Goal: Task Accomplishment & Management: Manage account settings

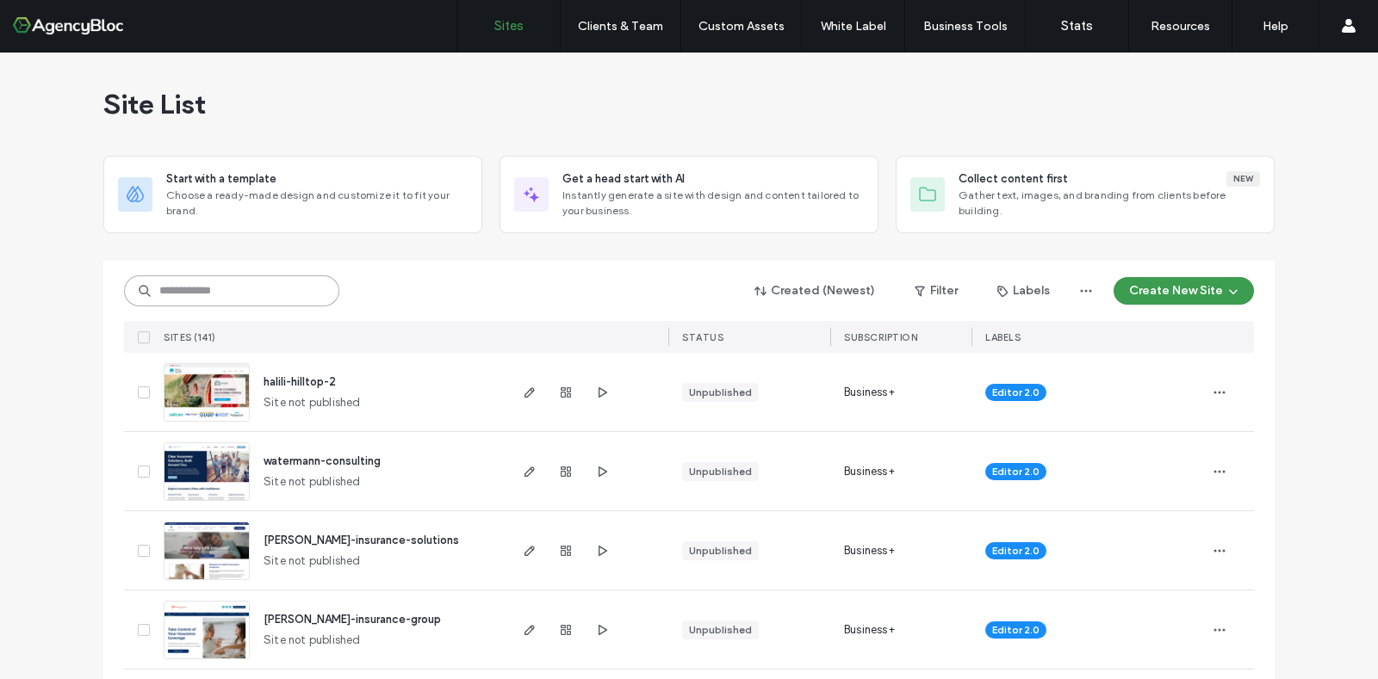
click at [254, 295] on input at bounding box center [231, 291] width 215 height 31
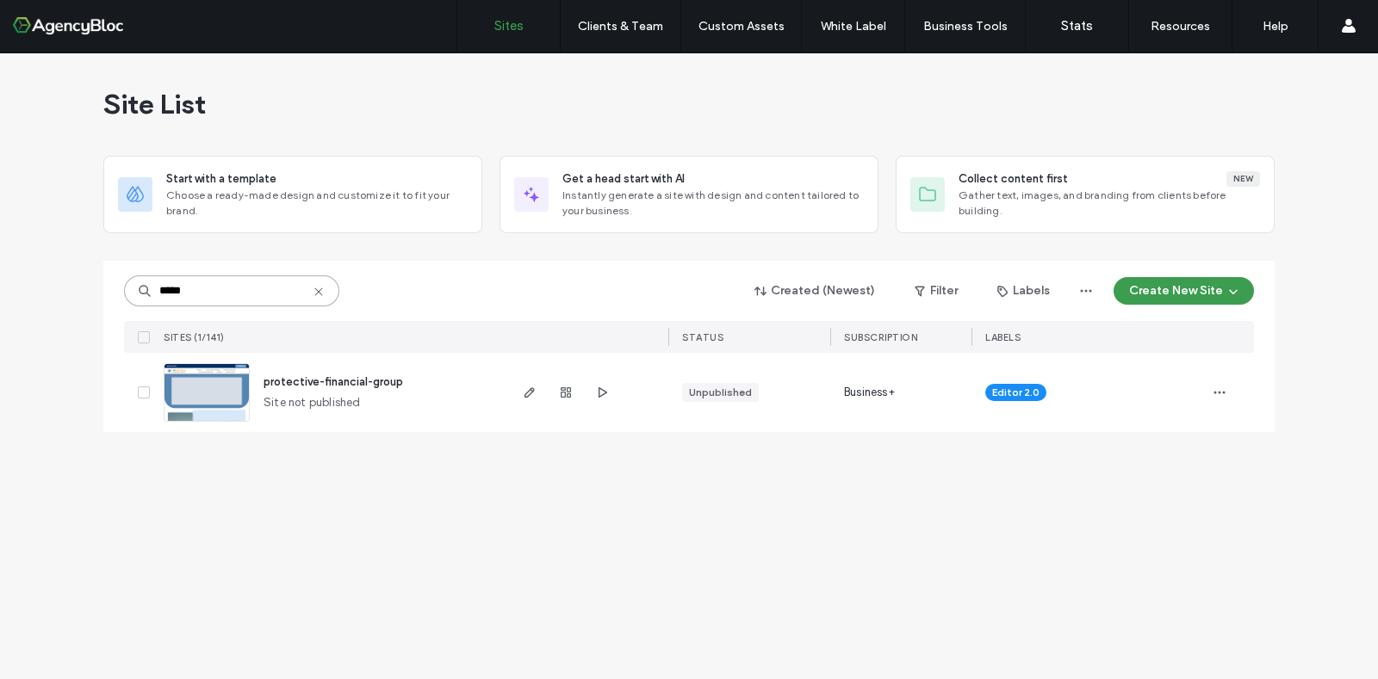
type input "*****"
click at [203, 400] on img at bounding box center [206, 422] width 84 height 117
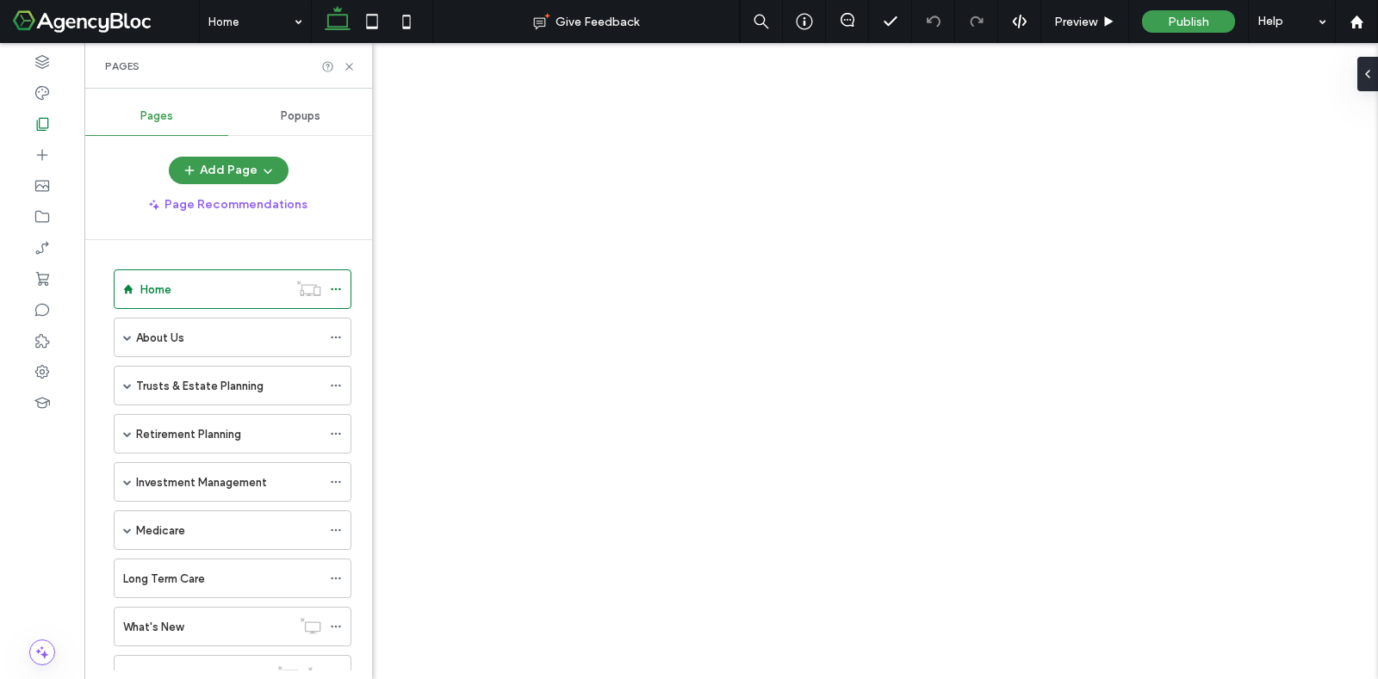
click at [194, 394] on div "Trusts & Estate Planning" at bounding box center [228, 386] width 185 height 38
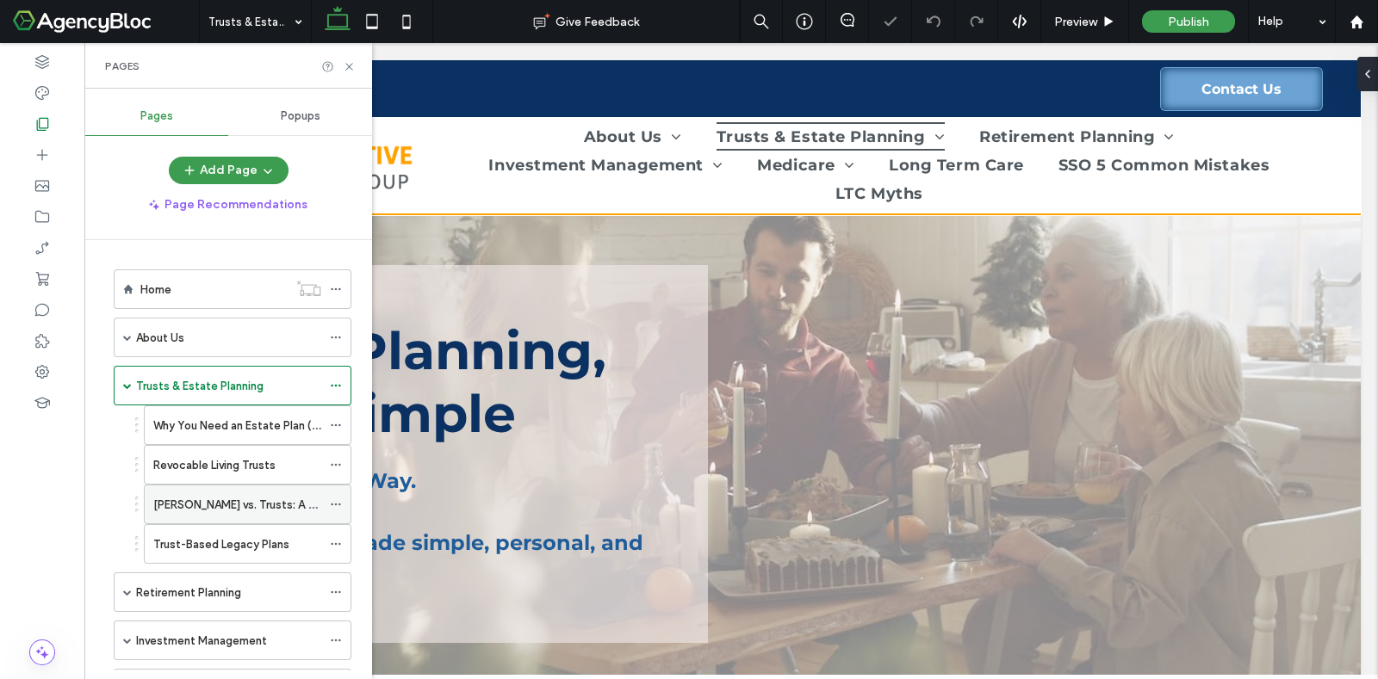
click at [215, 518] on div "[PERSON_NAME] vs. Trusts: A Quick Comparison" at bounding box center [237, 505] width 168 height 38
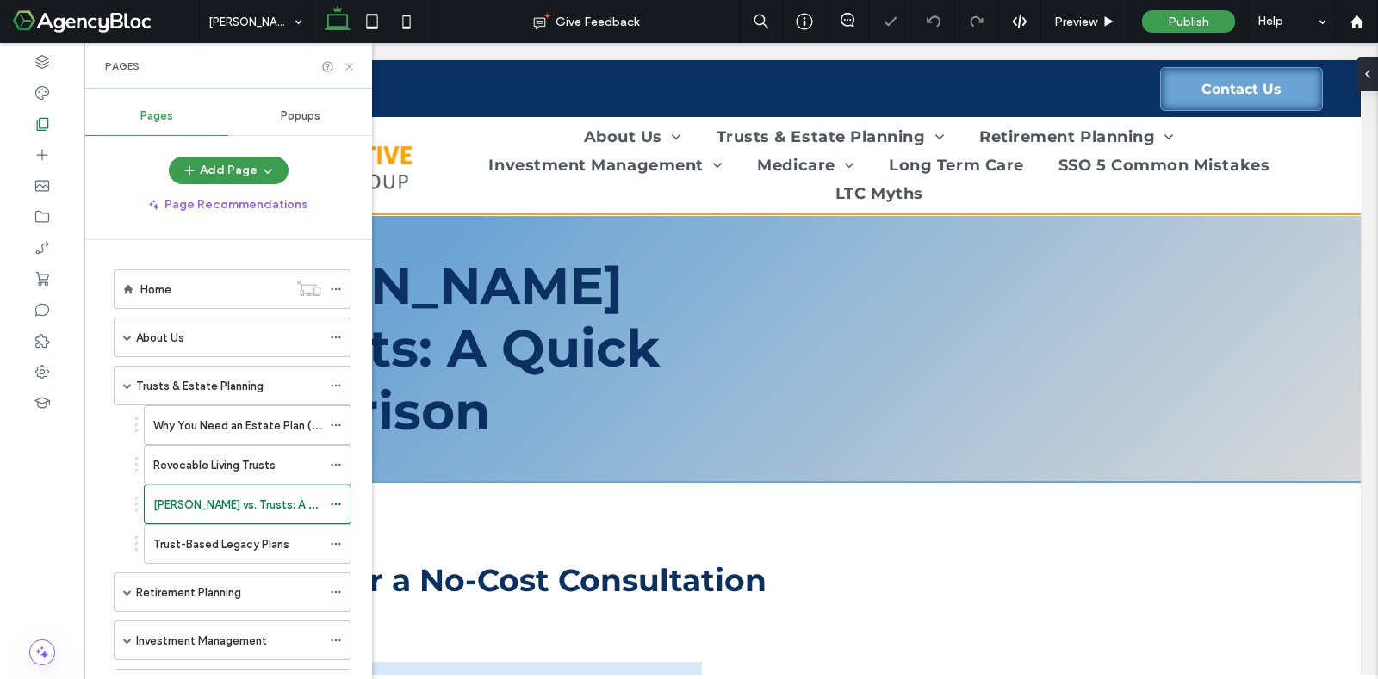
click at [348, 71] on icon at bounding box center [349, 66] width 13 height 13
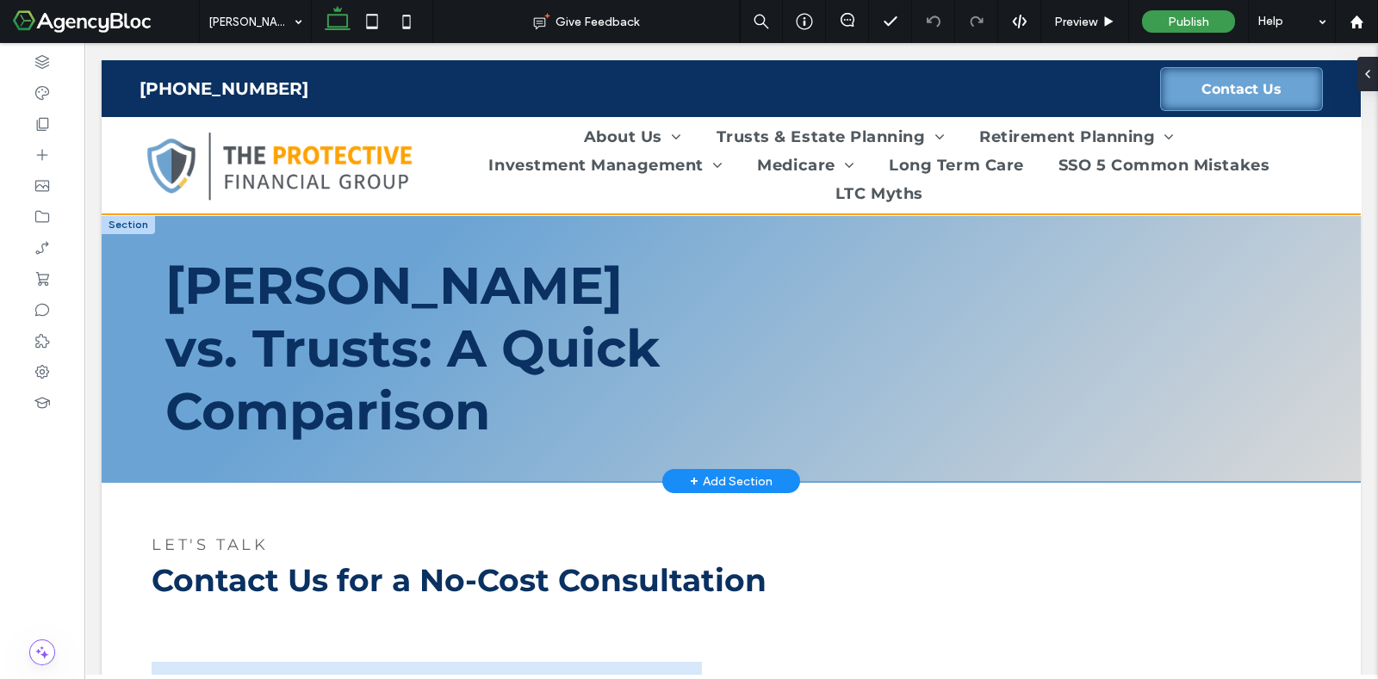
click at [732, 469] on div "+ Add Section" at bounding box center [731, 481] width 138 height 24
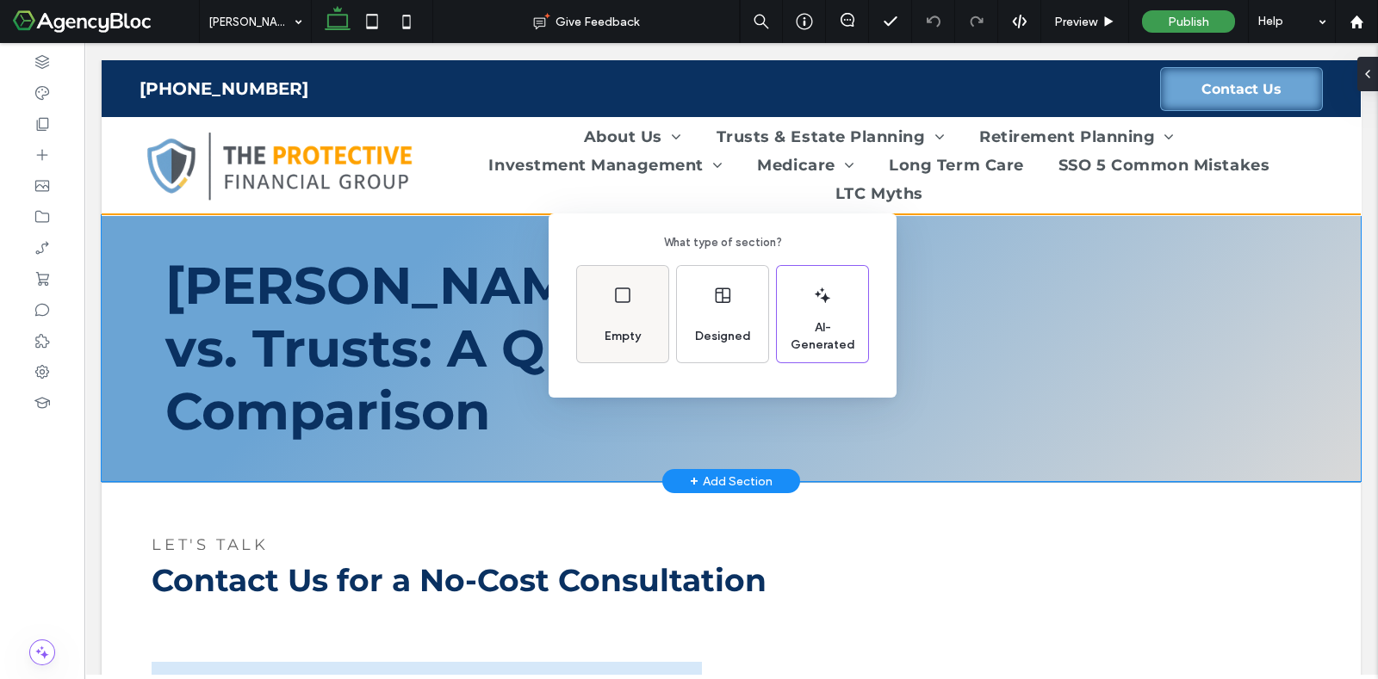
click at [623, 319] on div "Empty" at bounding box center [623, 337] width 50 height 38
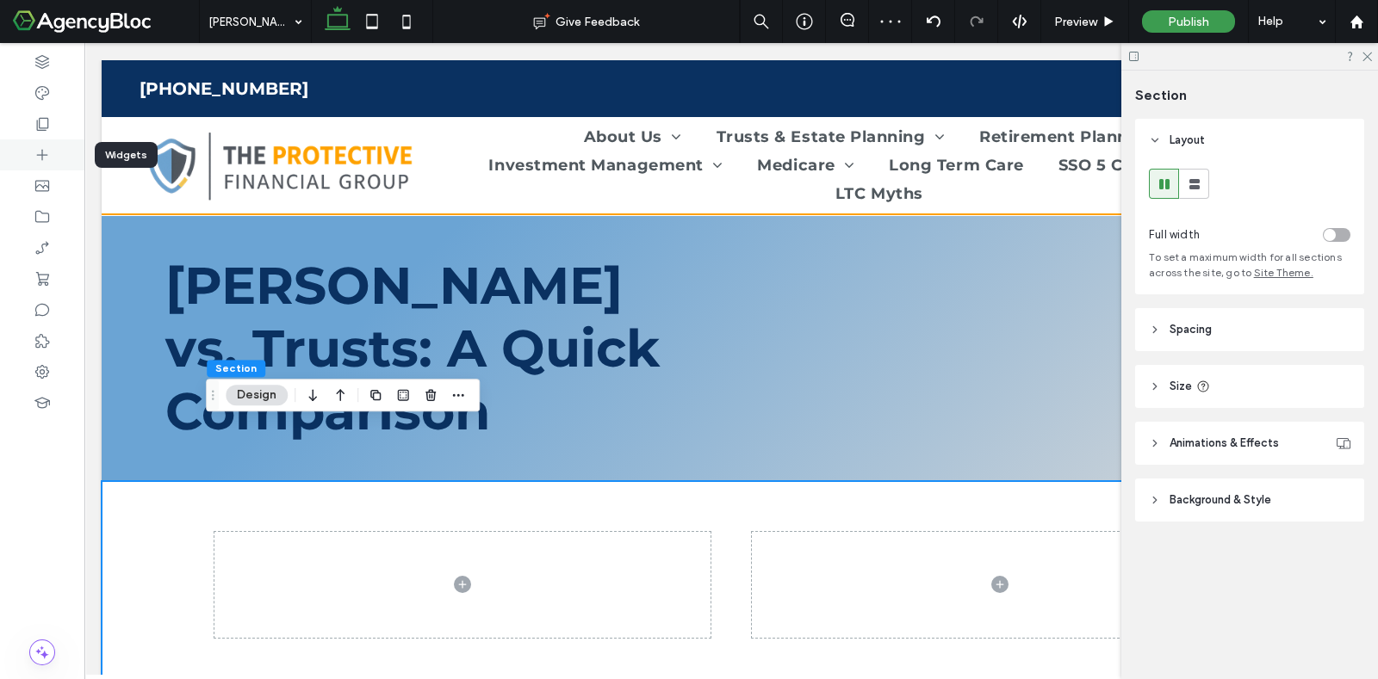
click at [37, 148] on icon at bounding box center [42, 154] width 17 height 17
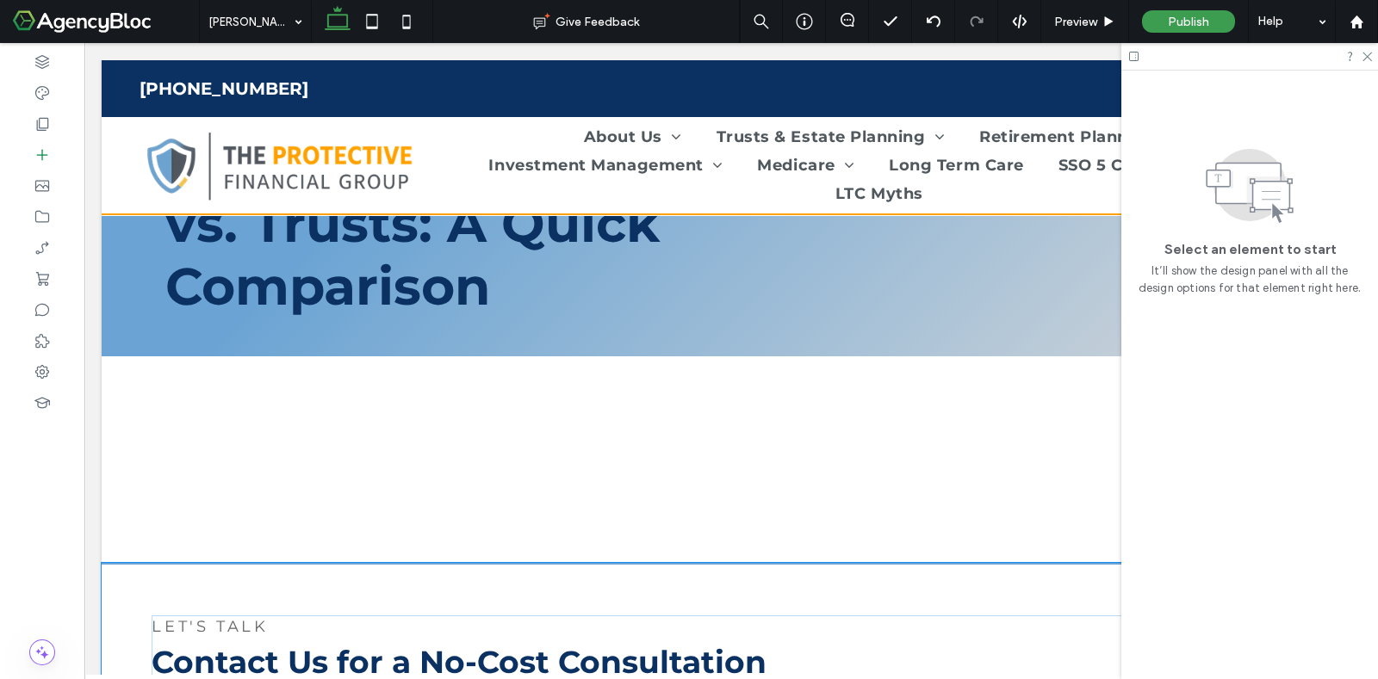
scroll to position [142, 0]
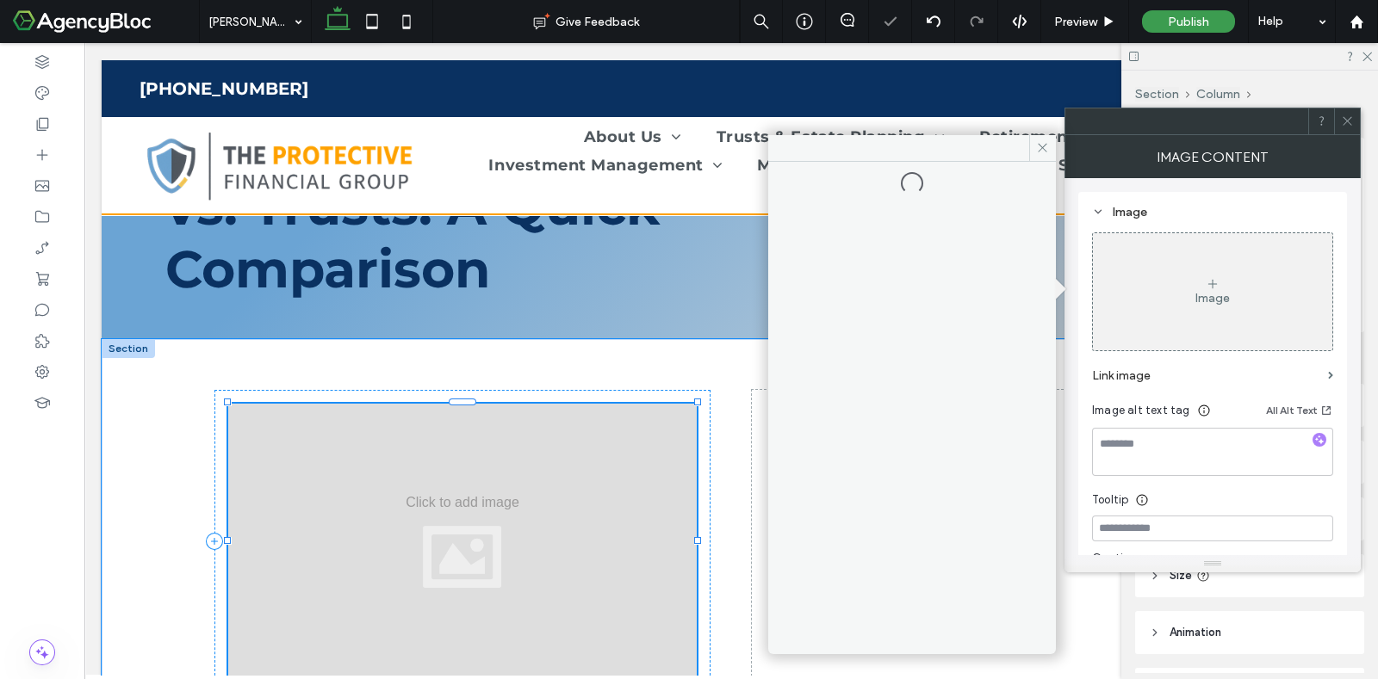
type input "*"
type input "***"
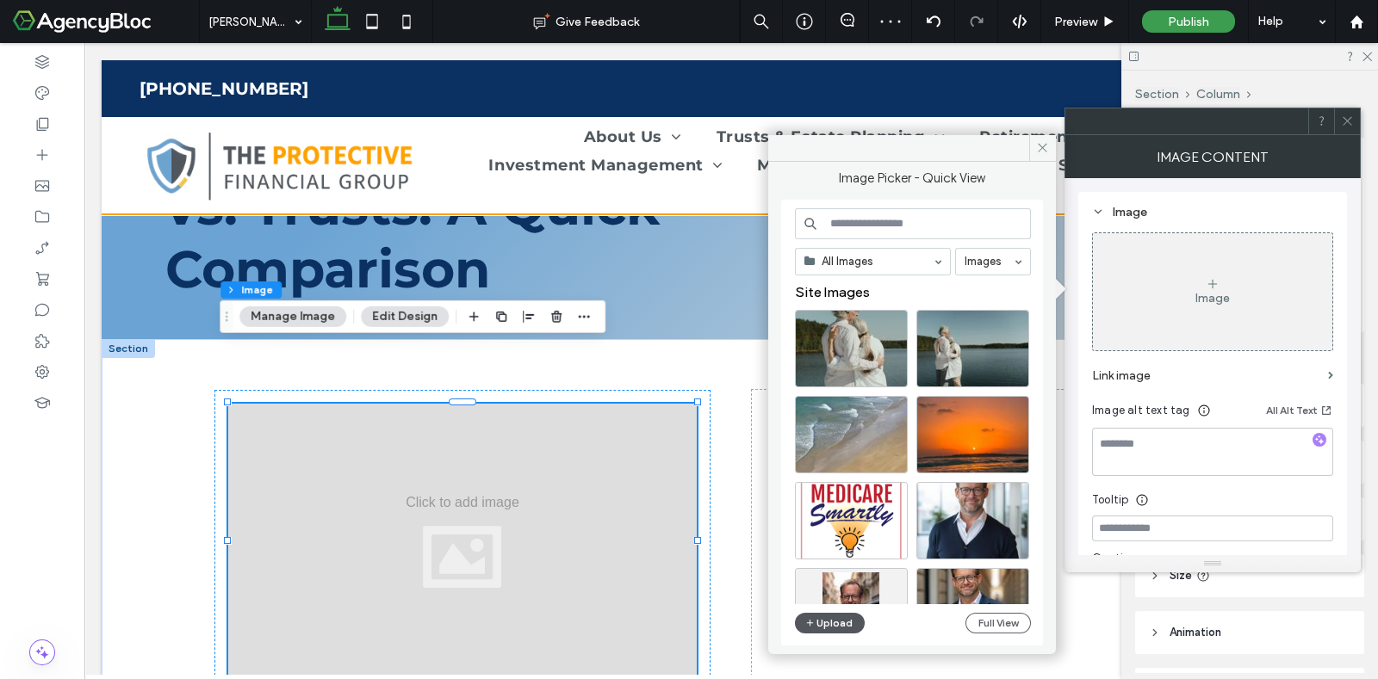
click at [821, 629] on button "Upload" at bounding box center [830, 623] width 71 height 21
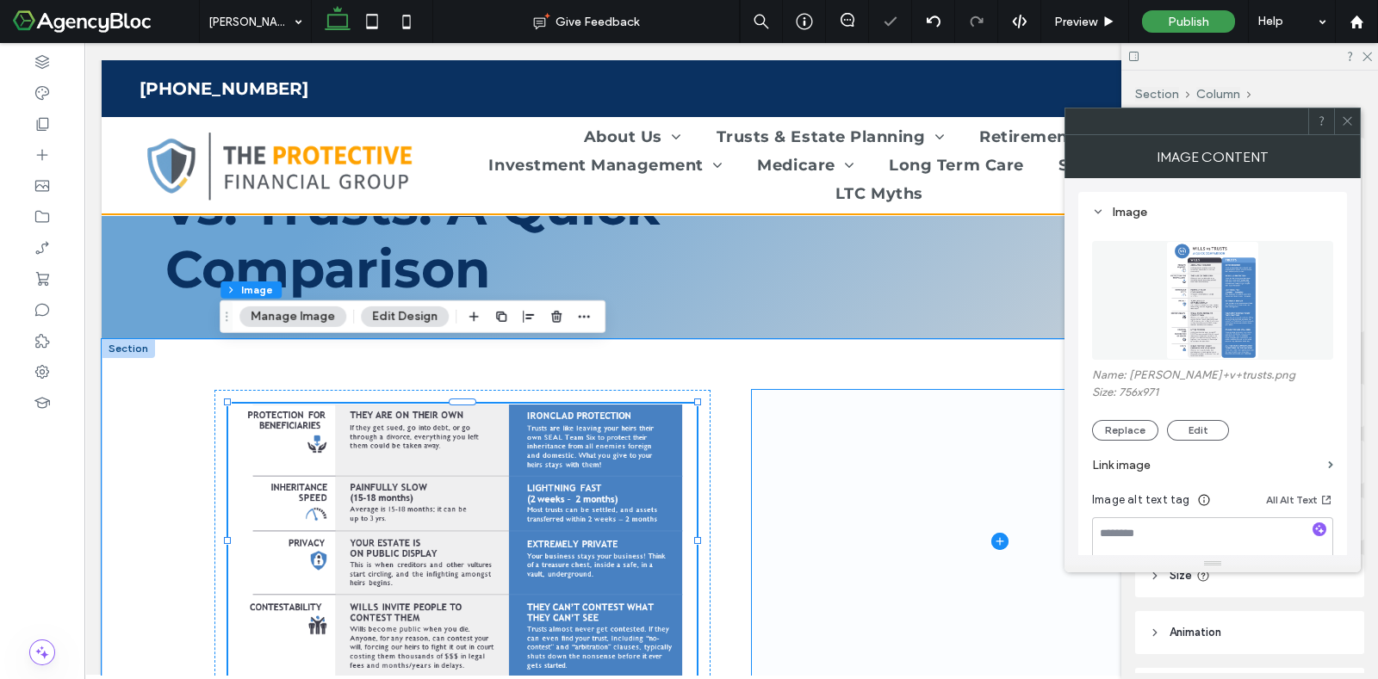
click at [902, 419] on span at bounding box center [1000, 541] width 496 height 303
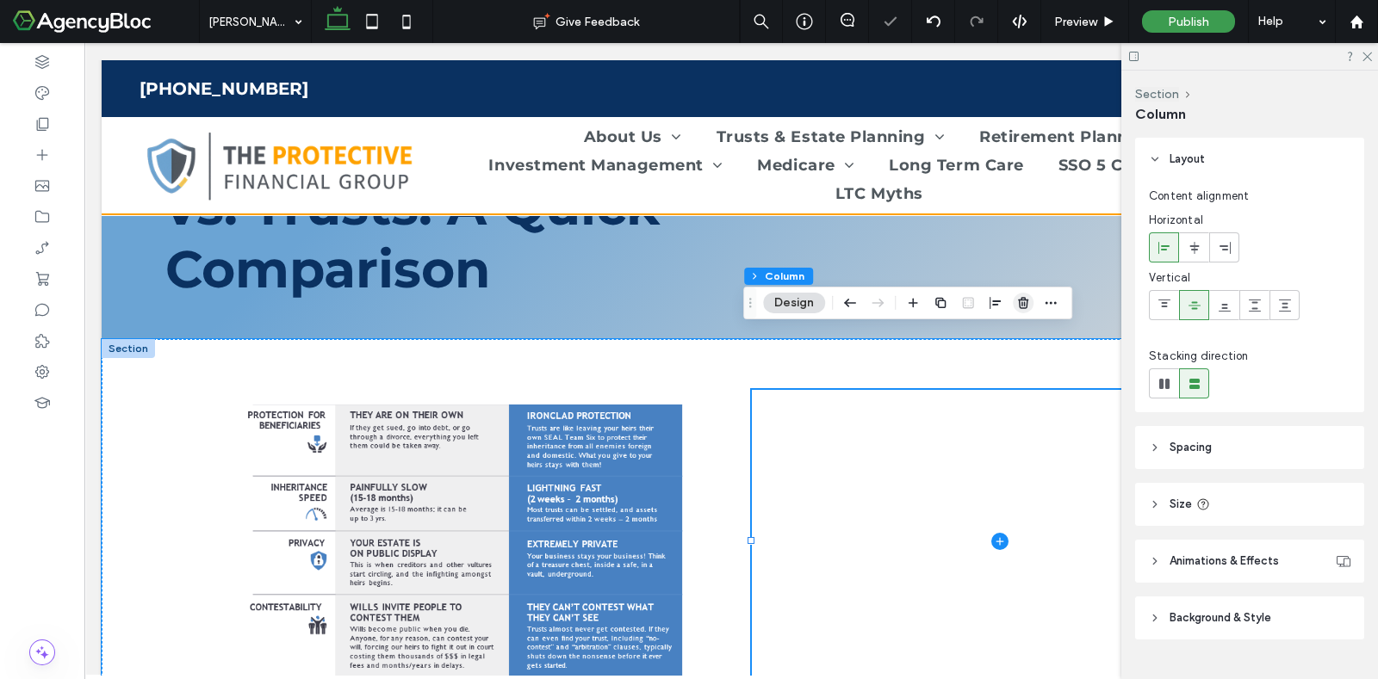
click at [1022, 300] on use "button" at bounding box center [1023, 302] width 10 height 11
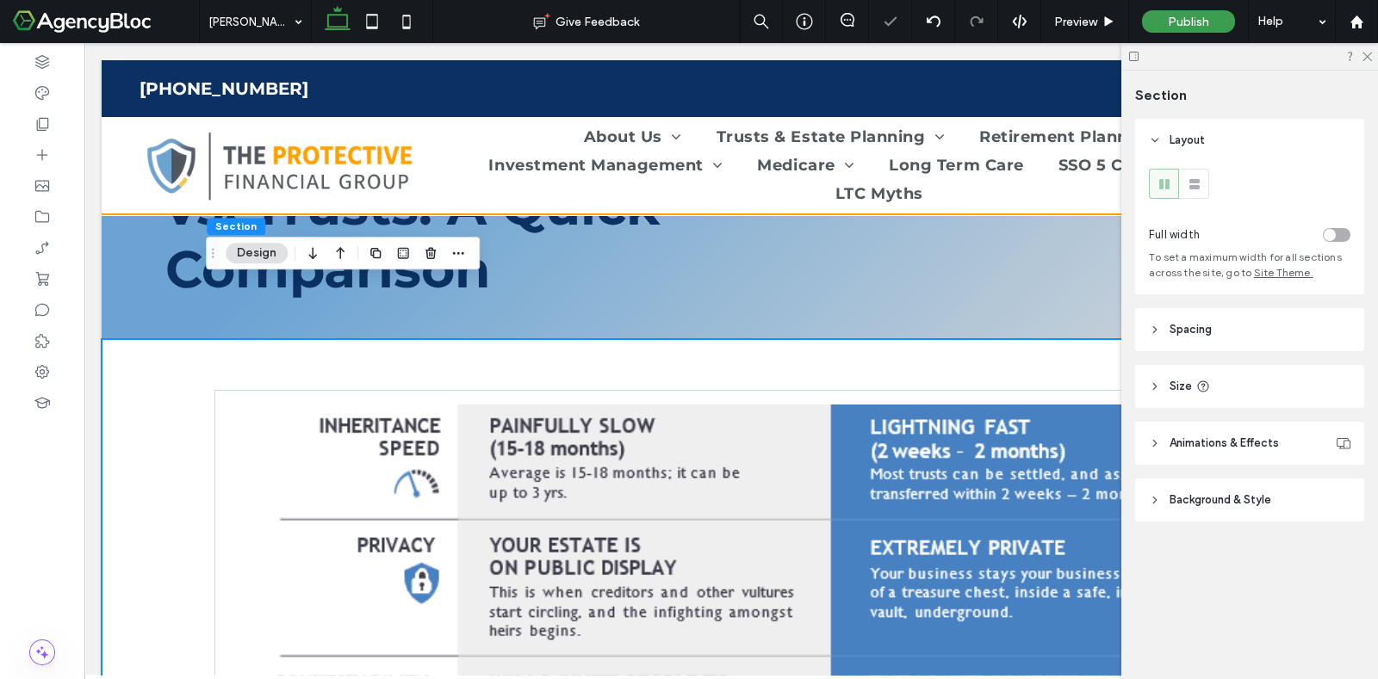
click at [154, 339] on div at bounding box center [731, 541] width 1259 height 404
click at [1327, 235] on div "toggle" at bounding box center [1329, 235] width 12 height 12
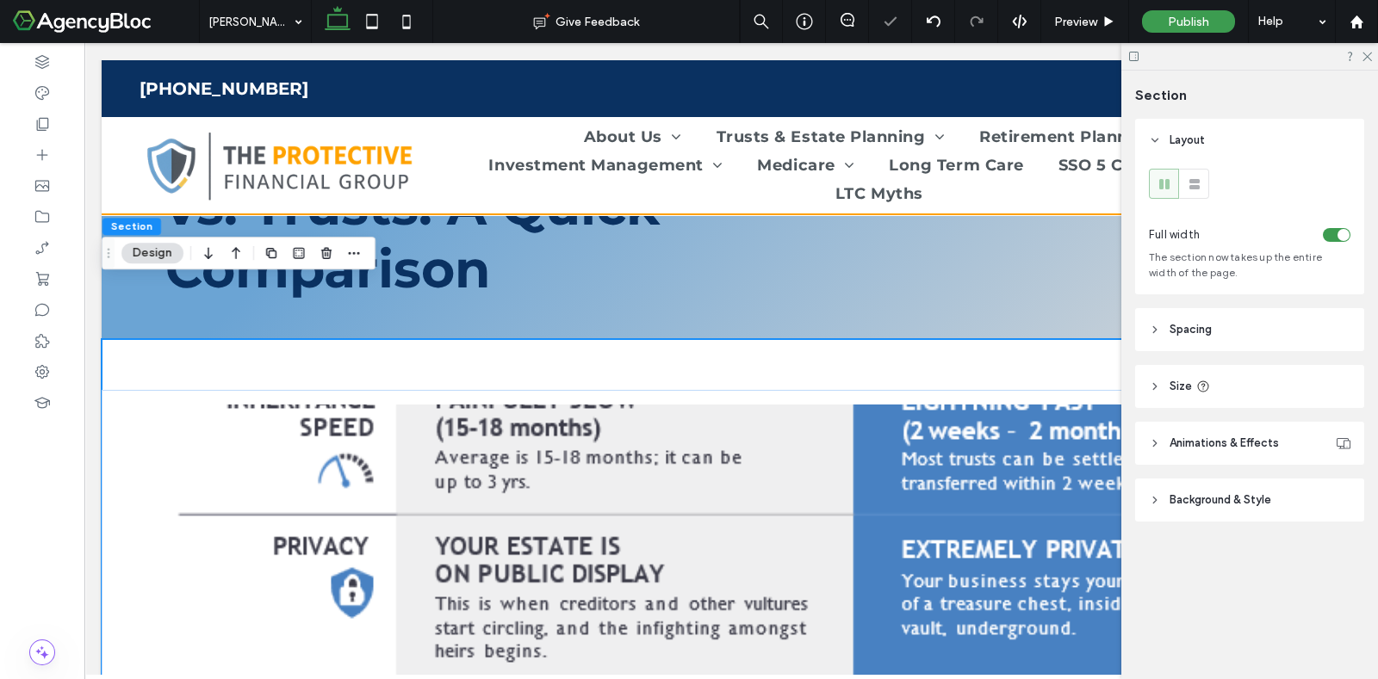
click at [1217, 320] on header "Spacing" at bounding box center [1249, 329] width 229 height 43
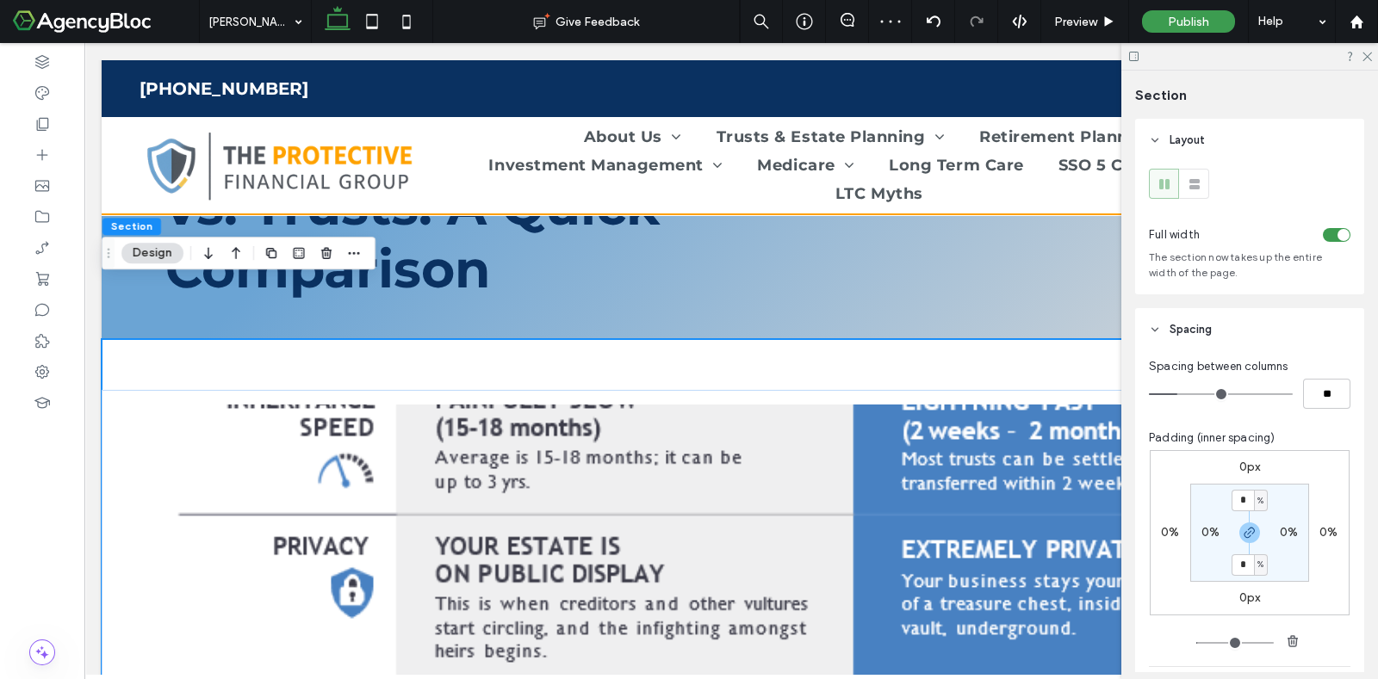
click at [1201, 536] on label "0%" at bounding box center [1210, 532] width 18 height 15
type input "*"
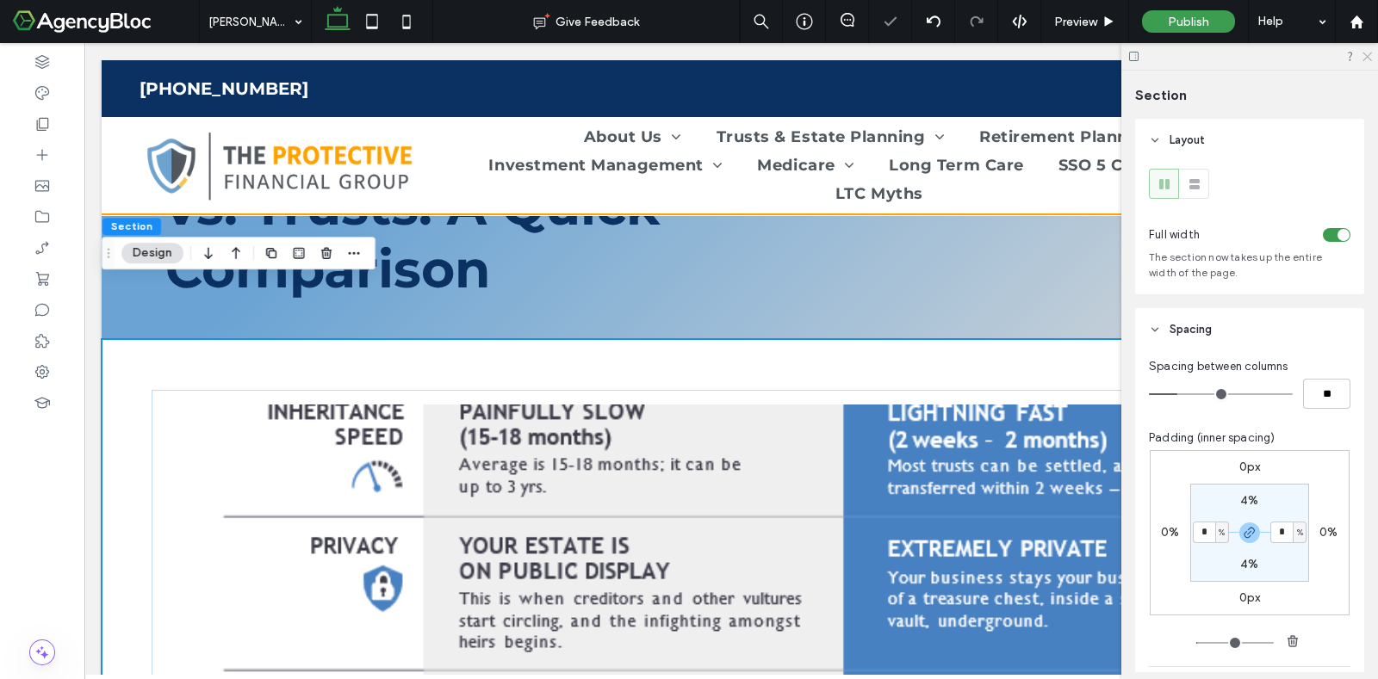
click at [1365, 50] on icon at bounding box center [1366, 55] width 11 height 11
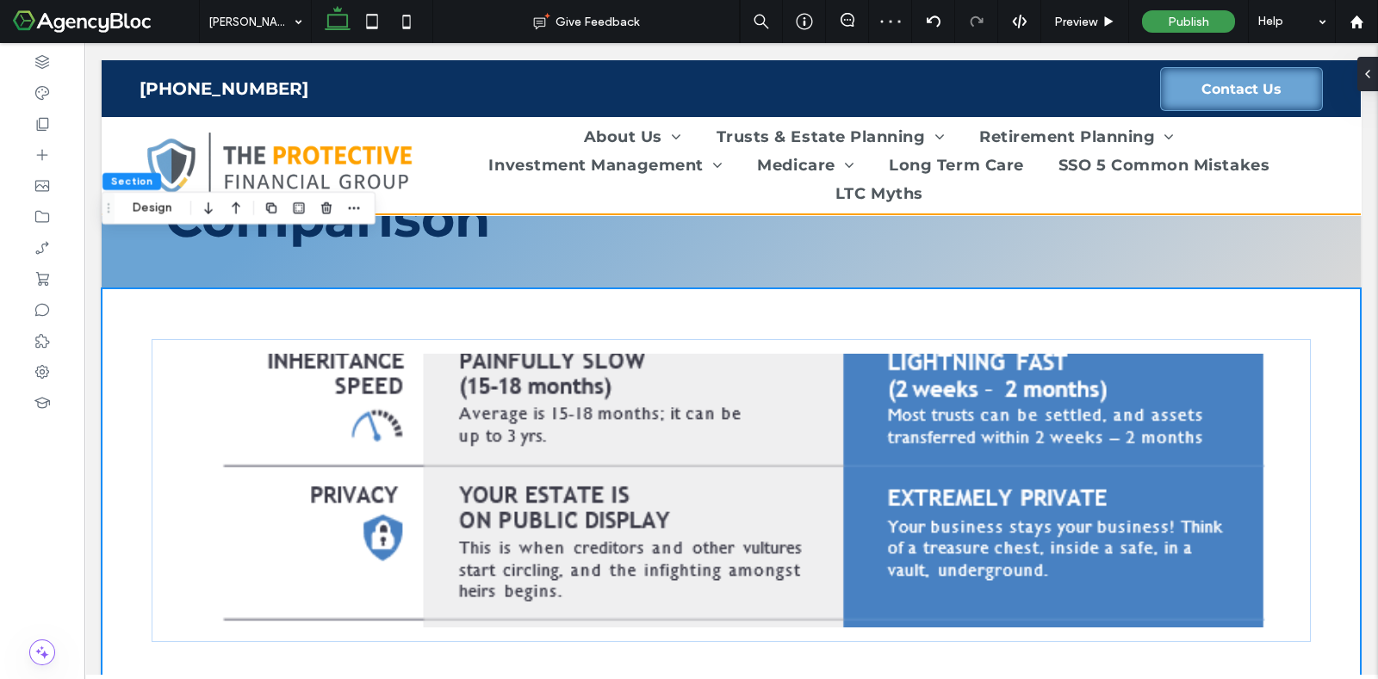
scroll to position [187, 0]
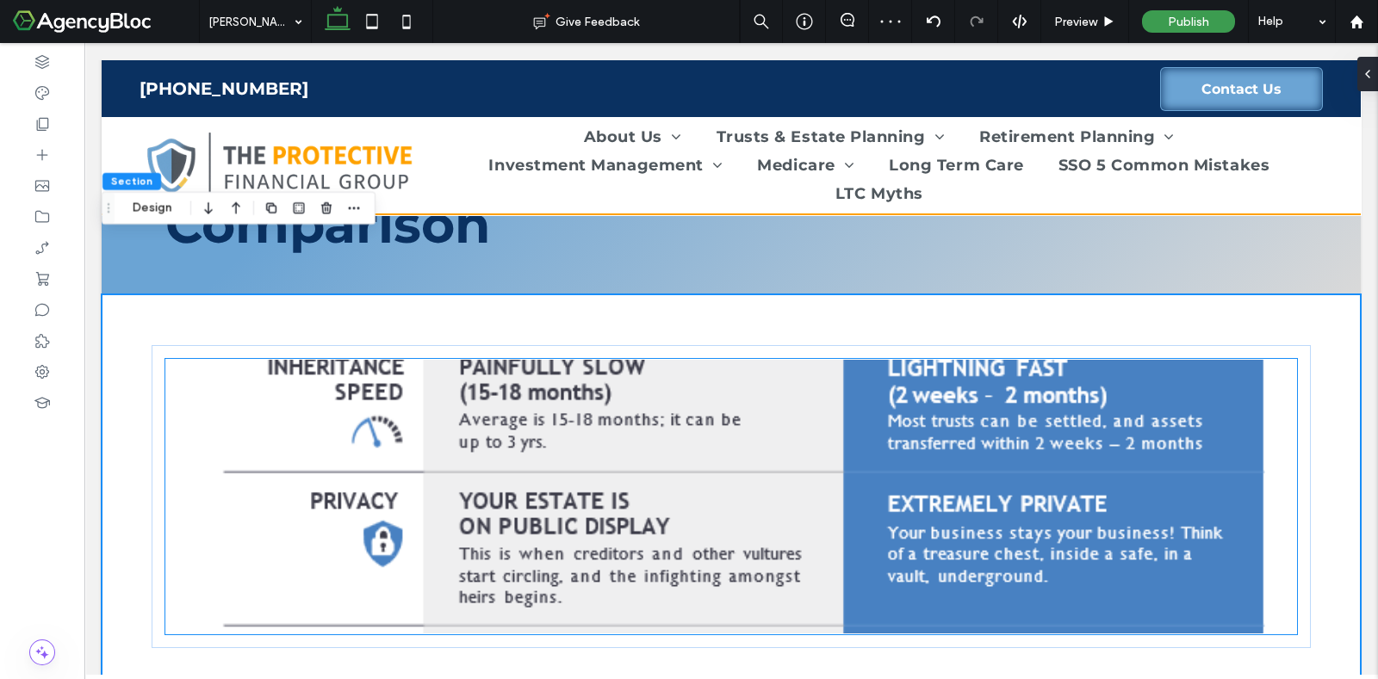
click at [624, 400] on img at bounding box center [730, 497] width 1131 height 276
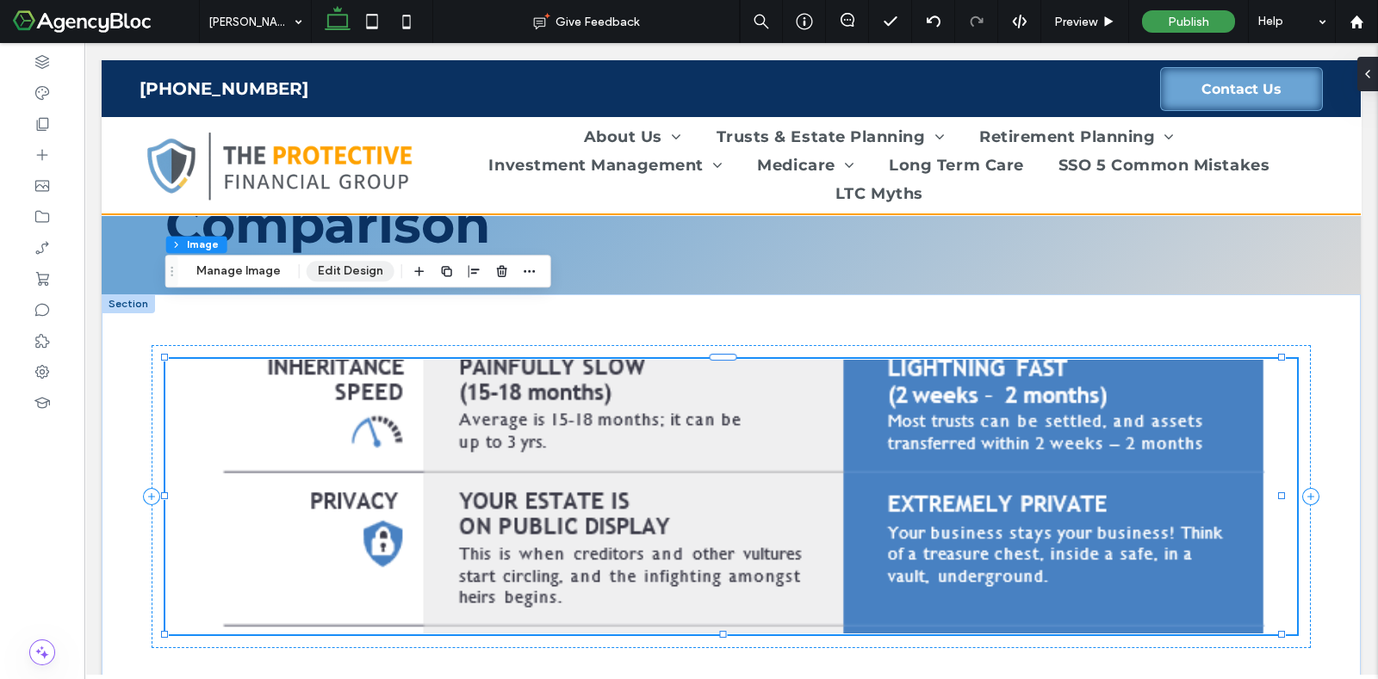
click at [323, 270] on button "Edit Design" at bounding box center [351, 271] width 88 height 21
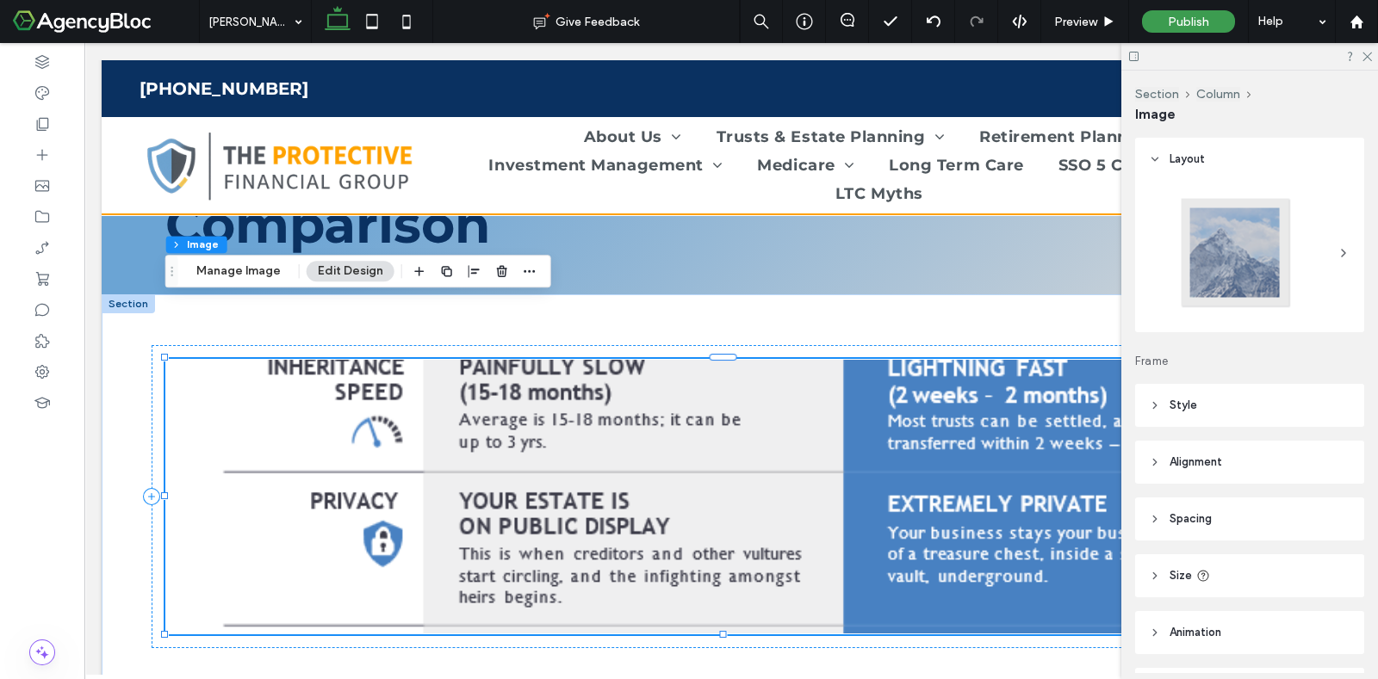
click at [1175, 412] on span "Style" at bounding box center [1183, 405] width 28 height 17
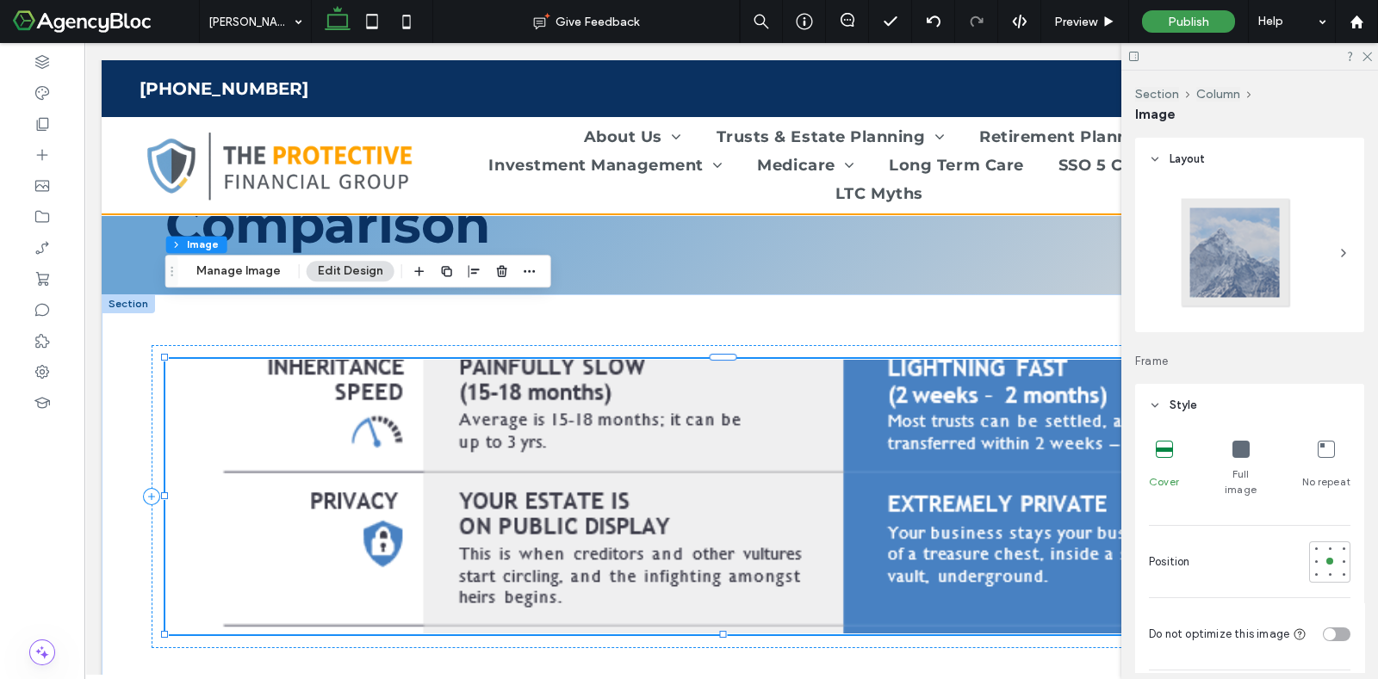
click at [1240, 443] on icon at bounding box center [1240, 449] width 17 height 17
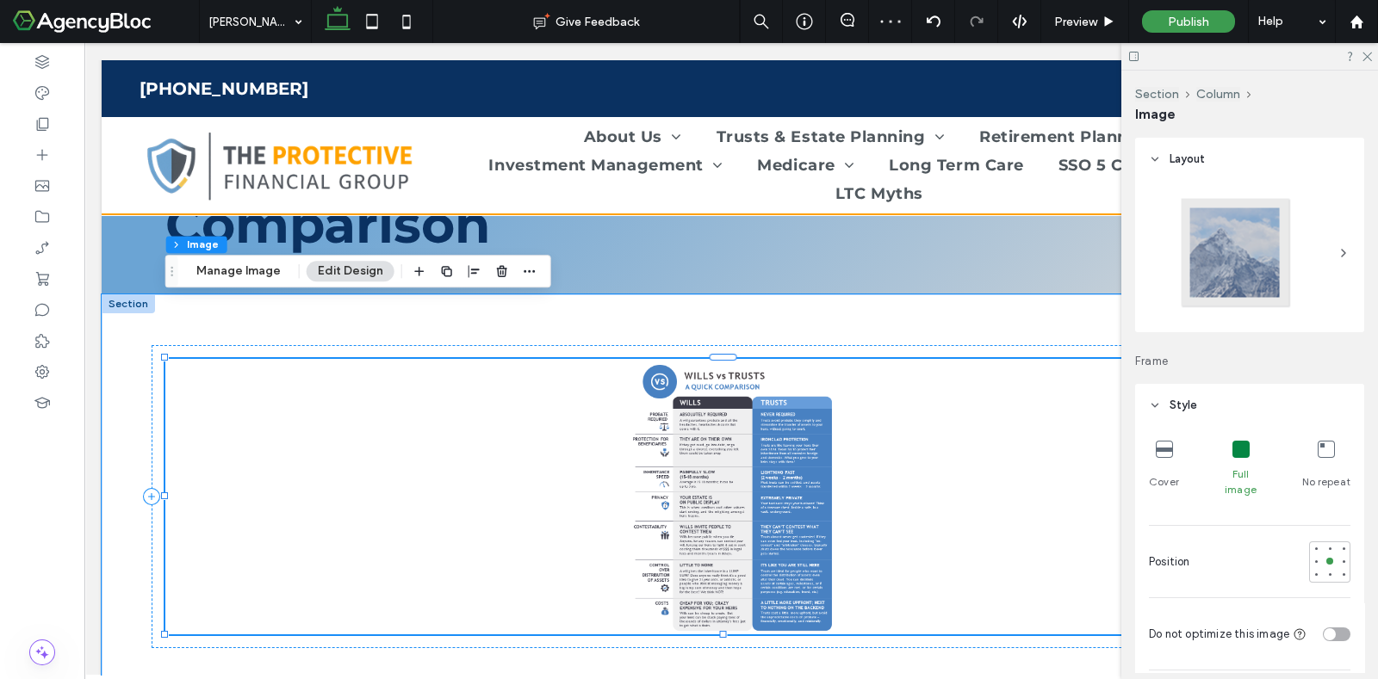
click at [904, 524] on img at bounding box center [730, 497] width 1131 height 276
type input "*"
click at [797, 593] on div at bounding box center [731, 496] width 1259 height 404
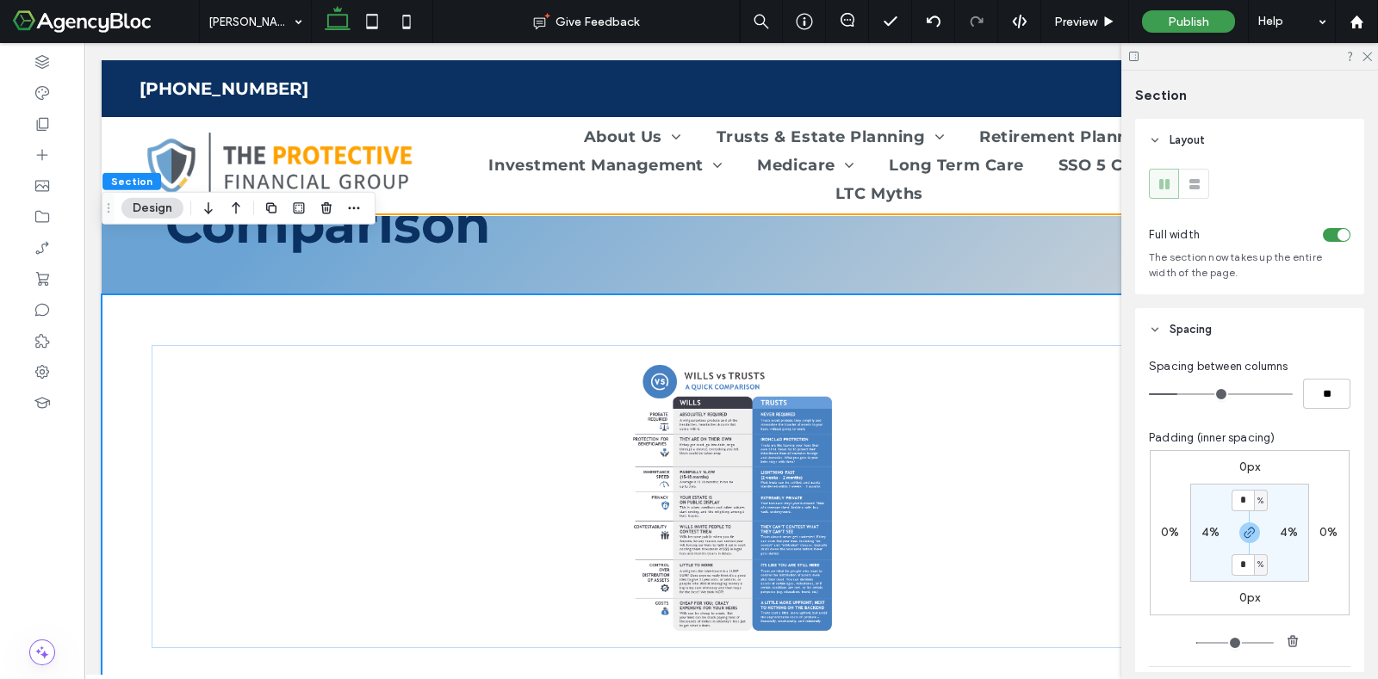
click at [1360, 55] on div at bounding box center [1249, 56] width 257 height 27
click at [1369, 50] on icon at bounding box center [1366, 55] width 11 height 11
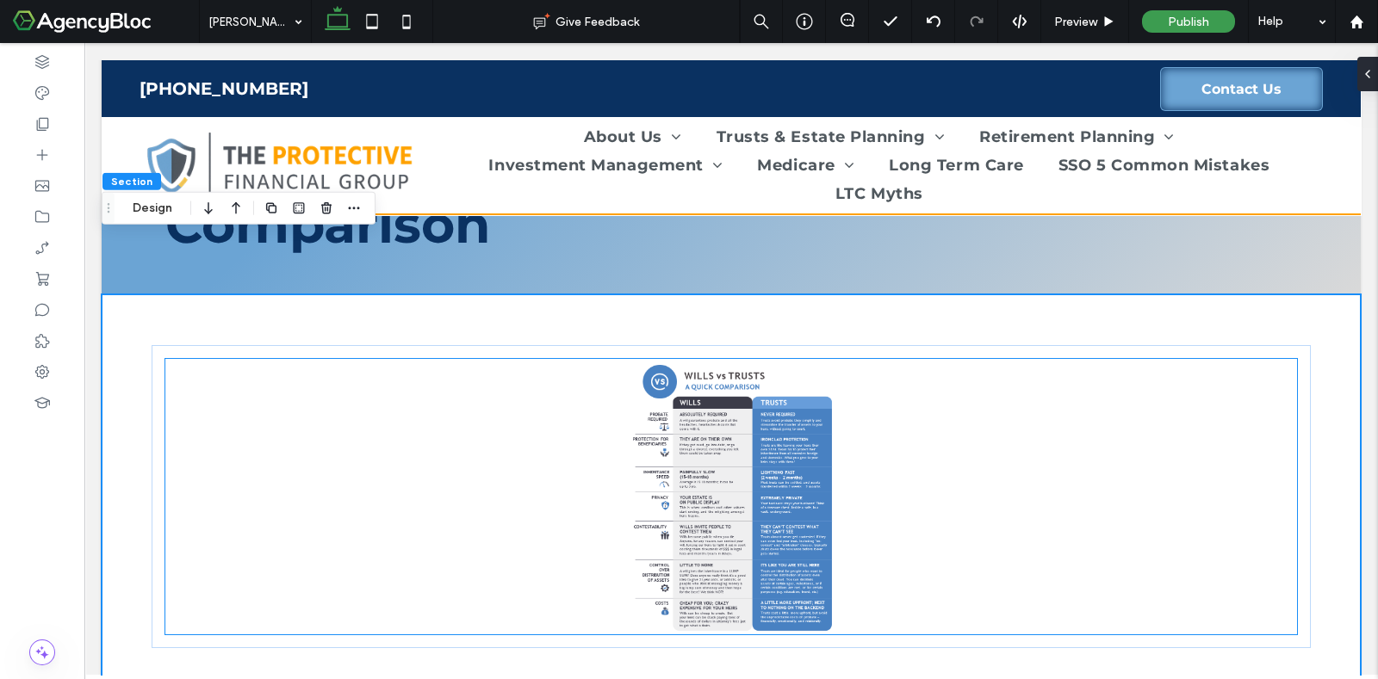
click at [838, 518] on img at bounding box center [730, 497] width 1131 height 276
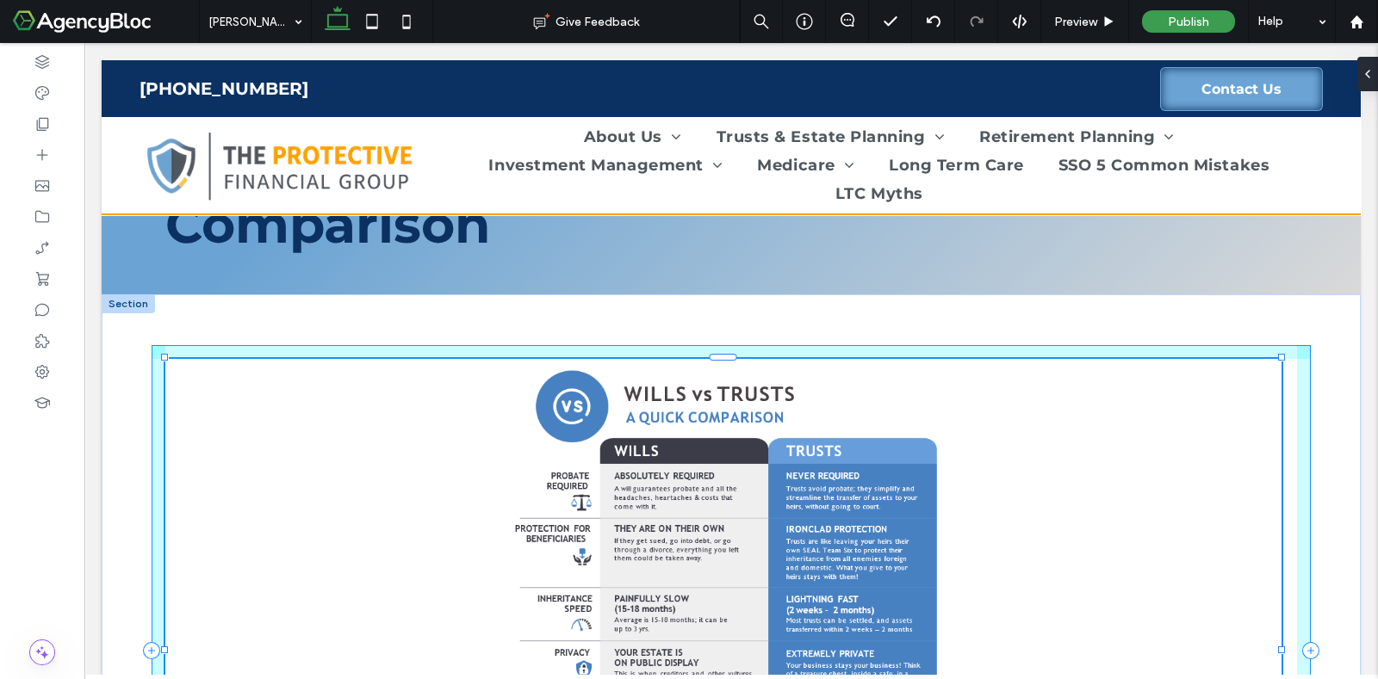
drag, startPoint x: 719, startPoint y: 575, endPoint x: 661, endPoint y: 729, distance: 164.6
type input "***"
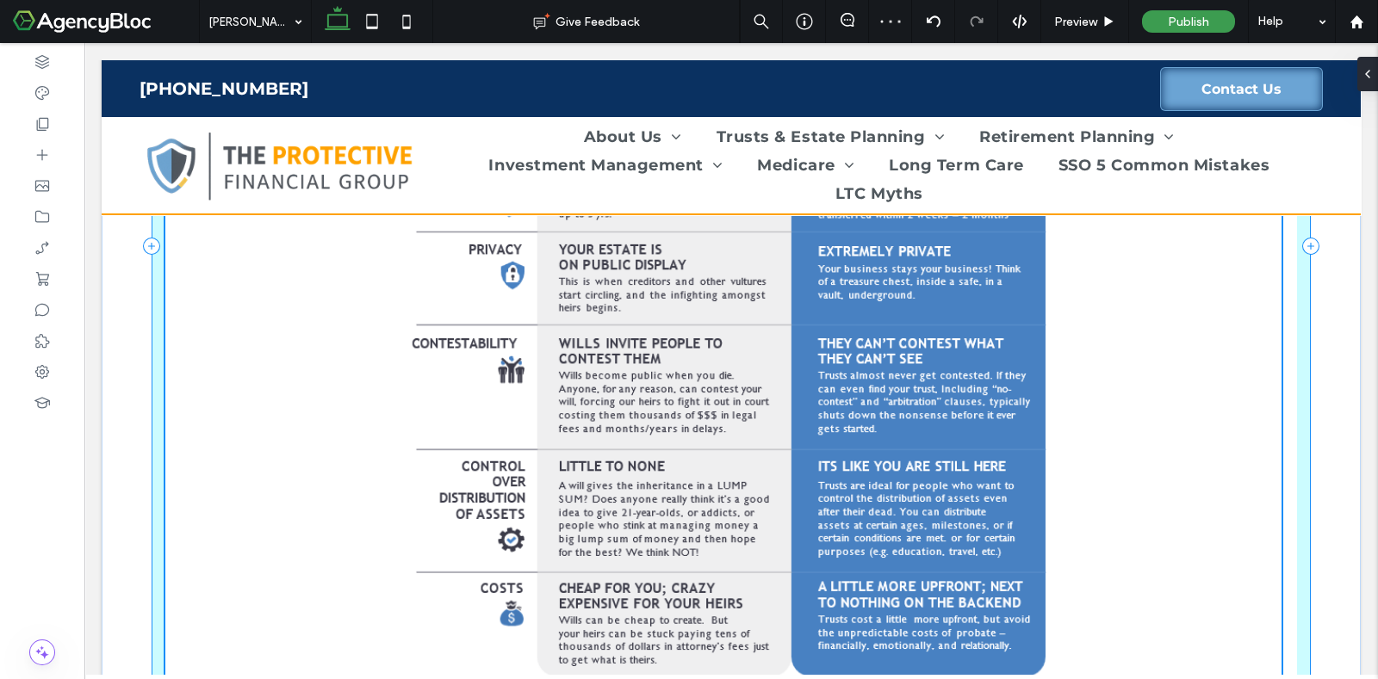
scroll to position [766, 0]
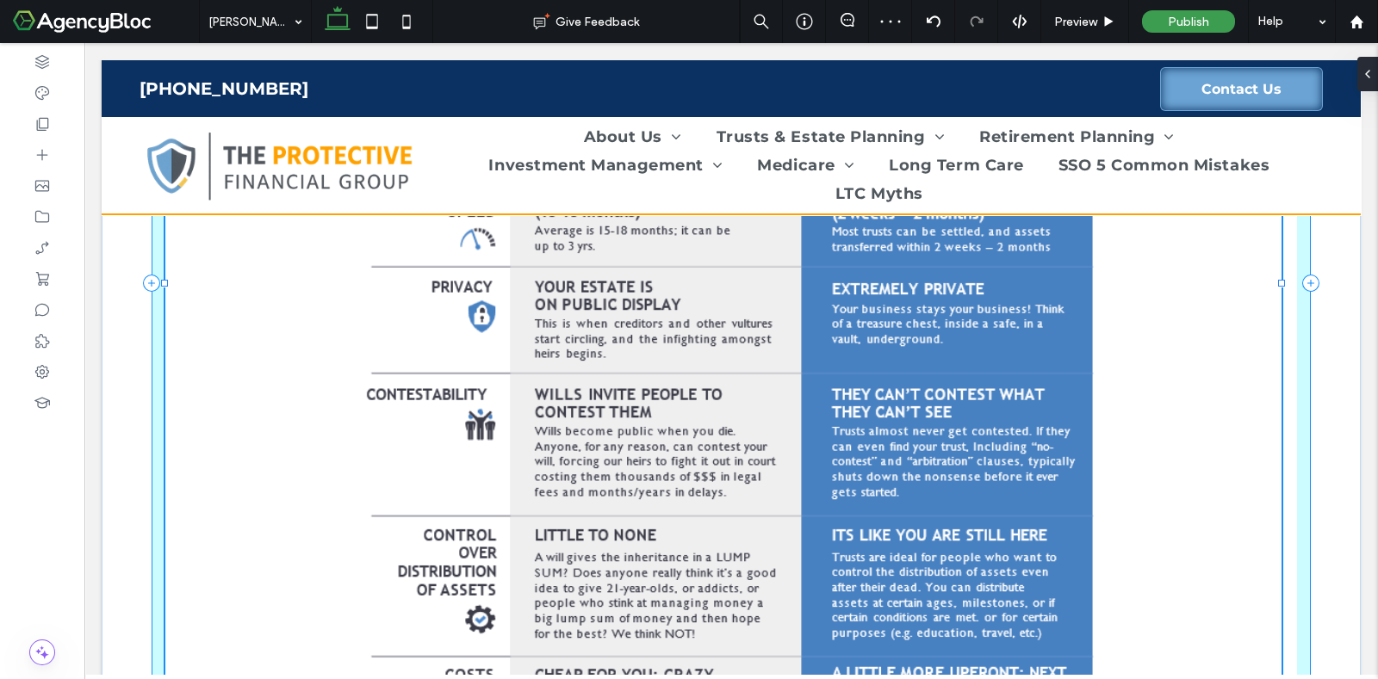
drag, startPoint x: 720, startPoint y: 518, endPoint x: 674, endPoint y: 729, distance: 216.7
click at [674, 679] on html "(813) 406-0480 Contact Us Section About Us Meet Rich Ison Trusts & Estate Plann…" at bounding box center [730, 594] width 1293 height 2633
type input "****"
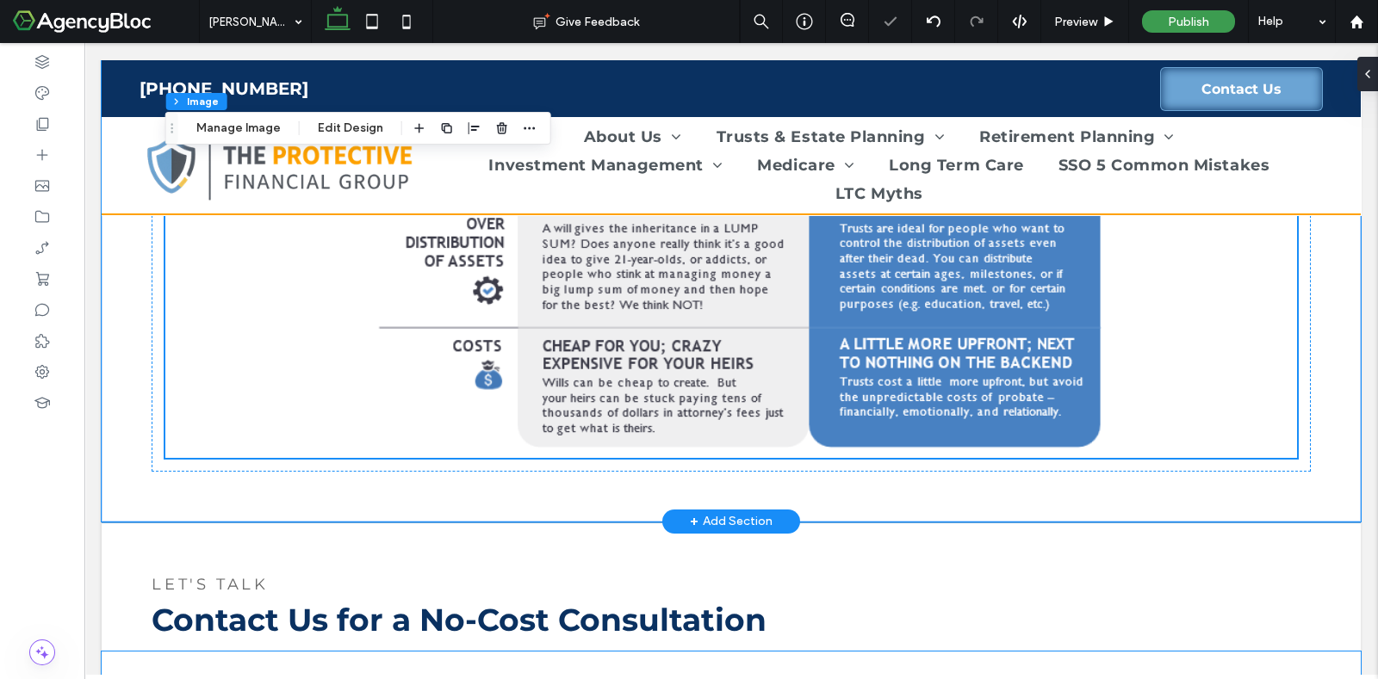
scroll to position [1091, 0]
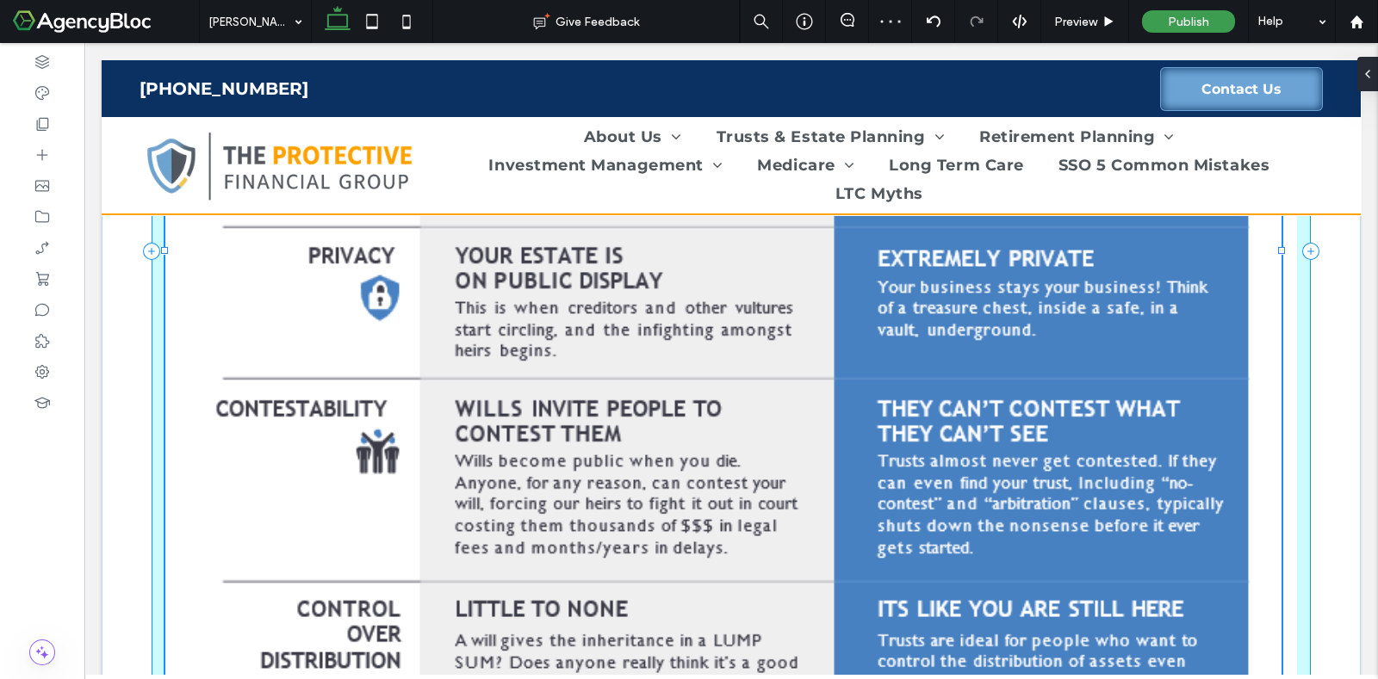
drag, startPoint x: 724, startPoint y: 403, endPoint x: 704, endPoint y: 696, distance: 293.4
click at [704, 679] on html "(813) 406-0480 Contact Us Section About Us Meet Rich Ison Trusts & Estate Plann…" at bounding box center [730, 561] width 1293 height 3219
type input "****"
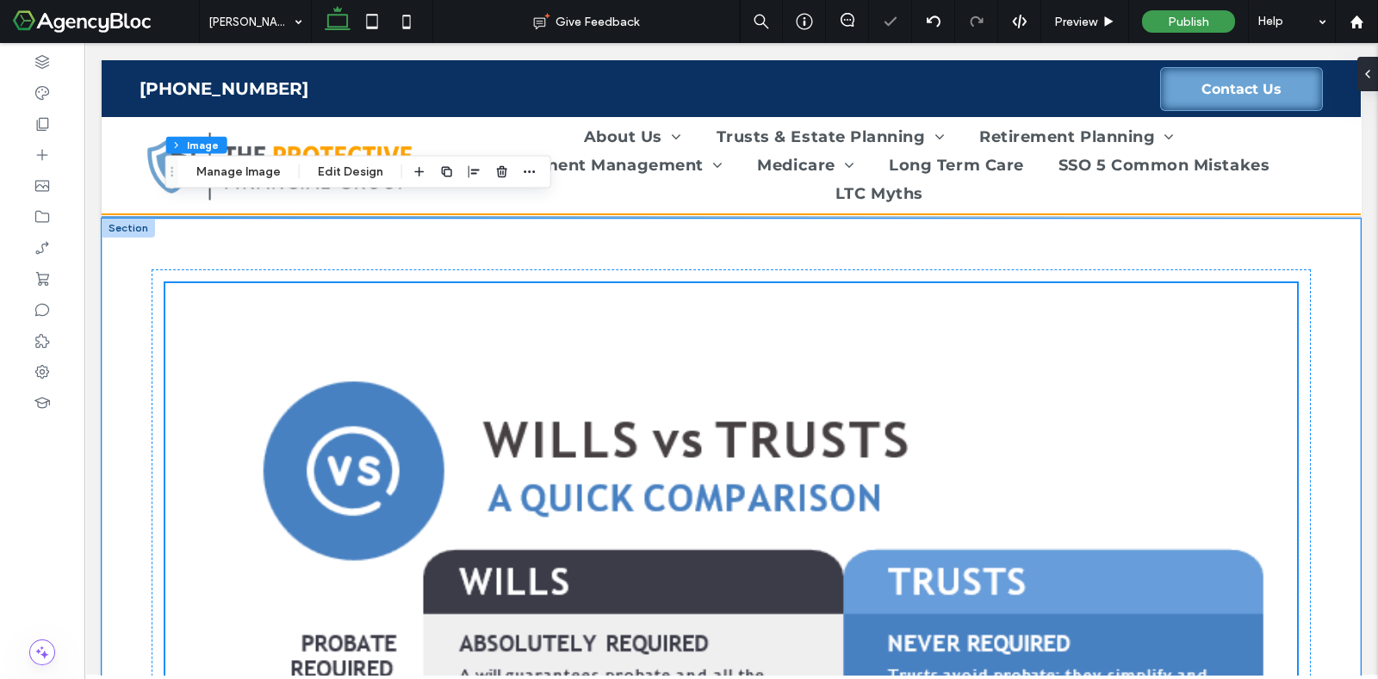
scroll to position [0, 0]
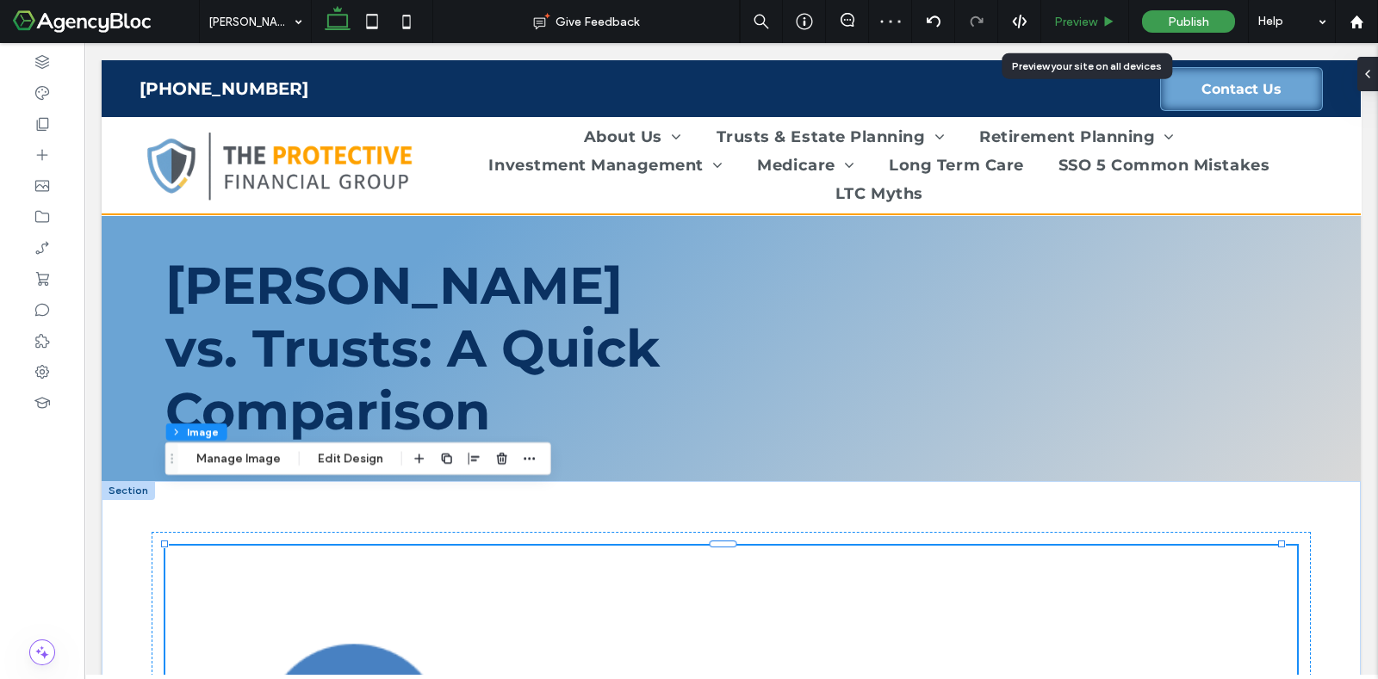
click at [1072, 15] on span "Preview" at bounding box center [1075, 22] width 43 height 15
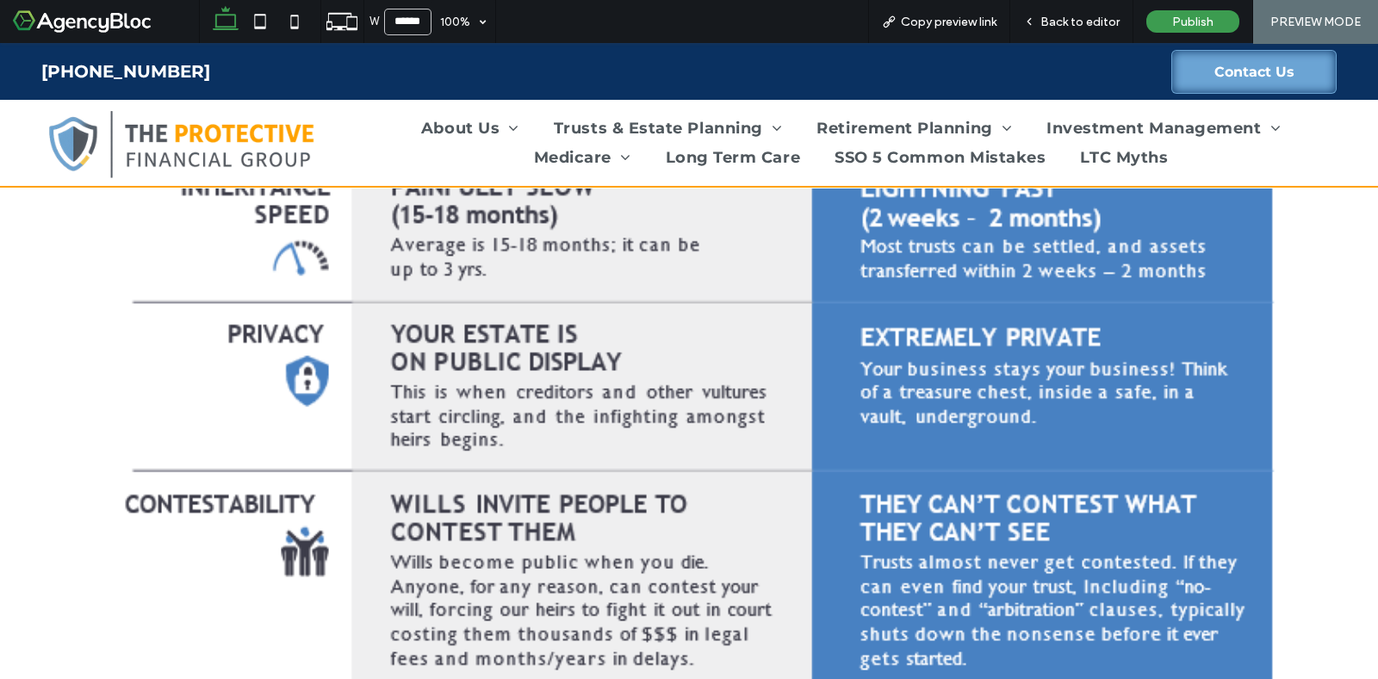
scroll to position [986, 0]
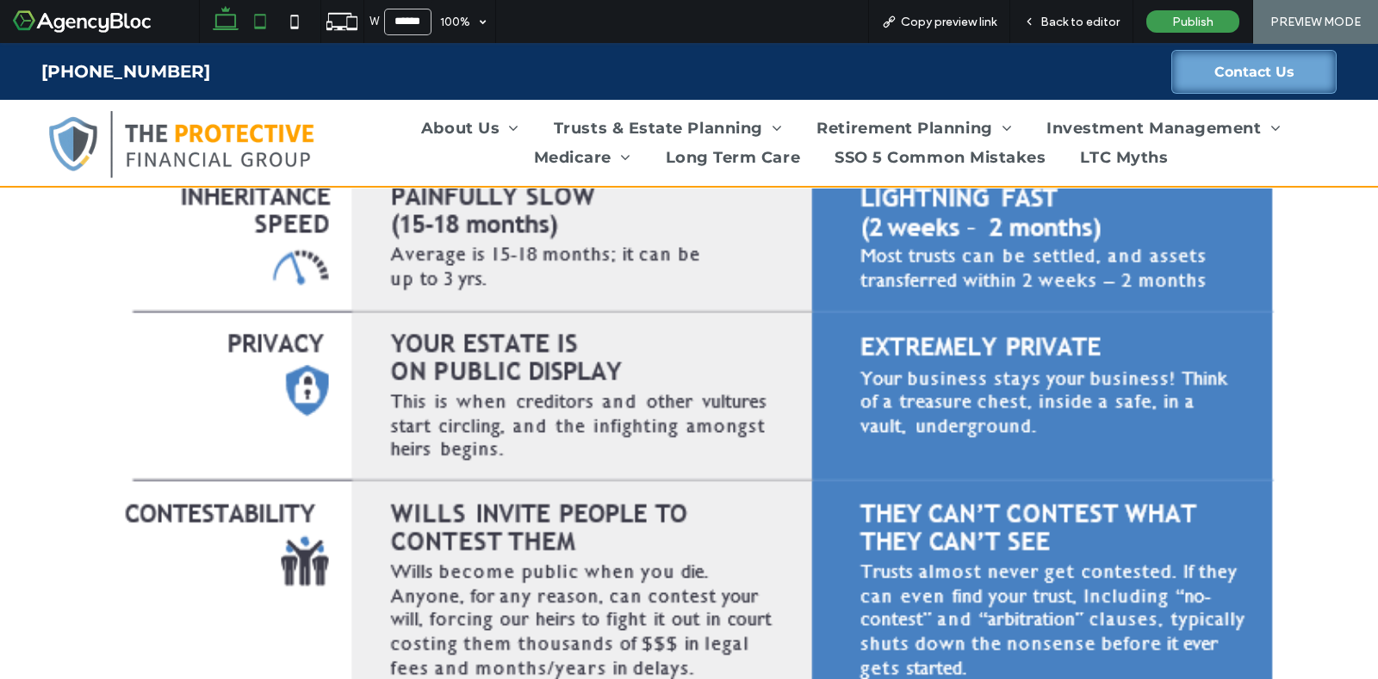
click at [264, 21] on use at bounding box center [259, 21] width 11 height 15
type input "*****"
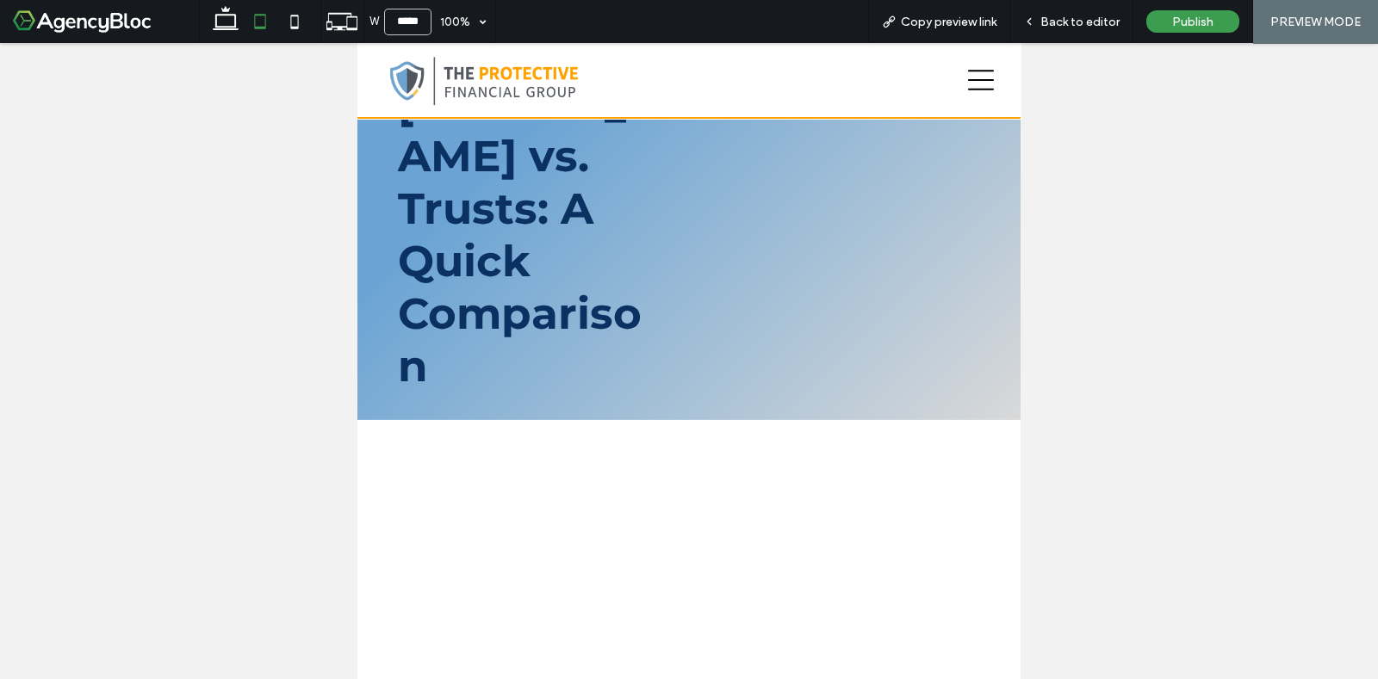
scroll to position [0, 0]
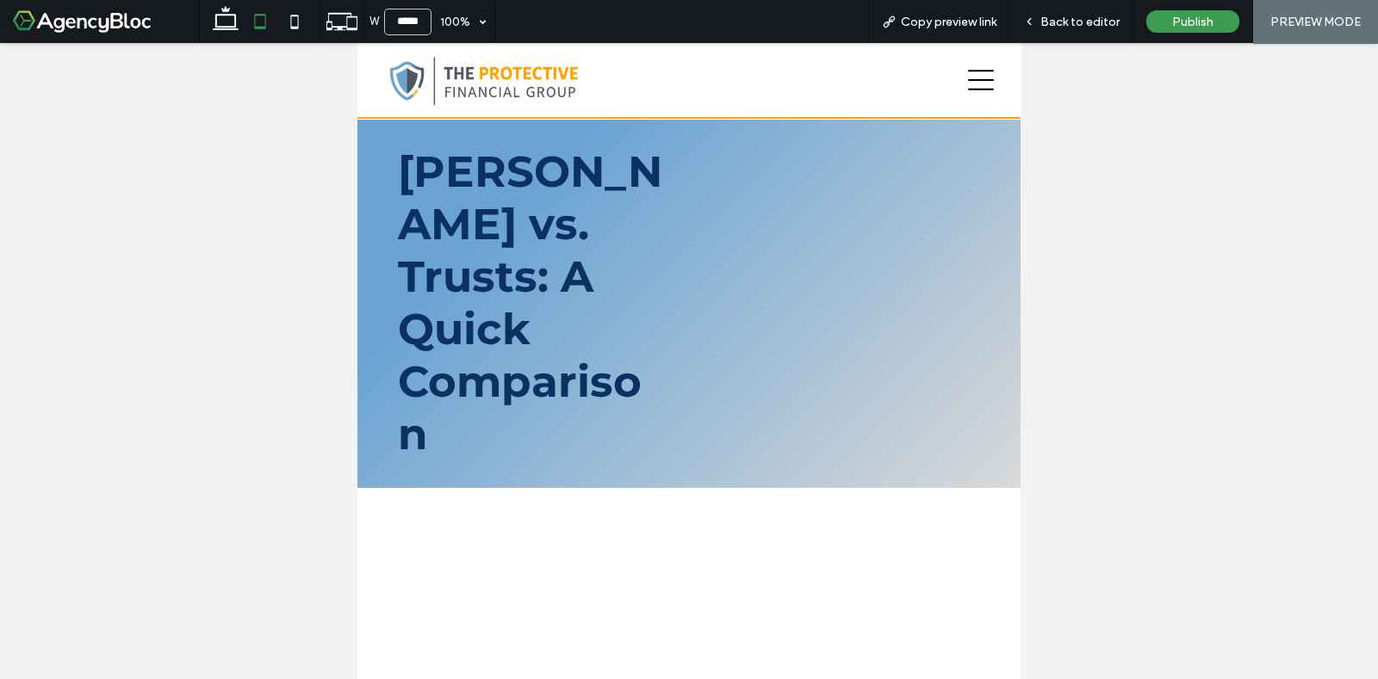
click at [573, 267] on h1 "[PERSON_NAME] vs. Trusts: A Quick Comparison" at bounding box center [530, 303] width 265 height 315
click at [1076, 15] on span "Back to editor" at bounding box center [1079, 22] width 79 height 15
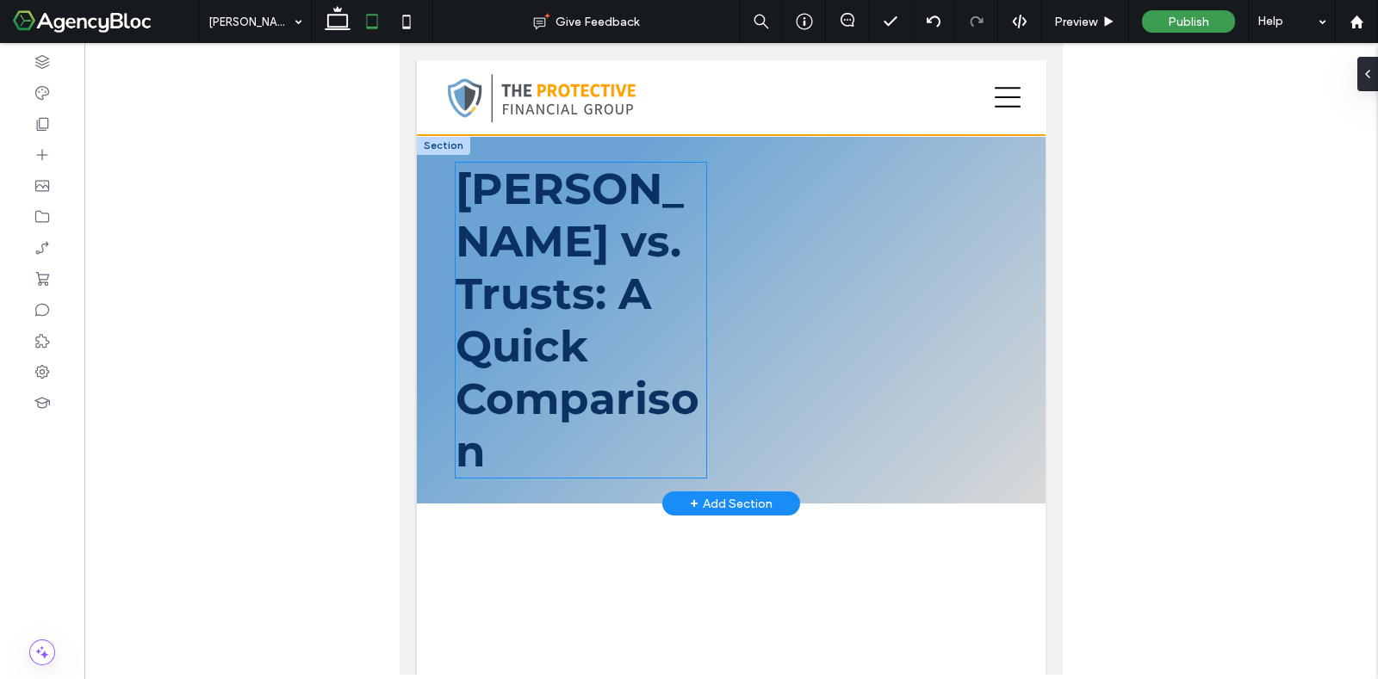
click at [650, 253] on h1 "[PERSON_NAME] vs. Trusts: A Quick Comparison" at bounding box center [581, 320] width 250 height 315
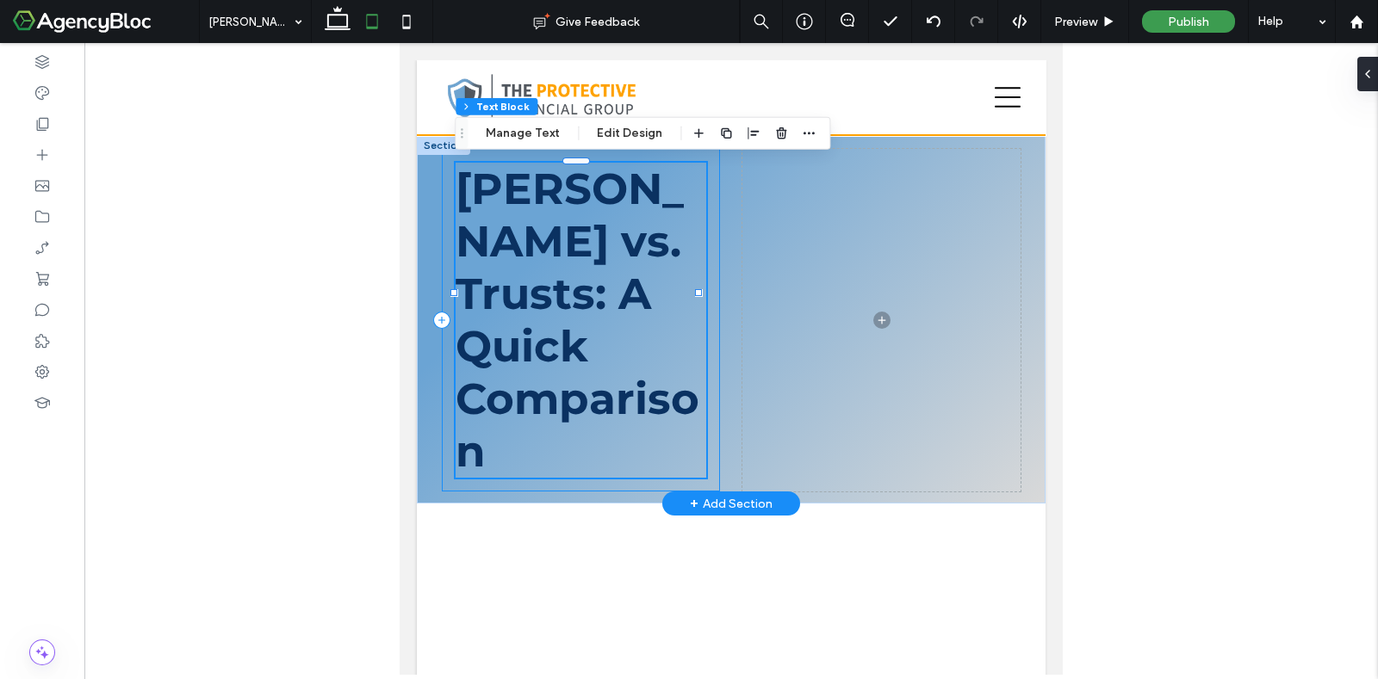
click at [704, 286] on div "[PERSON_NAME] vs. Trusts: A Quick Comparison" at bounding box center [580, 320] width 277 height 343
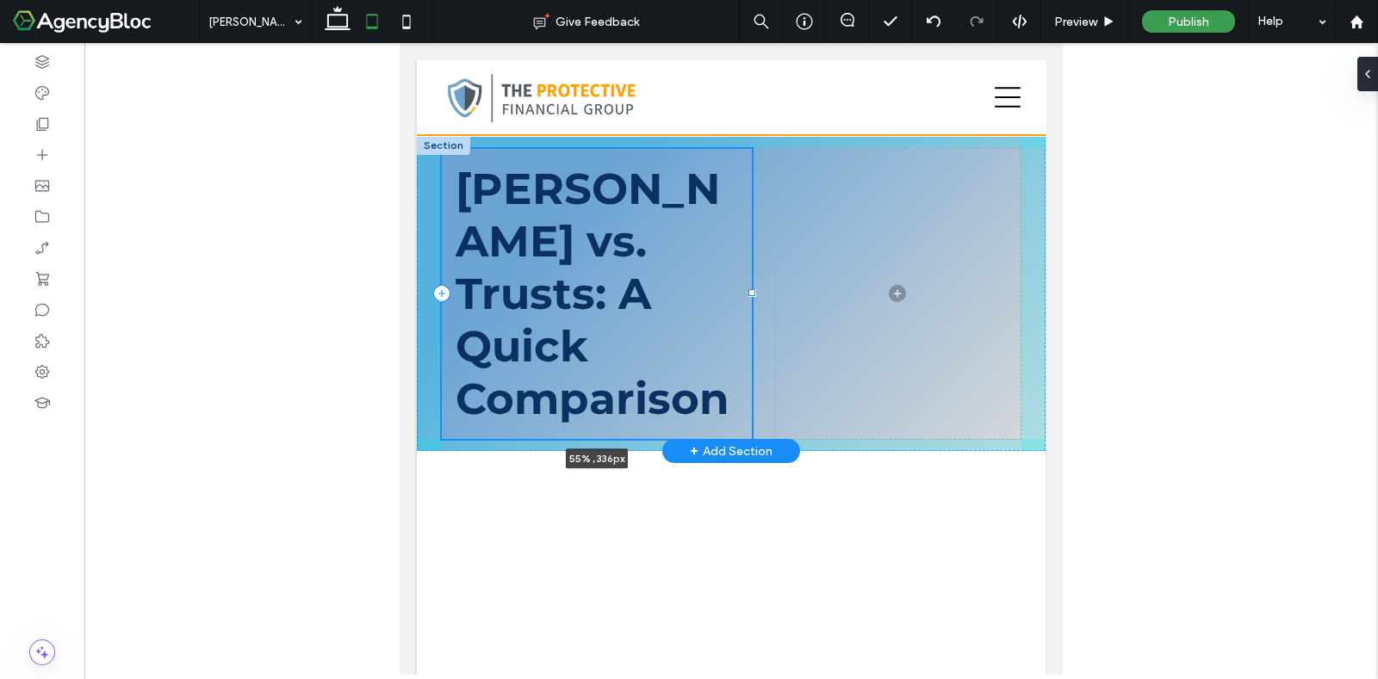
drag, startPoint x: 710, startPoint y: 290, endPoint x: 749, endPoint y: 298, distance: 40.4
click at [749, 298] on div "Wills vs. Trusts: A Quick Comparison 55% , 336px" at bounding box center [731, 293] width 629 height 315
type input "**"
type input "***"
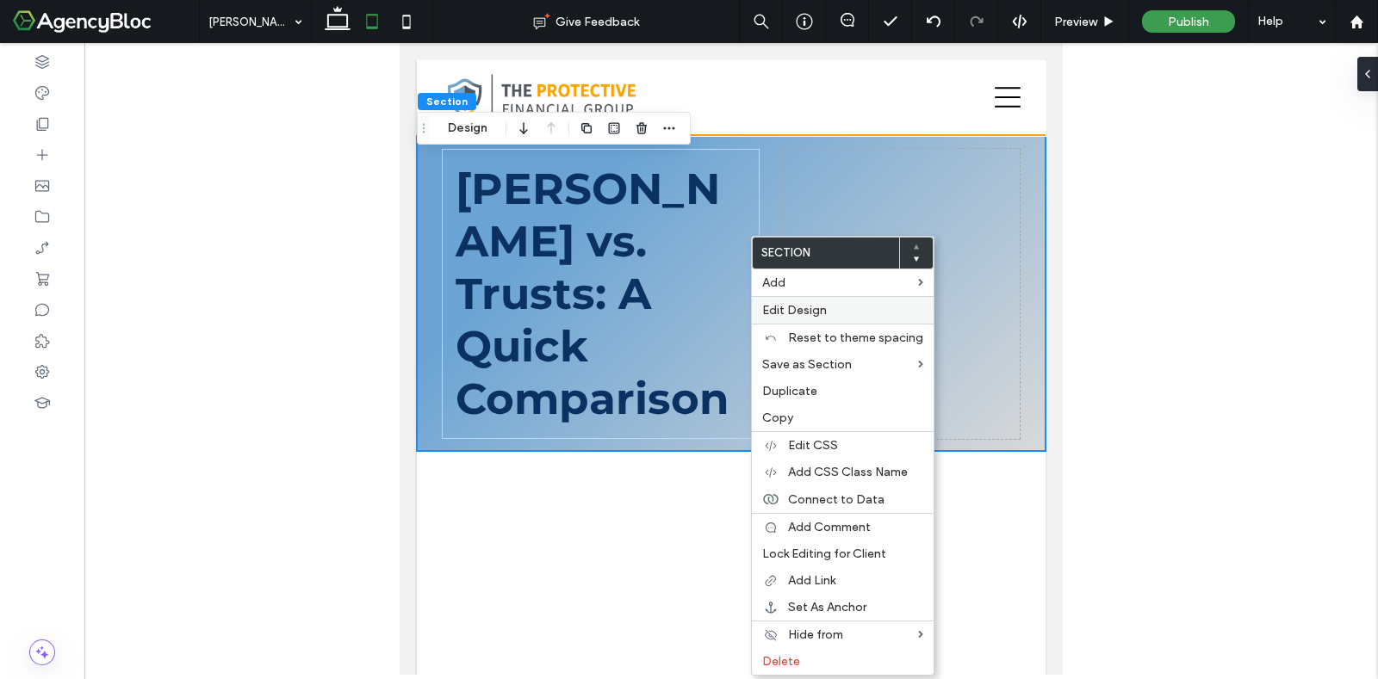
click at [753, 301] on div "Edit Design" at bounding box center [843, 310] width 182 height 28
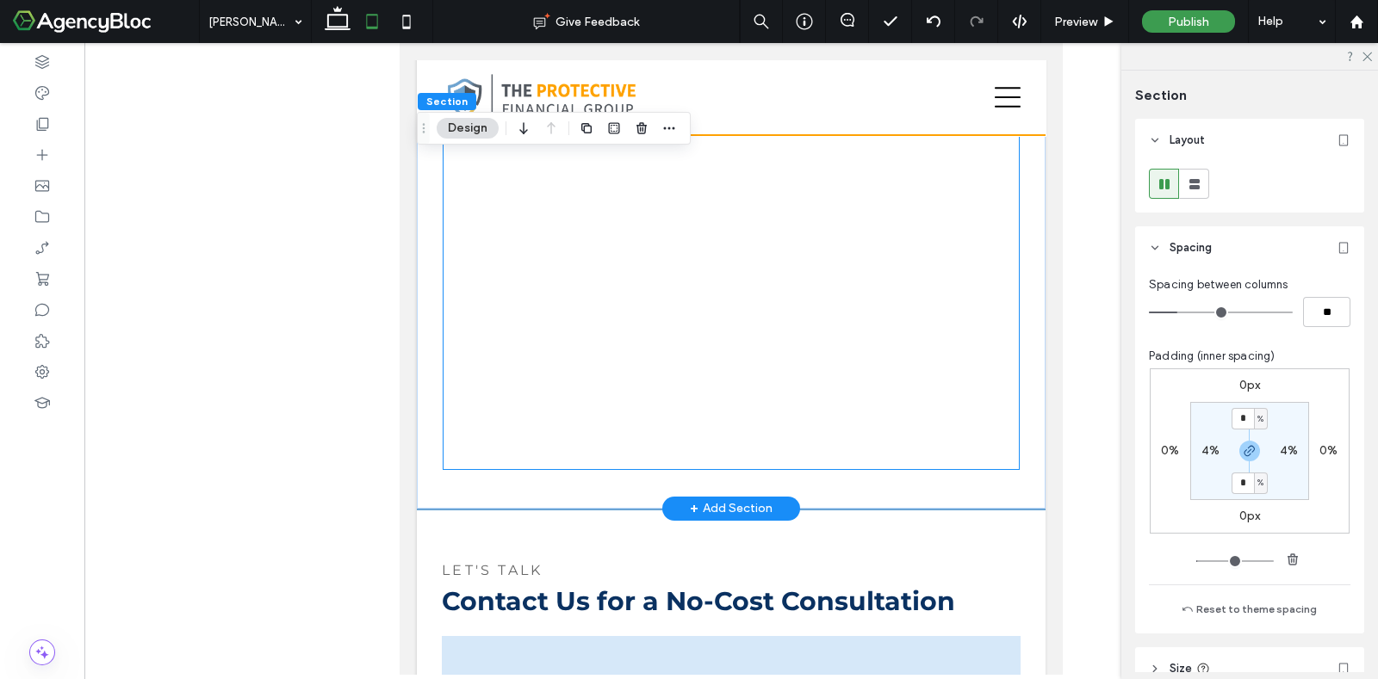
scroll to position [1614, 0]
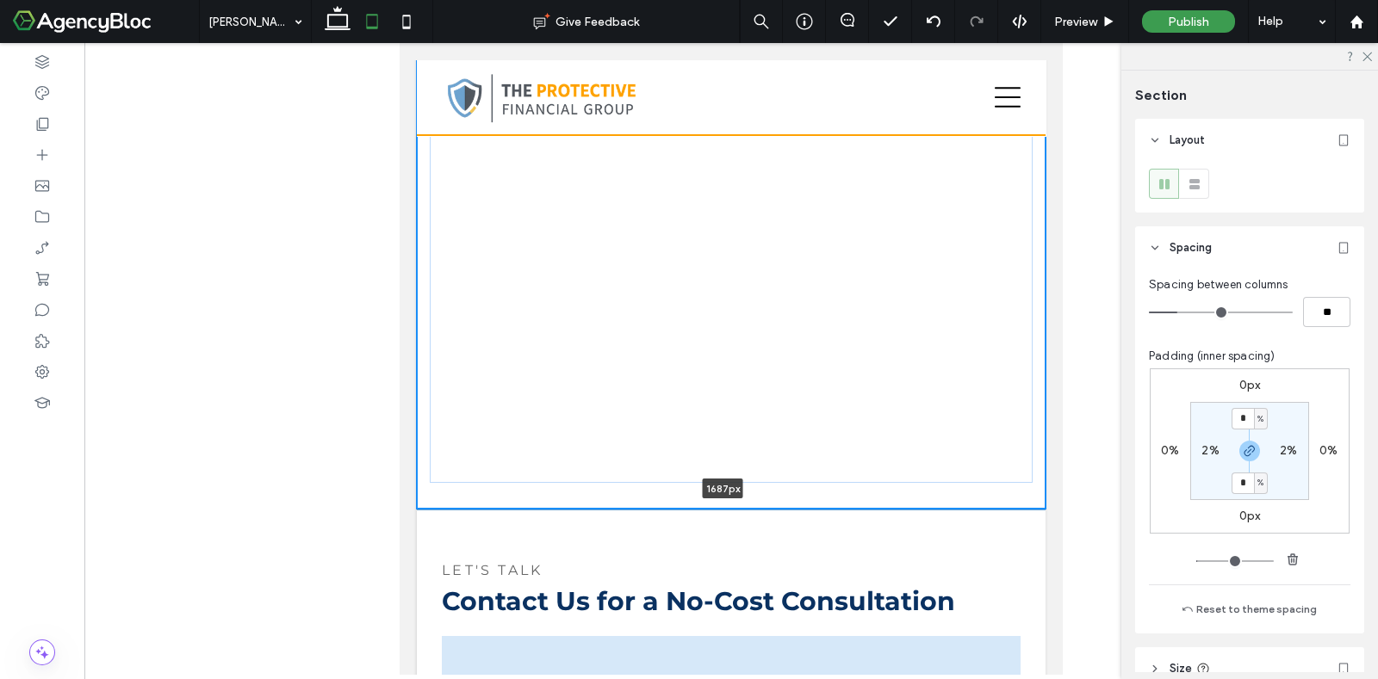
drag, startPoint x: 852, startPoint y: 452, endPoint x: 817, endPoint y: 272, distance: 183.4
type input "****"
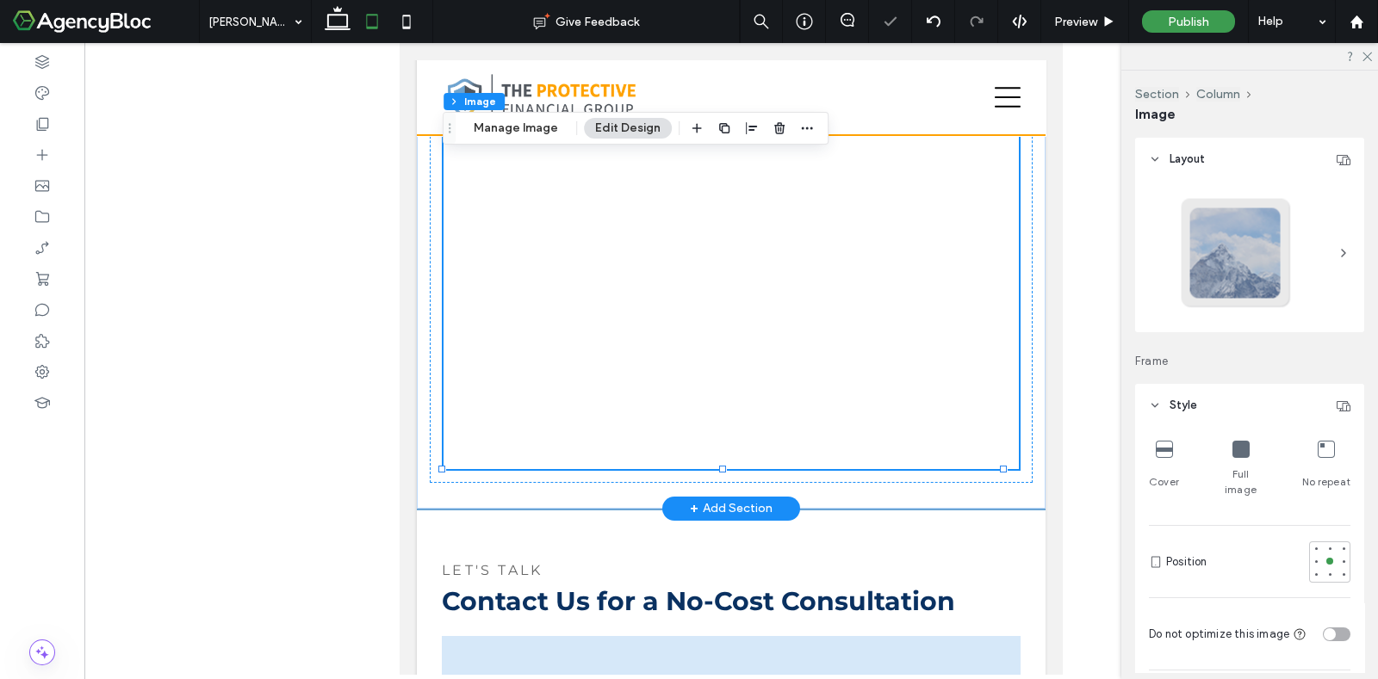
type input "*"
type input "***"
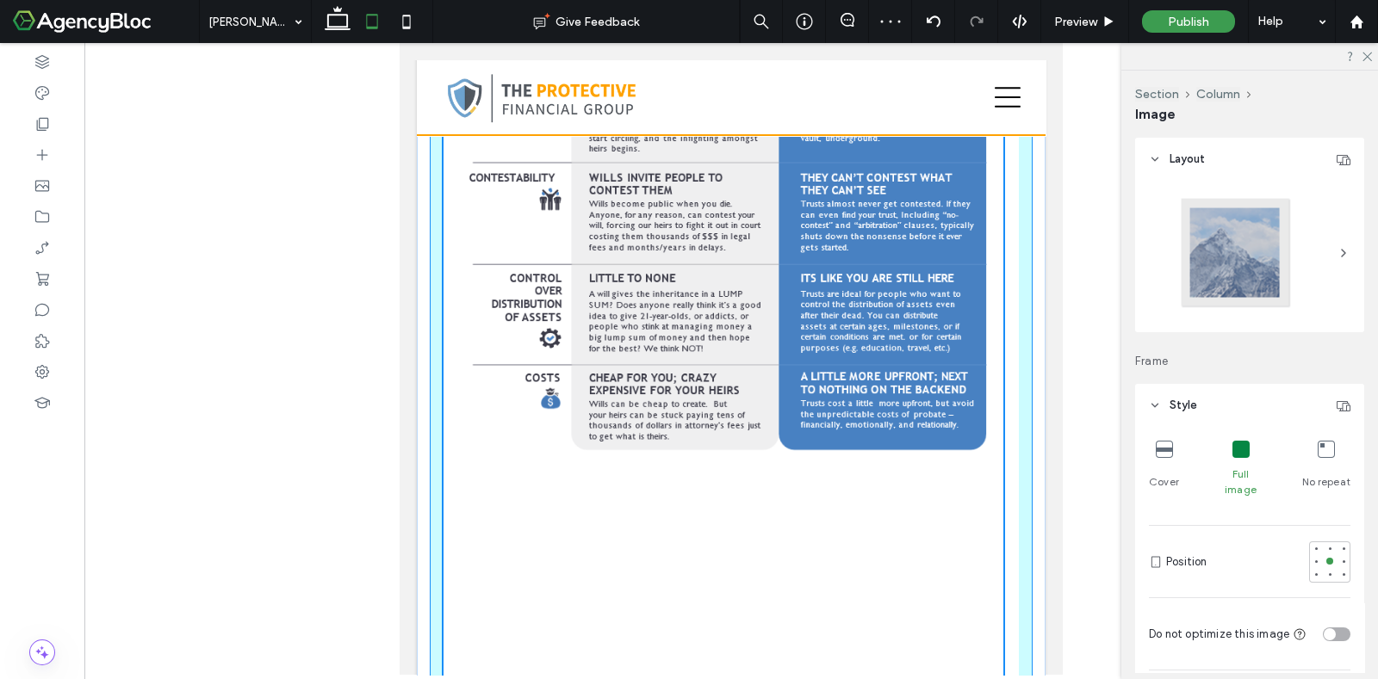
click at [722, 406] on div "100% , 1840px" at bounding box center [731, 98] width 629 height 1662
type input "****"
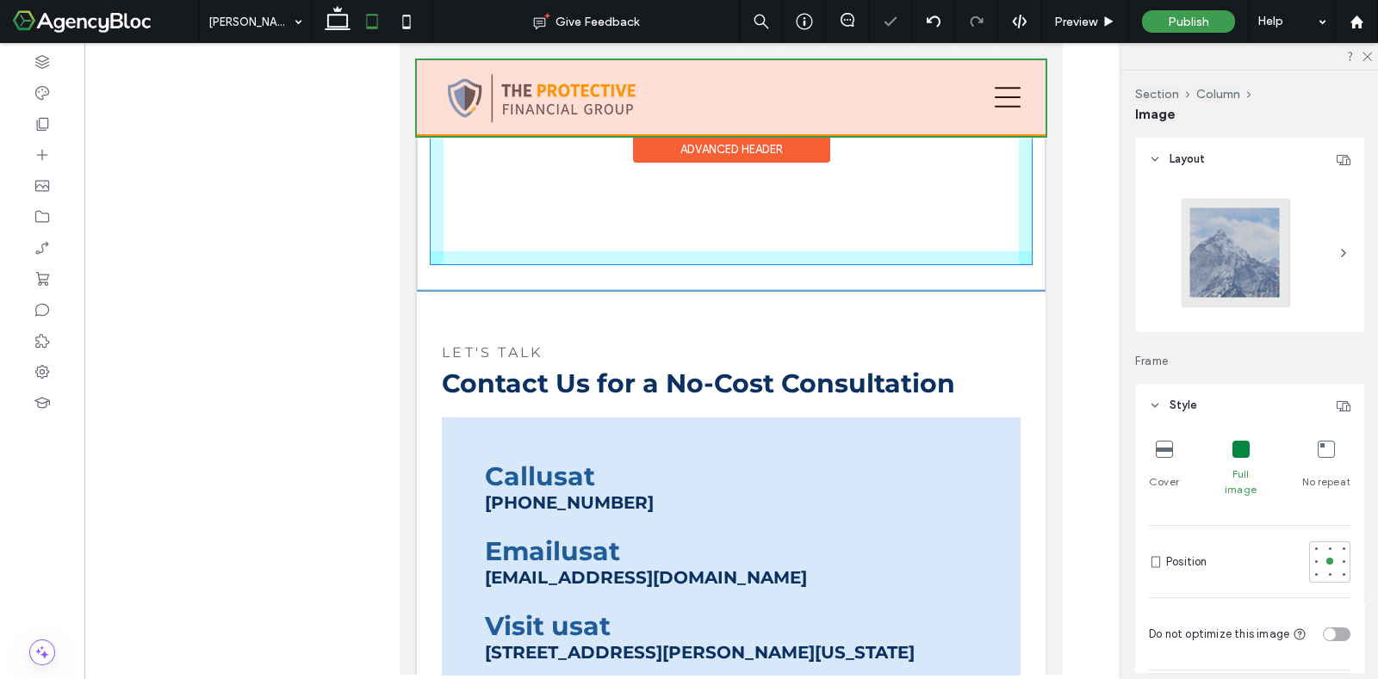
drag, startPoint x: 723, startPoint y: 404, endPoint x: 728, endPoint y: 145, distance: 259.2
click at [728, 145] on div "(813) 406-0480 Contact Us Section About Us Meet Rich Ison Trusts & Estate Plann…" at bounding box center [731, 64] width 629 height 3235
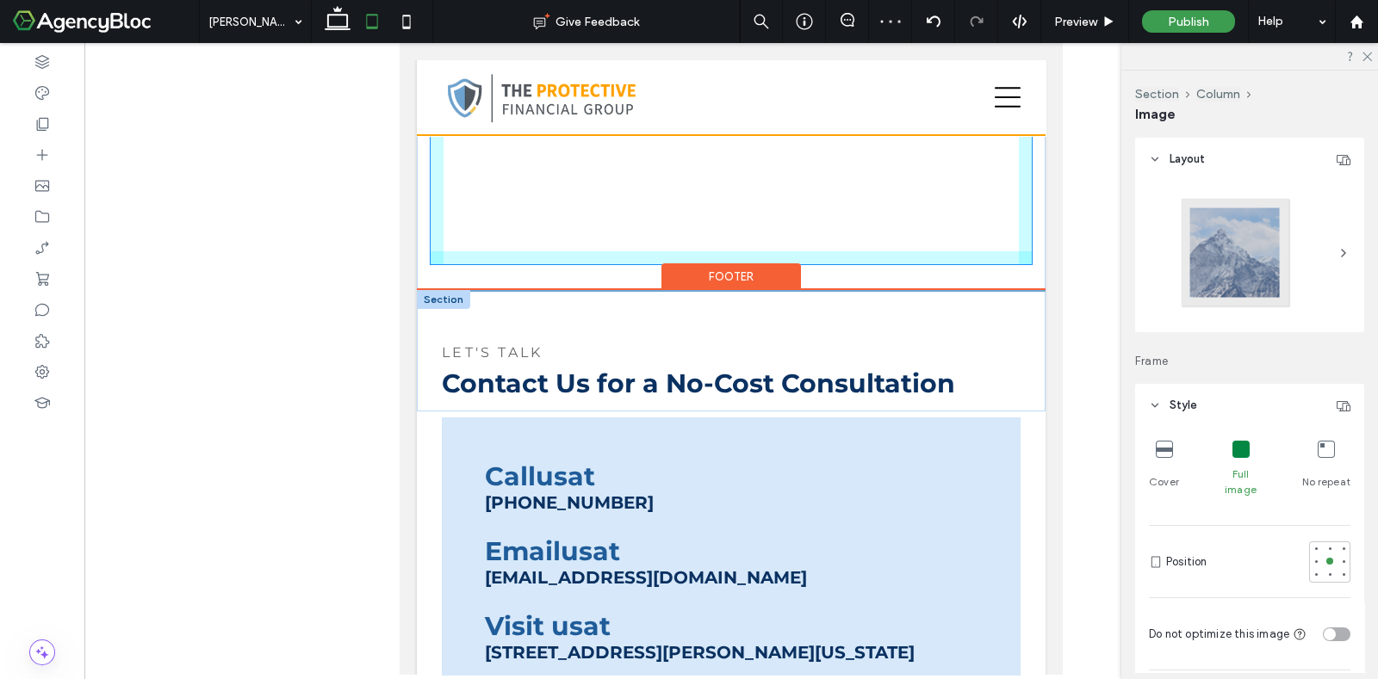
type input "****"
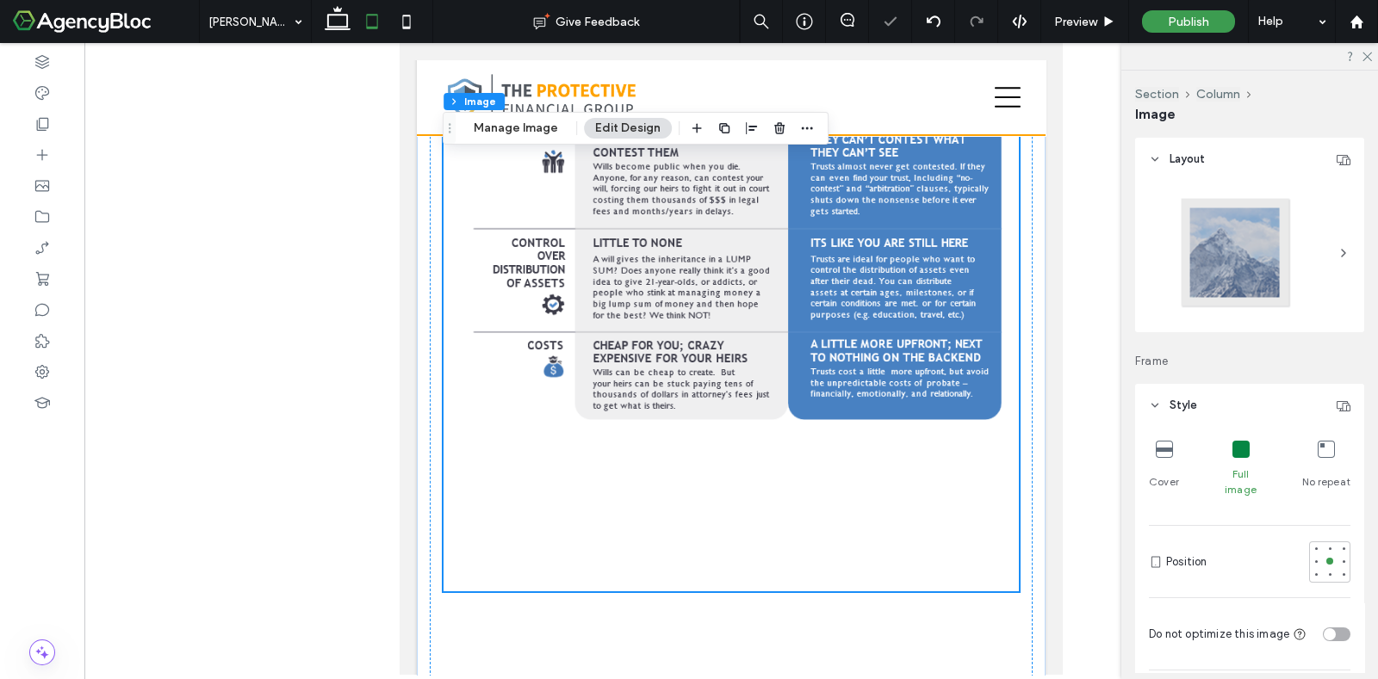
scroll to position [1076, 0]
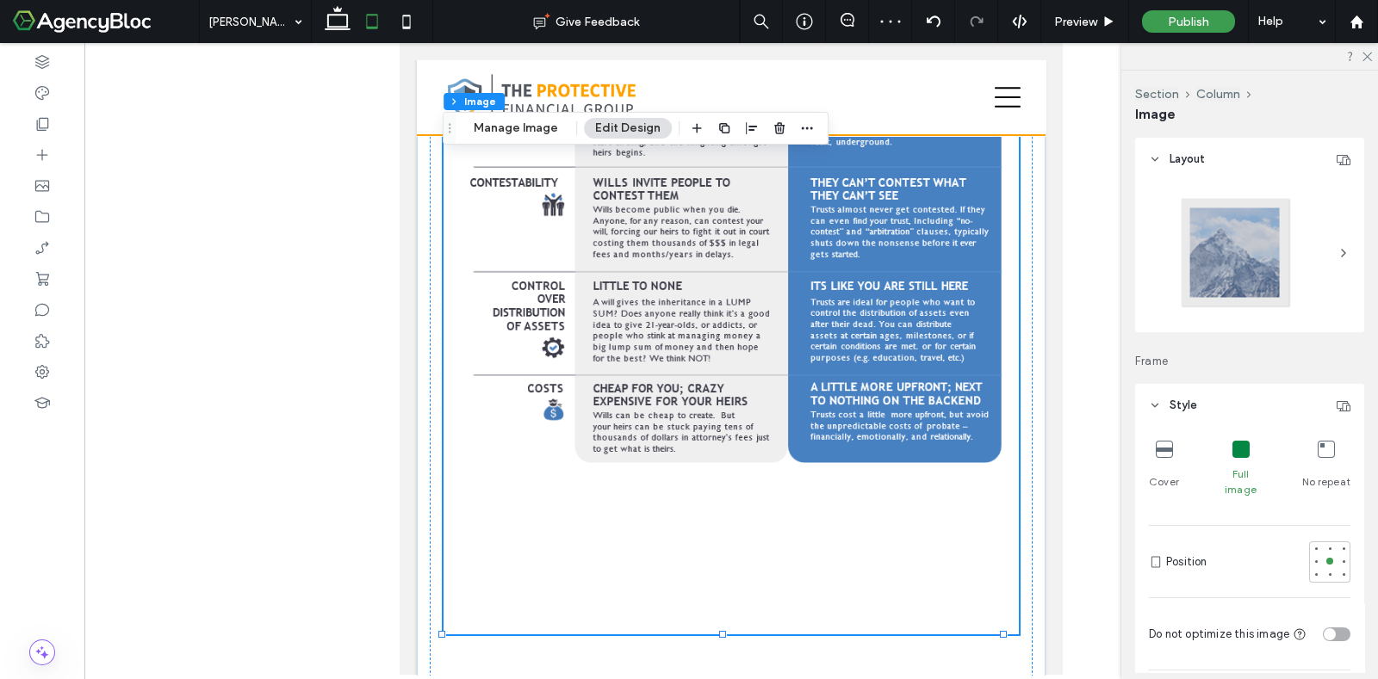
click at [728, 501] on img at bounding box center [731, 102] width 576 height 1066
type input "*"
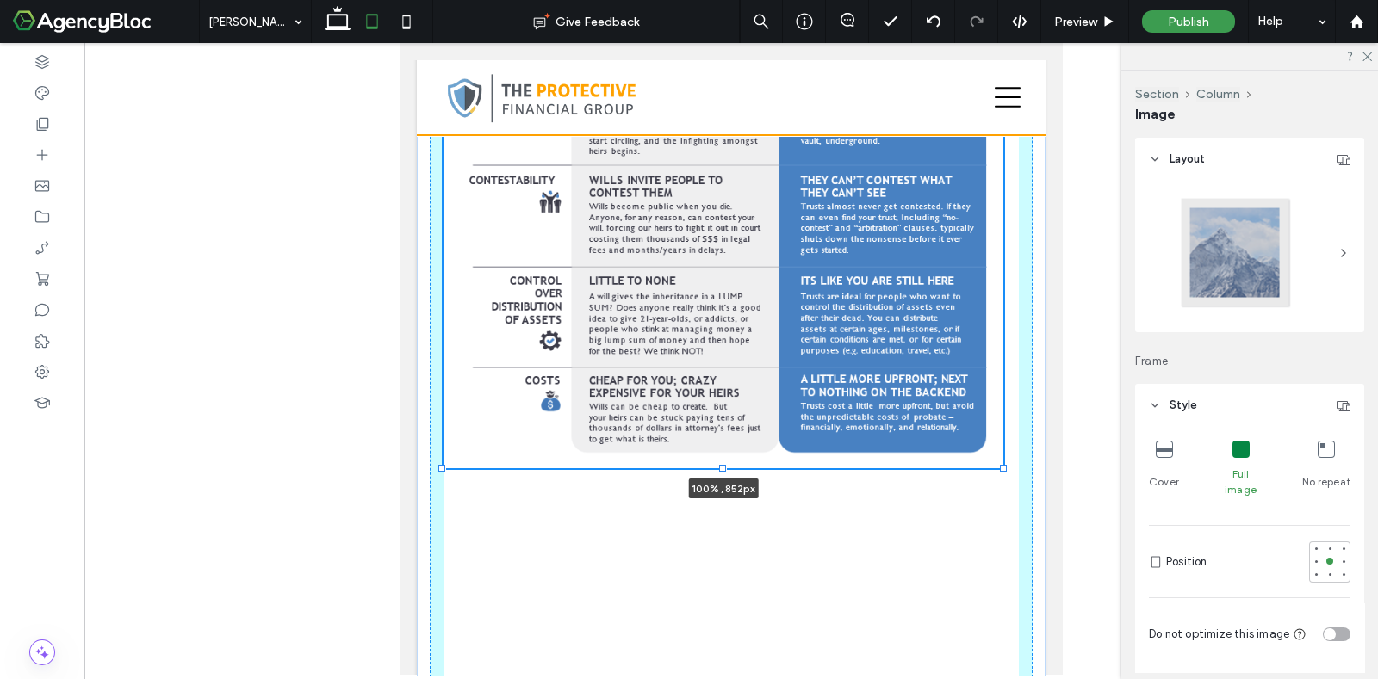
drag, startPoint x: 722, startPoint y: 580, endPoint x: 726, endPoint y: 414, distance: 166.2
click at [726, 414] on div "100% , 852px" at bounding box center [731, 101] width 629 height 1453
type input "***"
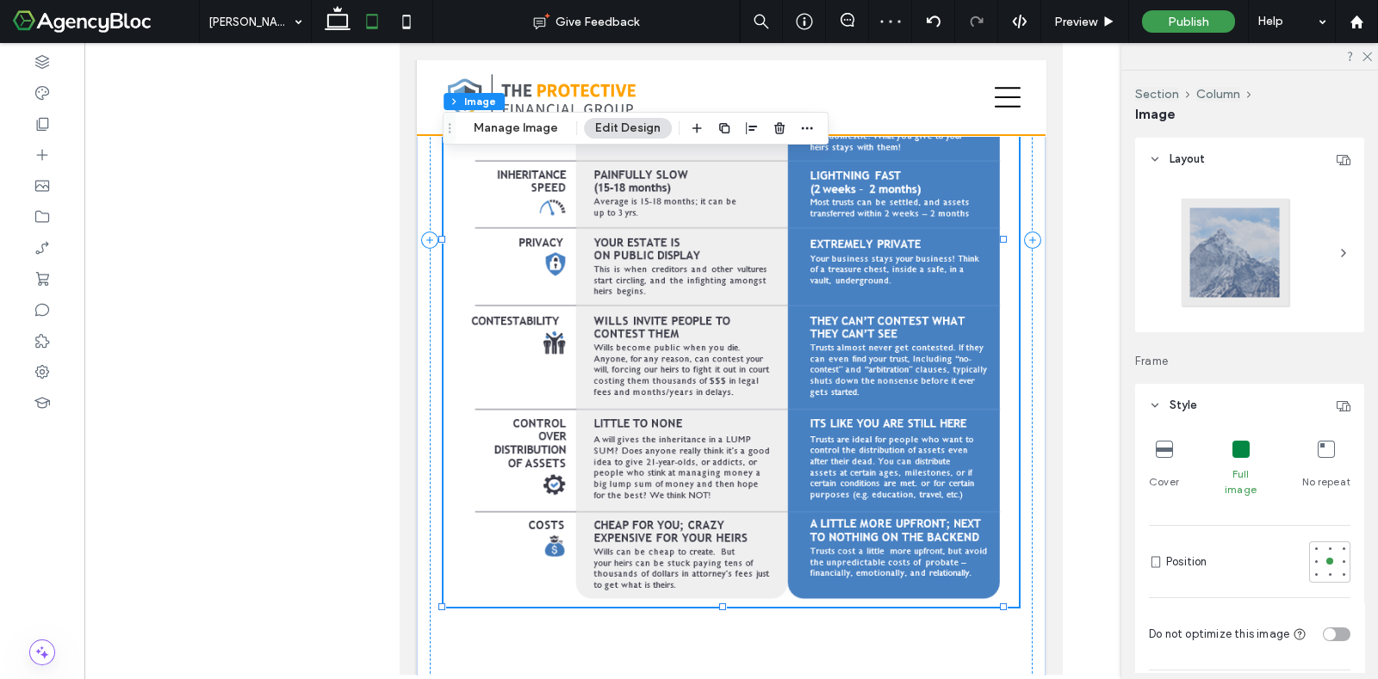
scroll to position [1292, 0]
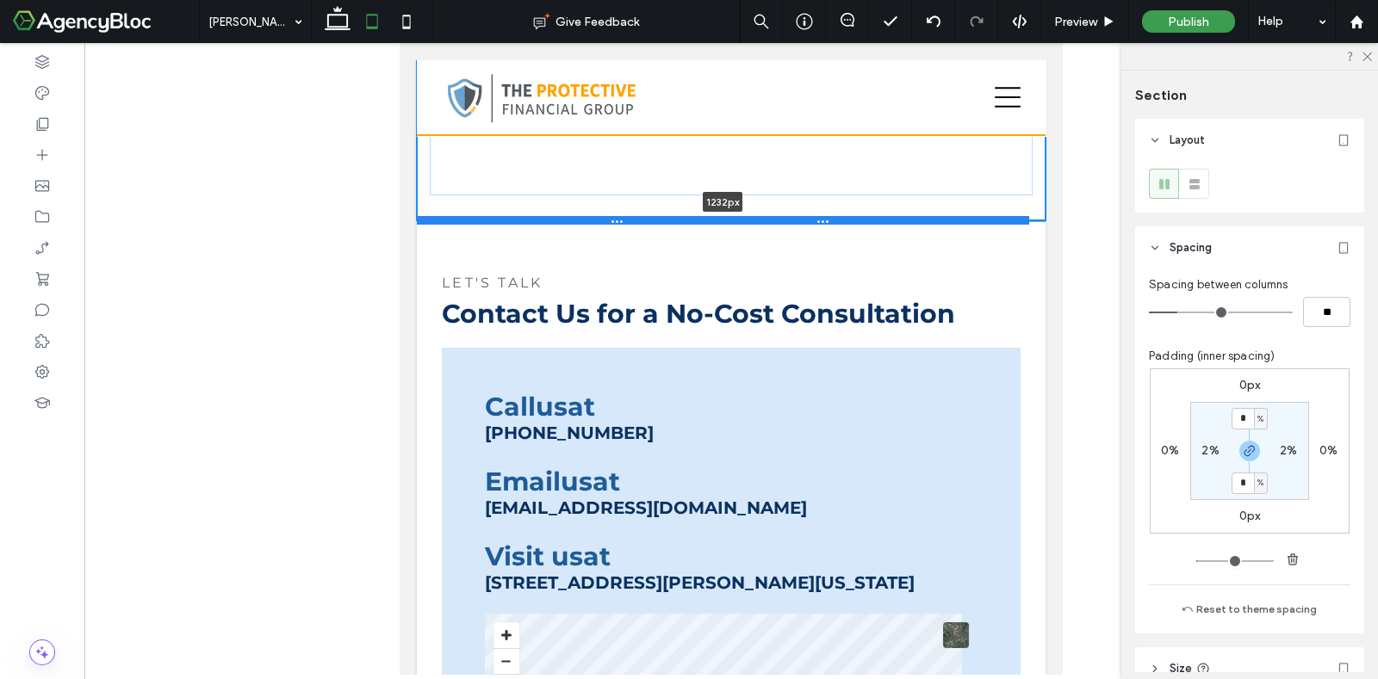
drag, startPoint x: 805, startPoint y: 558, endPoint x: 846, endPoint y: 162, distance: 398.3
click at [846, 216] on div at bounding box center [723, 220] width 612 height 9
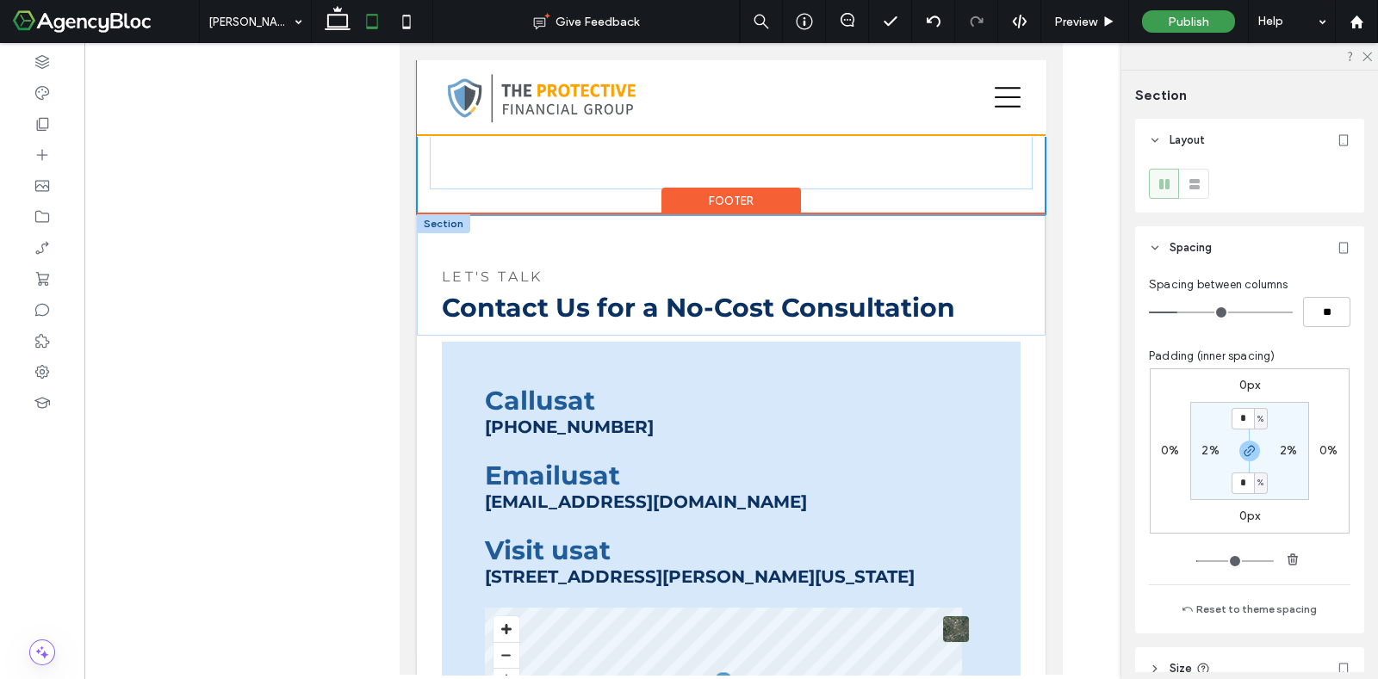
type input "****"
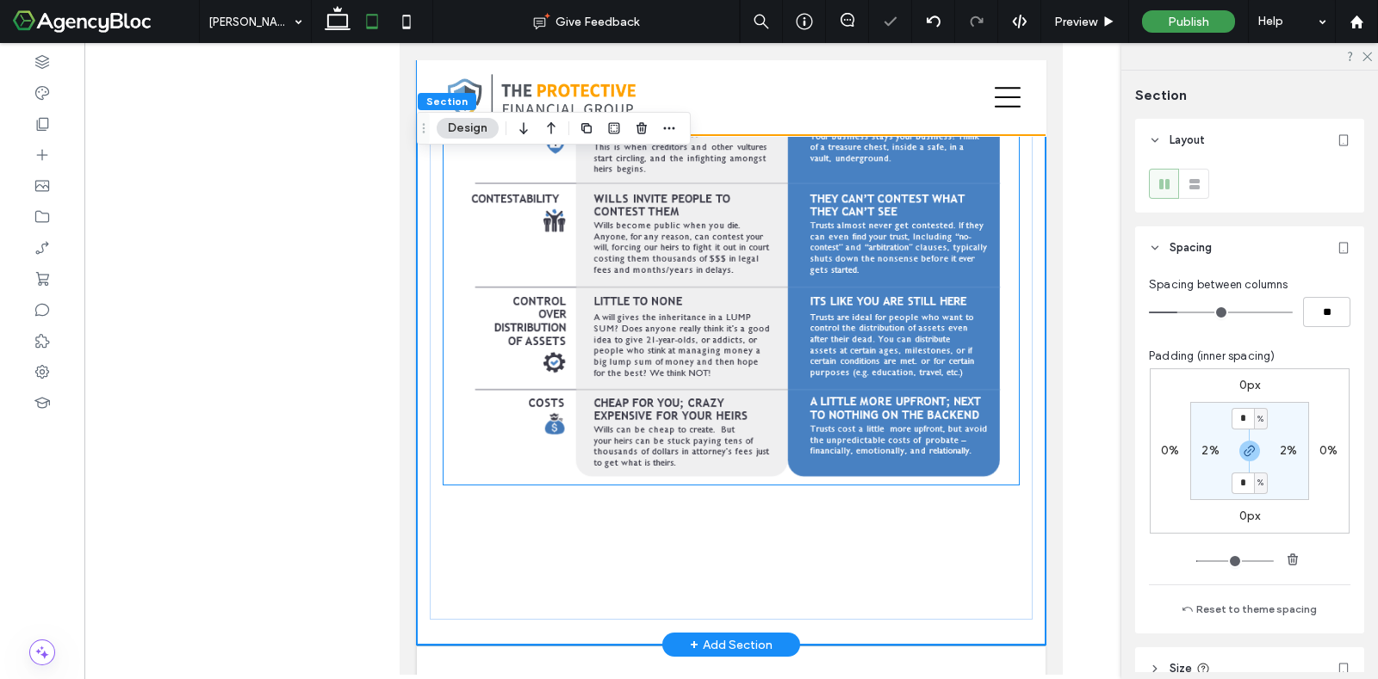
scroll to position [860, 0]
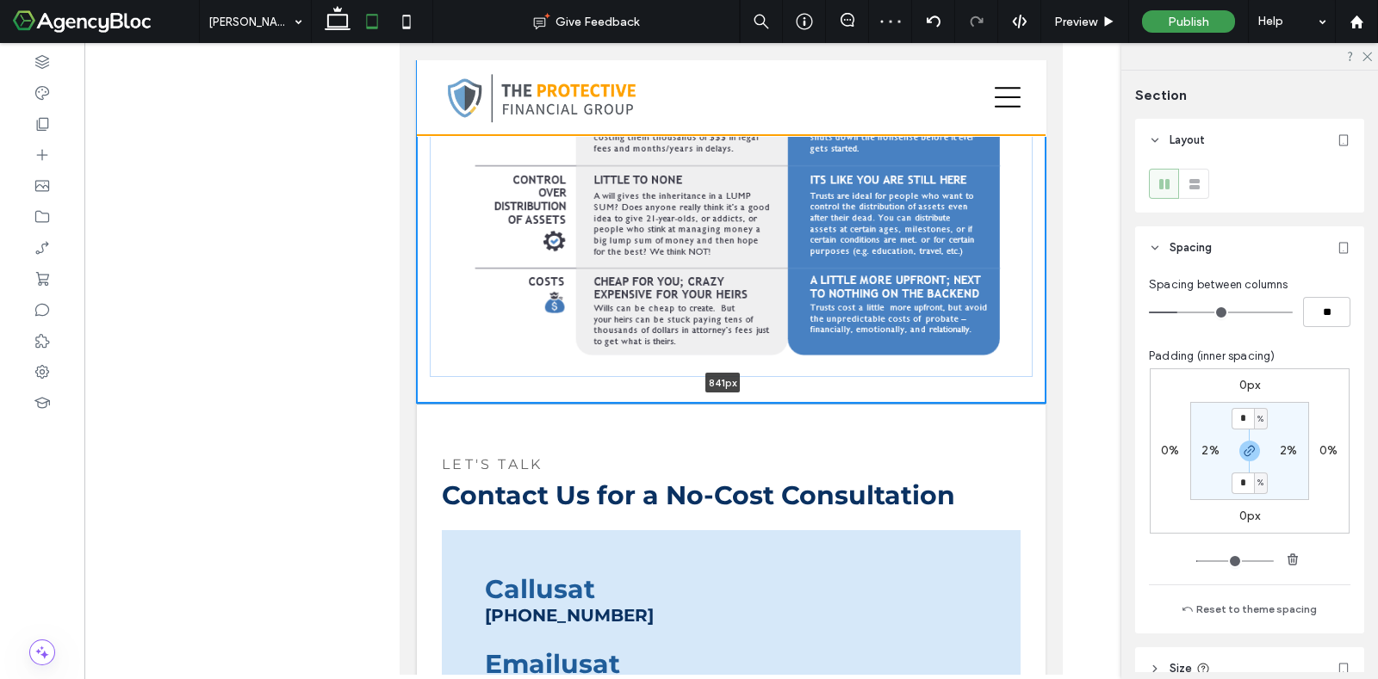
drag, startPoint x: 855, startPoint y: 586, endPoint x: 860, endPoint y: 253, distance: 333.3
type input "***"
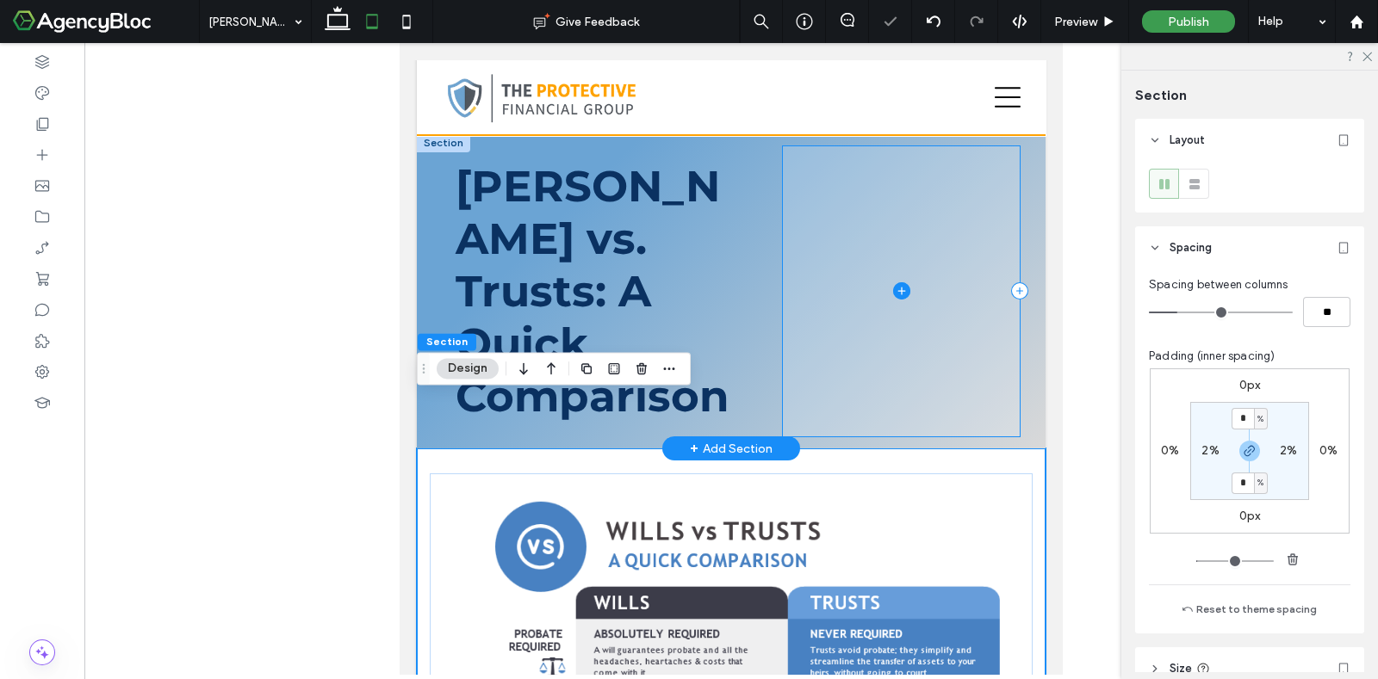
scroll to position [0, 0]
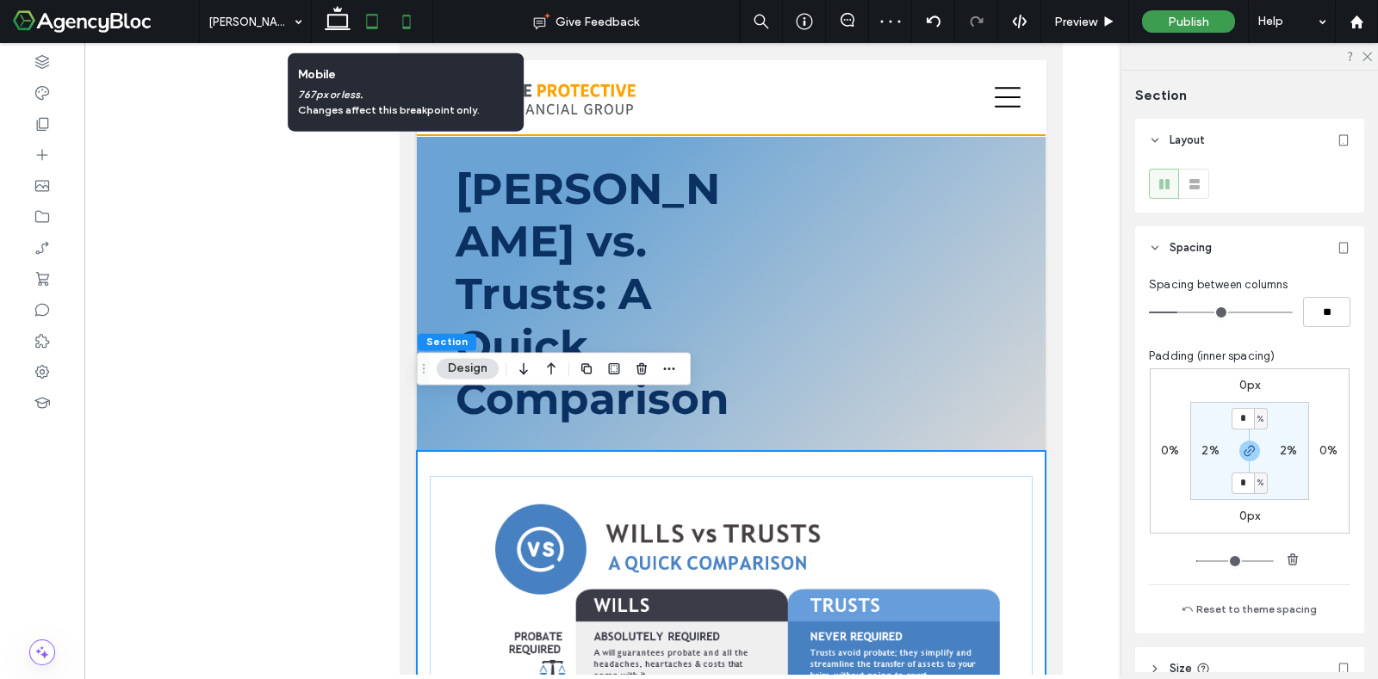
click at [405, 22] on icon at bounding box center [406, 21] width 34 height 34
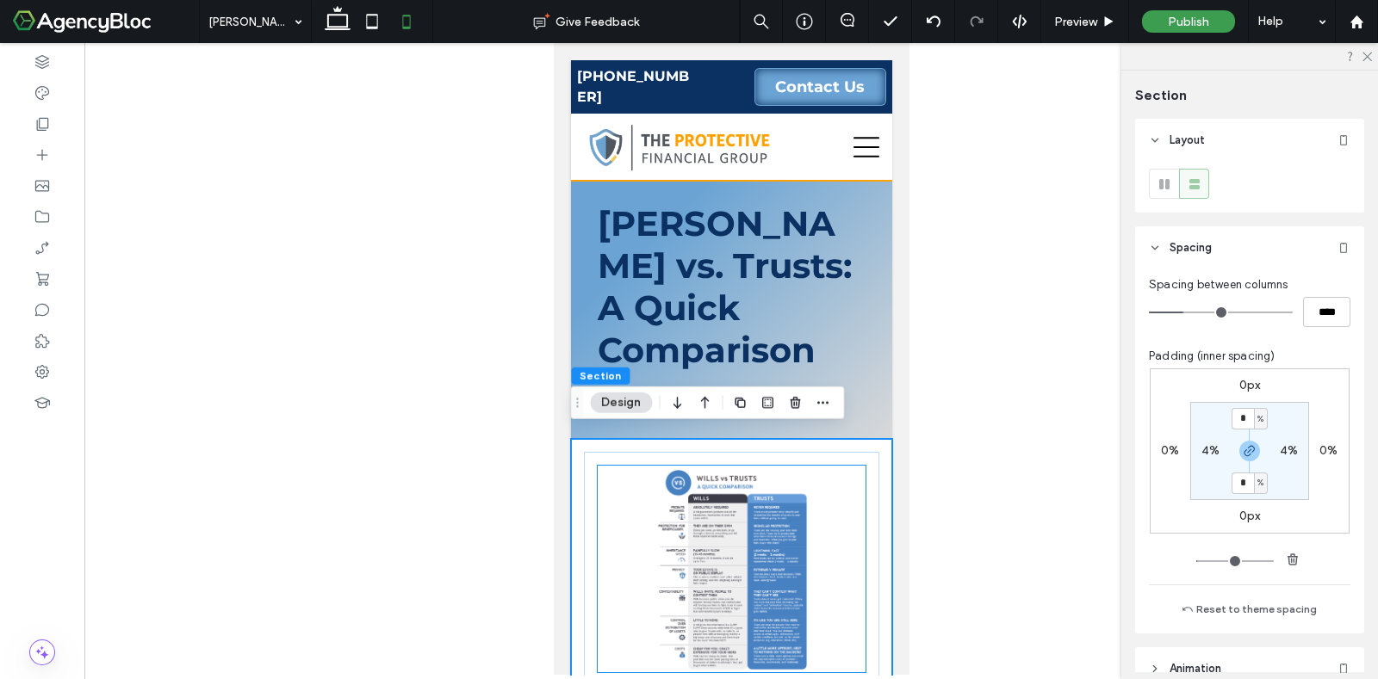
click at [740, 517] on img at bounding box center [731, 569] width 268 height 207
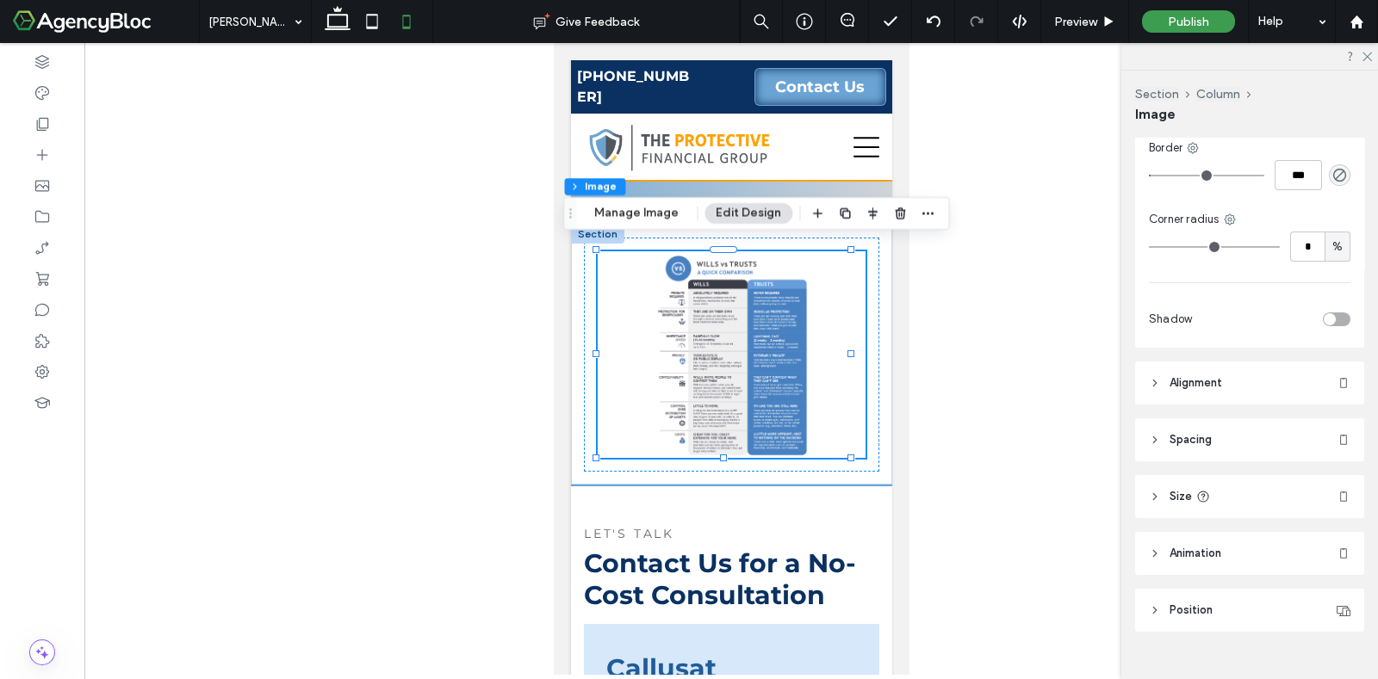
scroll to position [567, 0]
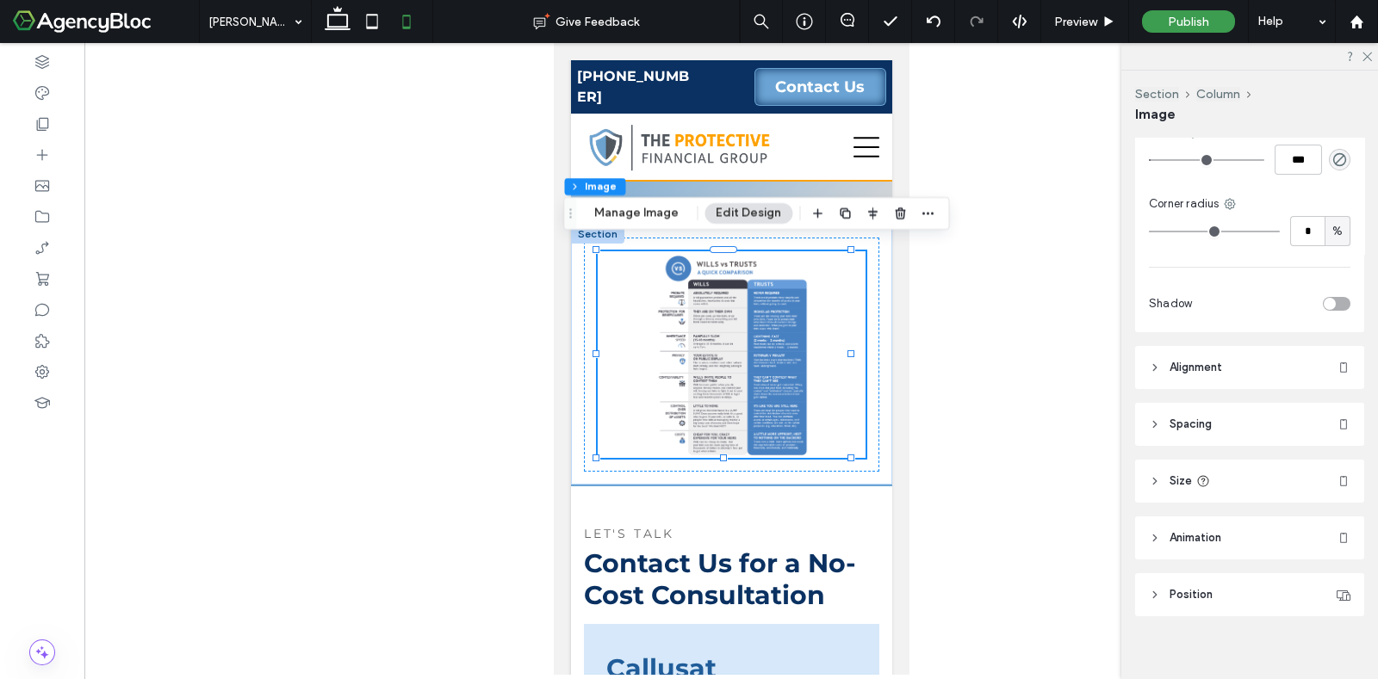
click at [1225, 409] on header "Spacing" at bounding box center [1249, 424] width 229 height 43
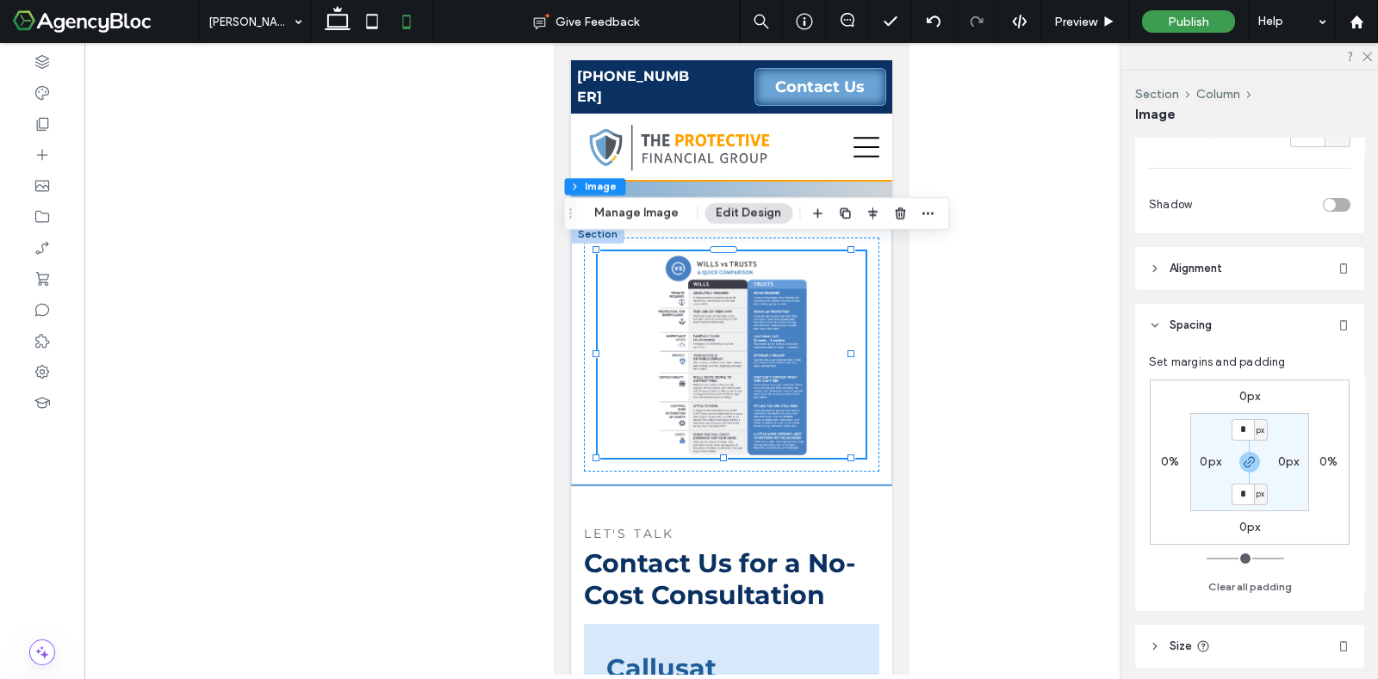
scroll to position [783, 0]
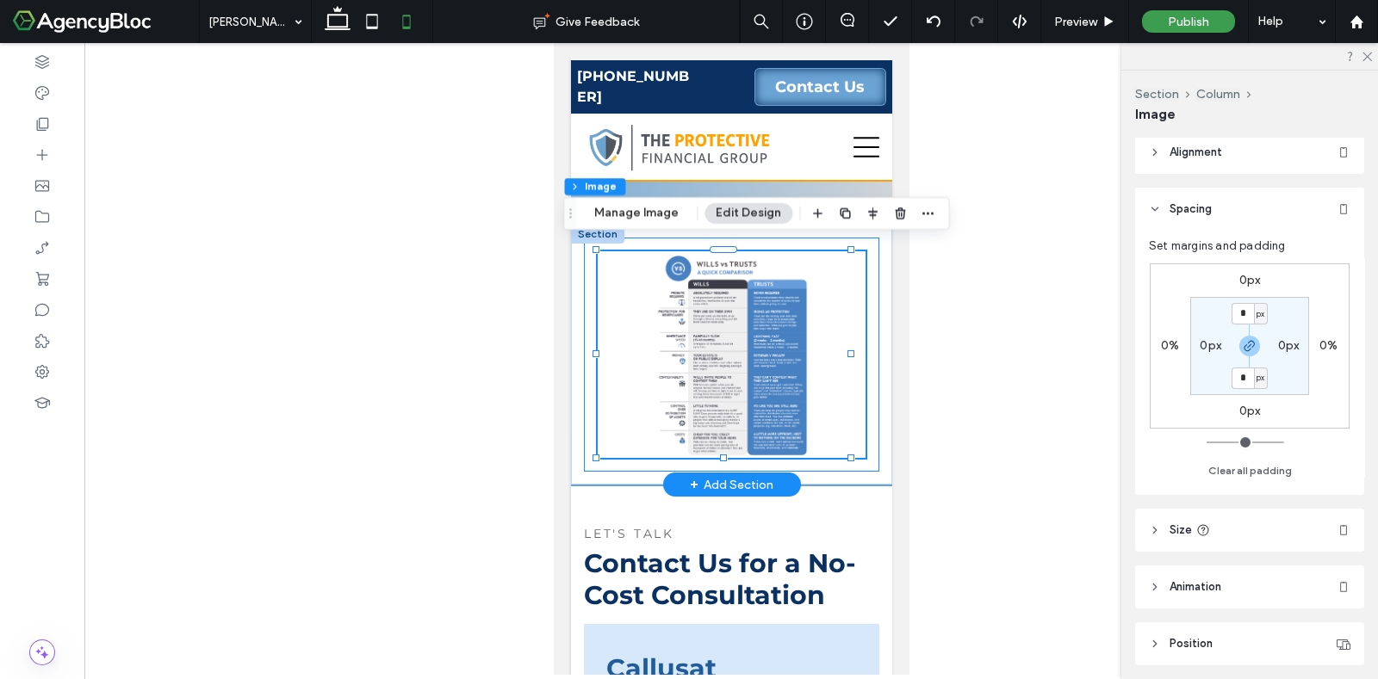
click at [854, 388] on div at bounding box center [730, 355] width 295 height 234
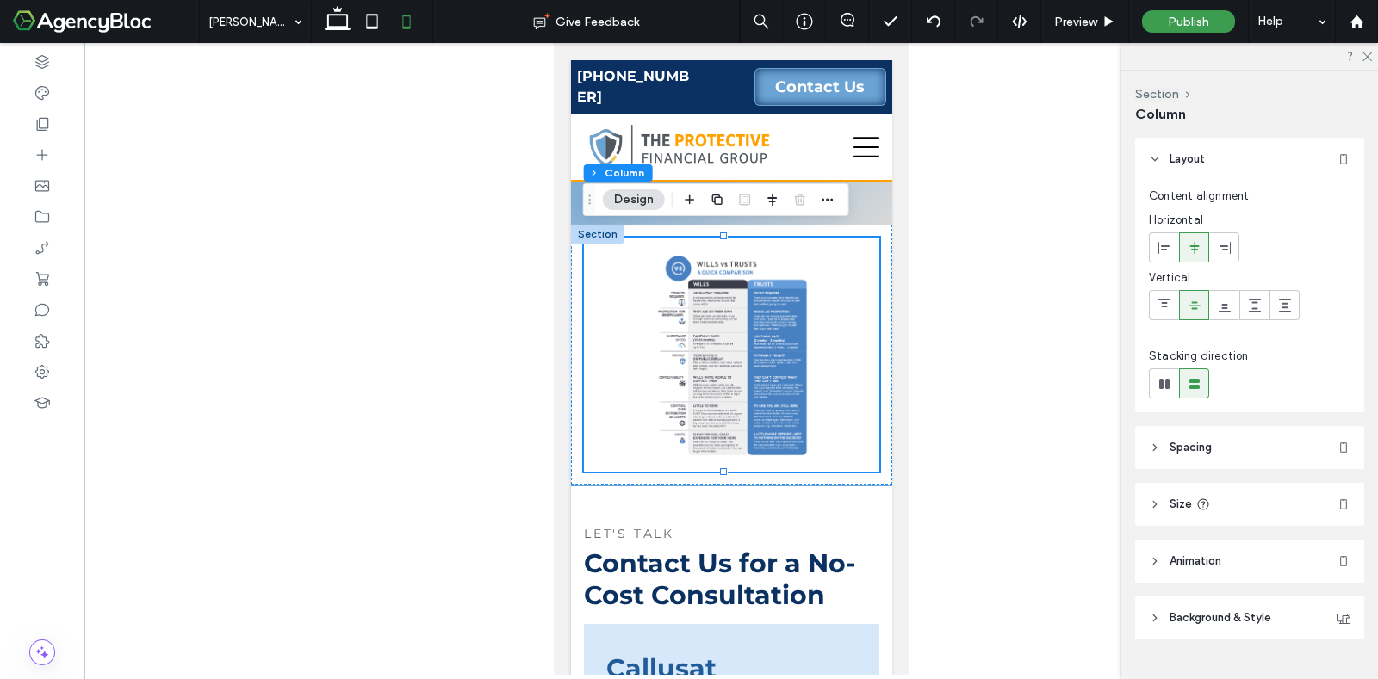
click at [1274, 453] on header "Spacing" at bounding box center [1249, 447] width 229 height 43
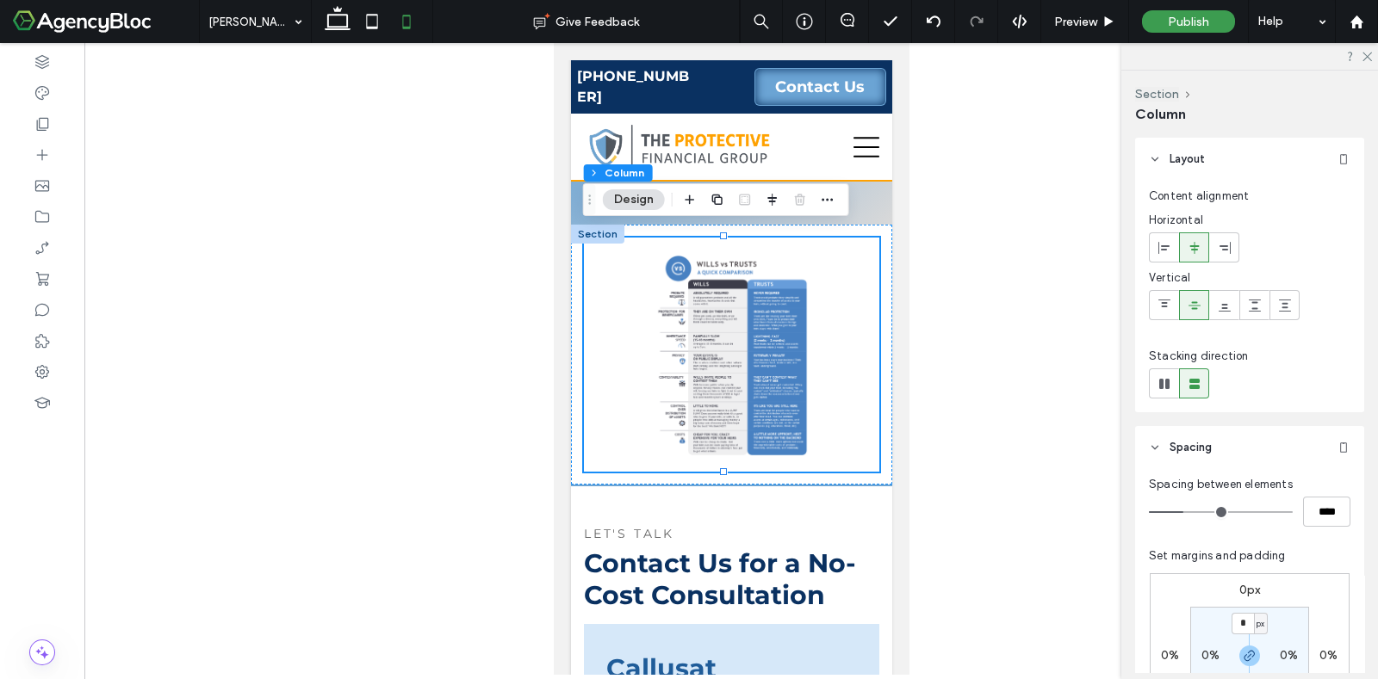
scroll to position [323, 0]
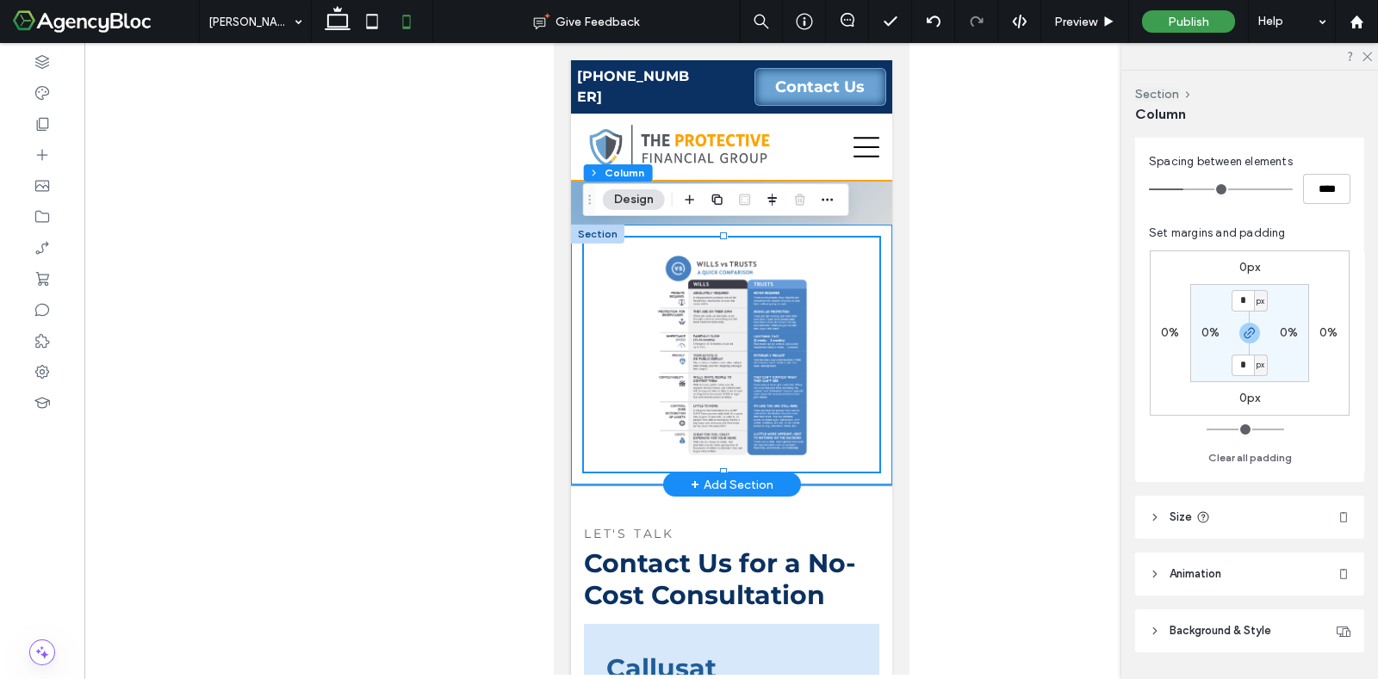
click at [868, 466] on div at bounding box center [730, 355] width 321 height 260
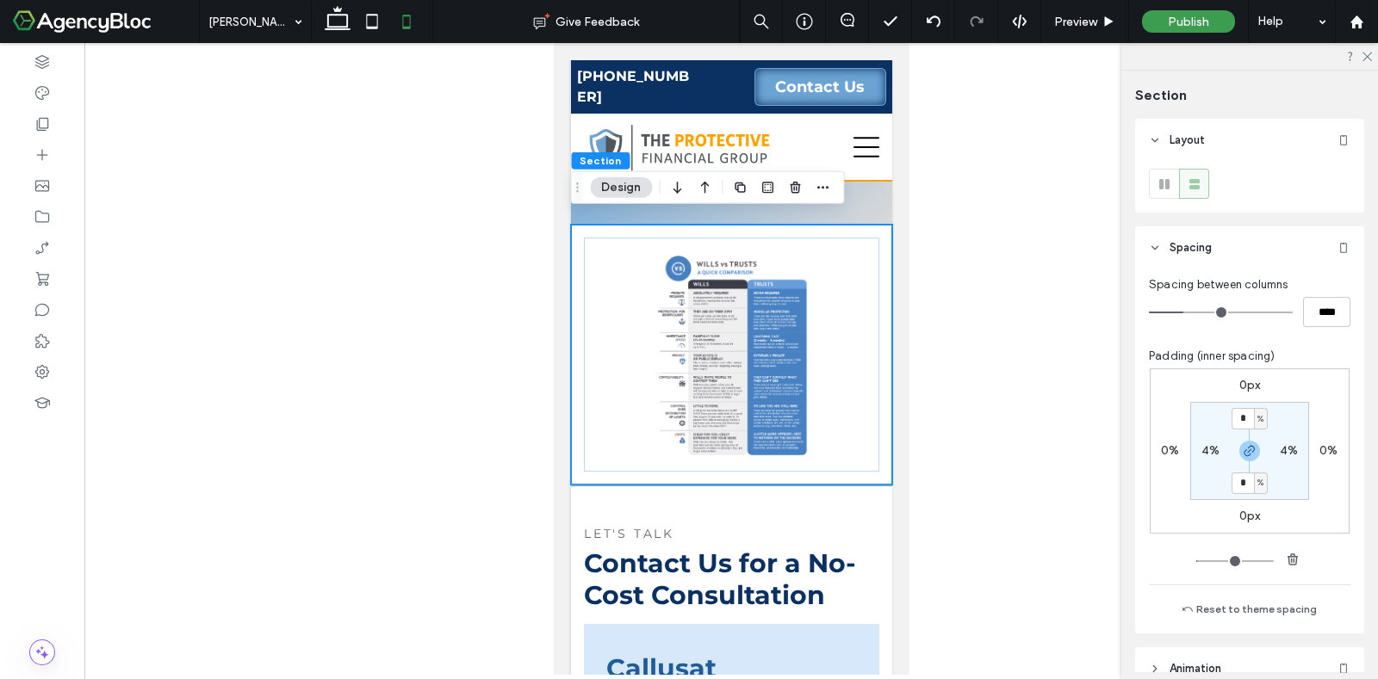
click at [1201, 449] on label "4%" at bounding box center [1210, 450] width 18 height 15
type input "*"
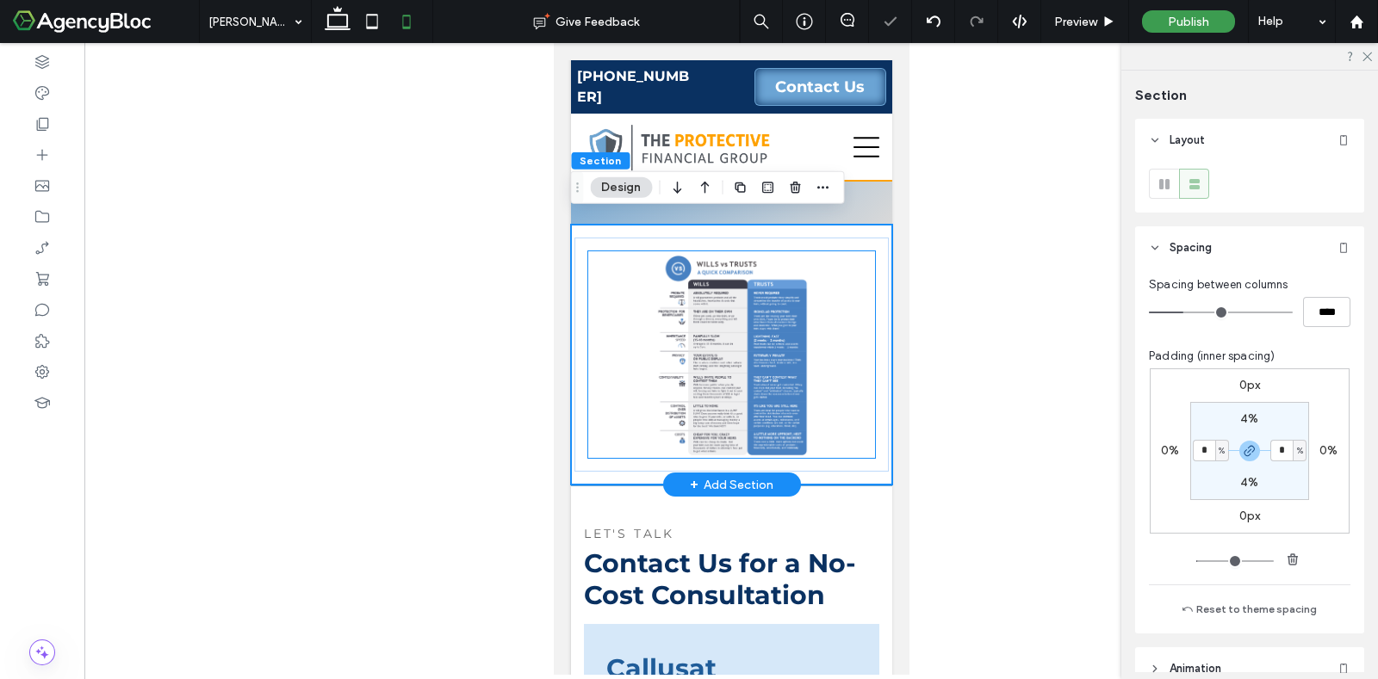
click at [783, 411] on img at bounding box center [731, 354] width 288 height 207
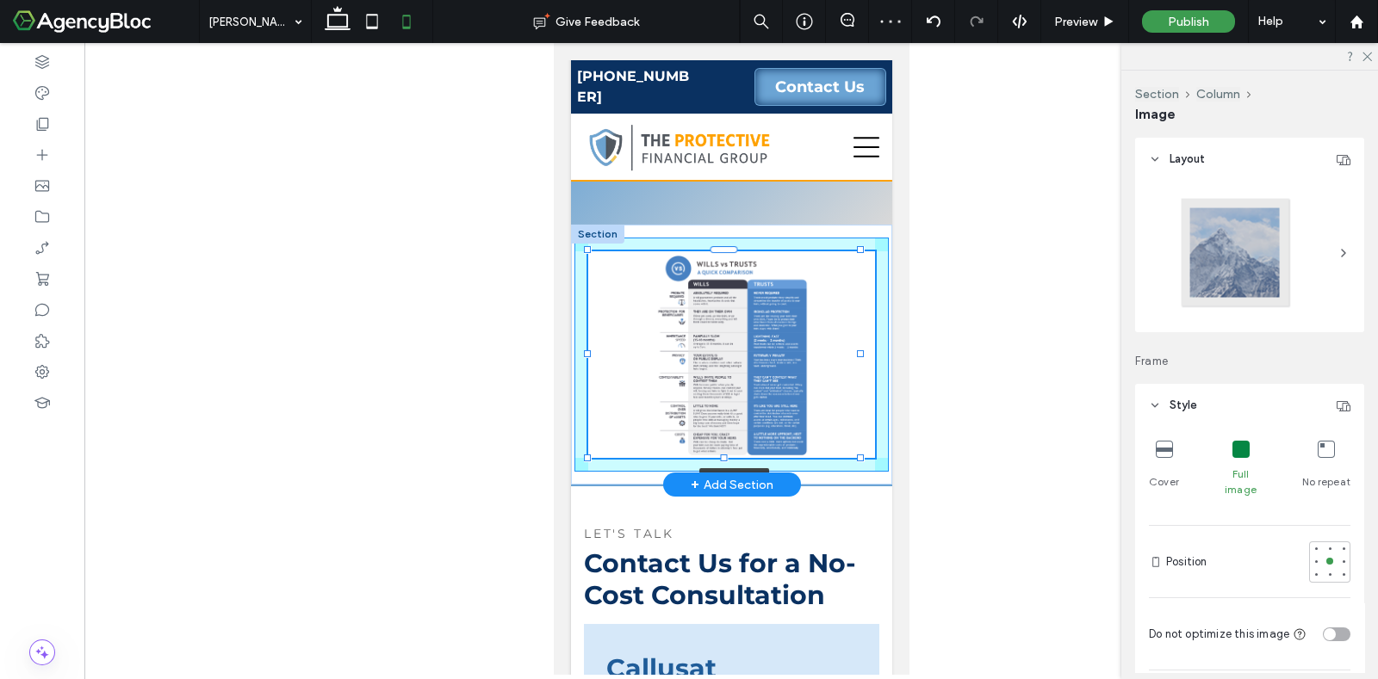
drag, startPoint x: 861, startPoint y: 344, endPoint x: 871, endPoint y: 344, distance: 10.3
click at [871, 344] on div "108% , 240px" at bounding box center [730, 355] width 321 height 260
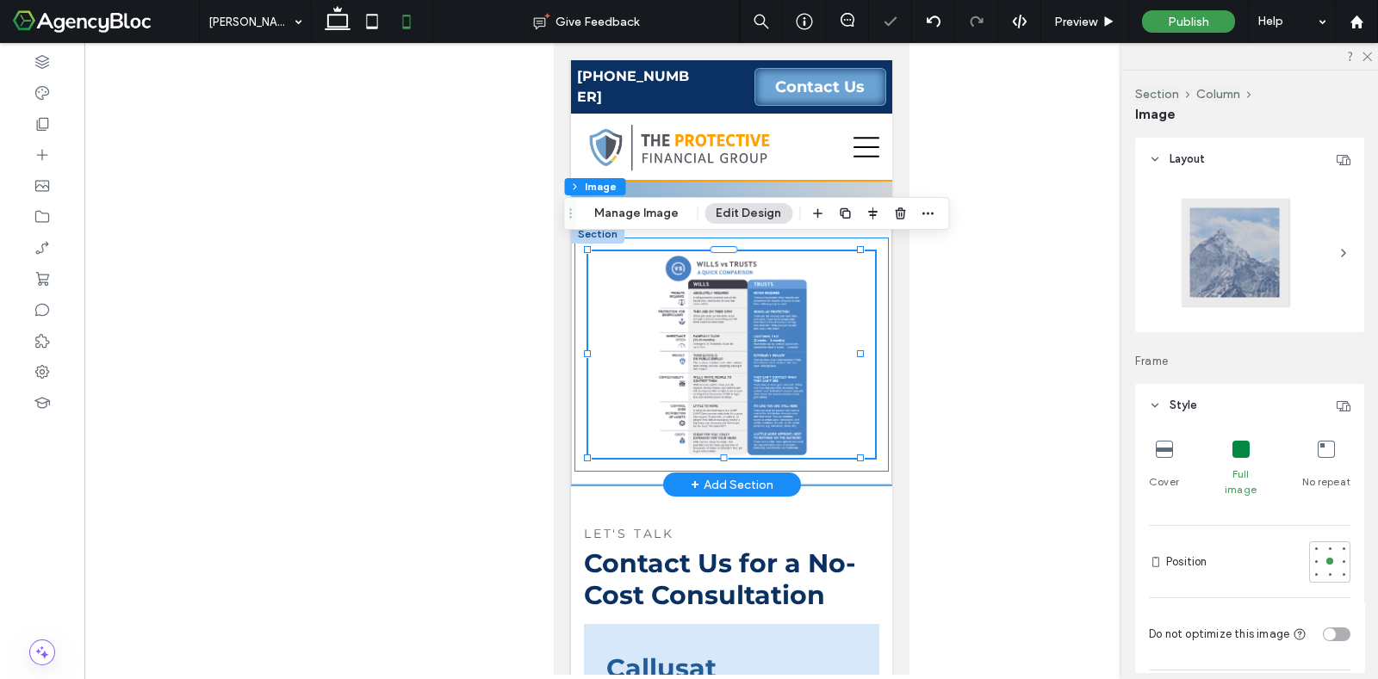
click at [863, 458] on div "108% , 240px" at bounding box center [730, 355] width 315 height 234
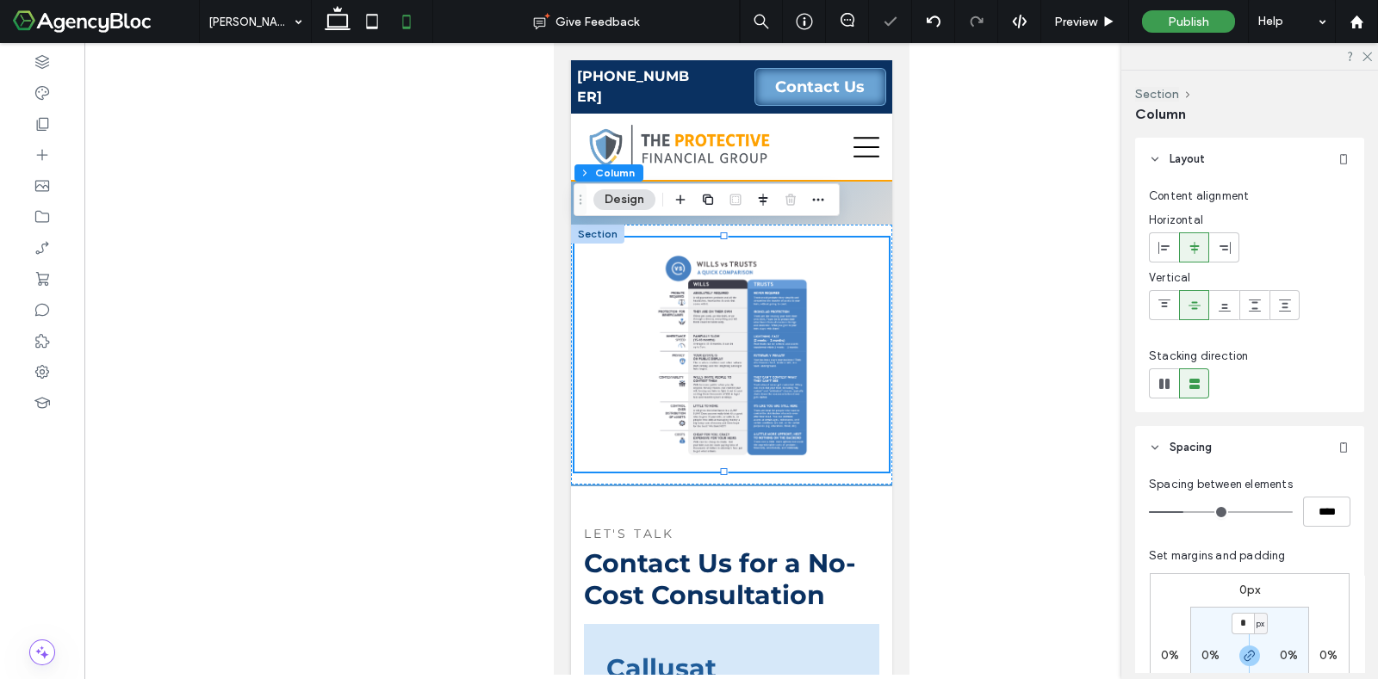
scroll to position [214, 0]
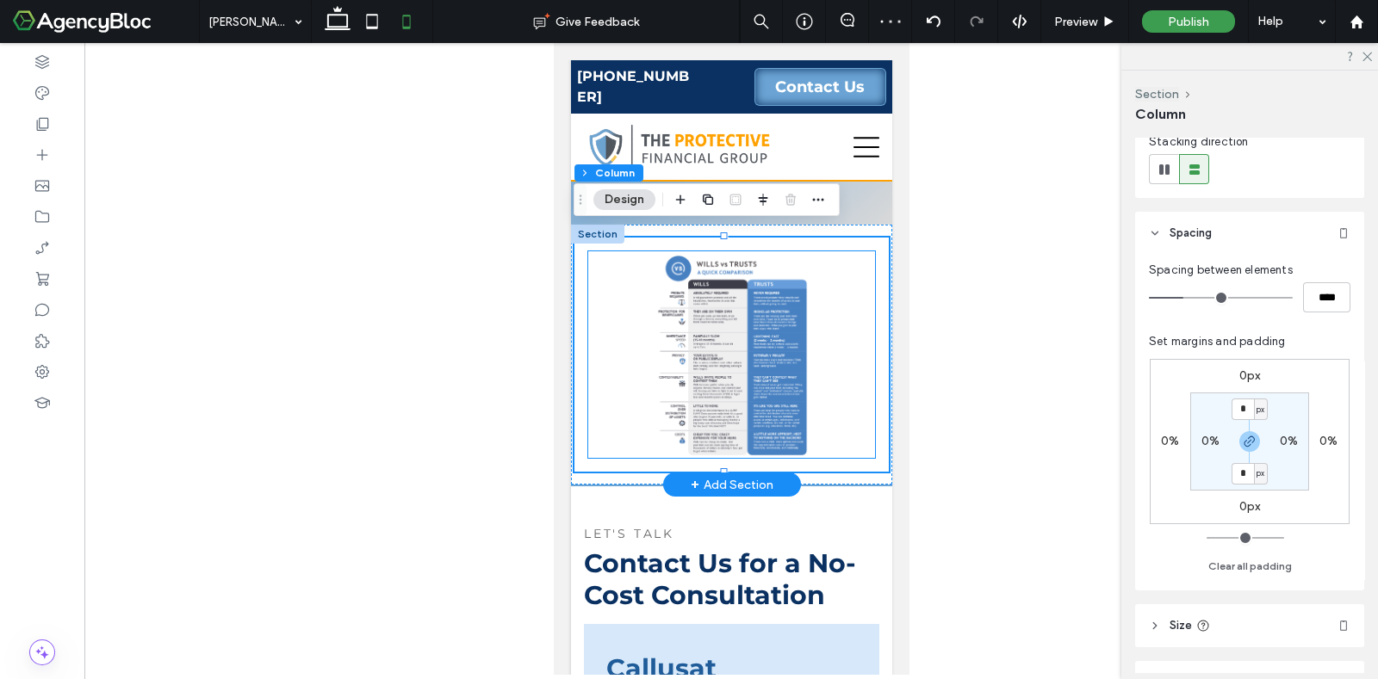
click at [833, 412] on img at bounding box center [731, 354] width 288 height 207
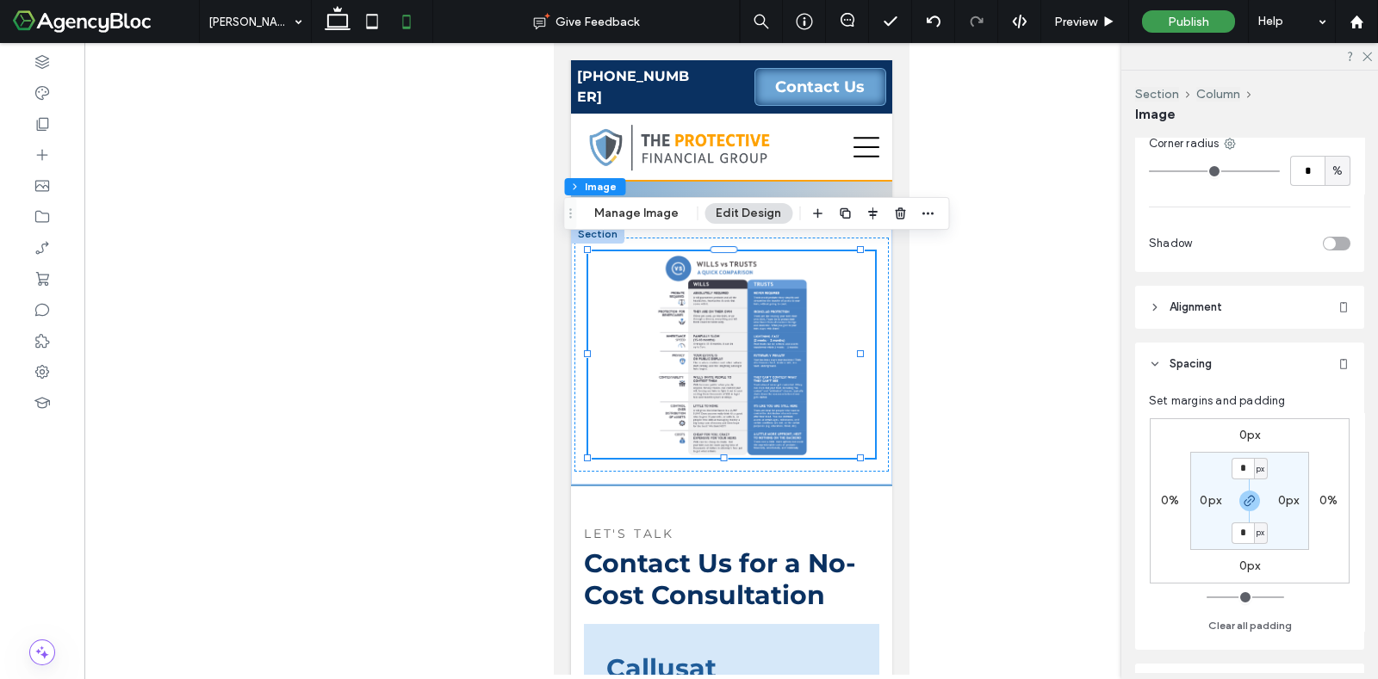
scroll to position [753, 0]
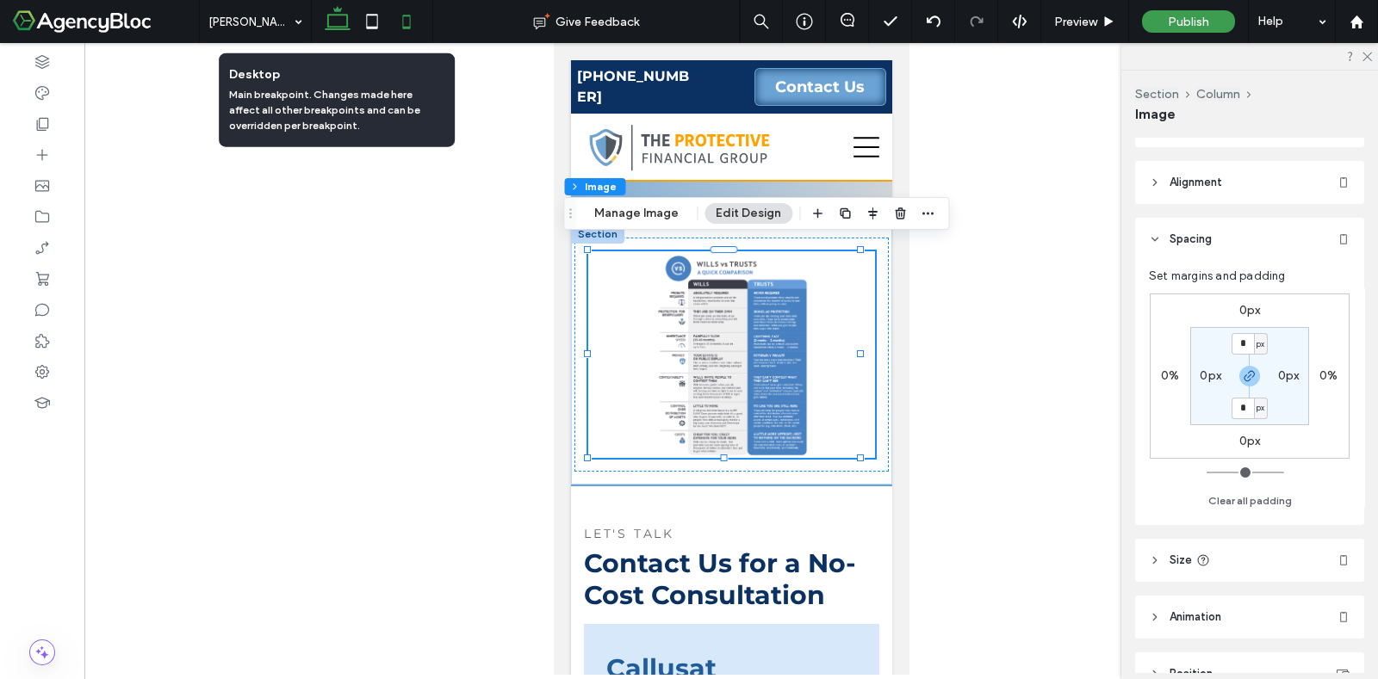
click at [342, 19] on icon at bounding box center [337, 21] width 34 height 34
type input "*"
type input "****"
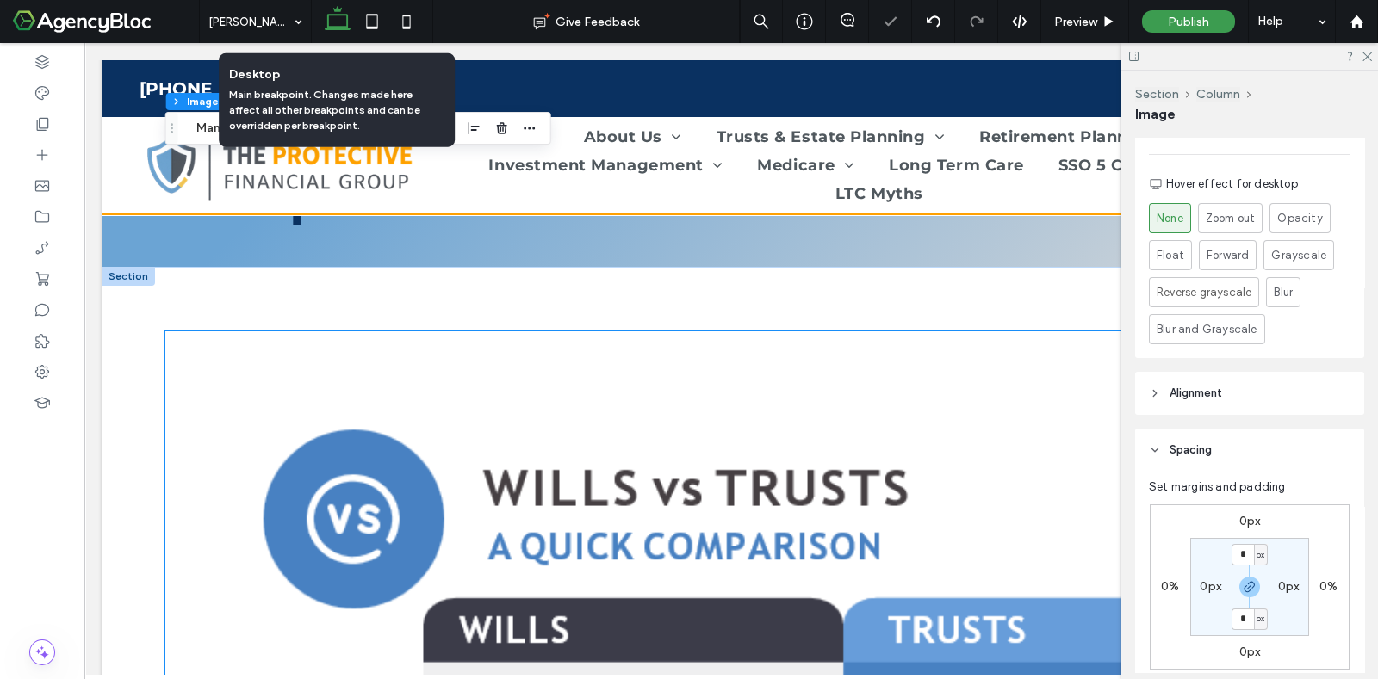
type input "*"
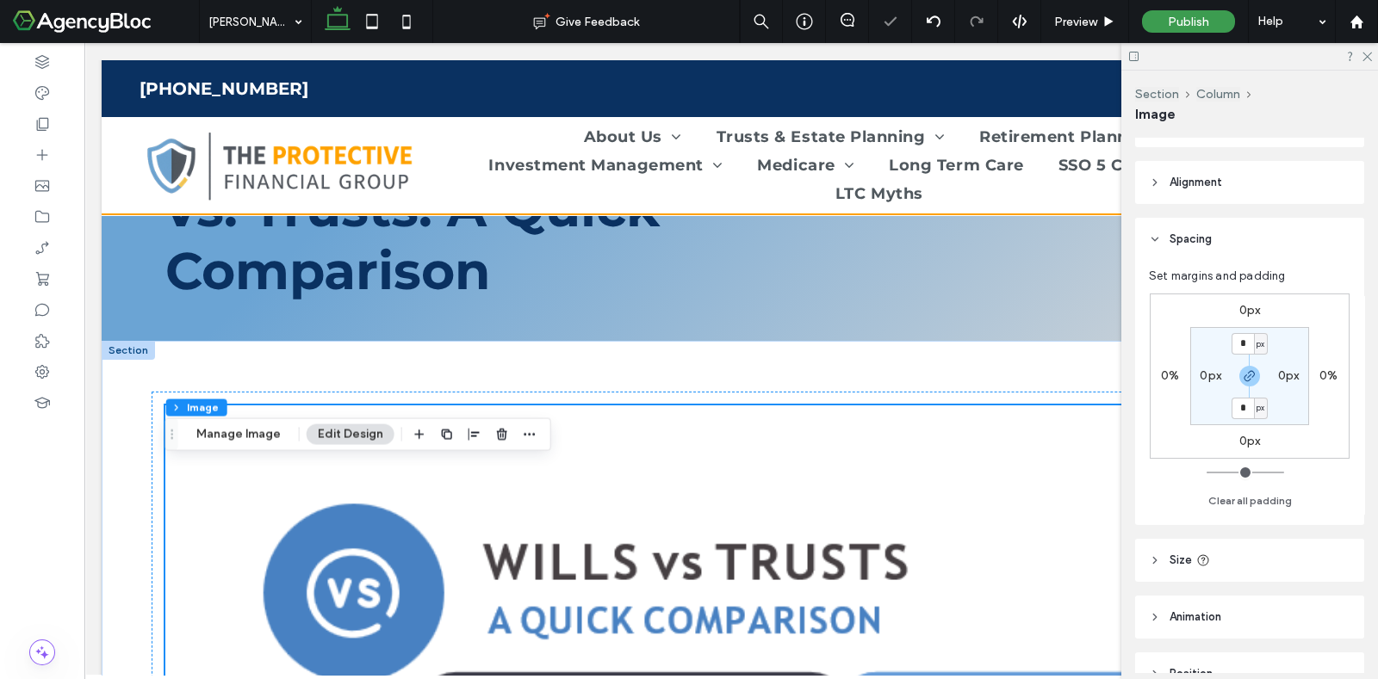
scroll to position [0, 0]
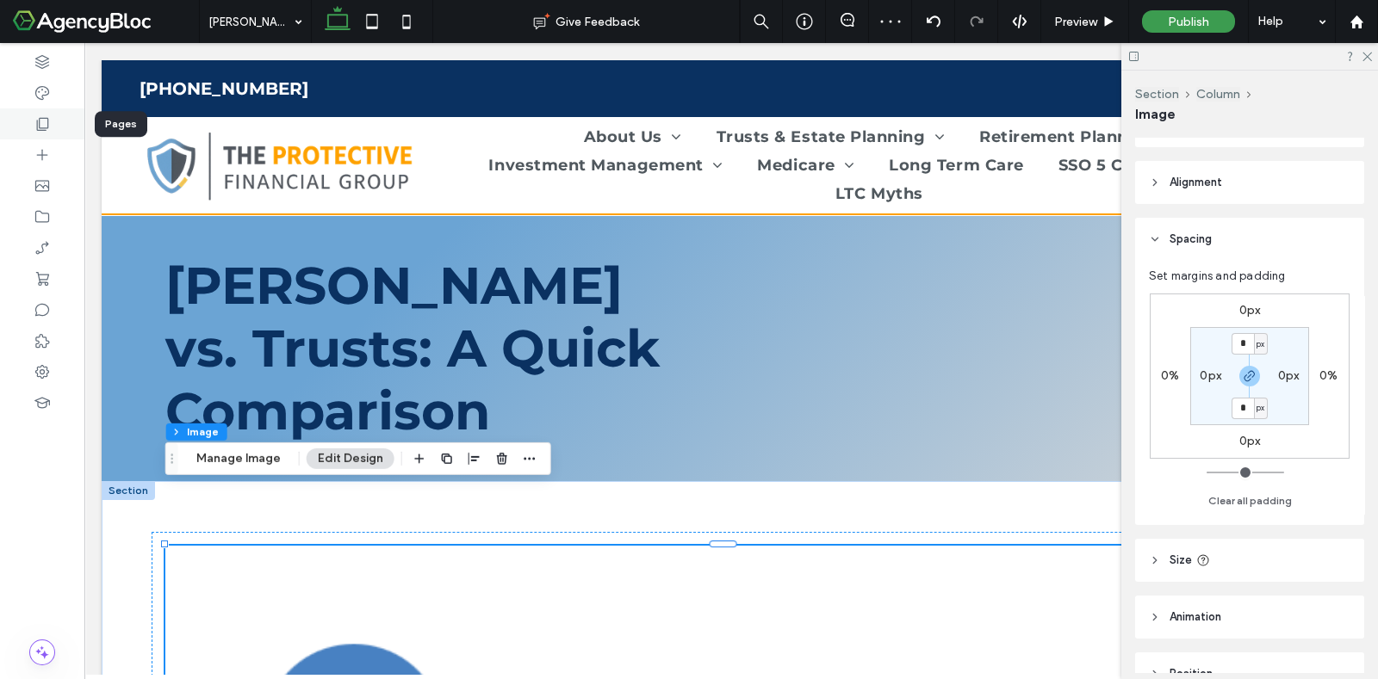
click at [42, 124] on icon at bounding box center [42, 123] width 17 height 17
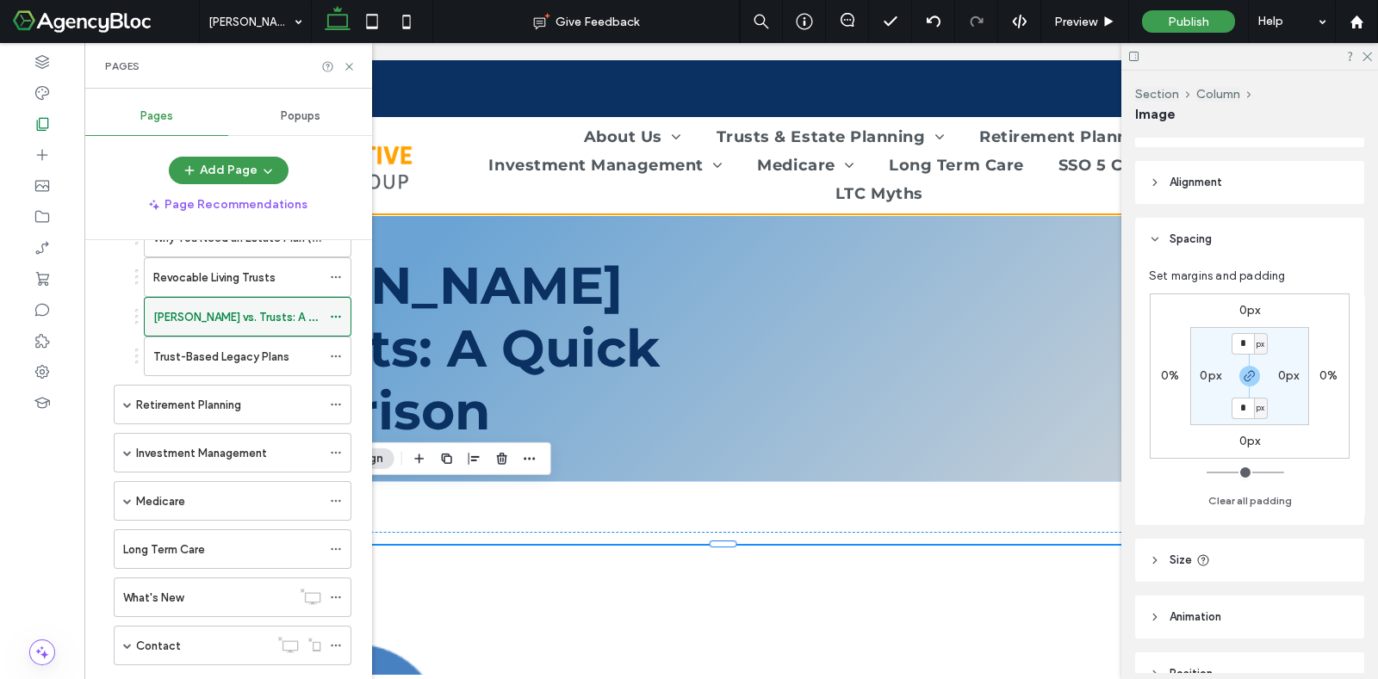
scroll to position [214, 0]
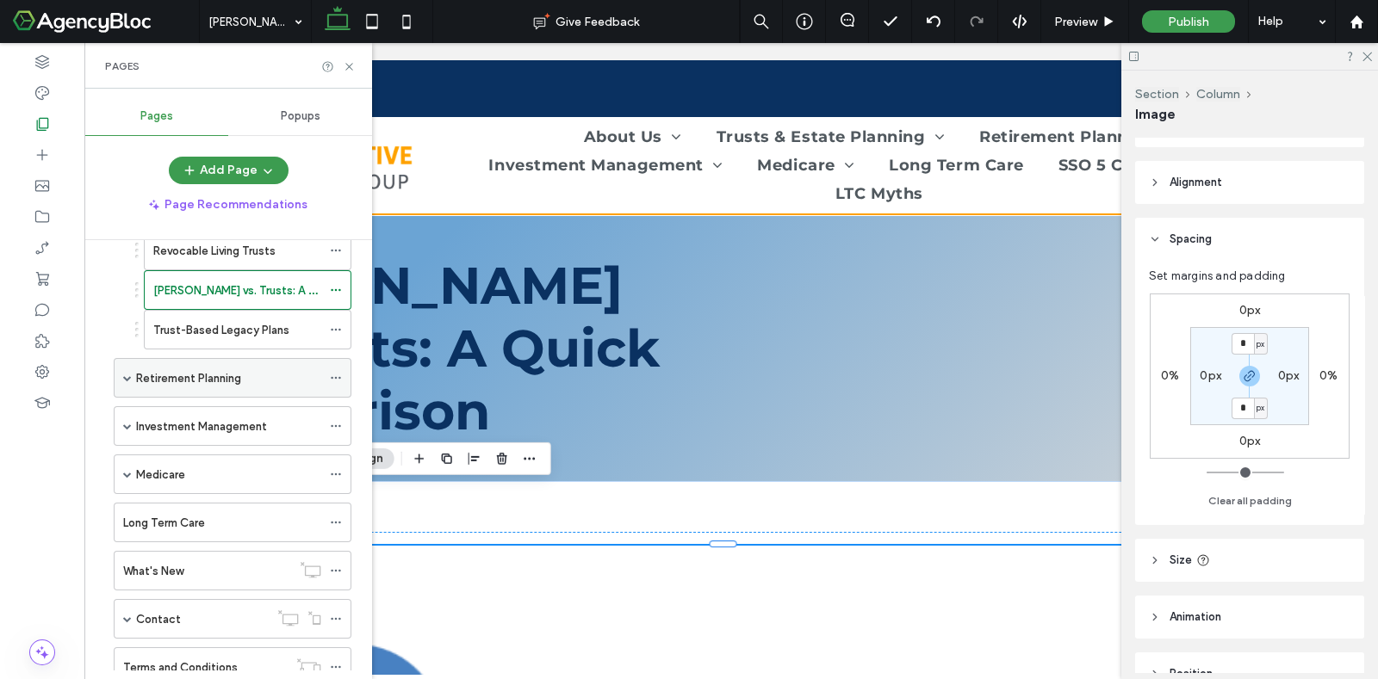
click at [208, 377] on label "Retirement Planning" at bounding box center [188, 378] width 105 height 30
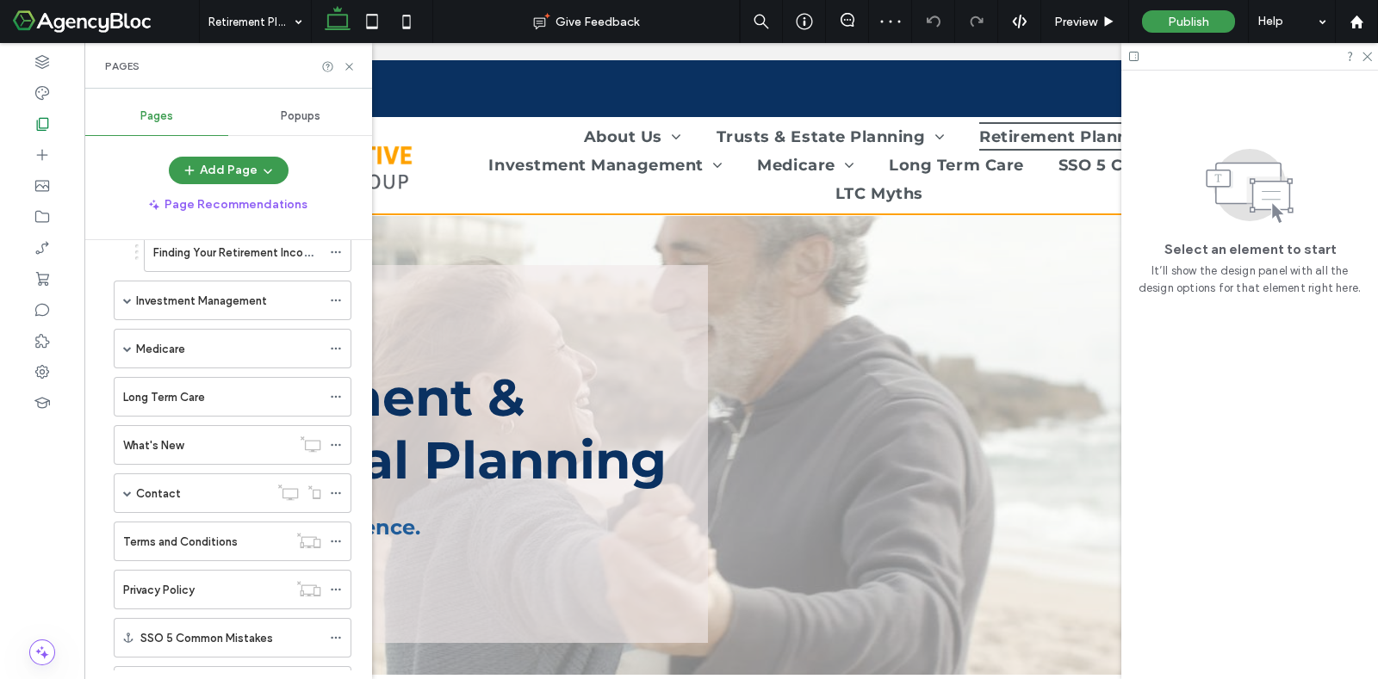
click at [181, 350] on label "Medicare" at bounding box center [160, 349] width 49 height 30
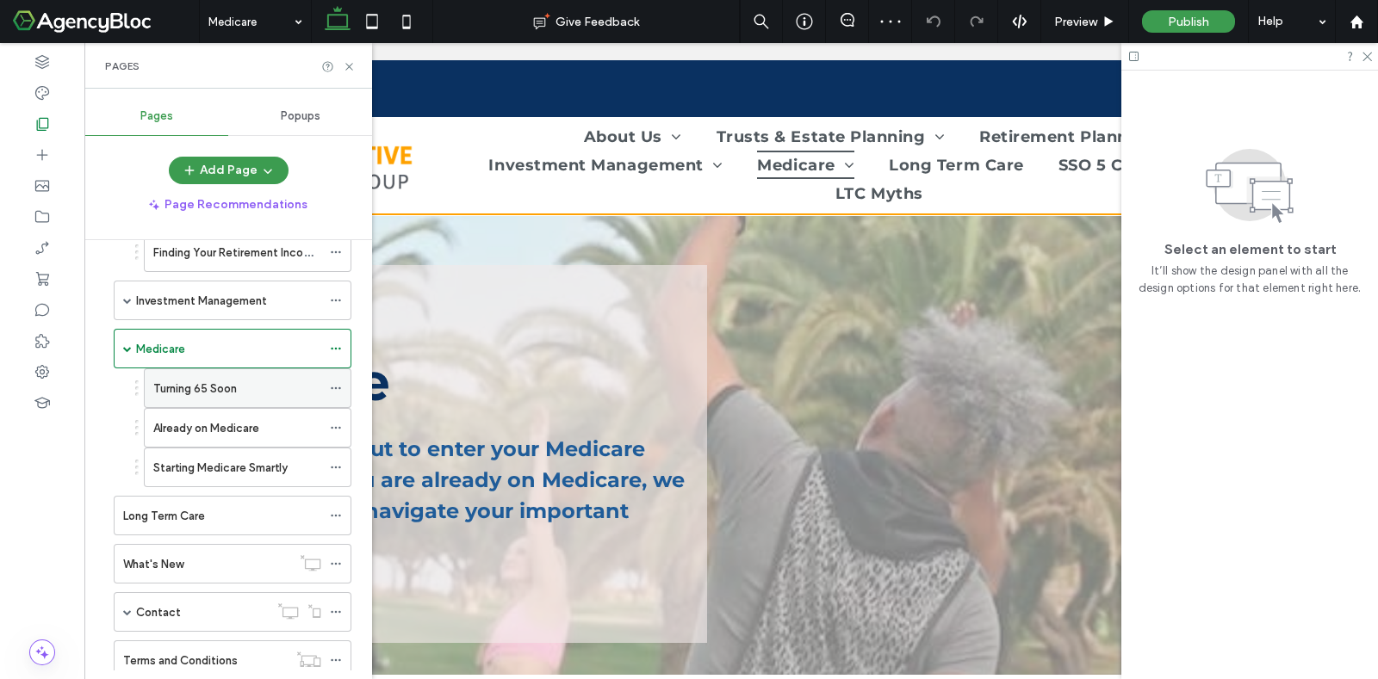
click at [201, 389] on label "Turning 65 Soon" at bounding box center [195, 389] width 84 height 30
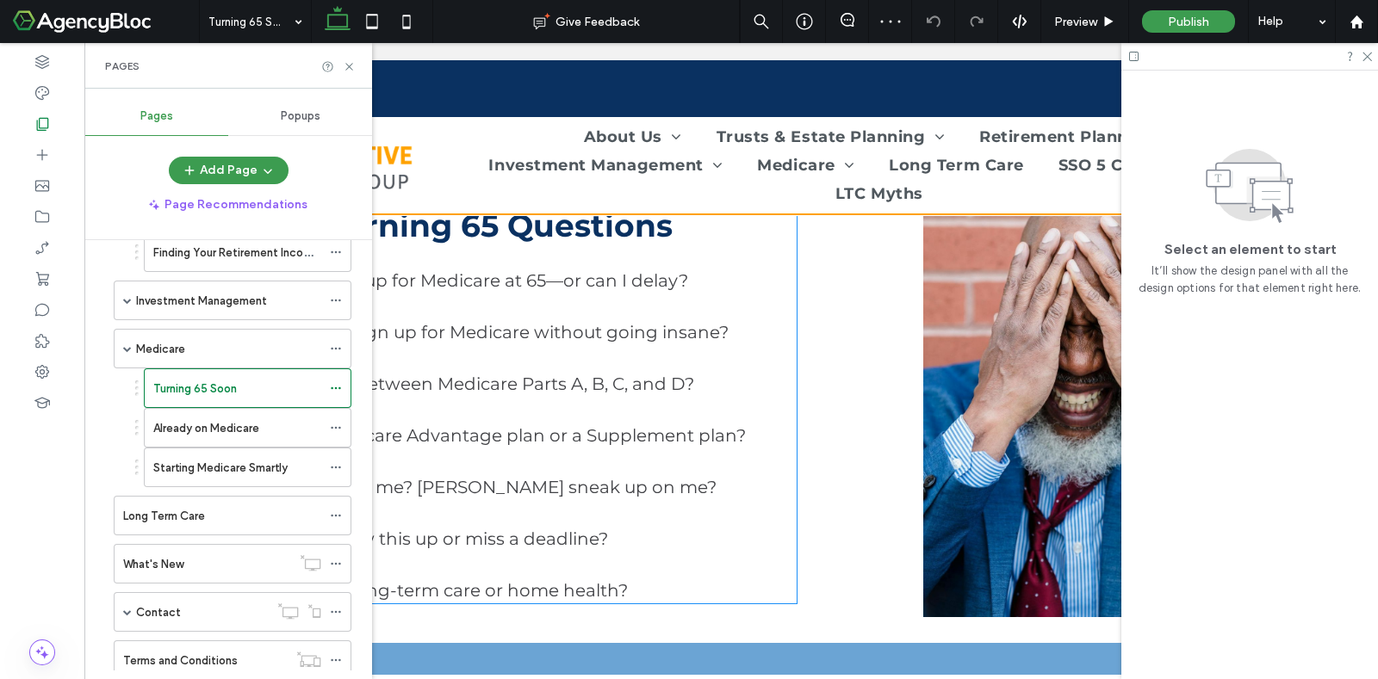
scroll to position [323, 0]
click at [352, 64] on icon at bounding box center [349, 66] width 13 height 13
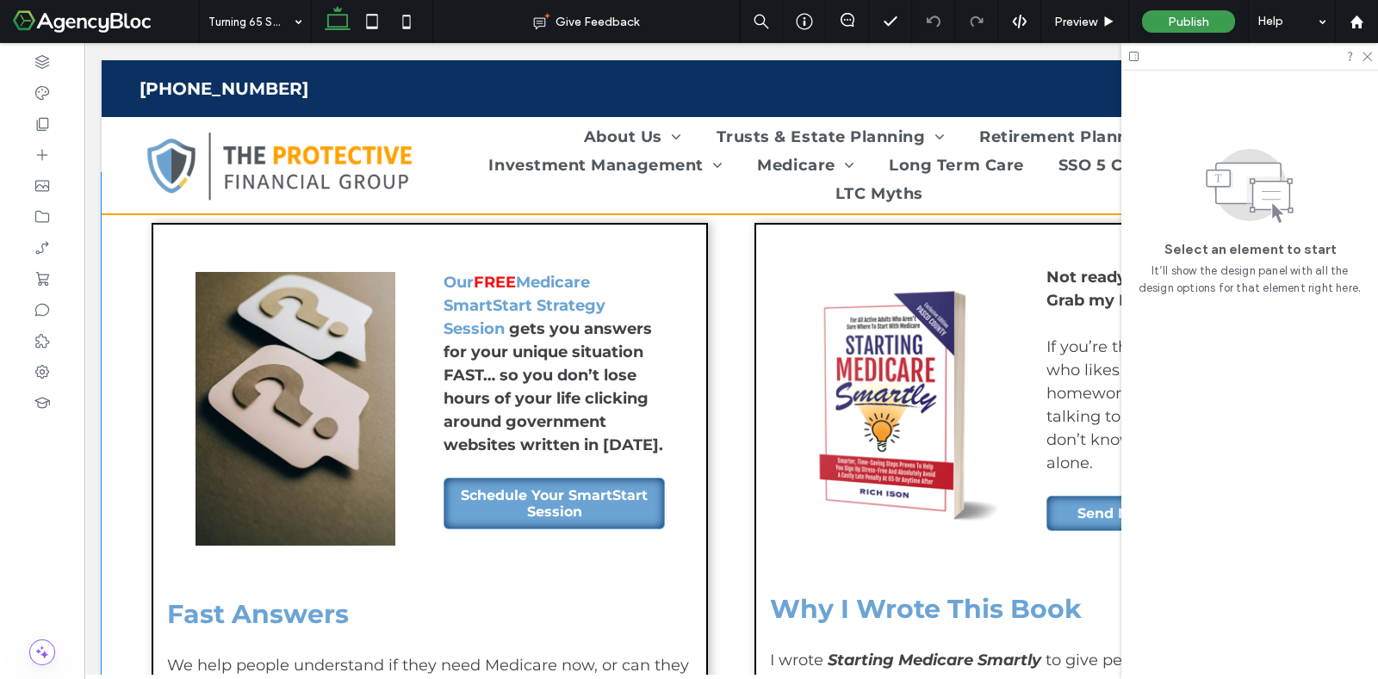
scroll to position [969, 0]
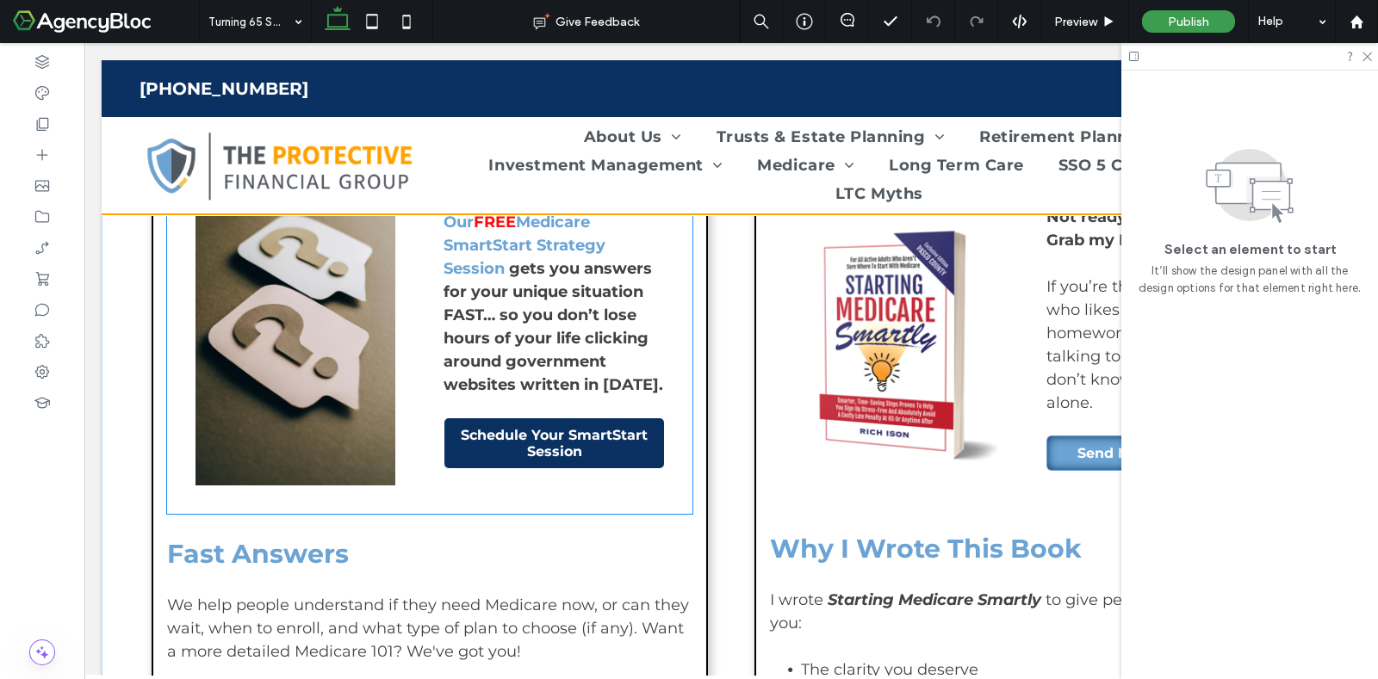
click at [580, 433] on span "Schedule Your SmartStart Session" at bounding box center [554, 443] width 208 height 33
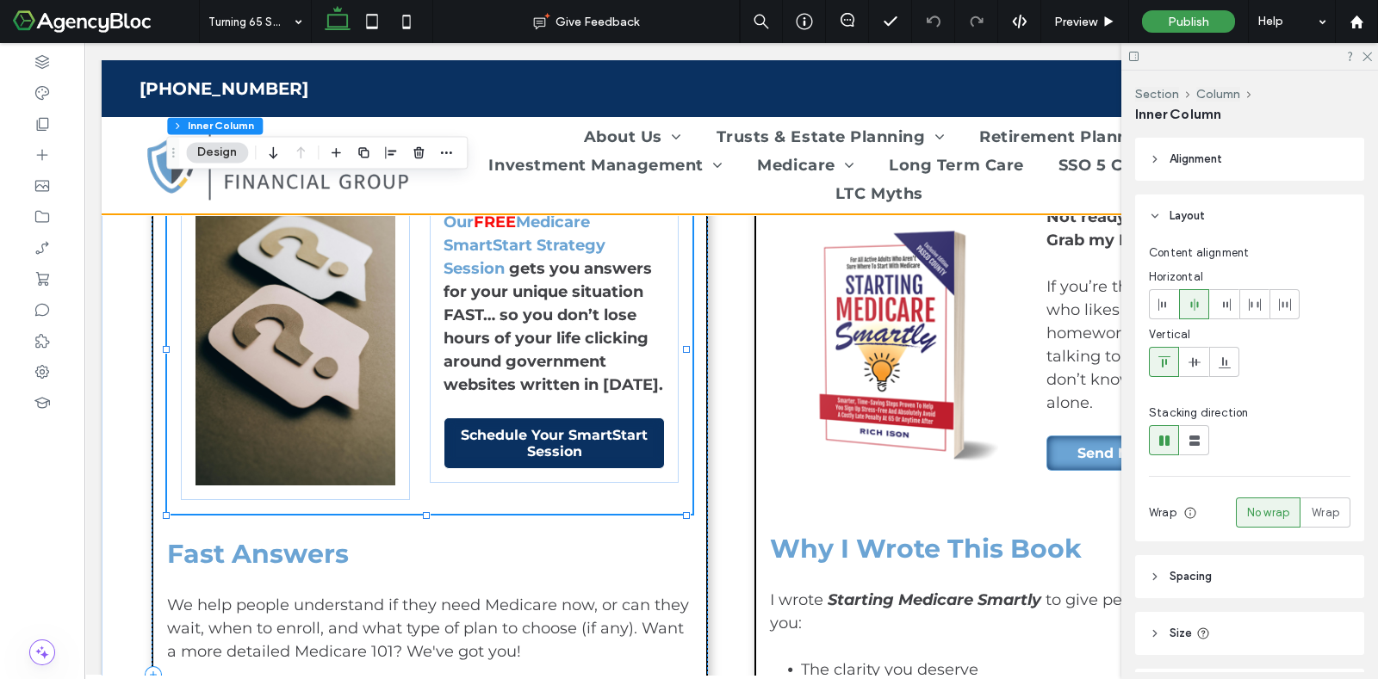
click at [580, 433] on span "Schedule Your SmartStart Session" at bounding box center [554, 443] width 208 height 33
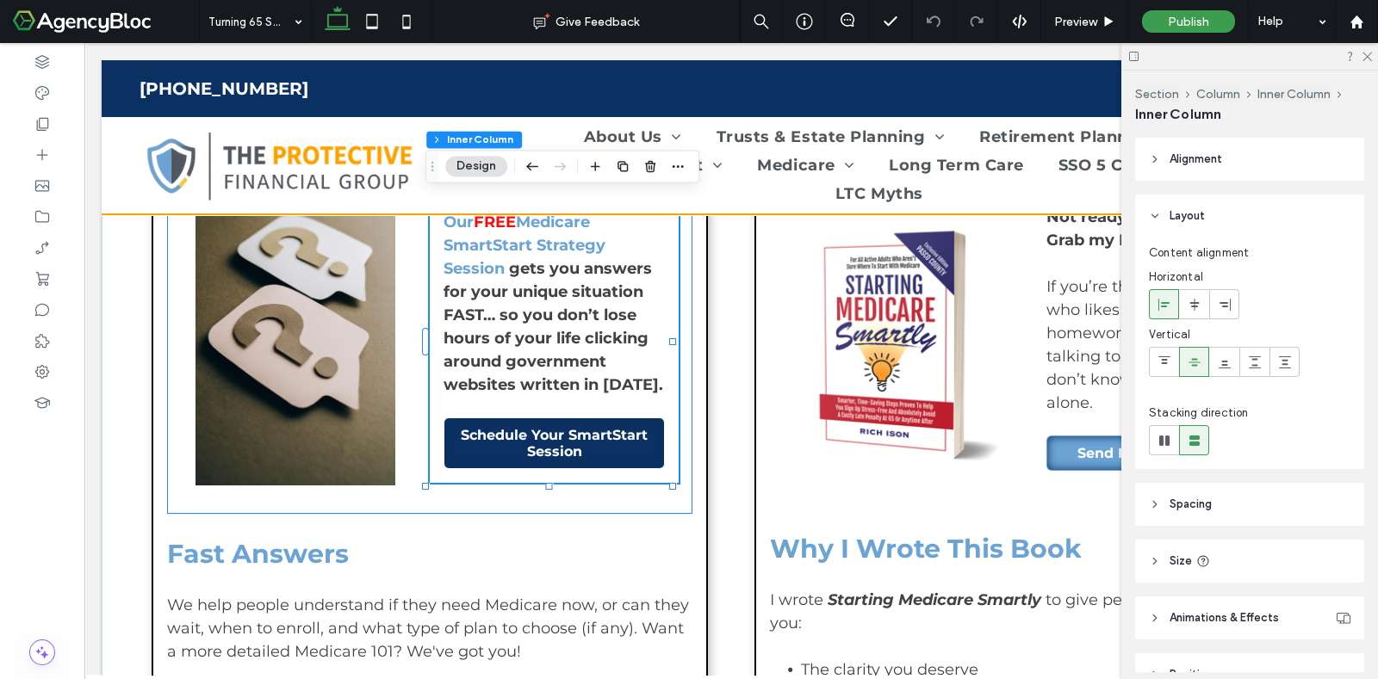
click at [580, 433] on span "Schedule Your SmartStart Session" at bounding box center [554, 443] width 208 height 33
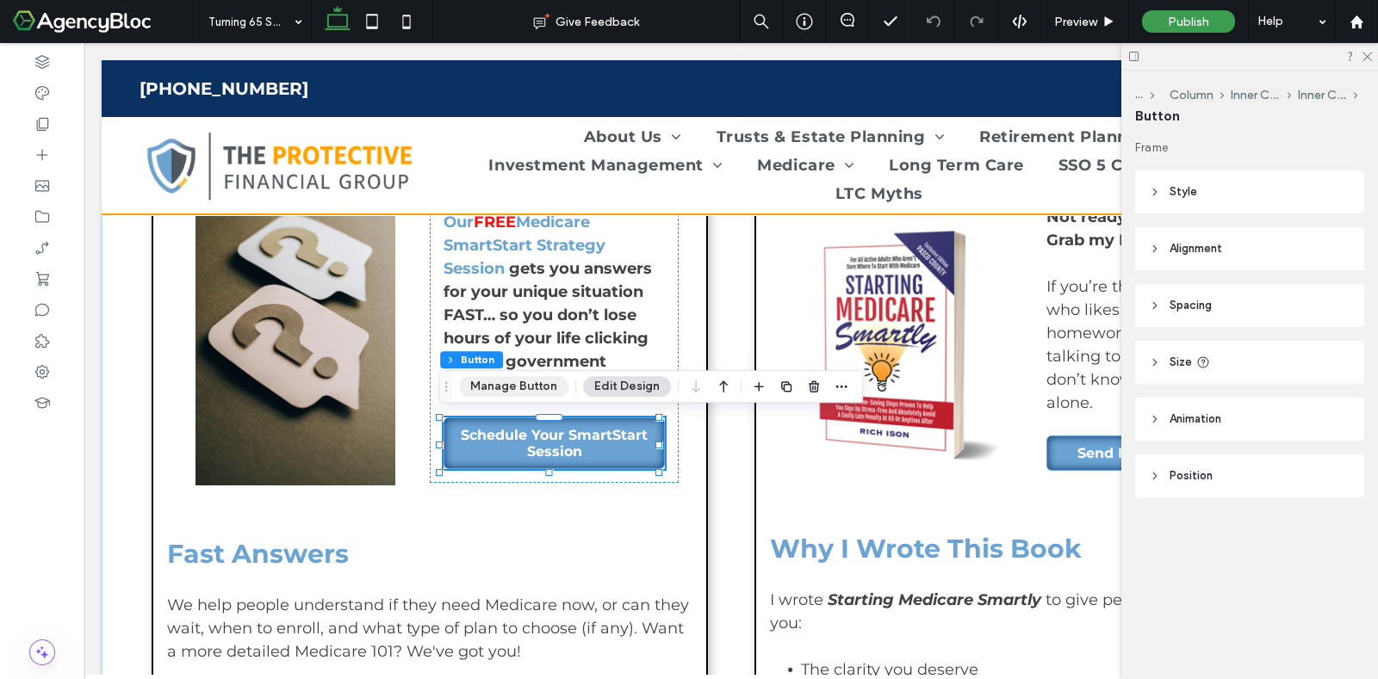
click at [544, 387] on button "Manage Button" at bounding box center [513, 386] width 109 height 21
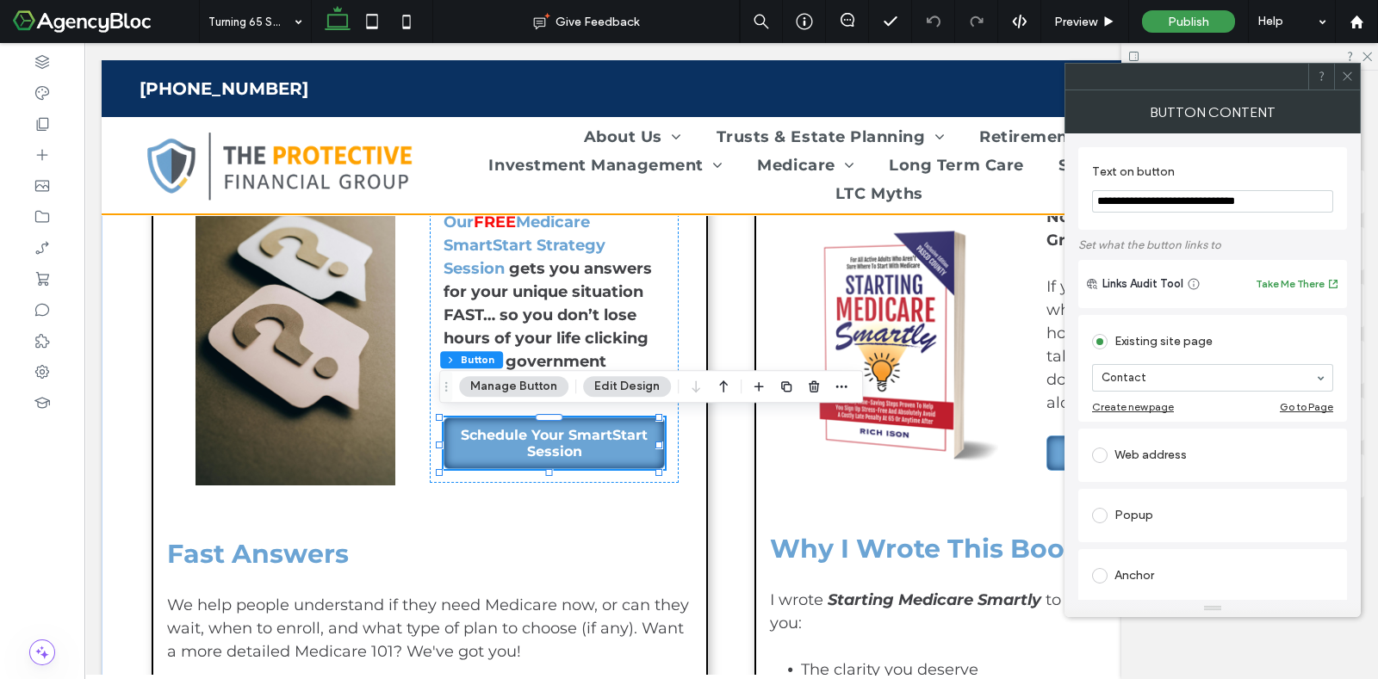
click at [1102, 453] on span at bounding box center [1099, 455] width 15 height 15
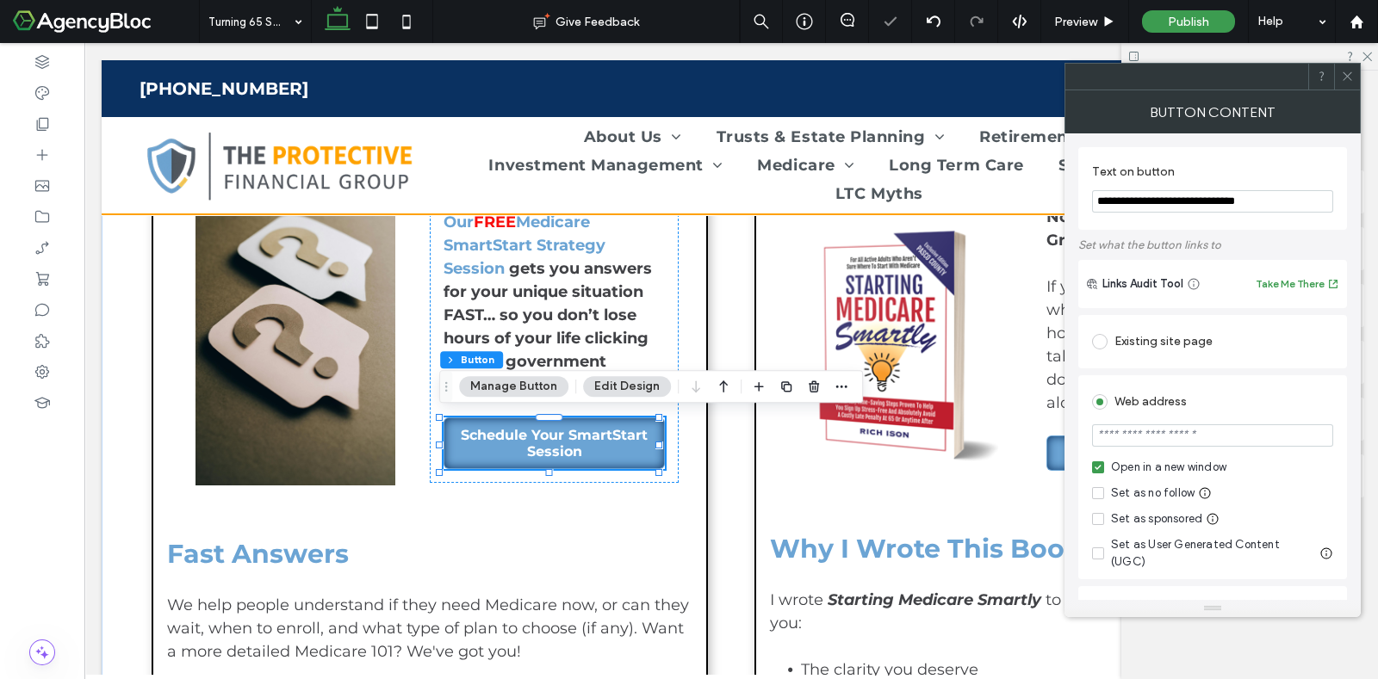
click at [1138, 436] on input "url" at bounding box center [1212, 436] width 241 height 22
paste input "**********"
type input "**********"
click at [1291, 478] on div "Open in a new window Set as no follow Set as sponsored Set as User Generated Co…" at bounding box center [1212, 515] width 241 height 112
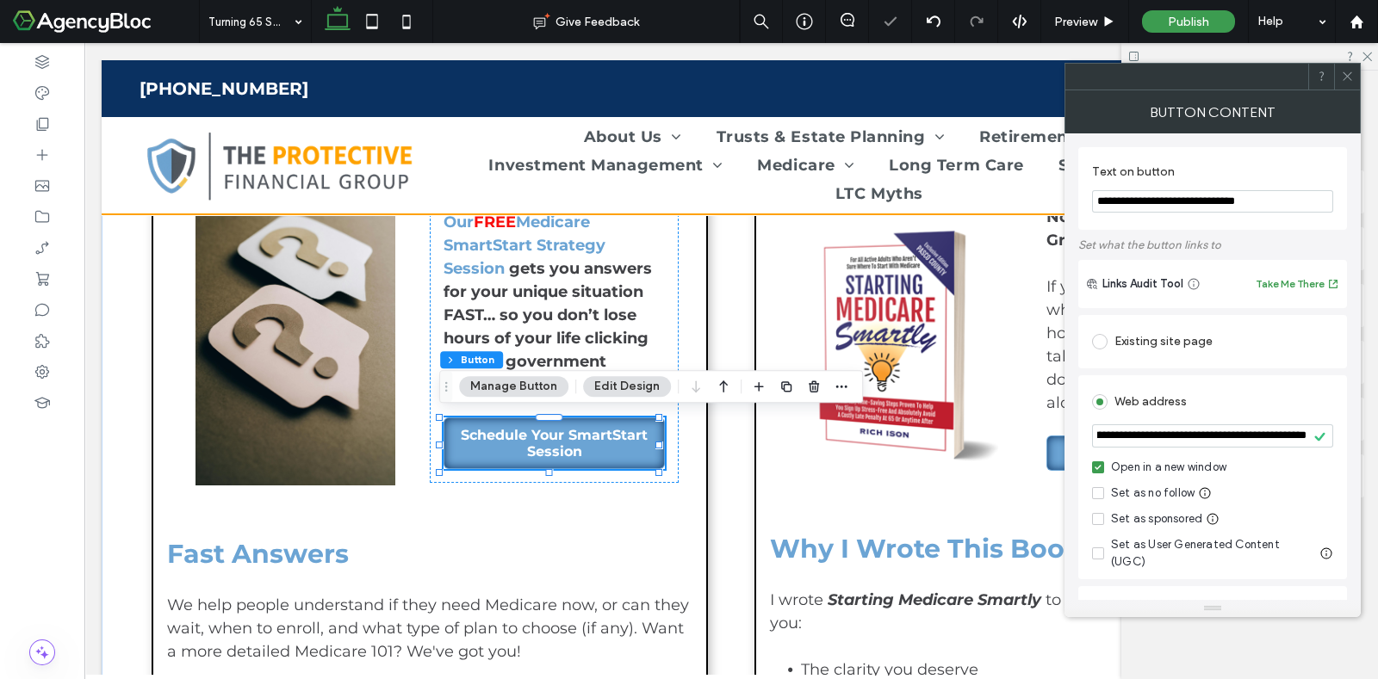
scroll to position [0, 0]
click at [1348, 79] on icon at bounding box center [1347, 76] width 13 height 13
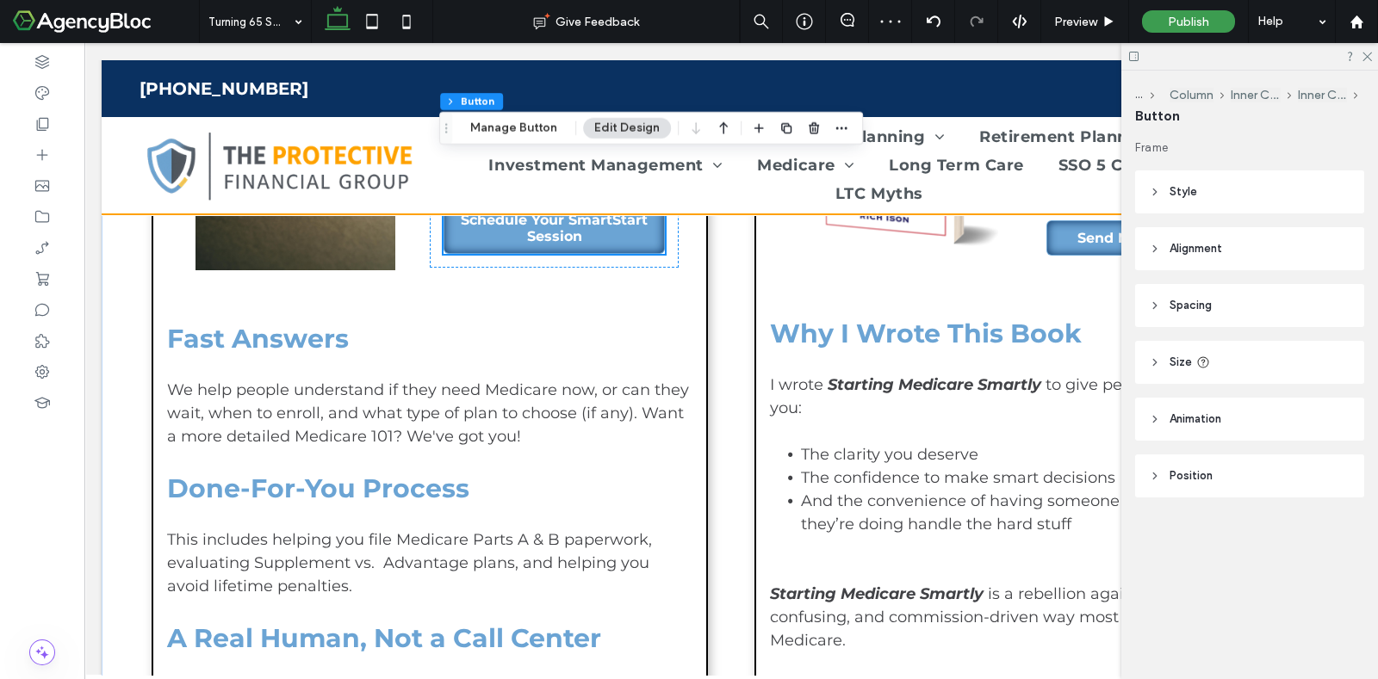
scroll to position [1721, 0]
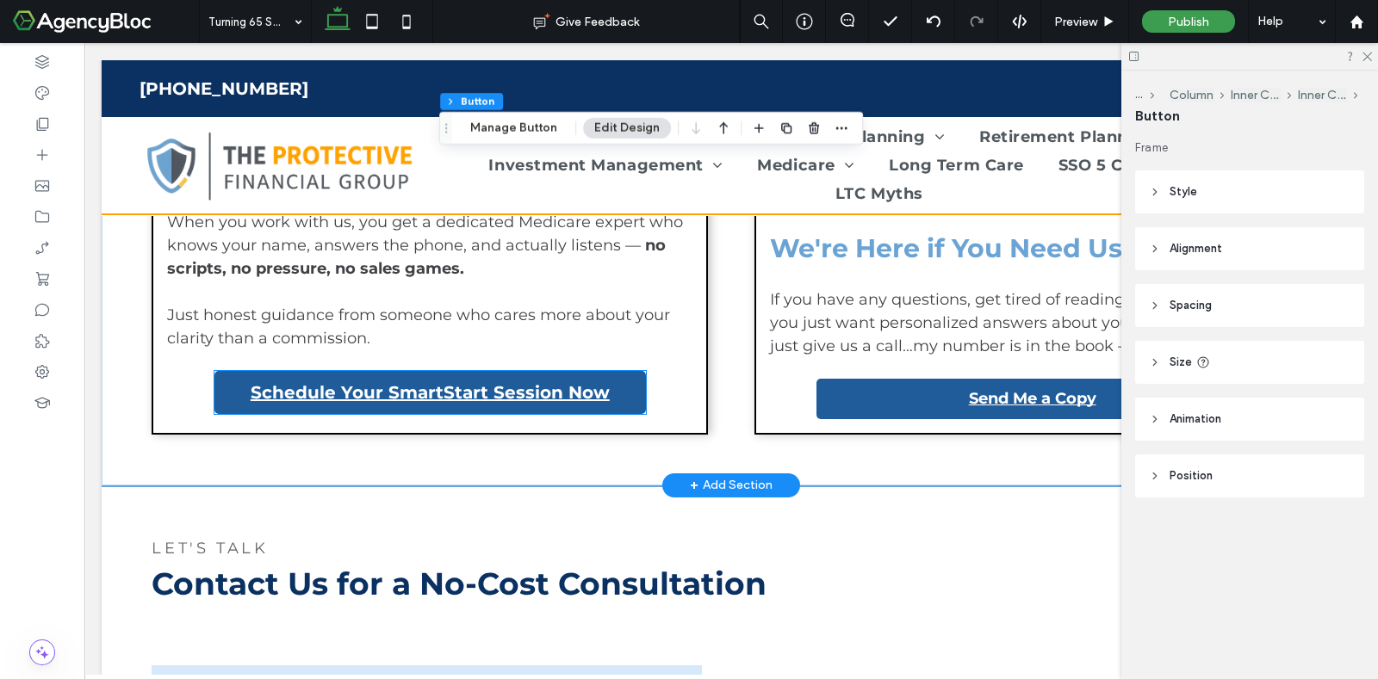
click at [510, 383] on strong "Schedule Your SmartStart Session Now" at bounding box center [430, 392] width 359 height 21
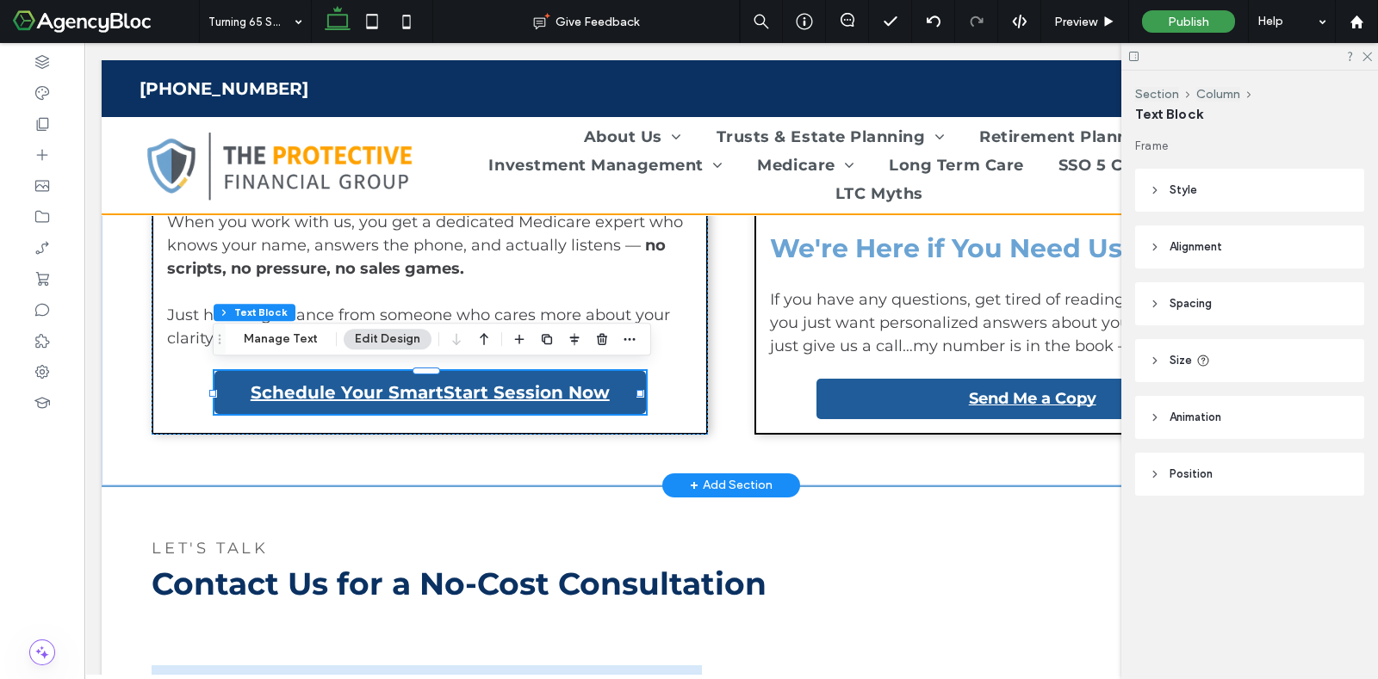
type input "*"
click at [512, 391] on strong "Schedule Your SmartStart Session Now" at bounding box center [430, 392] width 359 height 21
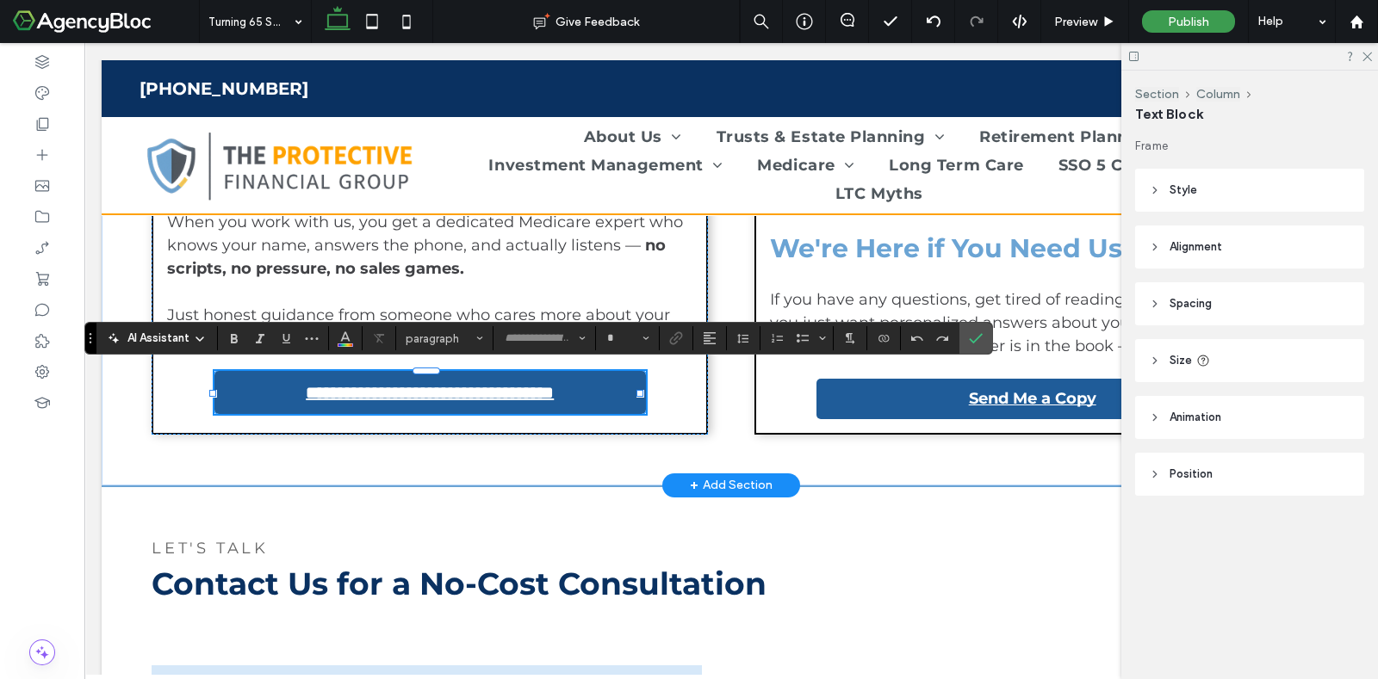
type input "**********"
type input "**"
click at [676, 336] on use "Link" at bounding box center [676, 338] width 13 height 13
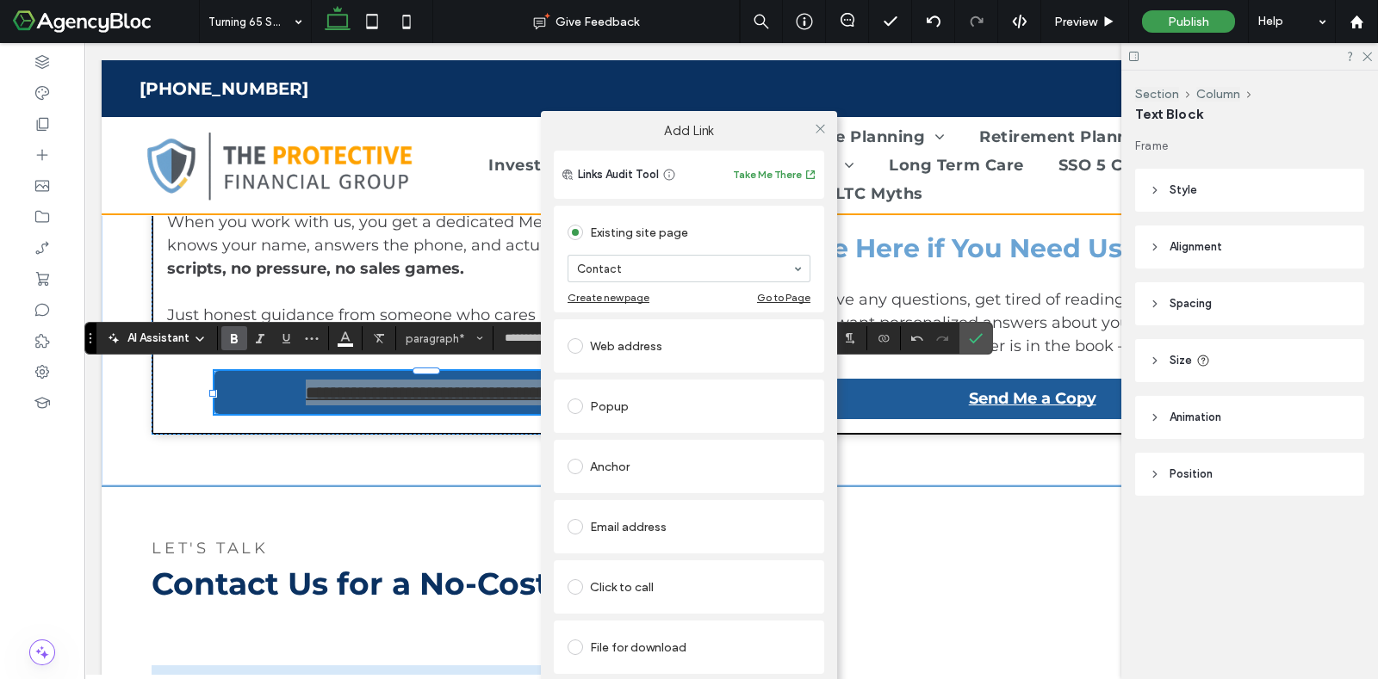
click at [573, 346] on span at bounding box center [574, 345] width 15 height 15
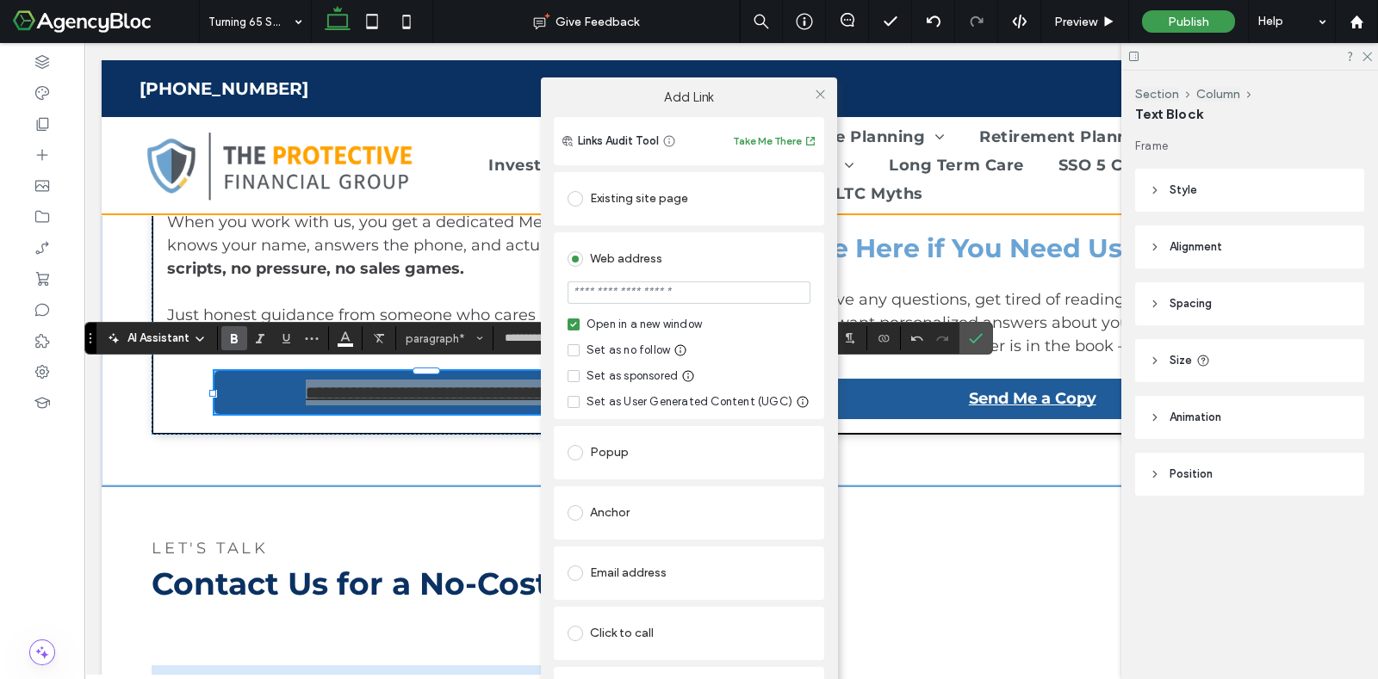
click at [586, 296] on input "url" at bounding box center [688, 293] width 243 height 22
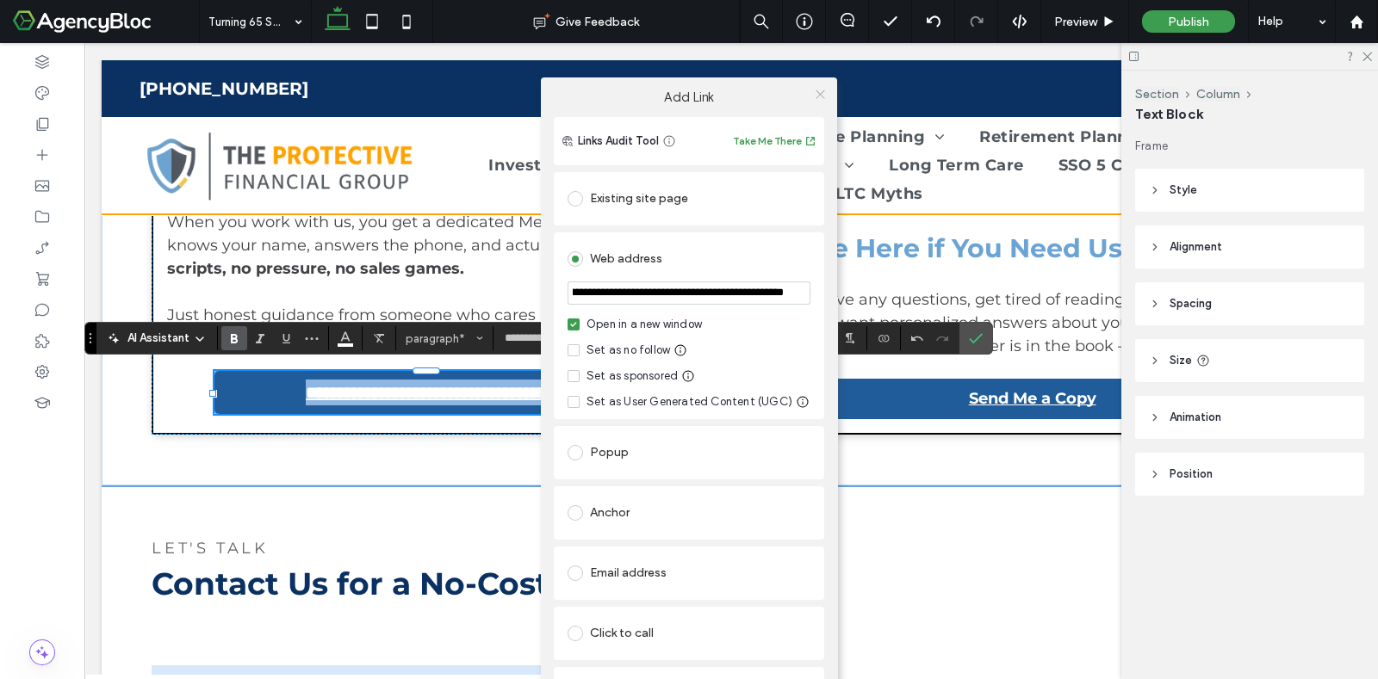
type input "**********"
click at [814, 90] on icon at bounding box center [820, 94] width 13 height 13
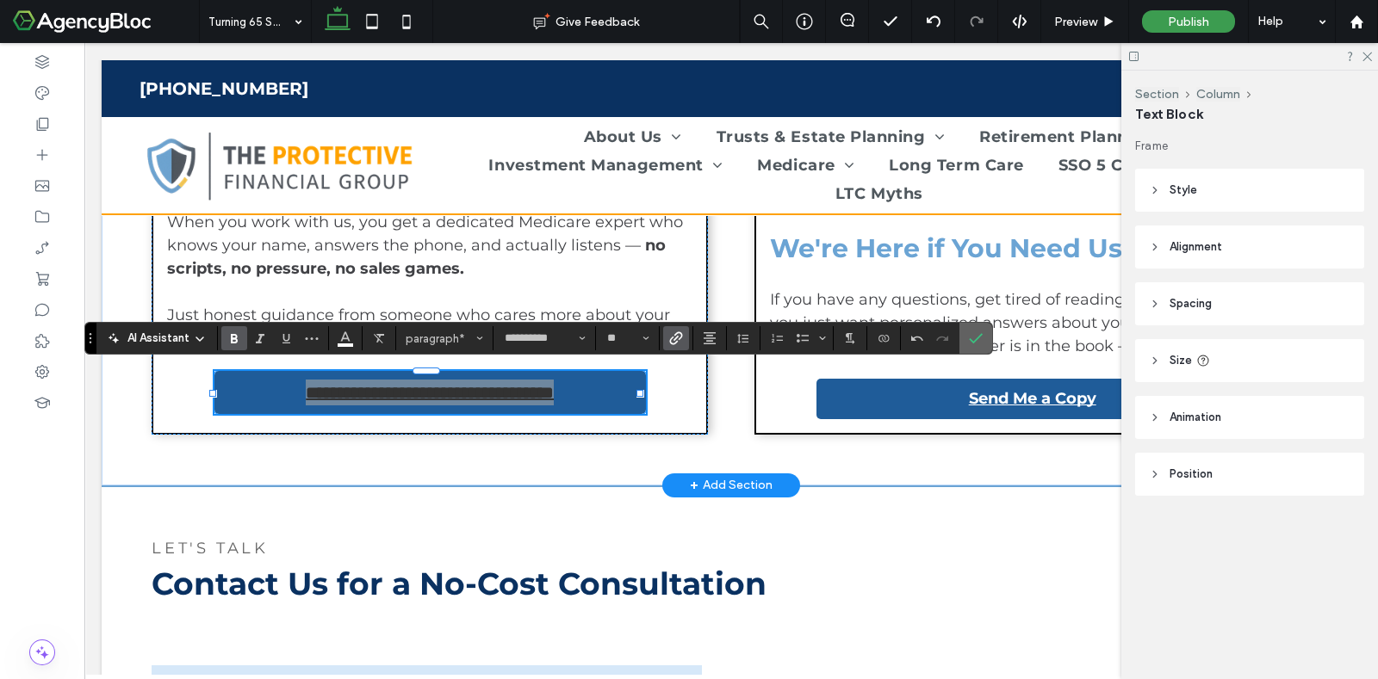
click at [974, 339] on use "Confirm" at bounding box center [977, 339] width 14 height 10
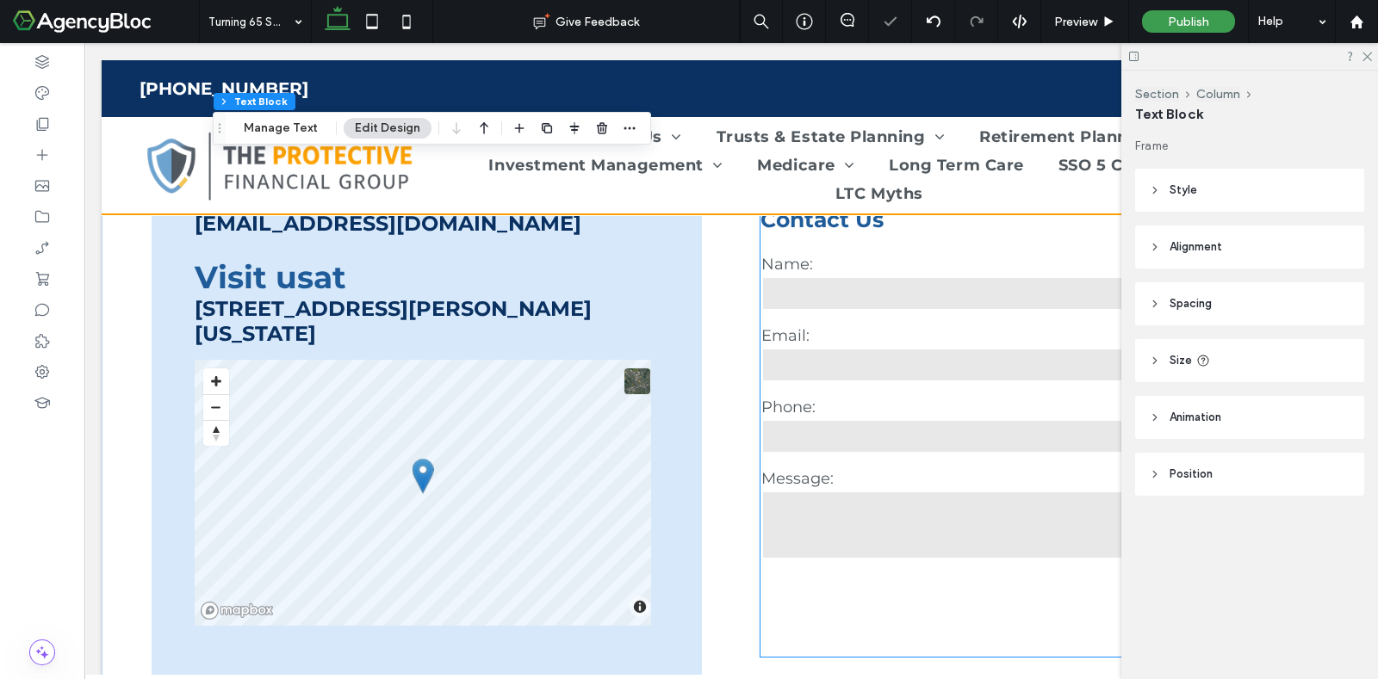
scroll to position [2153, 0]
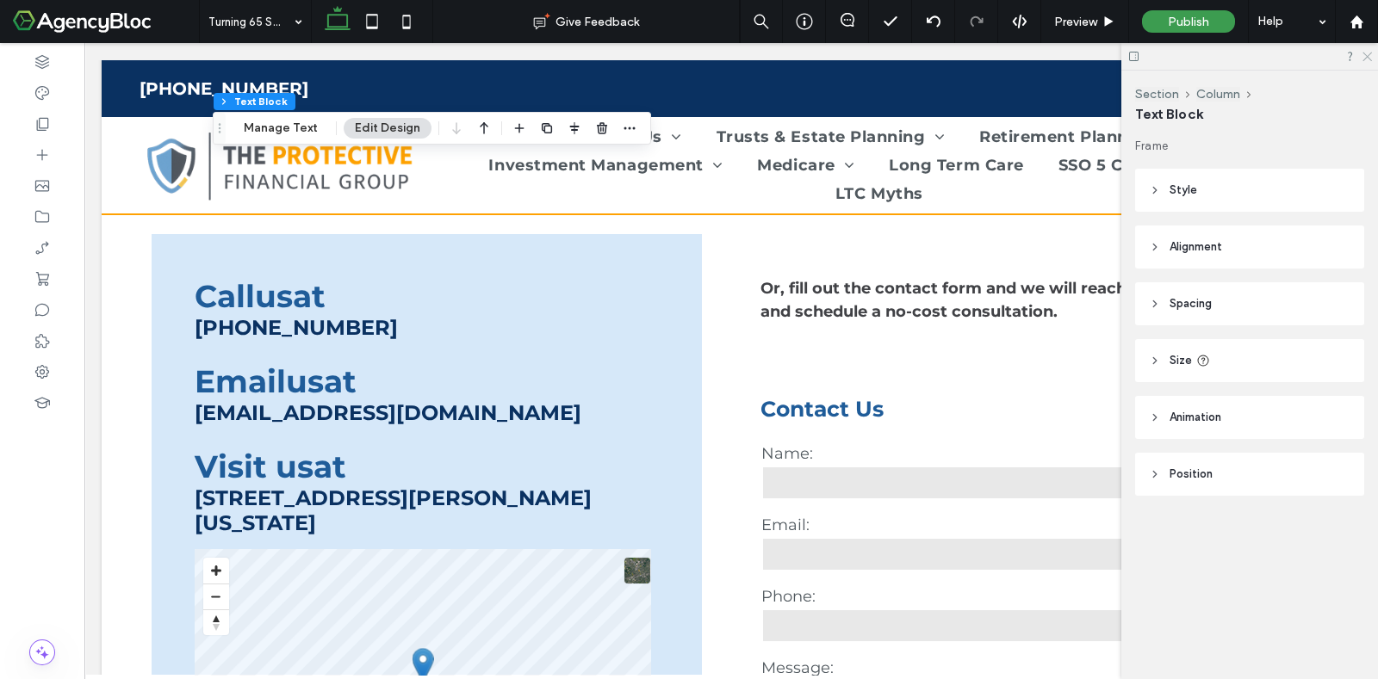
click at [1369, 58] on use at bounding box center [1366, 57] width 9 height 9
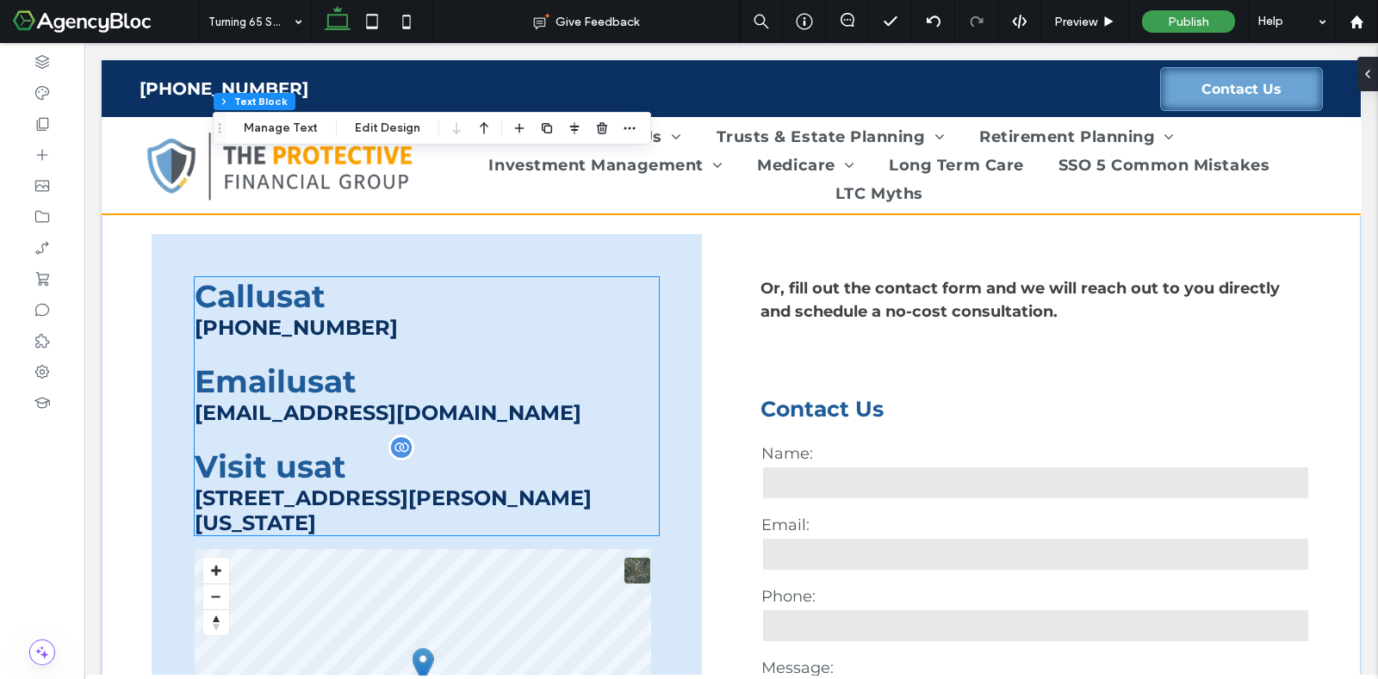
click at [277, 455] on span "us" at bounding box center [295, 467] width 38 height 38
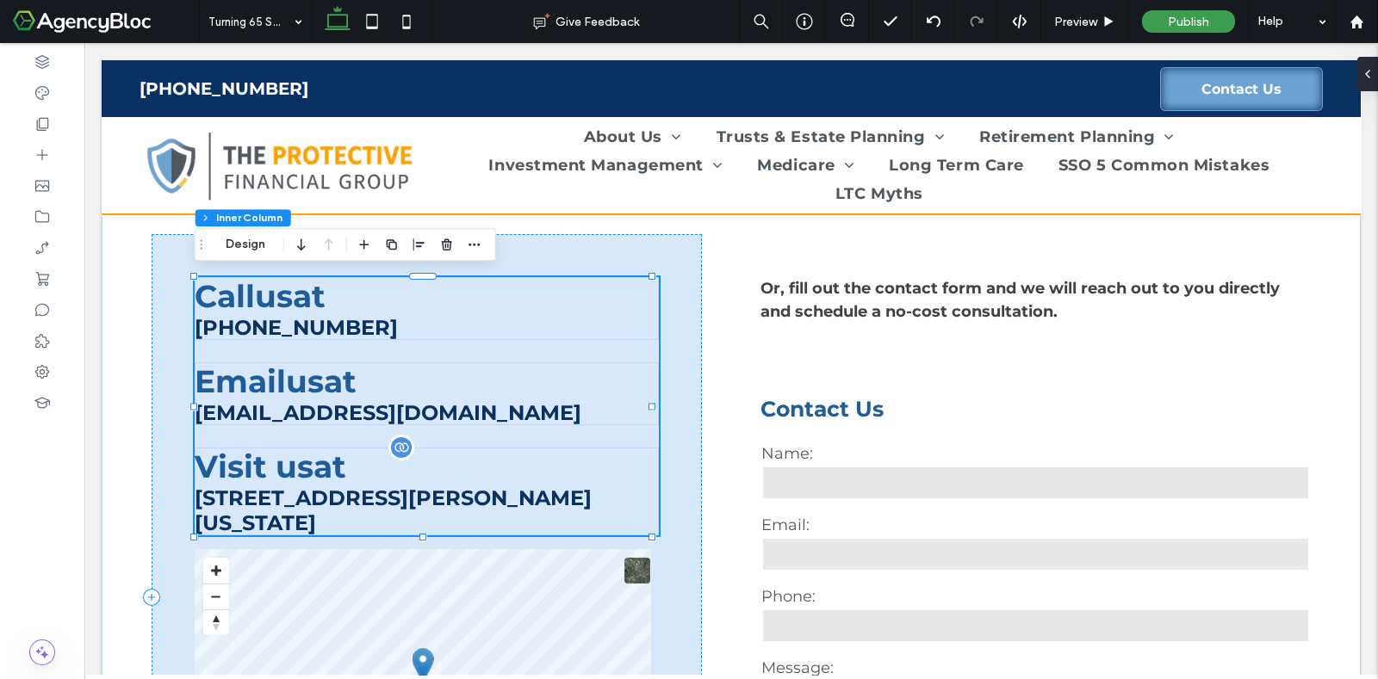
click at [277, 456] on span "us" at bounding box center [295, 467] width 38 height 38
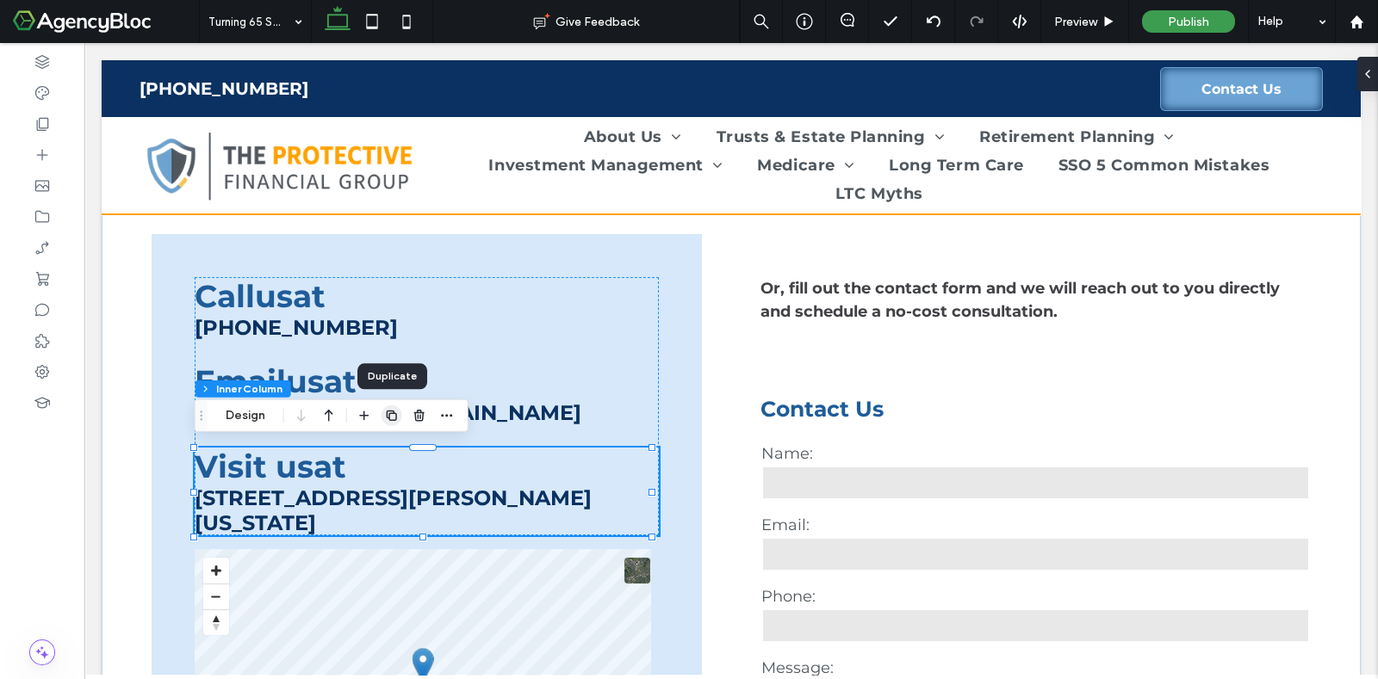
click at [393, 416] on icon "button" at bounding box center [392, 416] width 14 height 14
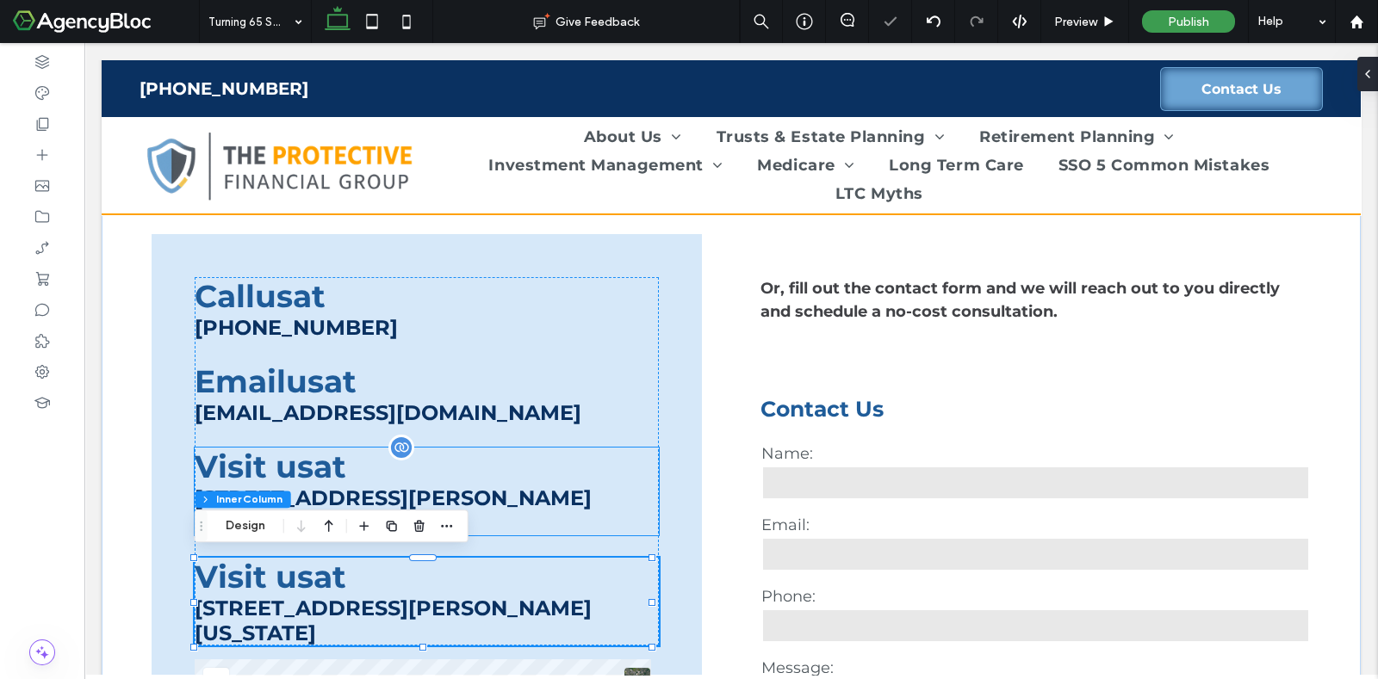
click at [346, 462] on span "us at" at bounding box center [311, 467] width 71 height 38
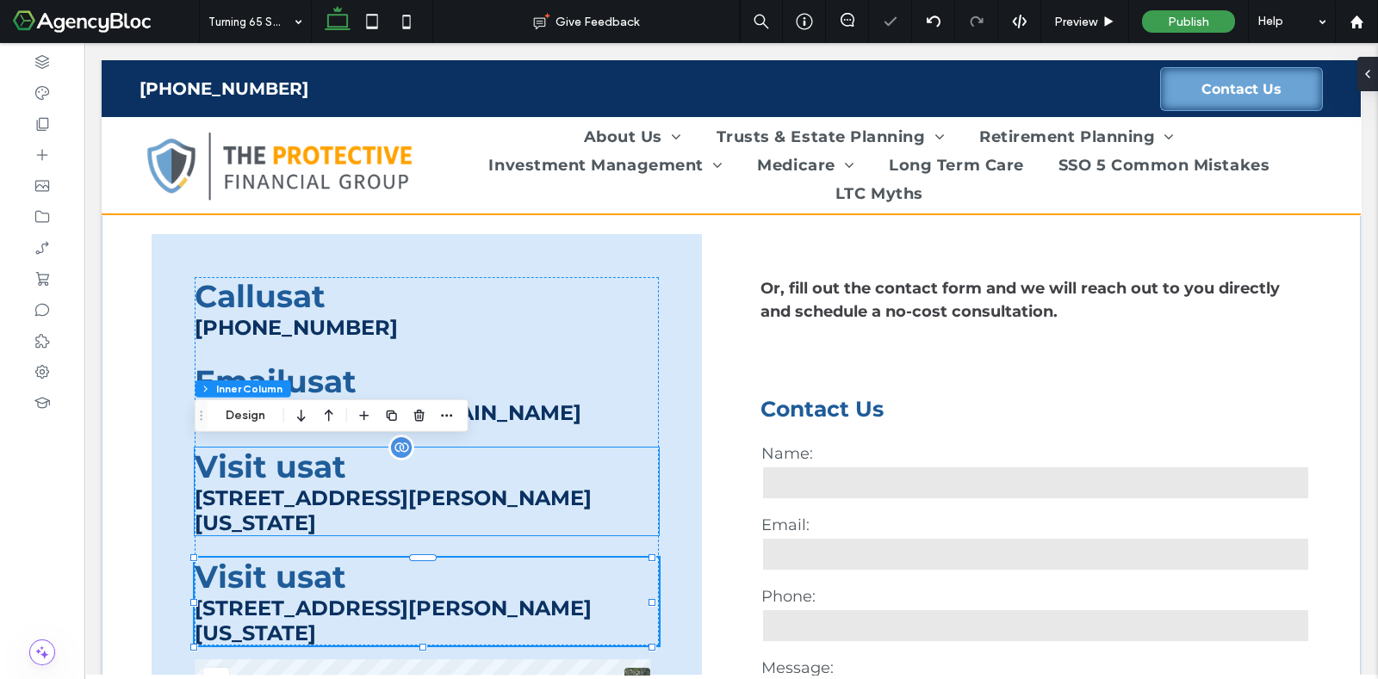
click at [346, 462] on span "us at" at bounding box center [311, 467] width 71 height 38
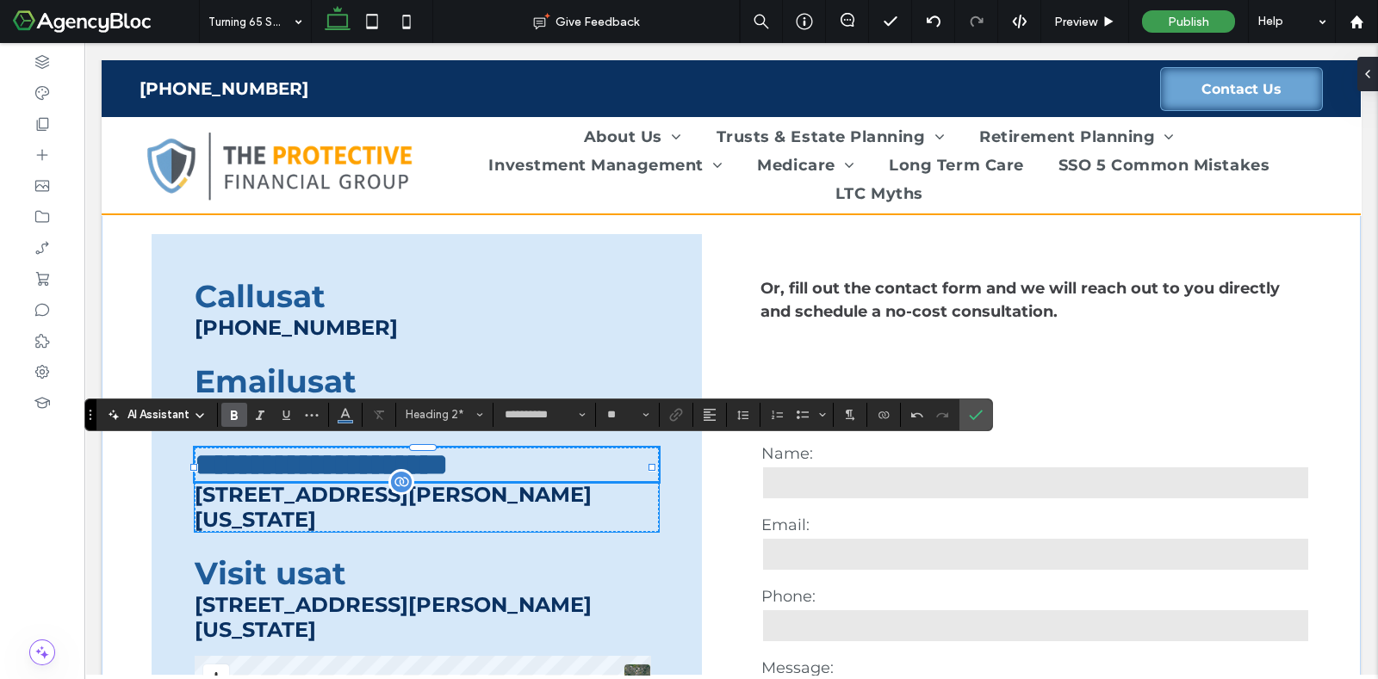
click at [416, 518] on span "[STREET_ADDRESS][PERSON_NAME][US_STATE]" at bounding box center [393, 507] width 397 height 50
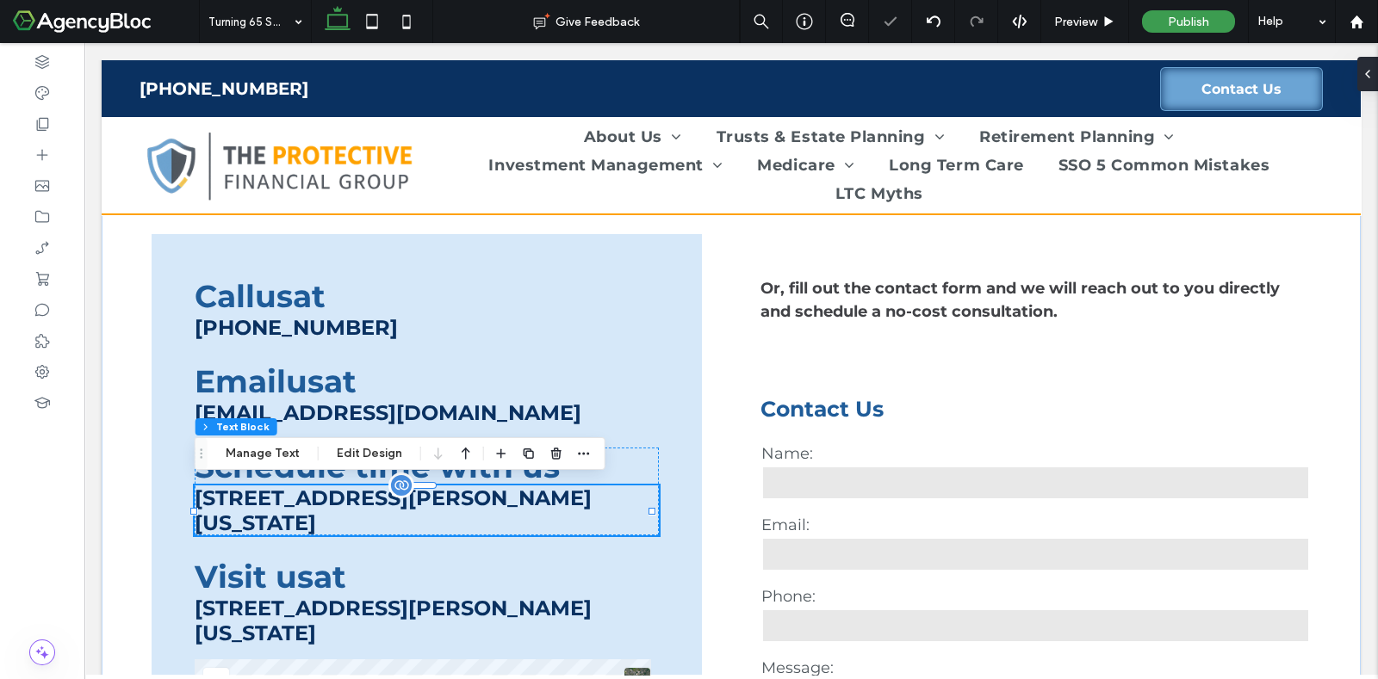
click at [416, 518] on span "[STREET_ADDRESS][PERSON_NAME][US_STATE]" at bounding box center [393, 511] width 397 height 50
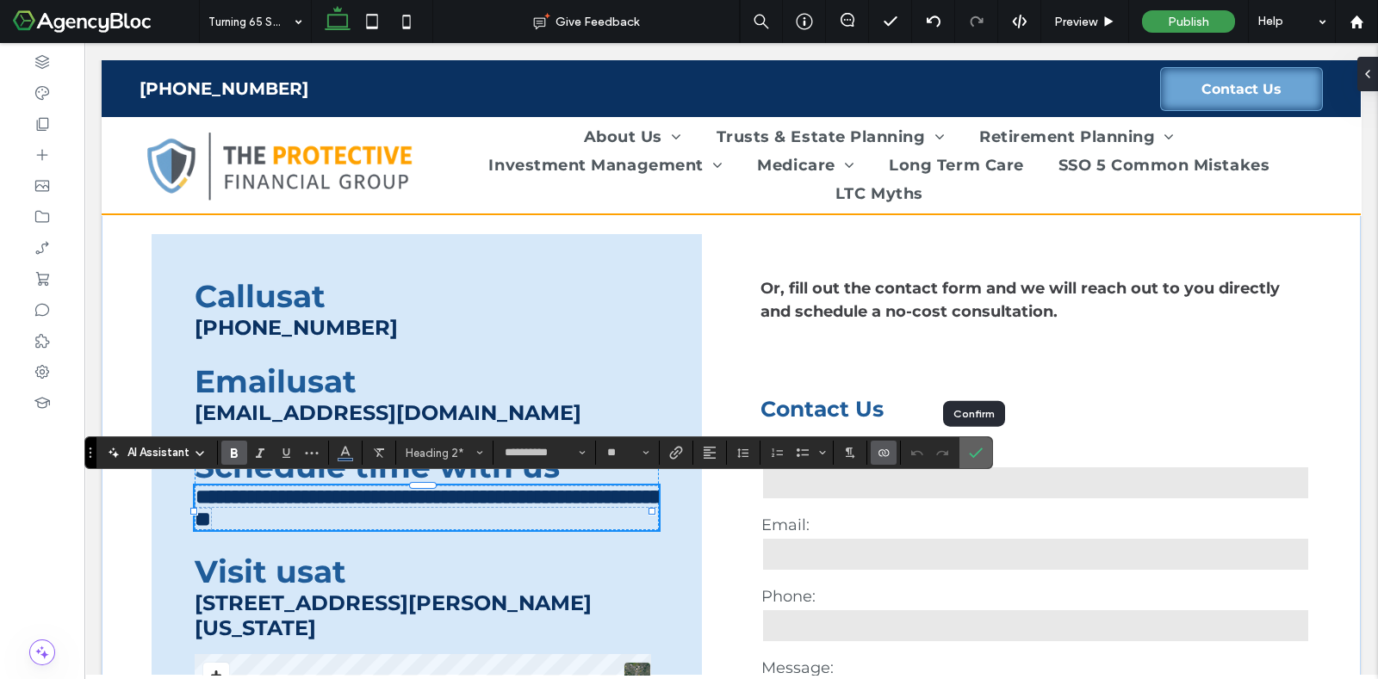
click at [975, 455] on icon "Confirm" at bounding box center [976, 453] width 14 height 14
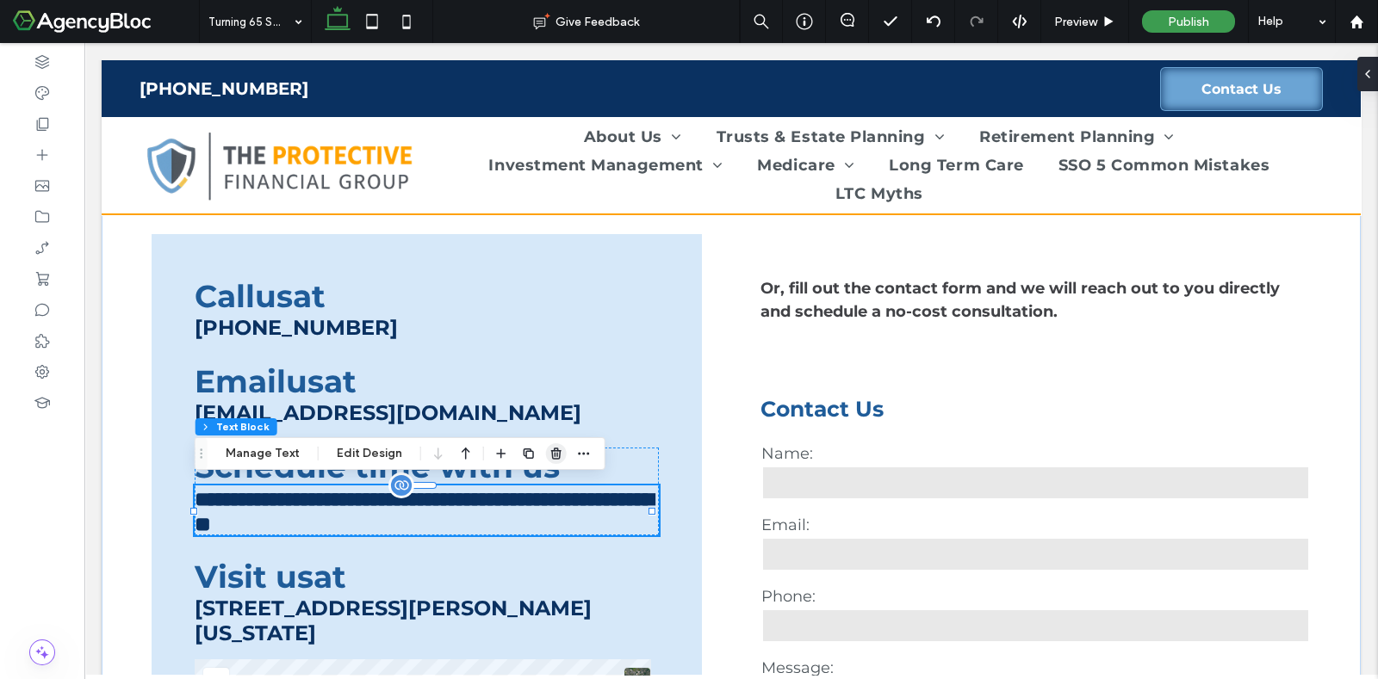
click at [553, 455] on use "button" at bounding box center [556, 453] width 10 height 11
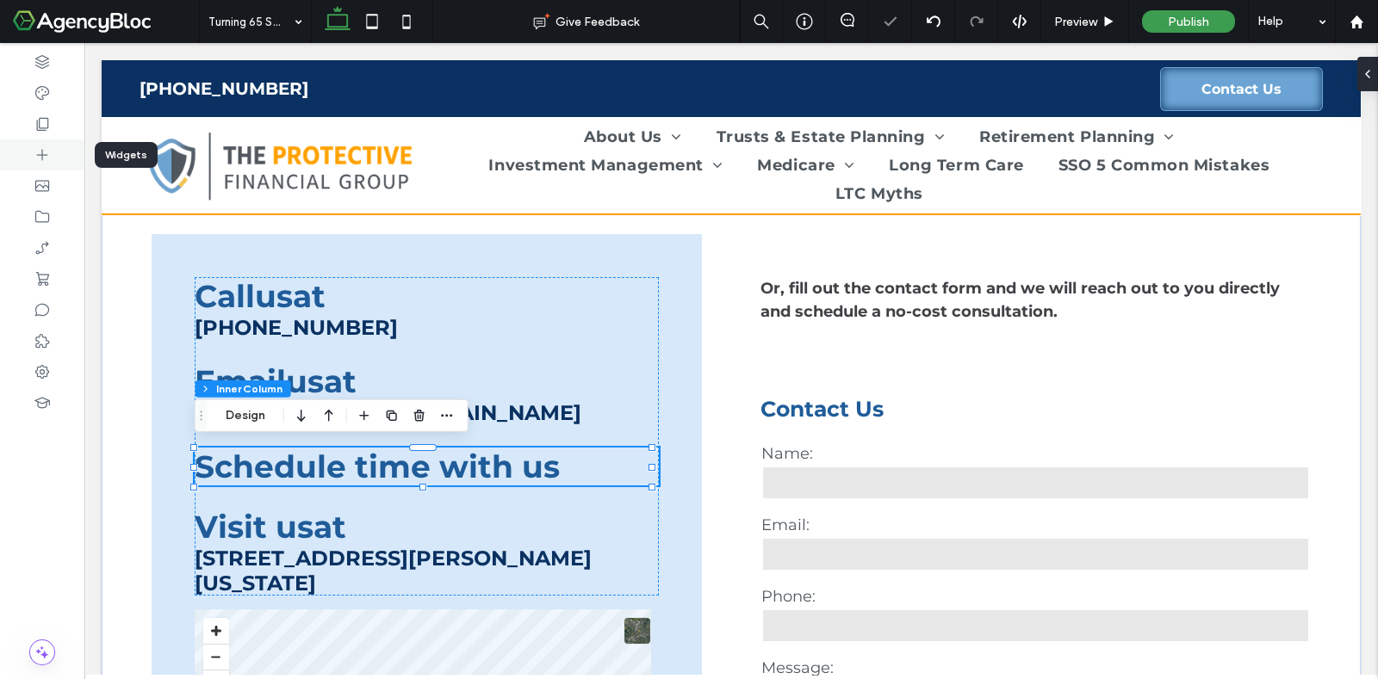
click at [43, 151] on icon at bounding box center [42, 154] width 17 height 17
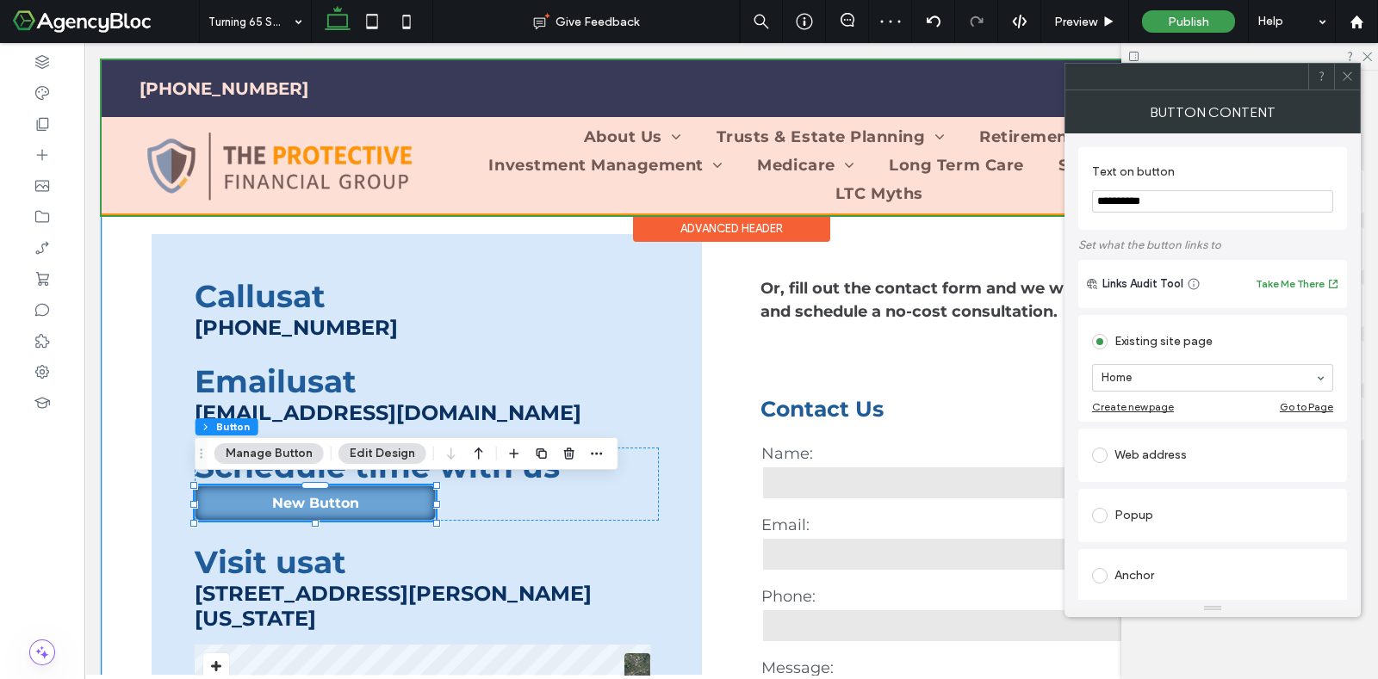
drag, startPoint x: 1258, startPoint y: 243, endPoint x: 1051, endPoint y: 208, distance: 210.4
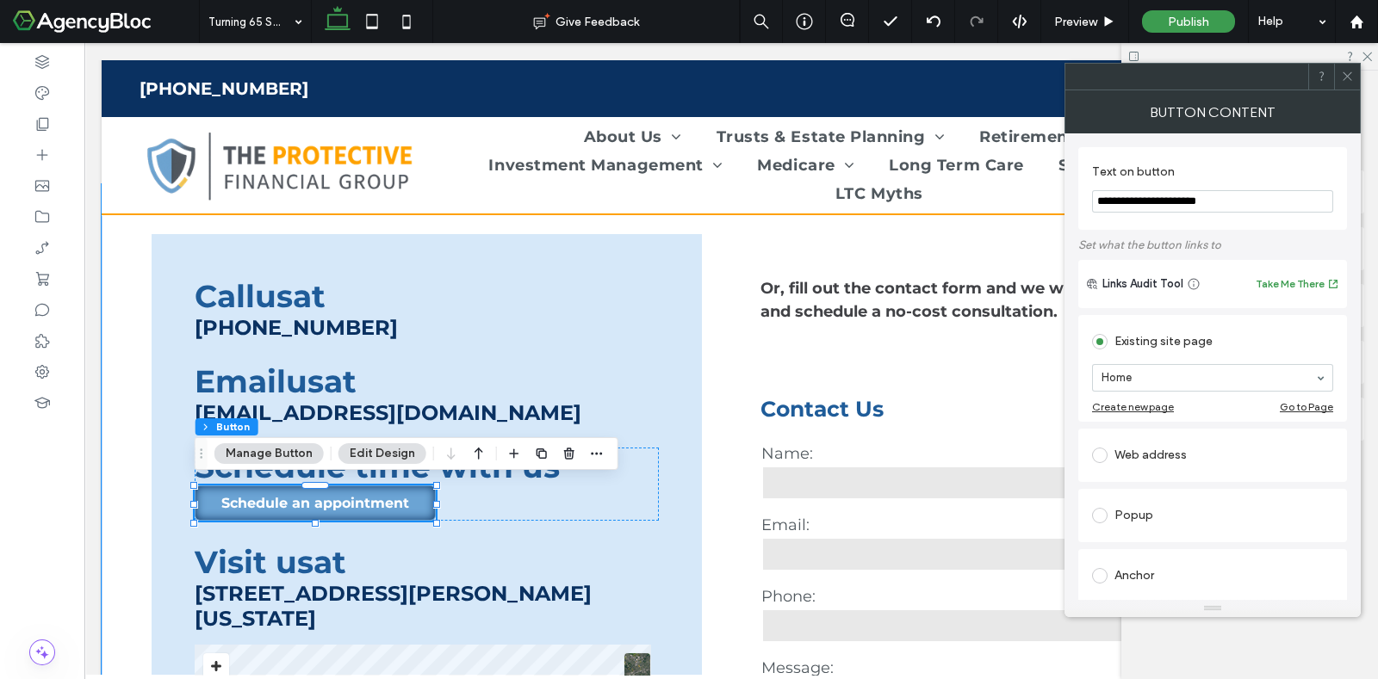
type input "**********"
click at [1107, 458] on label at bounding box center [1103, 455] width 22 height 15
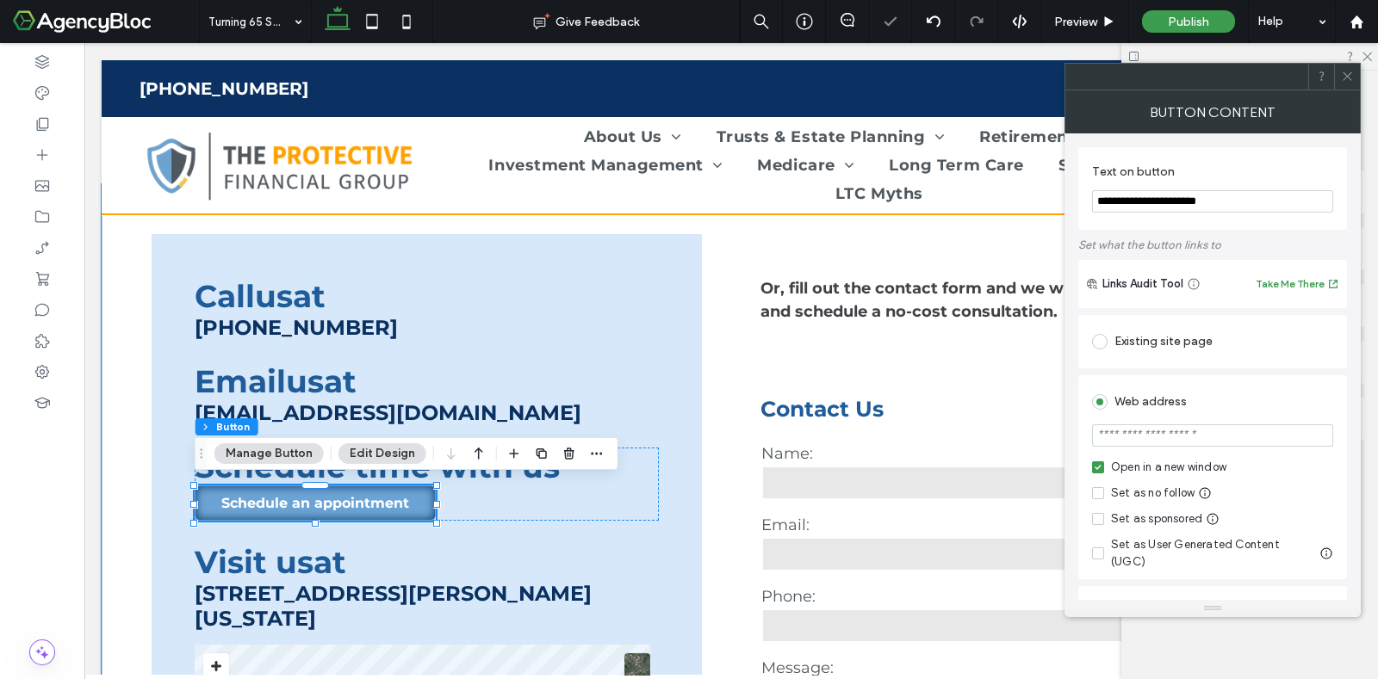
click at [1121, 444] on input "url" at bounding box center [1212, 436] width 241 height 22
paste input "**********"
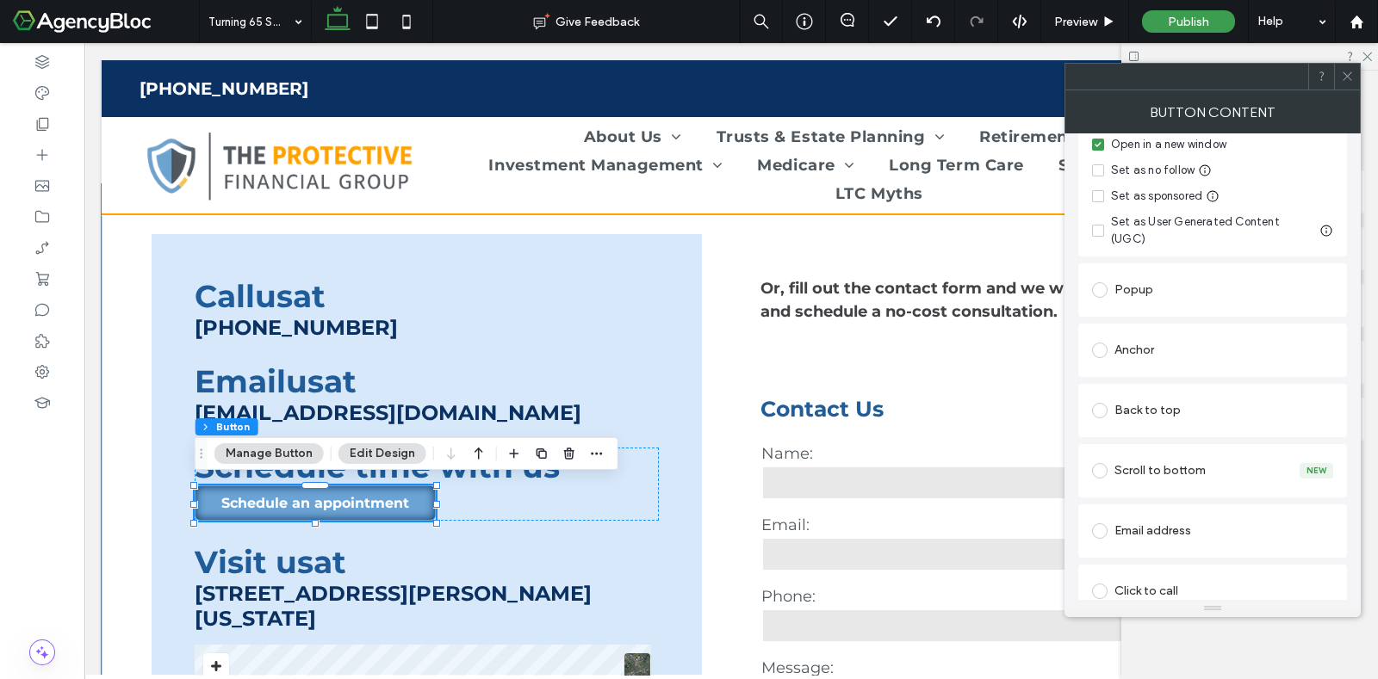
scroll to position [0, 0]
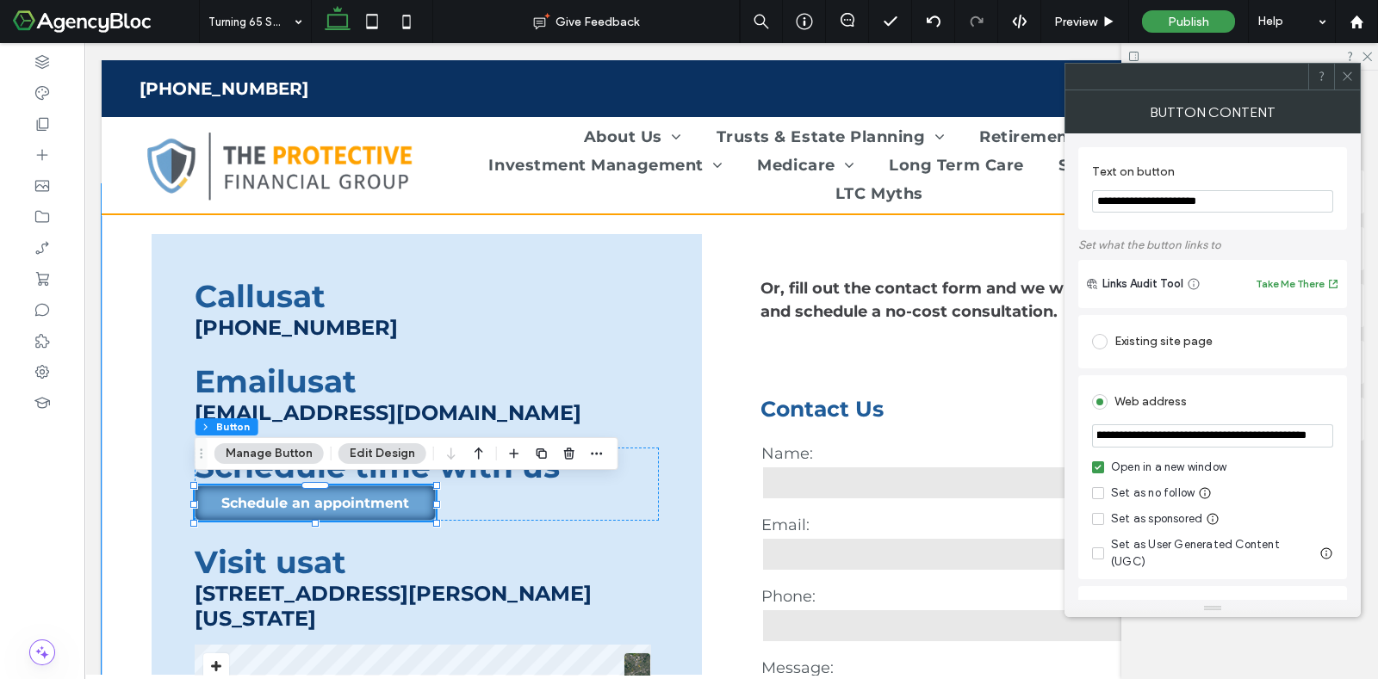
type input "**********"
click at [1349, 77] on icon at bounding box center [1347, 76] width 13 height 13
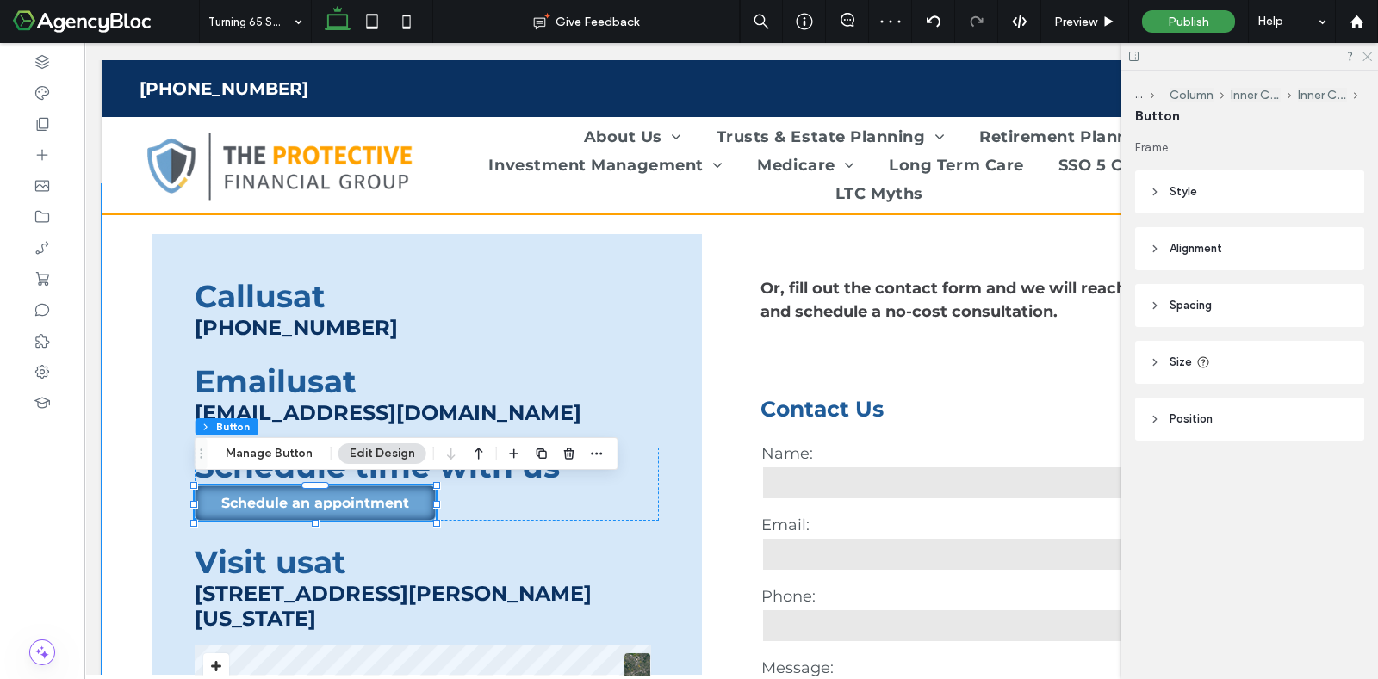
click at [1370, 57] on icon at bounding box center [1366, 55] width 11 height 11
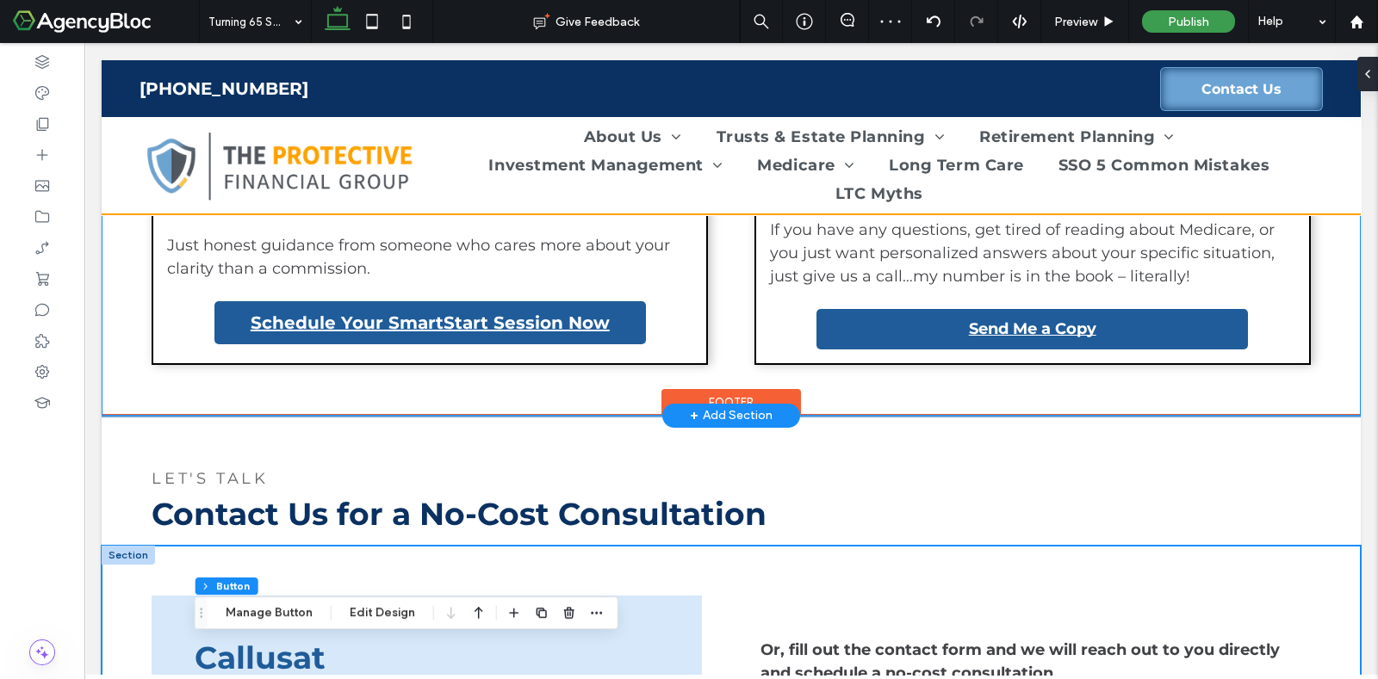
scroll to position [1614, 0]
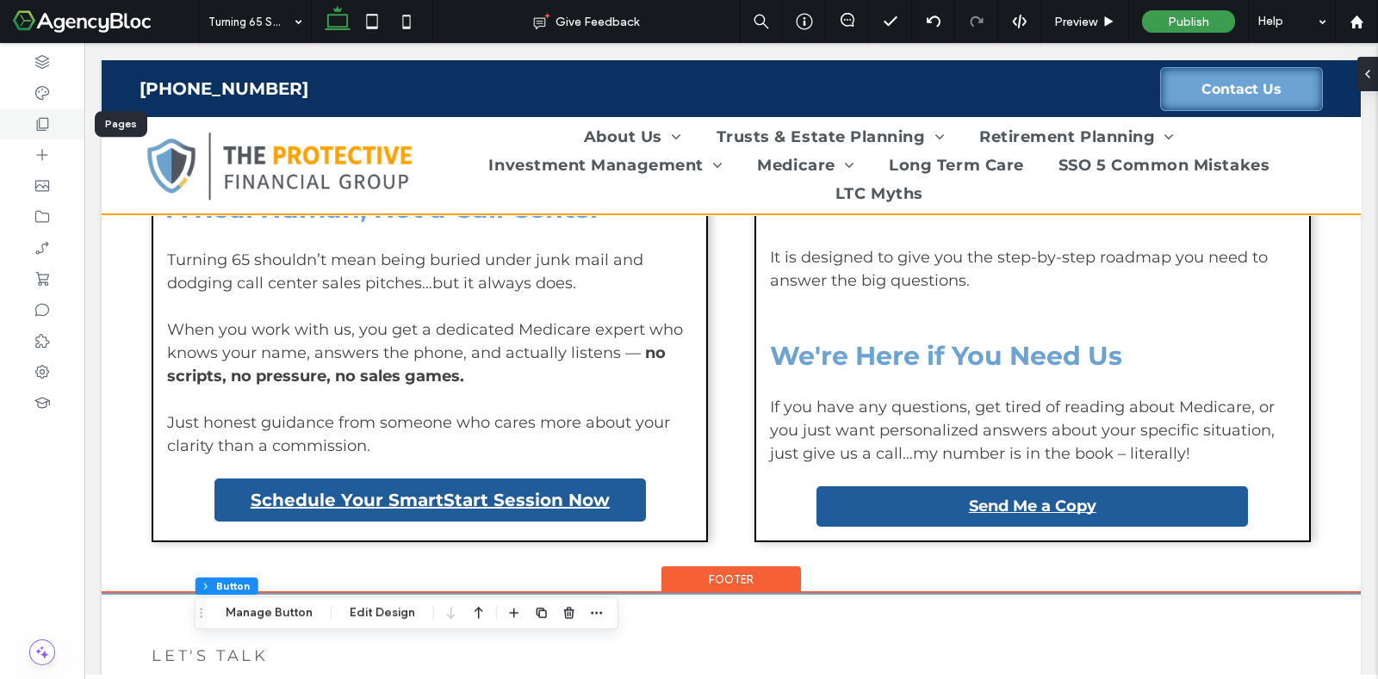
click at [34, 126] on icon at bounding box center [42, 123] width 17 height 17
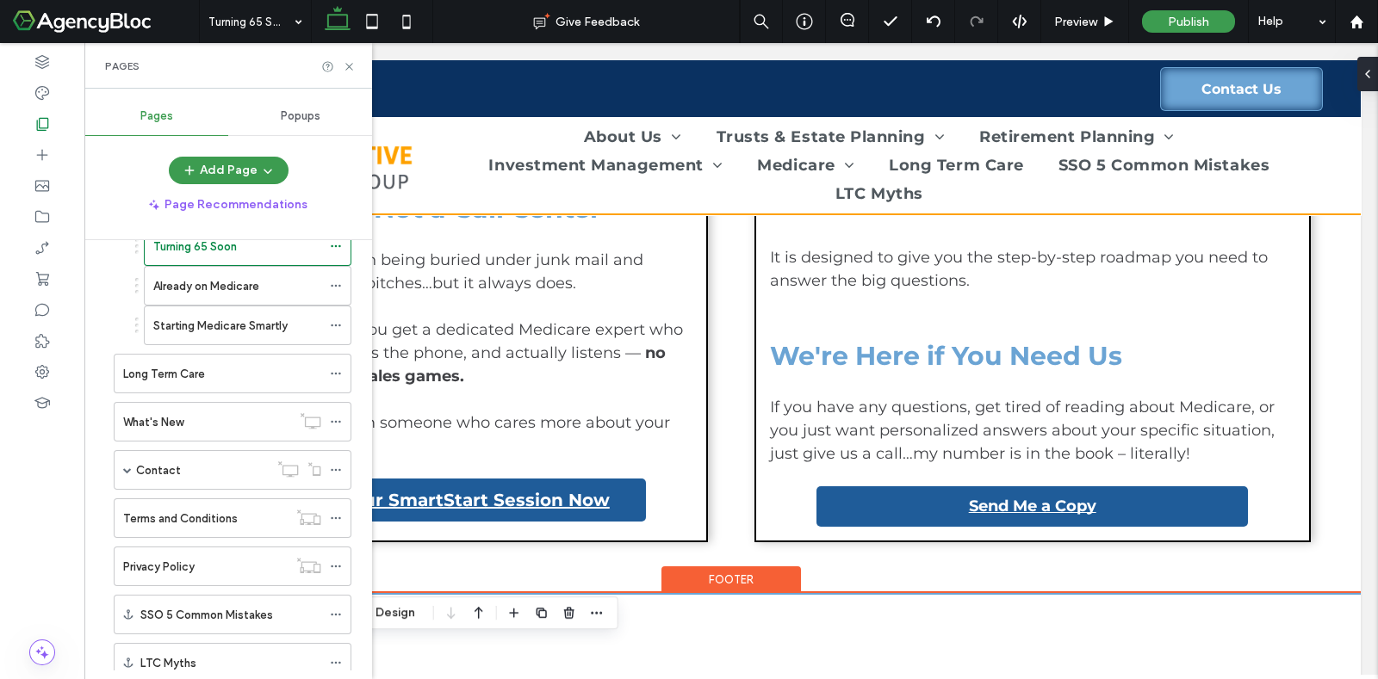
scroll to position [727, 0]
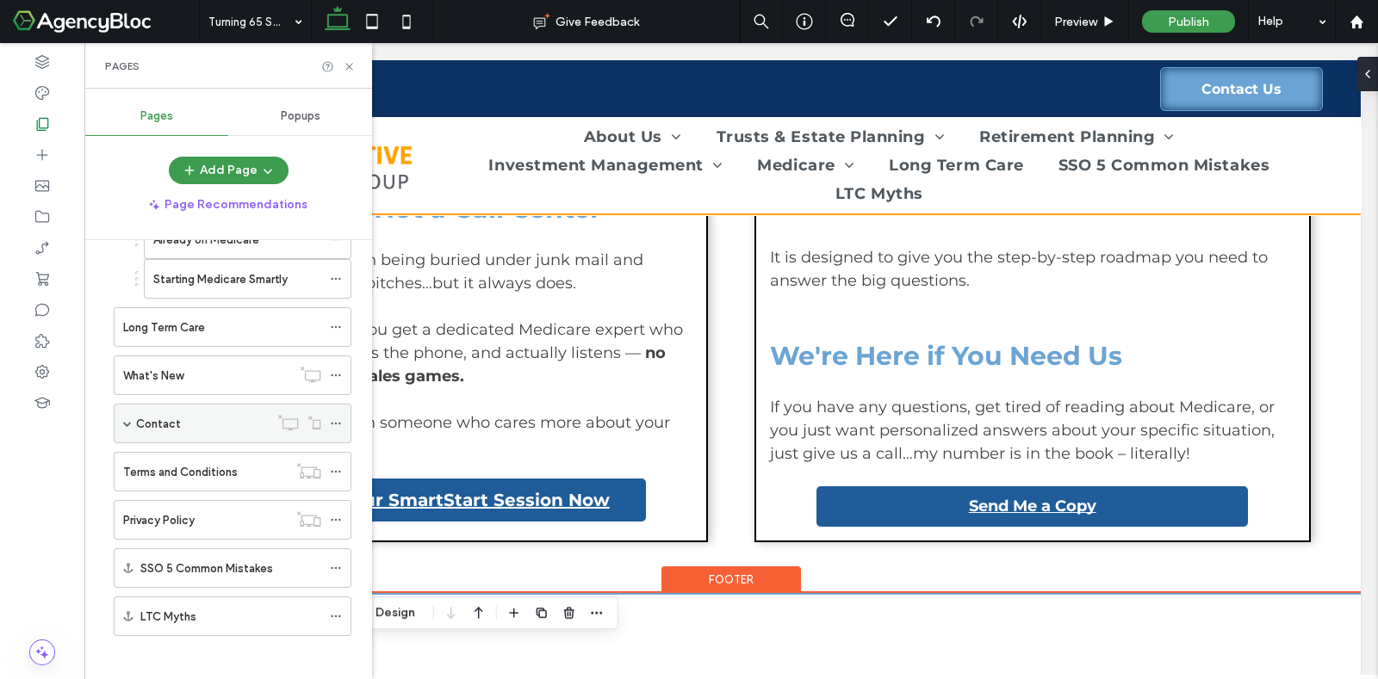
click at [236, 415] on div "Contact" at bounding box center [202, 424] width 133 height 18
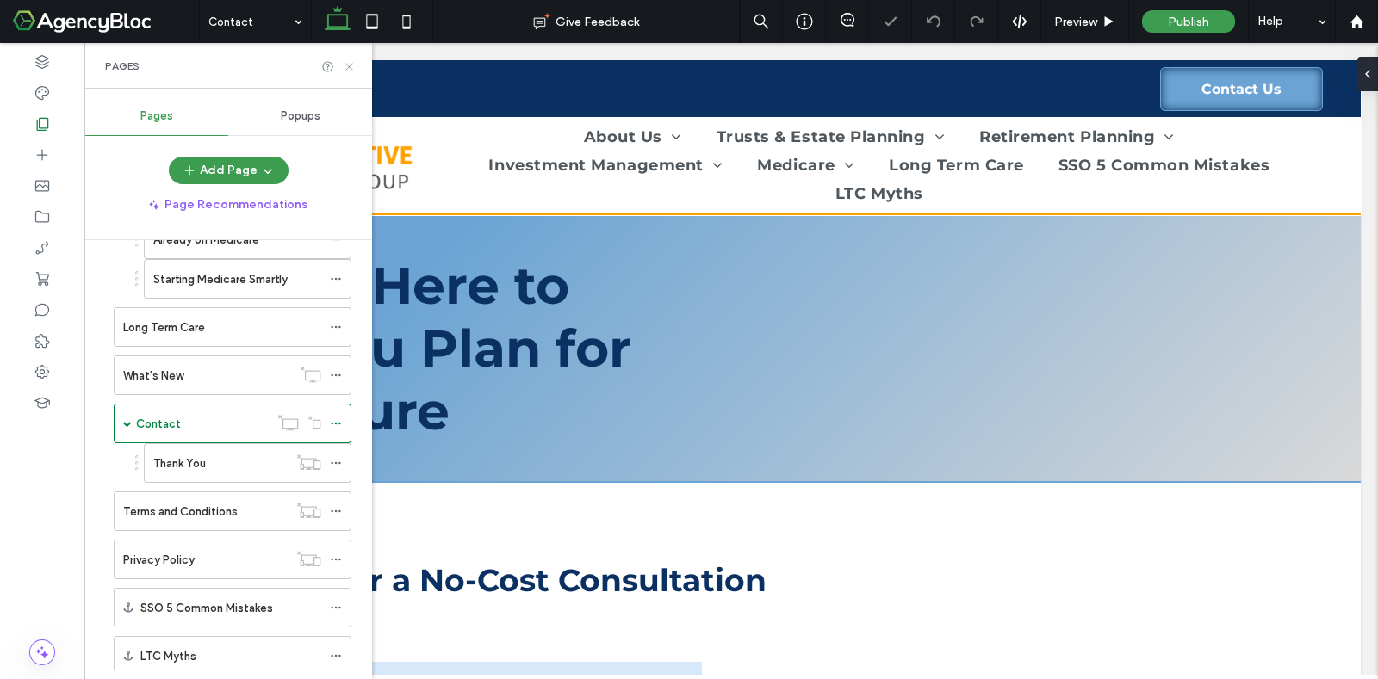
click at [351, 61] on icon at bounding box center [349, 66] width 13 height 13
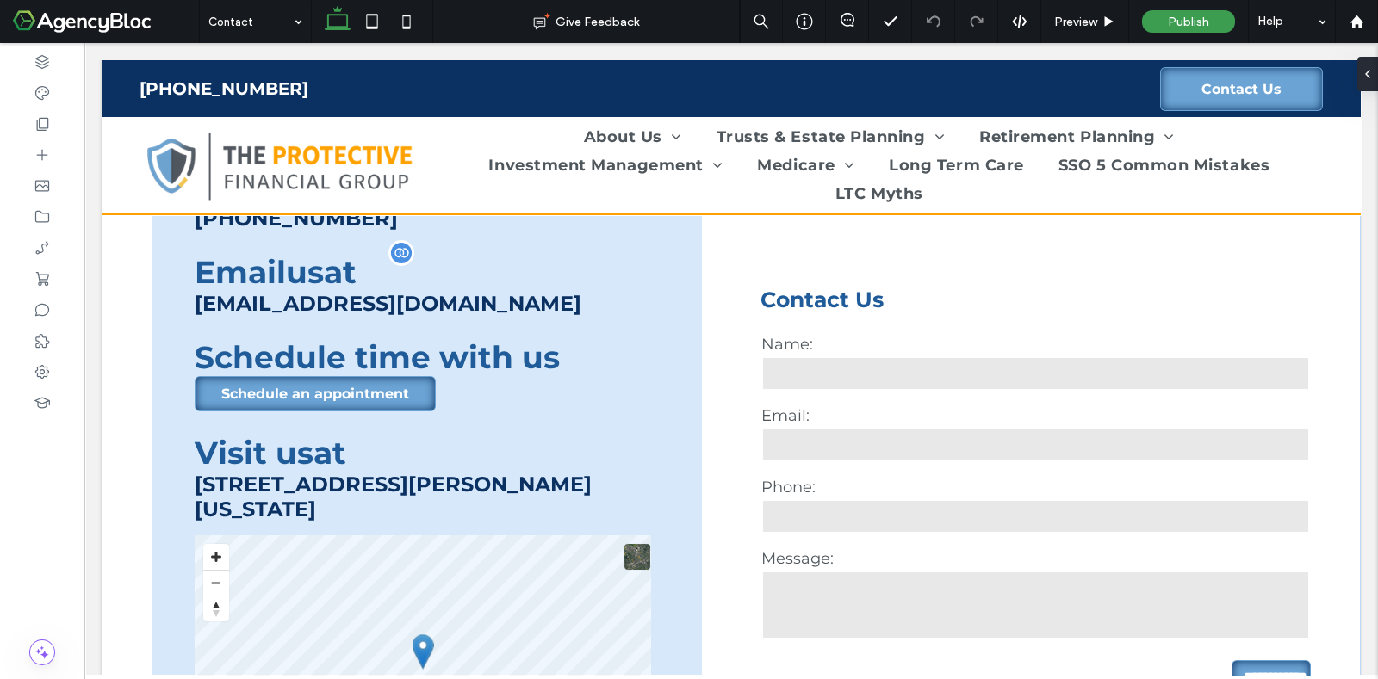
scroll to position [538, 0]
click at [580, 393] on div "S chedule time with us Schedule an appointment" at bounding box center [427, 374] width 464 height 73
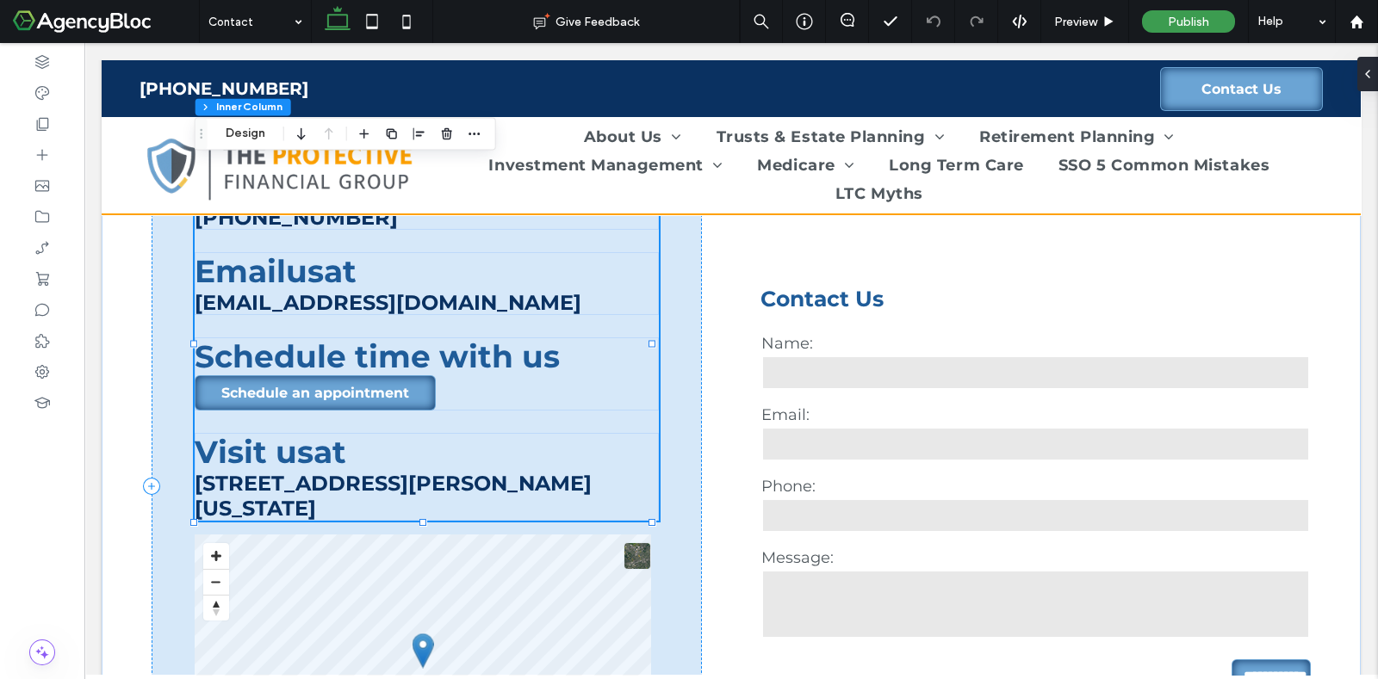
click at [572, 386] on div "S chedule time with us Schedule an appointment" at bounding box center [427, 374] width 464 height 73
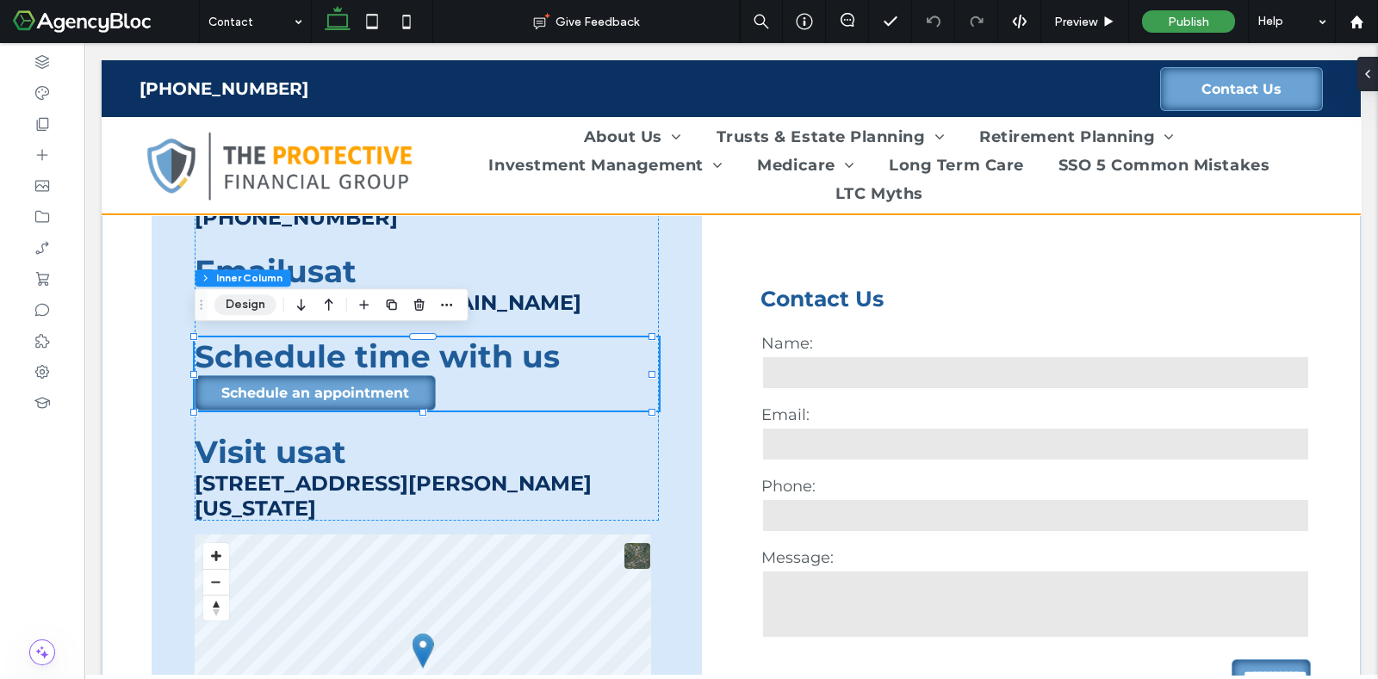
click at [260, 307] on button "Design" at bounding box center [245, 304] width 62 height 21
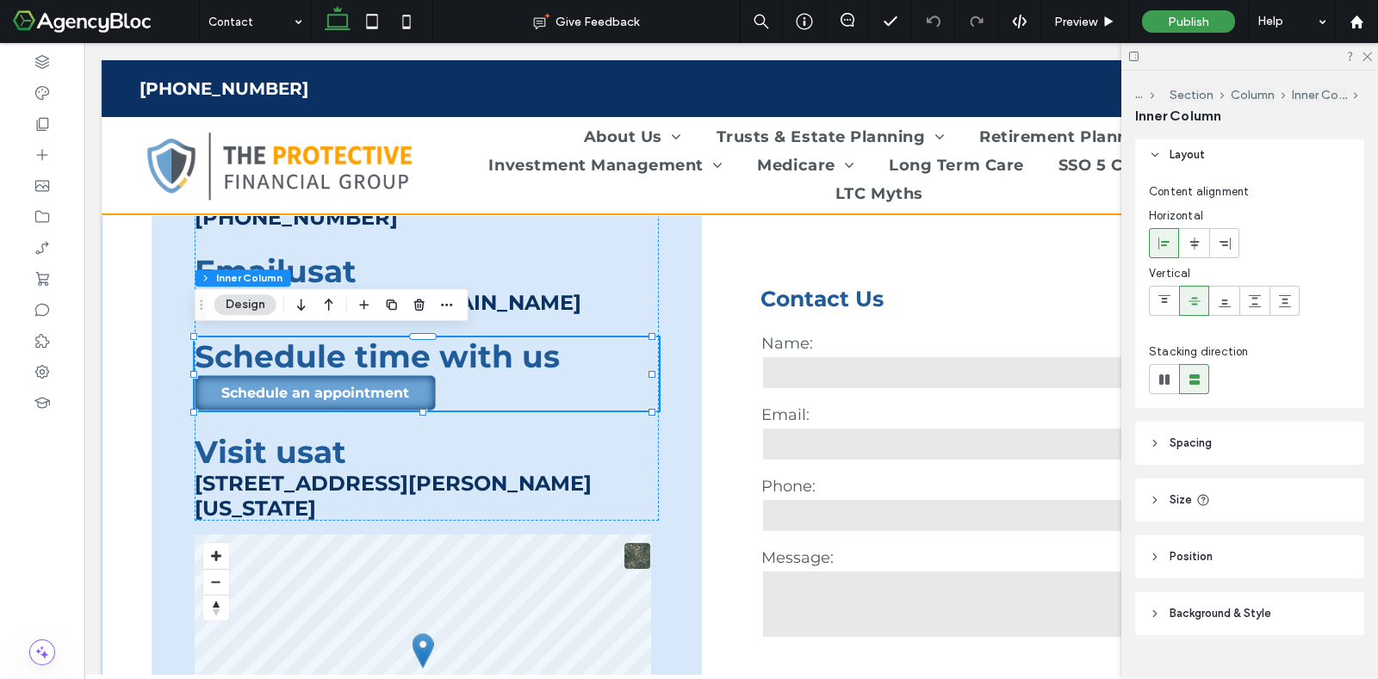
scroll to position [94, 0]
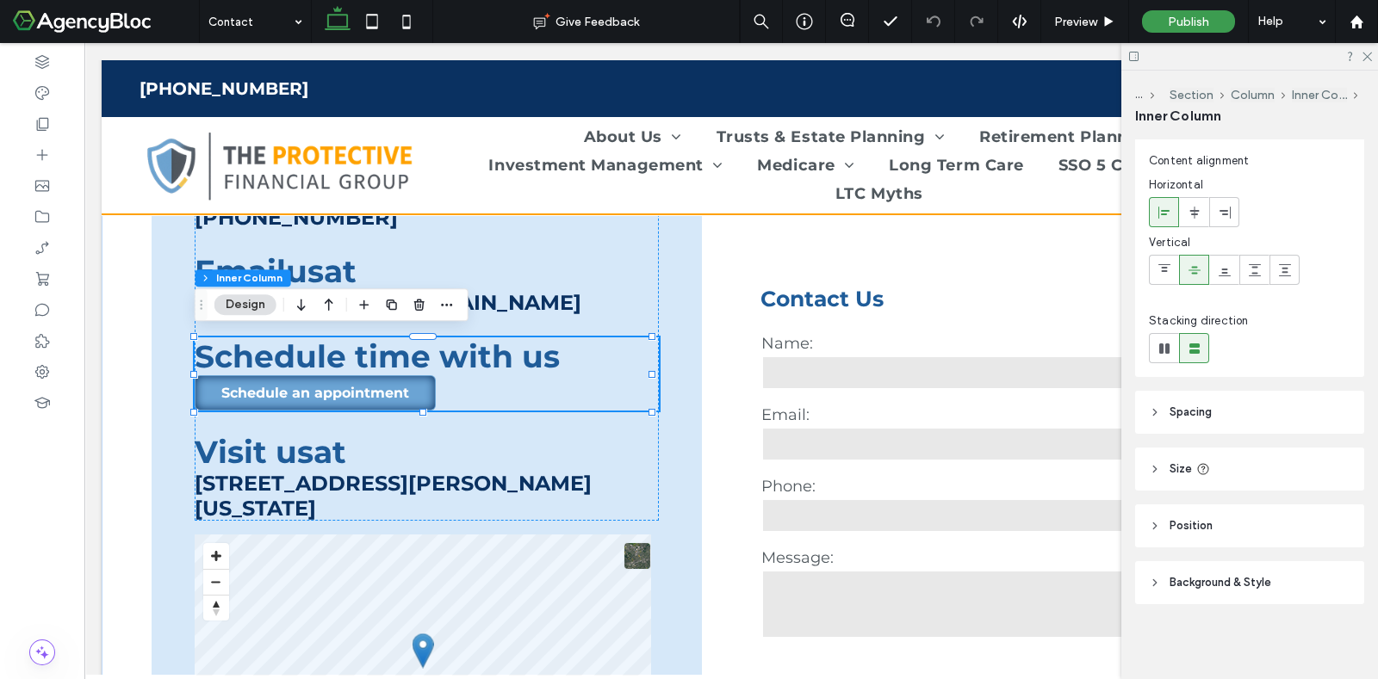
click at [1185, 415] on span "Spacing" at bounding box center [1190, 412] width 42 height 17
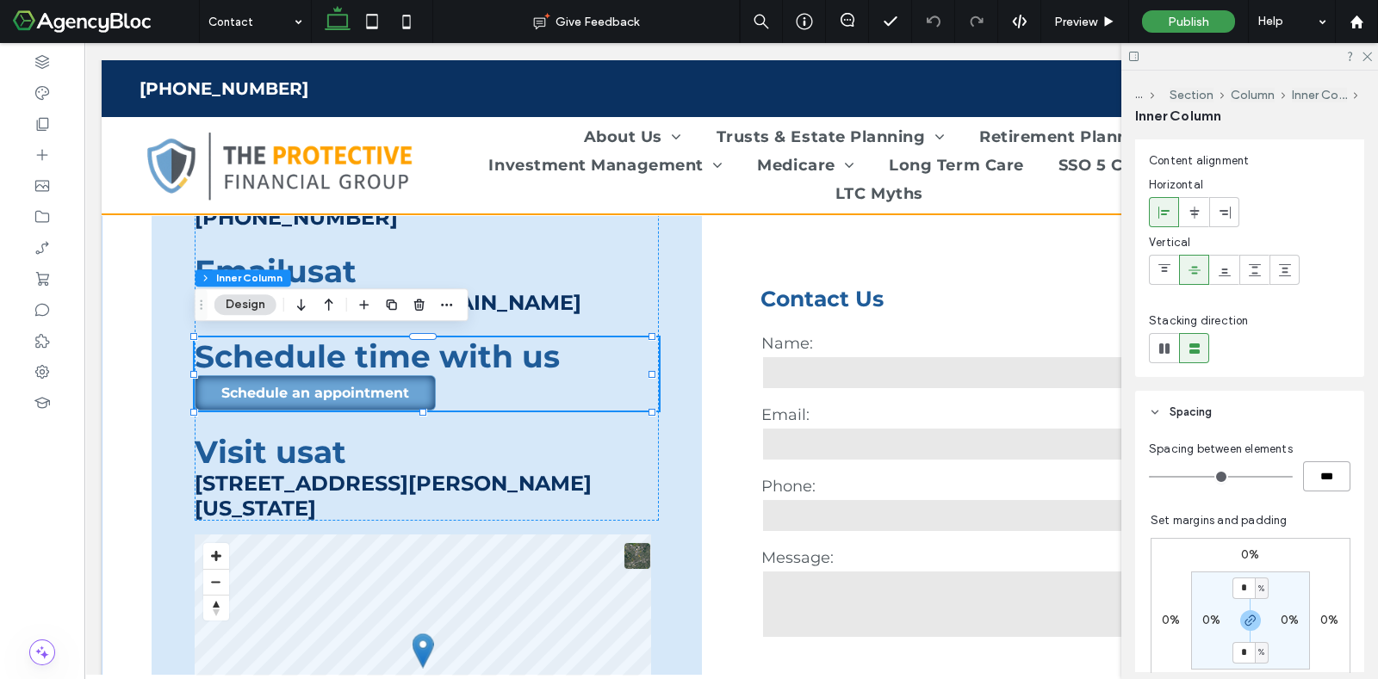
click at [1310, 473] on input "***" at bounding box center [1326, 477] width 47 height 30
type input "*"
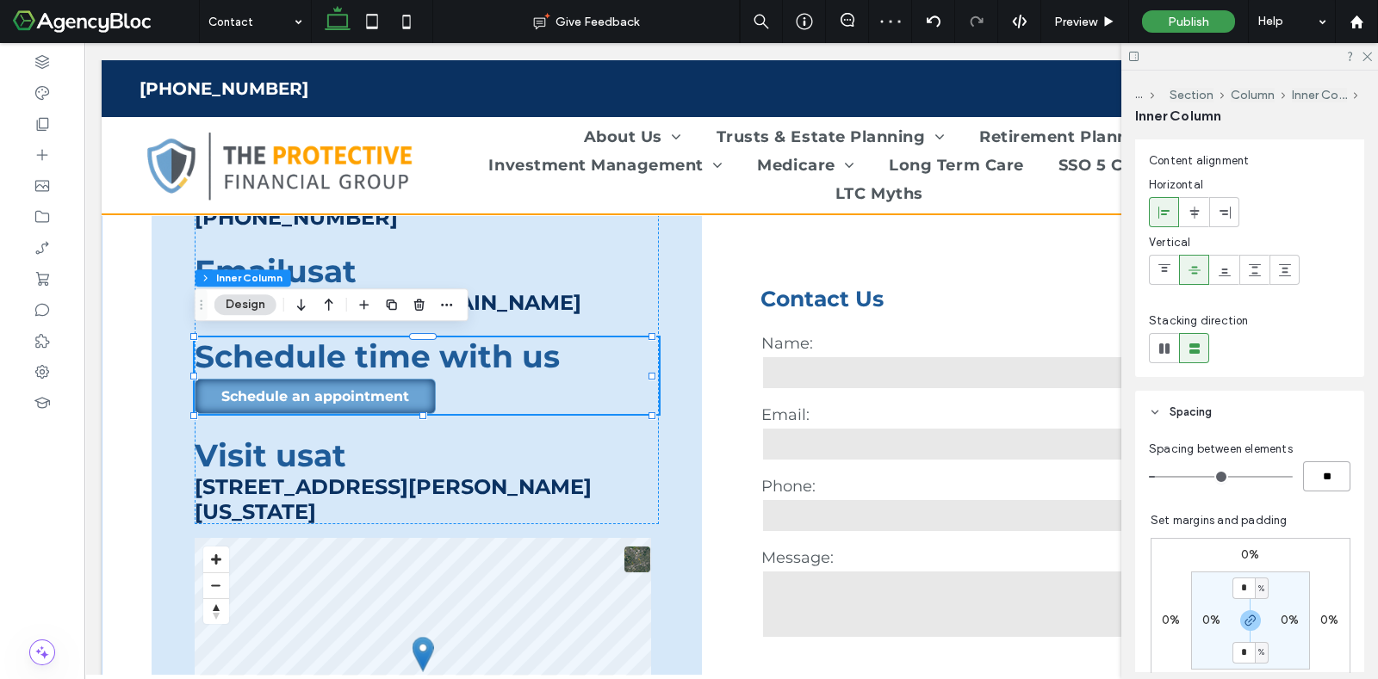
drag, startPoint x: 1309, startPoint y: 476, endPoint x: 1329, endPoint y: 475, distance: 19.8
click at [1329, 475] on input "**" at bounding box center [1326, 477] width 47 height 30
type input "*"
type input "***"
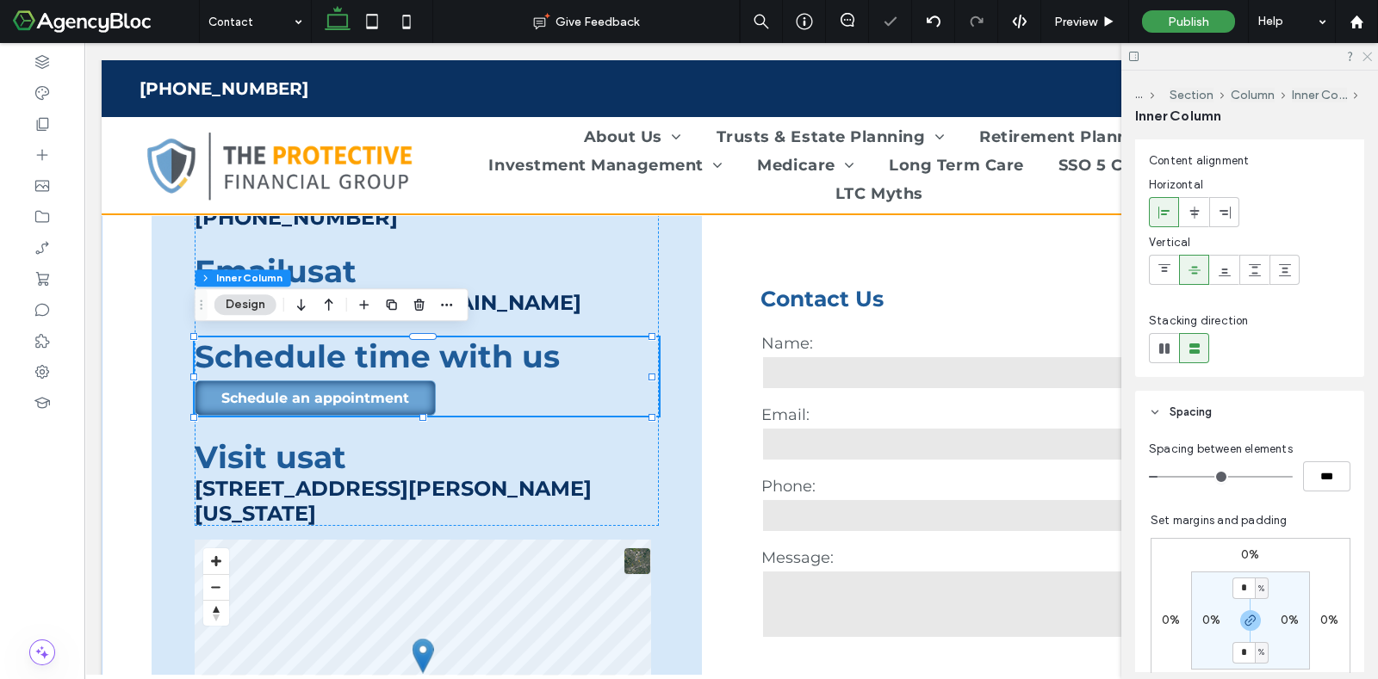
click at [1368, 53] on icon at bounding box center [1366, 55] width 11 height 11
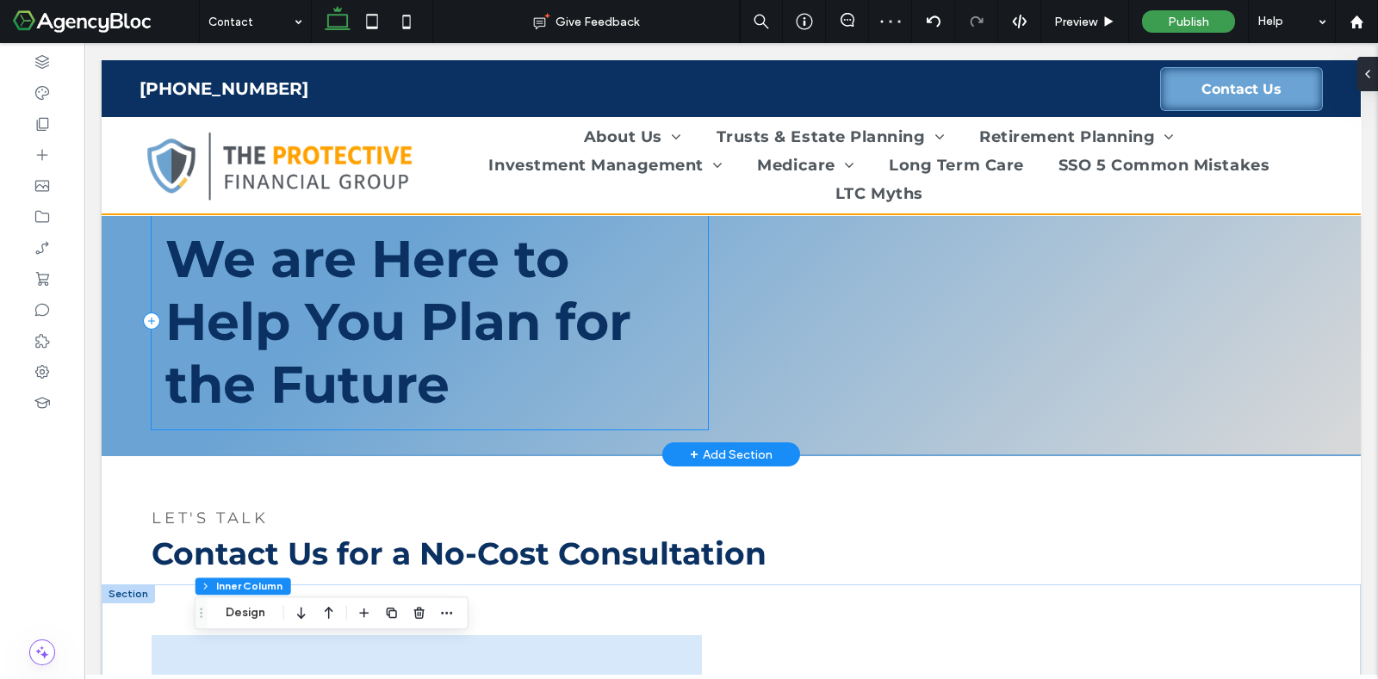
scroll to position [0, 0]
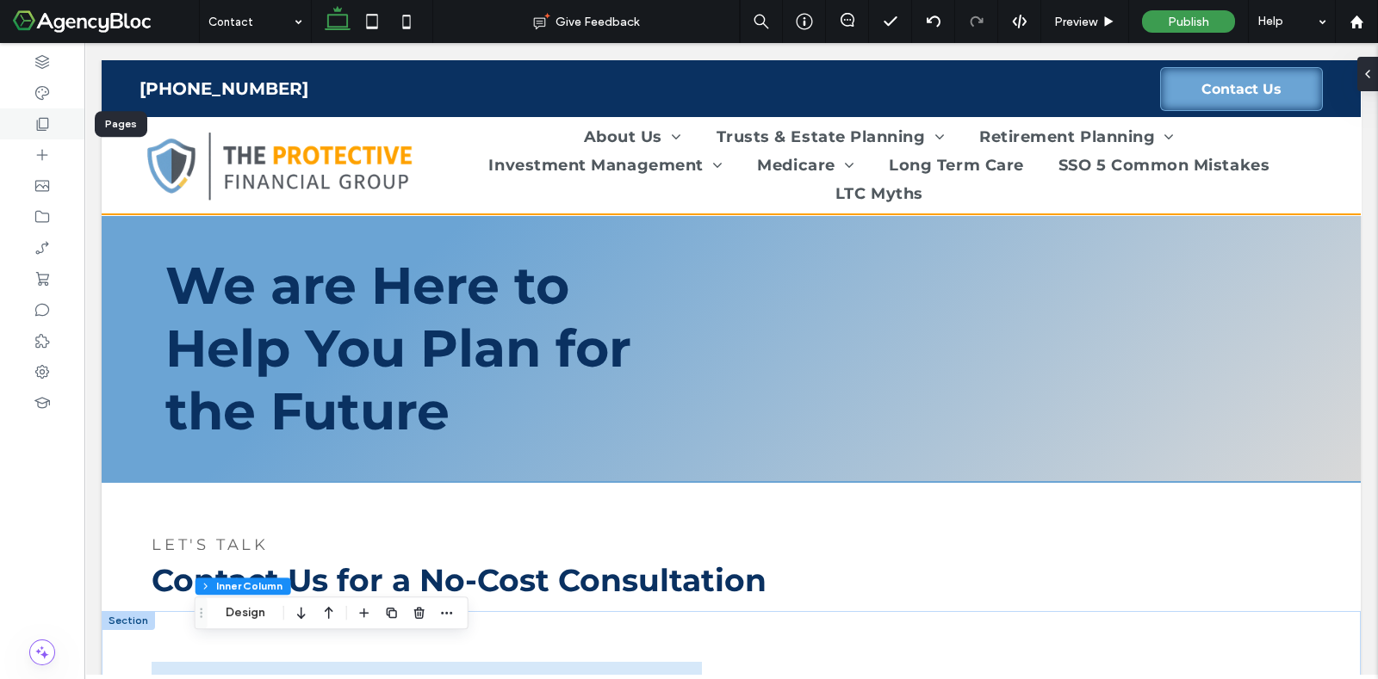
click at [43, 121] on icon at bounding box center [42, 123] width 17 height 17
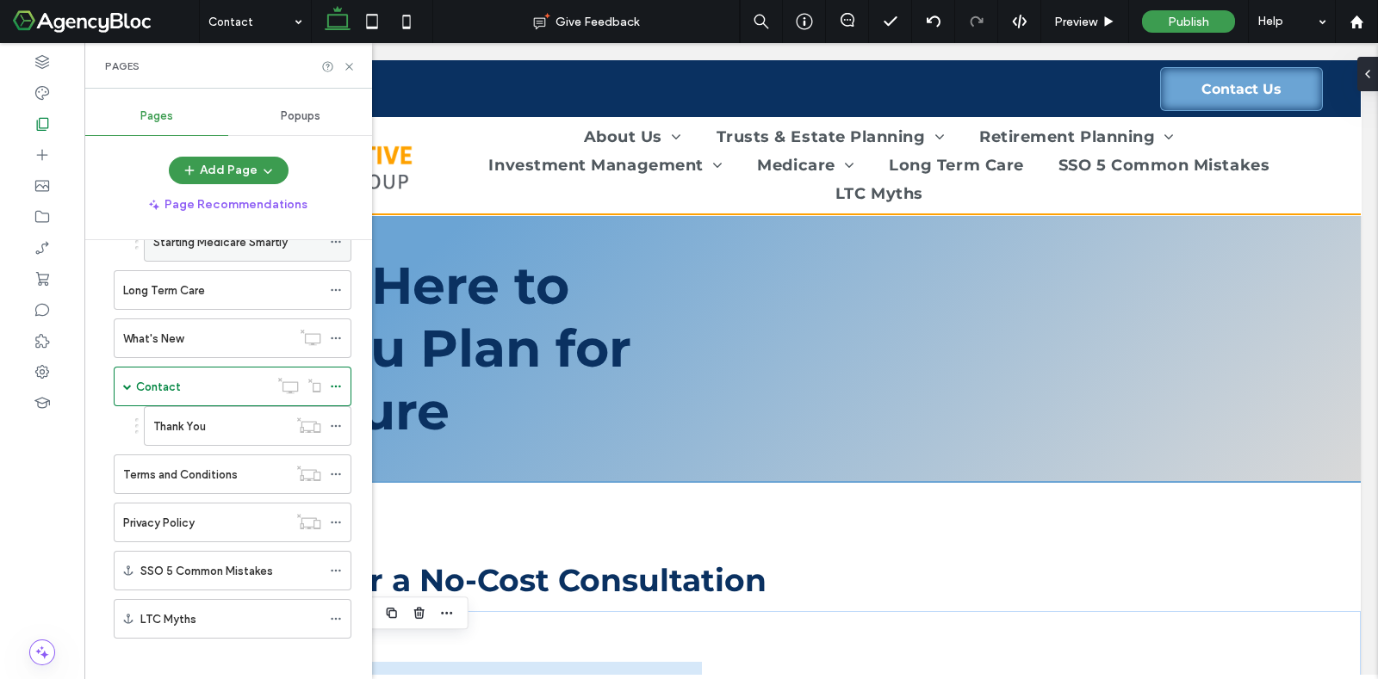
scroll to position [766, 0]
click at [341, 562] on icon at bounding box center [336, 568] width 12 height 12
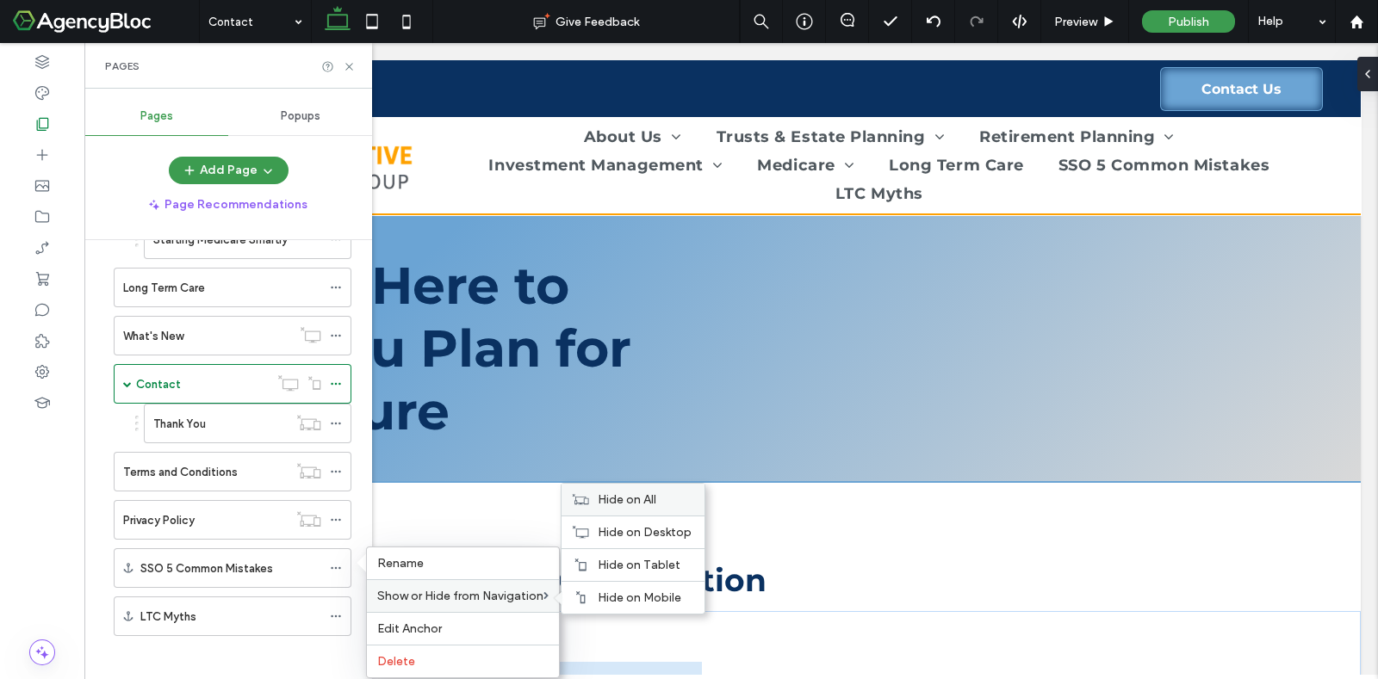
click at [654, 485] on div "Hide on All" at bounding box center [632, 500] width 143 height 32
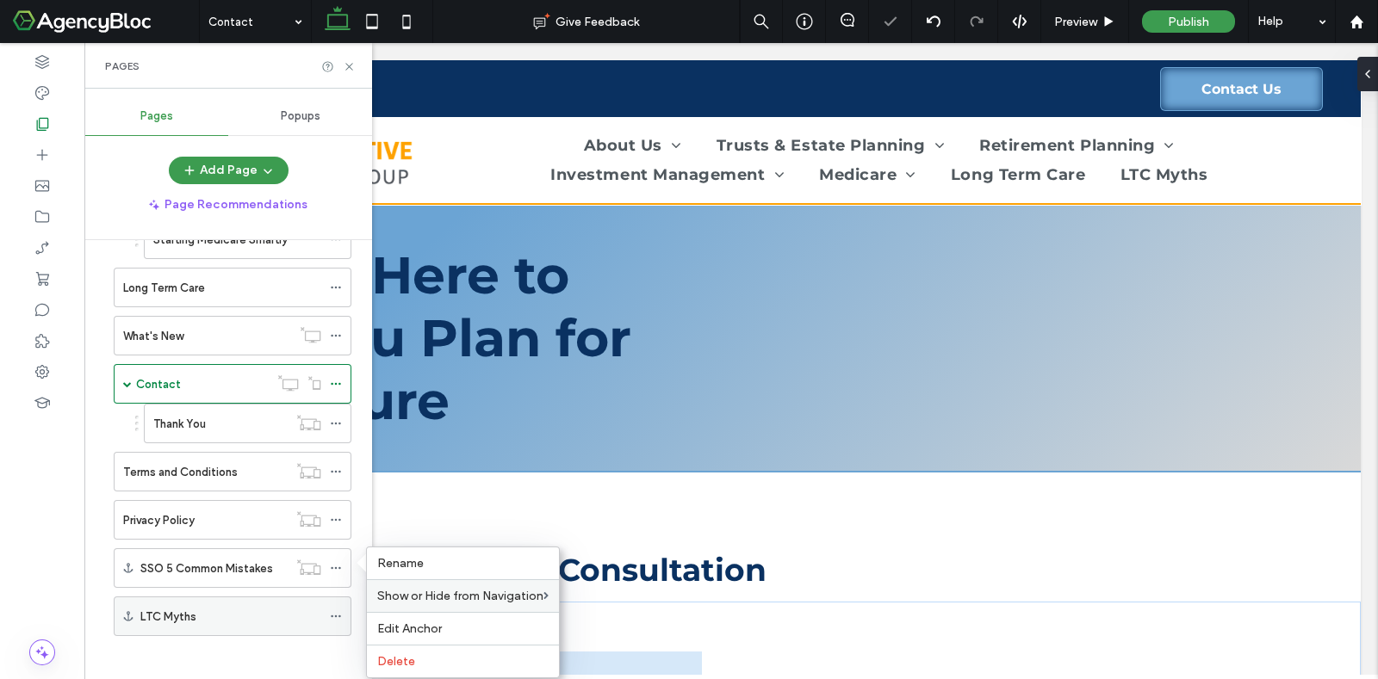
click at [339, 604] on span at bounding box center [336, 617] width 12 height 26
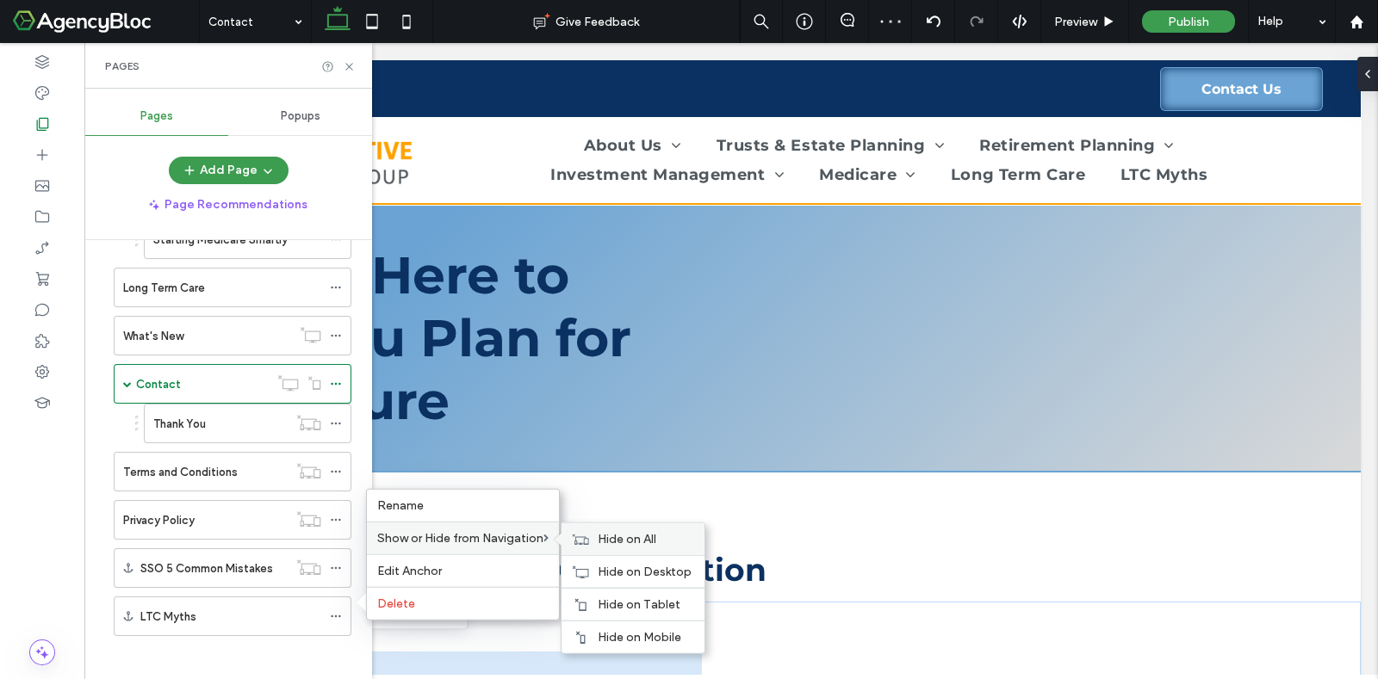
click at [610, 543] on span "Hide on All" at bounding box center [627, 539] width 59 height 15
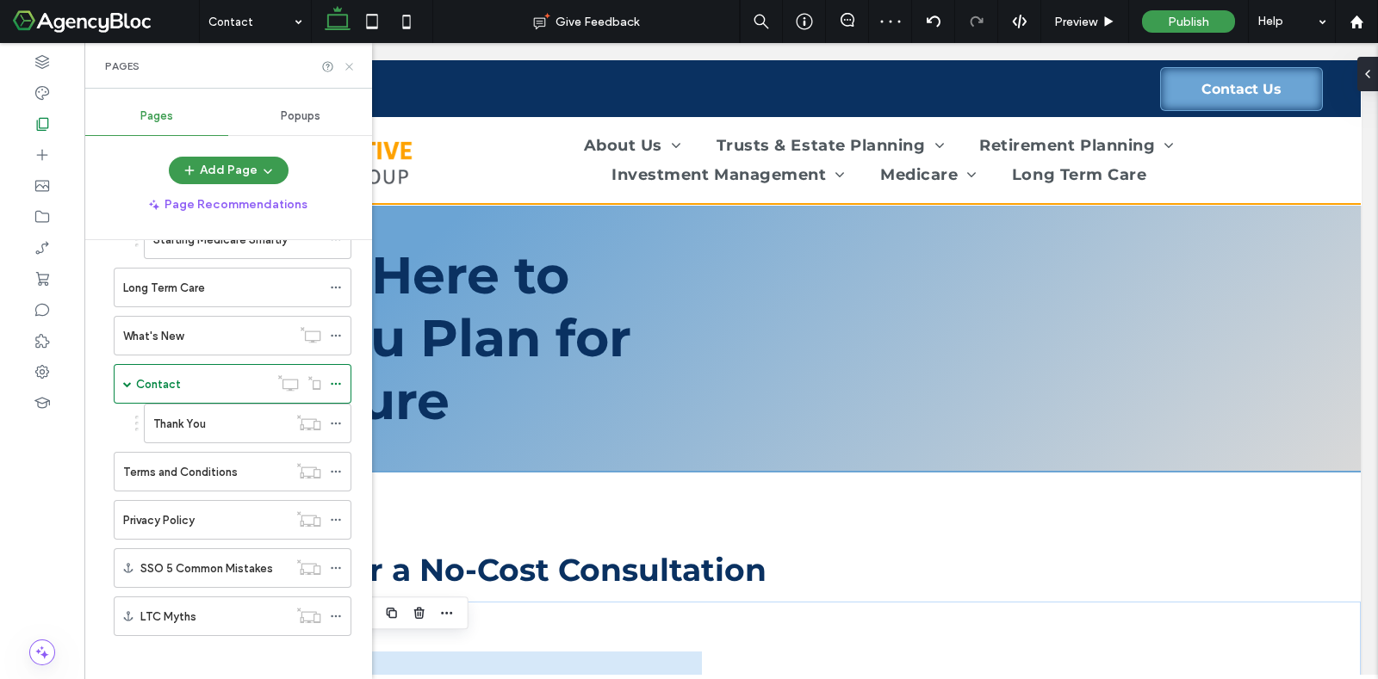
click at [349, 65] on icon at bounding box center [349, 66] width 13 height 13
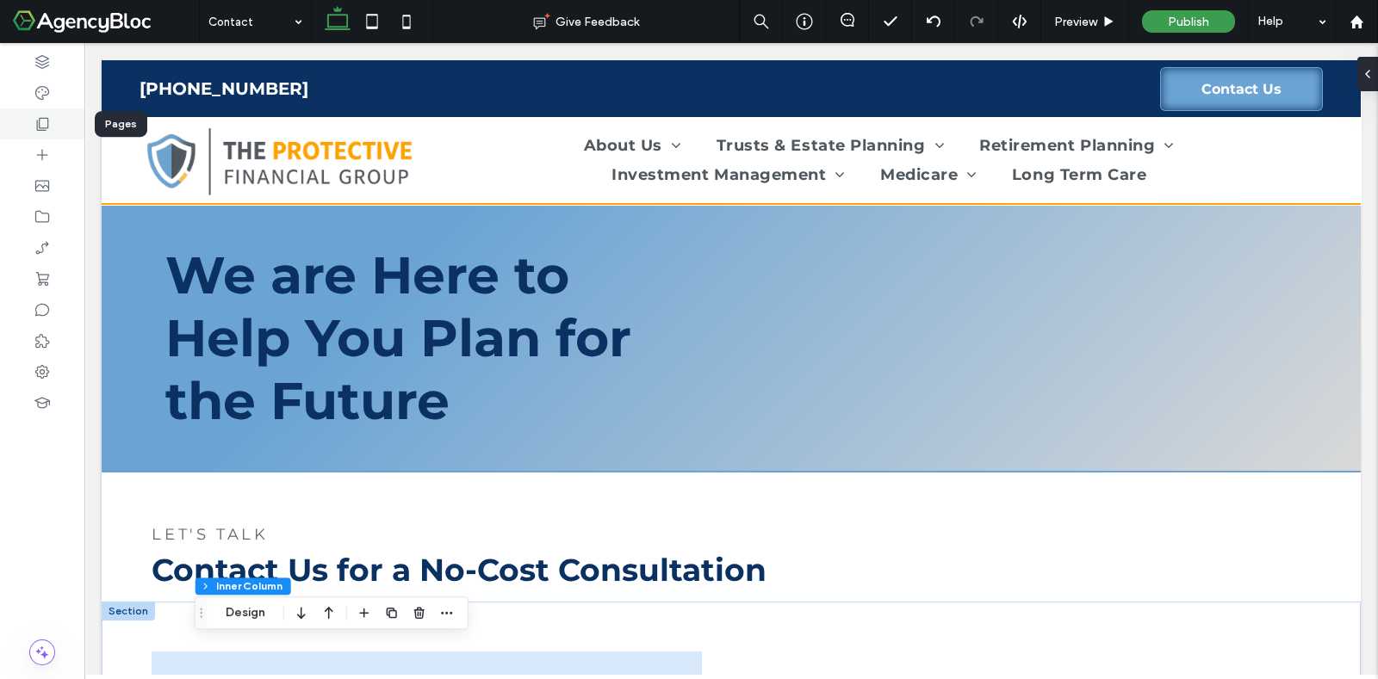
click at [37, 122] on use at bounding box center [43, 124] width 12 height 13
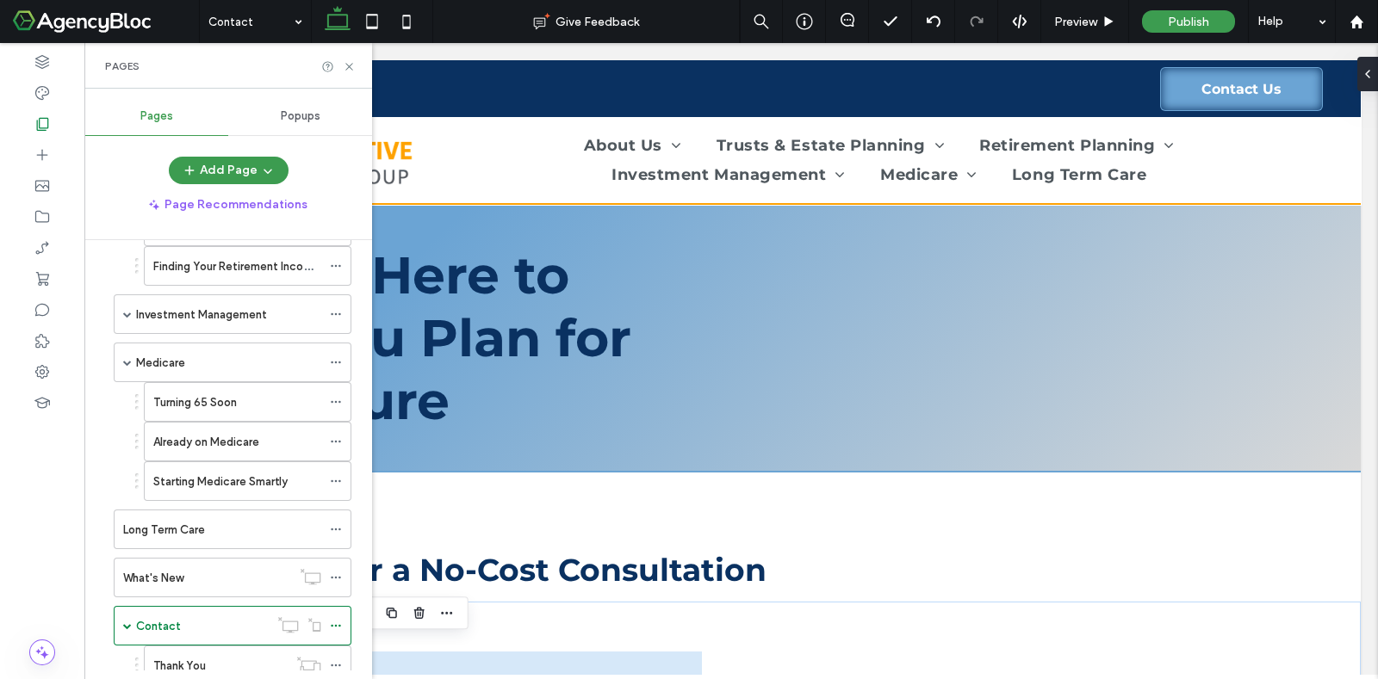
scroll to position [538, 0]
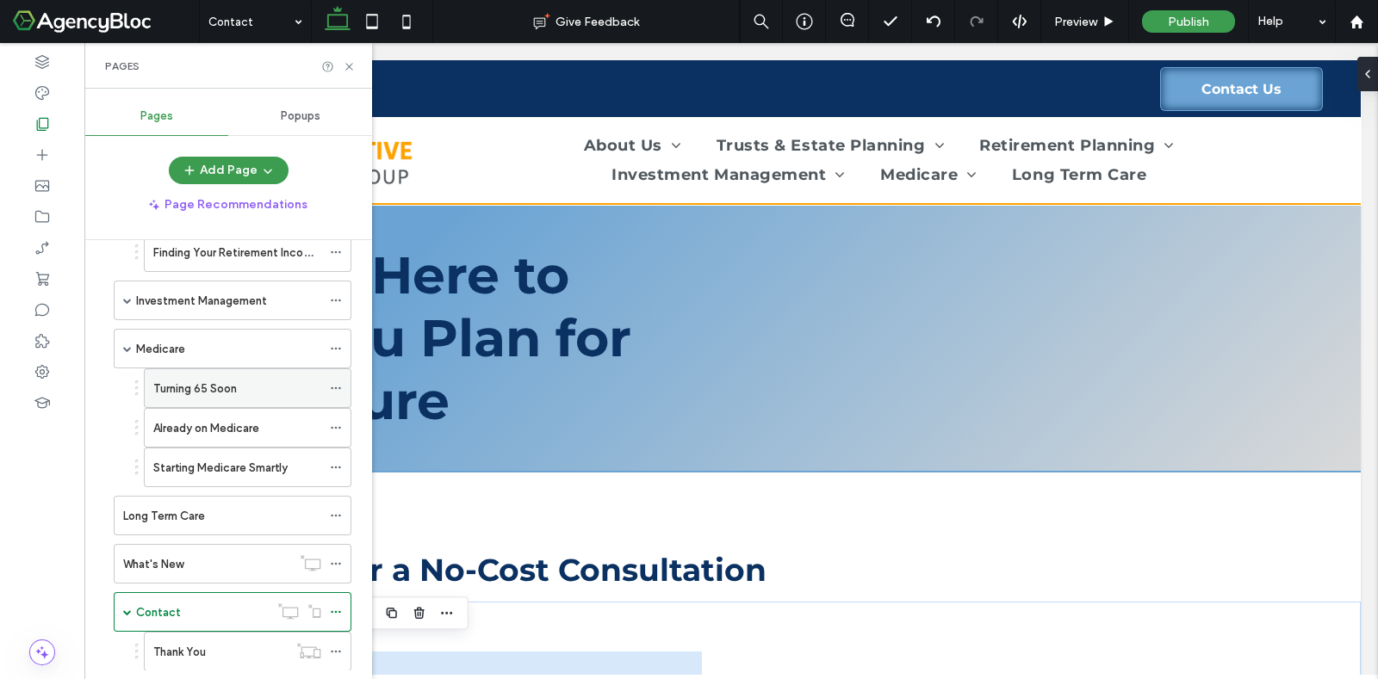
click at [245, 387] on div "Turning 65 Soon" at bounding box center [237, 389] width 168 height 18
click at [350, 66] on use at bounding box center [348, 66] width 7 height 7
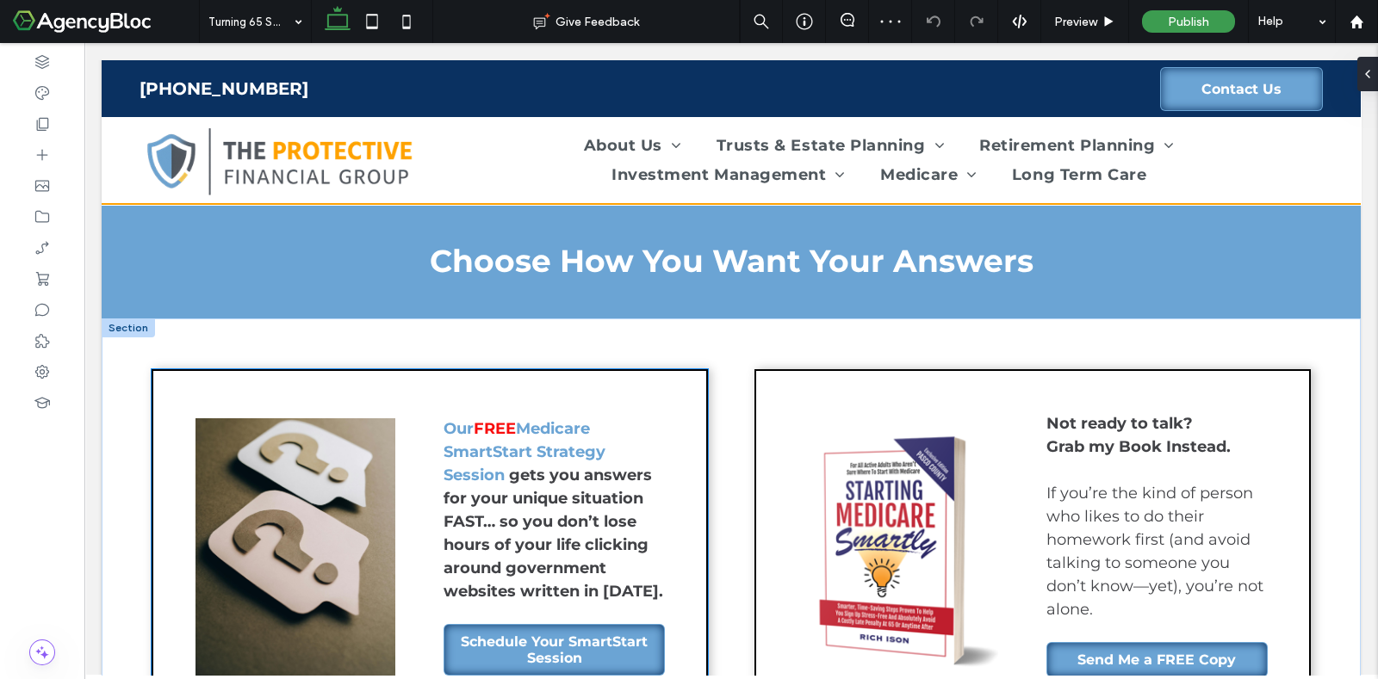
scroll to position [1076, 0]
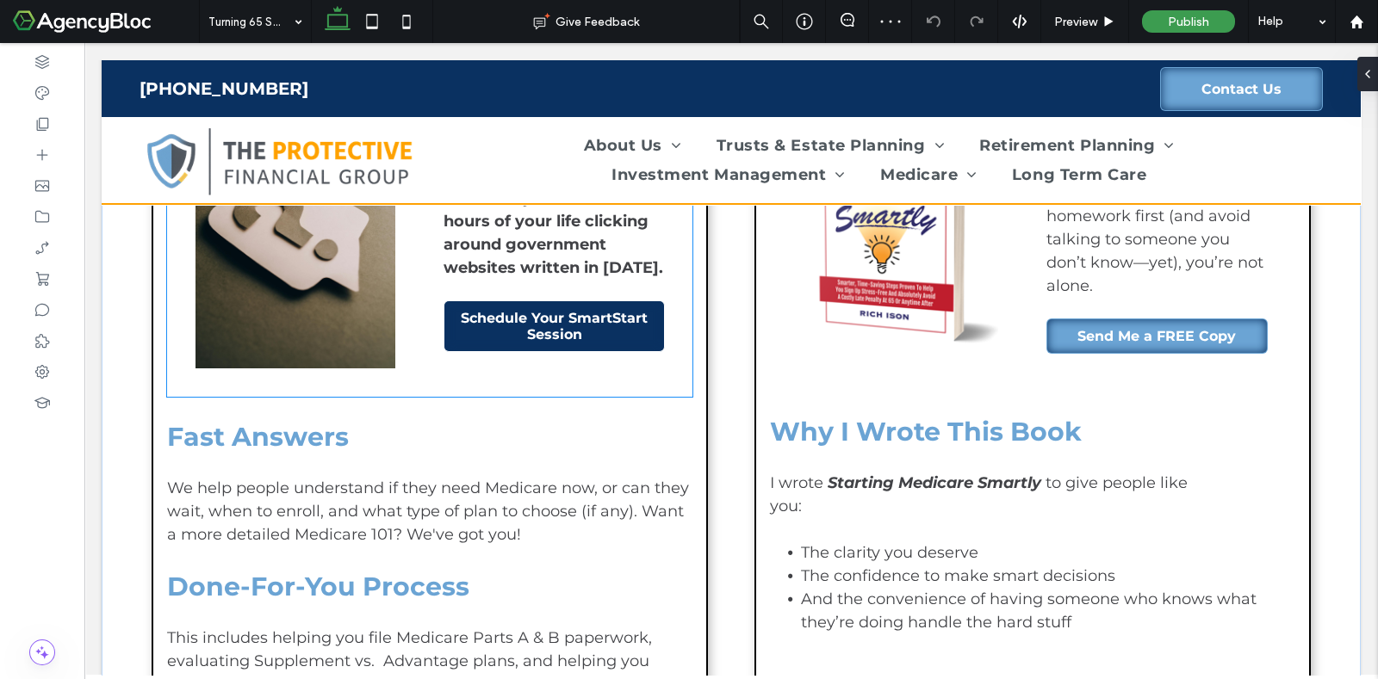
click at [524, 332] on span "Schedule Your SmartStart Session" at bounding box center [554, 326] width 208 height 33
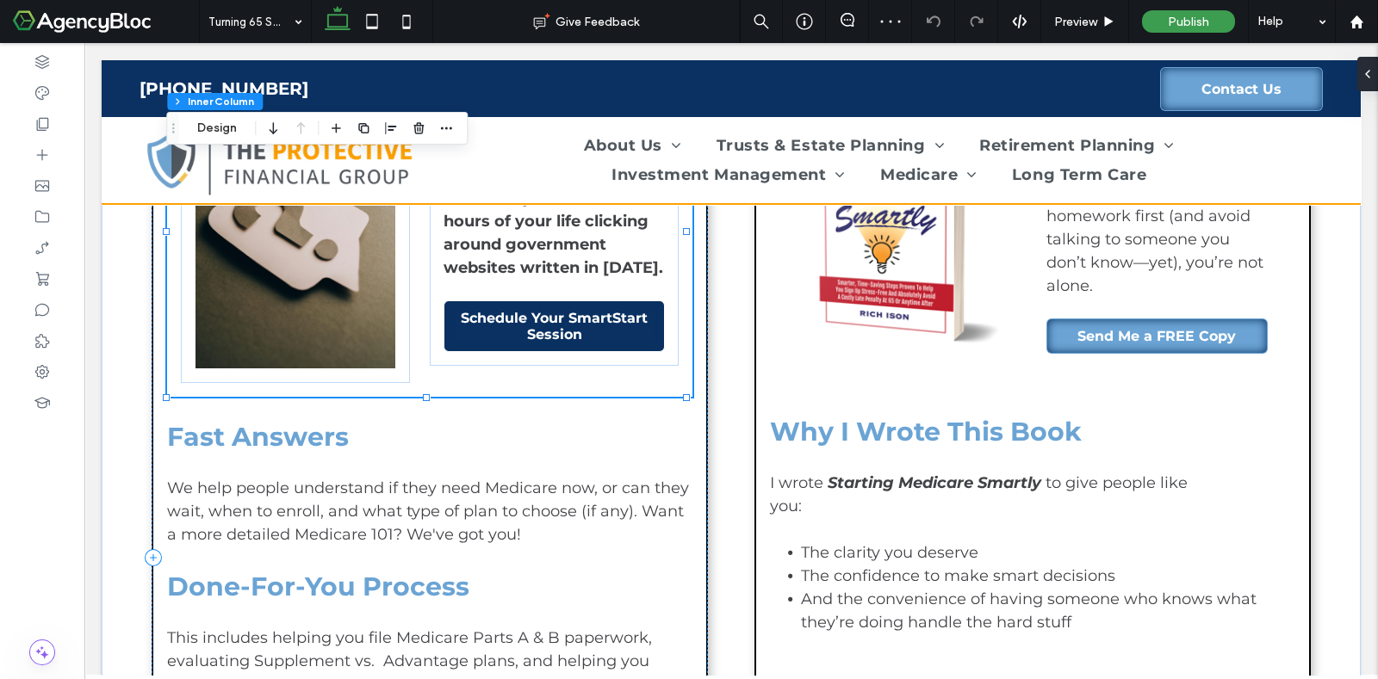
click at [524, 332] on span "Schedule Your SmartStart Session" at bounding box center [554, 326] width 208 height 33
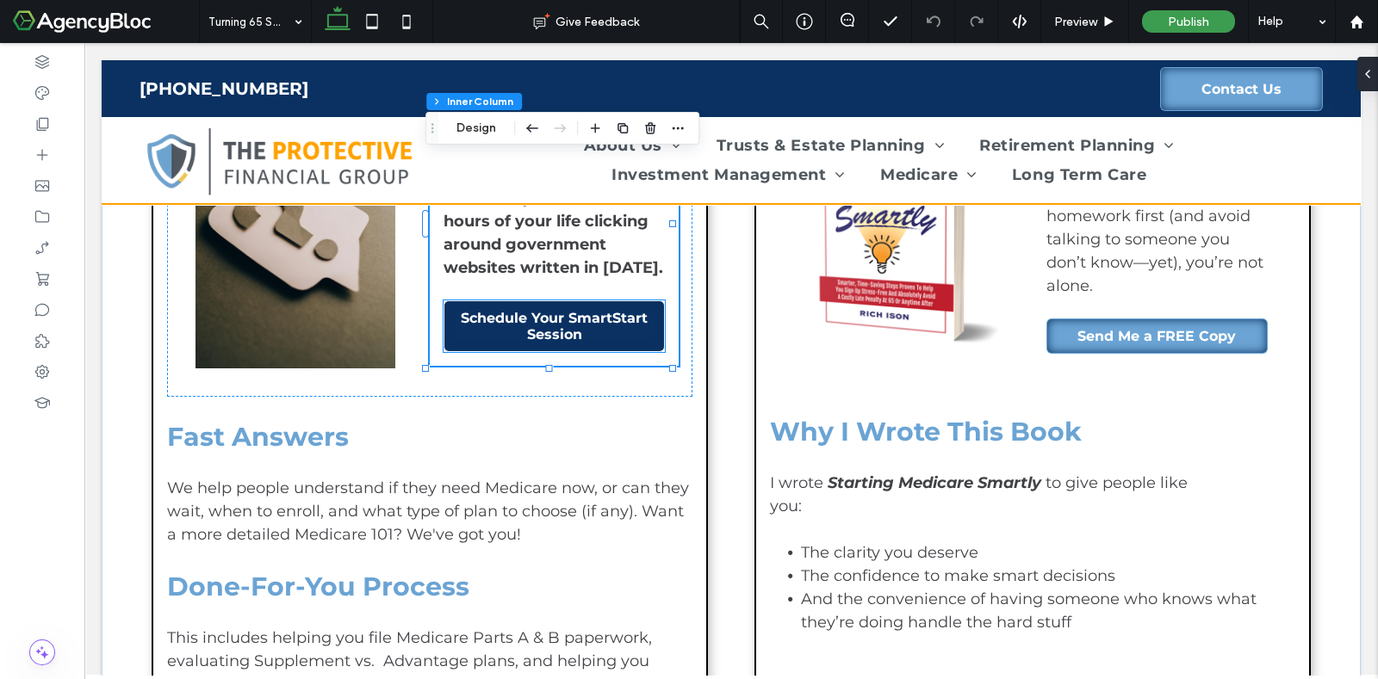
click at [548, 330] on span "Schedule Your SmartStart Session" at bounding box center [554, 326] width 208 height 33
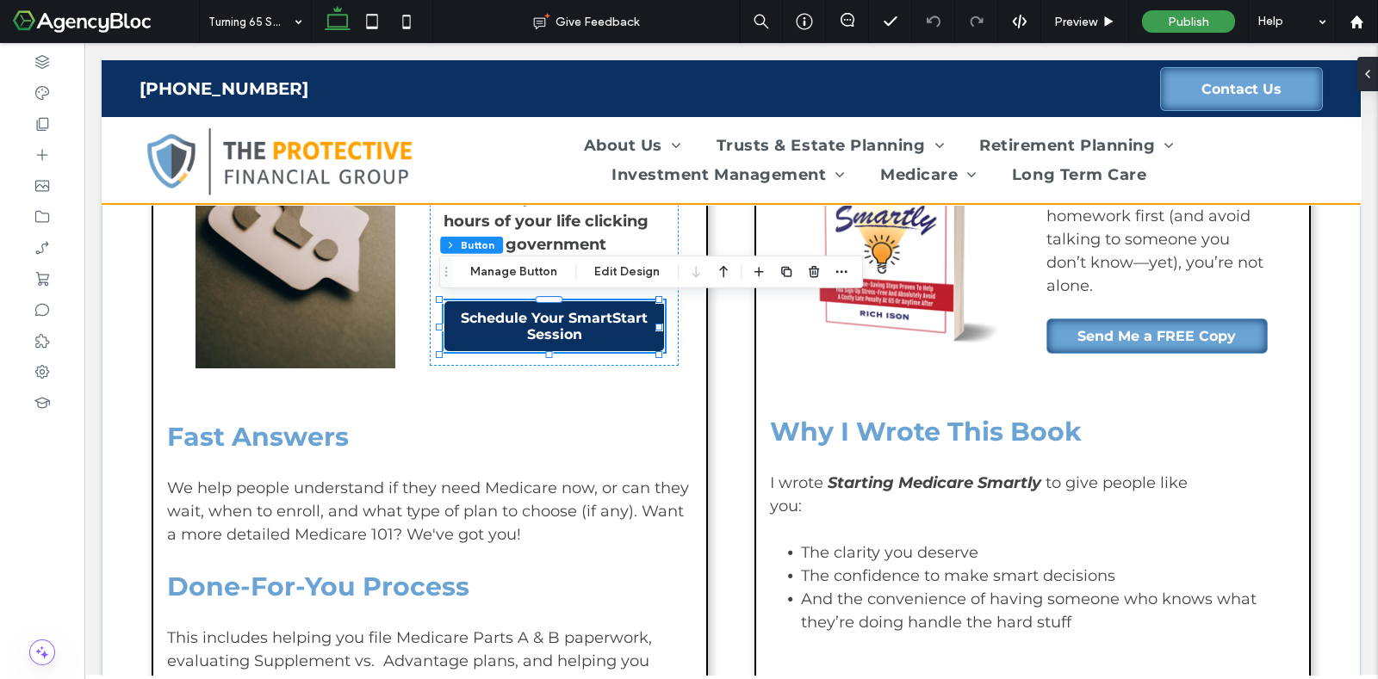
type input "**"
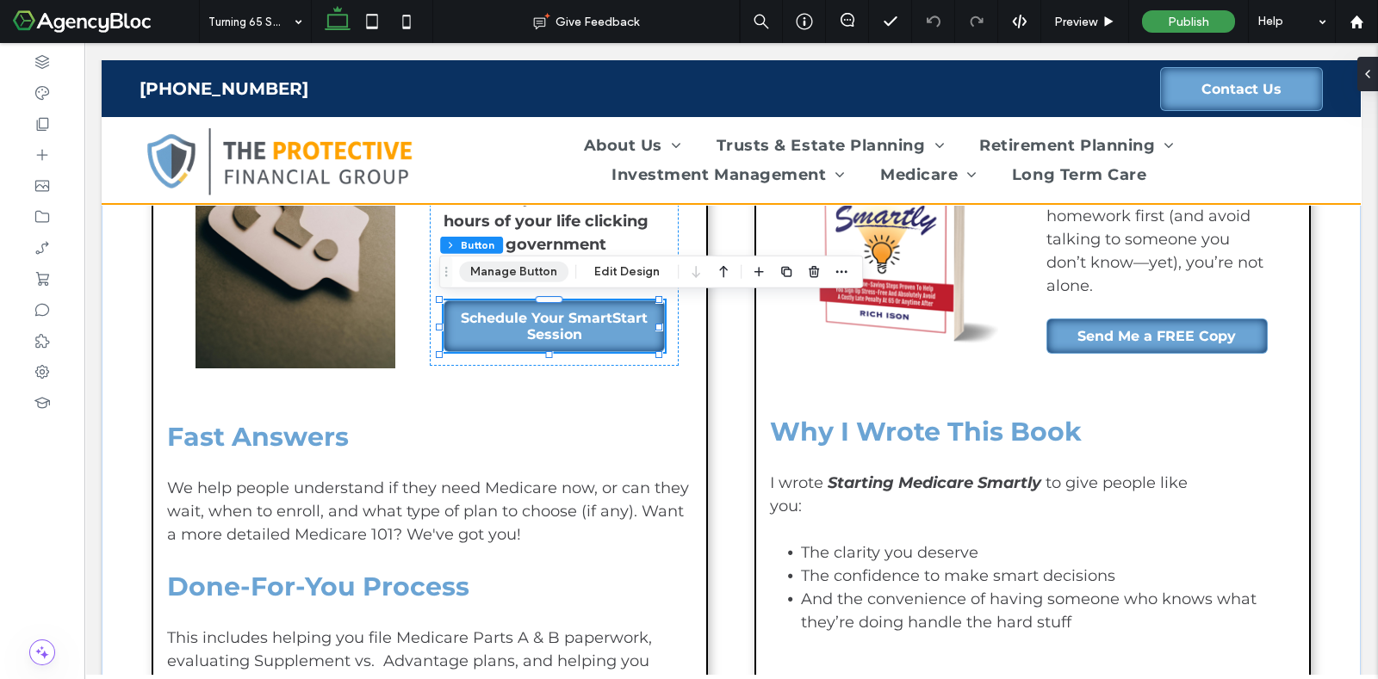
click at [534, 271] on button "Manage Button" at bounding box center [513, 272] width 109 height 21
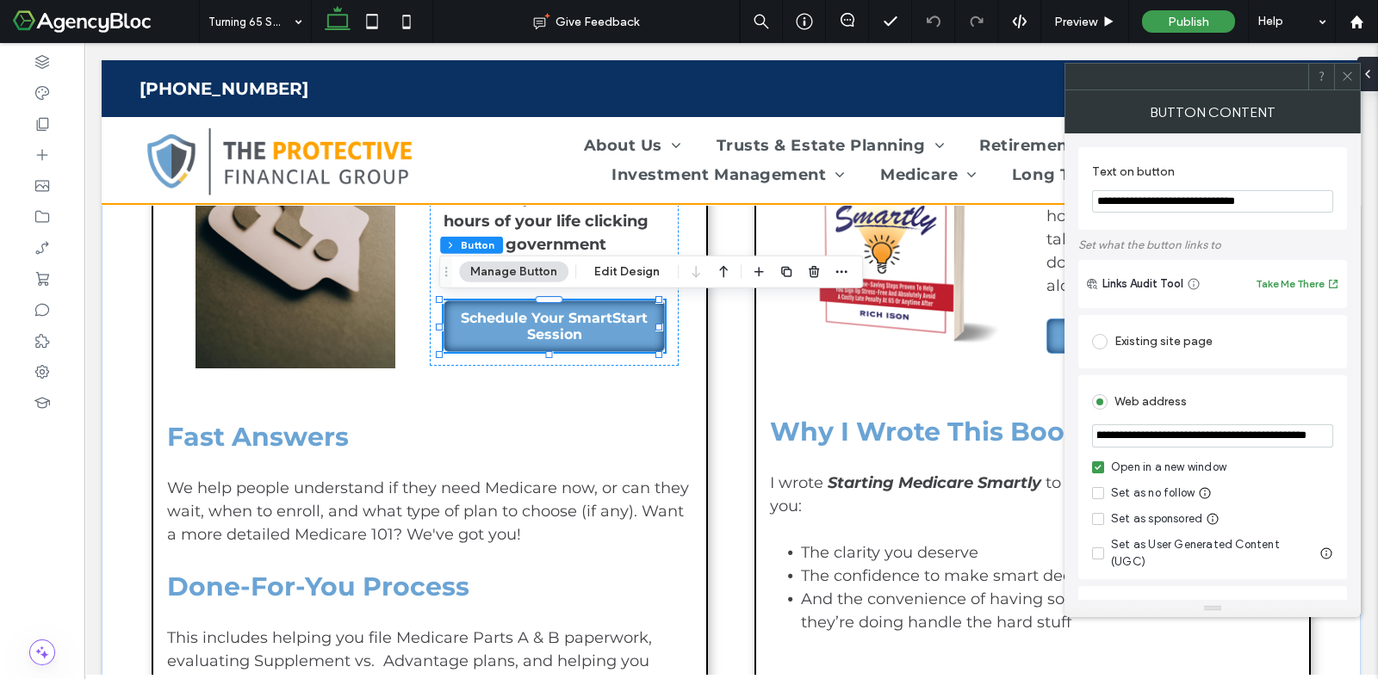
drag, startPoint x: 1181, startPoint y: 477, endPoint x: 1377, endPoint y: 442, distance: 198.6
paste input "url"
type input "**********"
click at [1353, 74] on icon at bounding box center [1347, 76] width 13 height 13
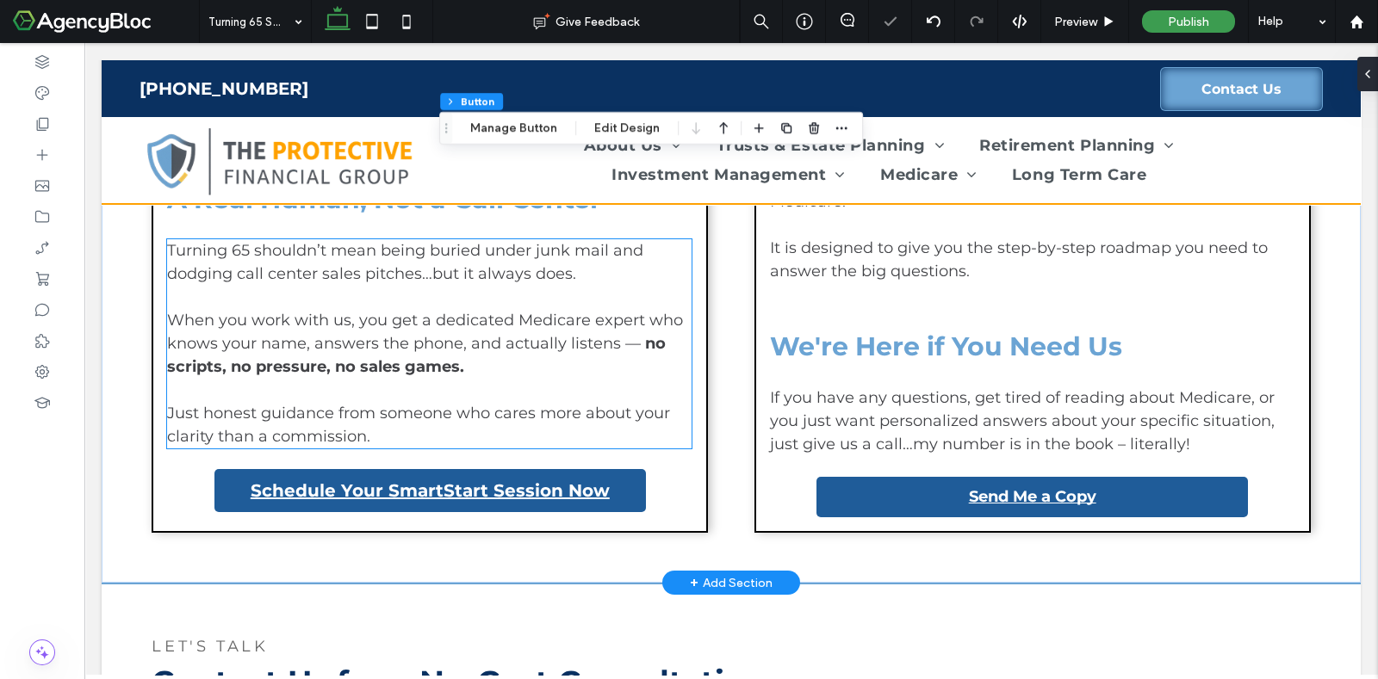
scroll to position [1721, 0]
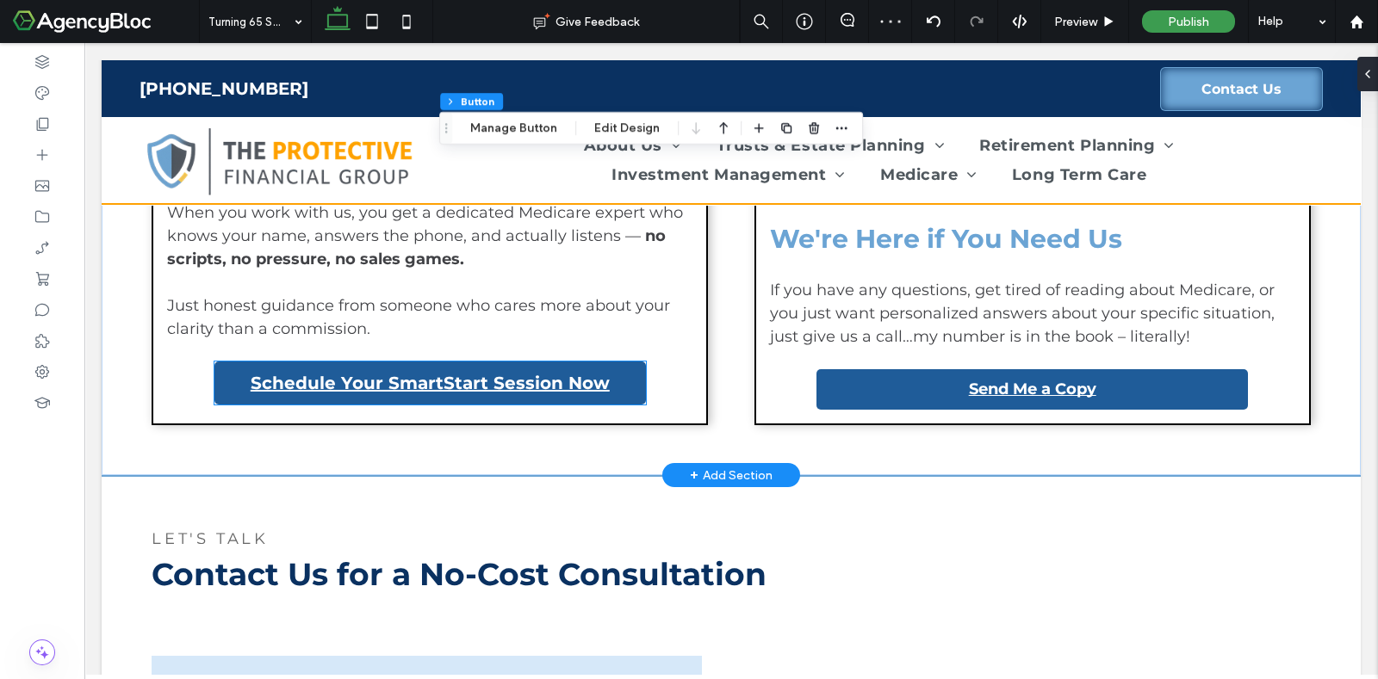
click at [580, 377] on strong "Schedule Your SmartStart Session Now" at bounding box center [430, 383] width 359 height 21
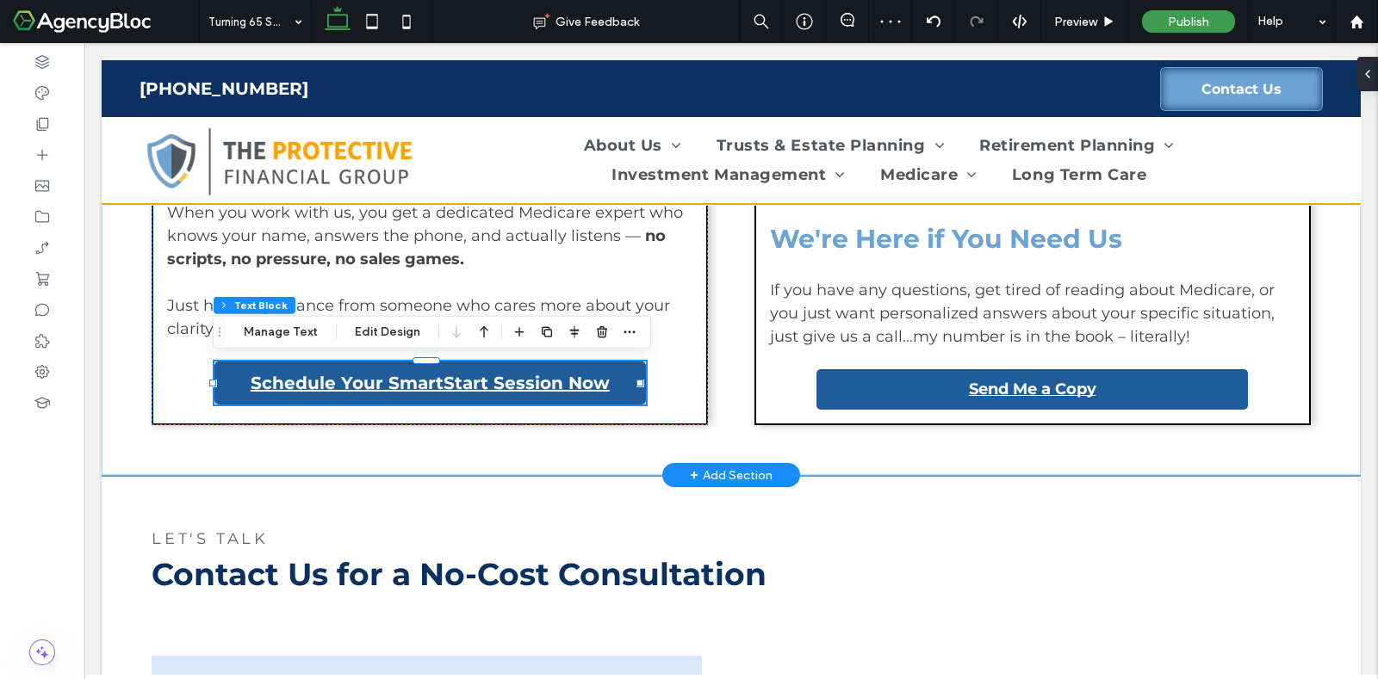
type input "*"
click at [348, 383] on strong "Schedule Your SmartStart Session Now" at bounding box center [430, 383] width 359 height 21
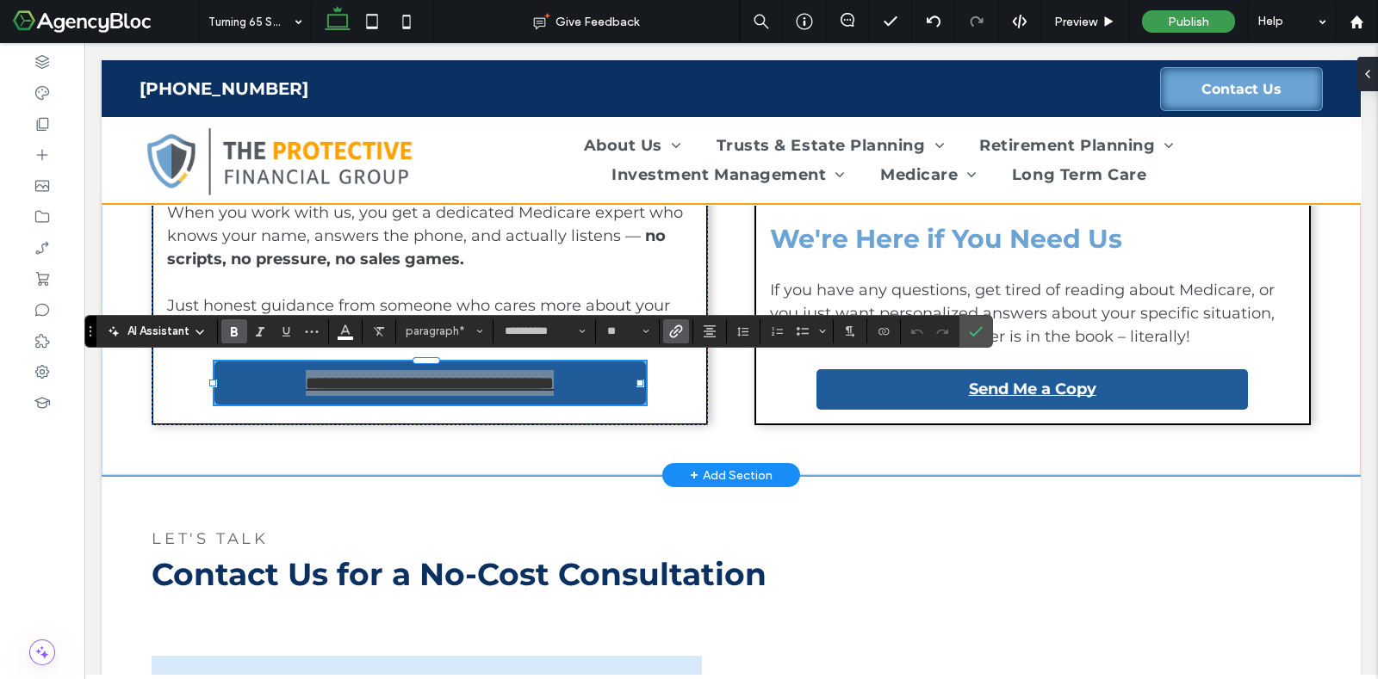
click at [681, 327] on label "Link" at bounding box center [676, 331] width 26 height 24
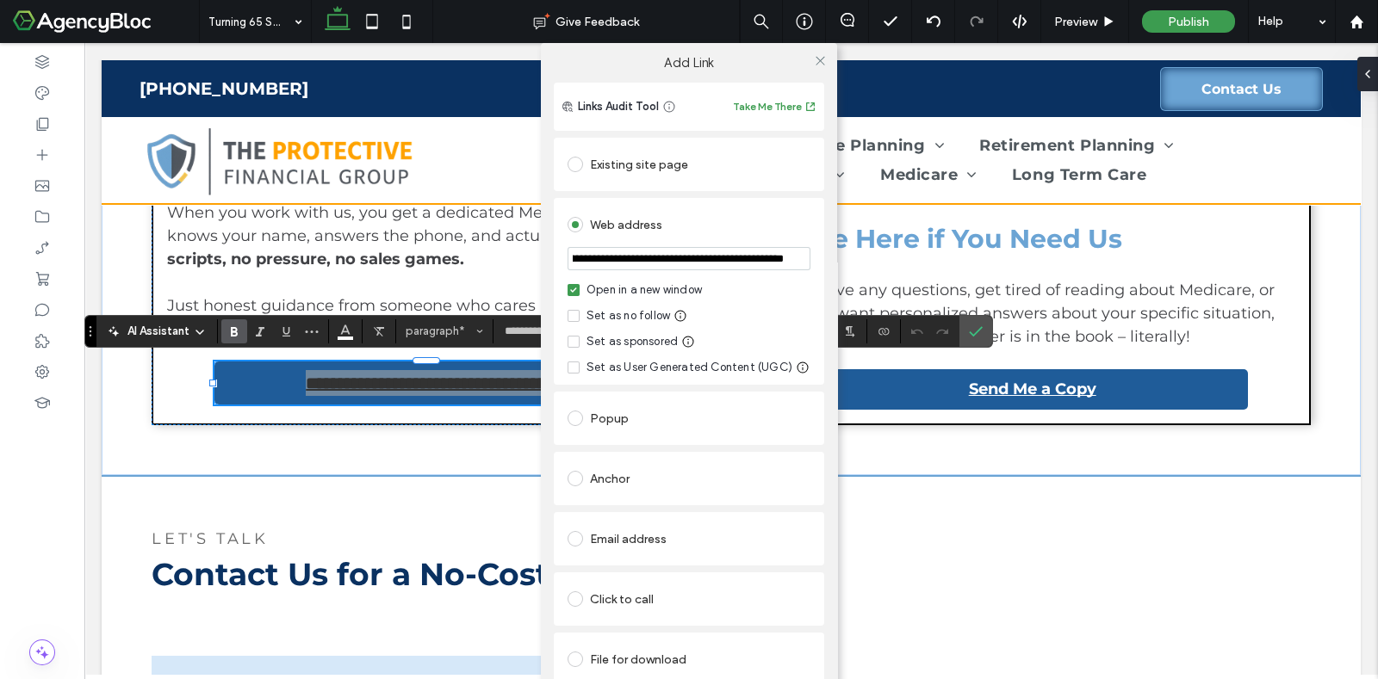
drag, startPoint x: 567, startPoint y: 256, endPoint x: 871, endPoint y: 262, distance: 304.9
click at [871, 262] on div "**********" at bounding box center [689, 382] width 1378 height 679
type input "**********"
click at [788, 302] on div "Open in a new window Set as no follow Set as sponsored Set as User Generated Co…" at bounding box center [688, 329] width 243 height 95
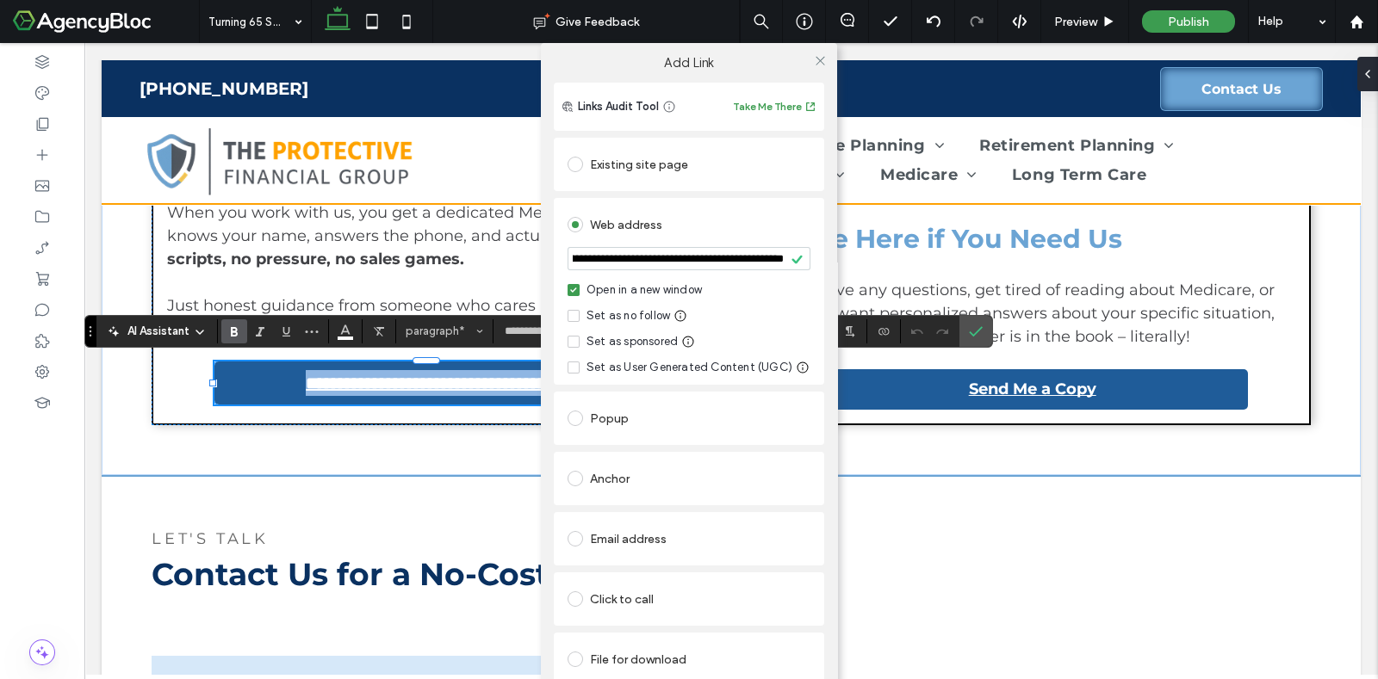
scroll to position [0, 0]
click at [819, 50] on span at bounding box center [820, 60] width 13 height 26
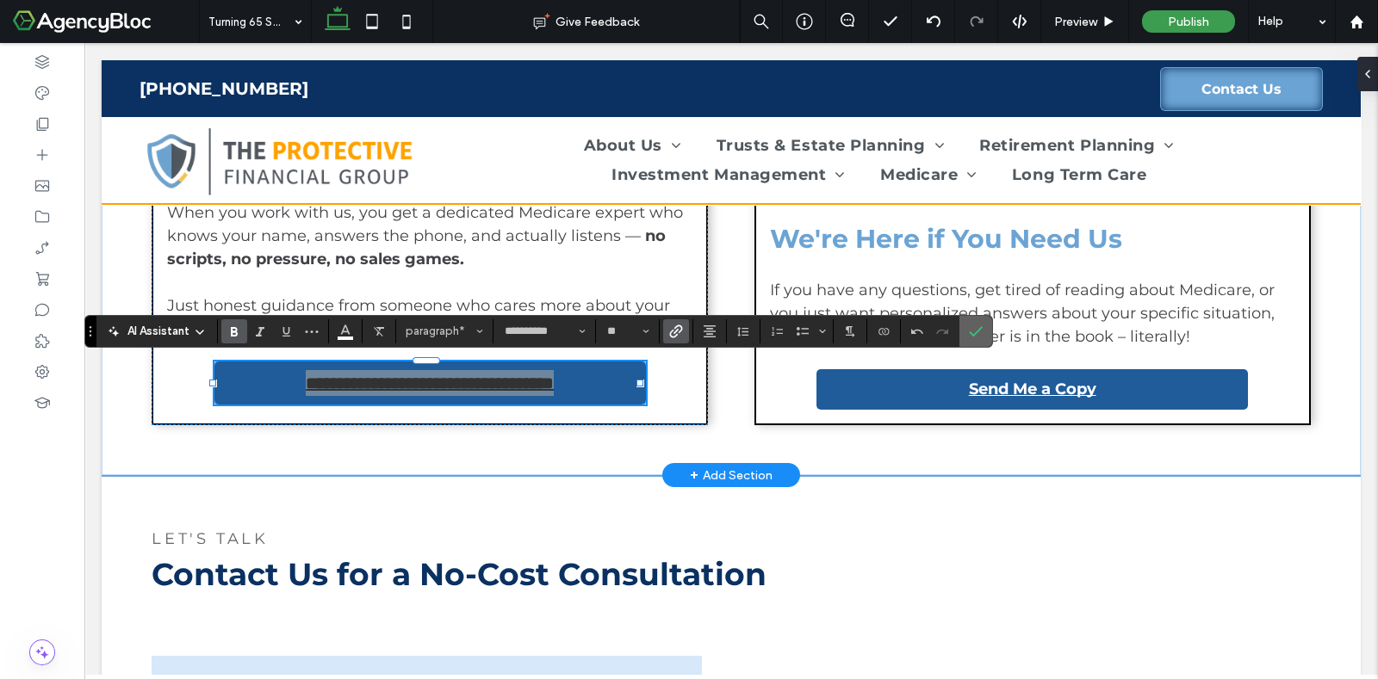
click at [969, 327] on icon "Confirm" at bounding box center [976, 332] width 14 height 14
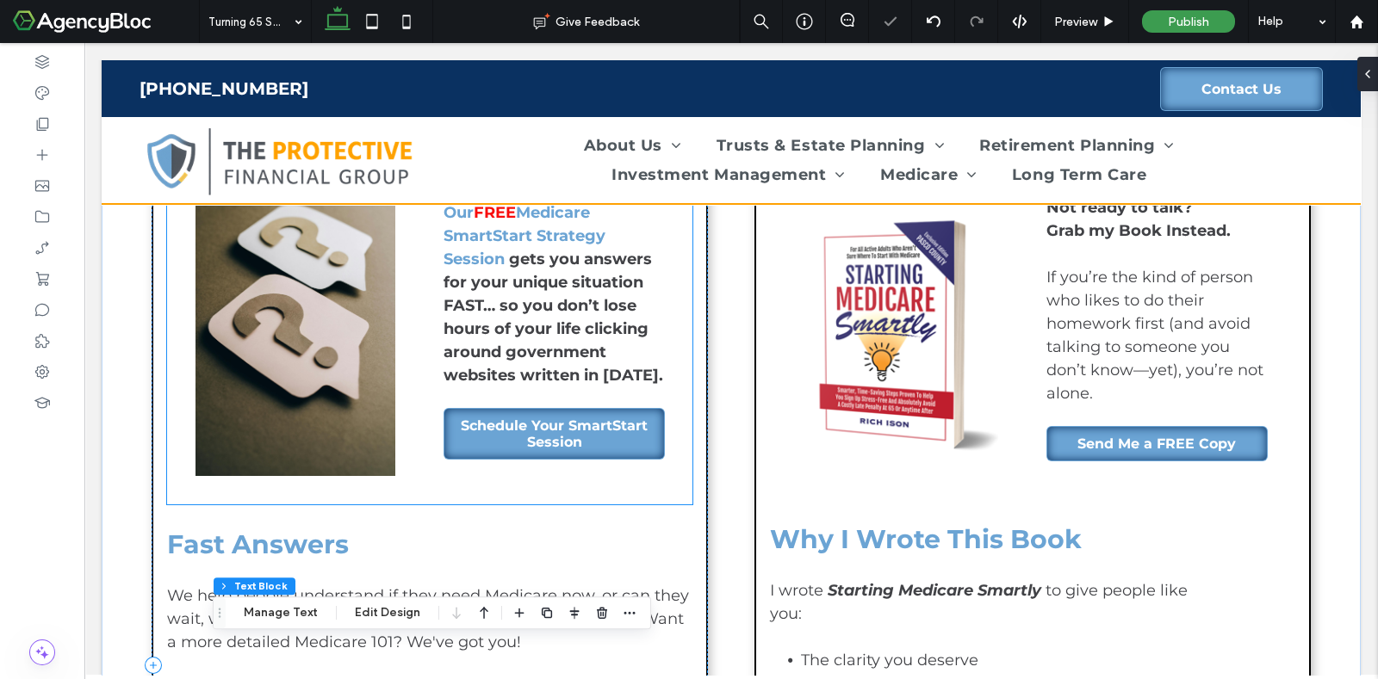
scroll to position [645, 0]
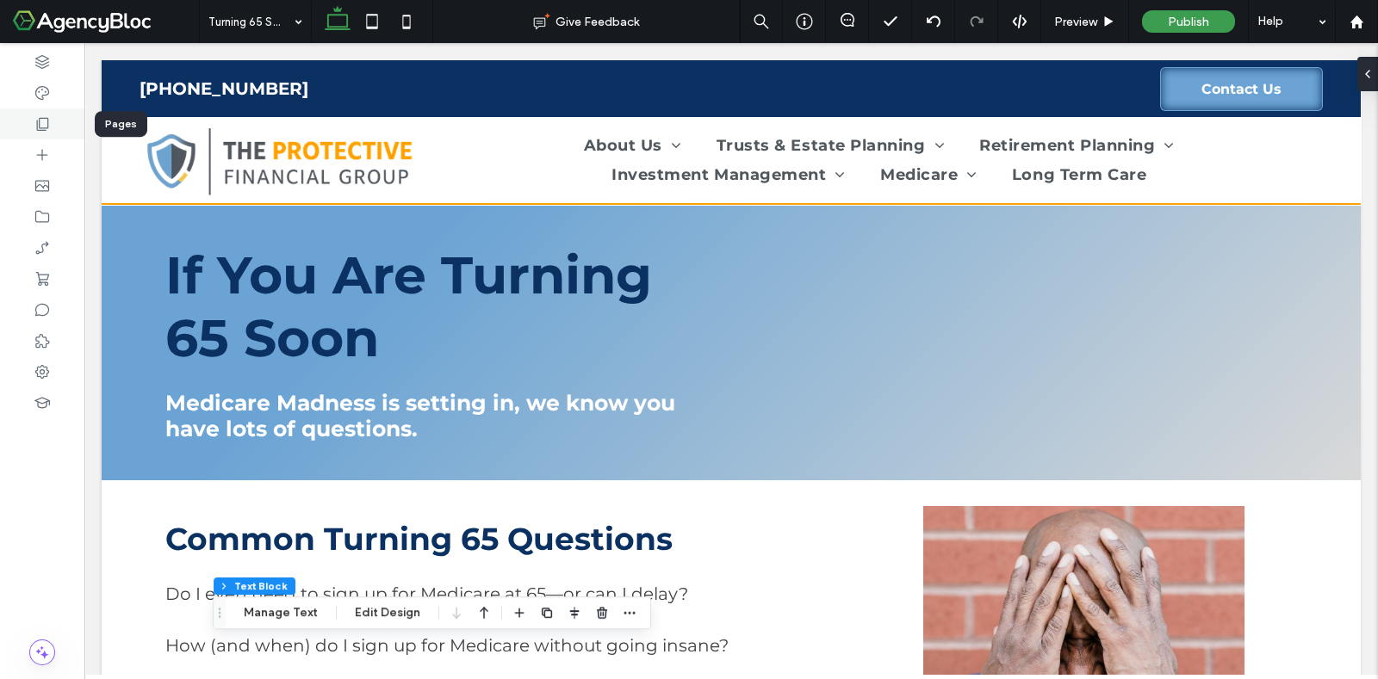
click at [52, 127] on div at bounding box center [42, 123] width 84 height 31
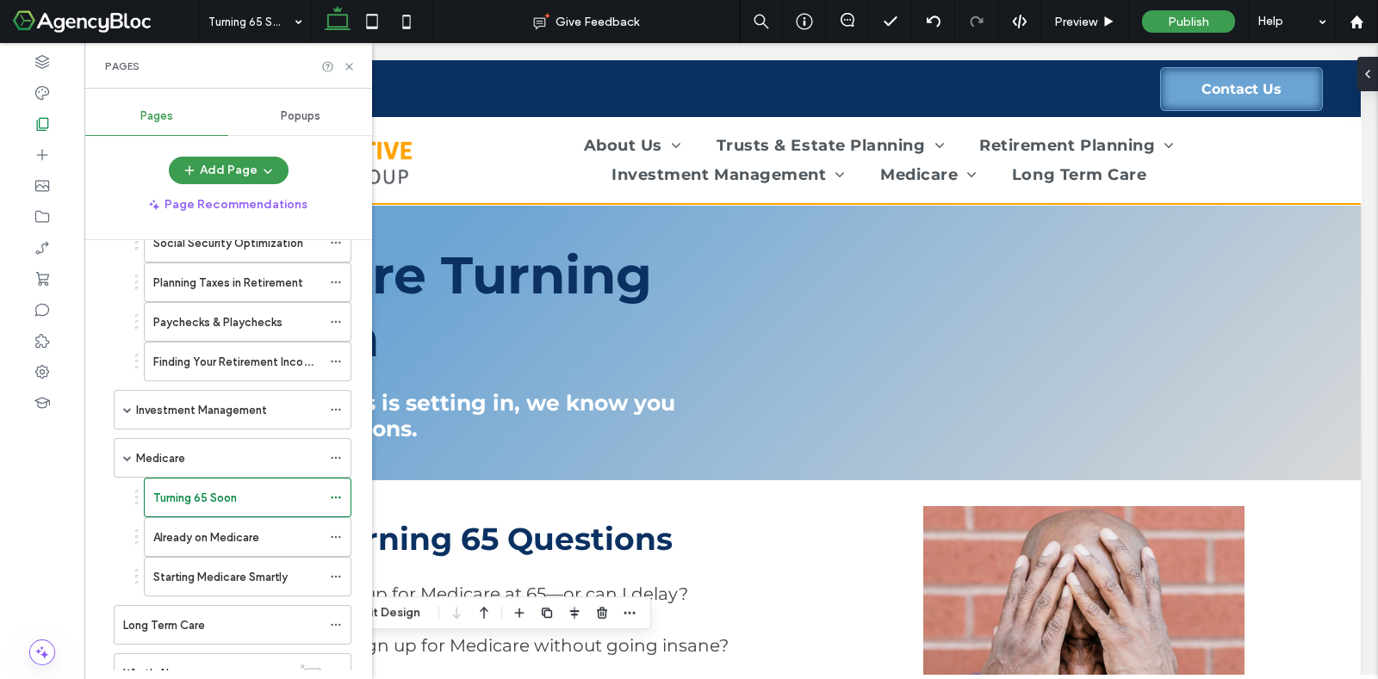
scroll to position [430, 0]
click at [276, 569] on label "Starting Medicare Smartly" at bounding box center [220, 576] width 134 height 30
click at [350, 67] on use at bounding box center [348, 66] width 7 height 7
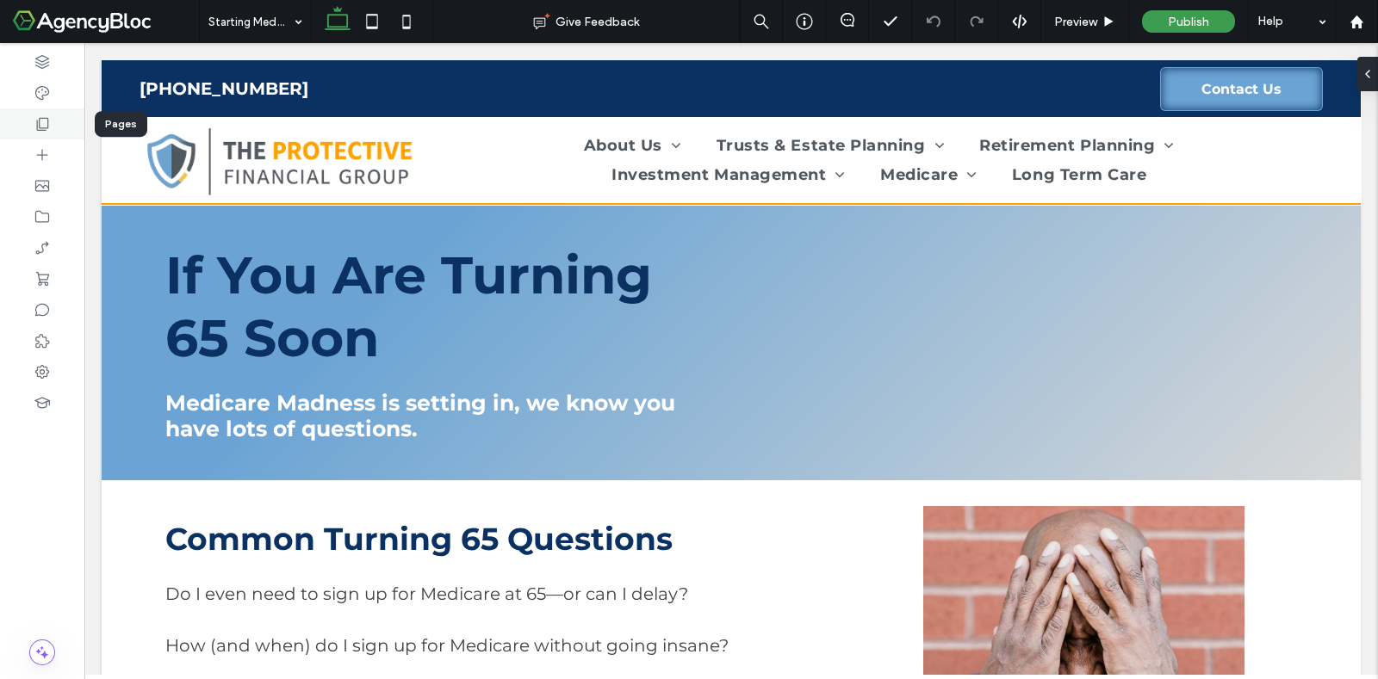
click at [43, 127] on use at bounding box center [43, 124] width 12 height 13
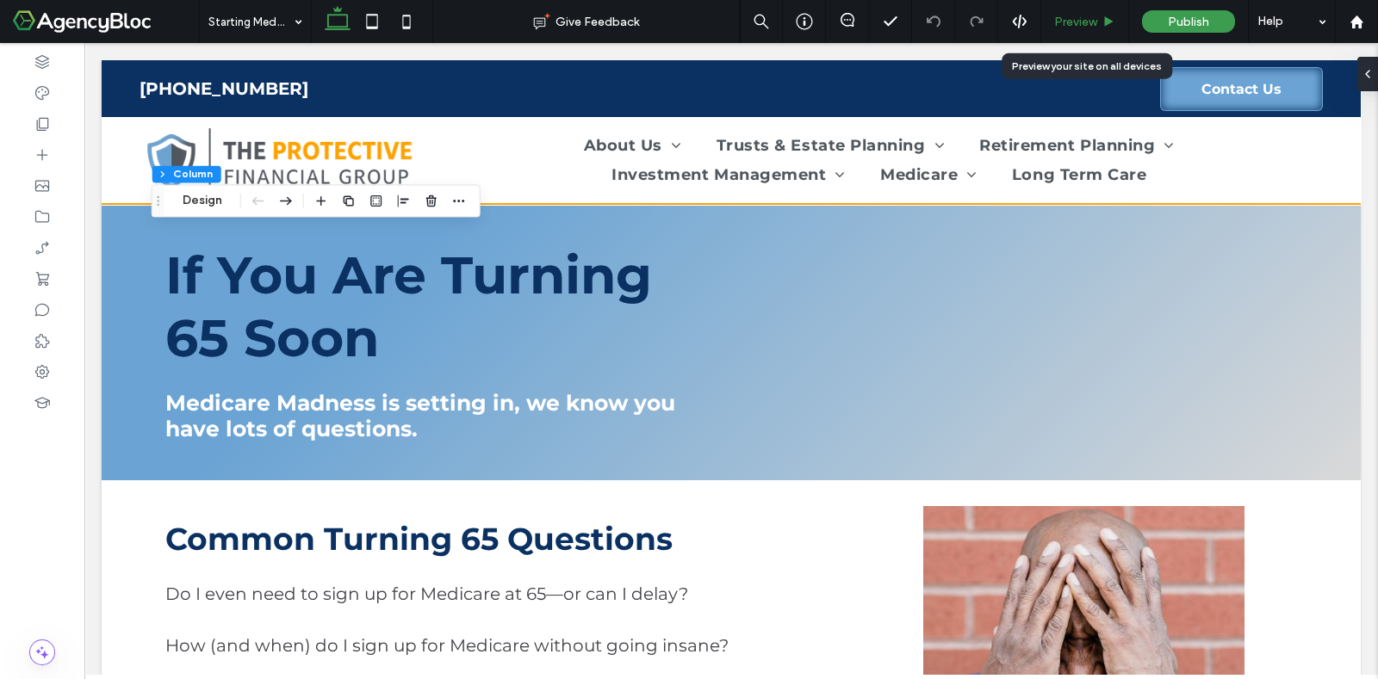
click at [1068, 21] on span "Preview" at bounding box center [1075, 22] width 43 height 15
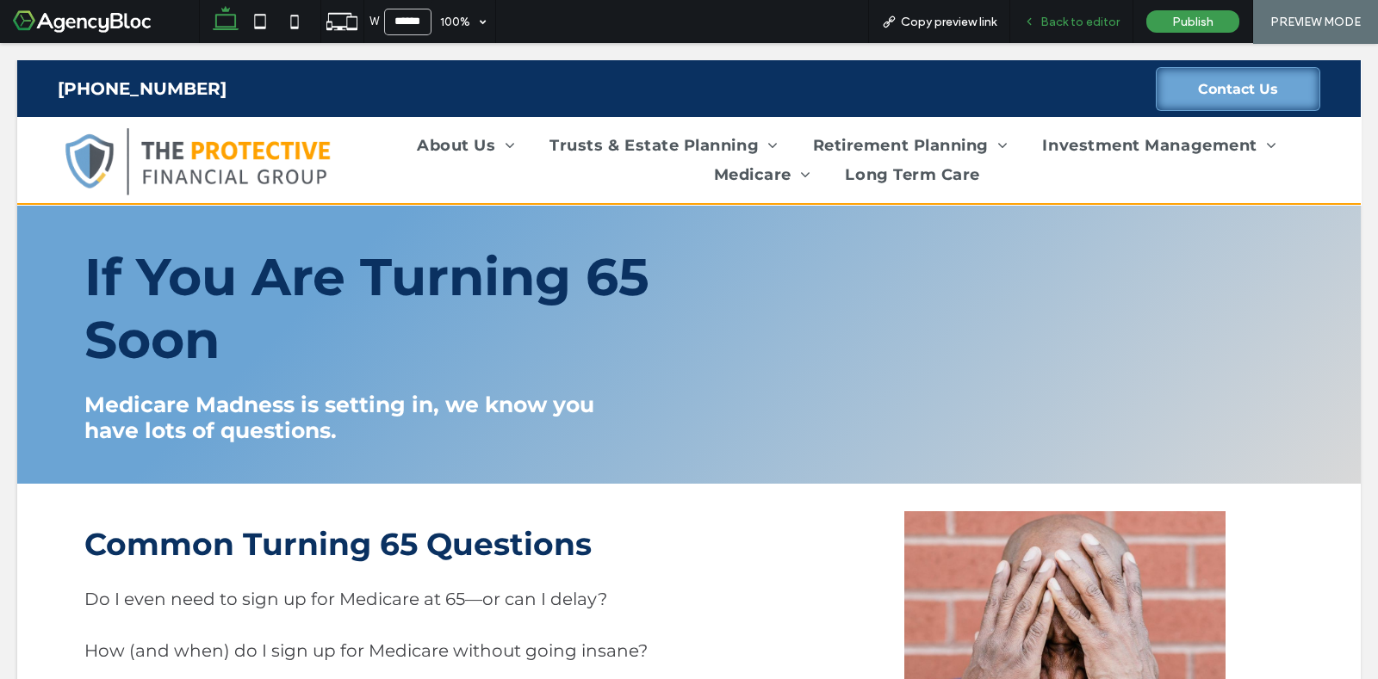
click at [1082, 29] on div "Back to editor" at bounding box center [1071, 21] width 123 height 43
click at [1065, 28] on div "Back to editor" at bounding box center [1071, 21] width 123 height 43
click at [1063, 23] on span "Back to editor" at bounding box center [1079, 22] width 79 height 15
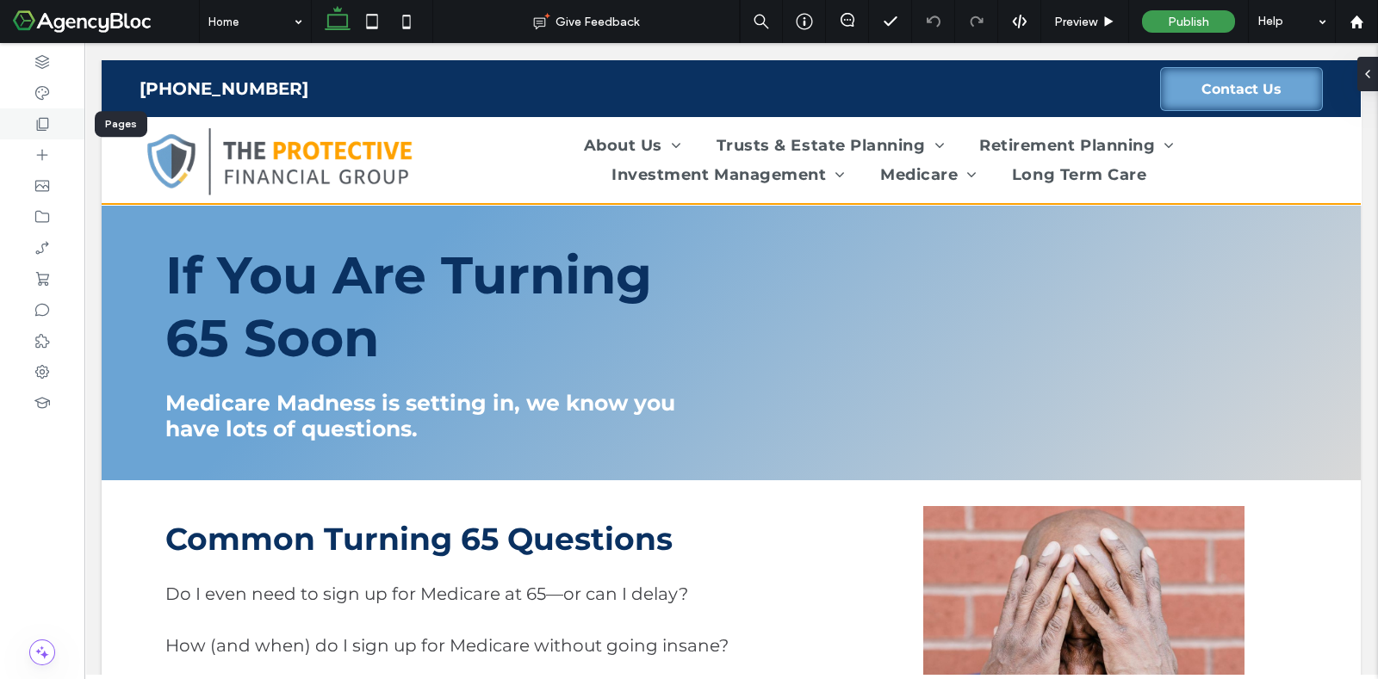
click at [39, 121] on icon at bounding box center [42, 123] width 17 height 17
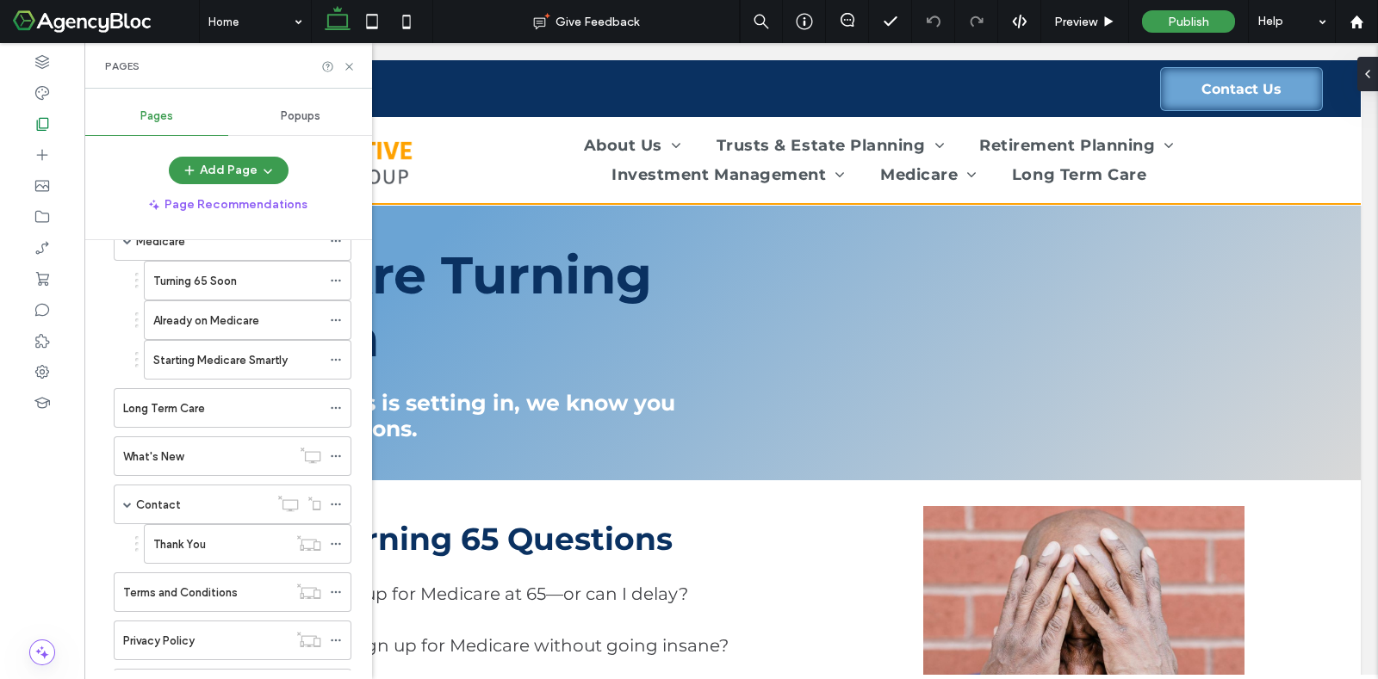
scroll to position [753, 0]
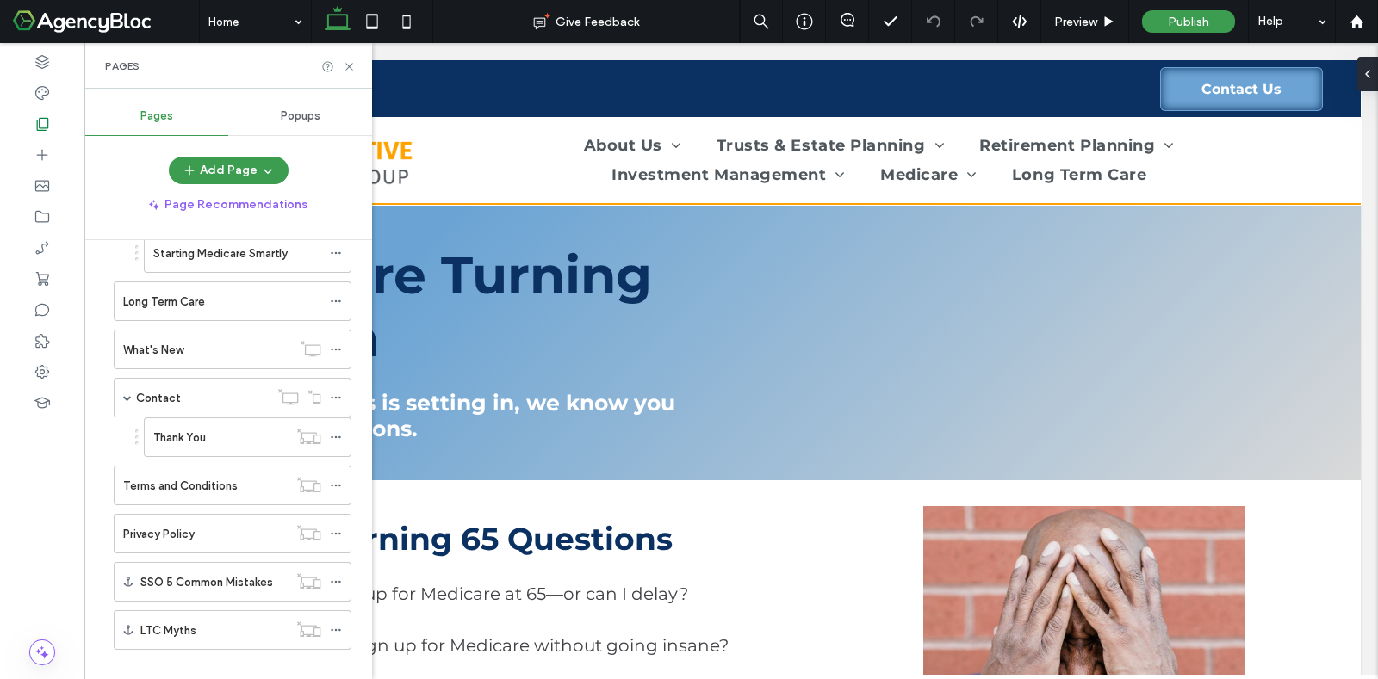
click at [221, 341] on div "What's New" at bounding box center [207, 350] width 168 height 18
click at [350, 66] on icon at bounding box center [349, 66] width 13 height 13
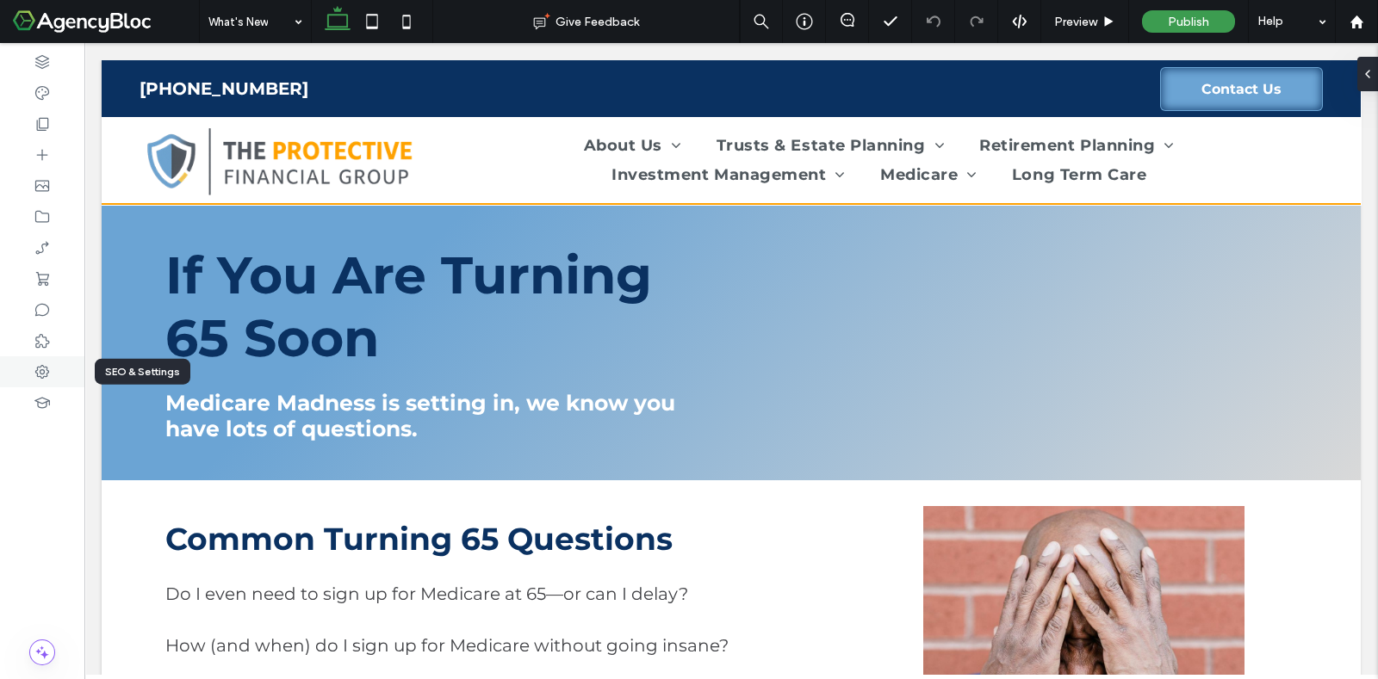
click at [46, 370] on icon at bounding box center [42, 371] width 17 height 17
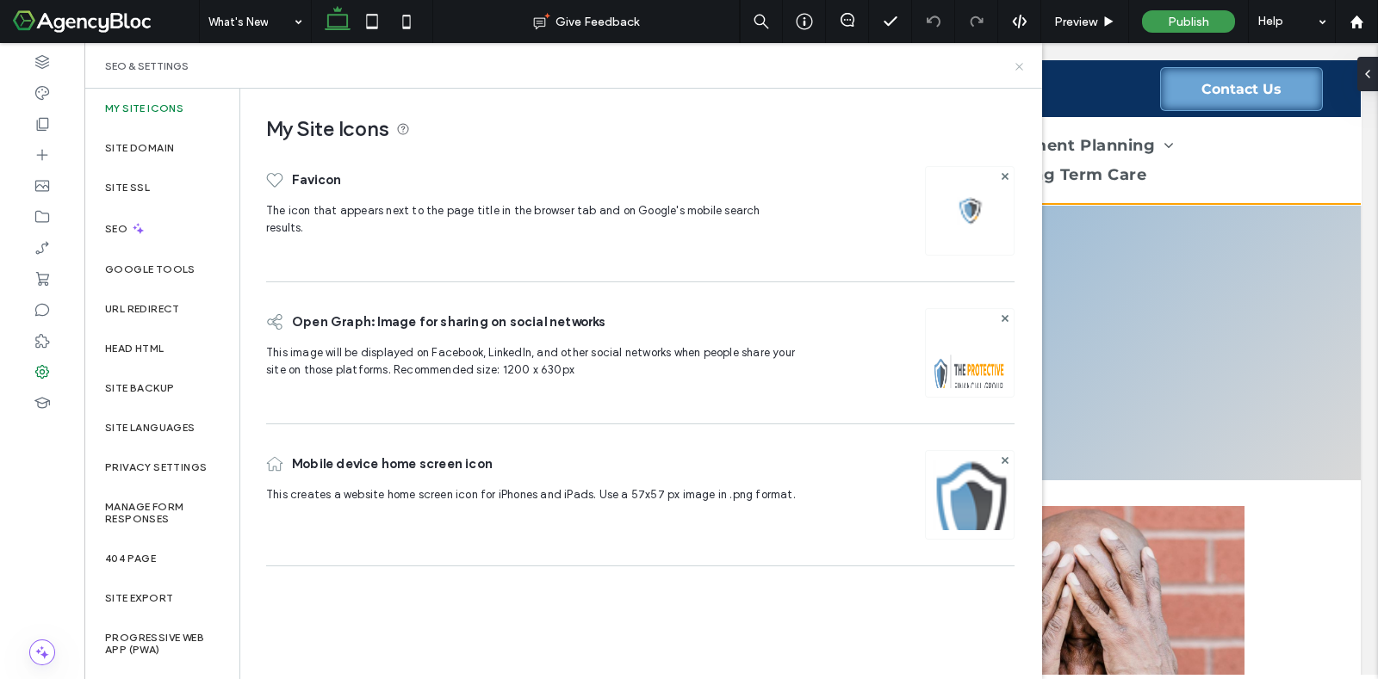
click at [1016, 63] on use at bounding box center [1018, 66] width 7 height 7
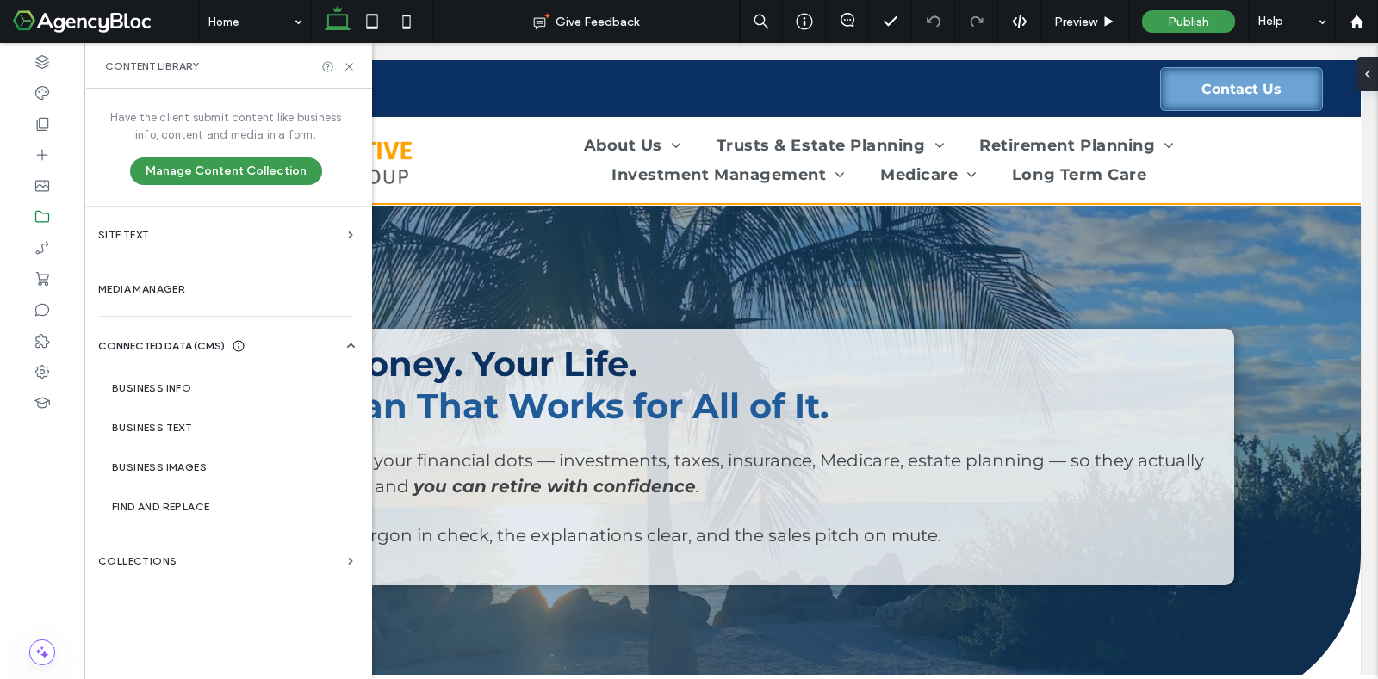
click at [211, 388] on label "Business Info" at bounding box center [229, 388] width 234 height 12
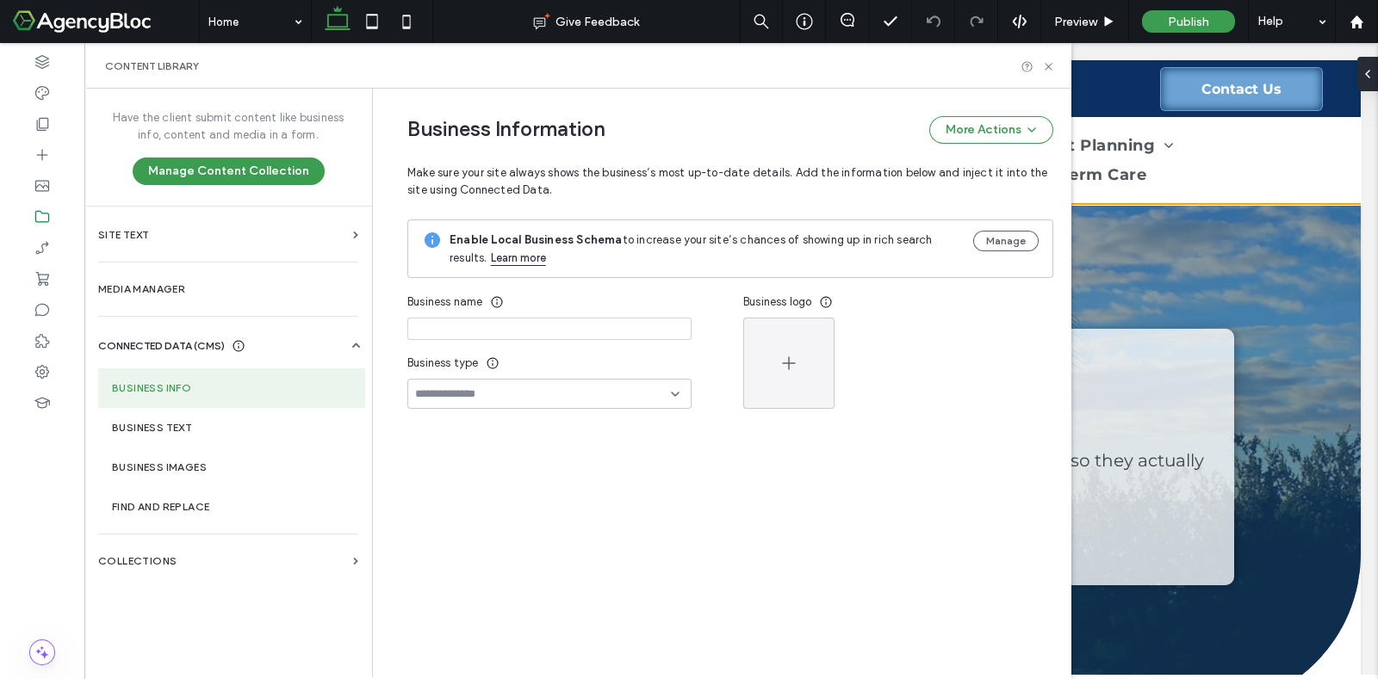
type input "**********"
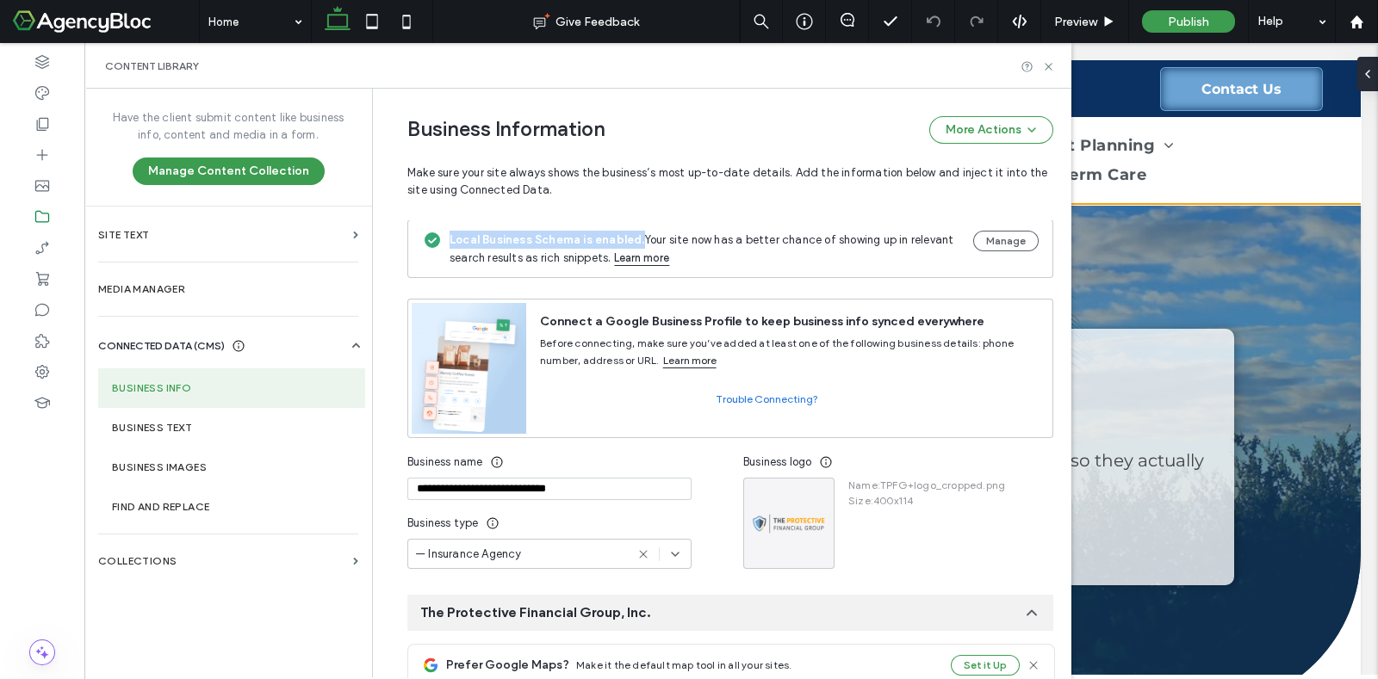
drag, startPoint x: 443, startPoint y: 239, endPoint x: 628, endPoint y: 244, distance: 185.2
click at [628, 244] on span "Local Business Schema is enabled. Your site now has a better chance of showing …" at bounding box center [701, 248] width 504 height 31
click at [630, 301] on div "Connect a Google Business Profile to keep business info synced everywhere Befor…" at bounding box center [789, 369] width 526 height 138
drag, startPoint x: 440, startPoint y: 243, endPoint x: 630, endPoint y: 235, distance: 190.5
click at [630, 235] on span "Local Business Schema is enabled. Your site now has a better chance of showing …" at bounding box center [701, 248] width 504 height 31
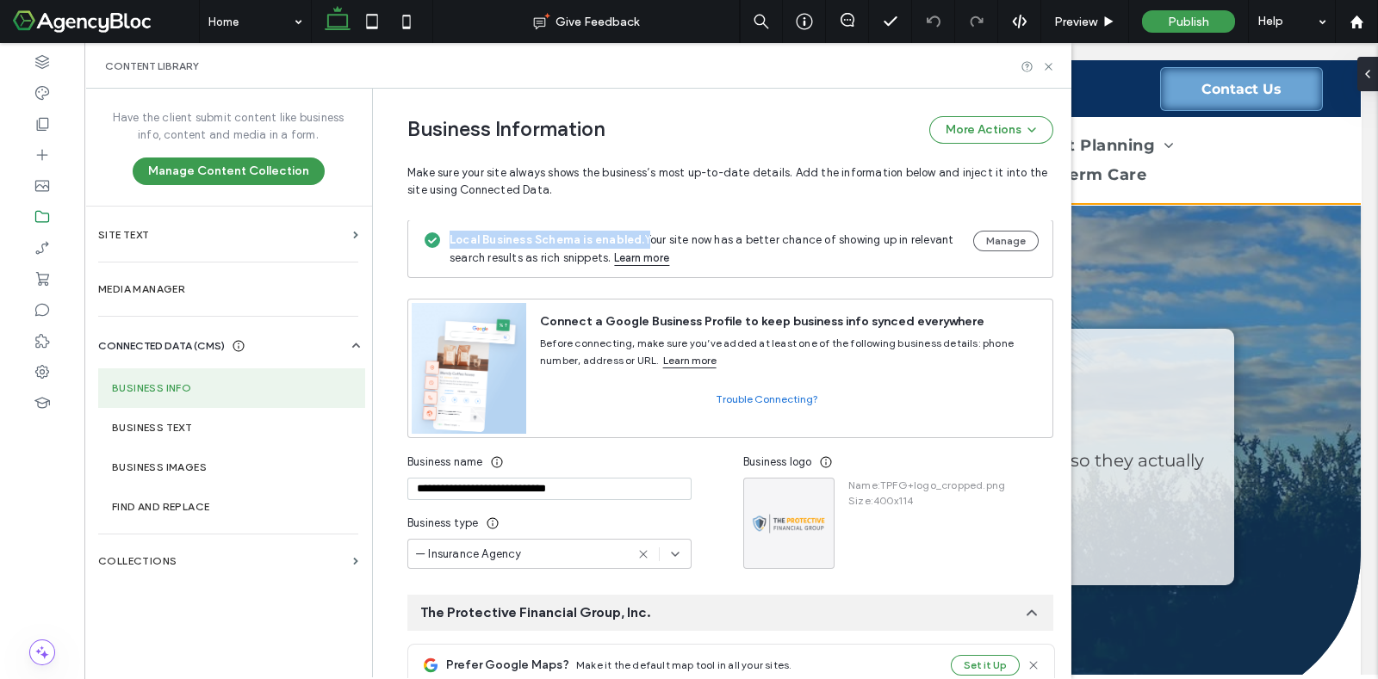
drag, startPoint x: 628, startPoint y: 238, endPoint x: 431, endPoint y: 236, distance: 196.3
click at [431, 236] on div "Local Business Schema is enabled. Your site now has a better chance of showing …" at bounding box center [730, 249] width 646 height 59
click at [1047, 62] on icon at bounding box center [1048, 66] width 13 height 13
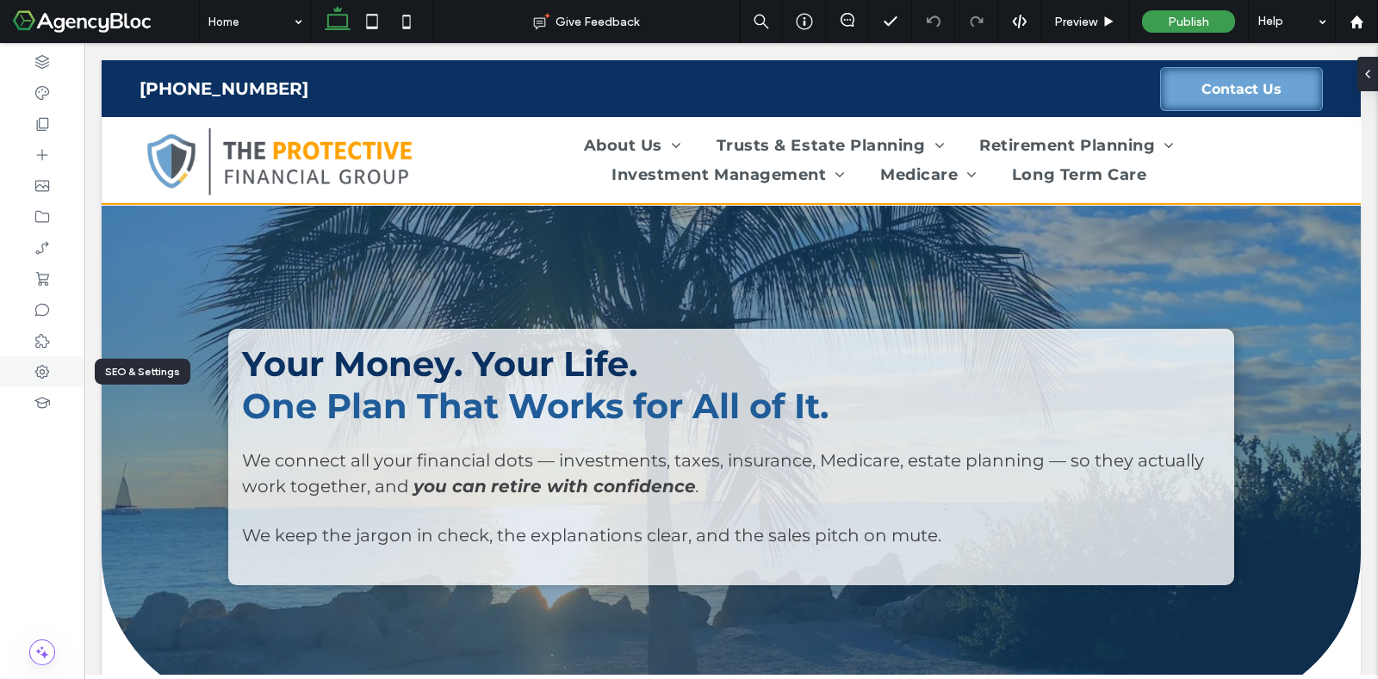
click at [46, 366] on icon at bounding box center [42, 371] width 17 height 17
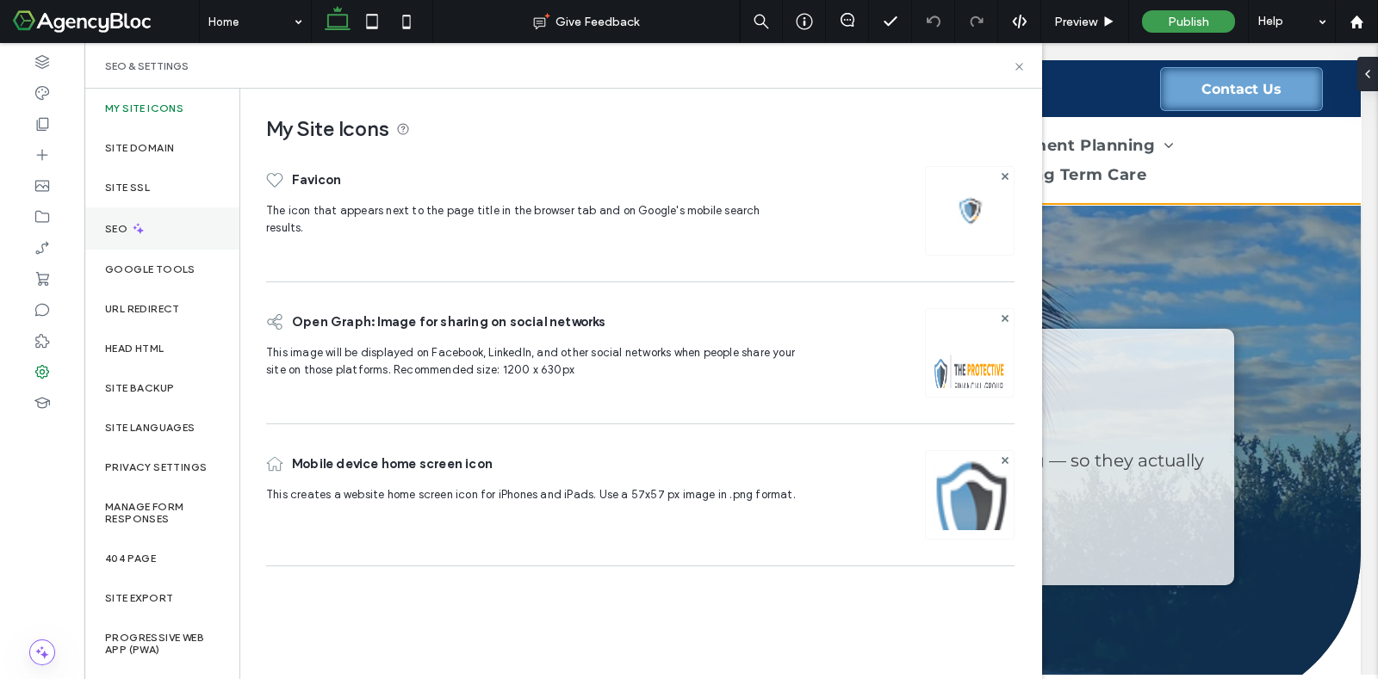
click at [142, 225] on icon at bounding box center [138, 228] width 15 height 15
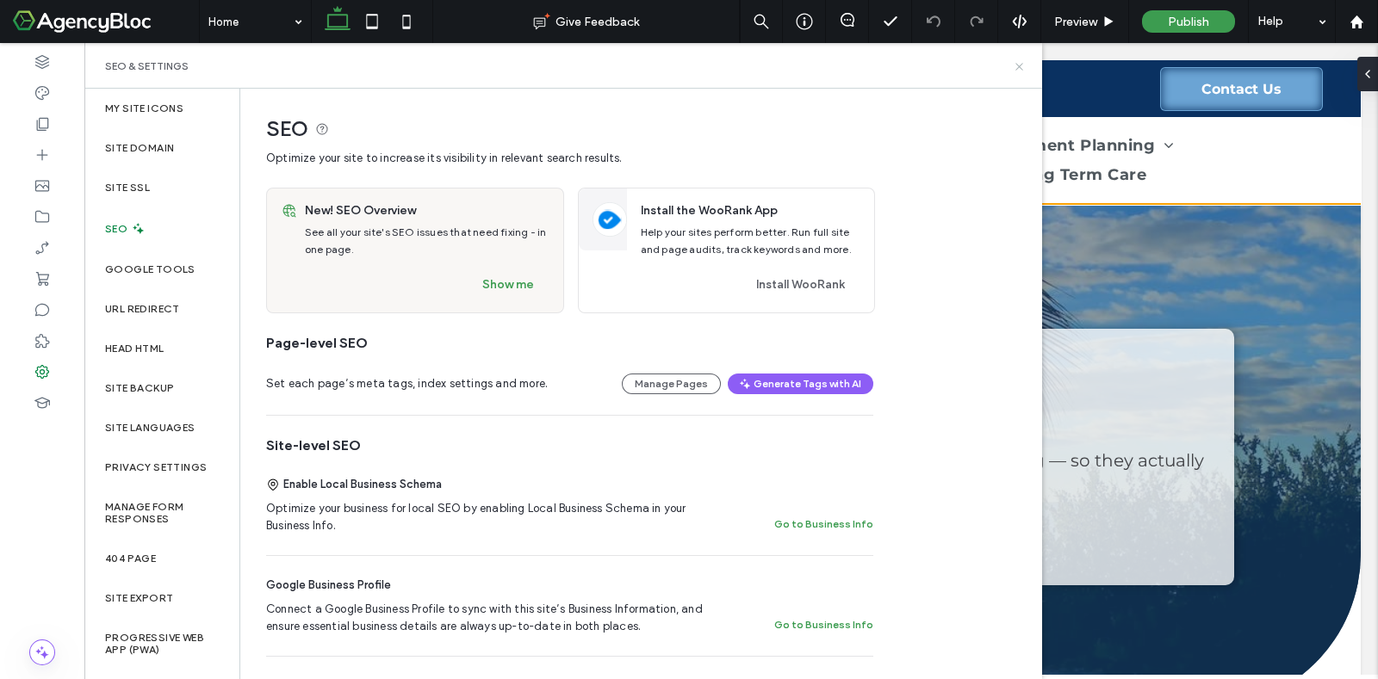
click at [1020, 66] on icon at bounding box center [1019, 66] width 13 height 13
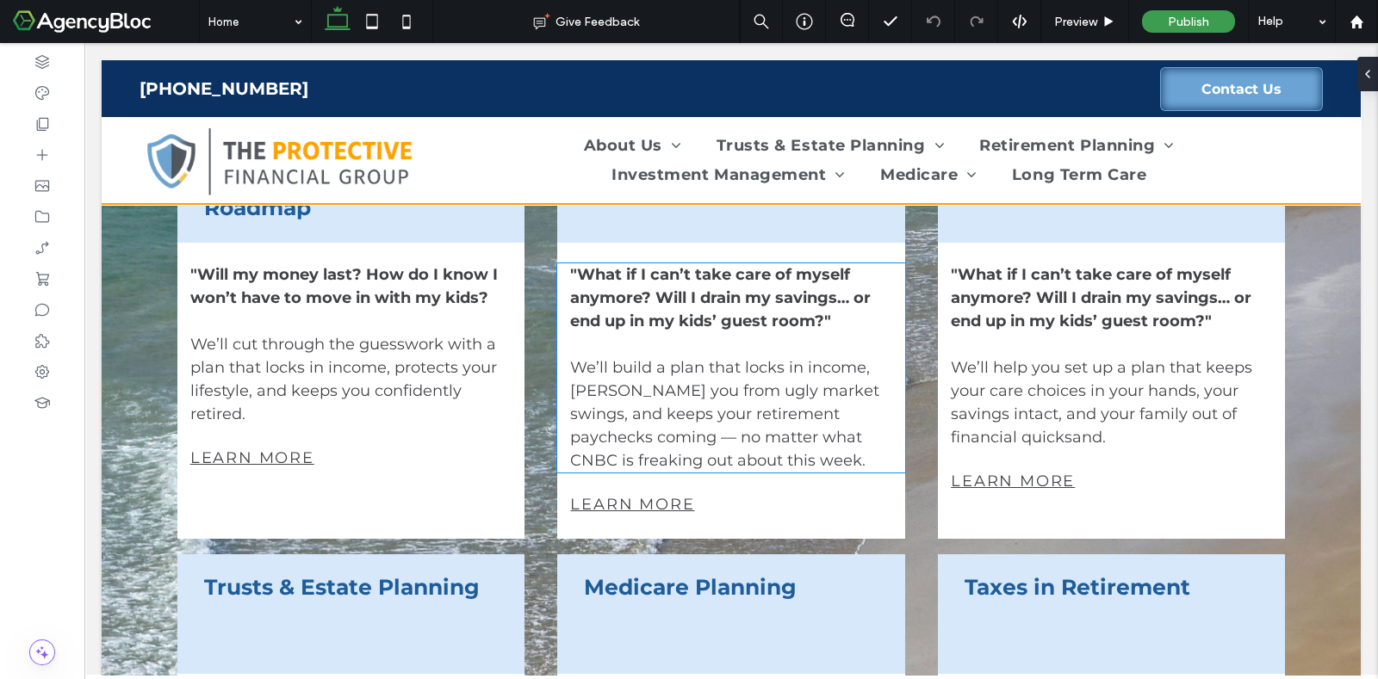
scroll to position [1398, 0]
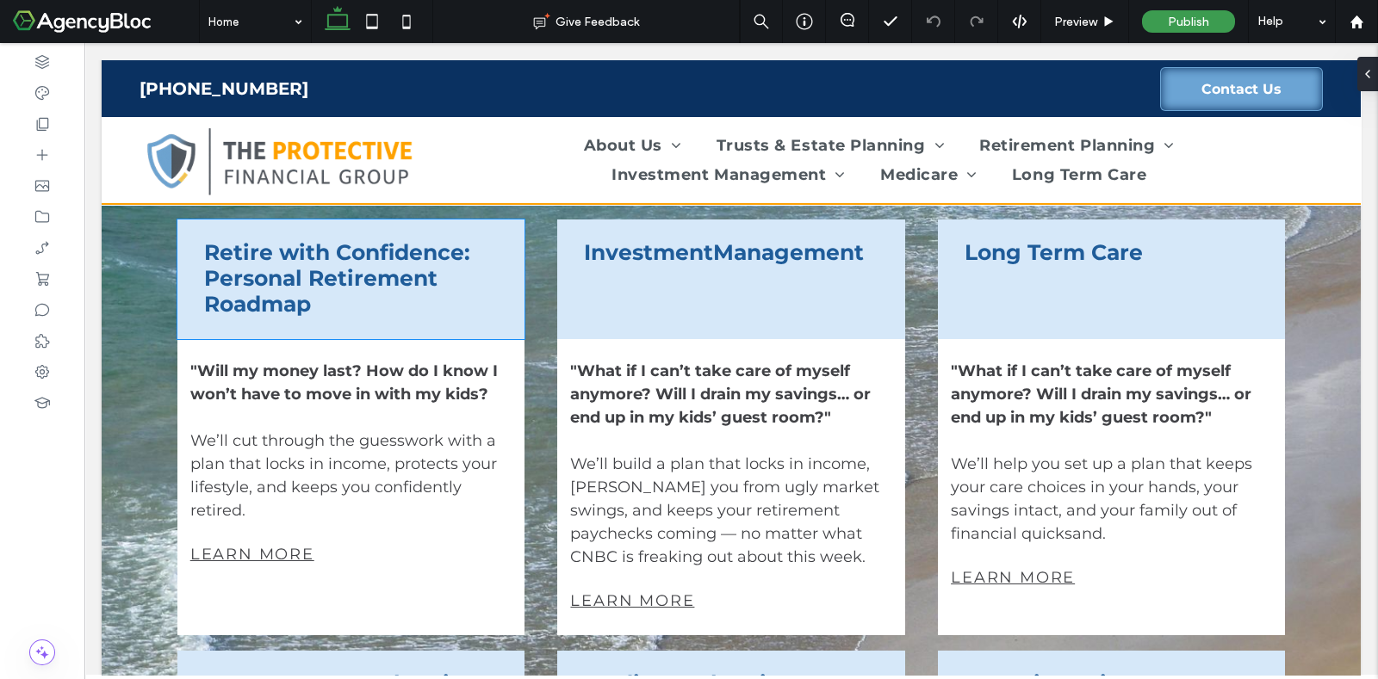
click at [492, 232] on div "Retire with Confidence: Personal Retirement Roadmap" at bounding box center [350, 277] width 319 height 103
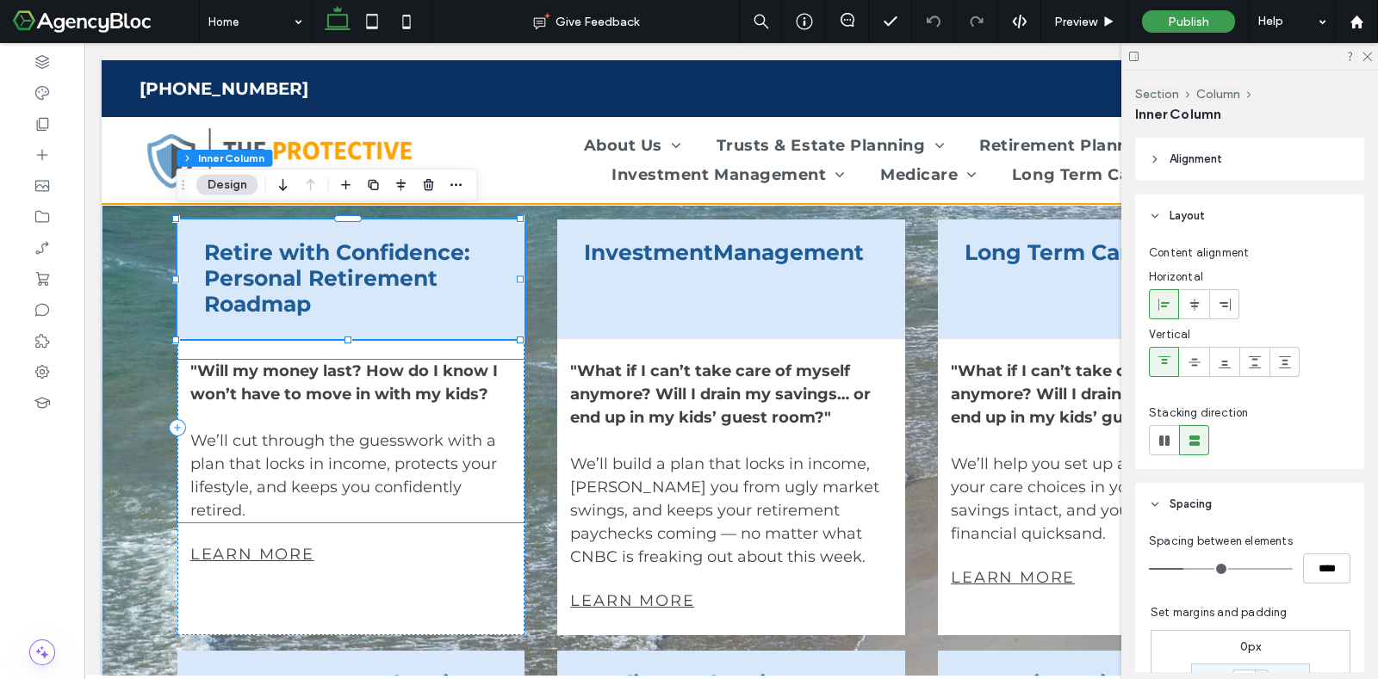
click at [508, 408] on div ""Will my money last? How do I know I won’t have to move in with my kids? We’ll …" at bounding box center [350, 441] width 347 height 163
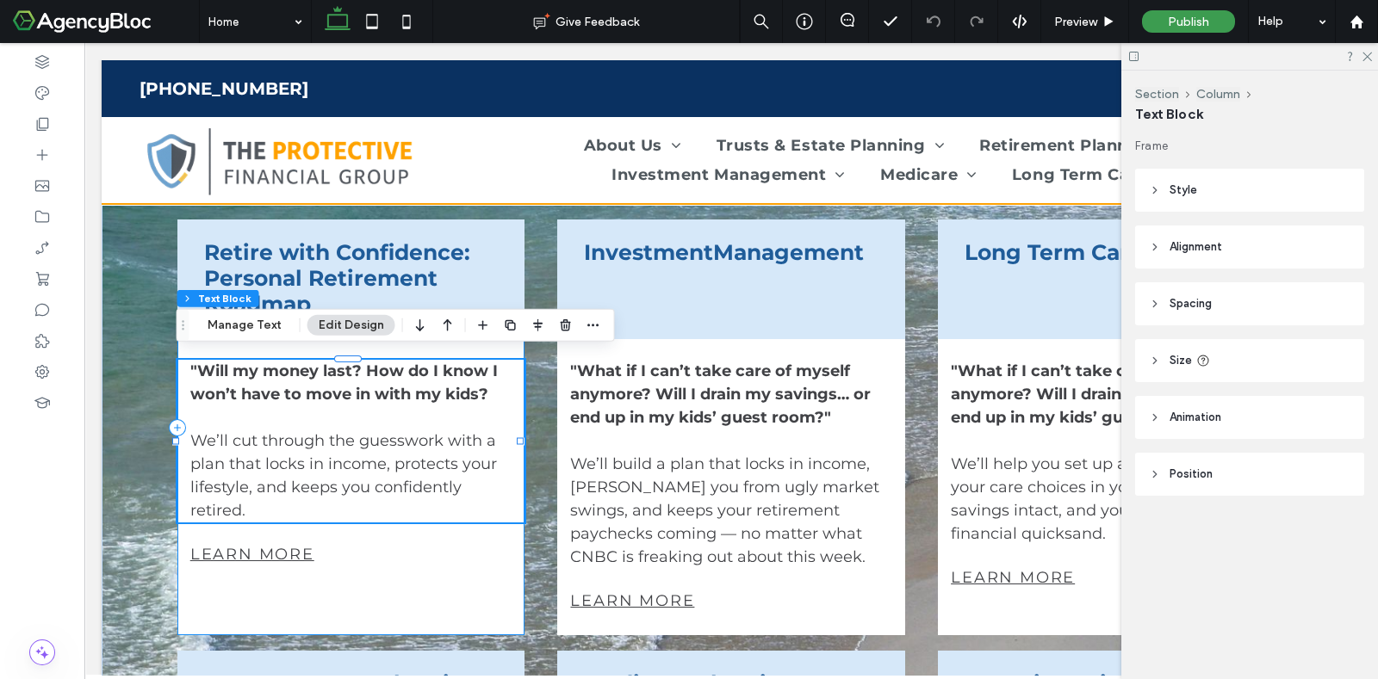
click at [504, 583] on div "Retire with Confidence: Personal Retirement Roadmap "Will my money last? How do…" at bounding box center [350, 428] width 347 height 416
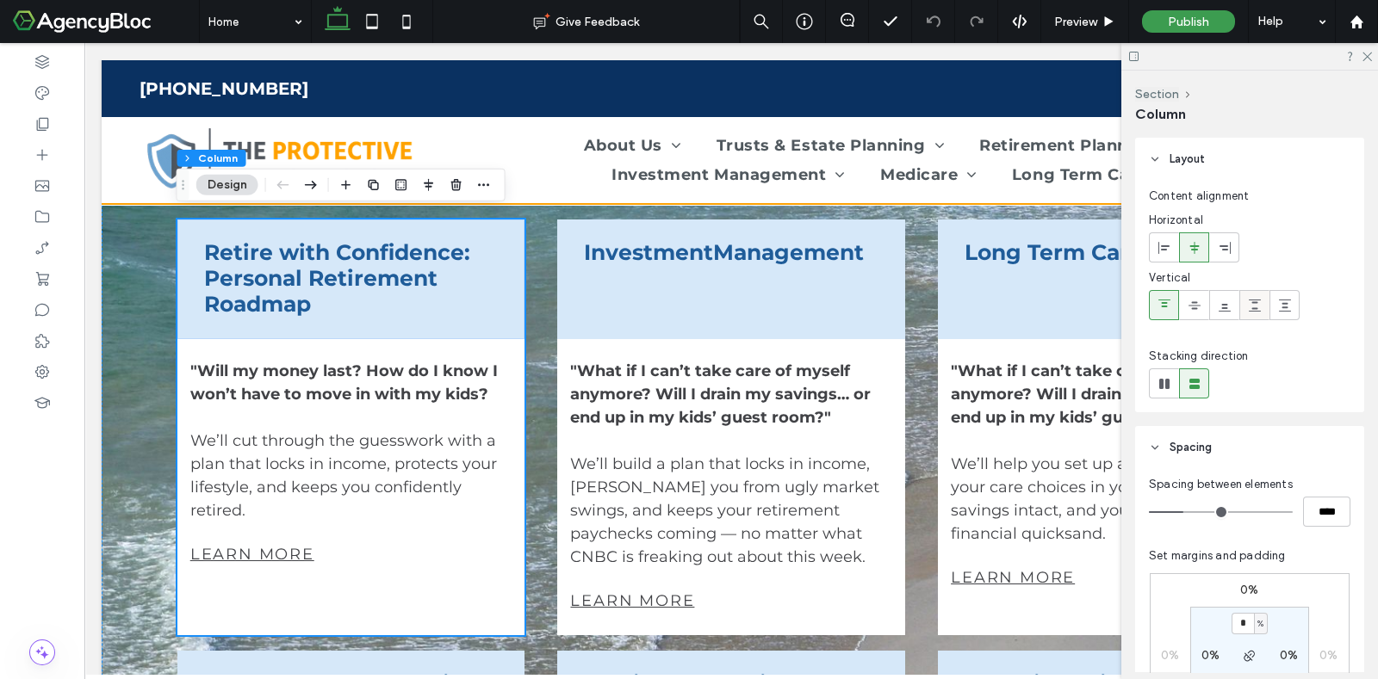
click at [1253, 306] on icon at bounding box center [1255, 306] width 14 height 14
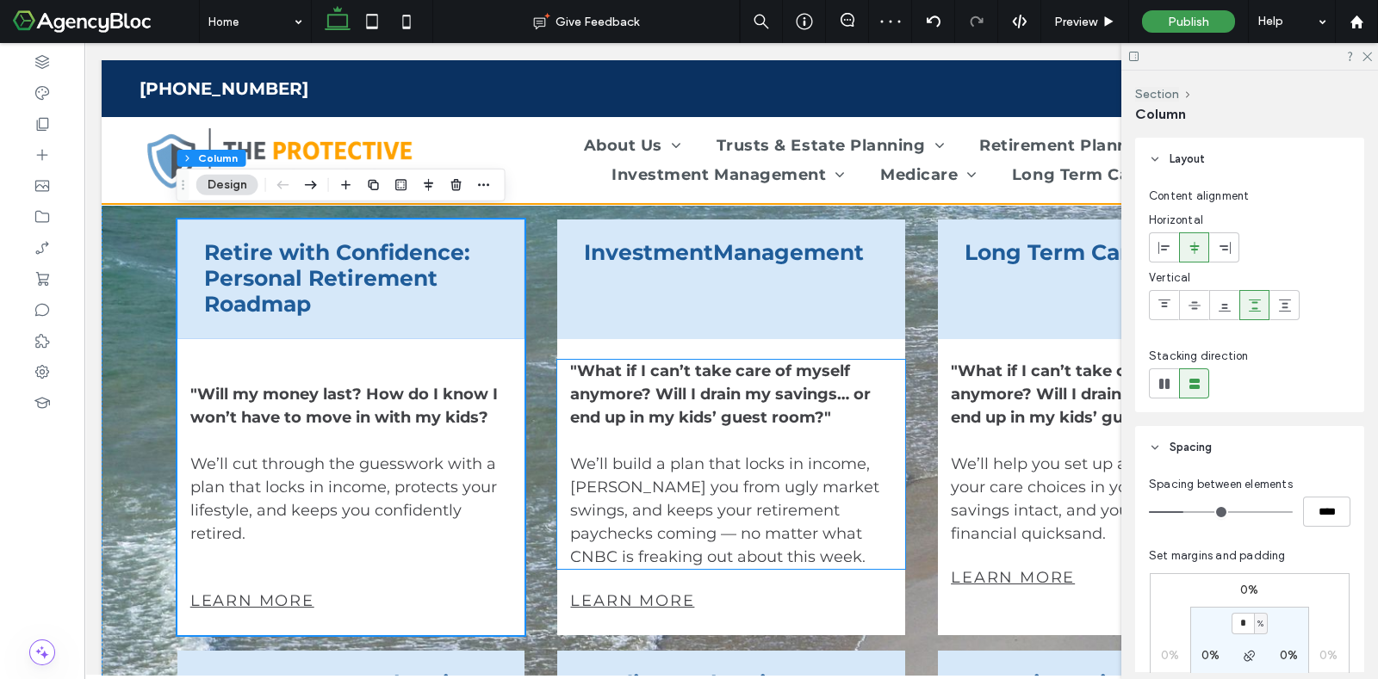
click at [877, 560] on p "We’ll build a plan that locks in income, [PERSON_NAME] you from ugly market swi…" at bounding box center [730, 511] width 321 height 116
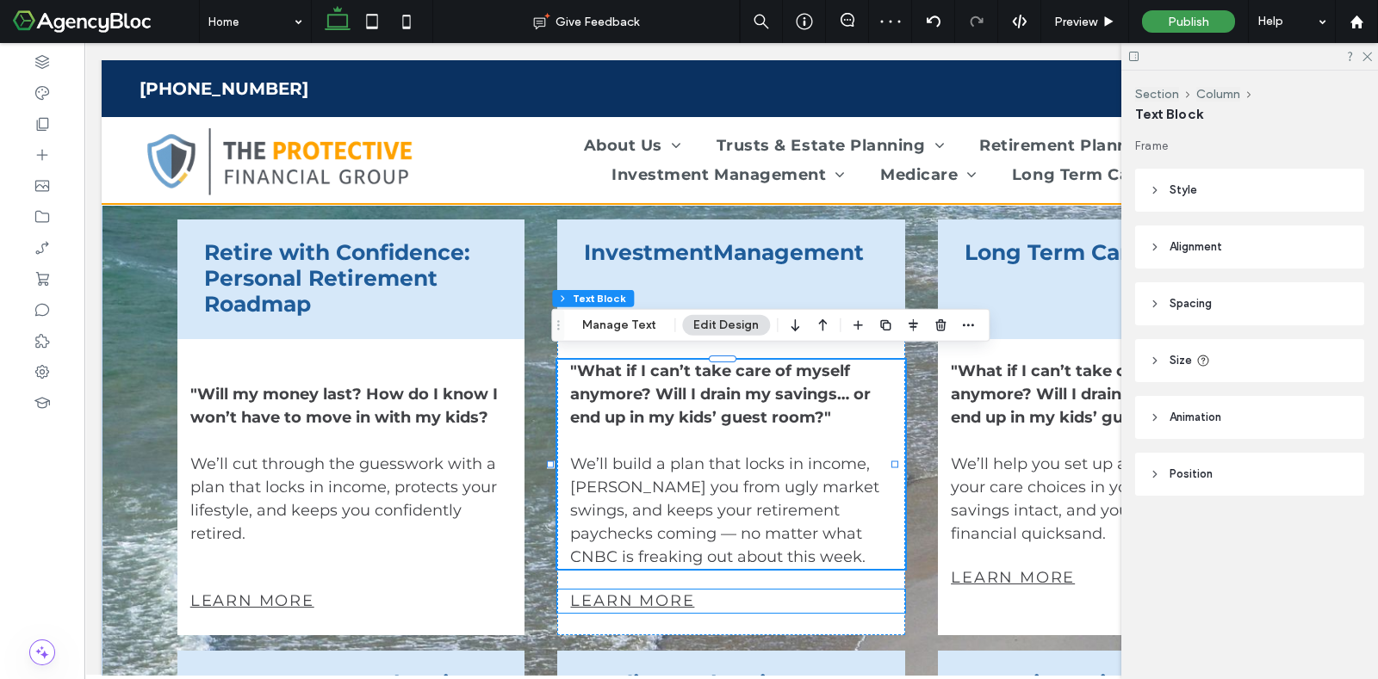
click at [880, 593] on p "Learn more" at bounding box center [730, 601] width 321 height 23
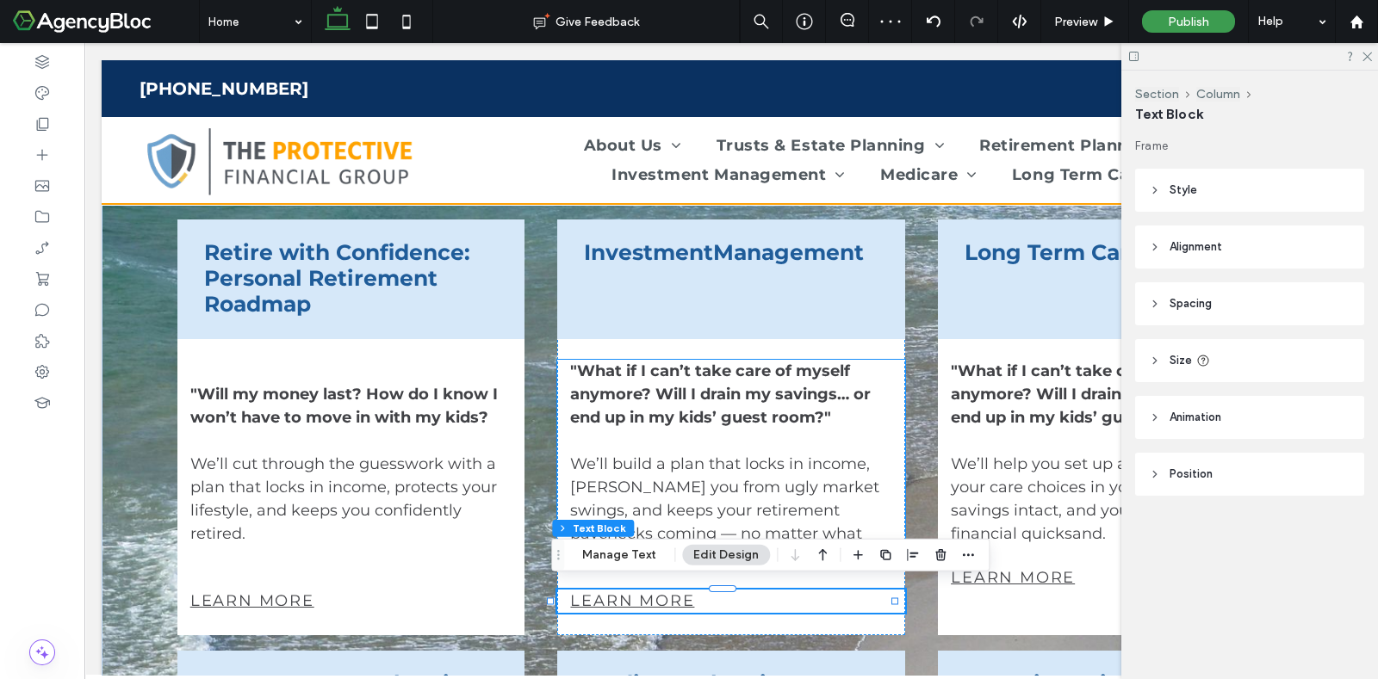
click at [891, 396] on div ""What if I can’t take care of myself anymore? Will I drain my savings… or end u…" at bounding box center [730, 464] width 347 height 209
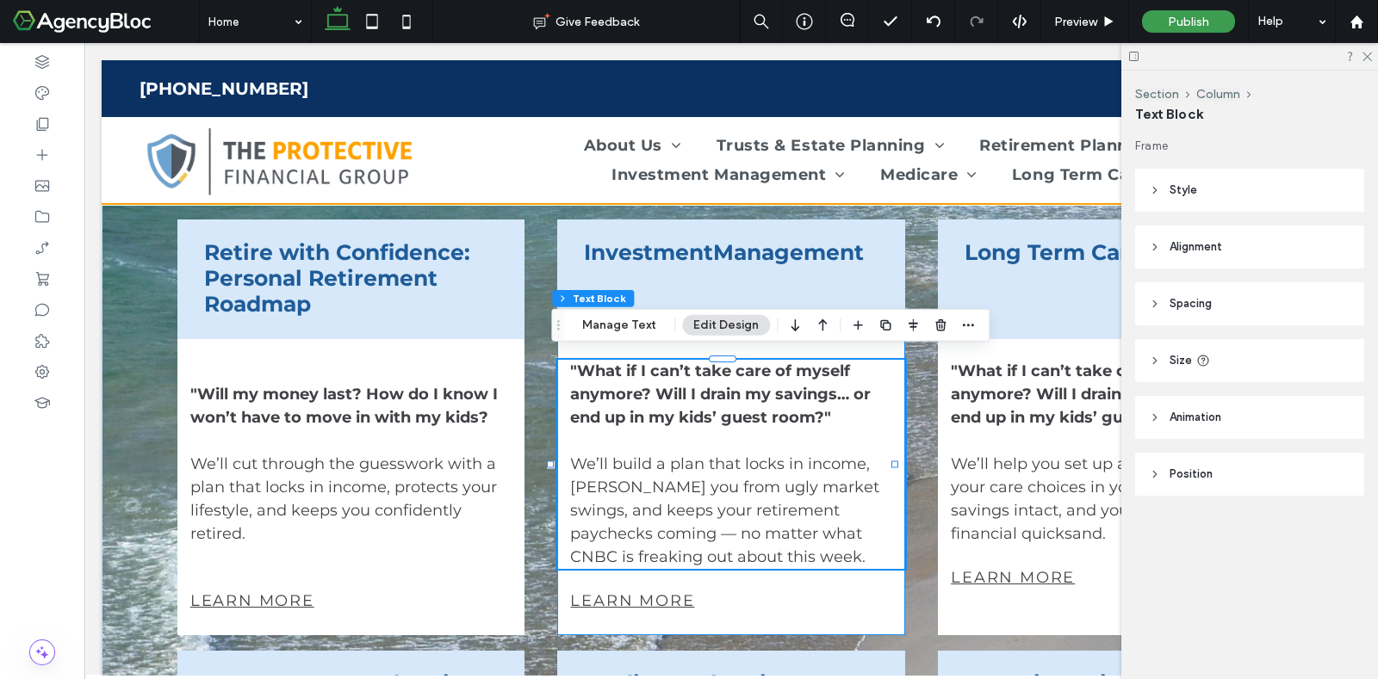
click at [890, 617] on div "Investment Management "What if I can’t take care of myself anymore? Will I drai…" at bounding box center [730, 428] width 347 height 416
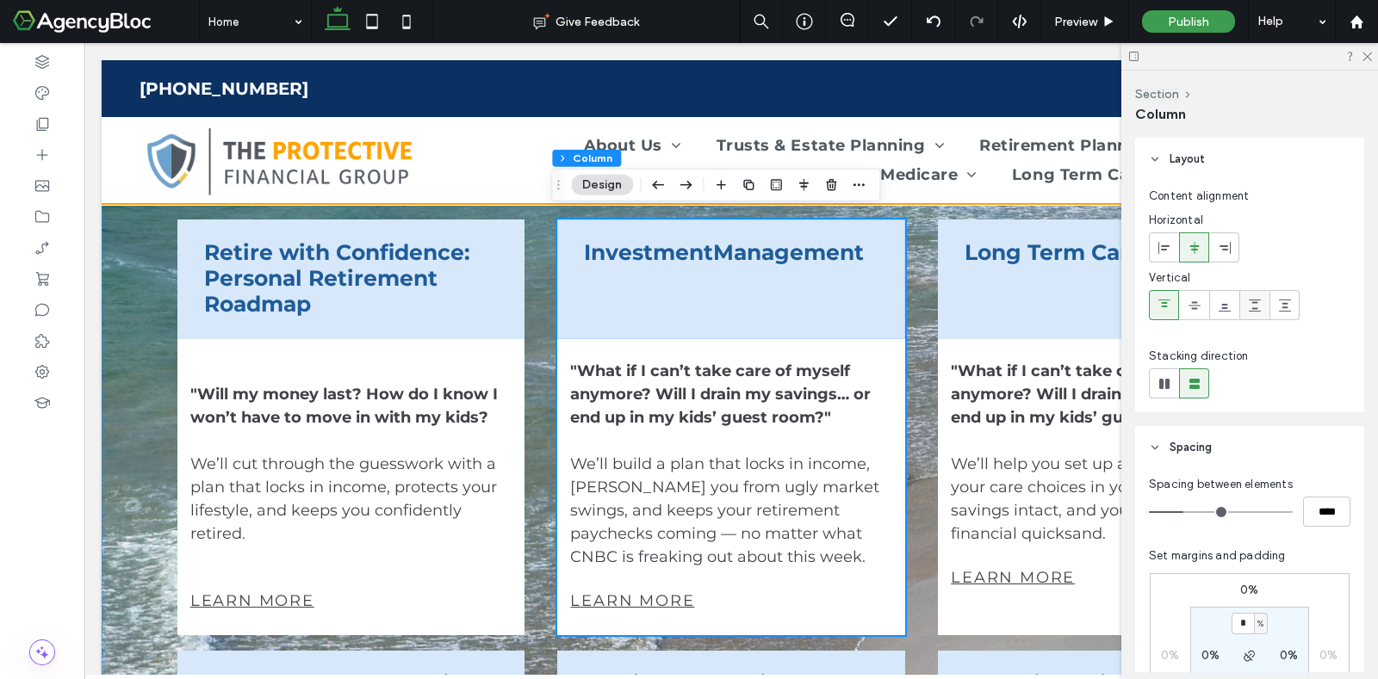
click at [1260, 300] on icon at bounding box center [1255, 306] width 14 height 14
click at [959, 618] on div "Long Term Care "What if I can’t take care of myself anymore? Will I drain my sa…" at bounding box center [1111, 428] width 347 height 416
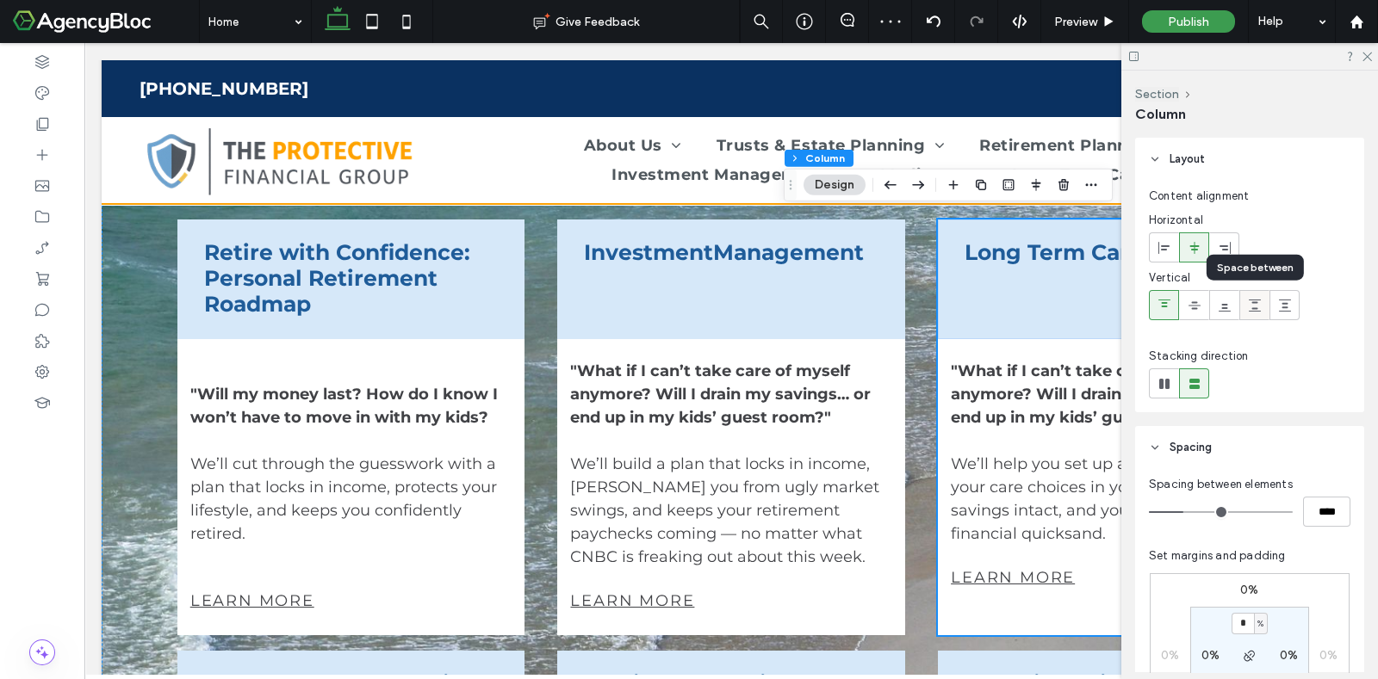
click at [1253, 309] on icon at bounding box center [1255, 306] width 14 height 14
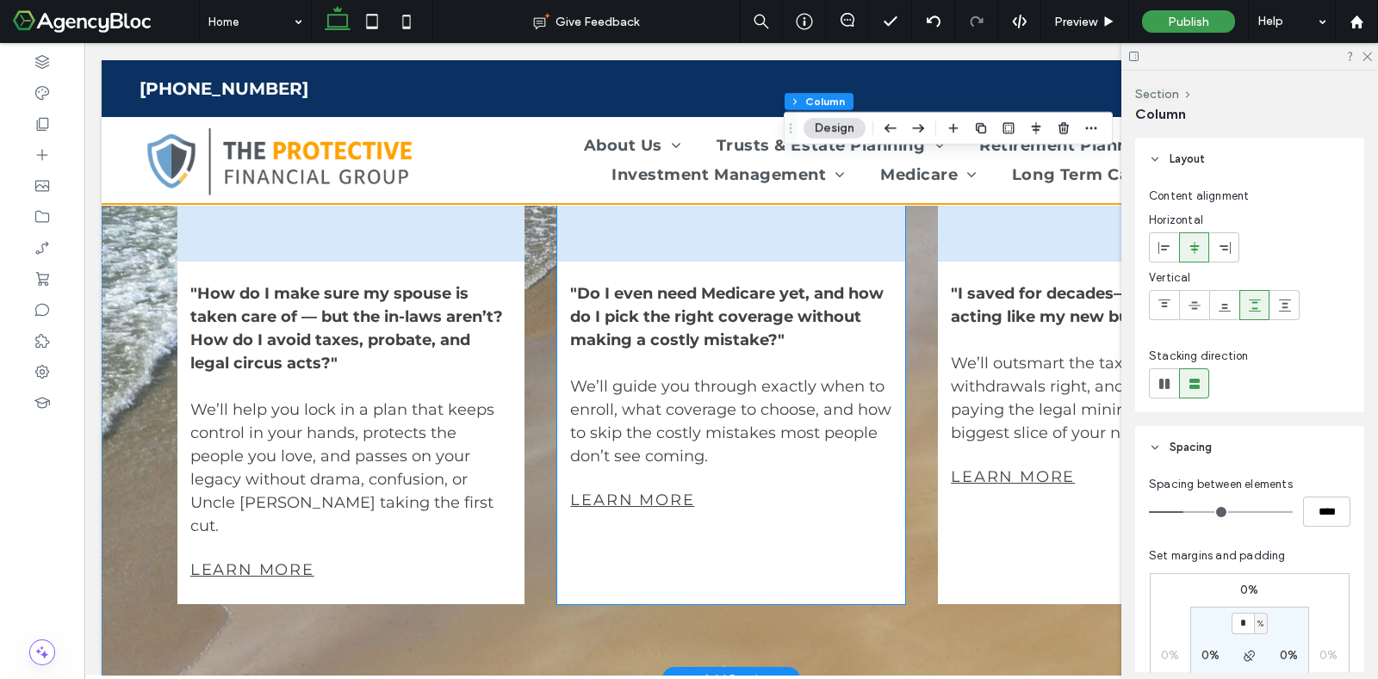
scroll to position [1937, 0]
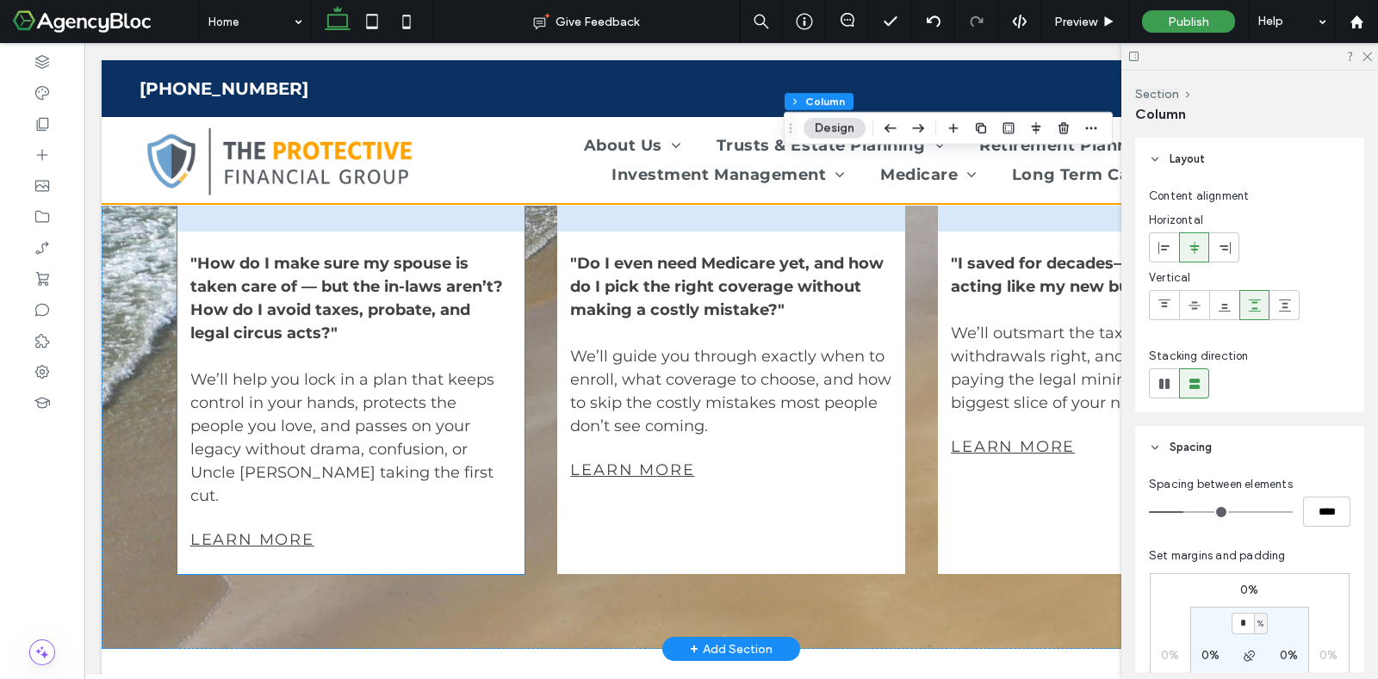
click at [512, 528] on div "Trusts & Estate Planning "How do I make sure my spouse is taken care of — but t…" at bounding box center [350, 343] width 347 height 462
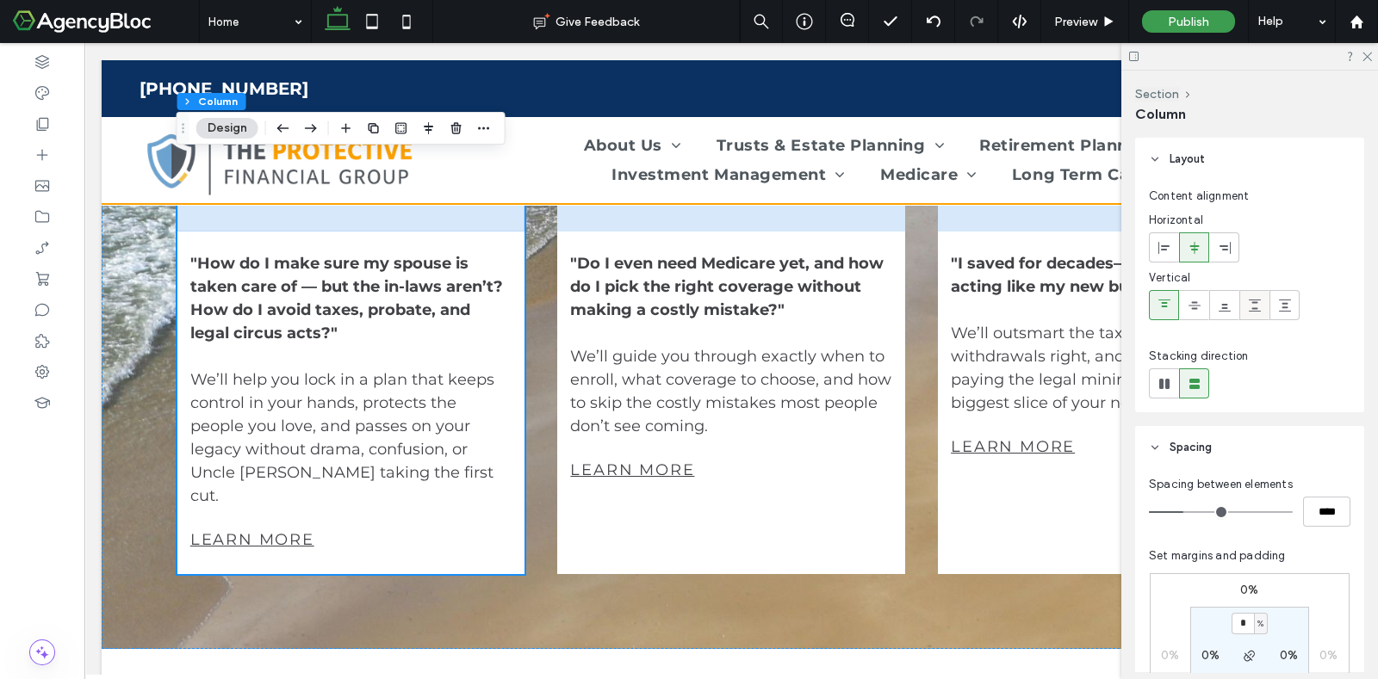
click at [1253, 312] on span at bounding box center [1255, 305] width 14 height 28
click at [598, 541] on div "Medicare Planning "Do I even need Medicare yet, and how do I pick the right cov…" at bounding box center [730, 343] width 347 height 462
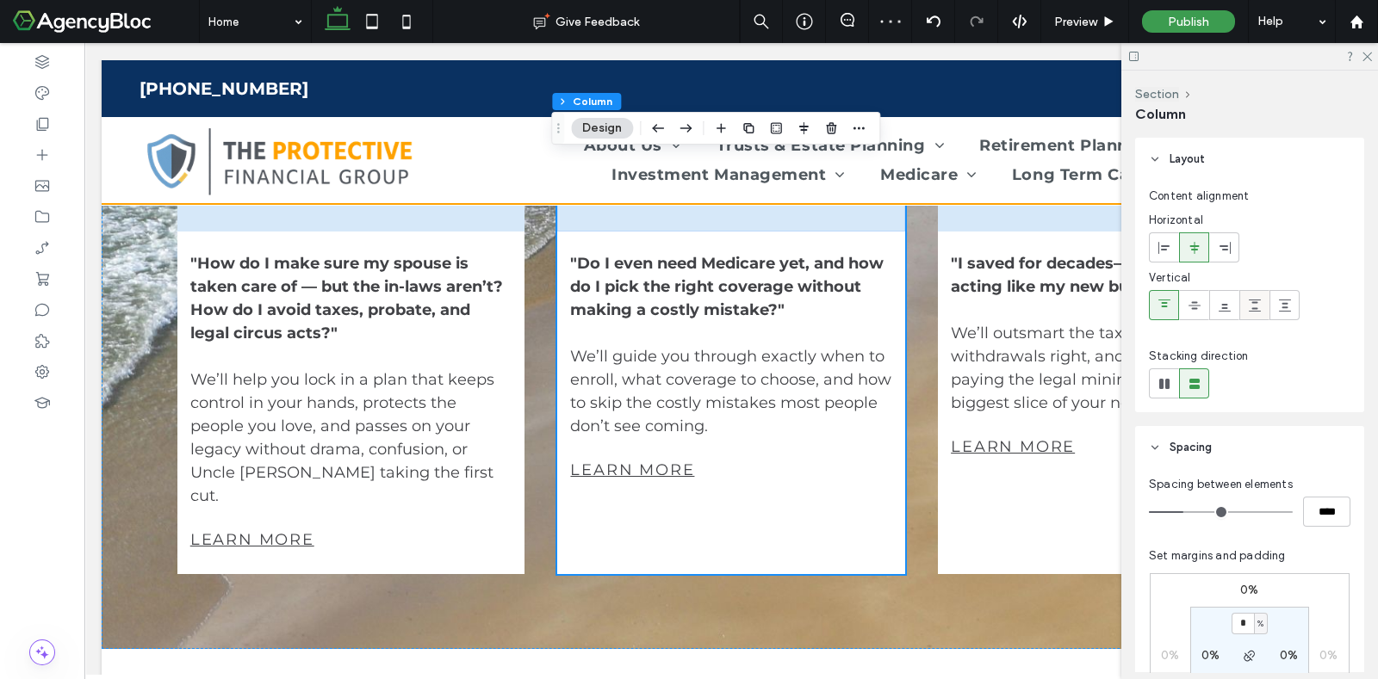
click at [1250, 313] on span at bounding box center [1255, 305] width 14 height 28
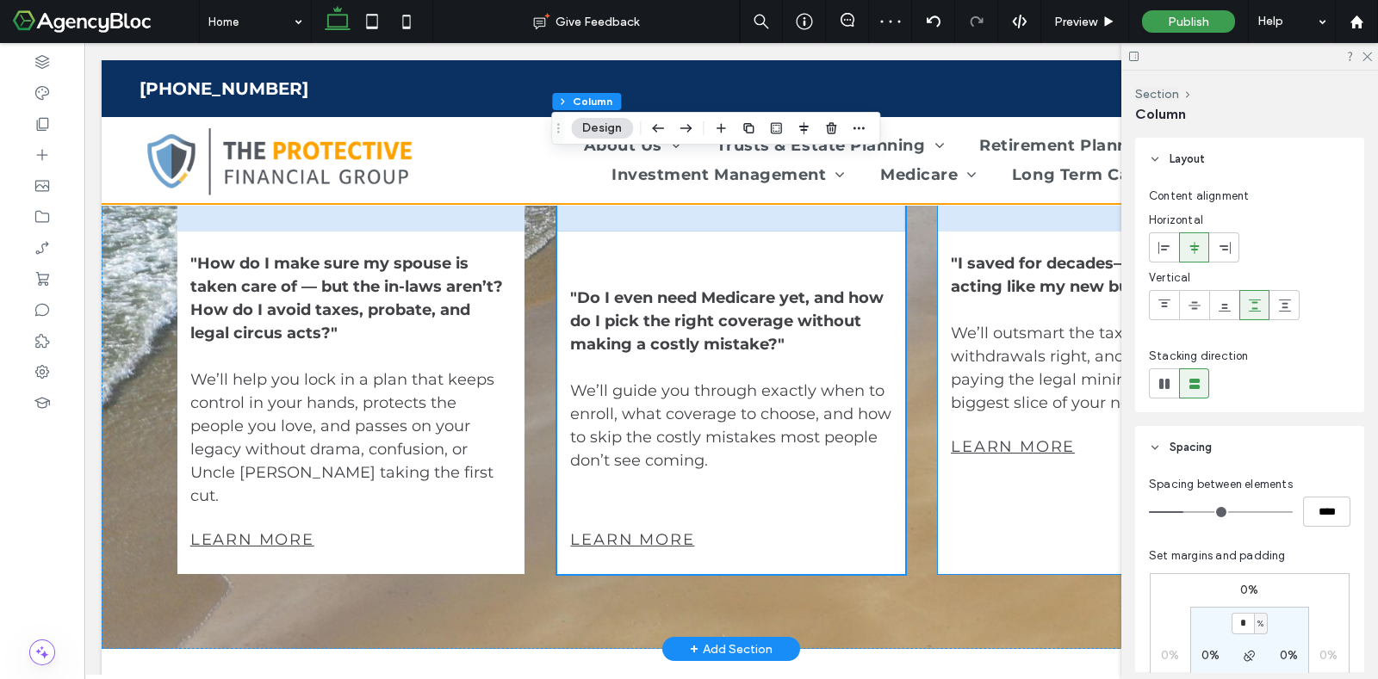
click at [970, 523] on div "Taxes in Retirement "I saved for decades—why is the IRS acting like my new busi…" at bounding box center [1111, 343] width 347 height 462
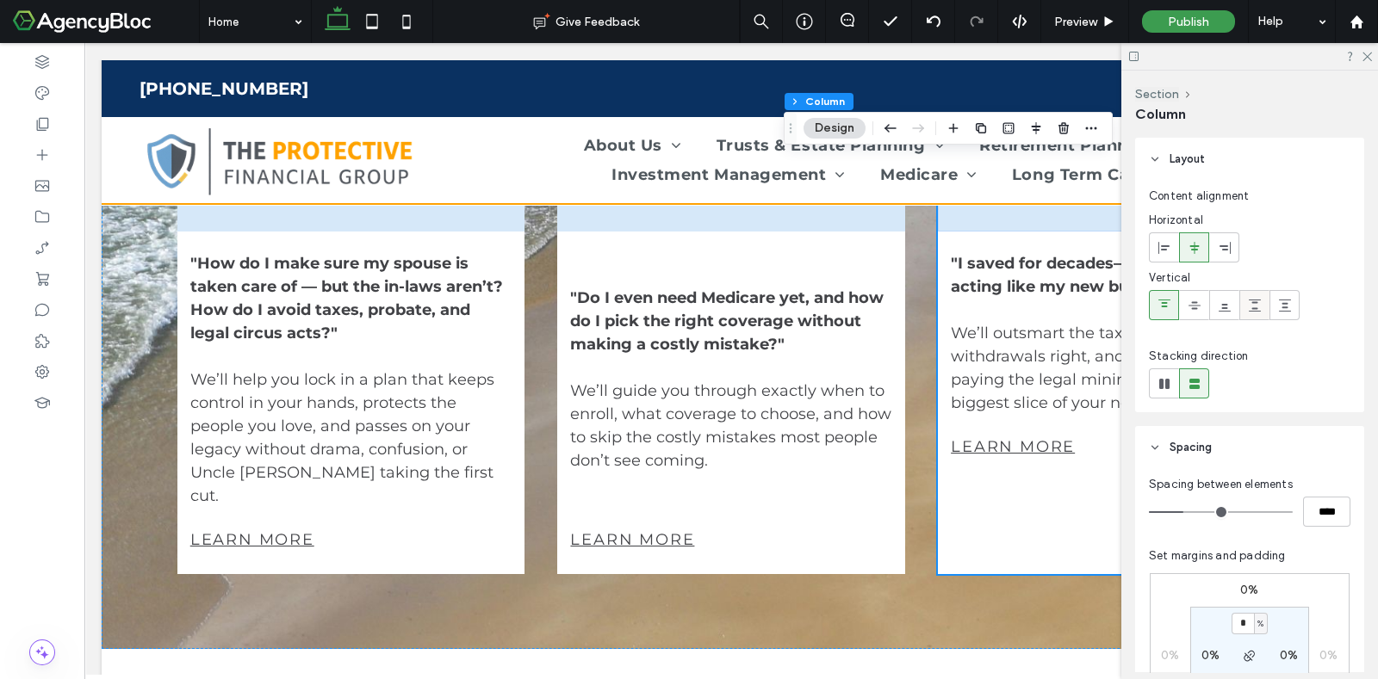
click at [1253, 310] on use at bounding box center [1255, 306] width 12 height 12
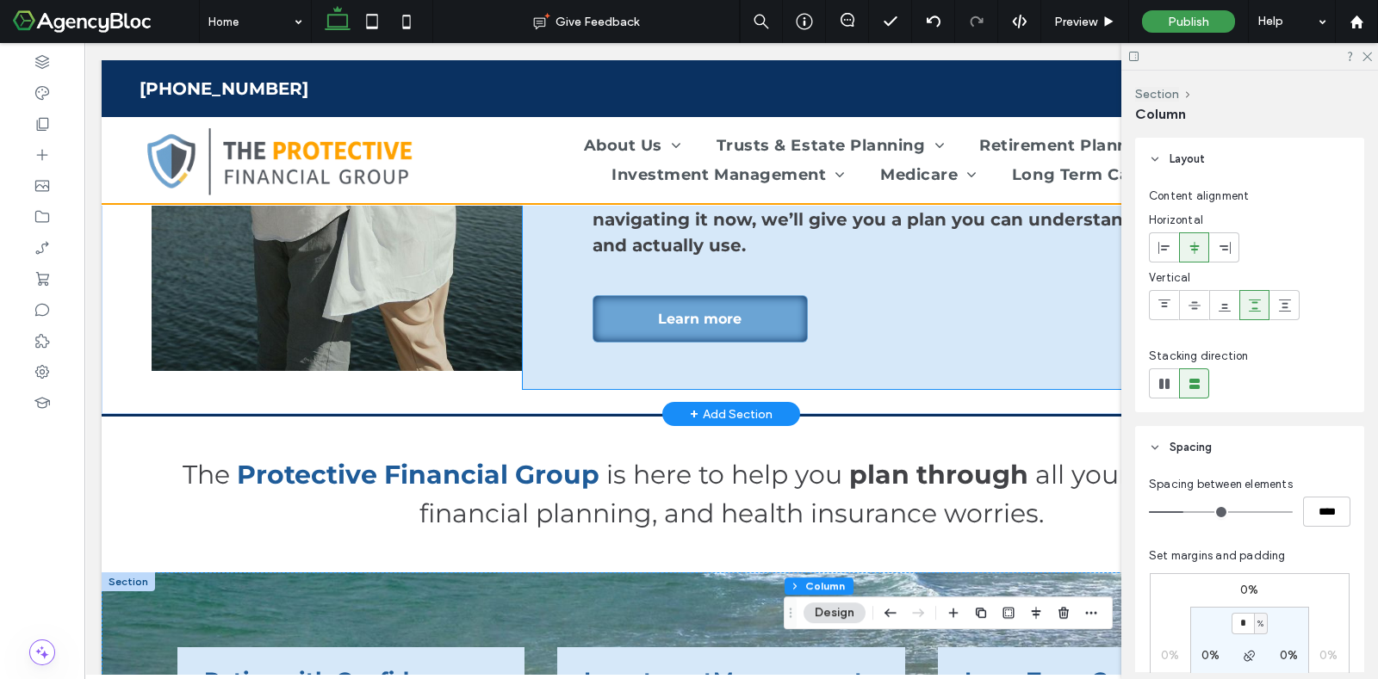
scroll to position [753, 0]
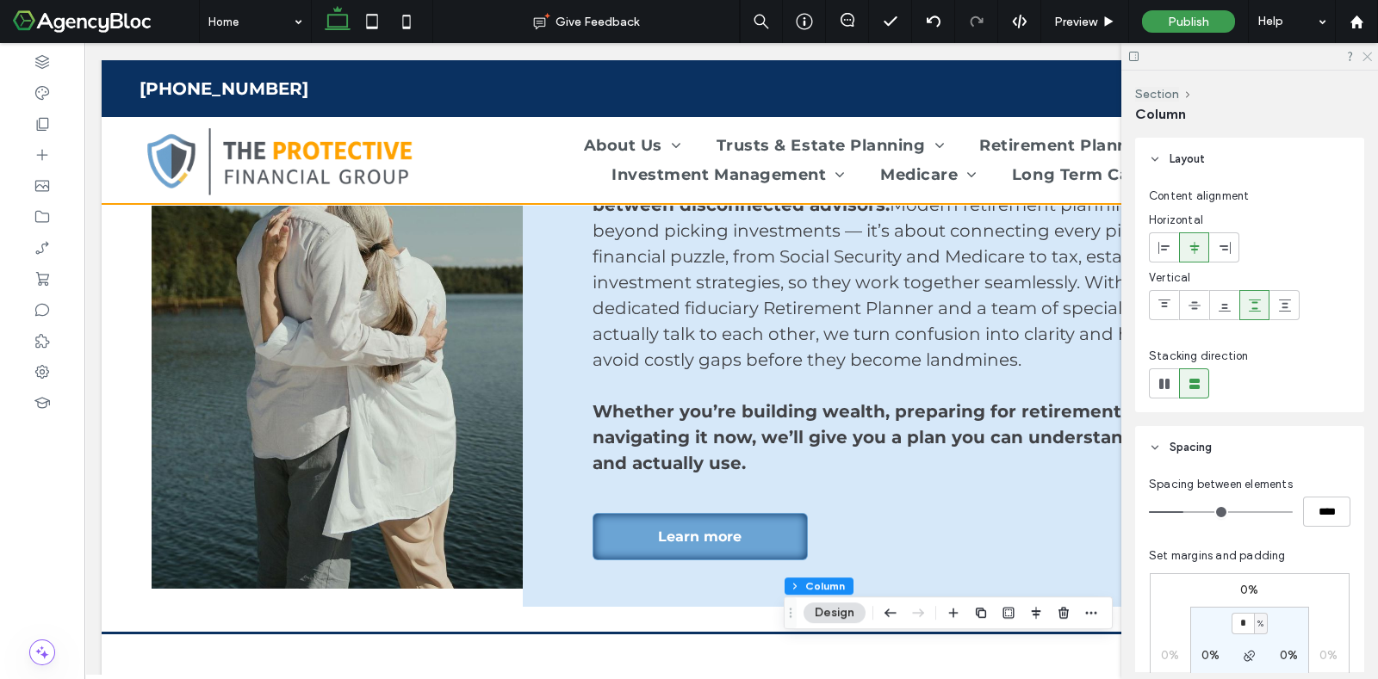
click at [1368, 53] on icon at bounding box center [1366, 55] width 11 height 11
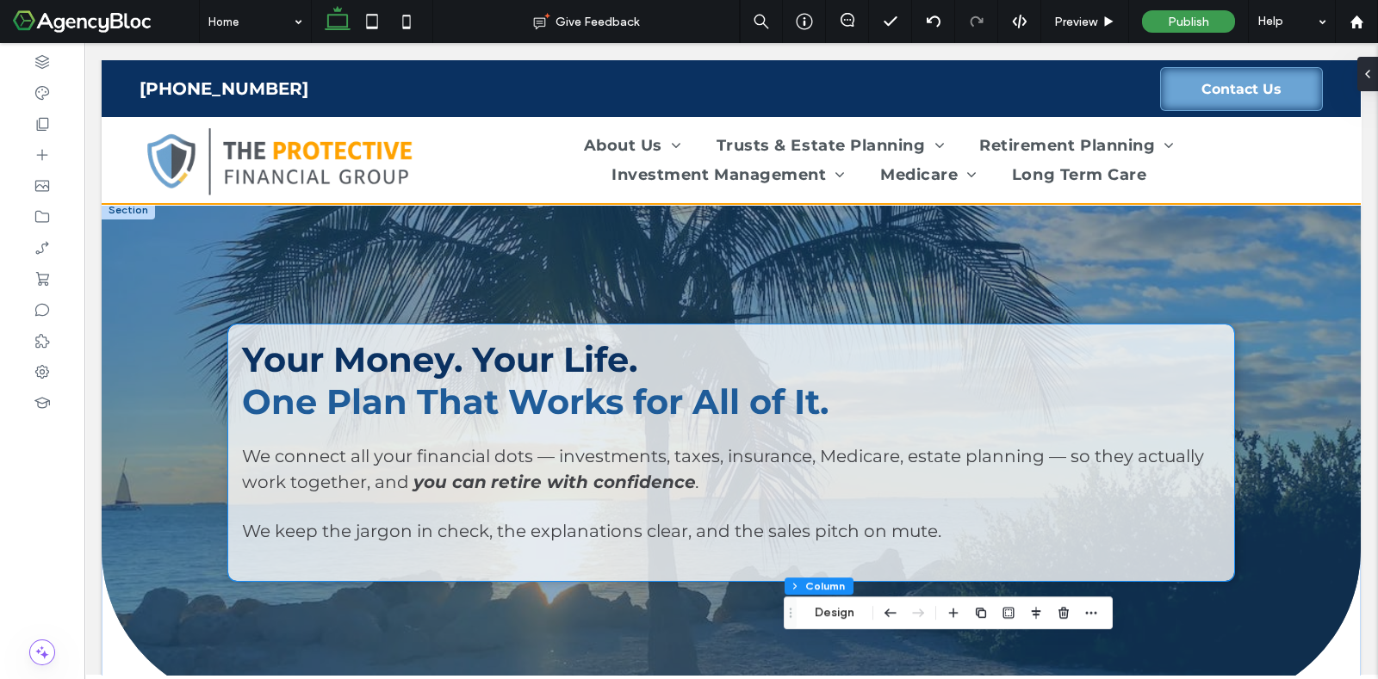
scroll to position [0, 0]
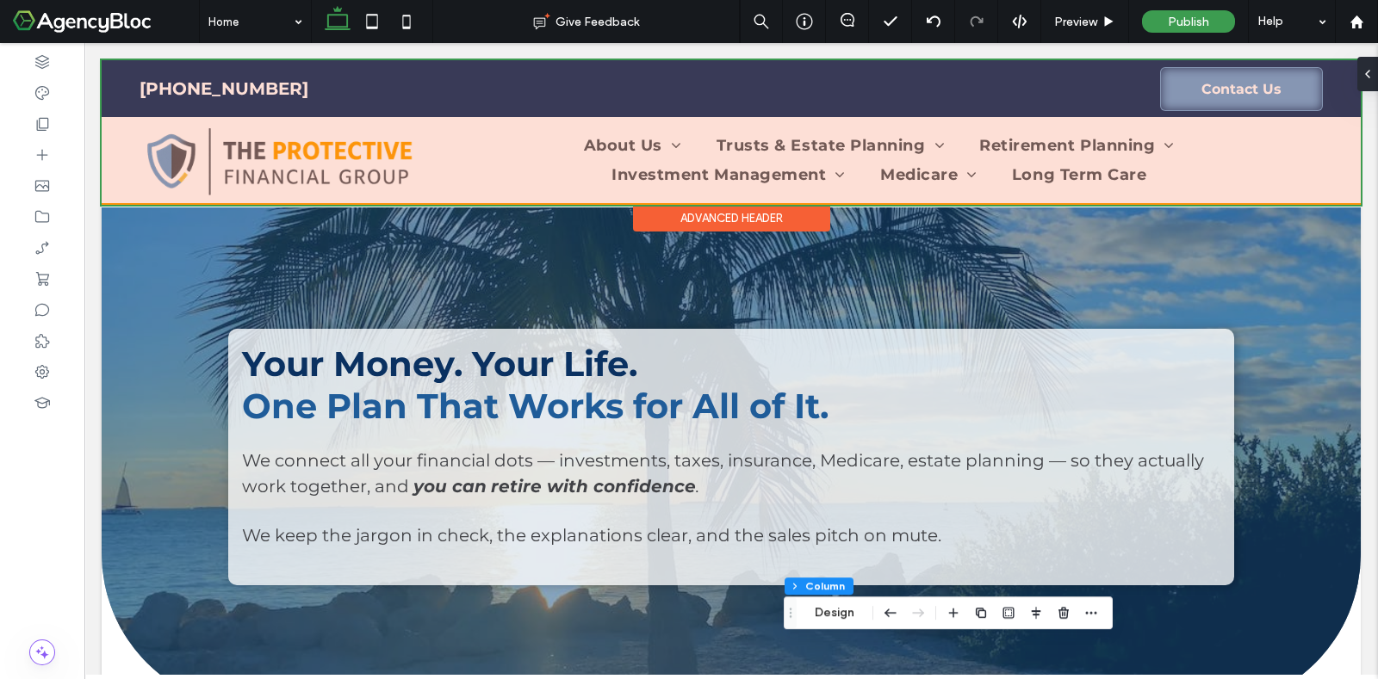
click at [933, 176] on div at bounding box center [731, 132] width 1259 height 145
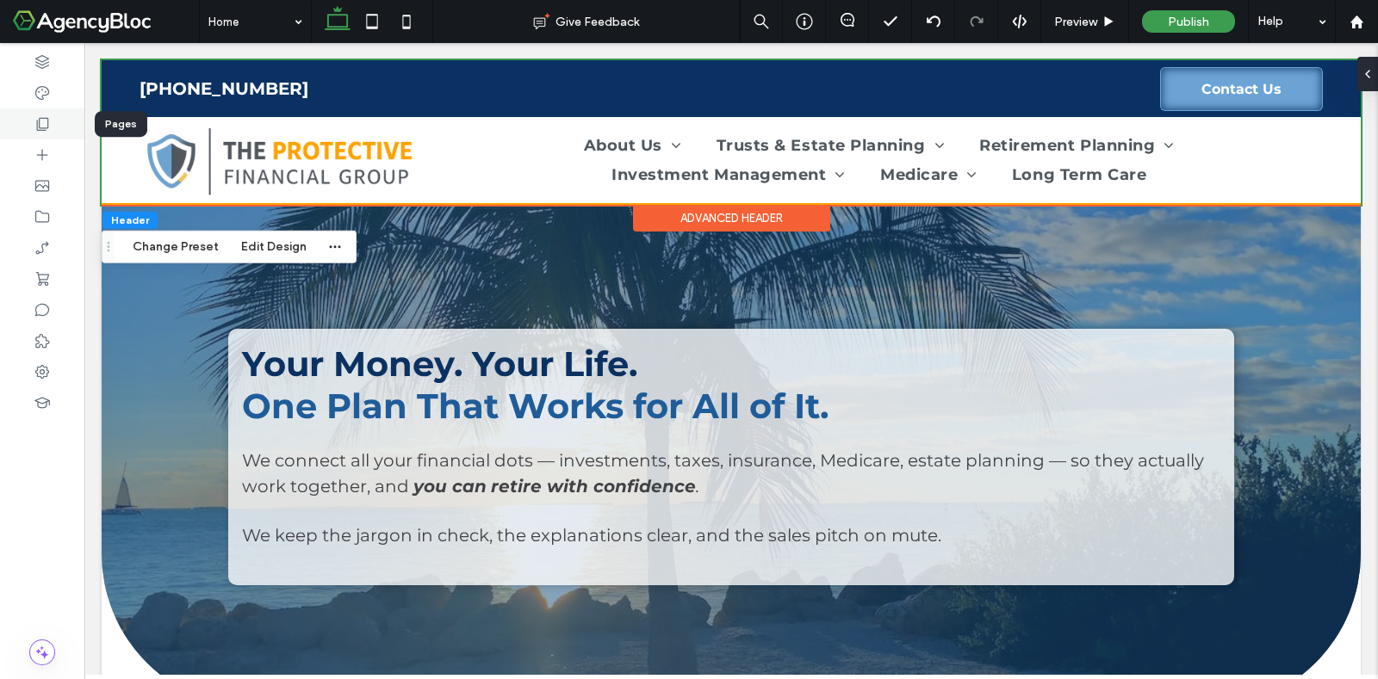
click at [46, 124] on icon at bounding box center [42, 123] width 17 height 17
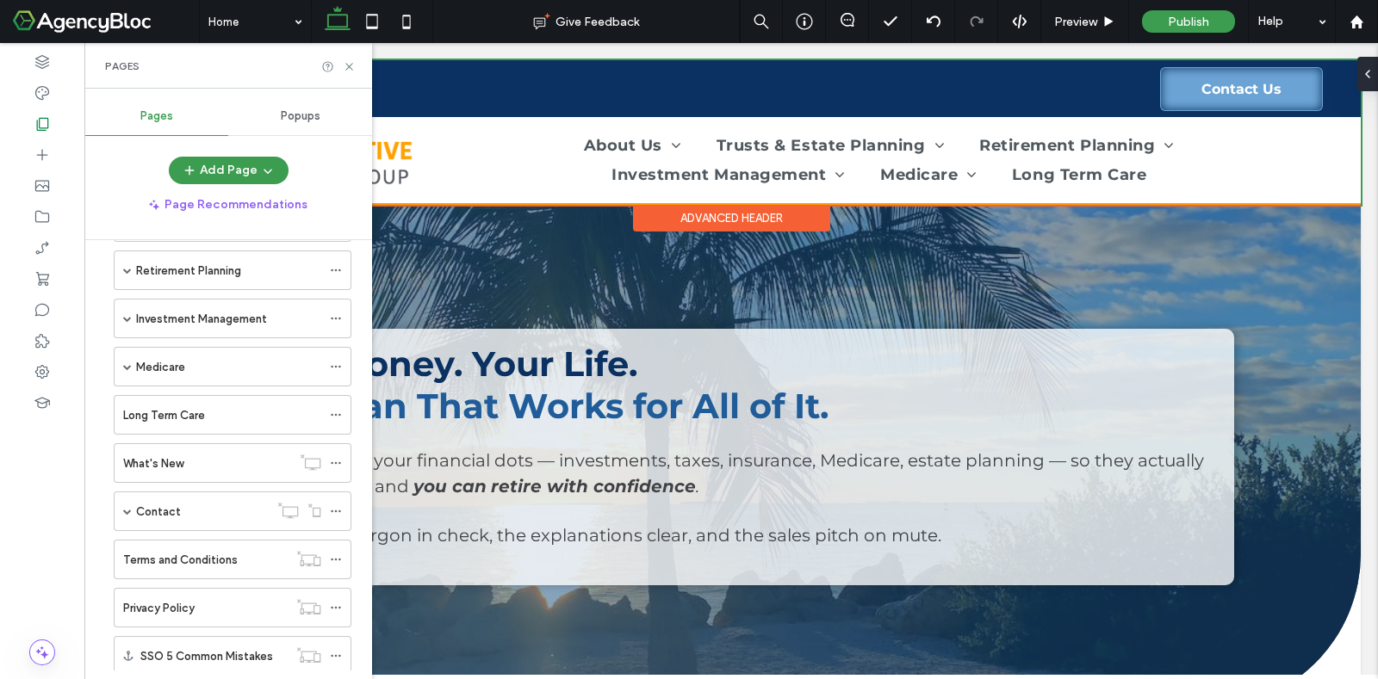
scroll to position [214, 0]
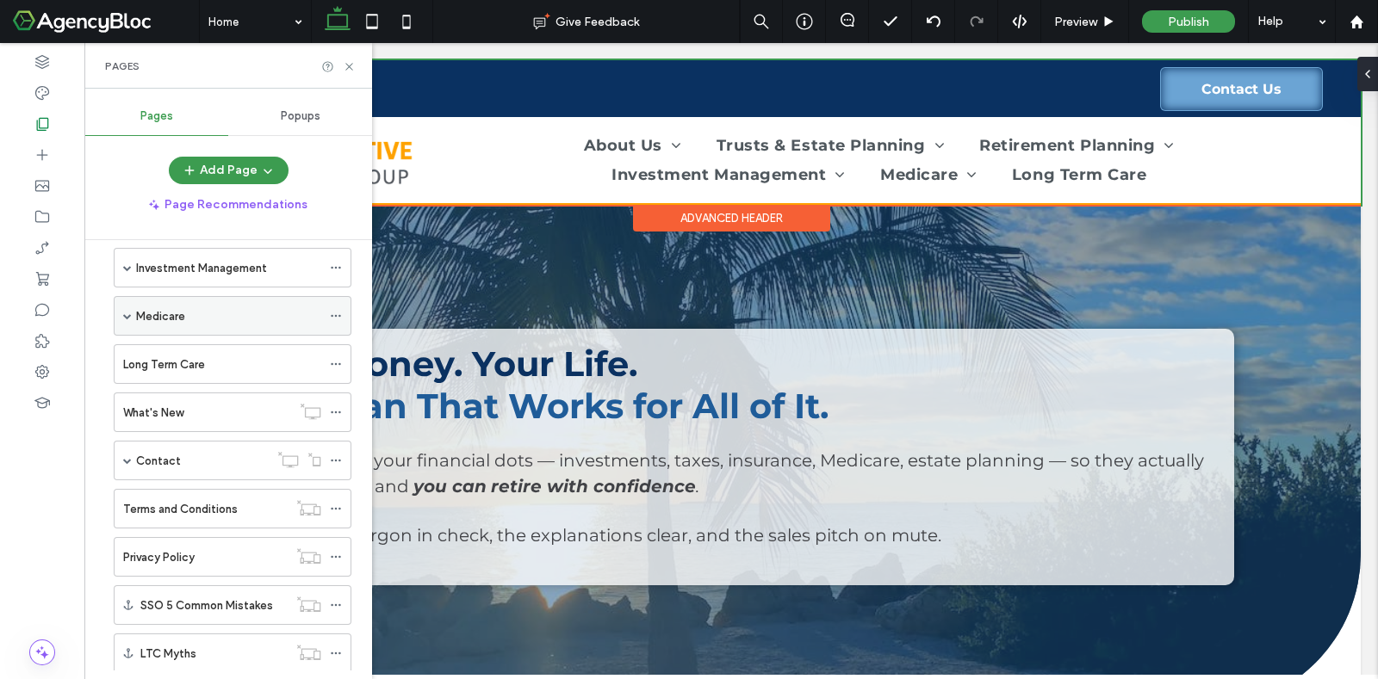
click at [200, 311] on div "Medicare" at bounding box center [228, 316] width 185 height 18
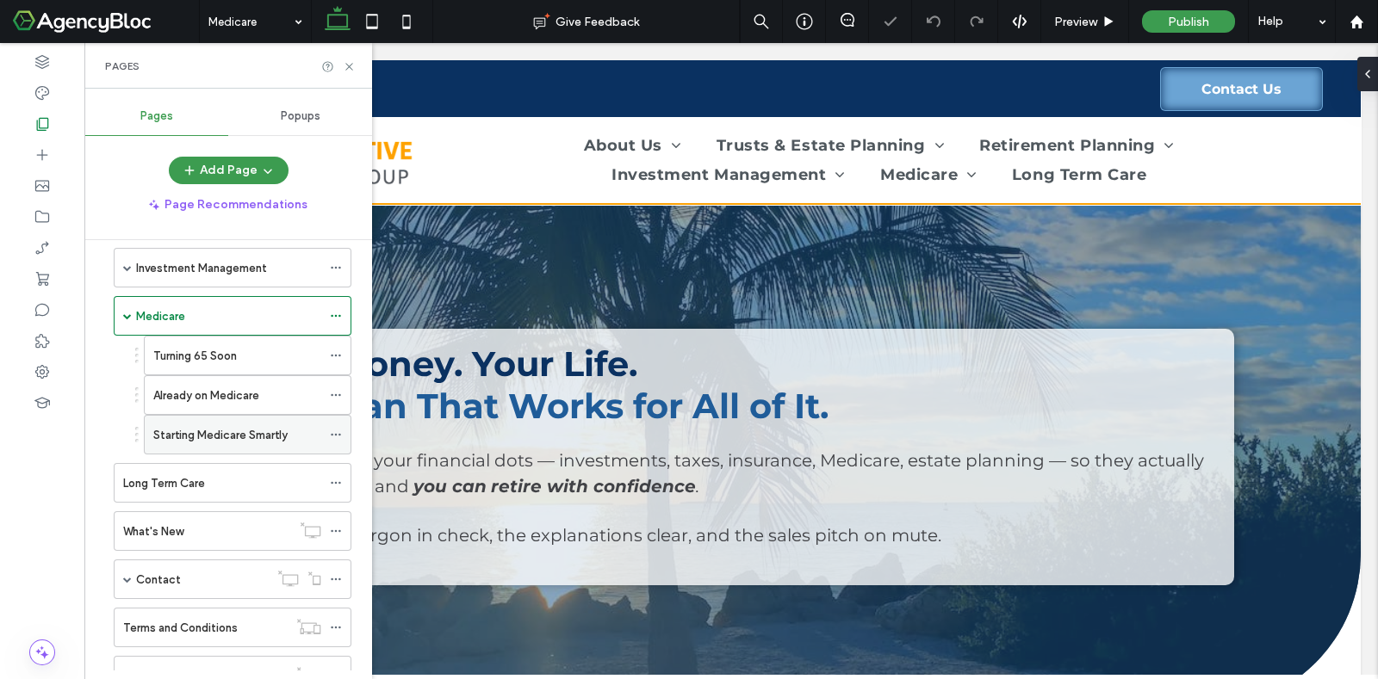
click at [231, 429] on label "Starting Medicare Smartly" at bounding box center [220, 435] width 134 height 30
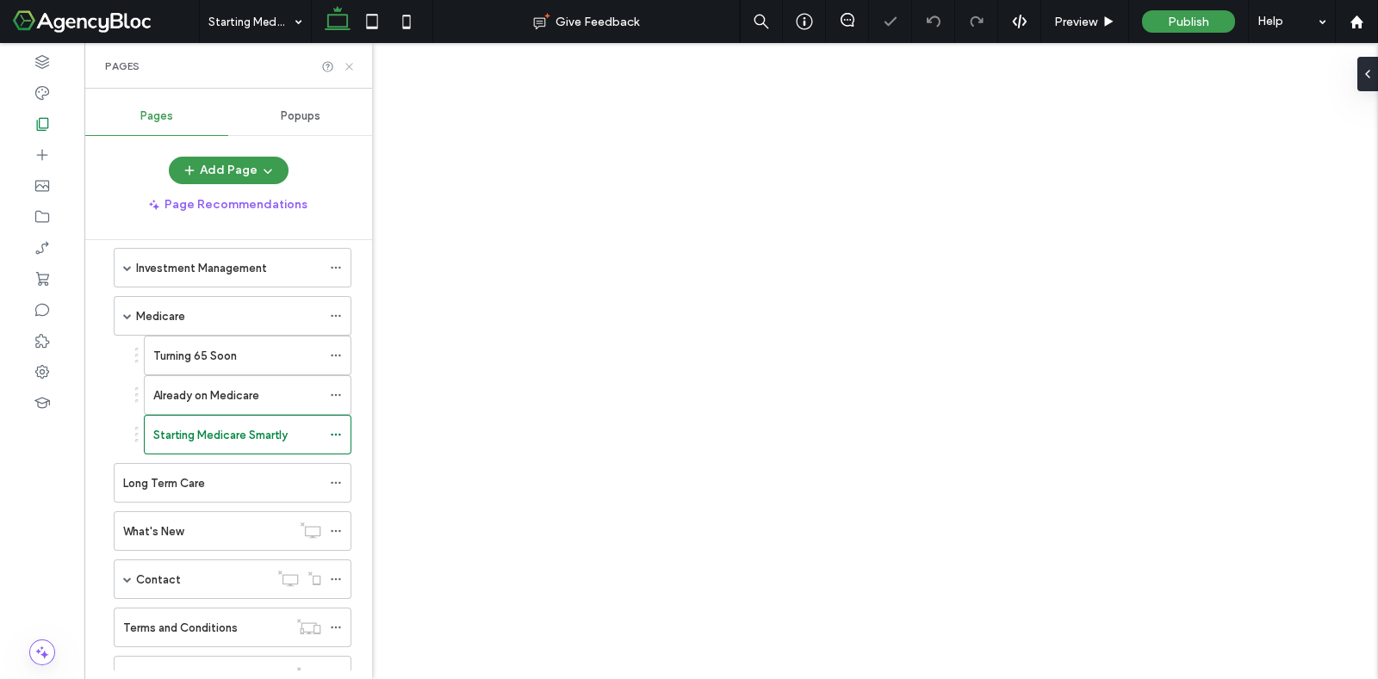
click at [348, 65] on use at bounding box center [348, 66] width 7 height 7
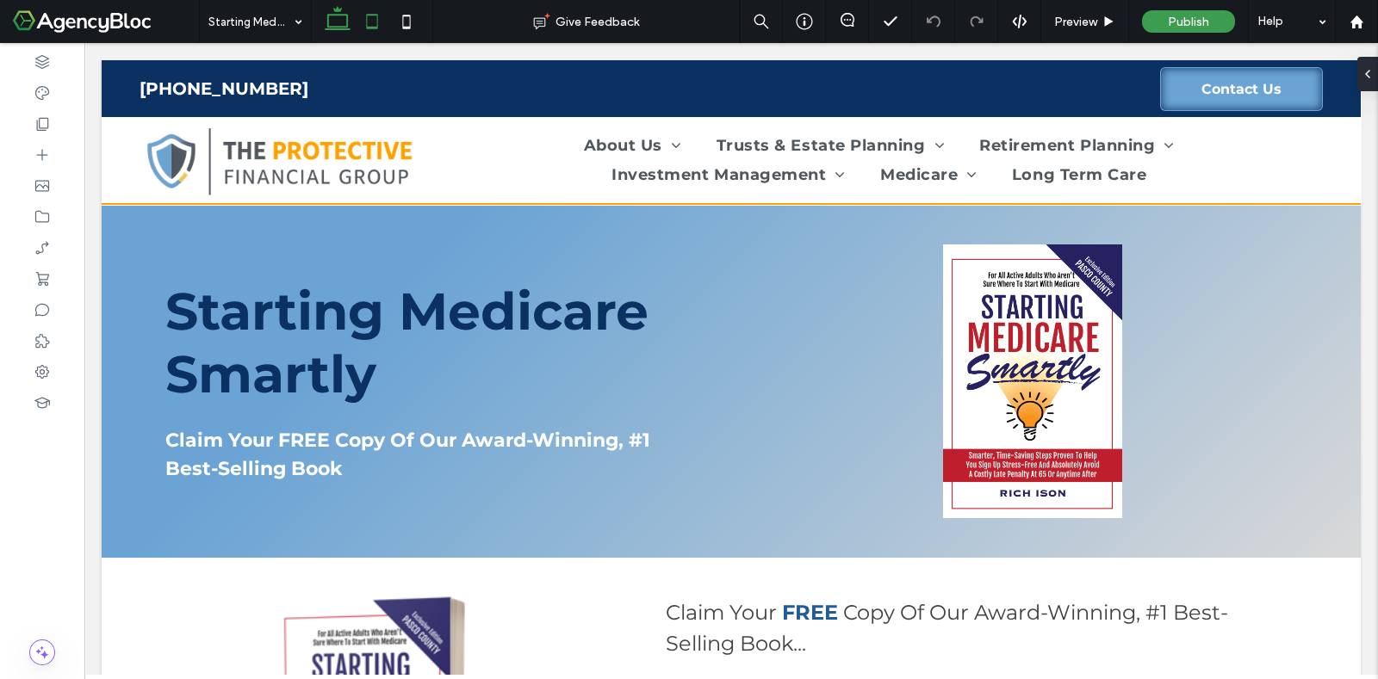
click at [369, 20] on icon at bounding box center [372, 21] width 34 height 34
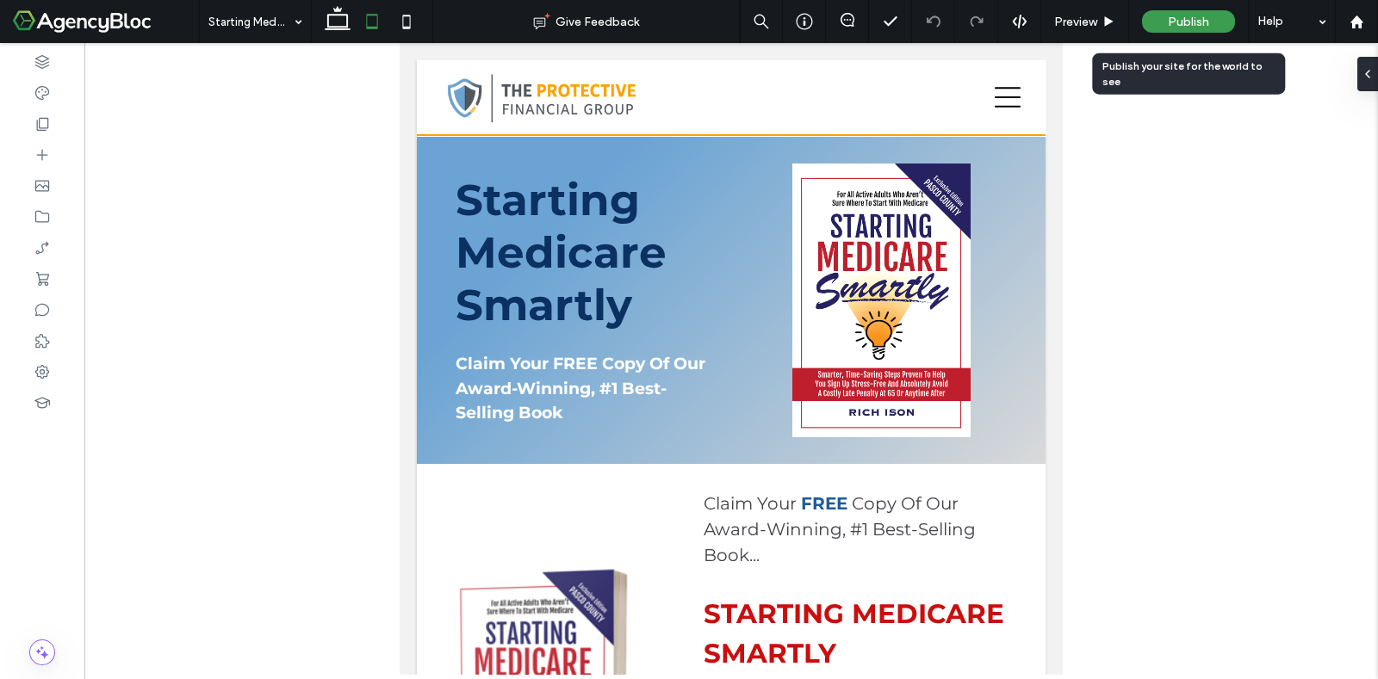
click at [1206, 27] on span "Publish" at bounding box center [1188, 22] width 41 height 15
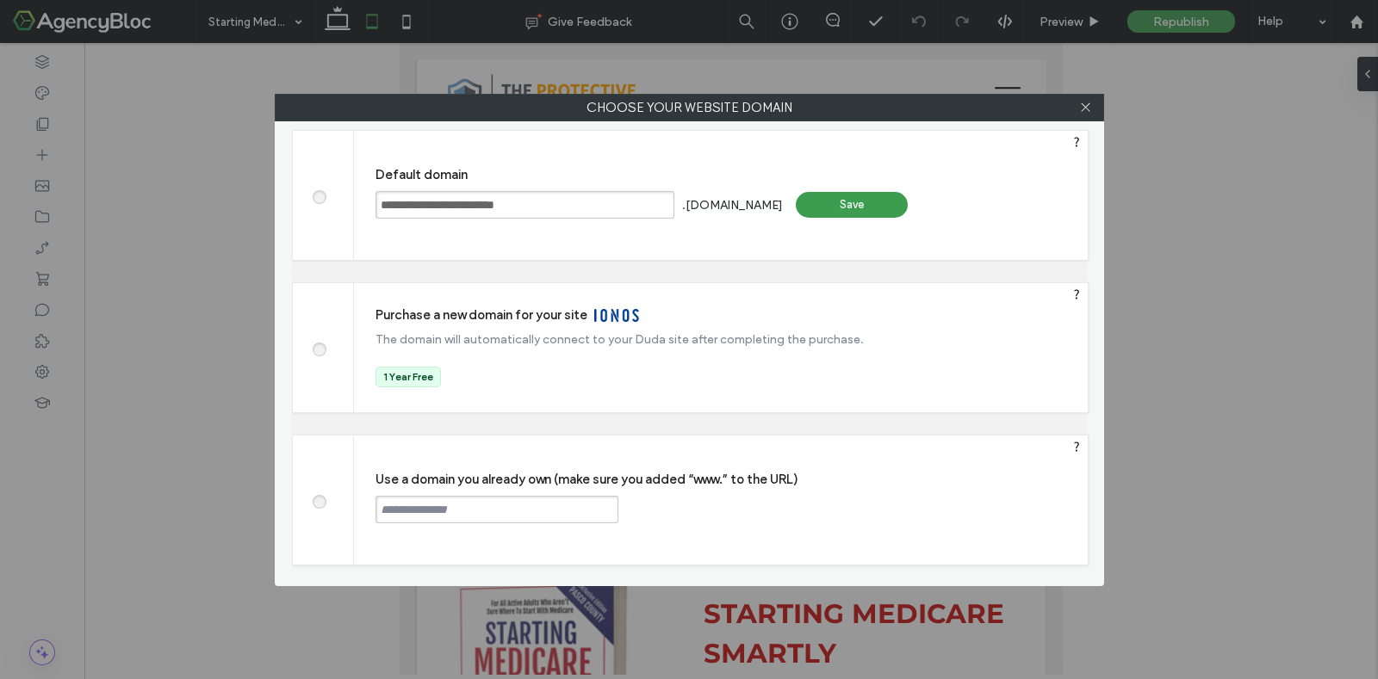
click at [319, 501] on span at bounding box center [319, 499] width 0 height 13
click at [418, 511] on input "text" at bounding box center [496, 510] width 243 height 28
click at [1088, 109] on use at bounding box center [1085, 107] width 9 height 9
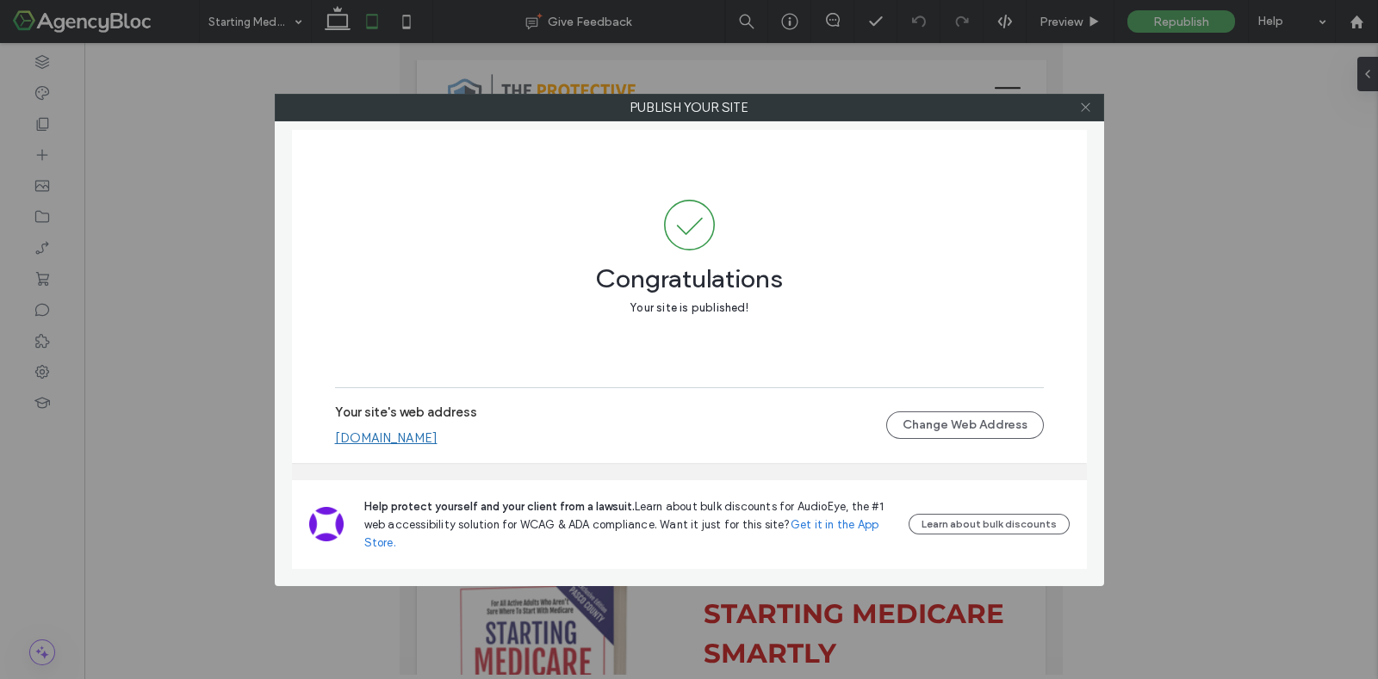
click at [1083, 105] on icon at bounding box center [1085, 107] width 13 height 13
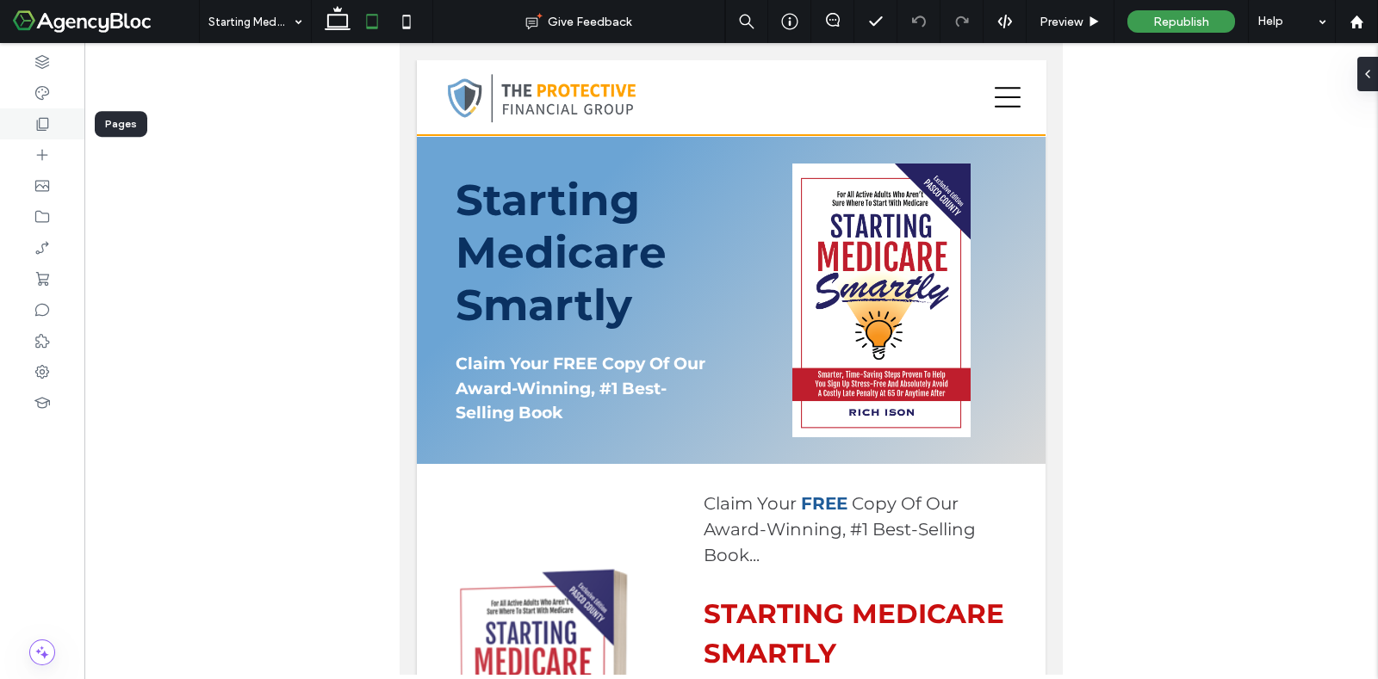
click at [52, 123] on div at bounding box center [42, 123] width 84 height 31
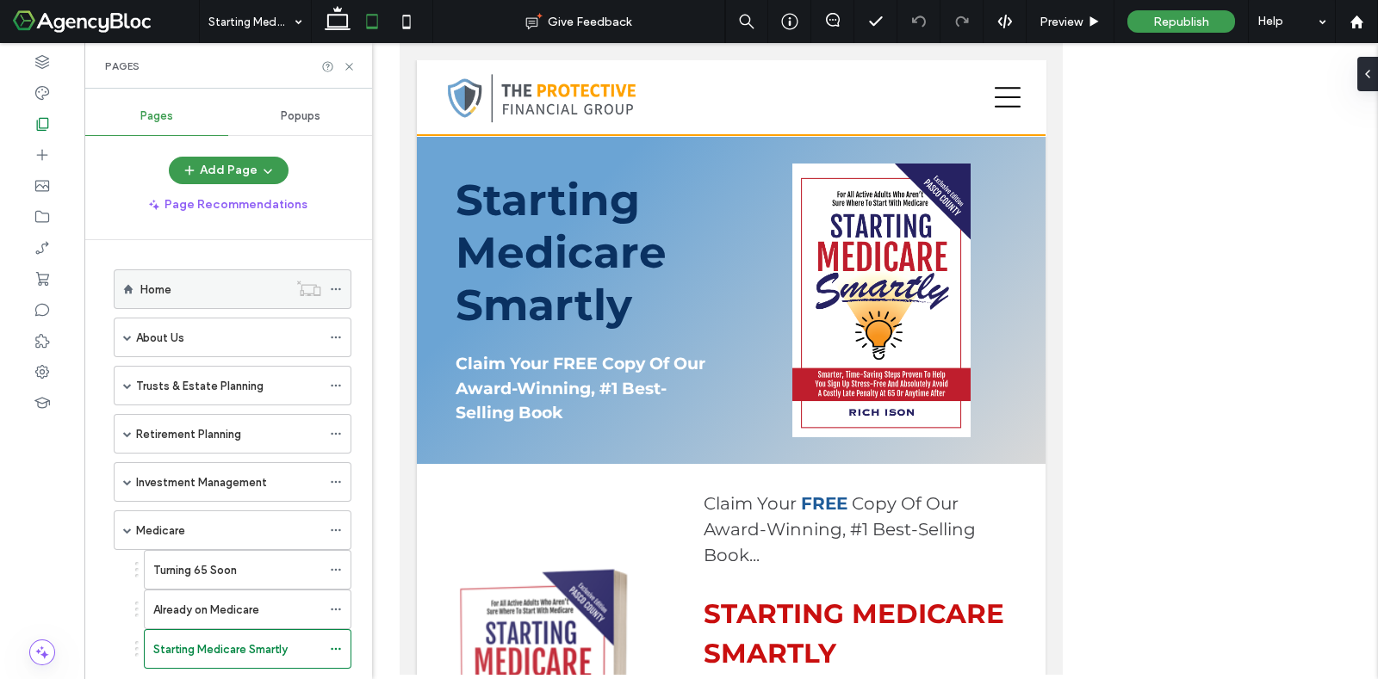
click at [254, 288] on div "Home" at bounding box center [213, 290] width 147 height 18
click at [333, 23] on icon at bounding box center [337, 21] width 34 height 34
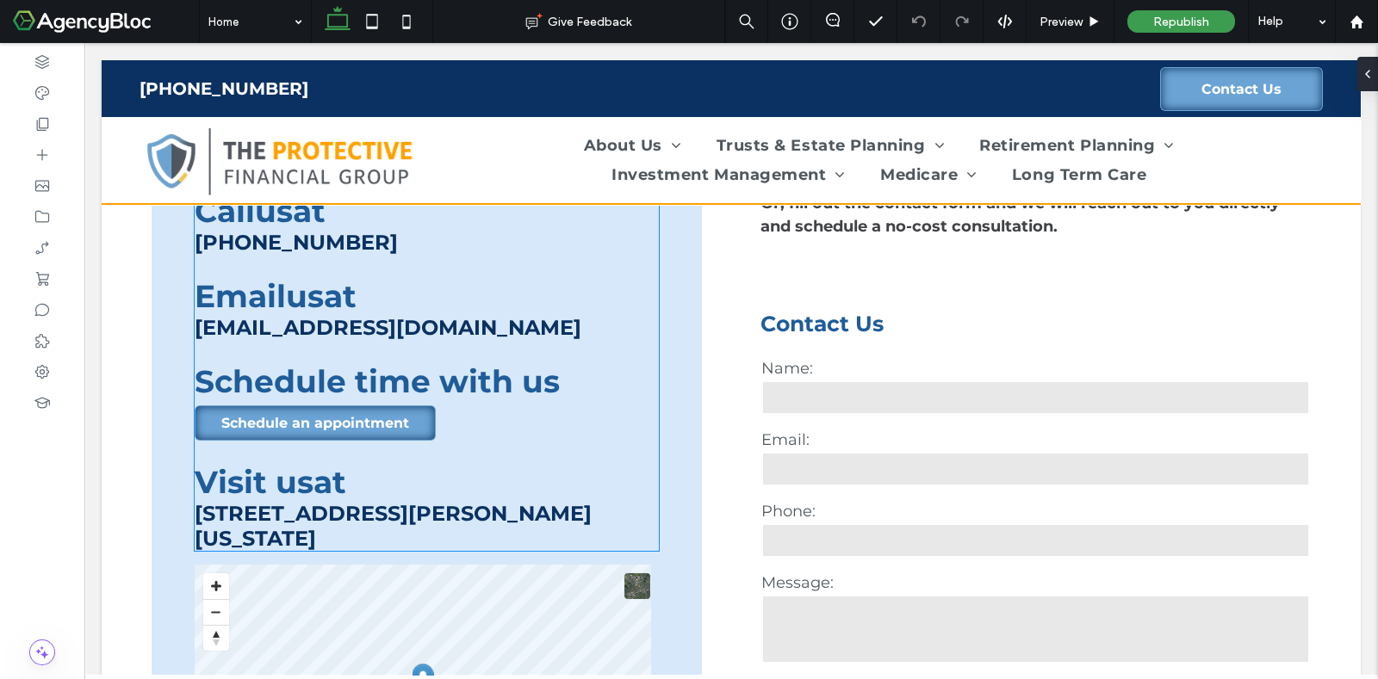
scroll to position [3443, 0]
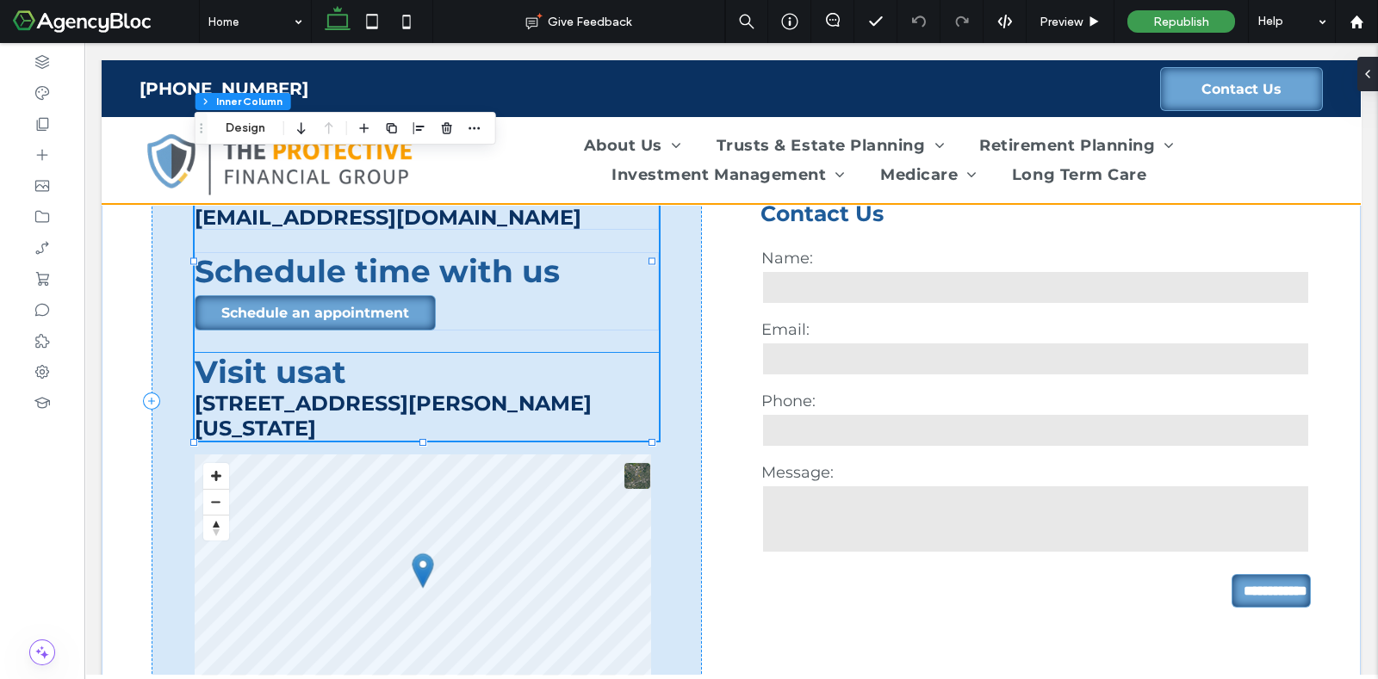
click at [351, 391] on span "[STREET_ADDRESS][PERSON_NAME][US_STATE]" at bounding box center [393, 416] width 397 height 50
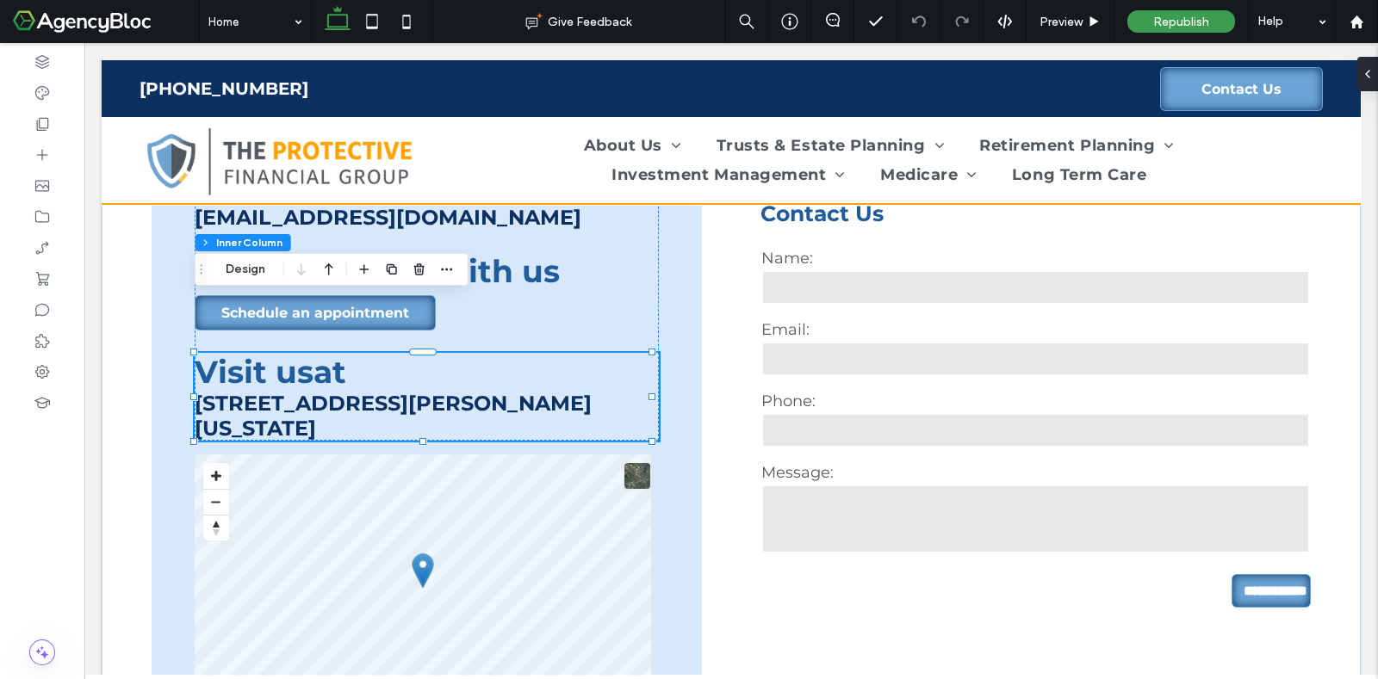
click at [351, 391] on span "[STREET_ADDRESS][PERSON_NAME][US_STATE]" at bounding box center [393, 416] width 397 height 50
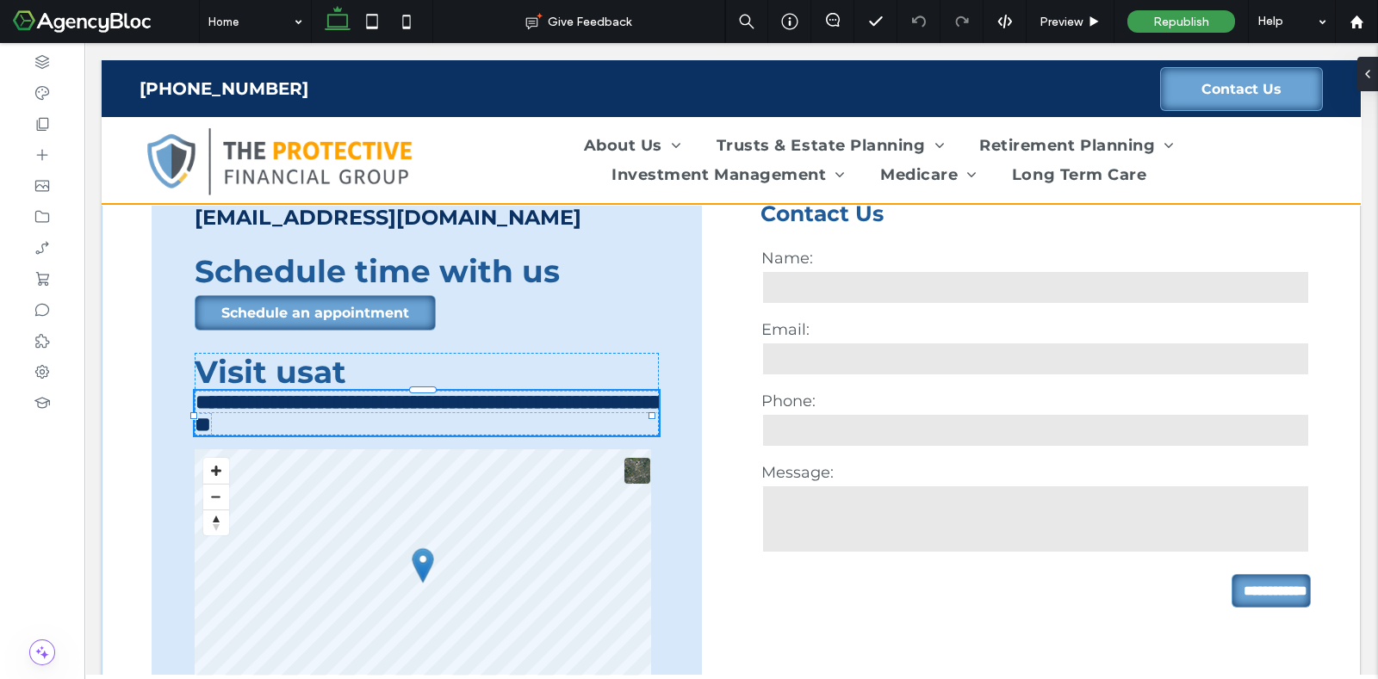
type input "**********"
type input "**"
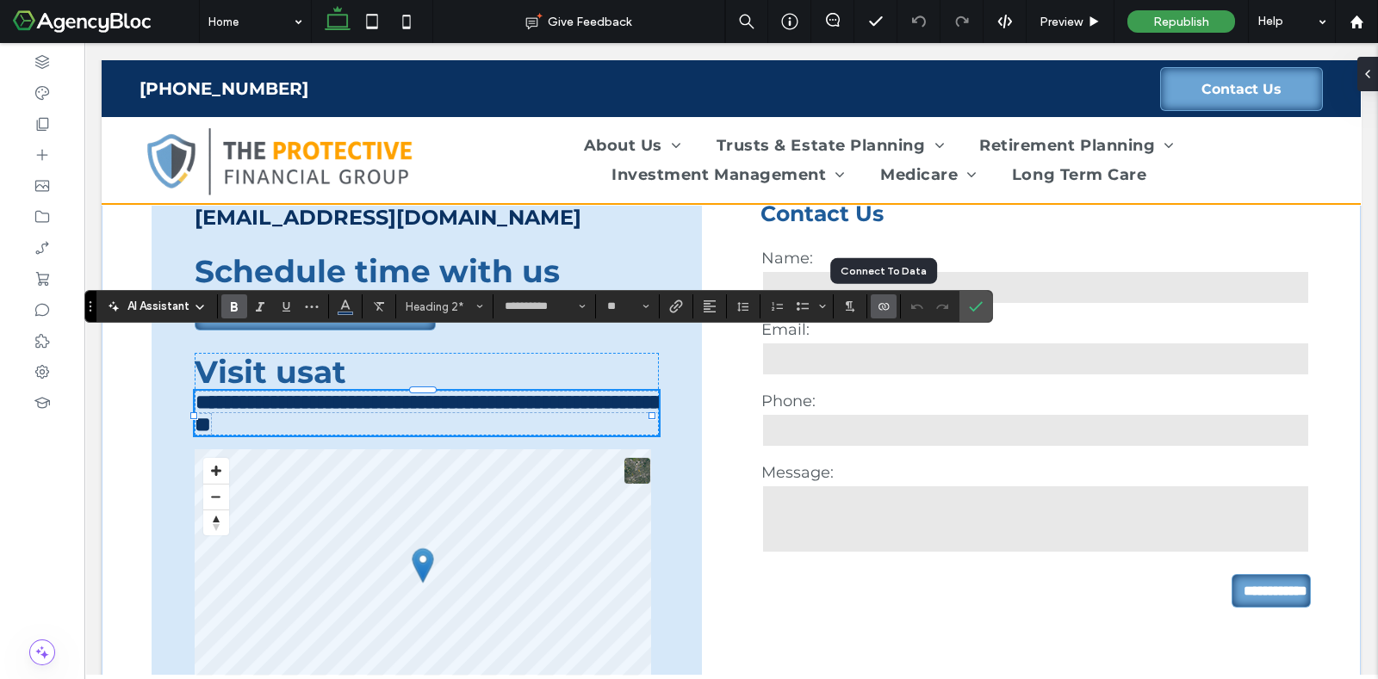
click at [877, 304] on icon "Connect To Data" at bounding box center [884, 307] width 14 height 14
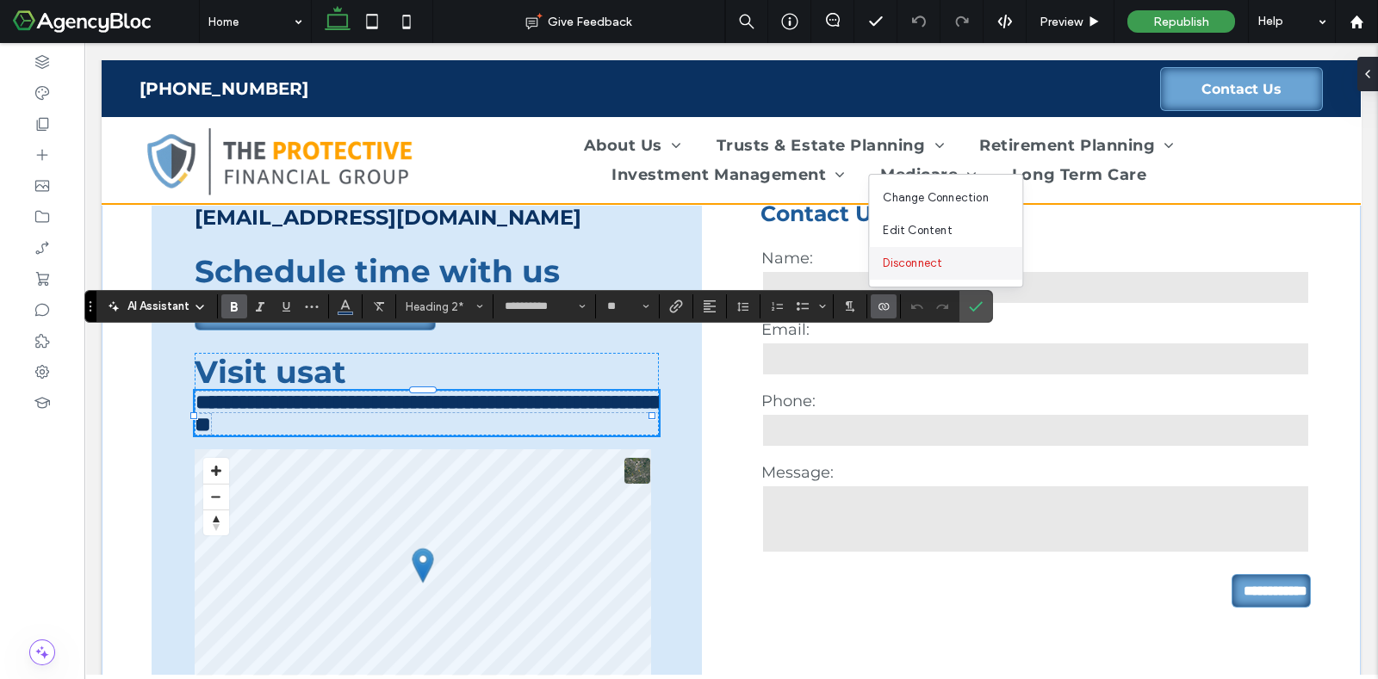
click at [917, 260] on span "Disconnect" at bounding box center [912, 263] width 59 height 17
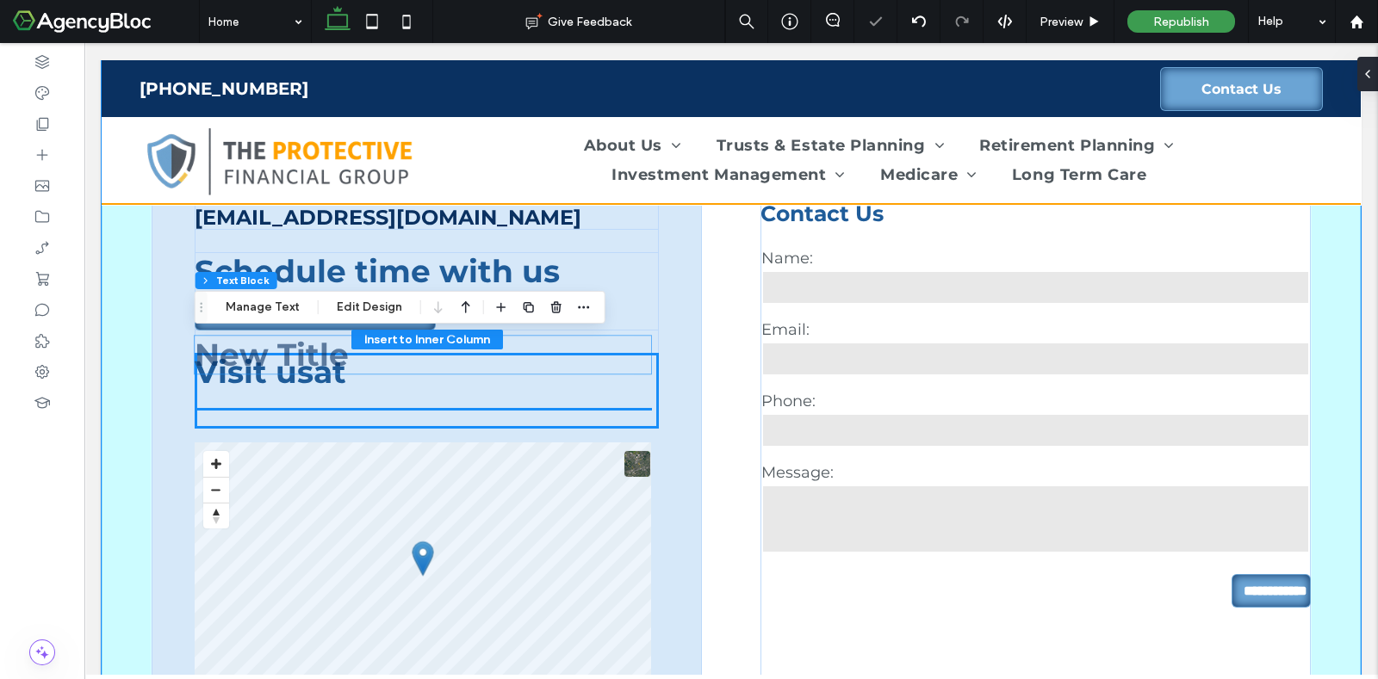
click at [233, 361] on h2 "New Title" at bounding box center [423, 355] width 456 height 38
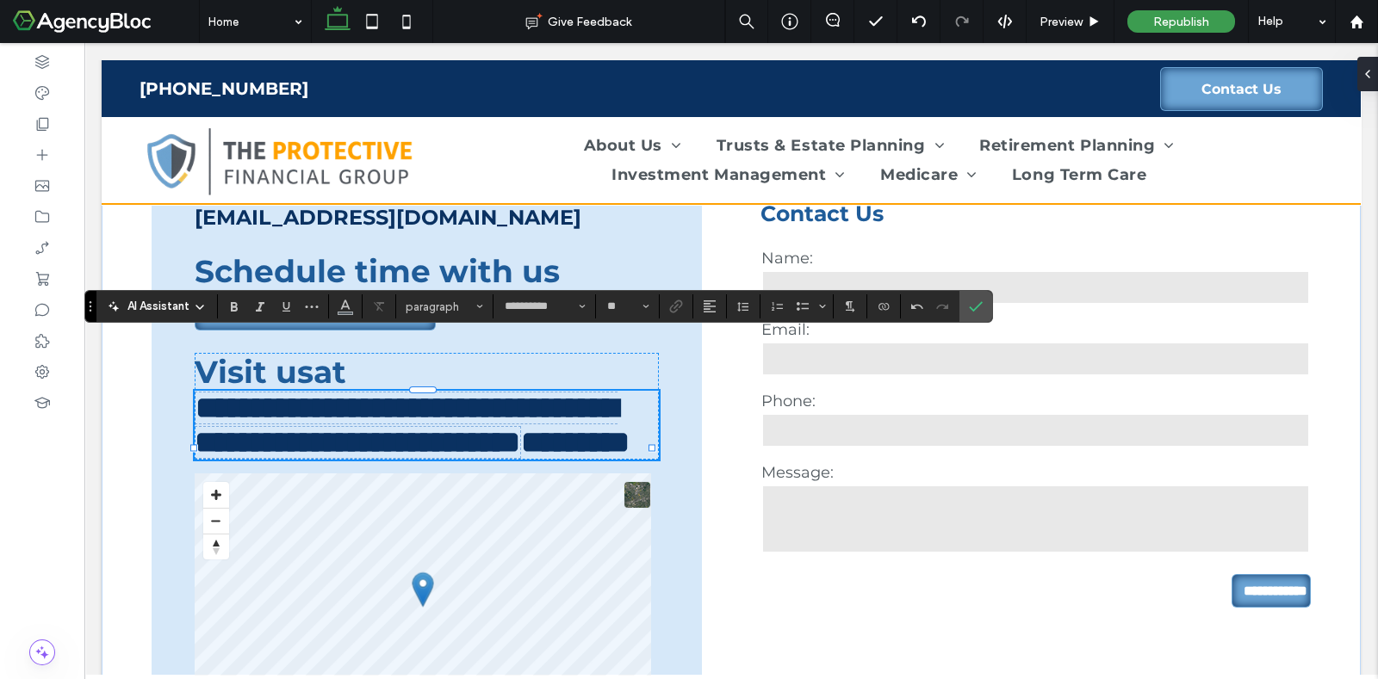
click at [501, 393] on span "**********" at bounding box center [406, 425] width 423 height 65
type input "**"
click at [505, 393] on span "**********" at bounding box center [406, 425] width 423 height 65
click at [501, 393] on span "**********" at bounding box center [406, 425] width 423 height 65
click at [507, 393] on span "**********" at bounding box center [406, 425] width 423 height 65
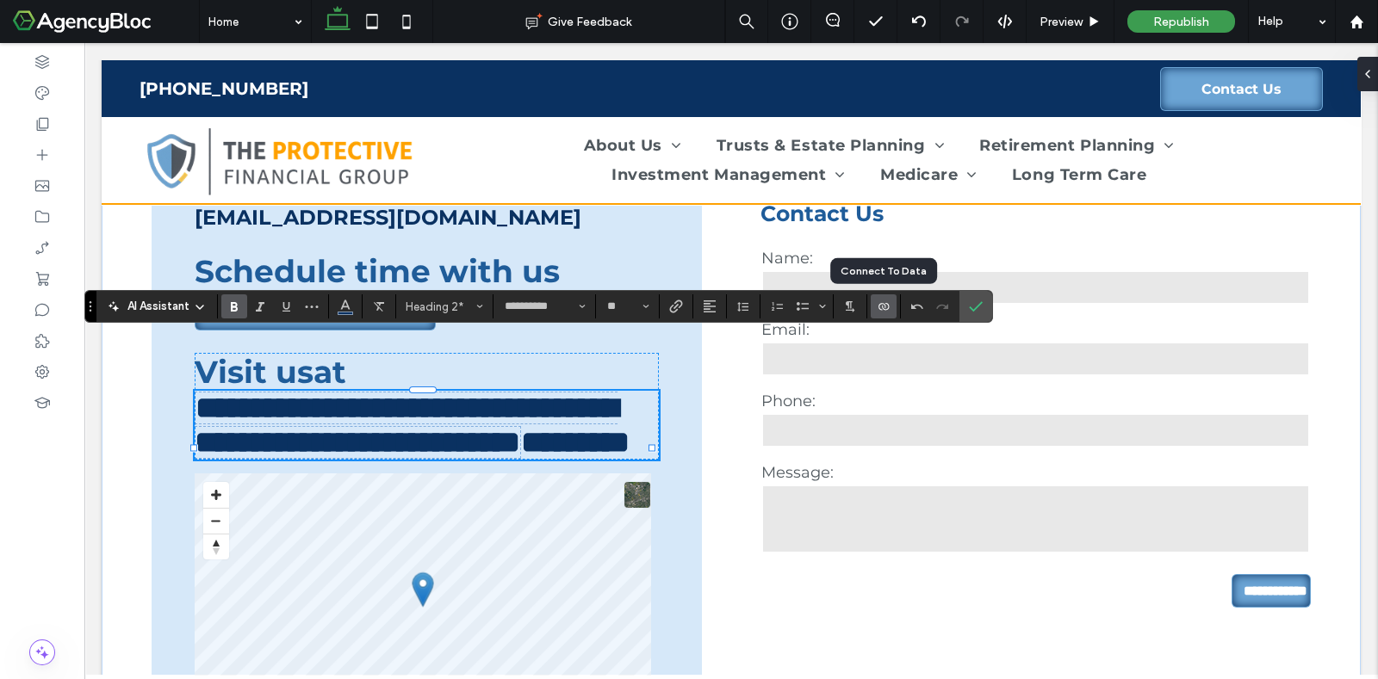
click at [877, 306] on icon "Connect To Data" at bounding box center [884, 307] width 14 height 14
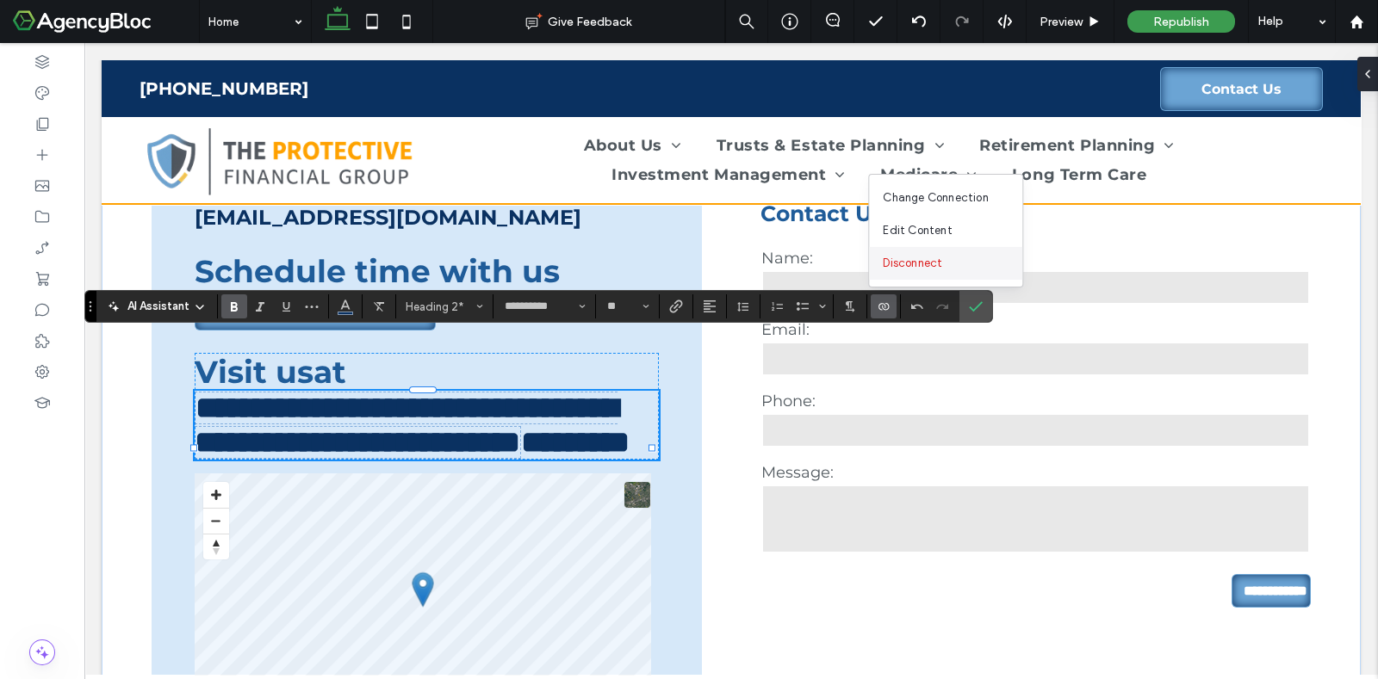
click at [896, 267] on span "Disconnect" at bounding box center [912, 263] width 59 height 17
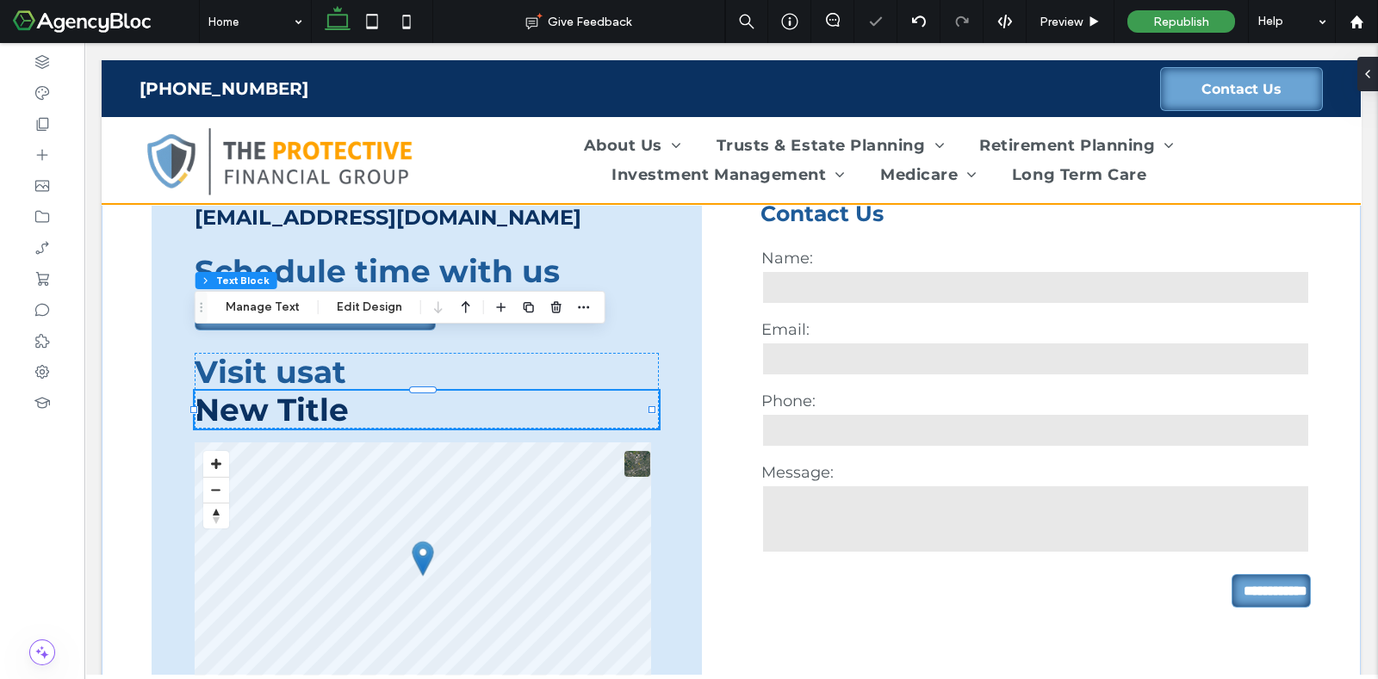
click at [242, 391] on span "New Title" at bounding box center [272, 410] width 154 height 38
click at [242, 393] on span "*********" at bounding box center [249, 408] width 108 height 31
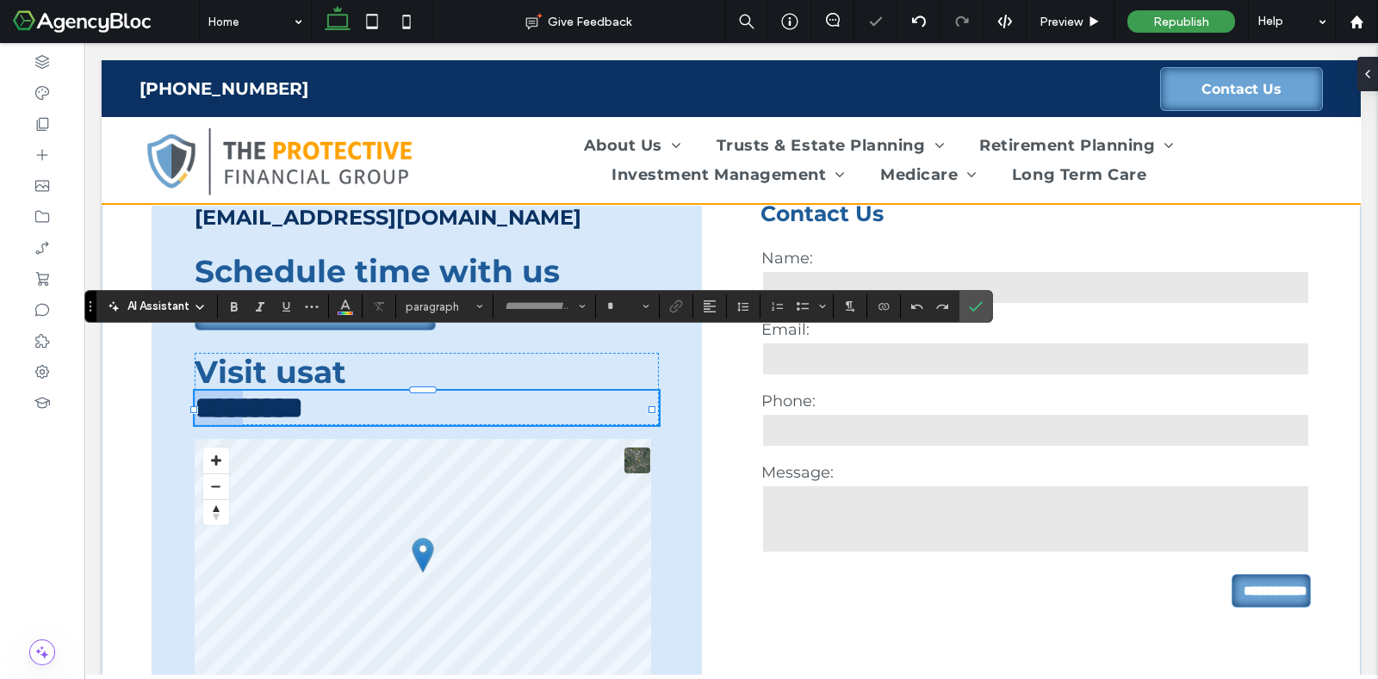
type input "**********"
click at [353, 391] on h2 "*********" at bounding box center [427, 408] width 464 height 34
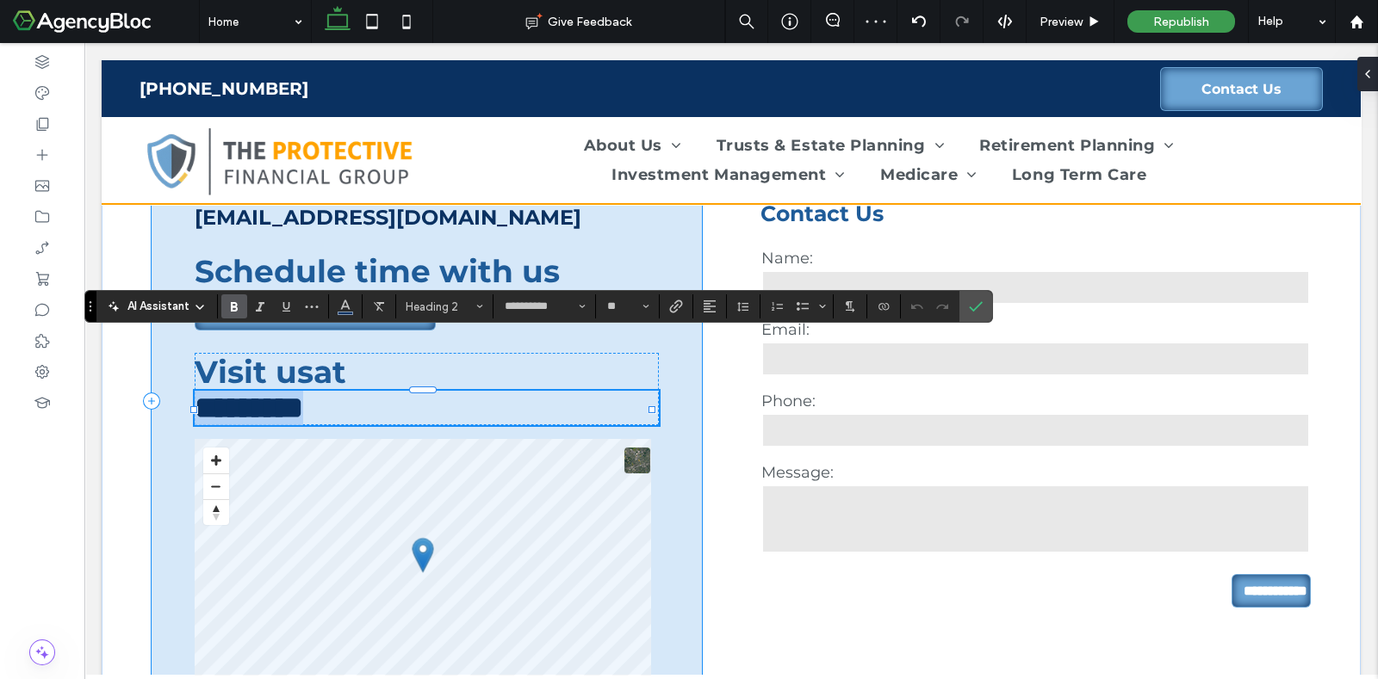
drag, startPoint x: 357, startPoint y: 352, endPoint x: 190, endPoint y: 363, distance: 167.4
click at [190, 363] on div "Call us at (813) 406-0480 Email us at rich@theprotectiveagency.com S chedule ti…" at bounding box center [427, 402] width 550 height 726
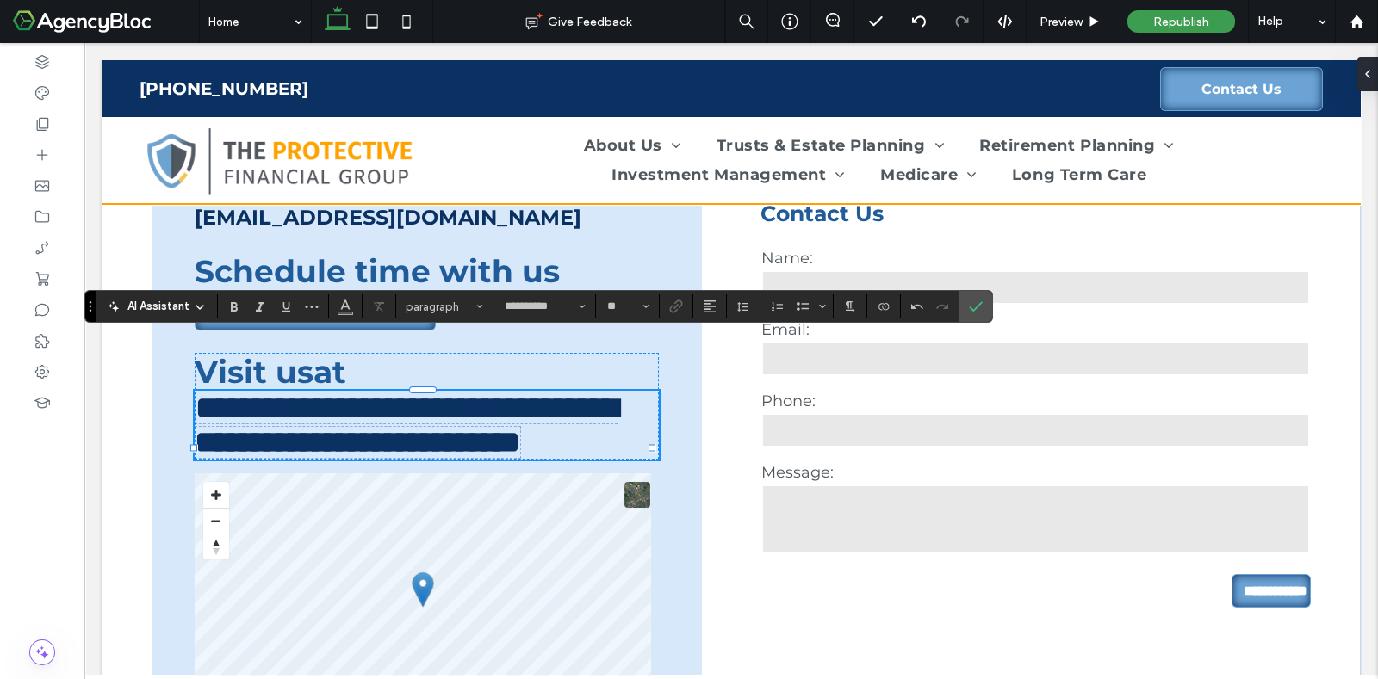
type input "**"
click at [431, 428] on h2 "**********" at bounding box center [427, 425] width 464 height 69
click at [425, 393] on span "**********" at bounding box center [406, 425] width 423 height 65
click at [499, 393] on span "**********" at bounding box center [406, 425] width 423 height 65
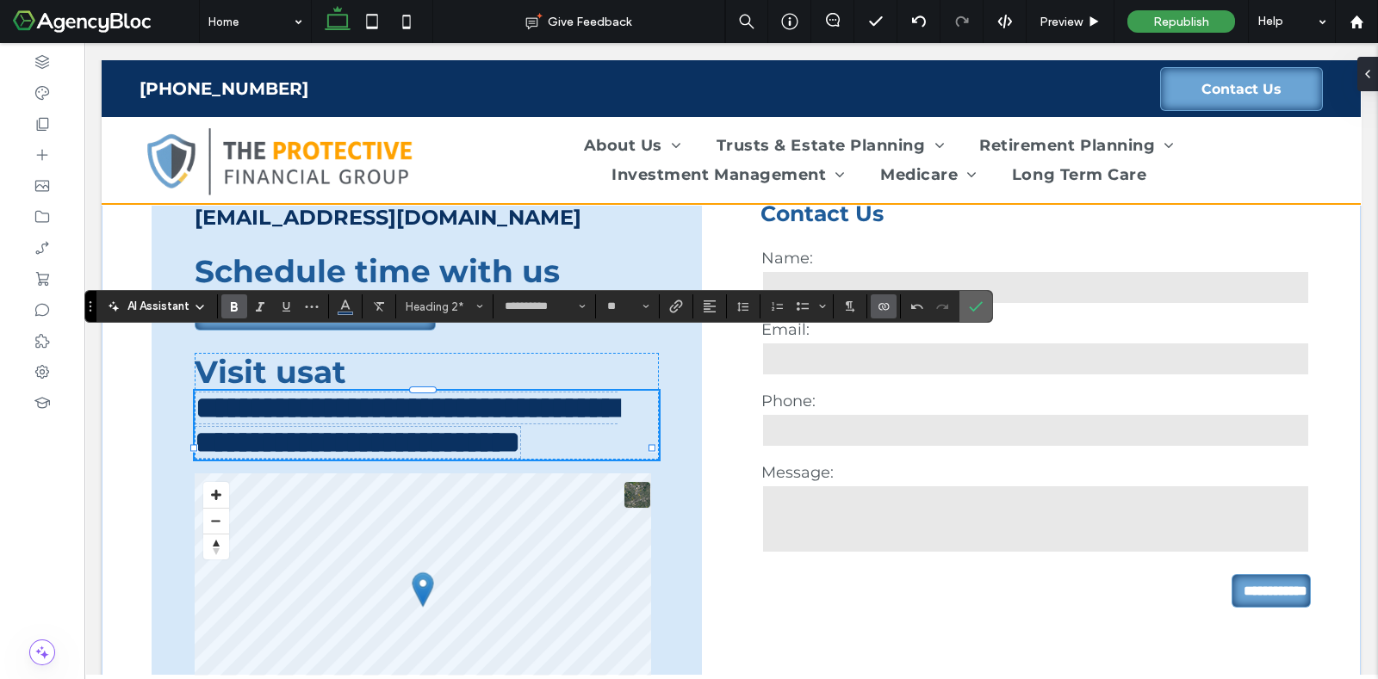
click at [979, 312] on icon "Confirm" at bounding box center [976, 307] width 14 height 14
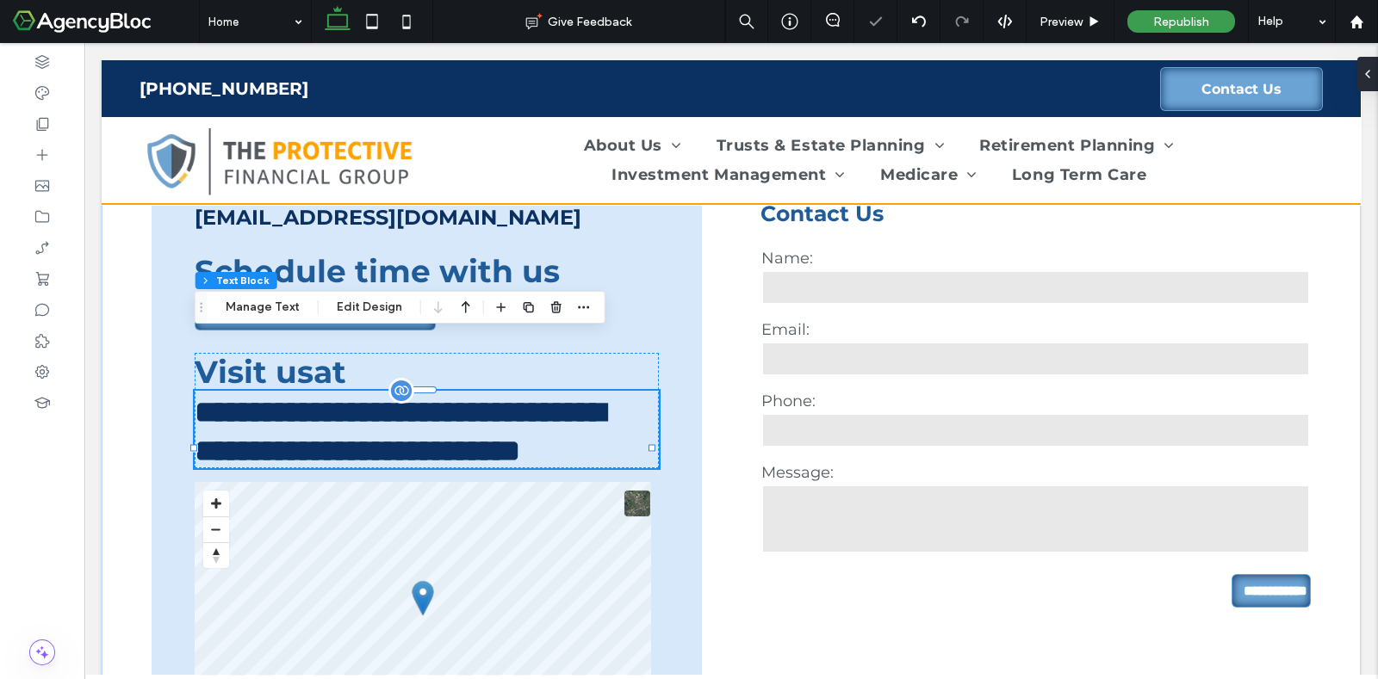
click at [430, 397] on span "**********" at bounding box center [400, 432] width 410 height 70
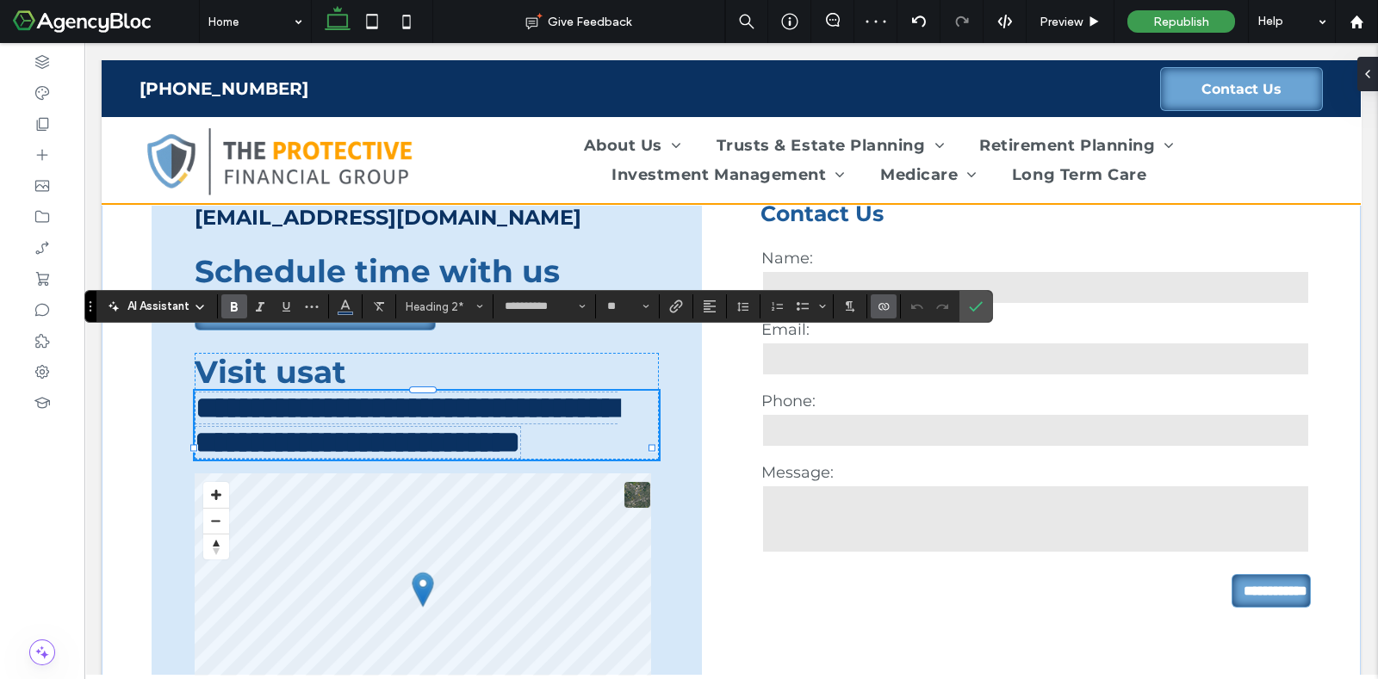
click at [887, 305] on icon "Connect To Data" at bounding box center [884, 307] width 14 height 14
click at [960, 263] on div "Disconnect" at bounding box center [945, 263] width 153 height 33
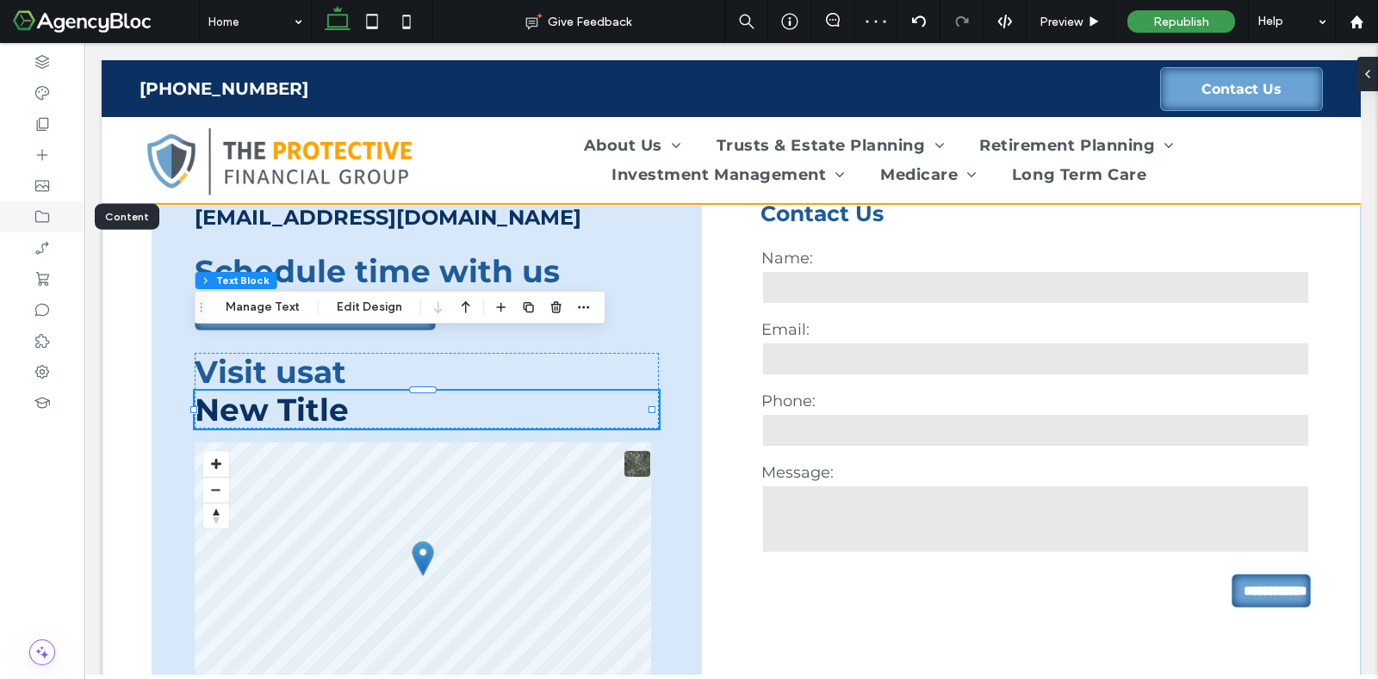
click at [42, 214] on icon at bounding box center [42, 216] width 17 height 17
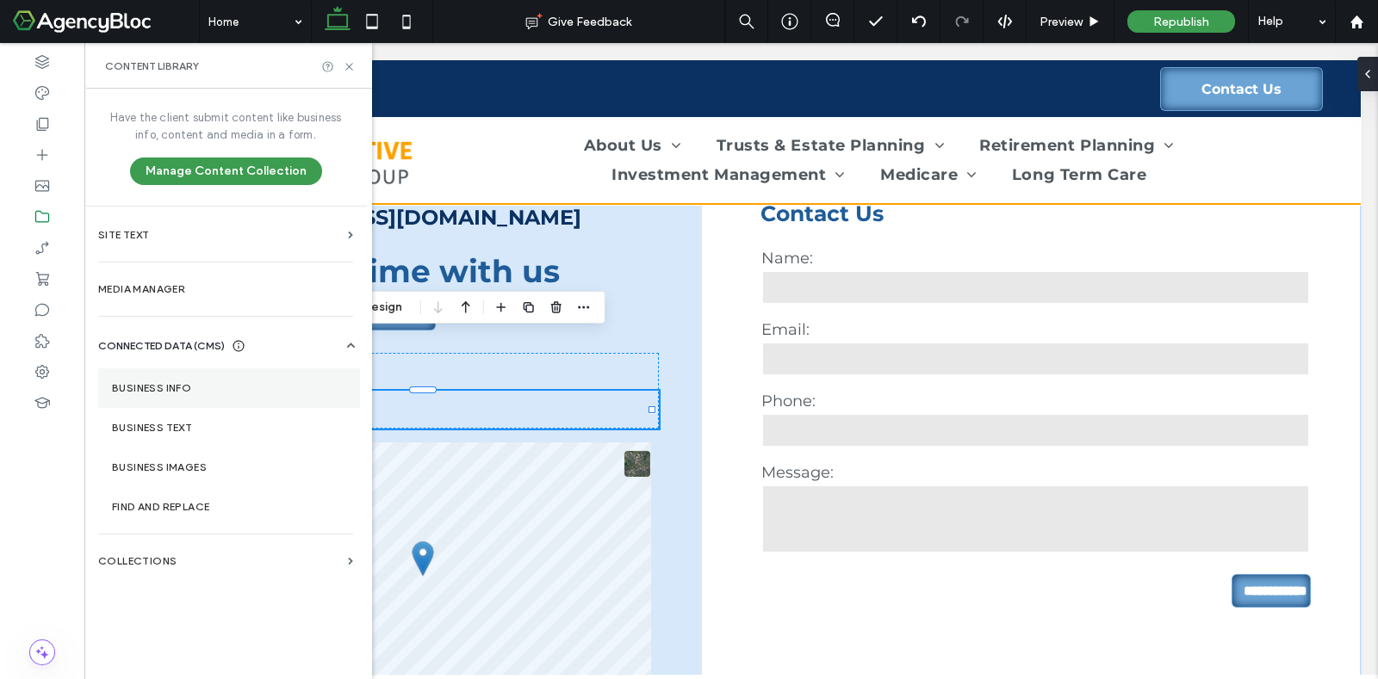
click at [195, 381] on section "Business Info" at bounding box center [229, 389] width 262 height 40
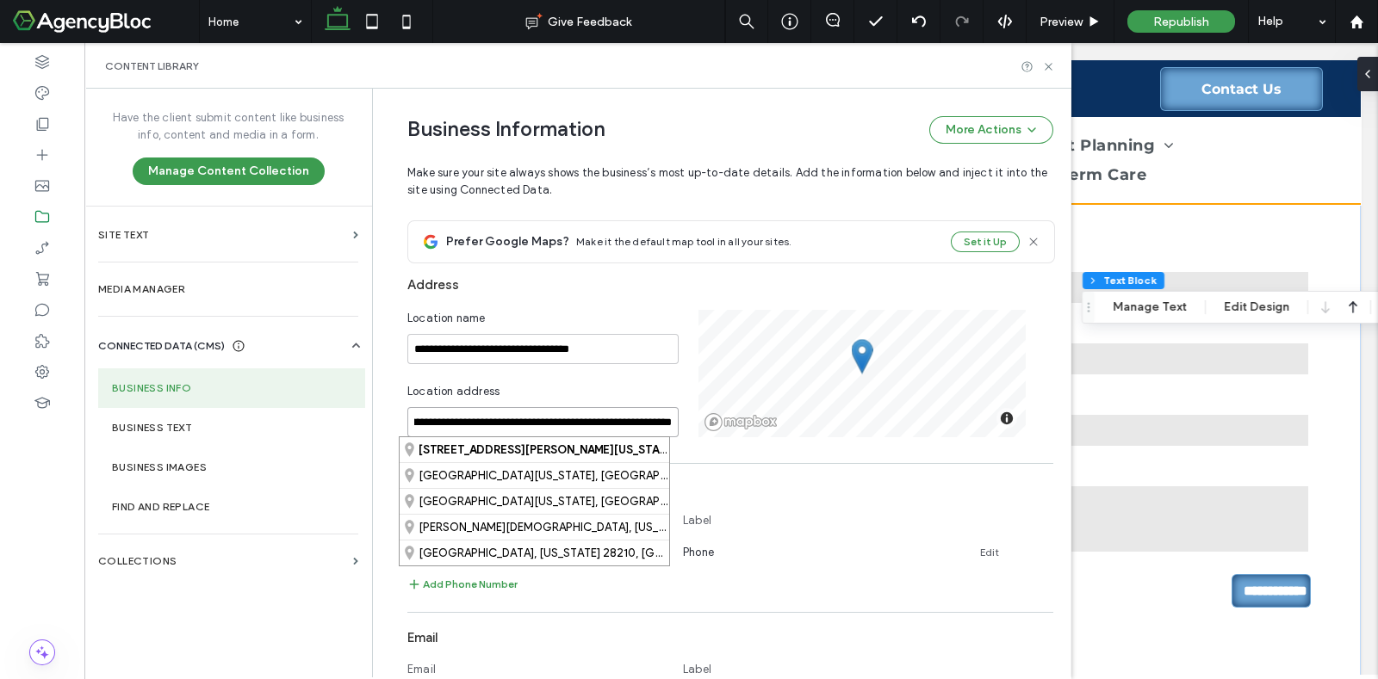
scroll to position [0, 66]
drag, startPoint x: 406, startPoint y: 419, endPoint x: 585, endPoint y: 419, distance: 178.2
click at [585, 419] on input "**********" at bounding box center [542, 422] width 271 height 30
click at [58, 127] on div at bounding box center [42, 123] width 84 height 31
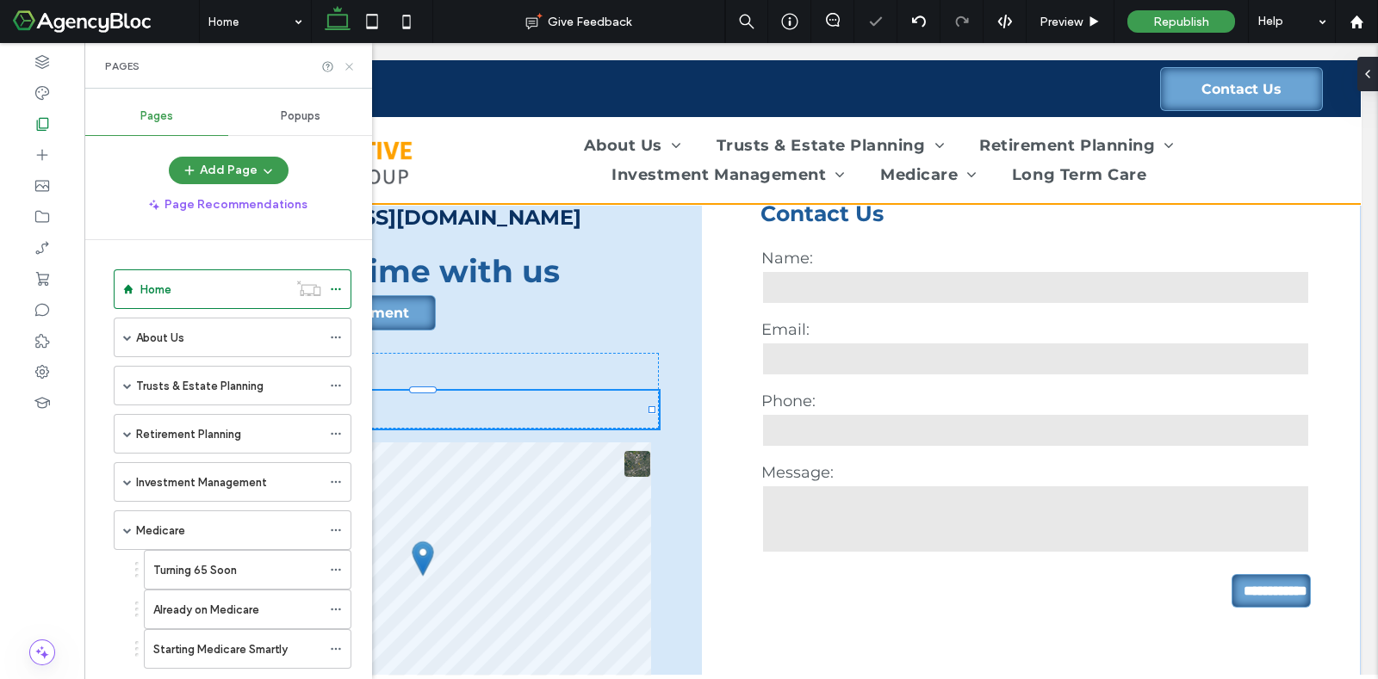
click at [350, 60] on icon at bounding box center [349, 66] width 13 height 13
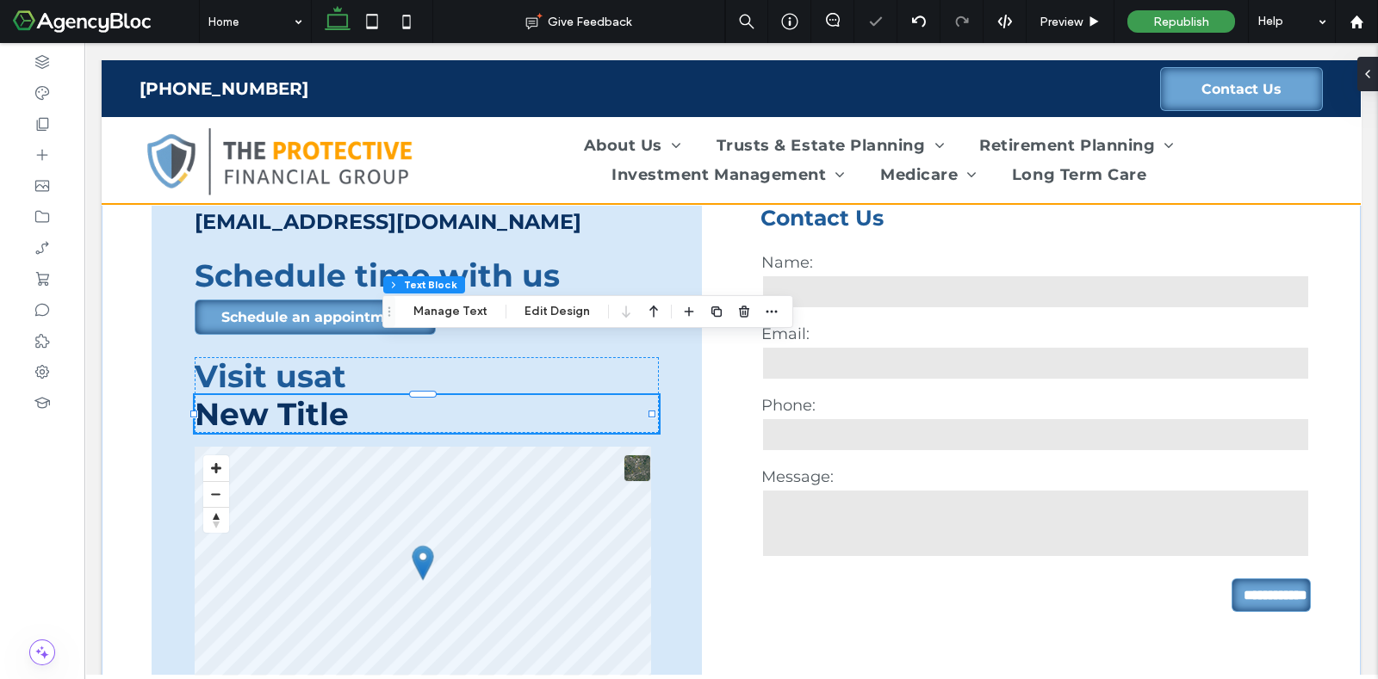
scroll to position [3439, 0]
click at [302, 395] on h2 "New Title" at bounding box center [427, 414] width 464 height 38
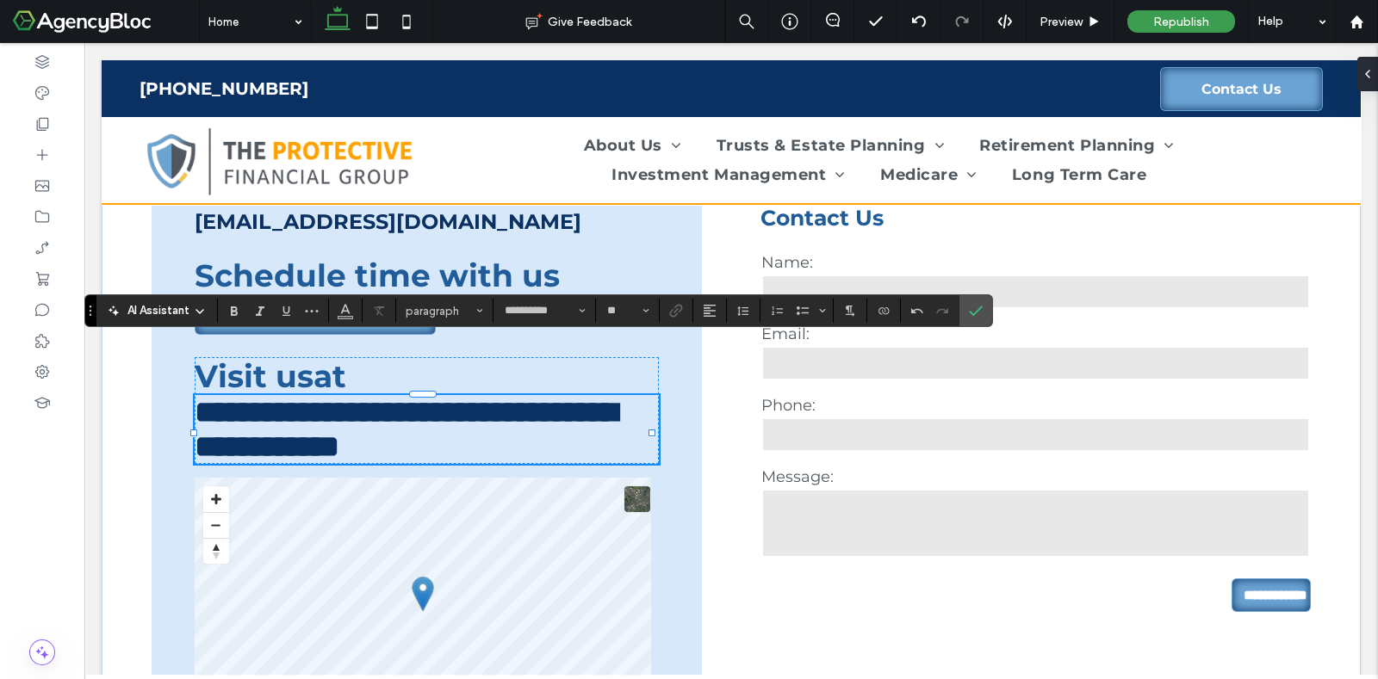
type input "**"
click at [495, 397] on span "**********" at bounding box center [406, 429] width 422 height 65
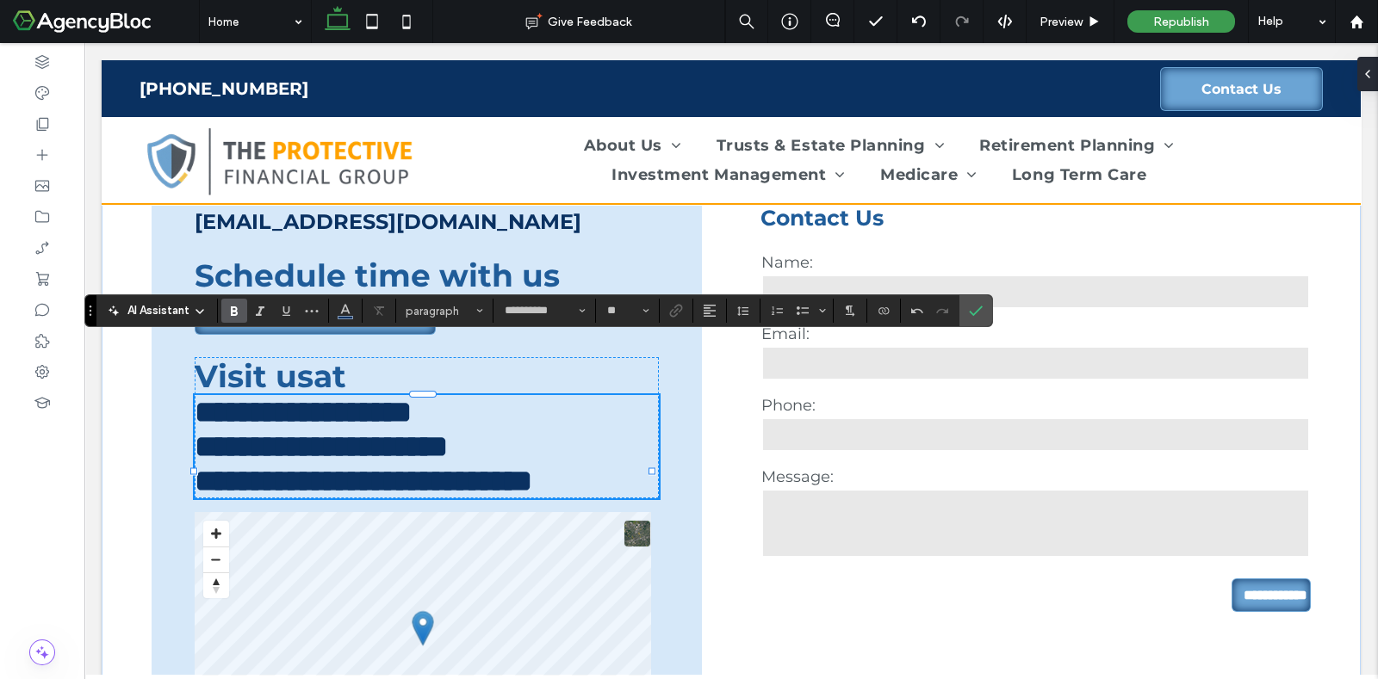
click at [532, 425] on span "**********" at bounding box center [364, 447] width 338 height 100
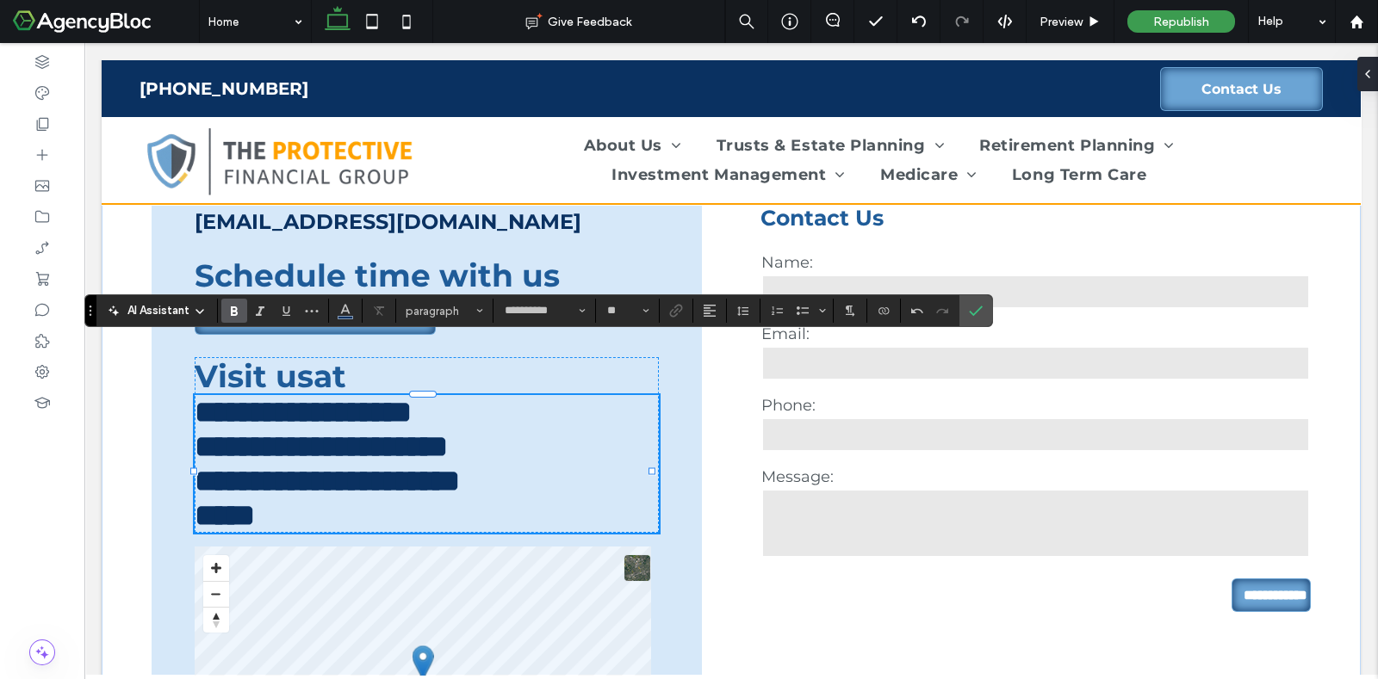
click at [294, 475] on h2 "**********" at bounding box center [427, 464] width 464 height 138
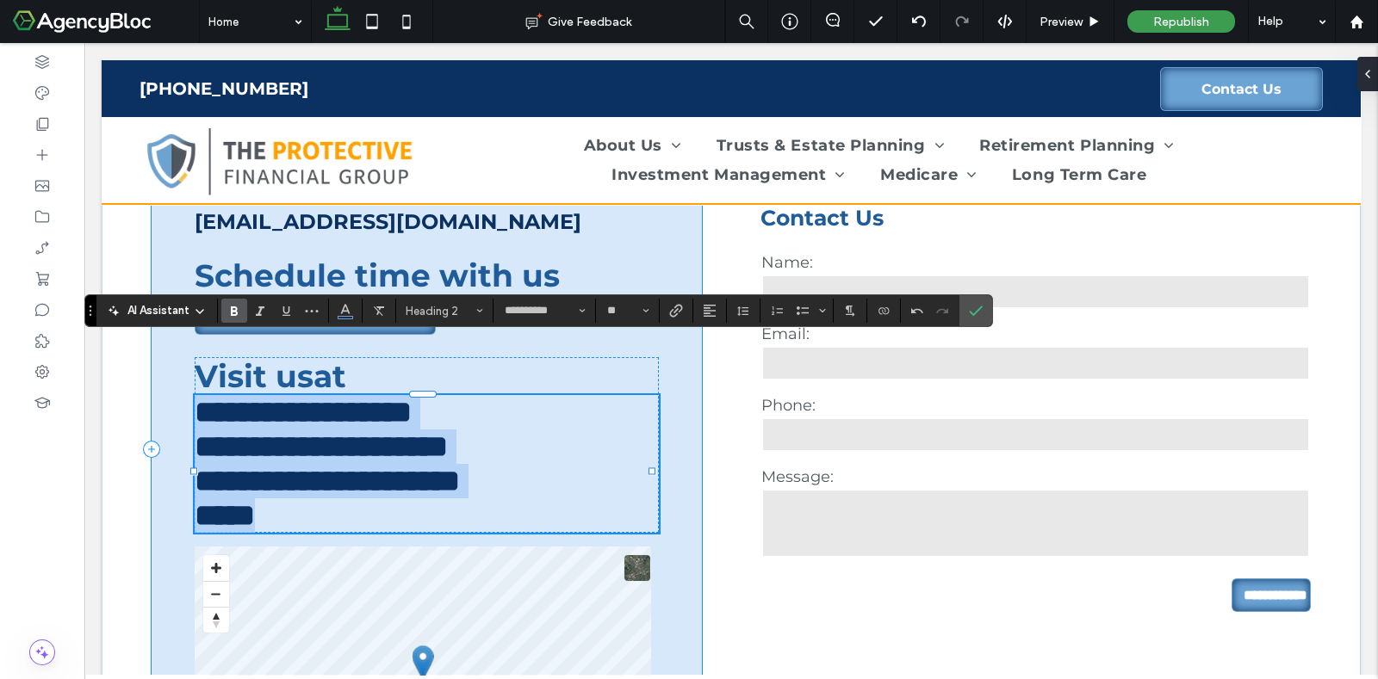
drag, startPoint x: 306, startPoint y: 471, endPoint x: 190, endPoint y: 360, distance: 160.2
click at [190, 360] on div "**********" at bounding box center [427, 449] width 550 height 813
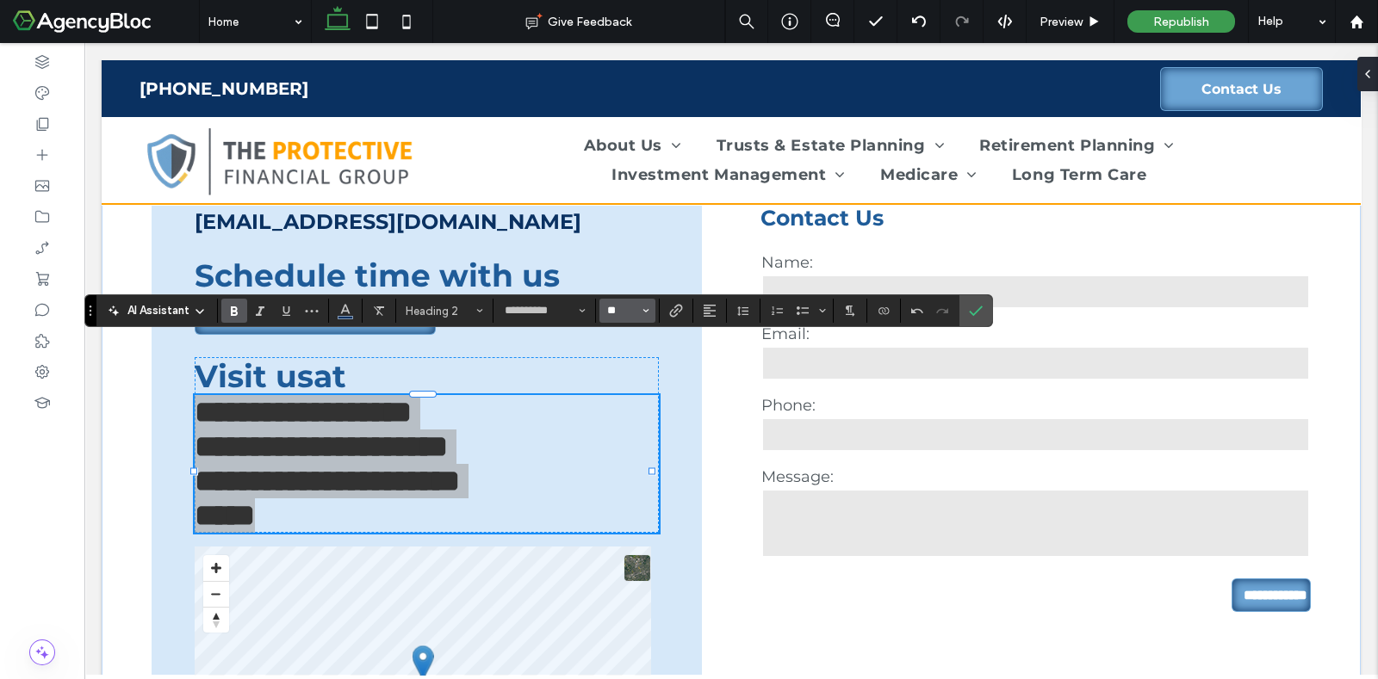
click at [611, 317] on input "**" at bounding box center [622, 311] width 34 height 14
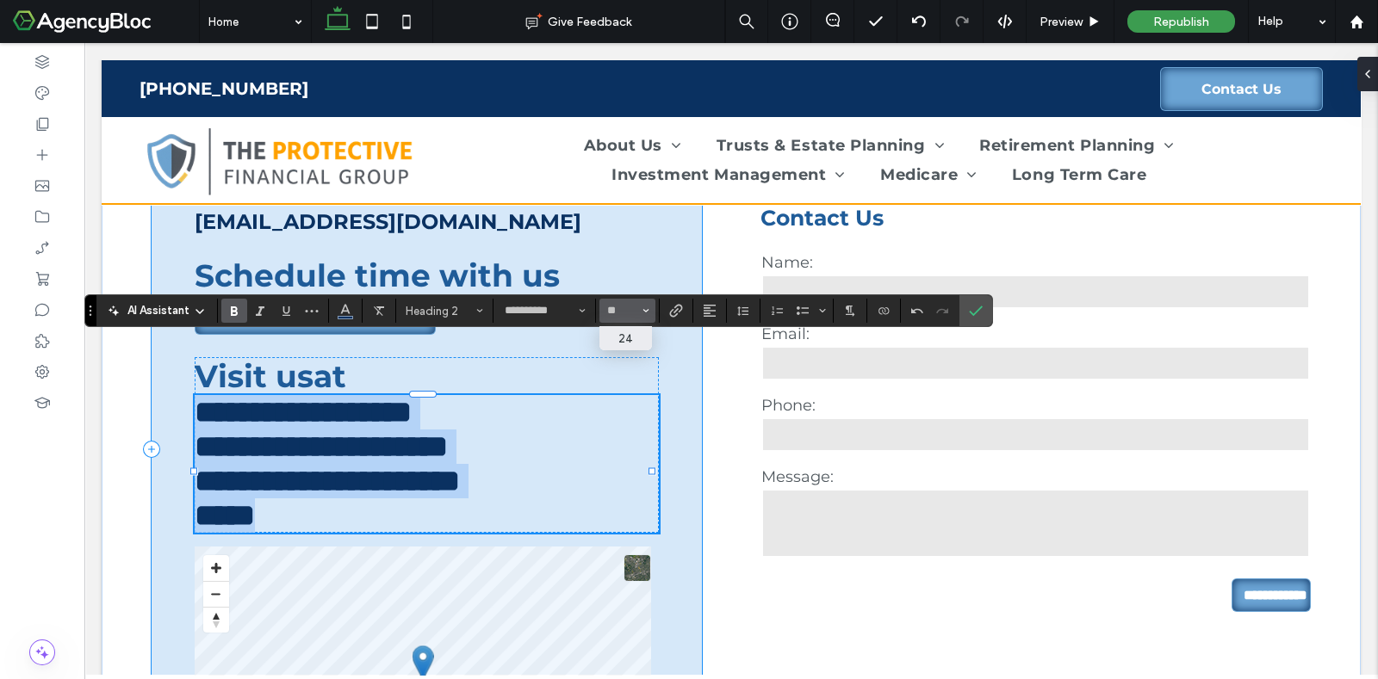
type input "**"
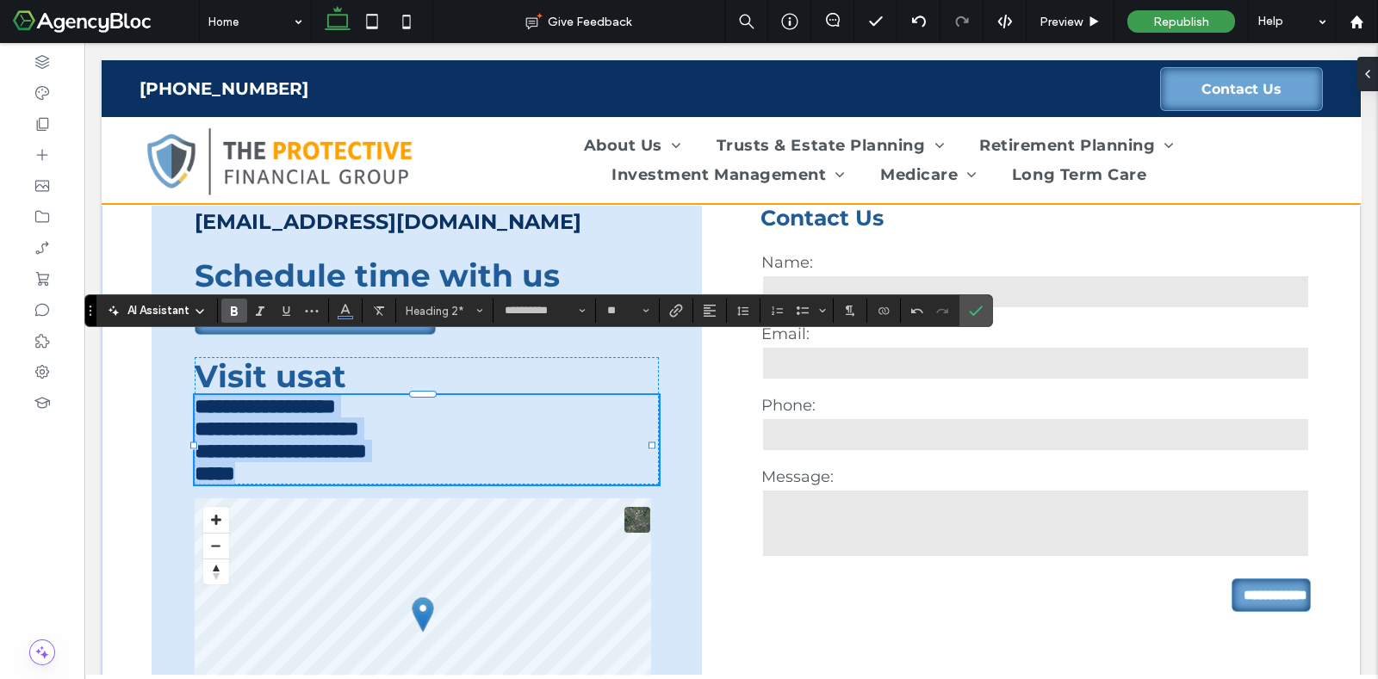
click at [564, 395] on h2 "**********" at bounding box center [427, 440] width 464 height 90
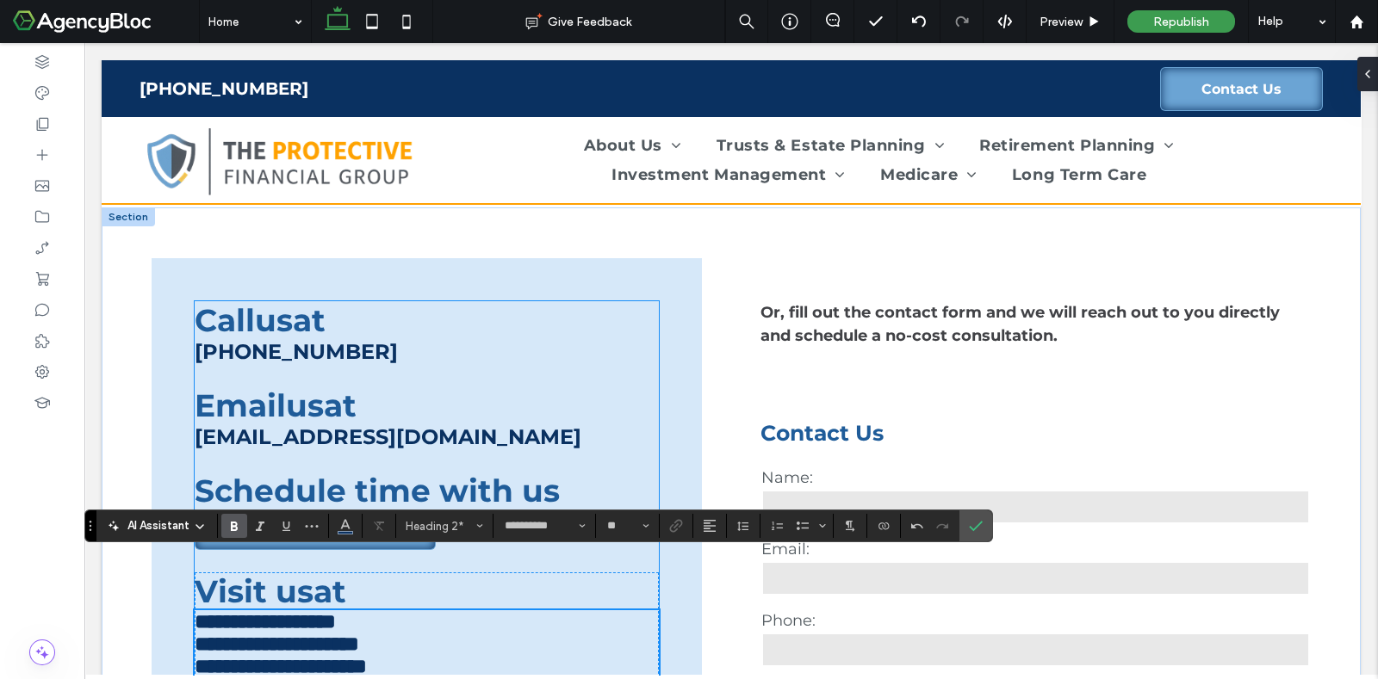
scroll to position [3332, 0]
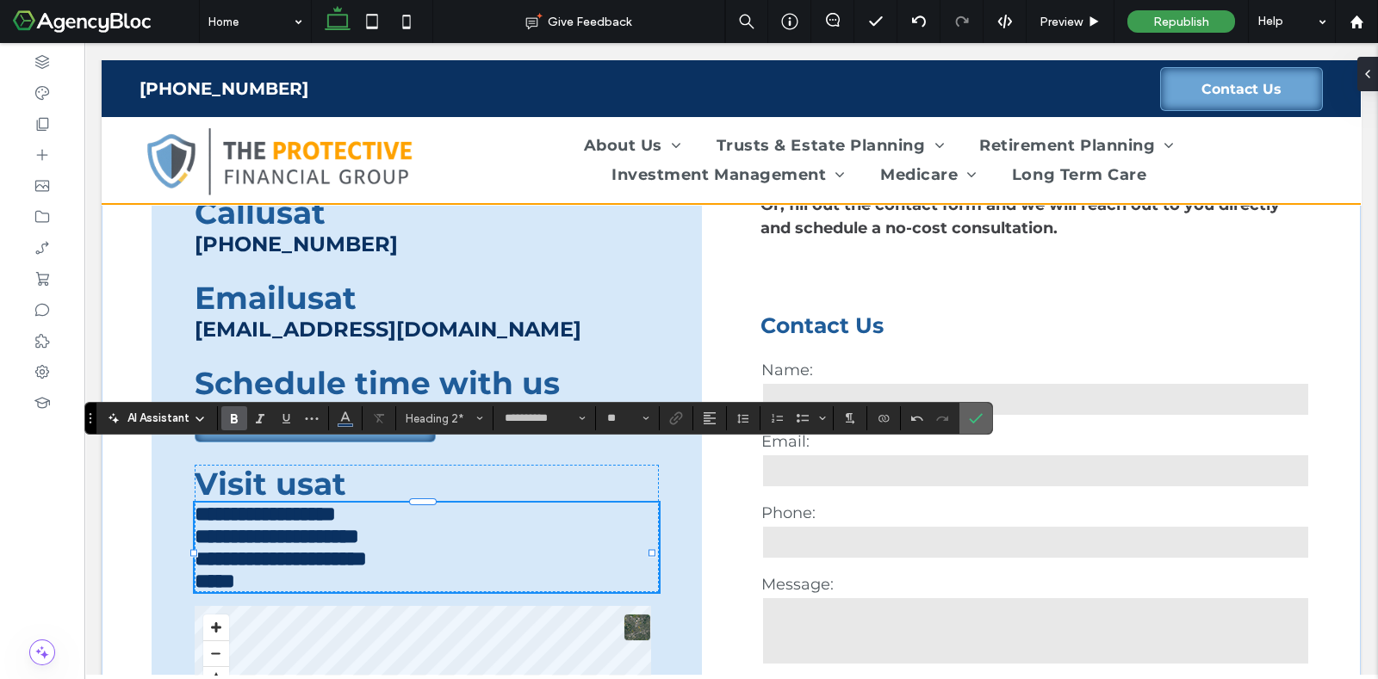
click at [976, 423] on icon "Confirm" at bounding box center [976, 419] width 14 height 14
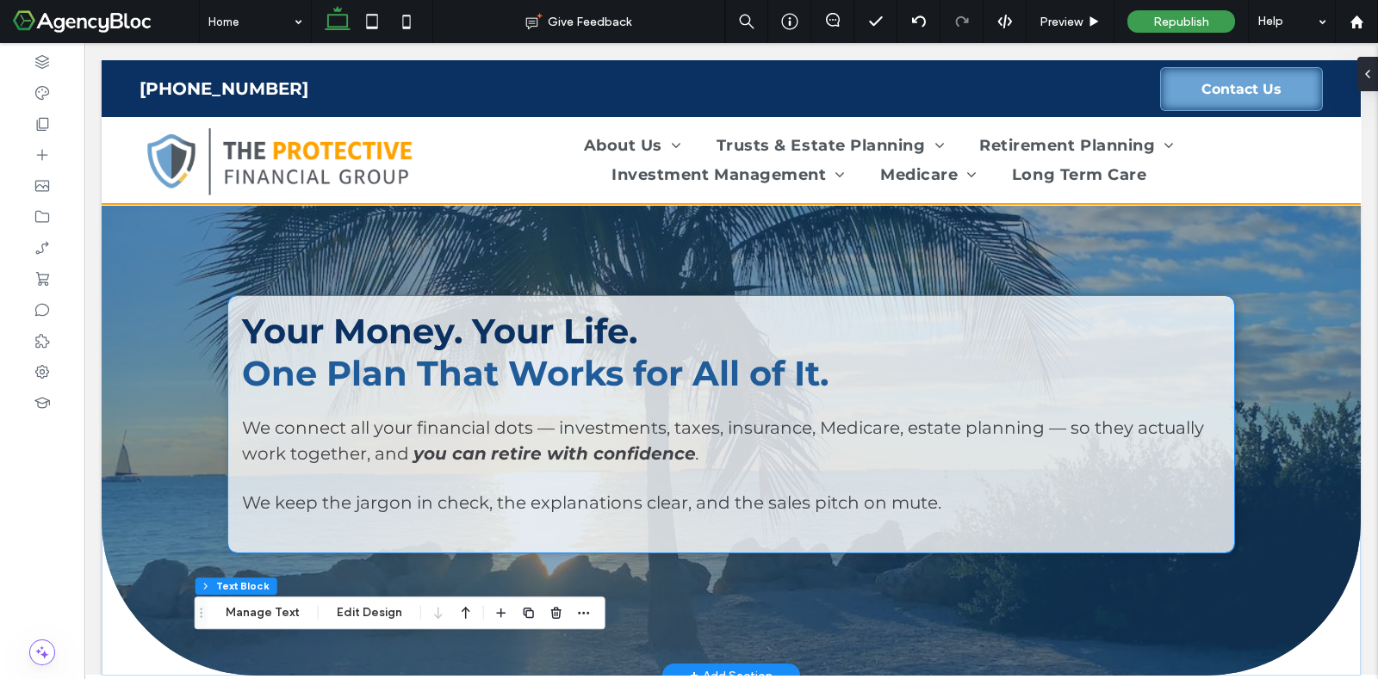
scroll to position [0, 0]
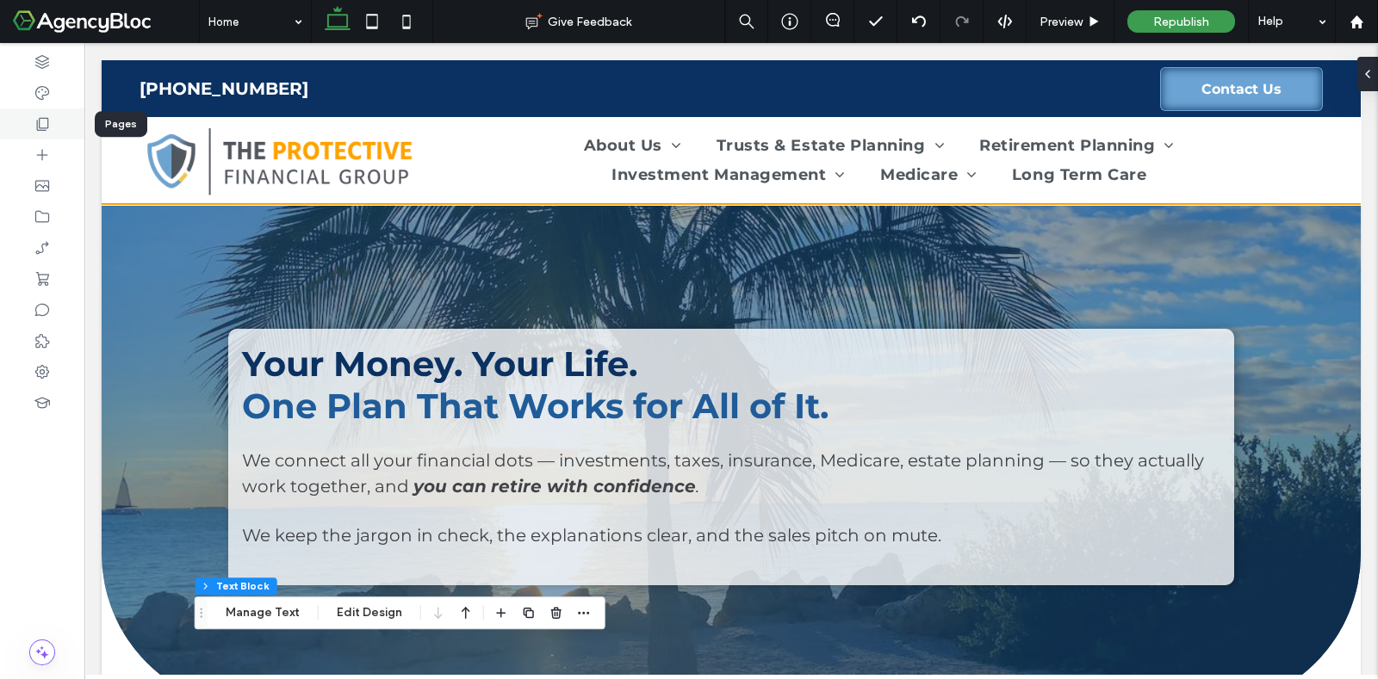
click at [48, 127] on icon at bounding box center [42, 123] width 17 height 17
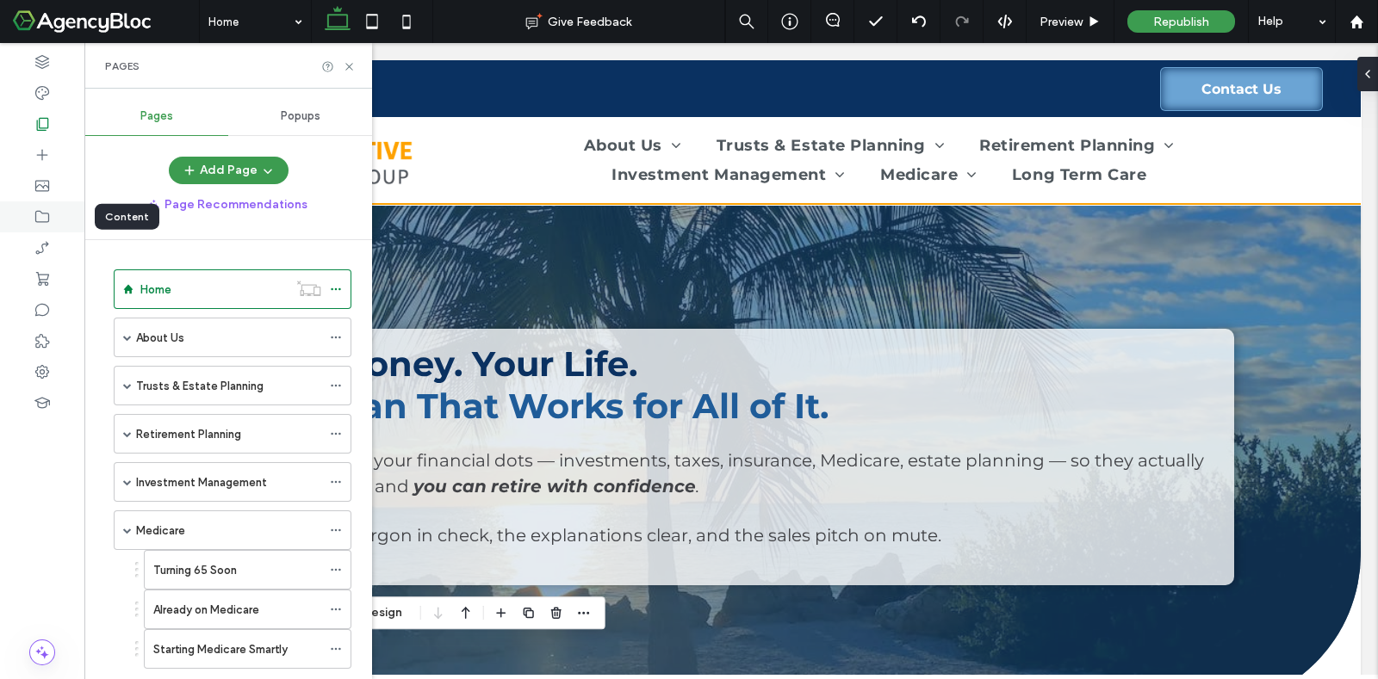
click at [43, 207] on div at bounding box center [42, 216] width 84 height 31
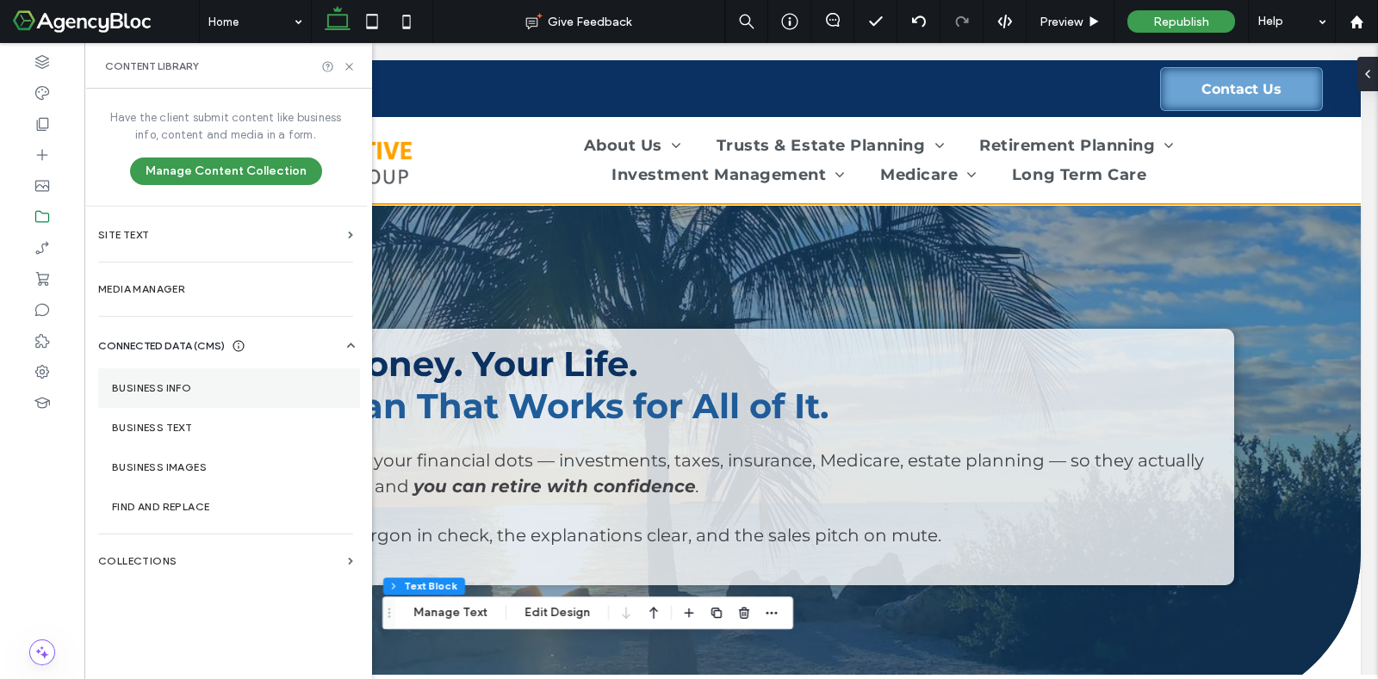
click at [146, 385] on label "Business Info" at bounding box center [229, 388] width 234 height 12
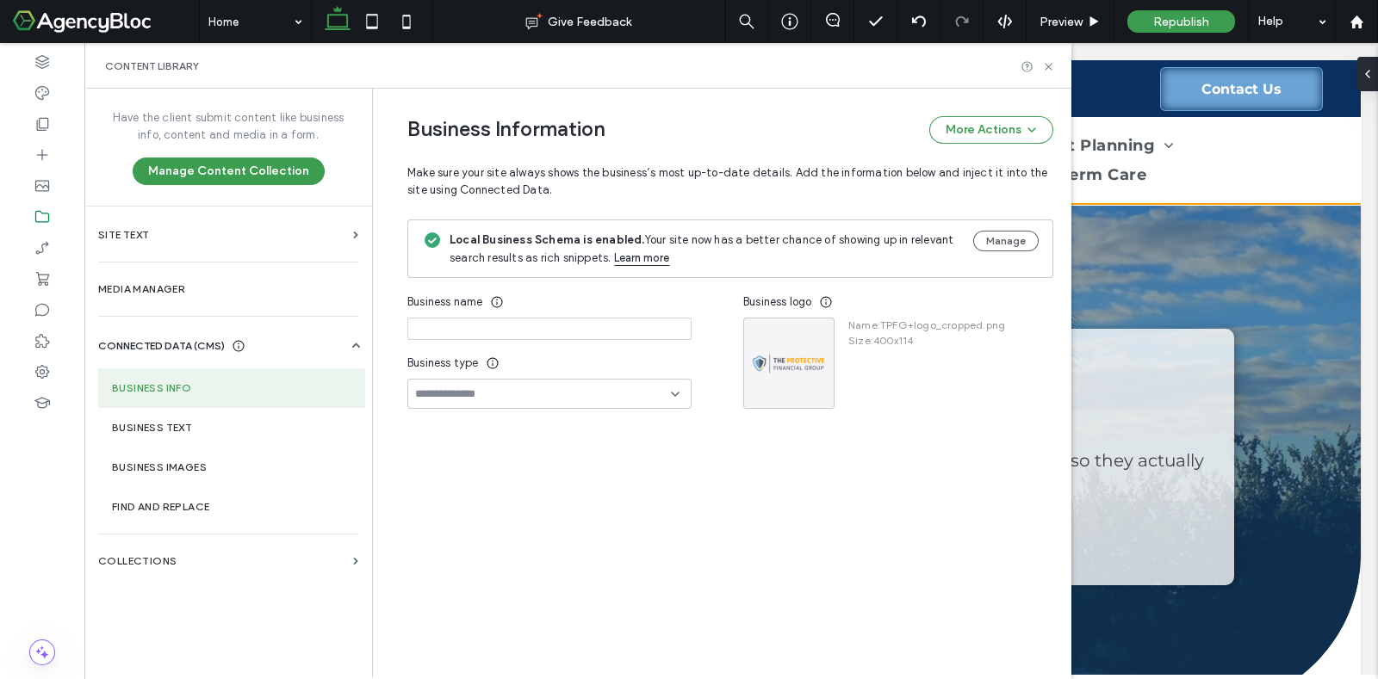
type input "**********"
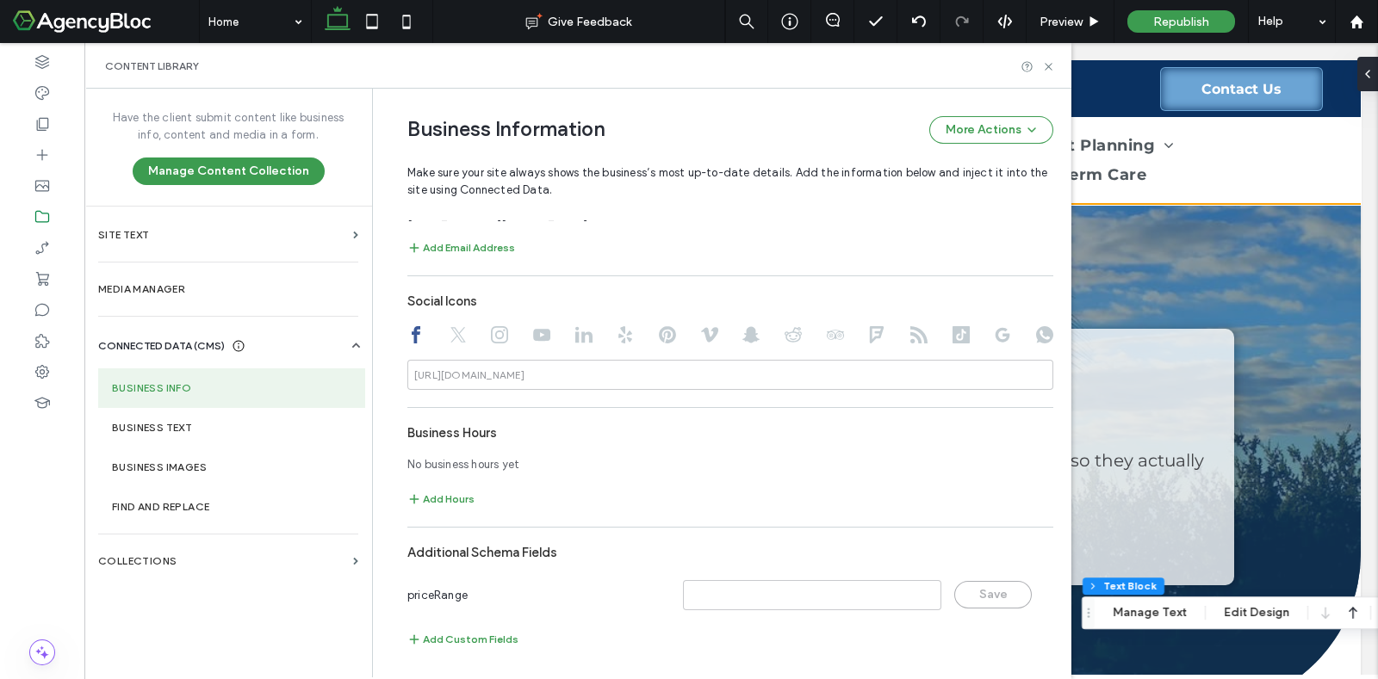
scroll to position [912, 0]
click at [537, 375] on input at bounding box center [730, 372] width 646 height 30
paste input "**********"
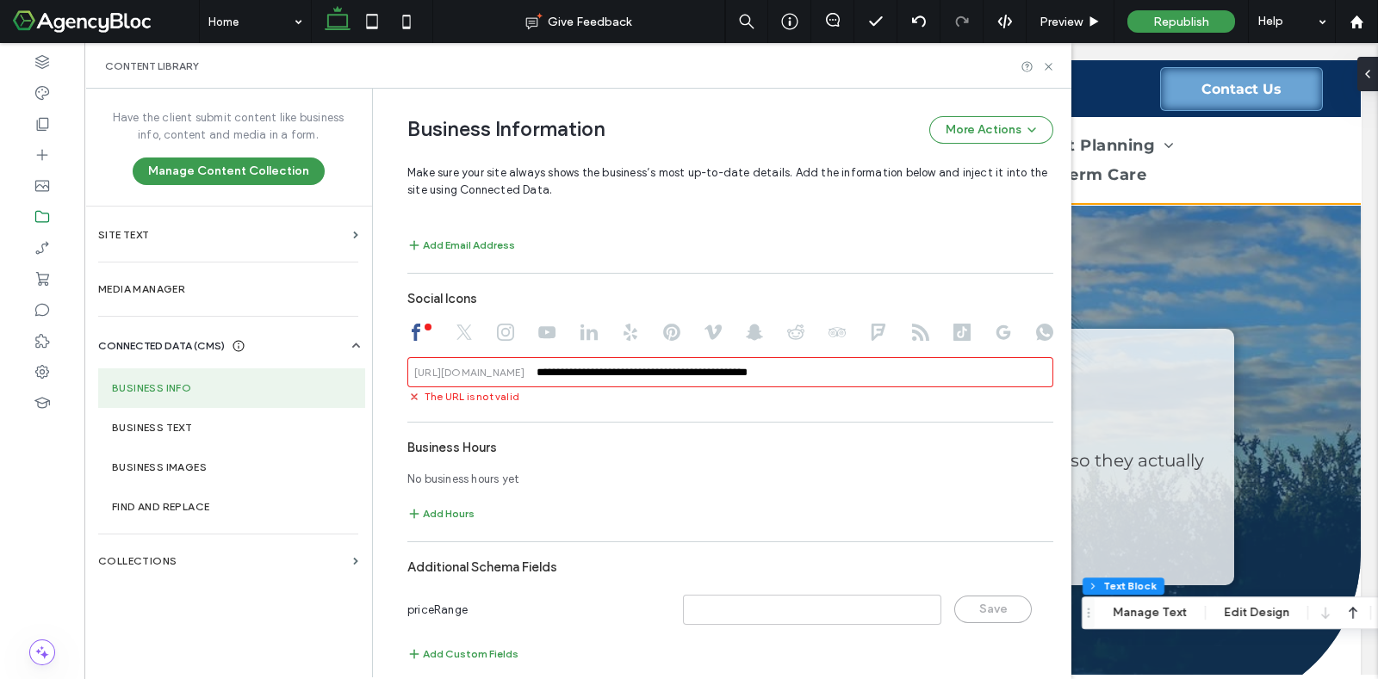
drag, startPoint x: 678, startPoint y: 369, endPoint x: 518, endPoint y: 385, distance: 161.0
click at [518, 385] on input "**********" at bounding box center [730, 372] width 646 height 30
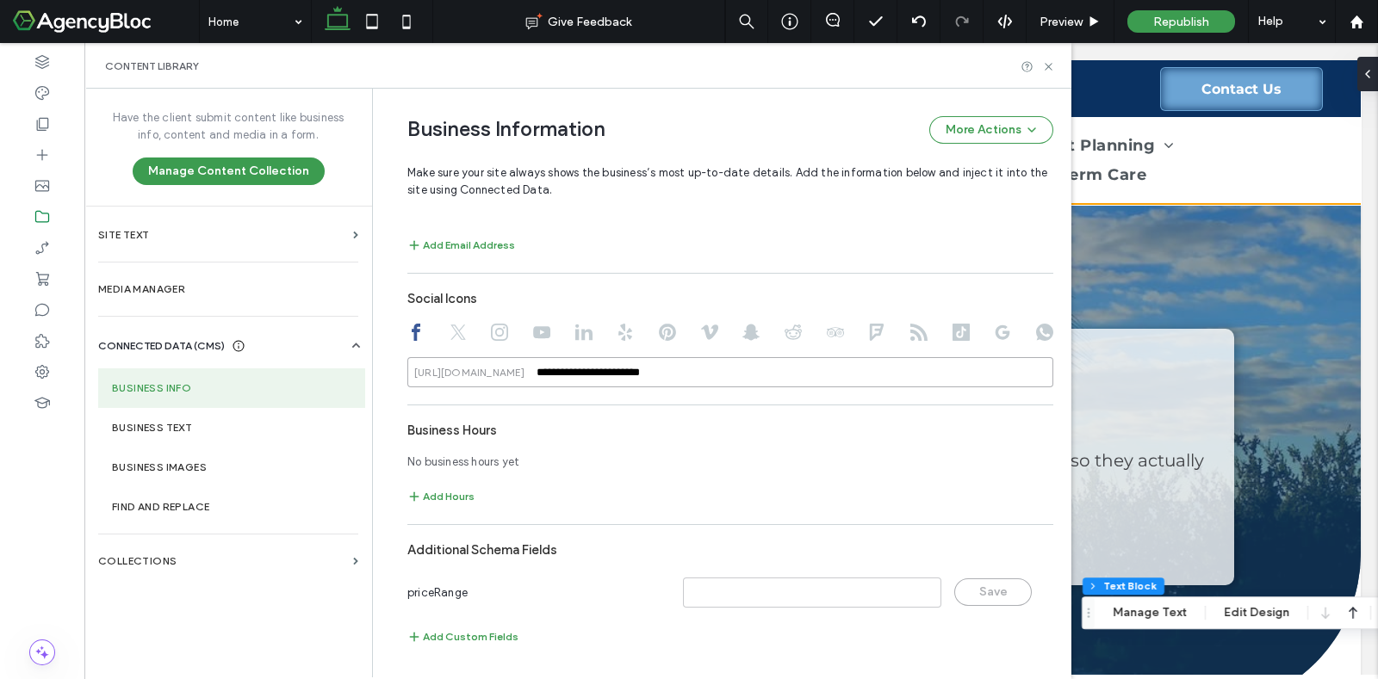
type input "**********"
click at [718, 449] on div "No business hours yet" at bounding box center [730, 462] width 646 height 31
click at [47, 128] on use at bounding box center [43, 124] width 12 height 13
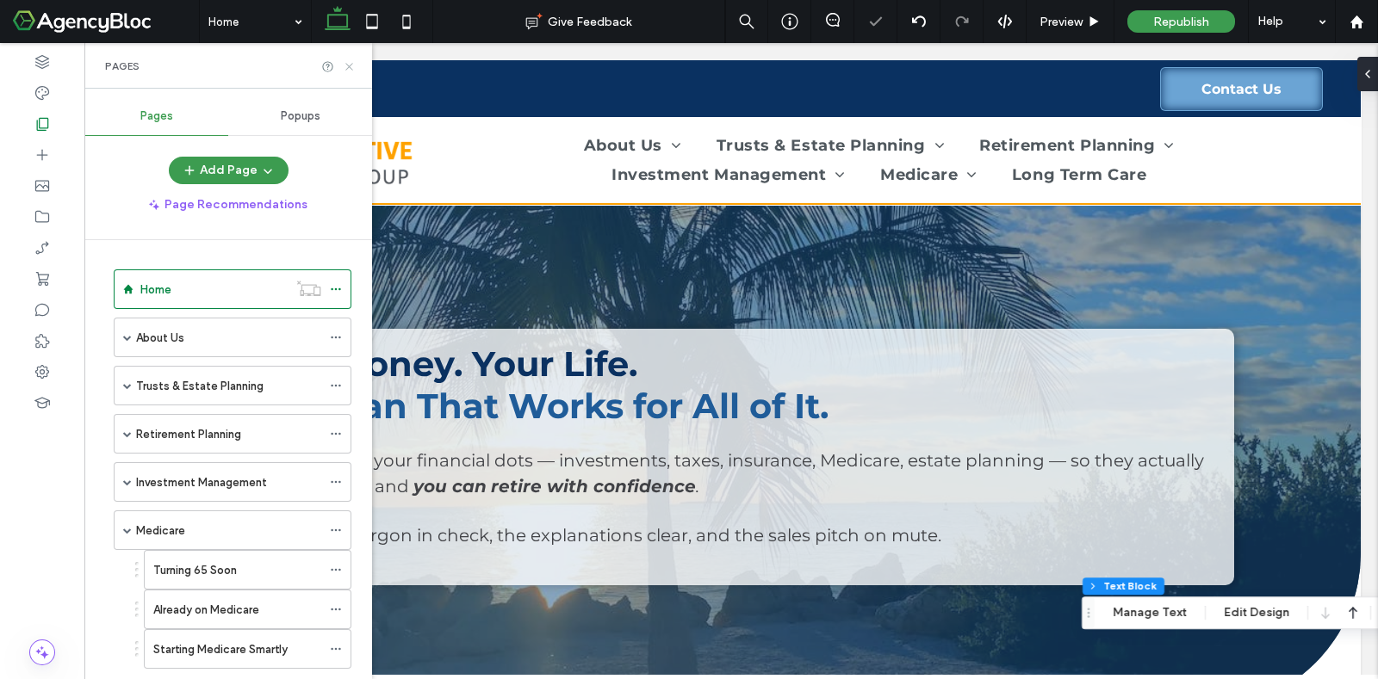
click at [350, 66] on icon at bounding box center [349, 66] width 13 height 13
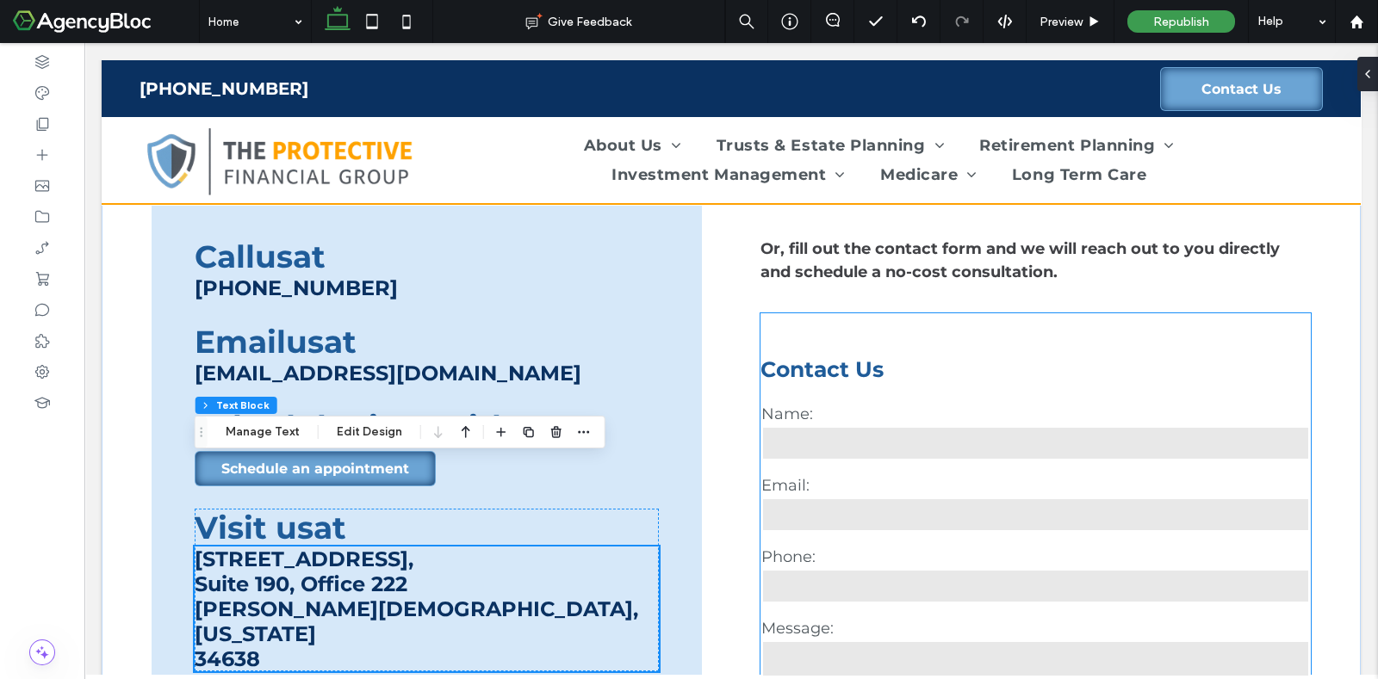
scroll to position [3256, 0]
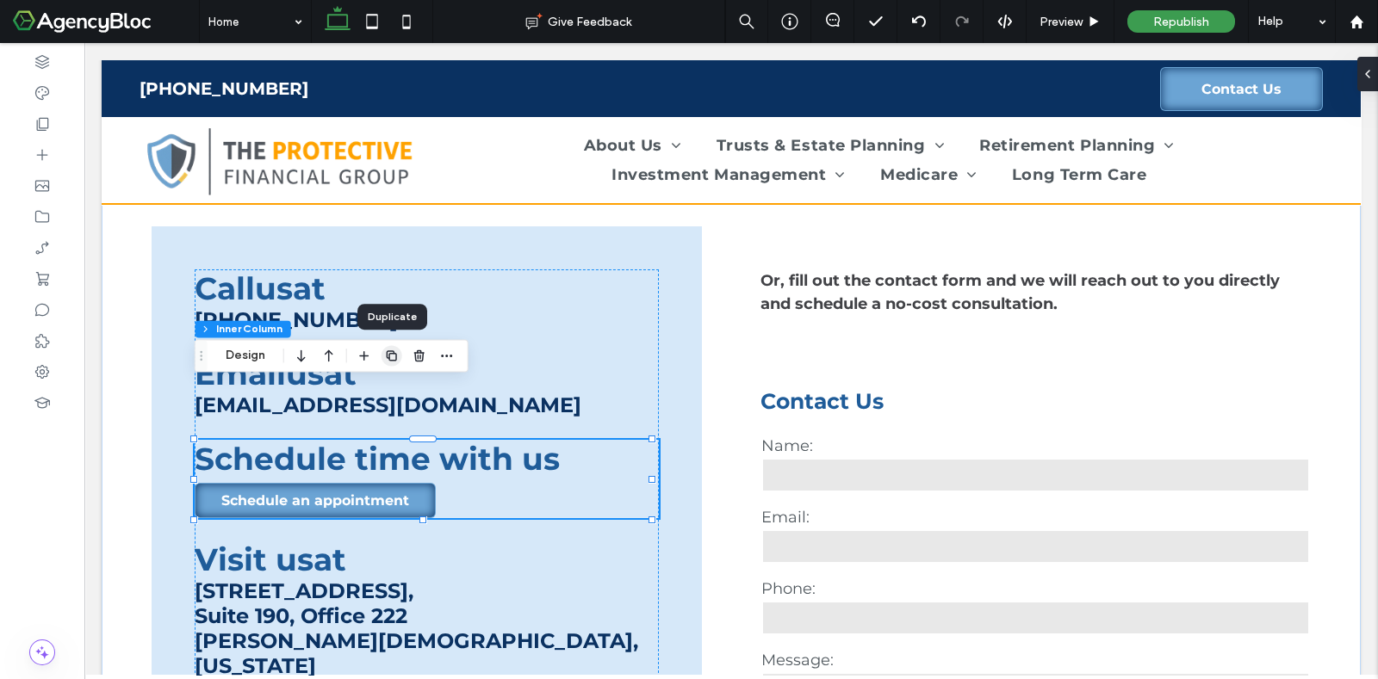
click at [394, 360] on use "button" at bounding box center [392, 355] width 10 height 10
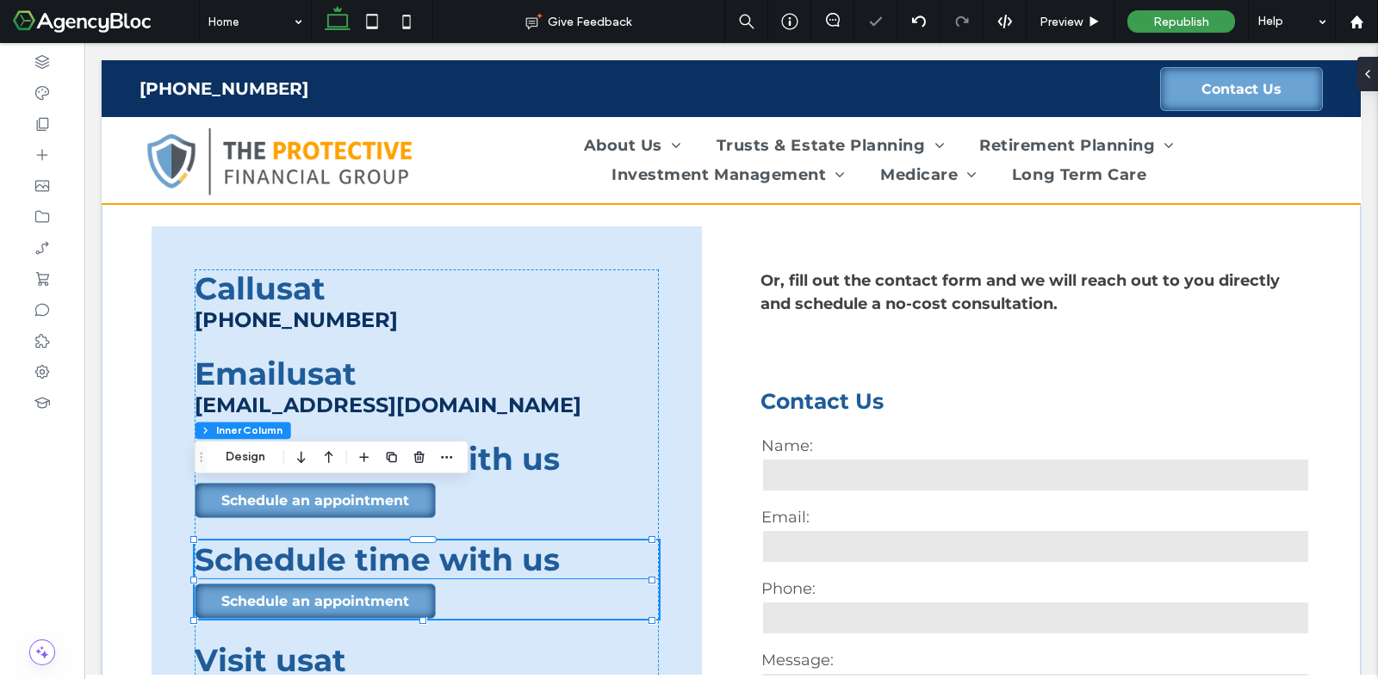
click at [387, 541] on font "chedule time with us" at bounding box center [386, 560] width 345 height 38
click at [387, 541] on div "S chedule time with us" at bounding box center [427, 560] width 464 height 38
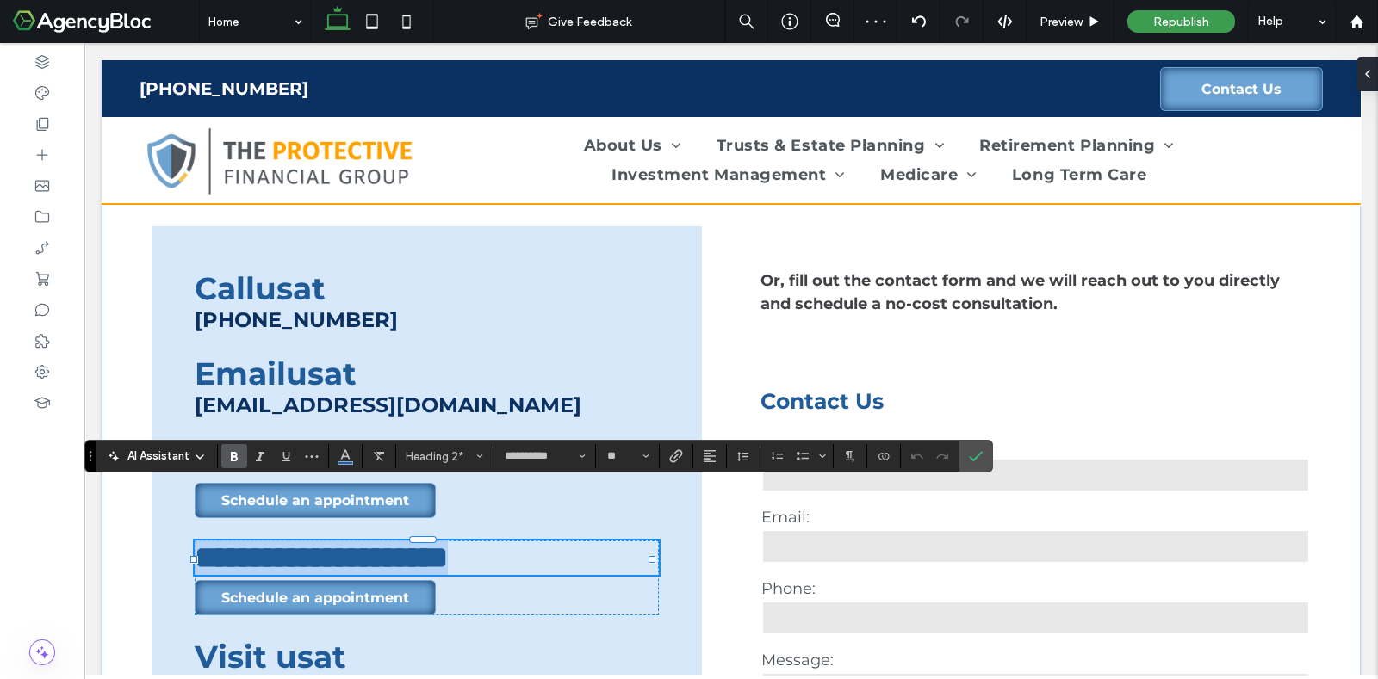
click at [394, 542] on span "**********" at bounding box center [321, 557] width 253 height 31
drag, startPoint x: 426, startPoint y: 507, endPoint x: 193, endPoint y: 500, distance: 233.5
click at [193, 500] on div "**********" at bounding box center [731, 675] width 1259 height 998
click at [980, 462] on label "Confirm" at bounding box center [976, 456] width 26 height 31
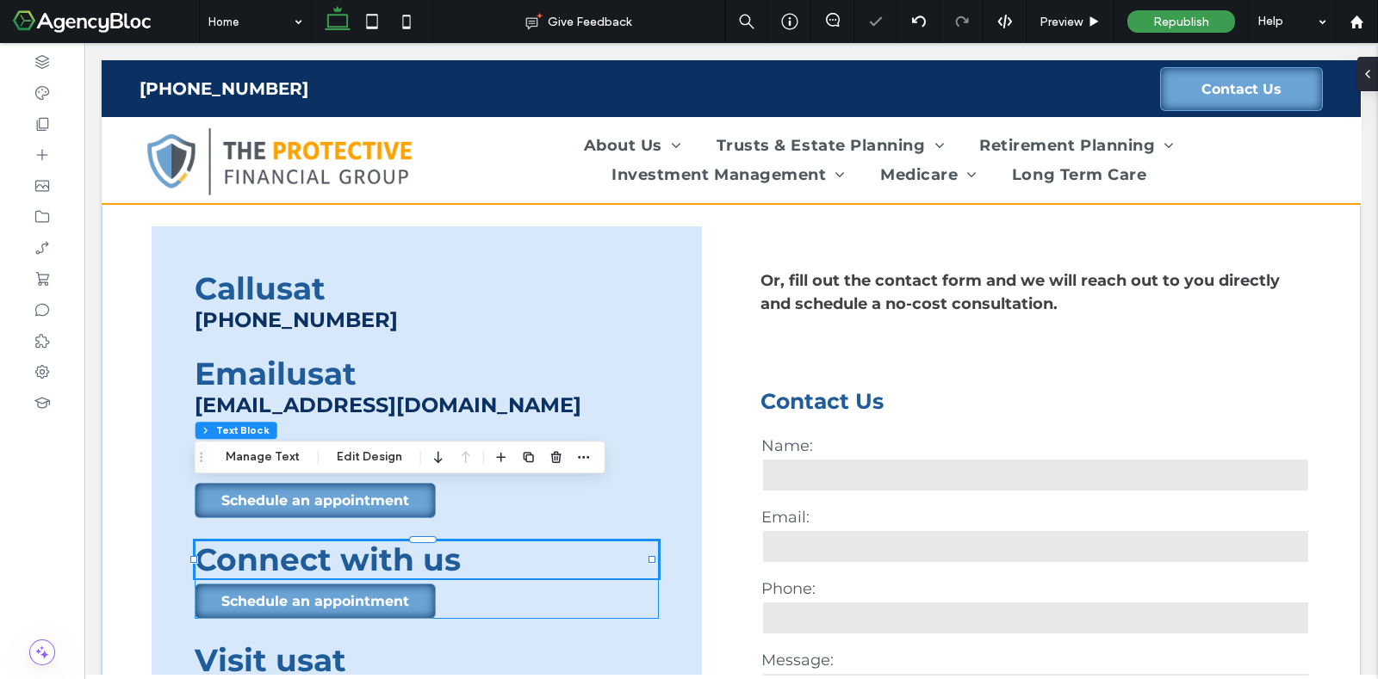
click at [436, 546] on div "Connect with us Schedule an appointment" at bounding box center [427, 580] width 464 height 78
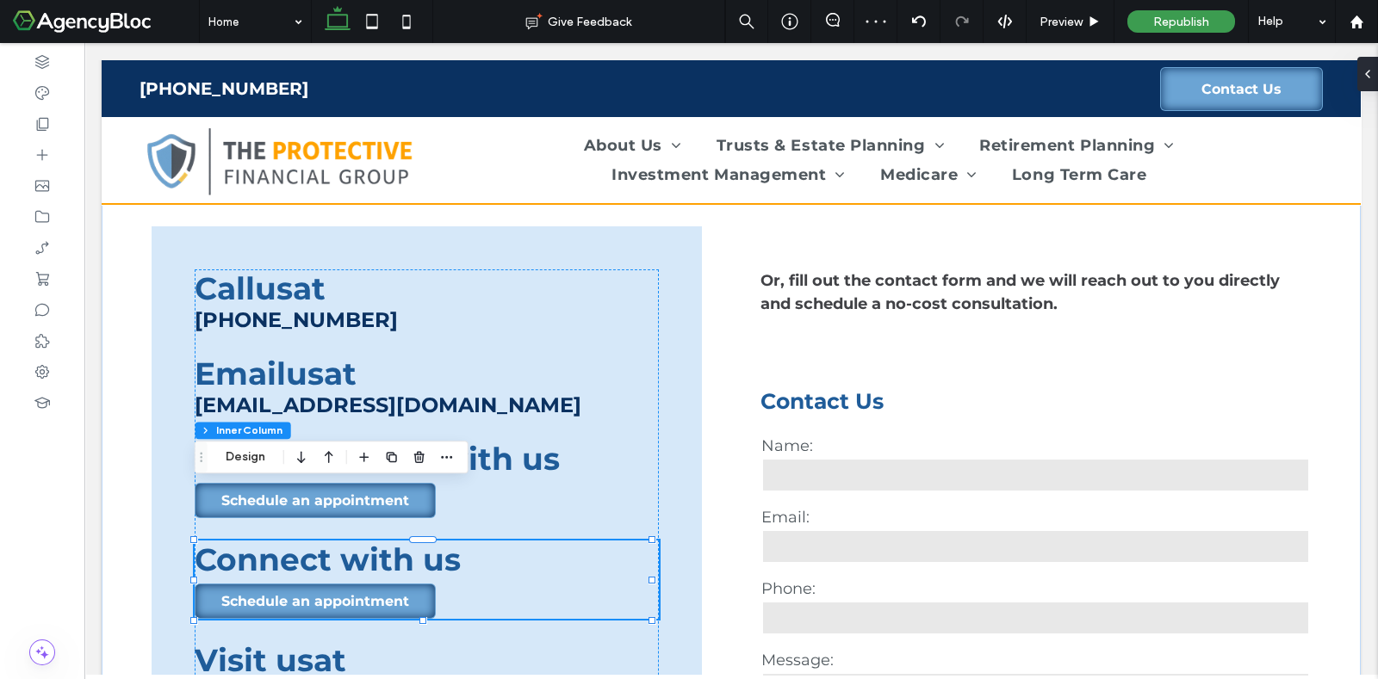
click at [436, 546] on div "Connect with us Schedule an appointment" at bounding box center [427, 580] width 464 height 78
click at [418, 584] on link "Schedule an appointment" at bounding box center [315, 601] width 241 height 35
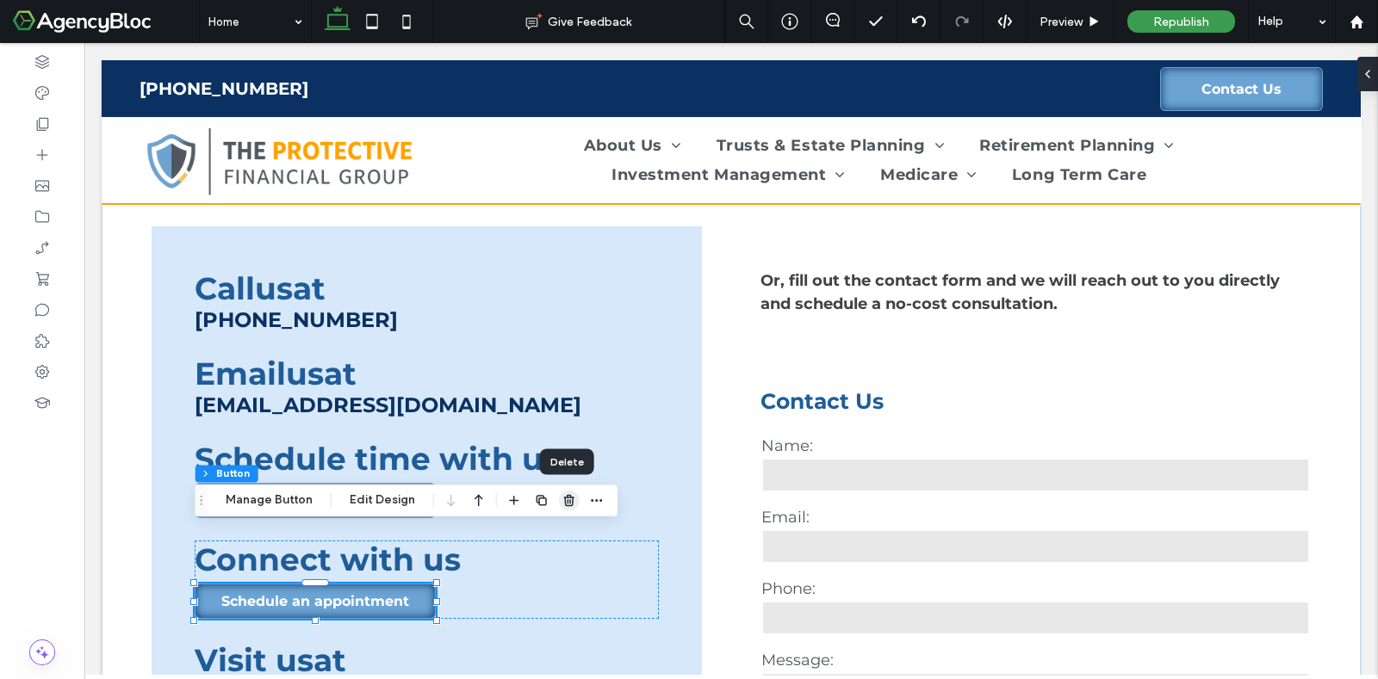
click at [559, 499] on span "button" at bounding box center [569, 500] width 21 height 21
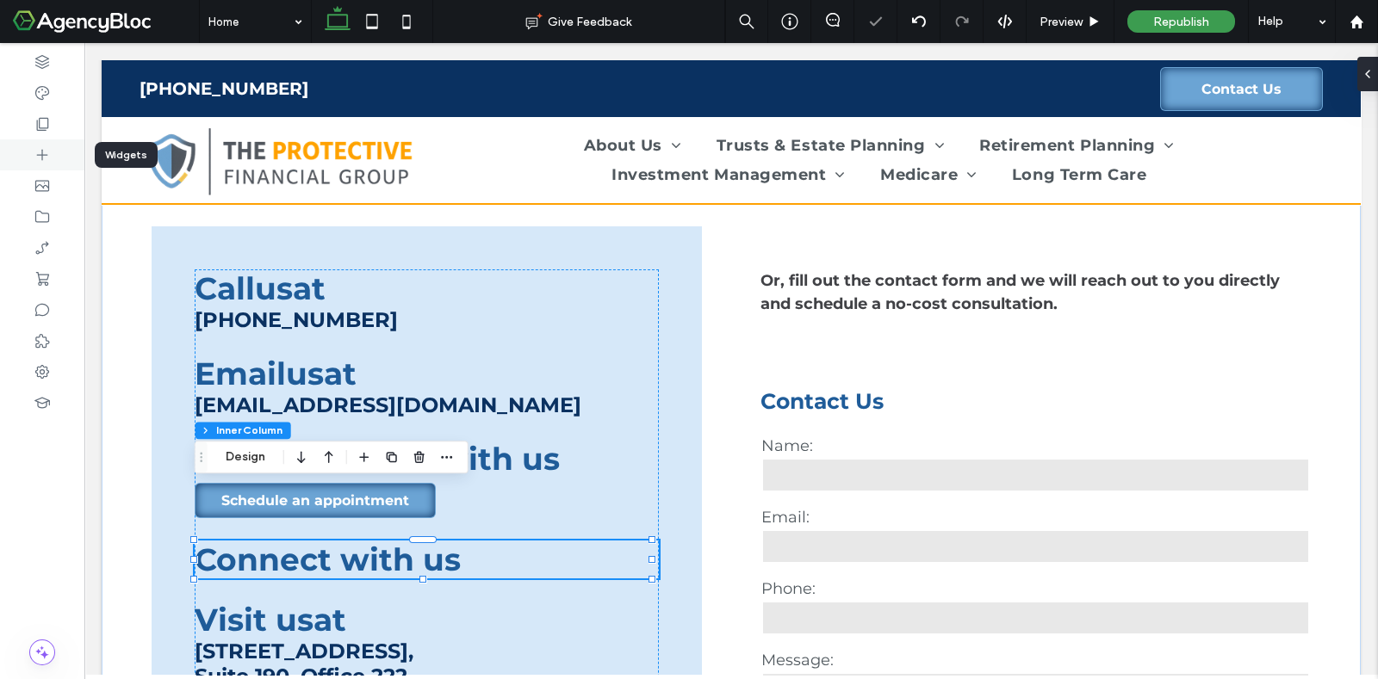
click at [36, 150] on icon at bounding box center [42, 154] width 17 height 17
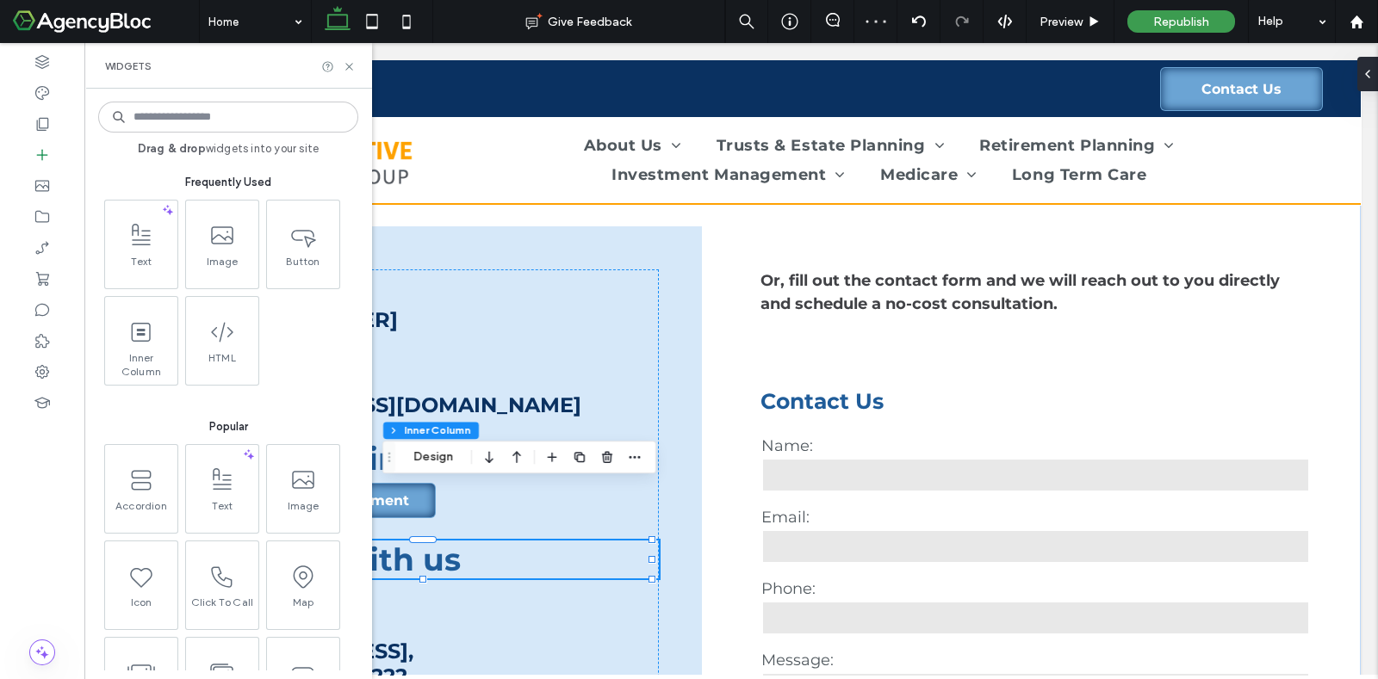
click at [153, 121] on input at bounding box center [228, 117] width 260 height 31
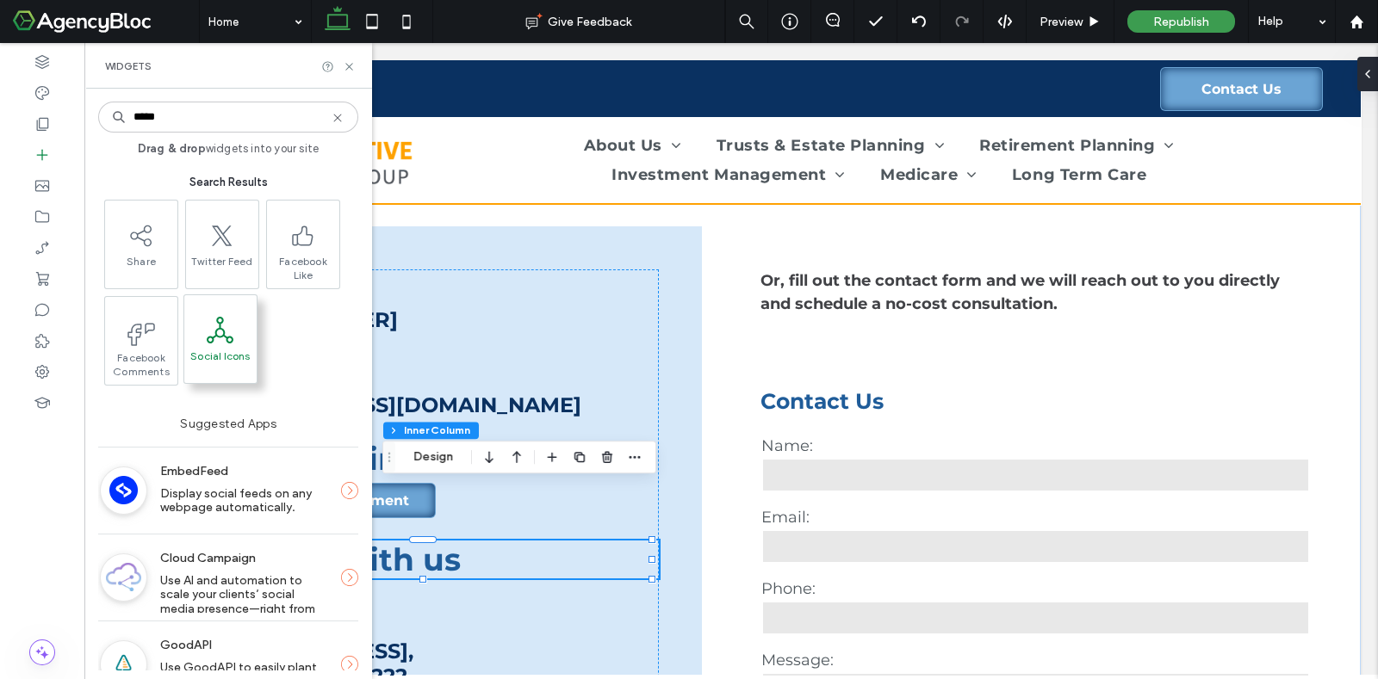
type input "*****"
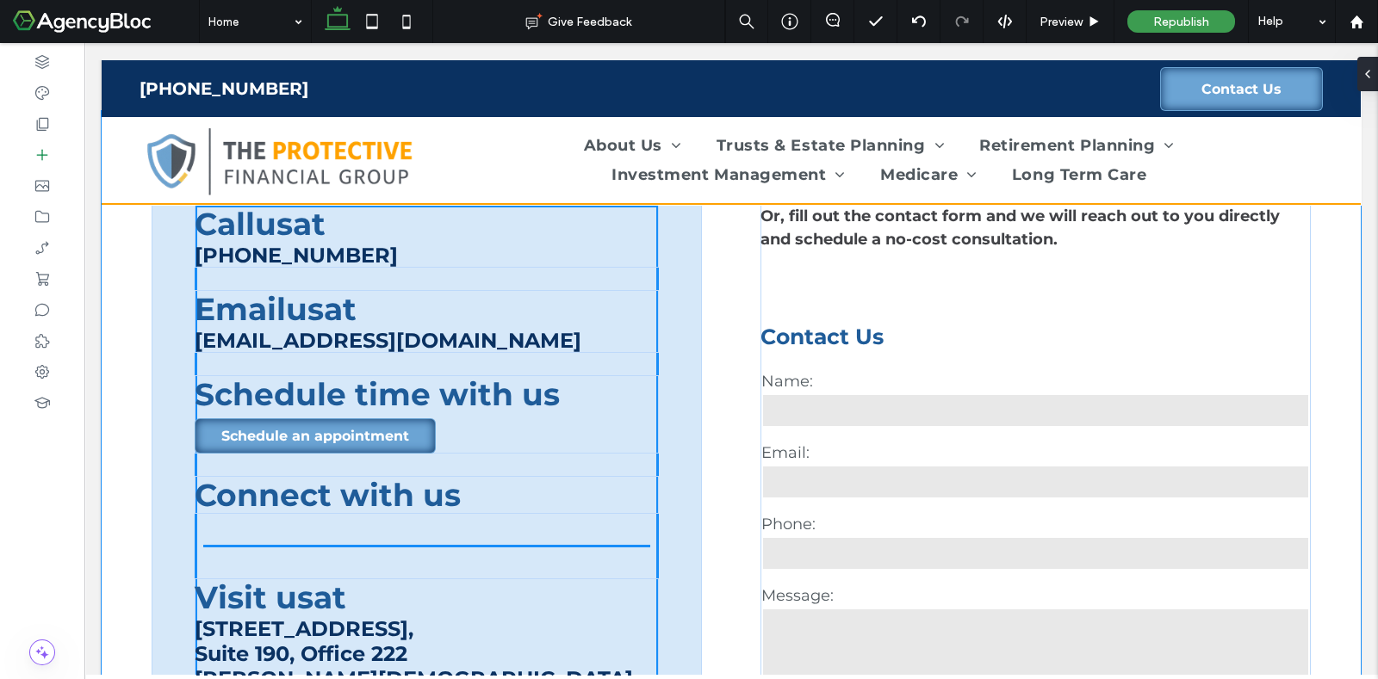
scroll to position [3333, 0]
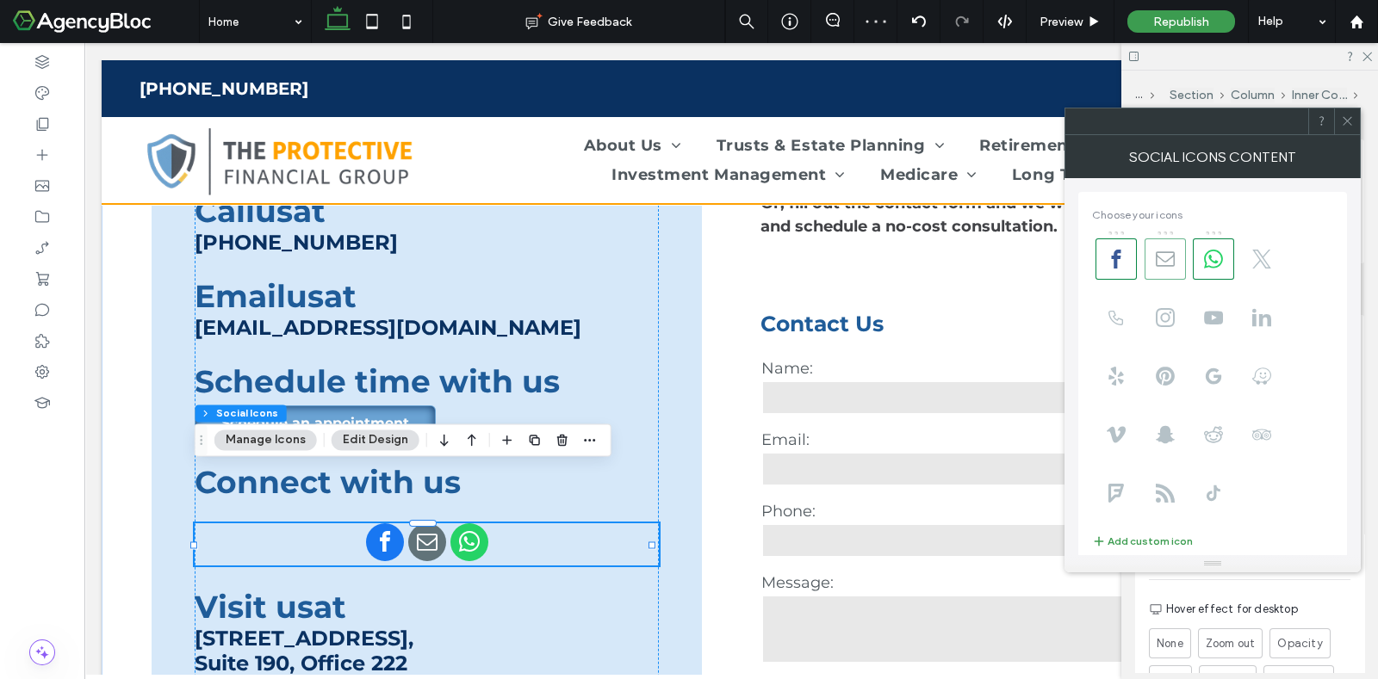
click at [1174, 262] on use at bounding box center [1165, 258] width 19 height 15
click at [1228, 258] on span at bounding box center [1213, 259] width 41 height 41
click at [375, 442] on button "Edit Design" at bounding box center [376, 440] width 88 height 21
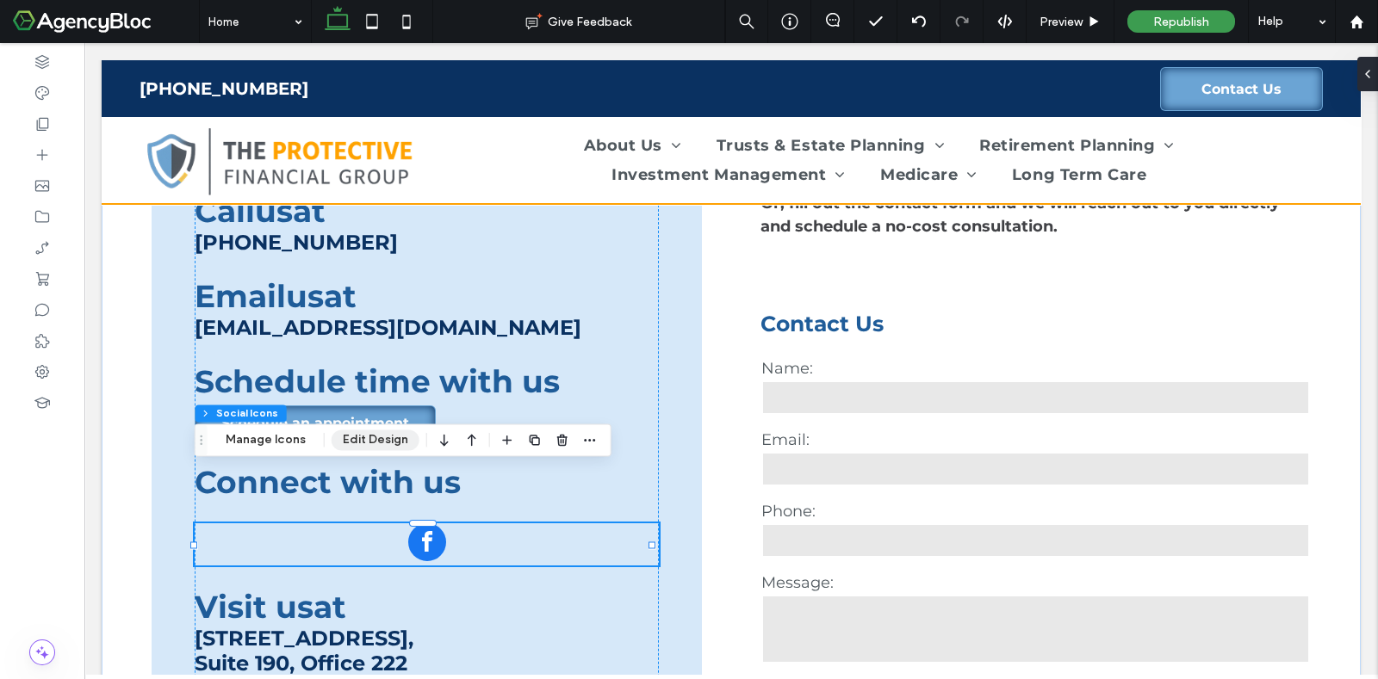
click at [381, 442] on button "Edit Design" at bounding box center [376, 440] width 88 height 21
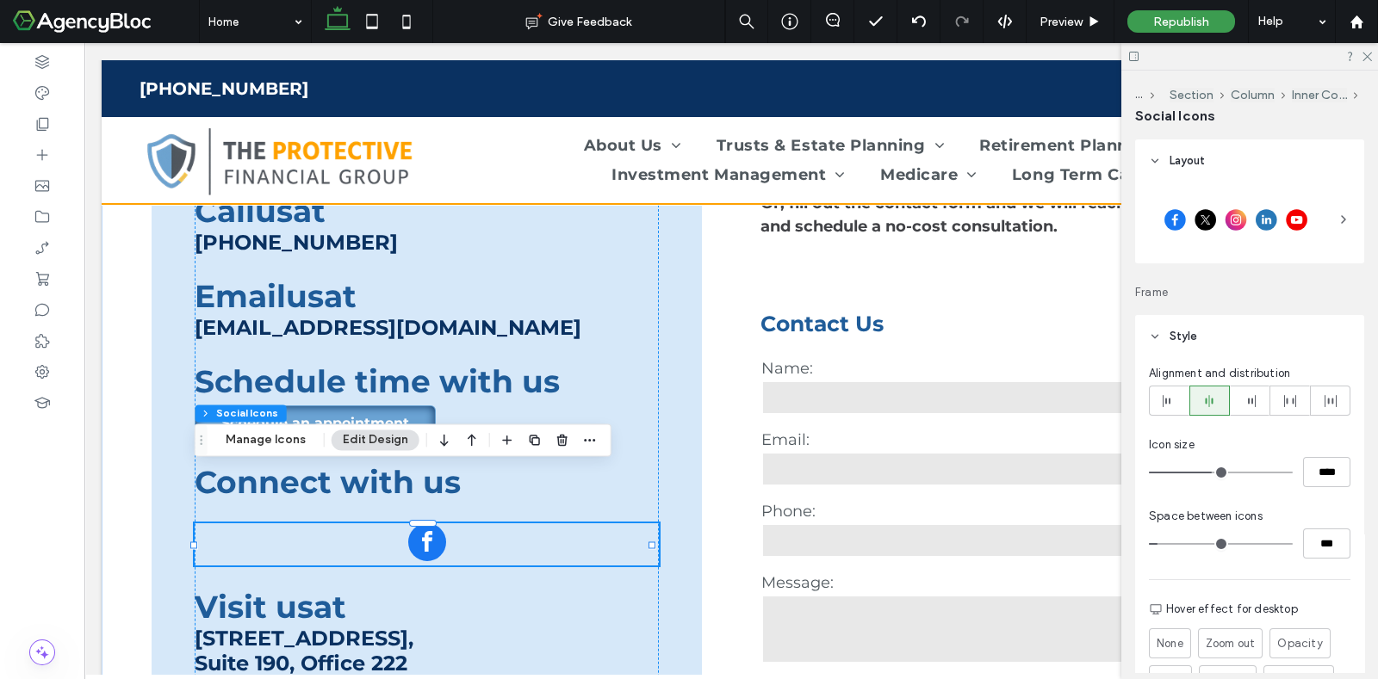
click at [1336, 217] on icon at bounding box center [1343, 220] width 14 height 14
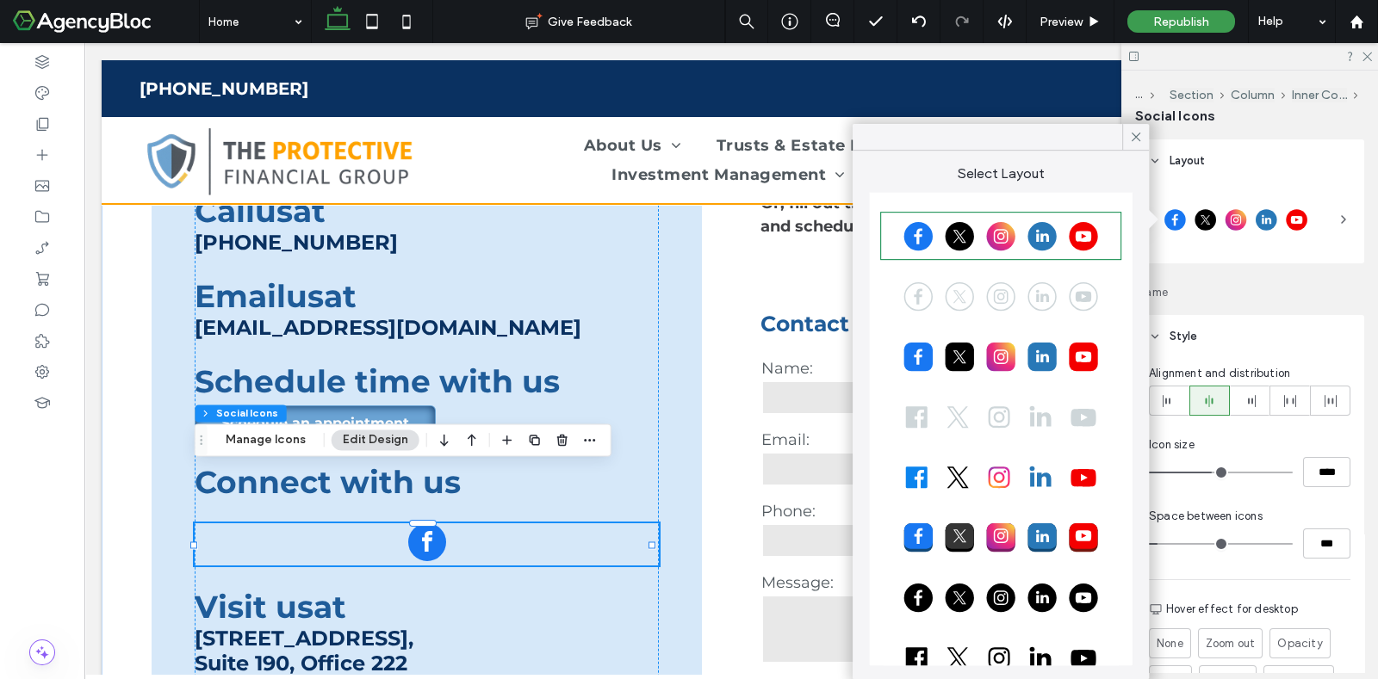
click at [911, 296] on div at bounding box center [1001, 296] width 236 height 43
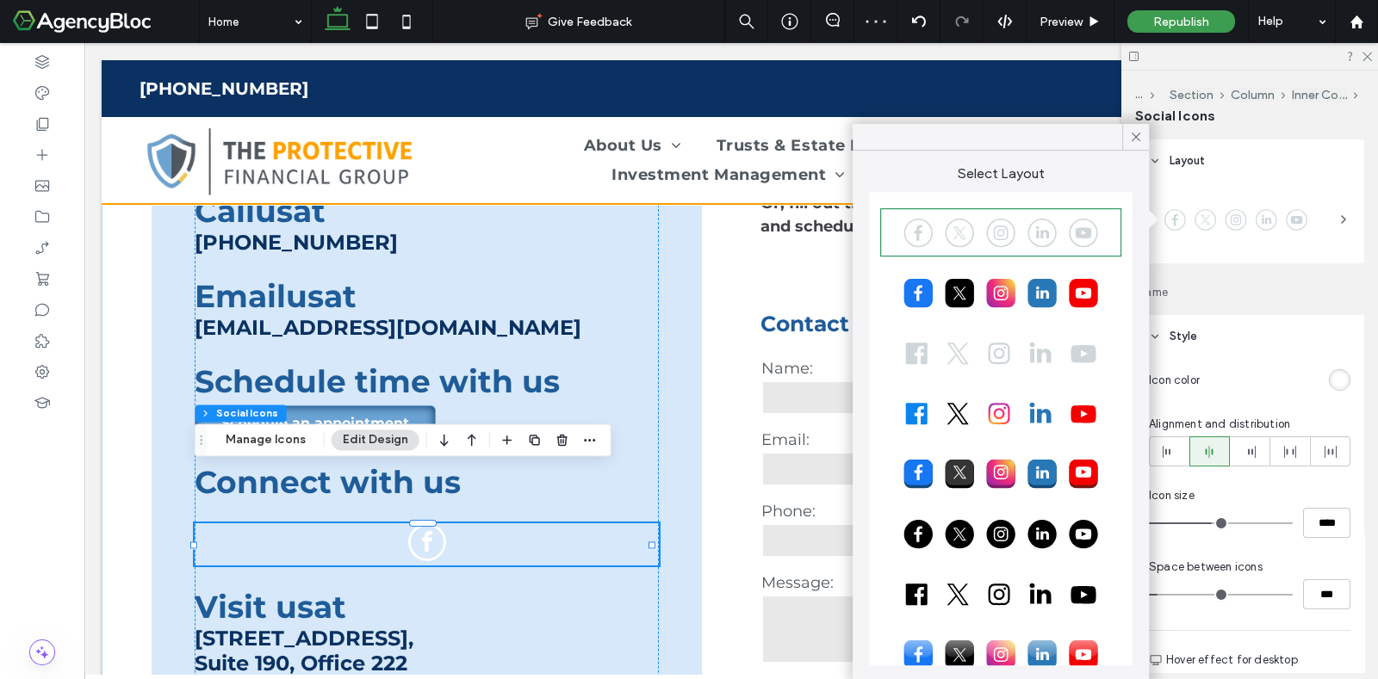
scroll to position [96, 0]
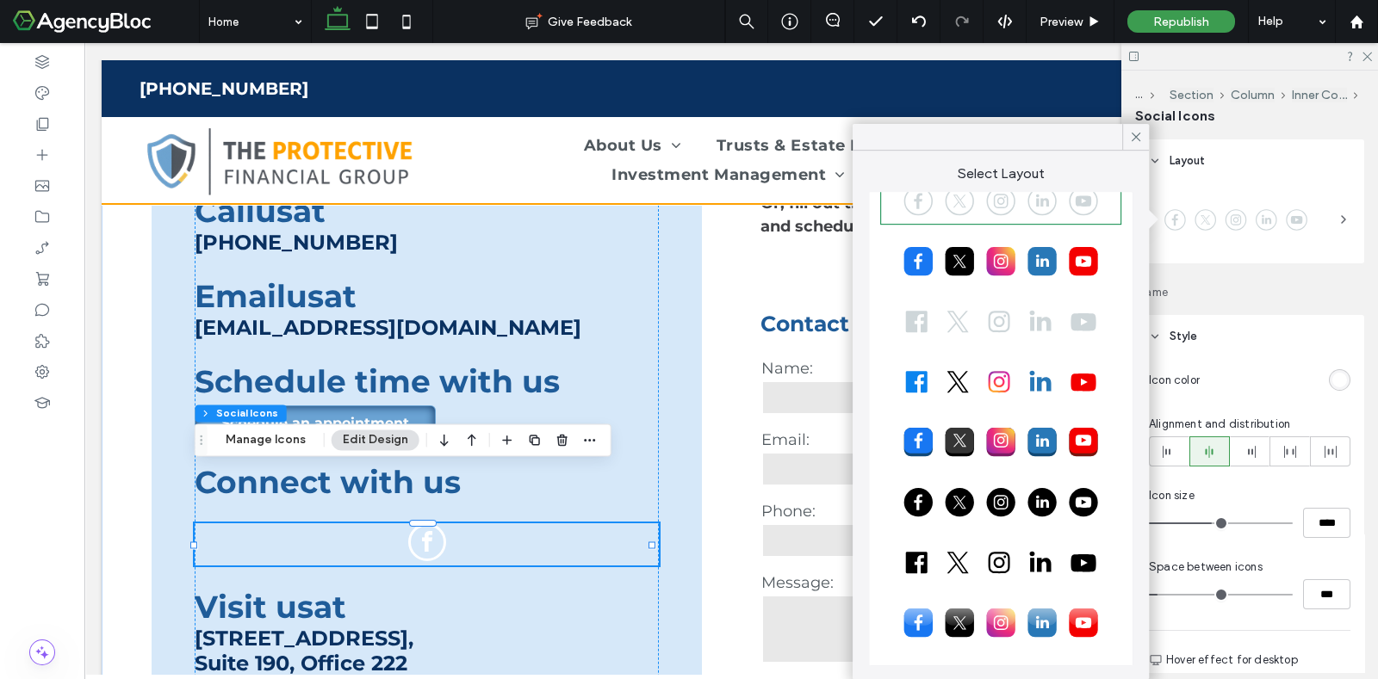
click at [917, 501] on div at bounding box center [1001, 501] width 236 height 43
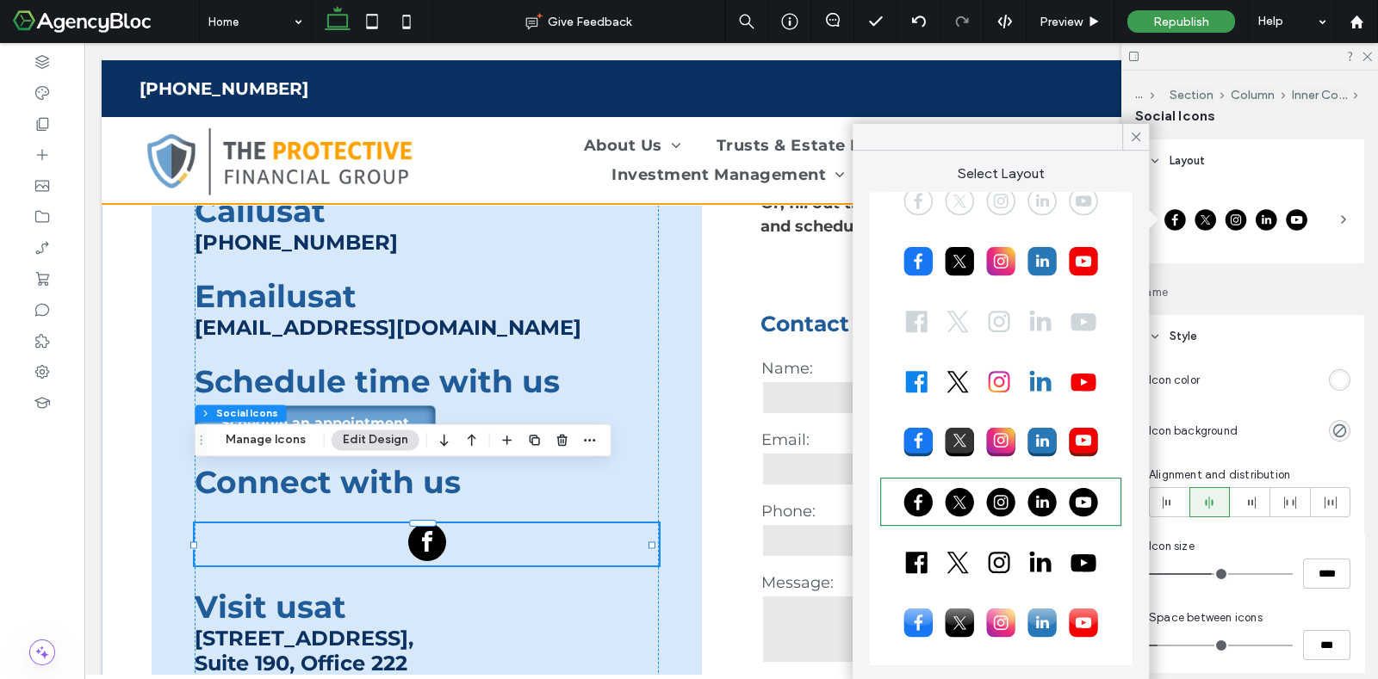
click at [925, 617] on div at bounding box center [1001, 622] width 236 height 43
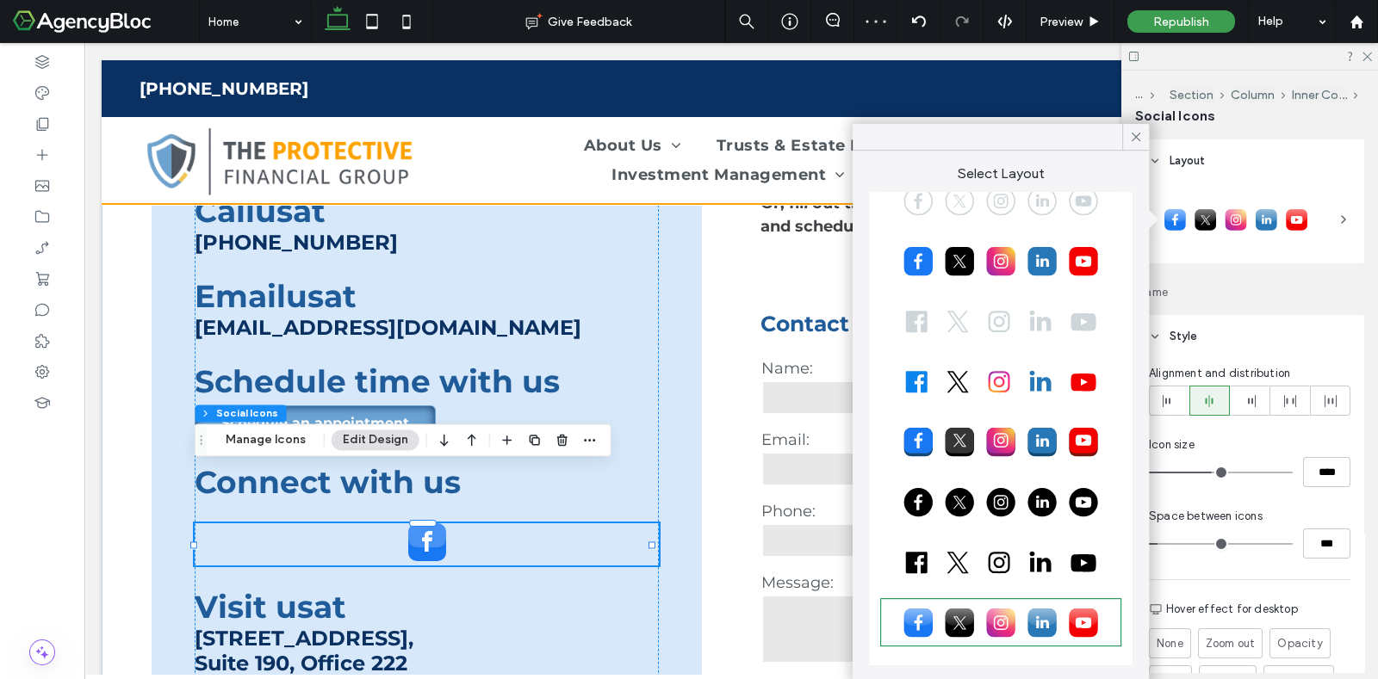
click at [913, 498] on div at bounding box center [1001, 501] width 236 height 43
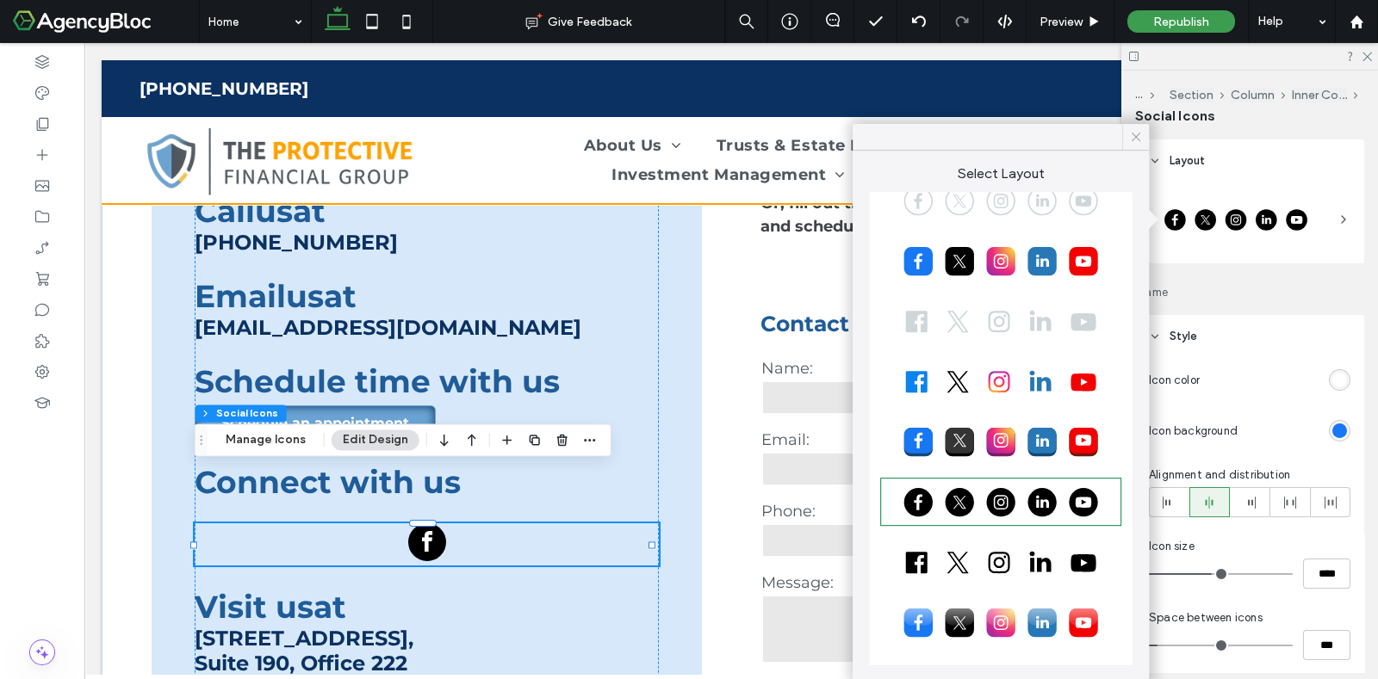
click at [1134, 136] on icon at bounding box center [1135, 136] width 15 height 15
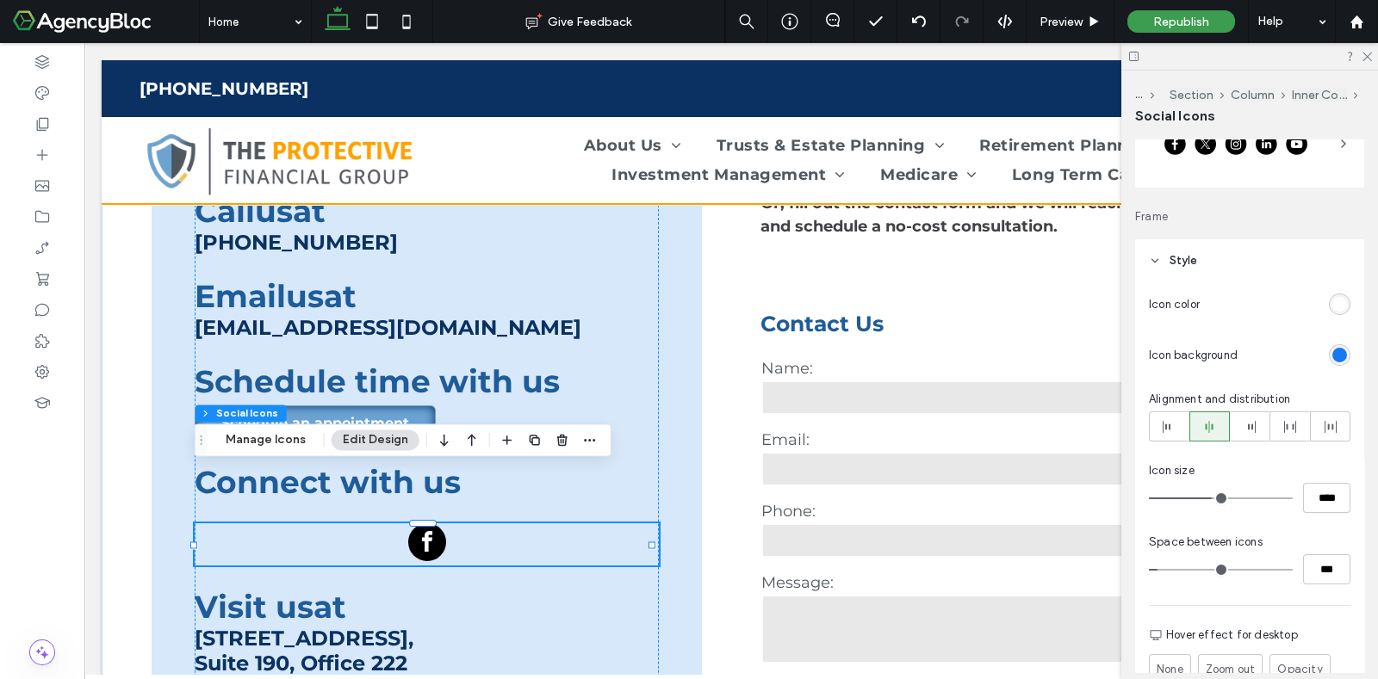
scroll to position [107, 0]
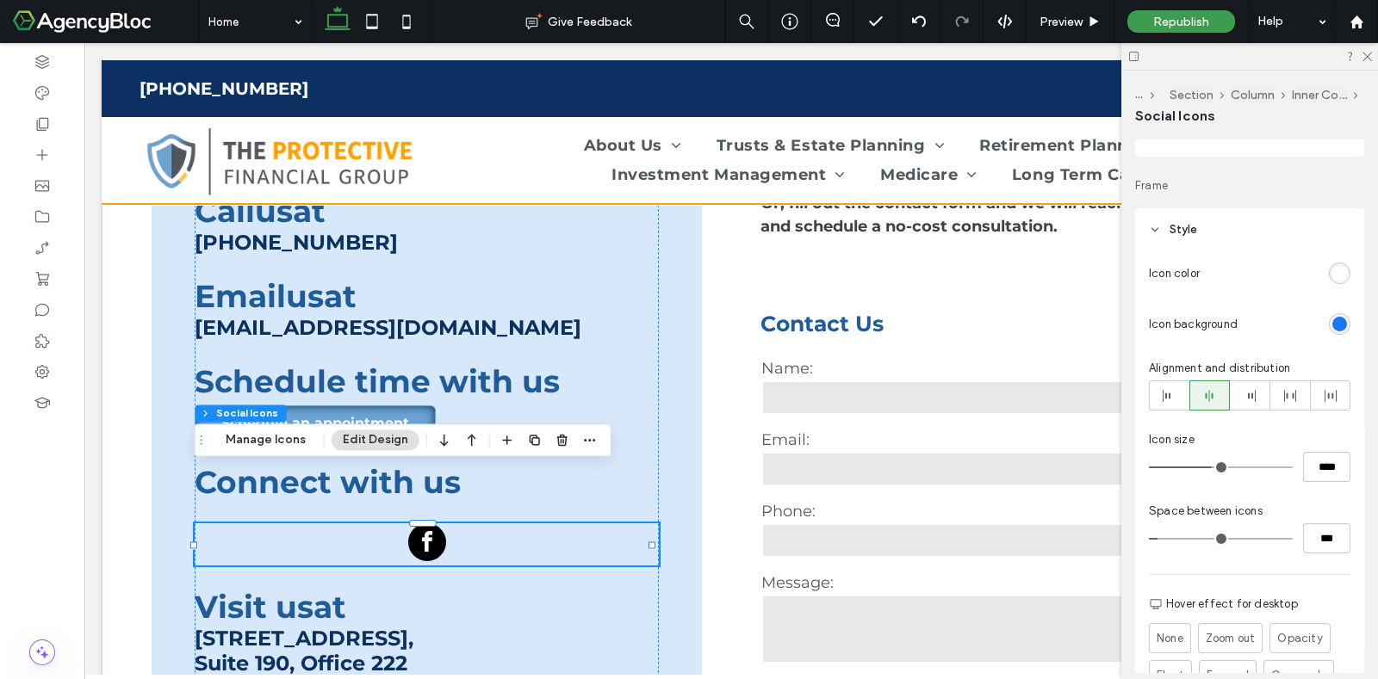
click at [1332, 277] on div "rgb(255, 255, 255)" at bounding box center [1339, 273] width 15 height 15
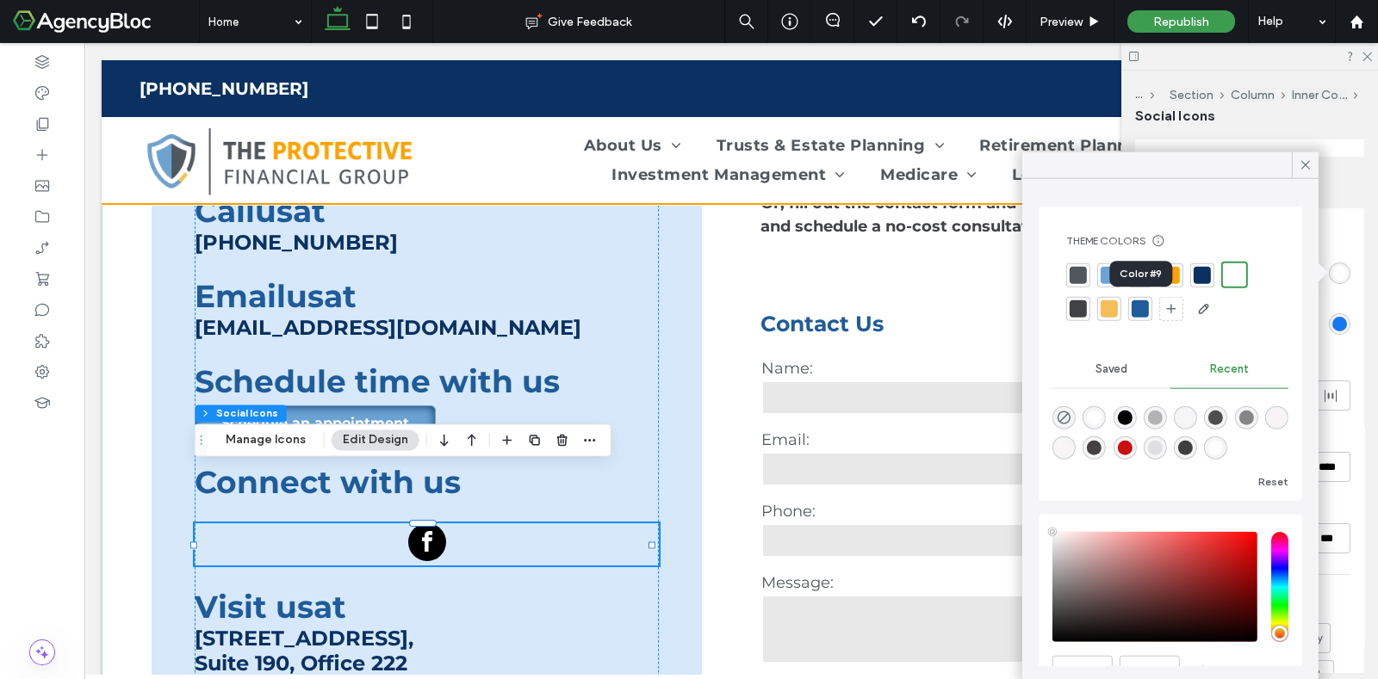
click at [1141, 311] on div at bounding box center [1139, 309] width 17 height 17
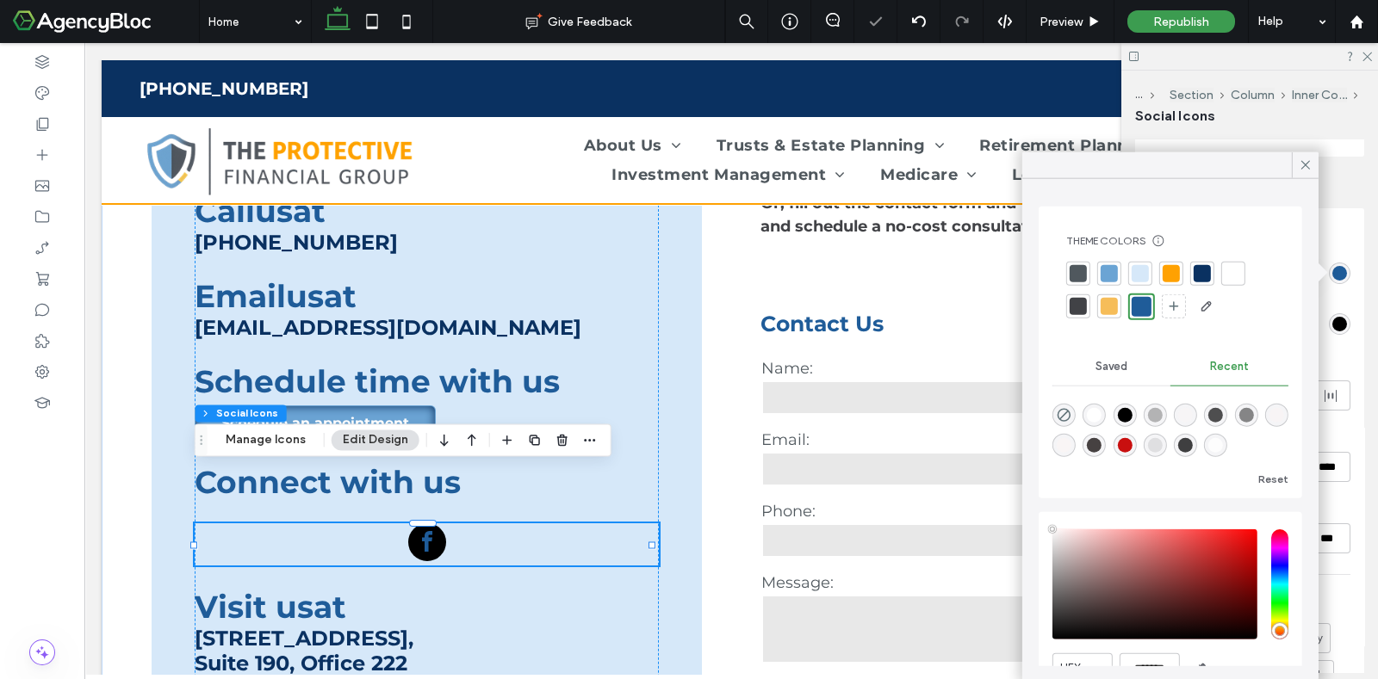
click at [1239, 273] on div at bounding box center [1232, 273] width 17 height 17
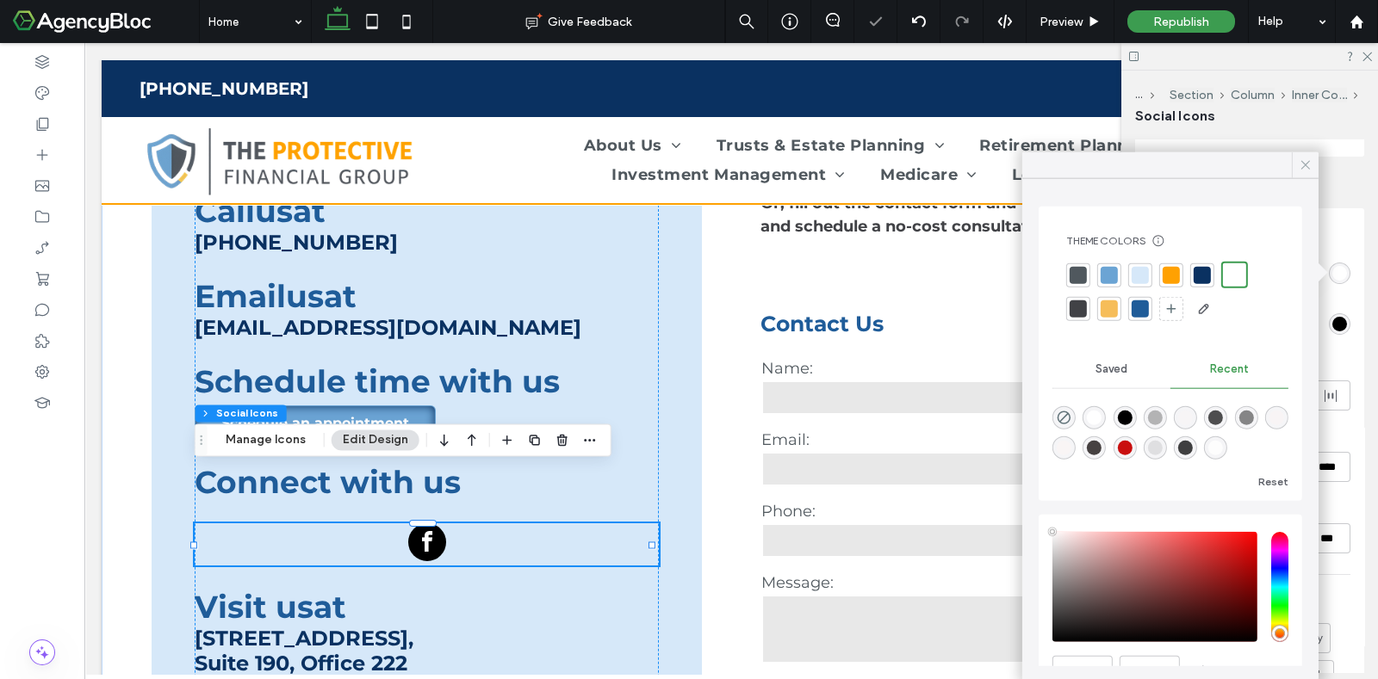
click at [1309, 169] on use at bounding box center [1305, 165] width 9 height 9
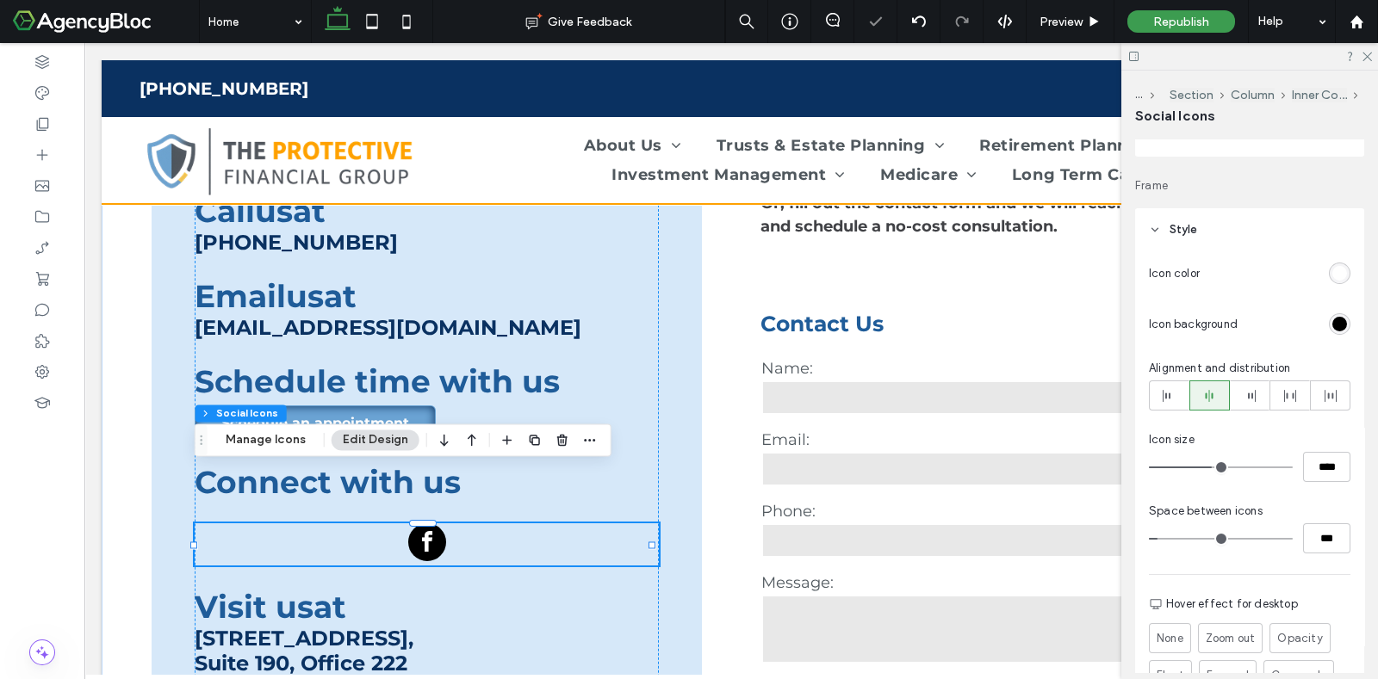
click at [1332, 323] on div "rgb(0, 0, 0)" at bounding box center [1339, 324] width 15 height 15
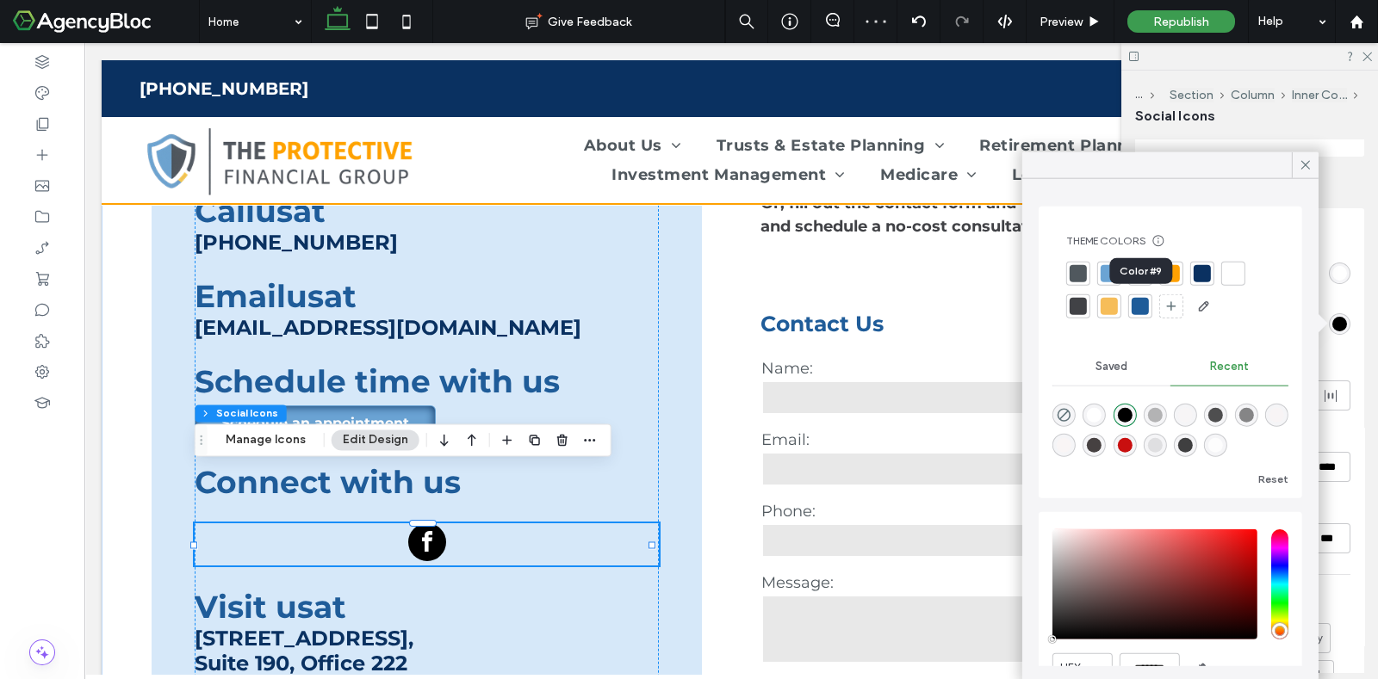
click at [1139, 303] on div at bounding box center [1139, 306] width 17 height 17
click at [1309, 169] on use at bounding box center [1305, 165] width 9 height 9
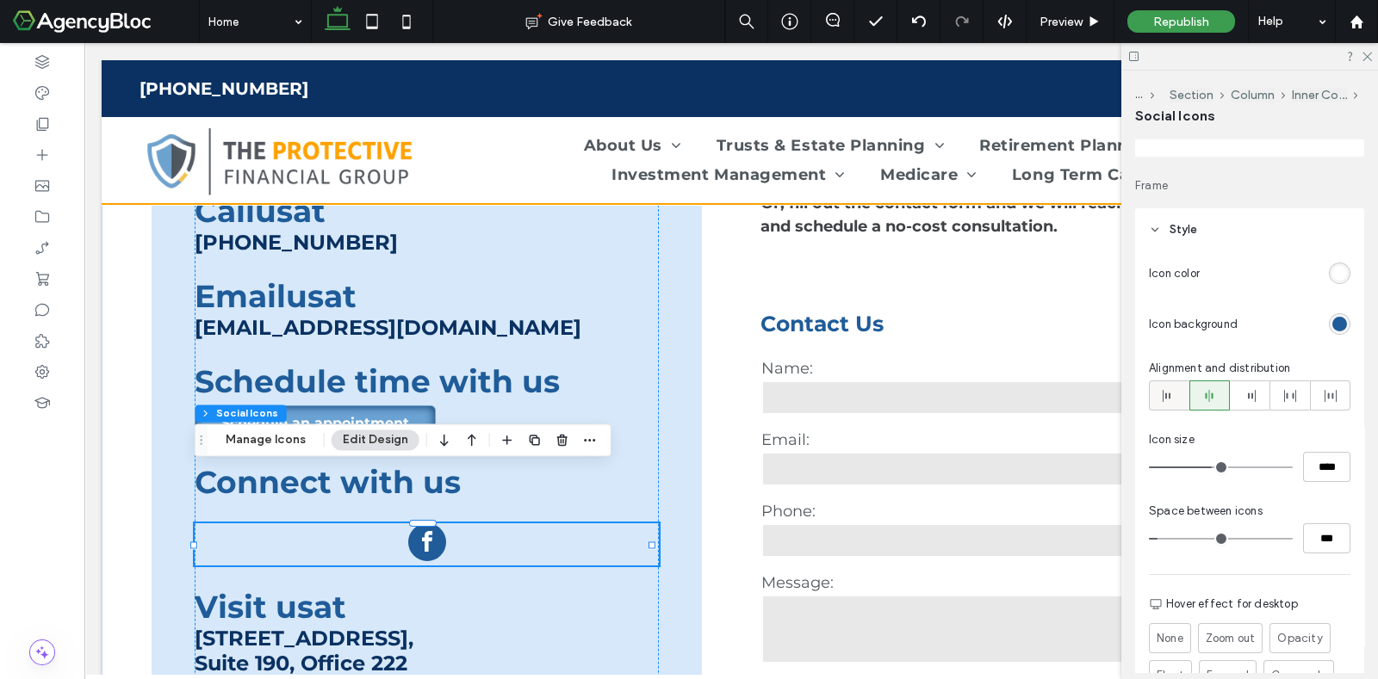
click at [1166, 394] on icon at bounding box center [1169, 396] width 14 height 14
click at [1362, 54] on icon at bounding box center [1366, 55] width 11 height 11
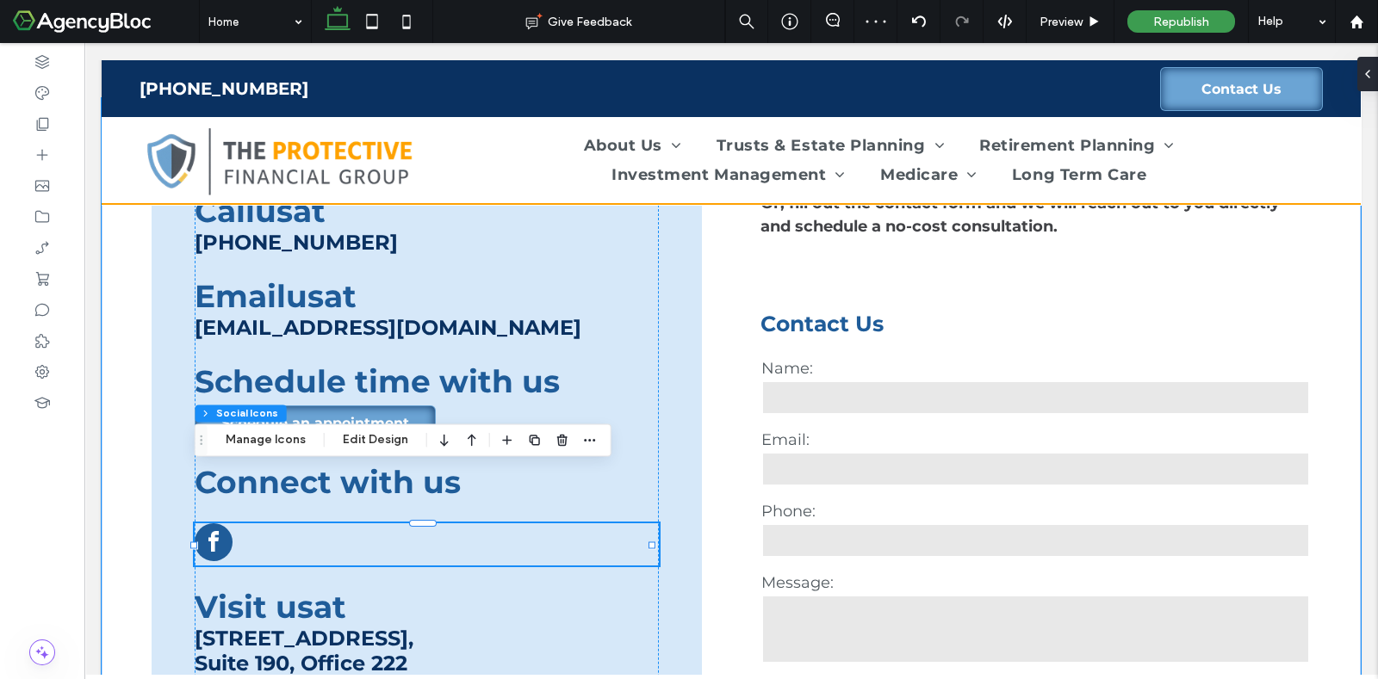
click at [215, 524] on span "facebook" at bounding box center [214, 543] width 38 height 38
type input "**"
click at [292, 441] on button "Manage Icons" at bounding box center [265, 440] width 102 height 21
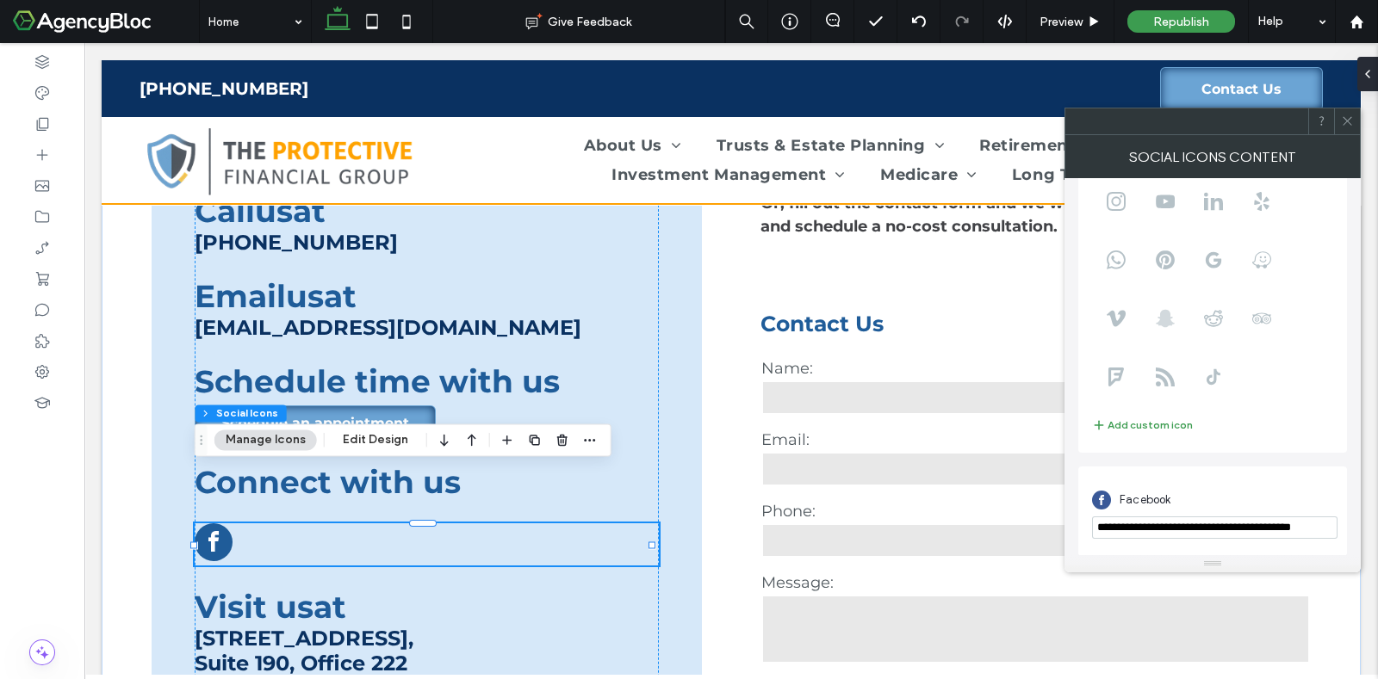
scroll to position [118, 0]
click at [1348, 119] on icon at bounding box center [1347, 121] width 13 height 13
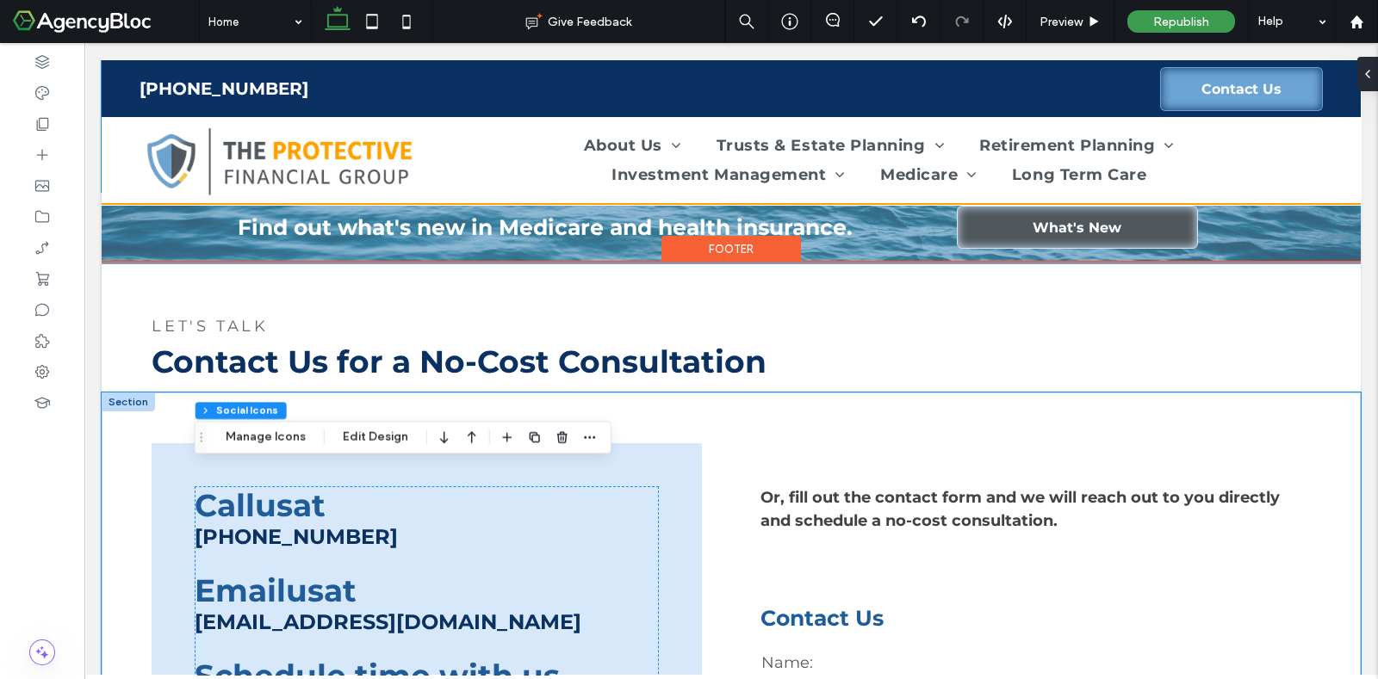
scroll to position [3336, 0]
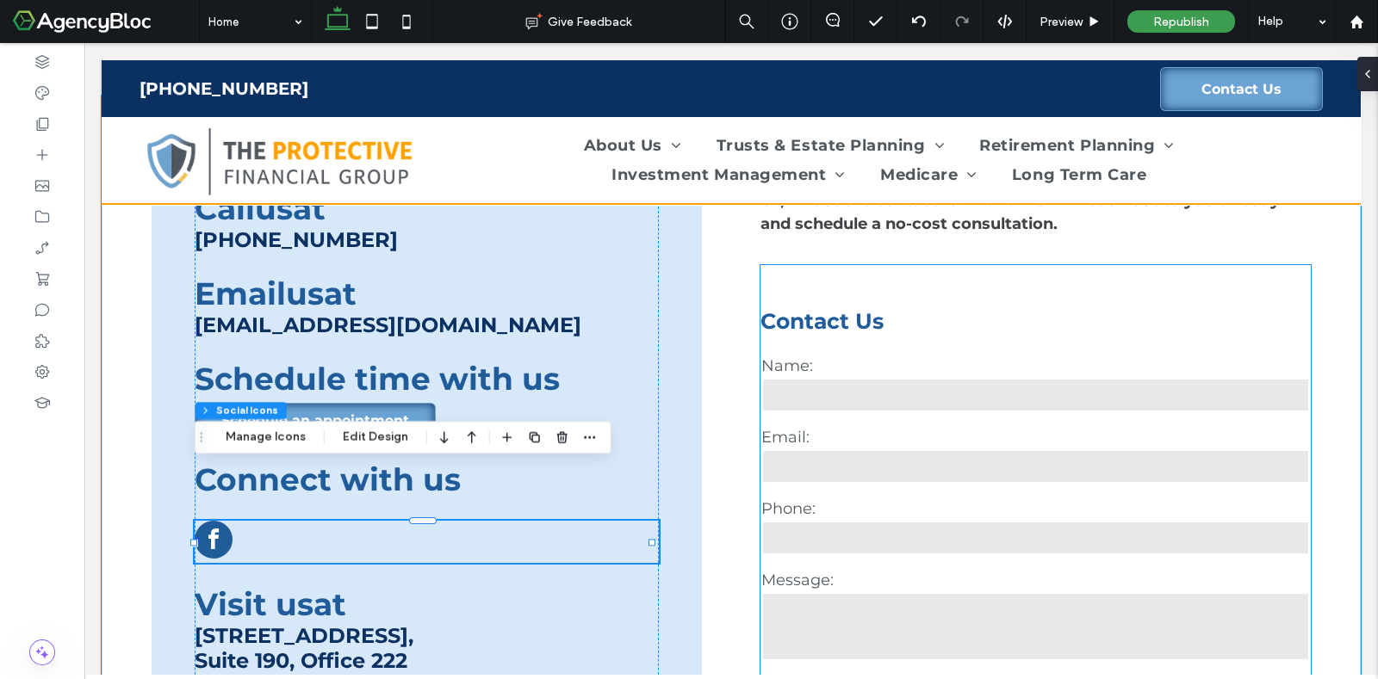
click at [865, 288] on div "**********" at bounding box center [1035, 511] width 550 height 493
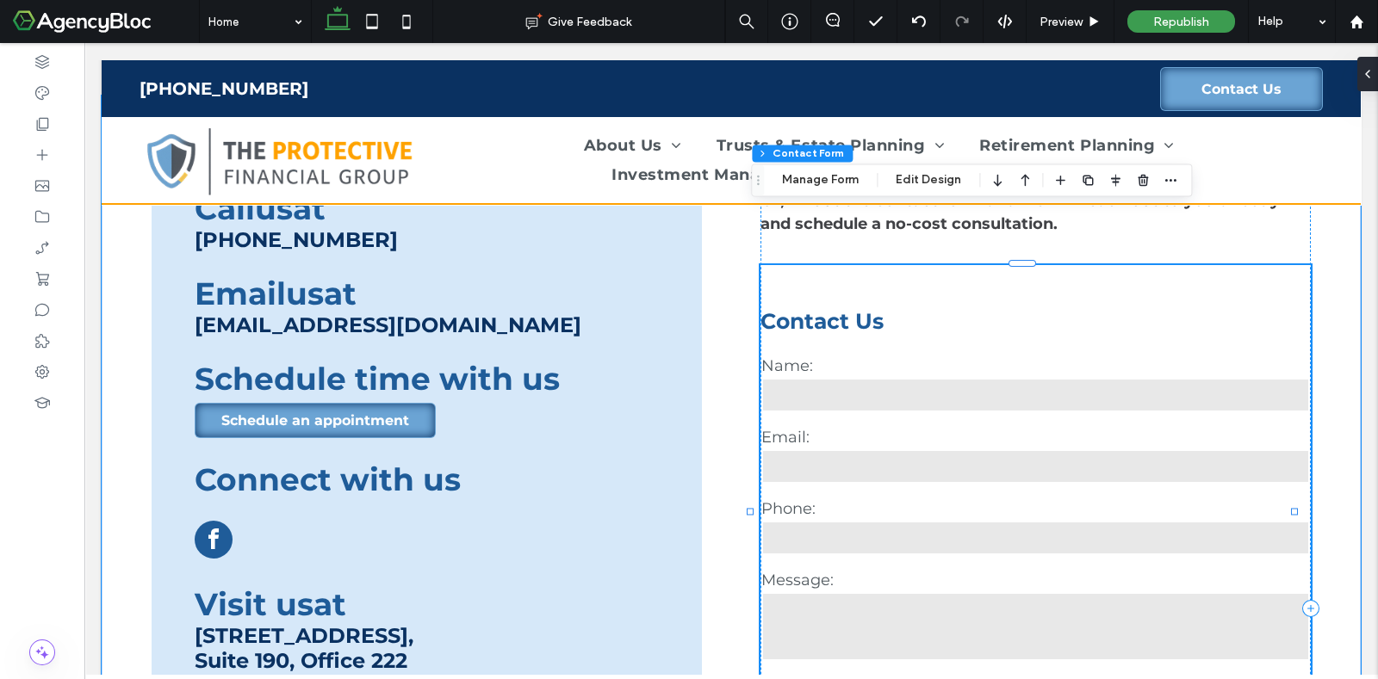
type input "*"
type input "***"
type input "*"
type input "***"
click at [855, 308] on h3 "Contact Us" at bounding box center [1035, 321] width 550 height 26
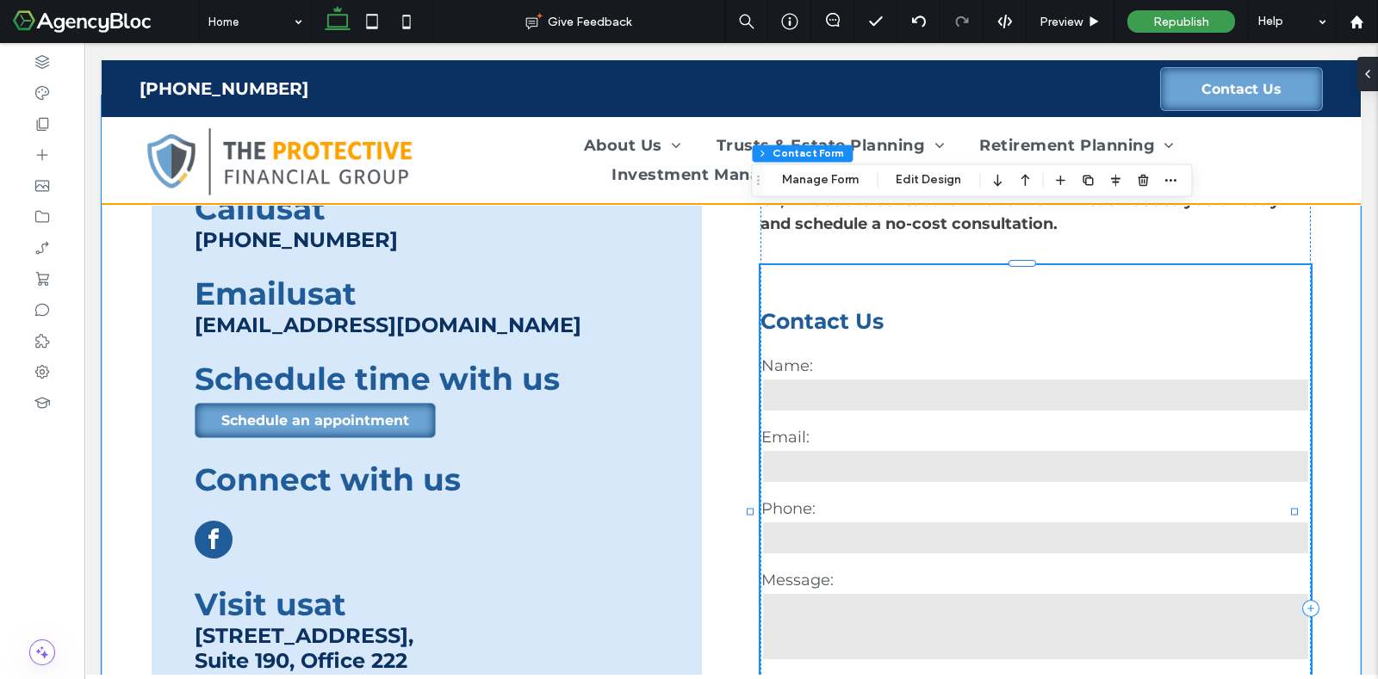
type input "*"
click at [846, 308] on h3 "Contact Us" at bounding box center [1035, 321] width 550 height 26
type input "*"
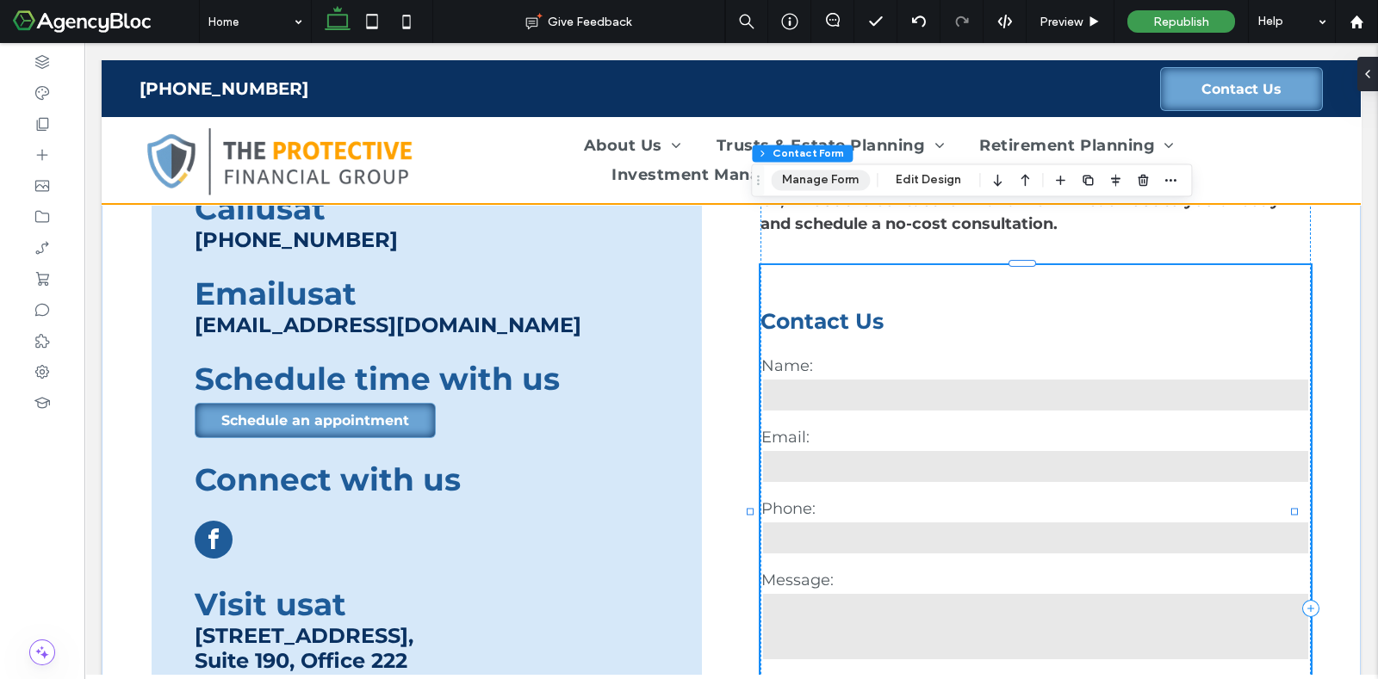
click at [827, 177] on button "Manage Form" at bounding box center [820, 180] width 99 height 21
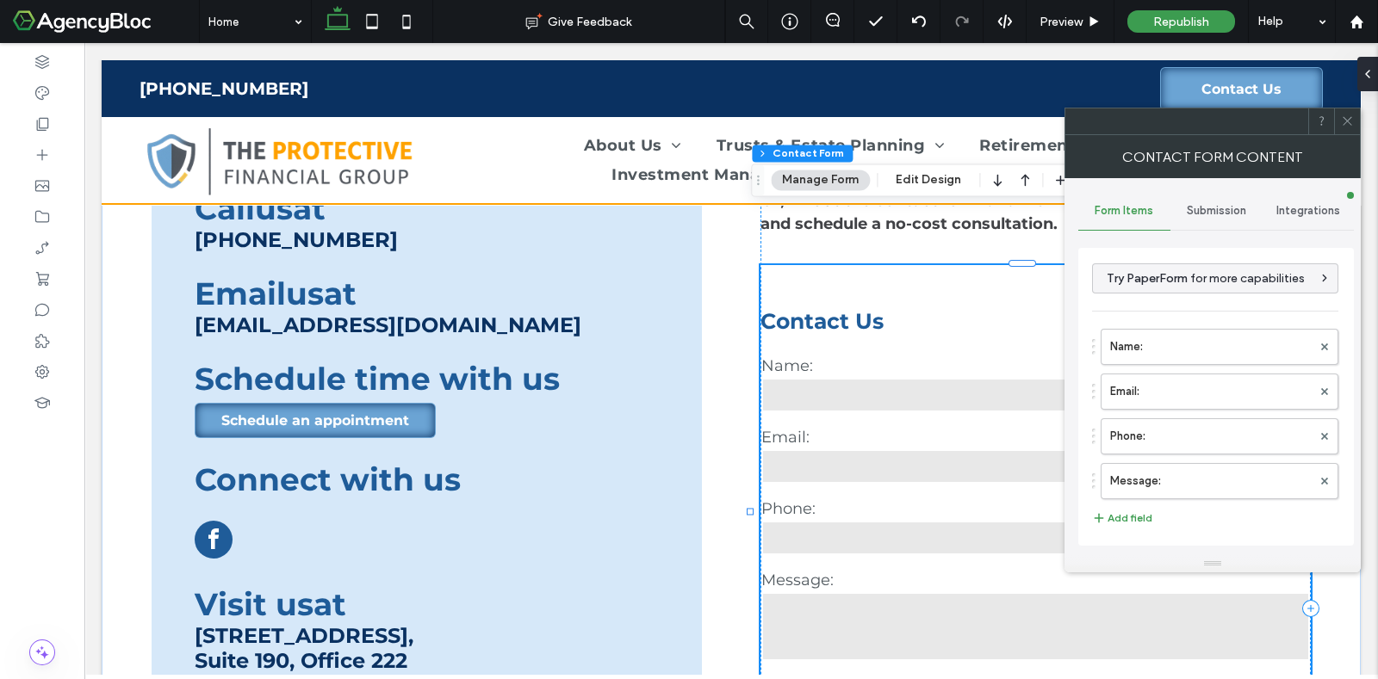
click at [1352, 125] on icon at bounding box center [1347, 121] width 13 height 13
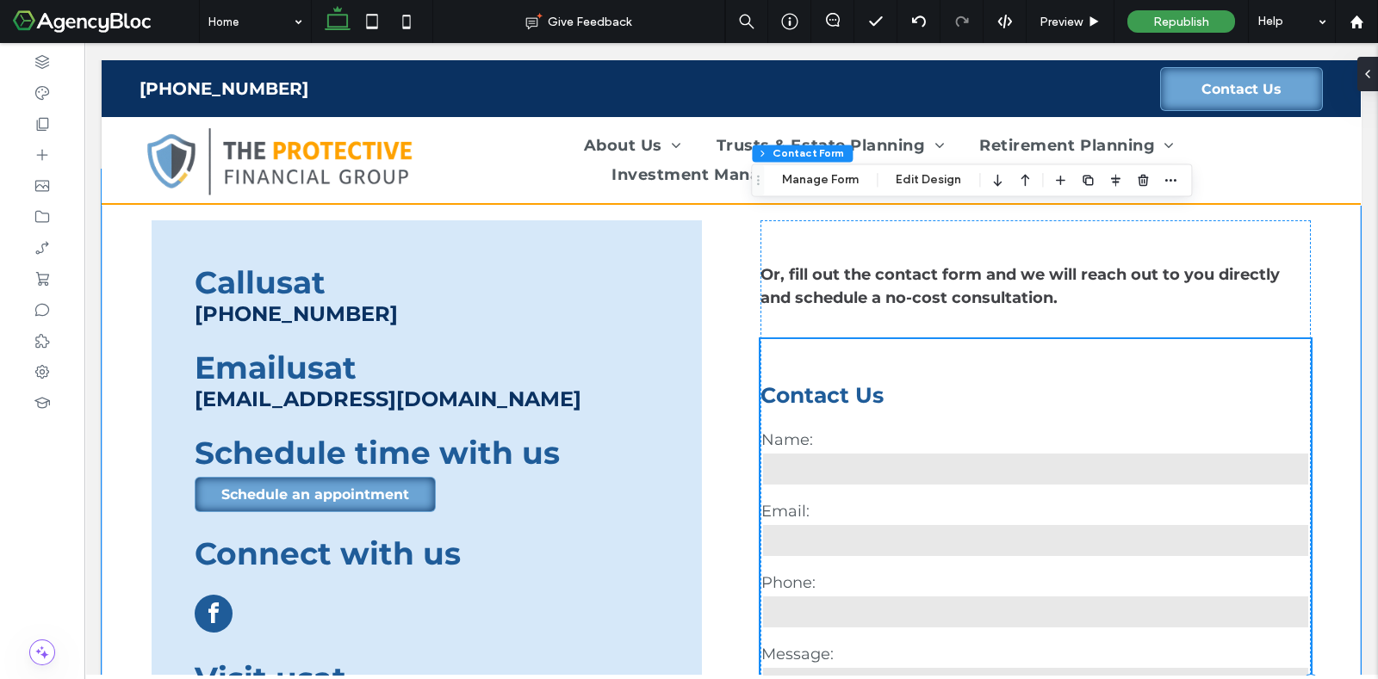
scroll to position [3228, 0]
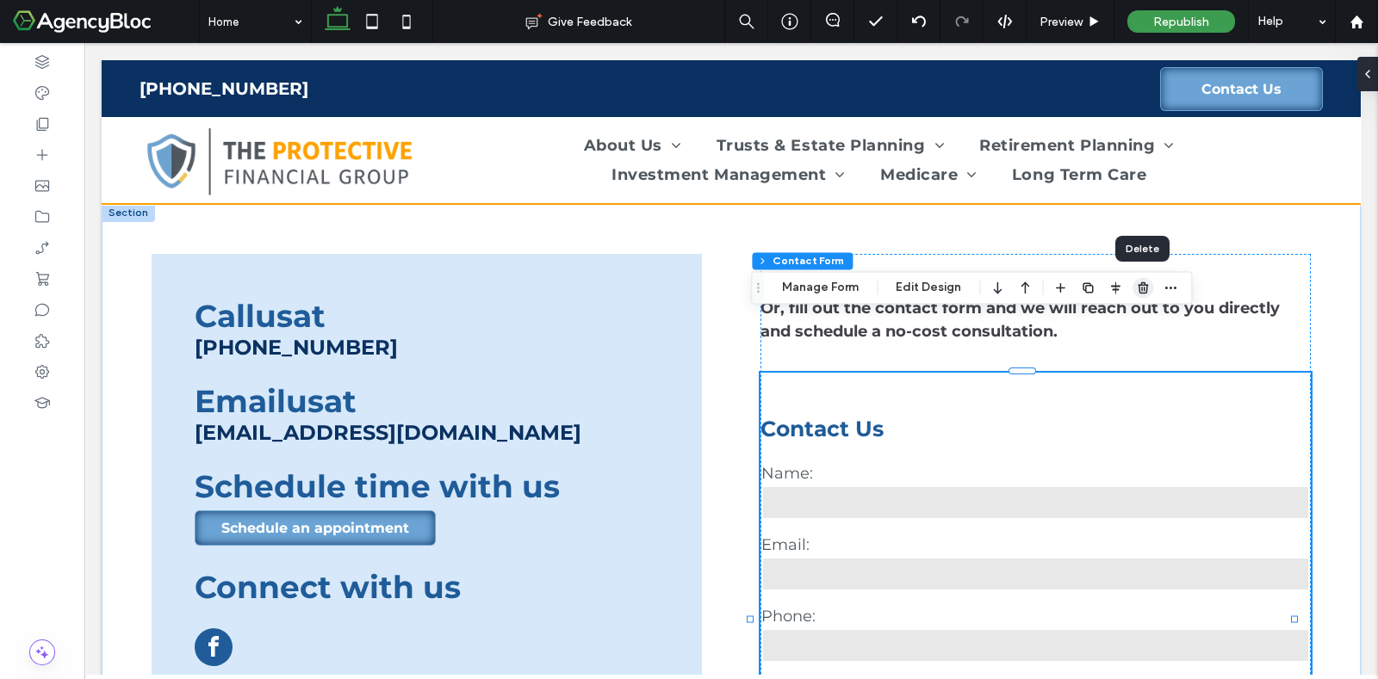
click at [1141, 288] on icon "button" at bounding box center [1143, 288] width 14 height 14
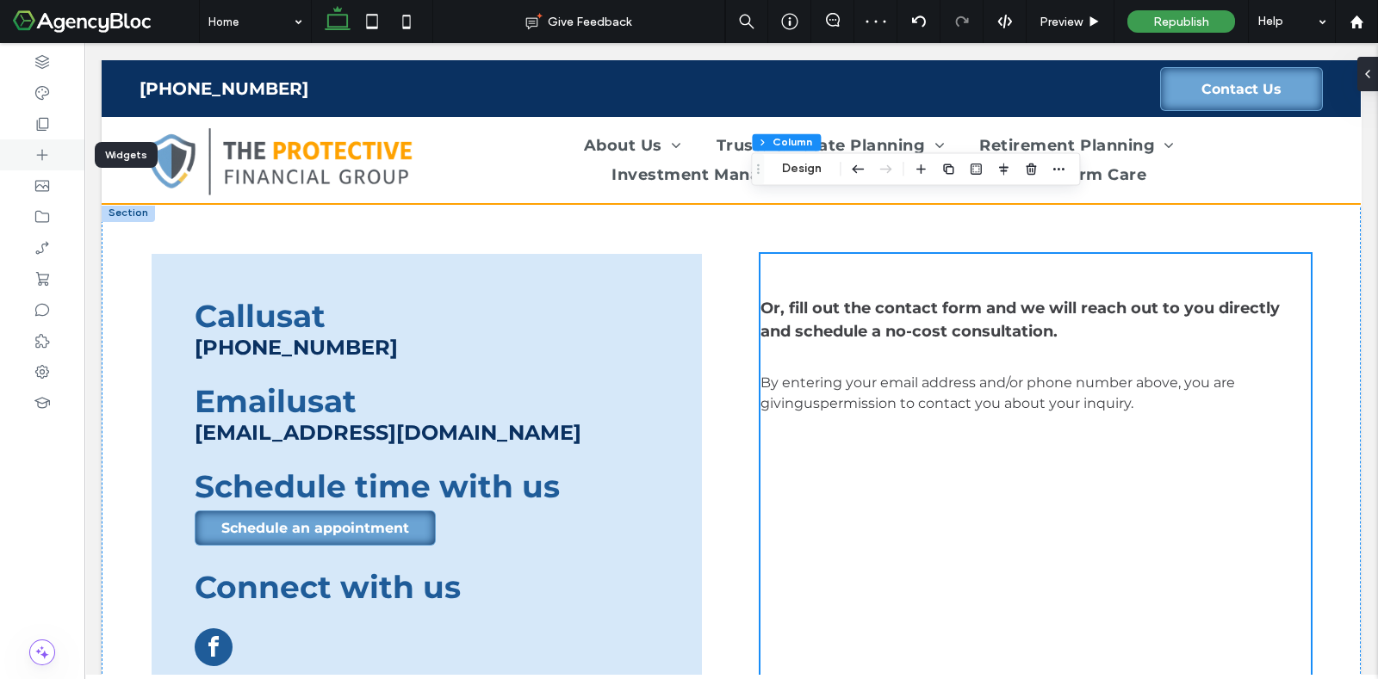
click at [44, 157] on icon at bounding box center [42, 154] width 17 height 17
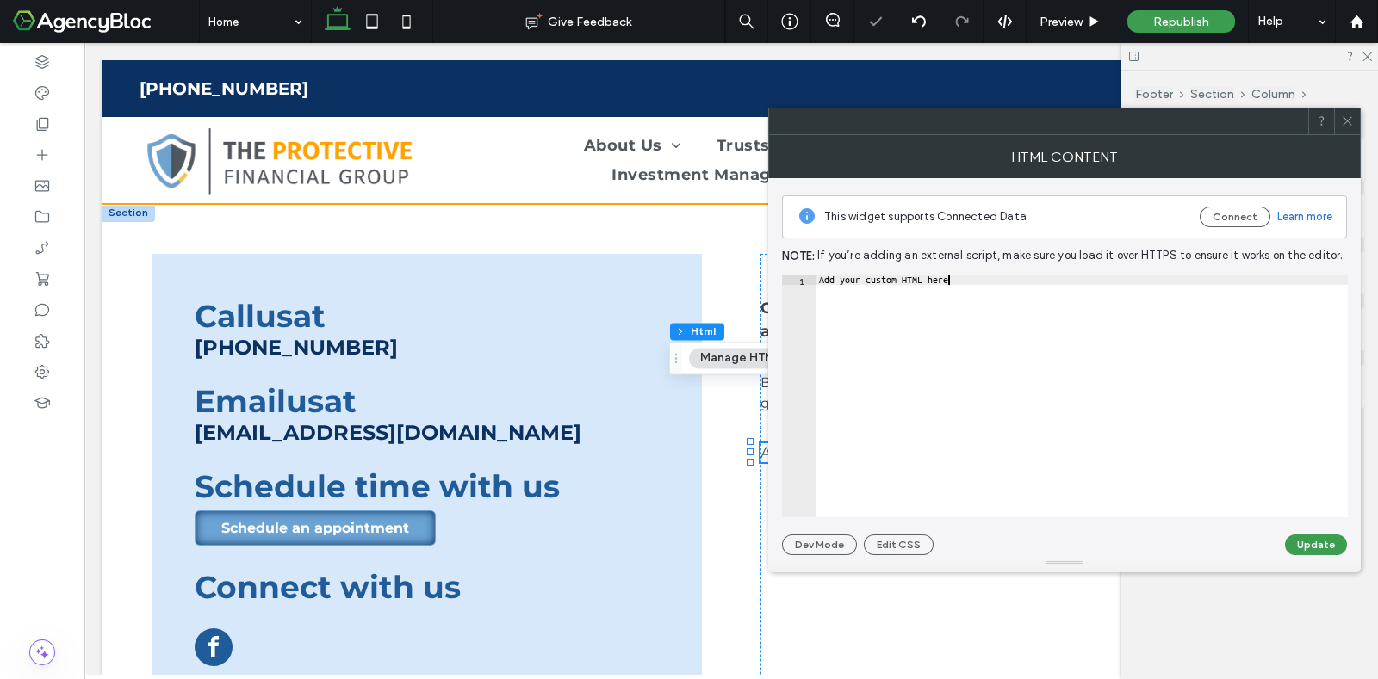
click at [981, 279] on div "Add your custom HTML here" at bounding box center [1081, 407] width 532 height 264
type textarea "*"
paste textarea "*******"
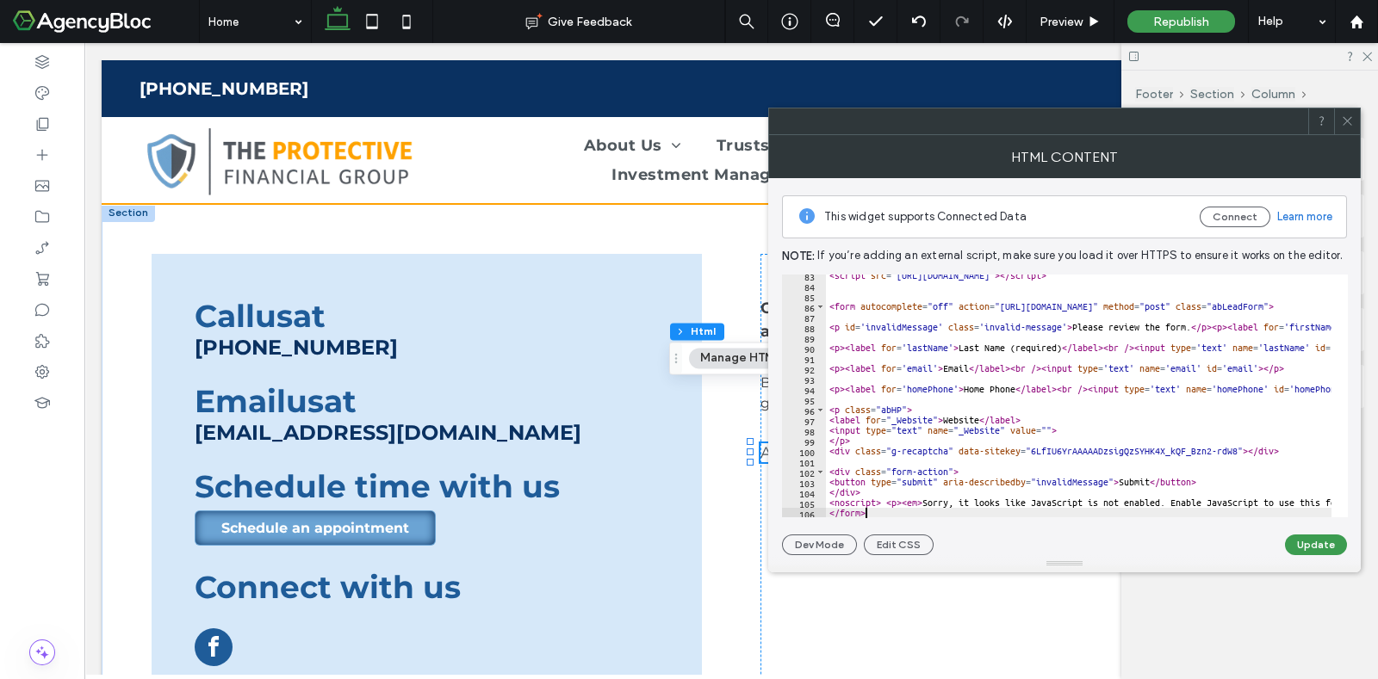
scroll to position [852, 0]
click at [1311, 546] on button "Update" at bounding box center [1316, 545] width 62 height 21
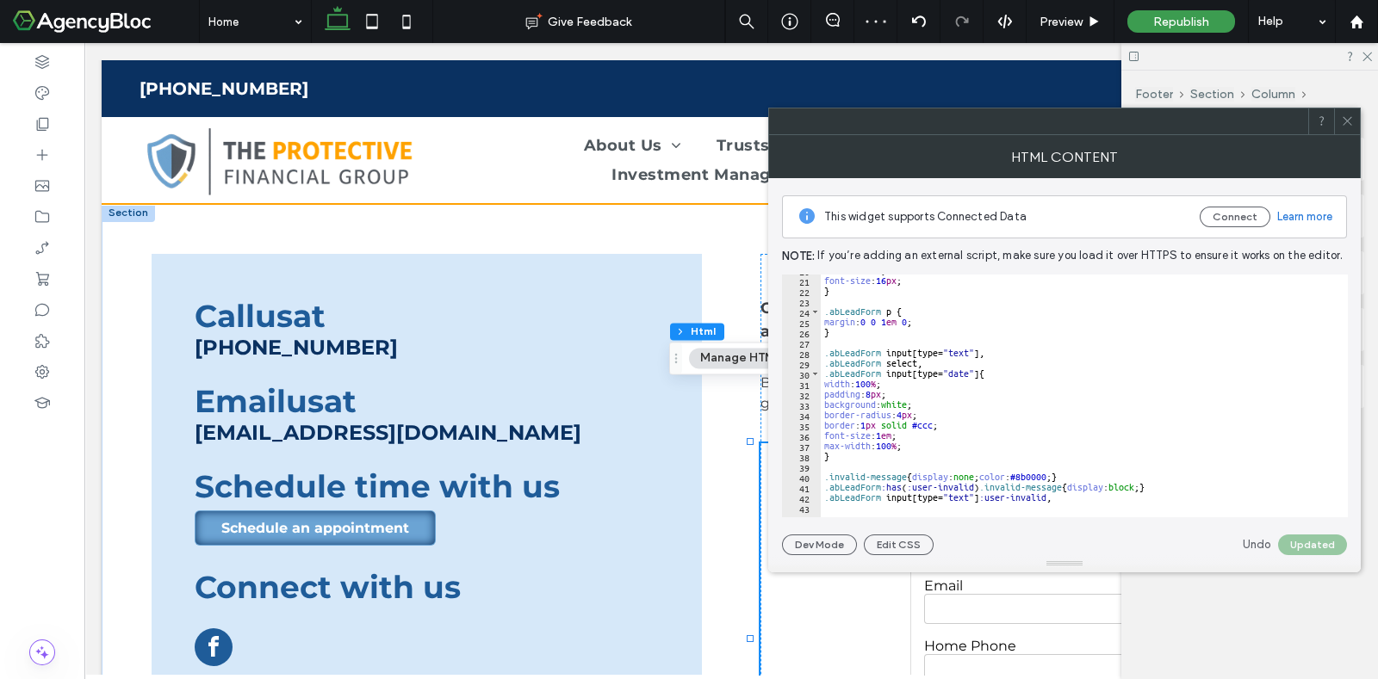
scroll to position [0, 0]
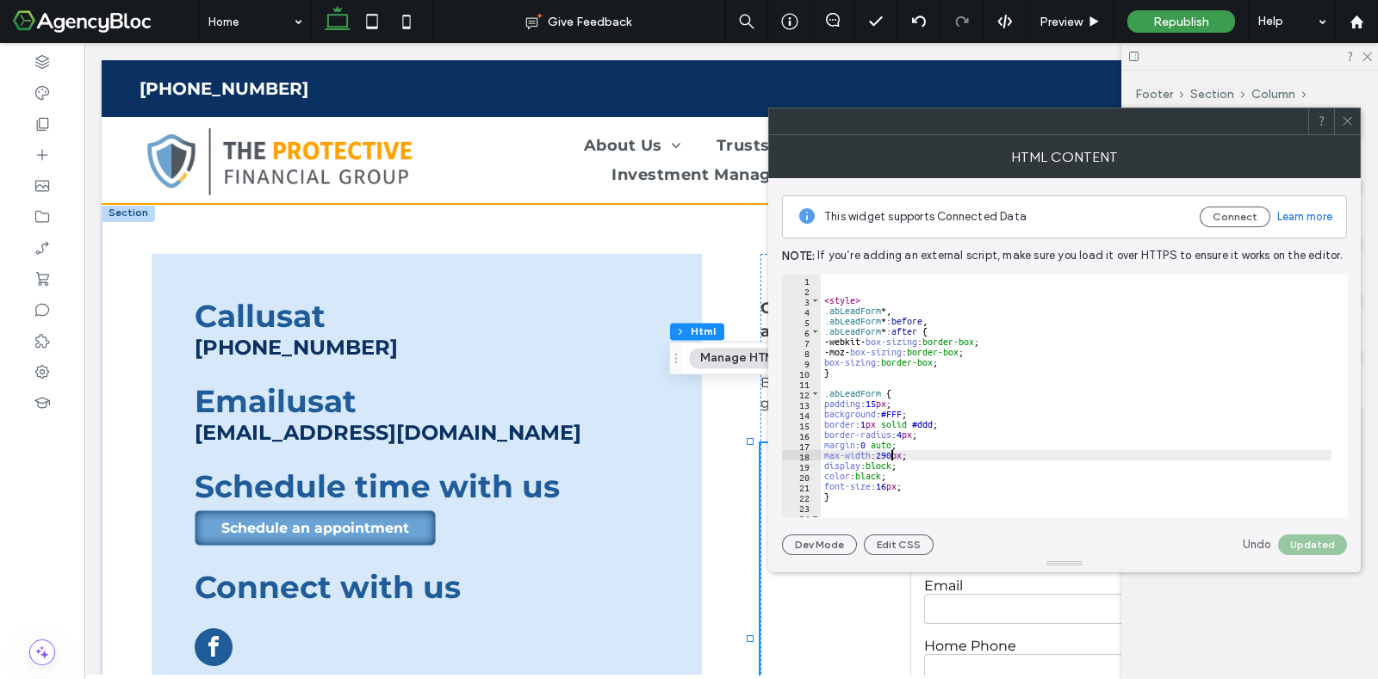
click at [893, 454] on div "< style > .abLeadForm *, .abLeadForm * :before , .abLeadForm * :after { -webkit…" at bounding box center [1395, 399] width 1149 height 248
type textarea "**********"
click at [1292, 539] on button "Update" at bounding box center [1316, 545] width 62 height 21
click at [1348, 123] on icon at bounding box center [1347, 121] width 13 height 13
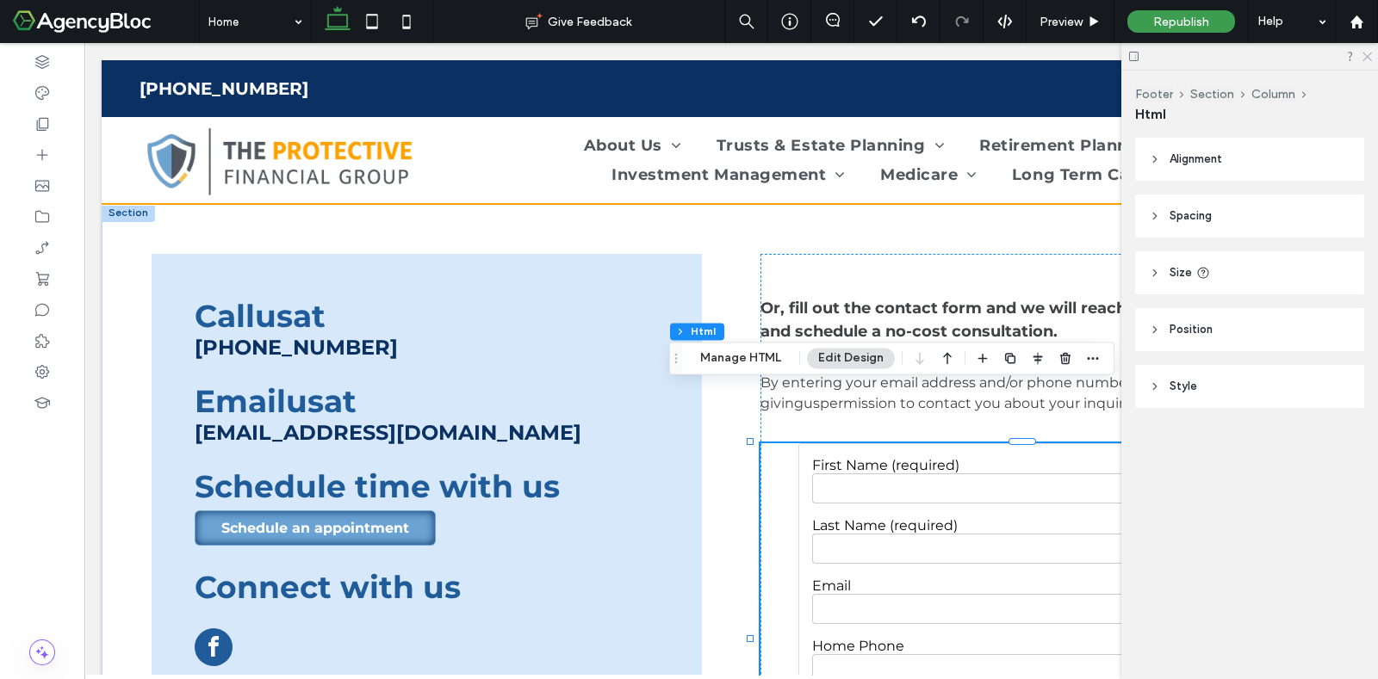
click at [1366, 53] on icon at bounding box center [1366, 55] width 11 height 11
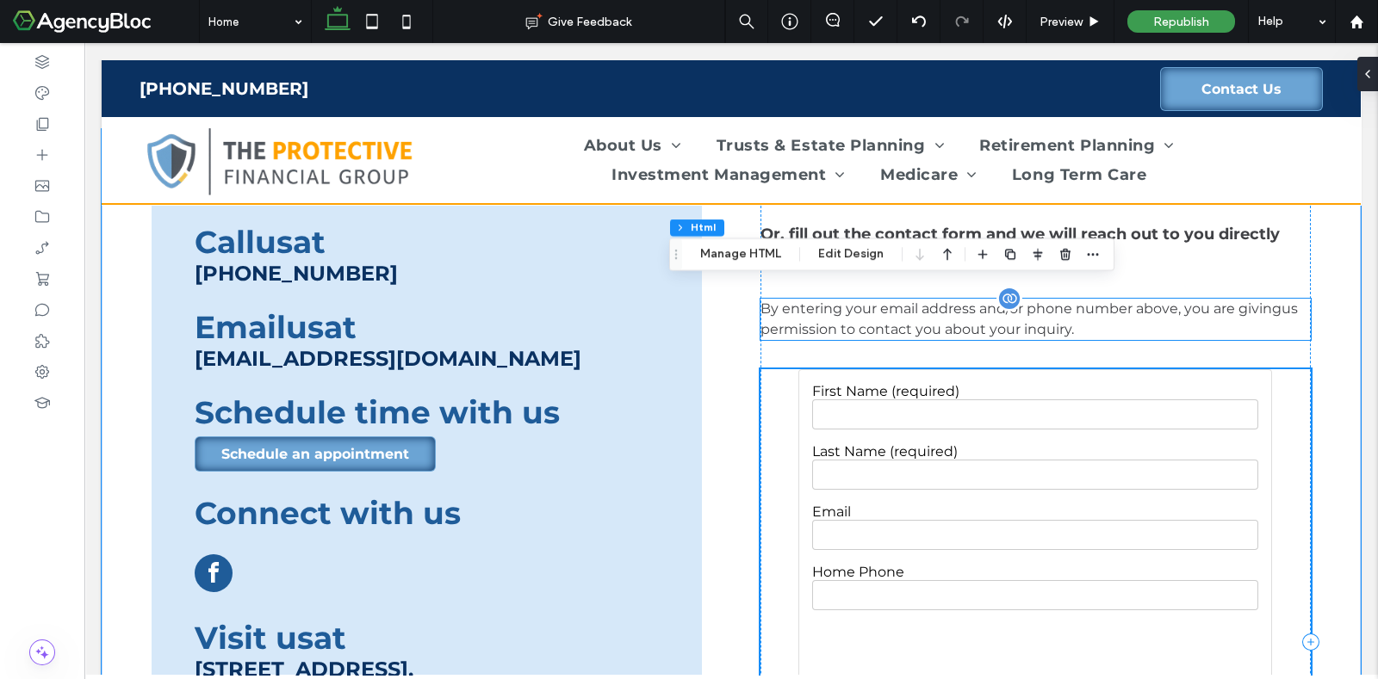
scroll to position [3336, 0]
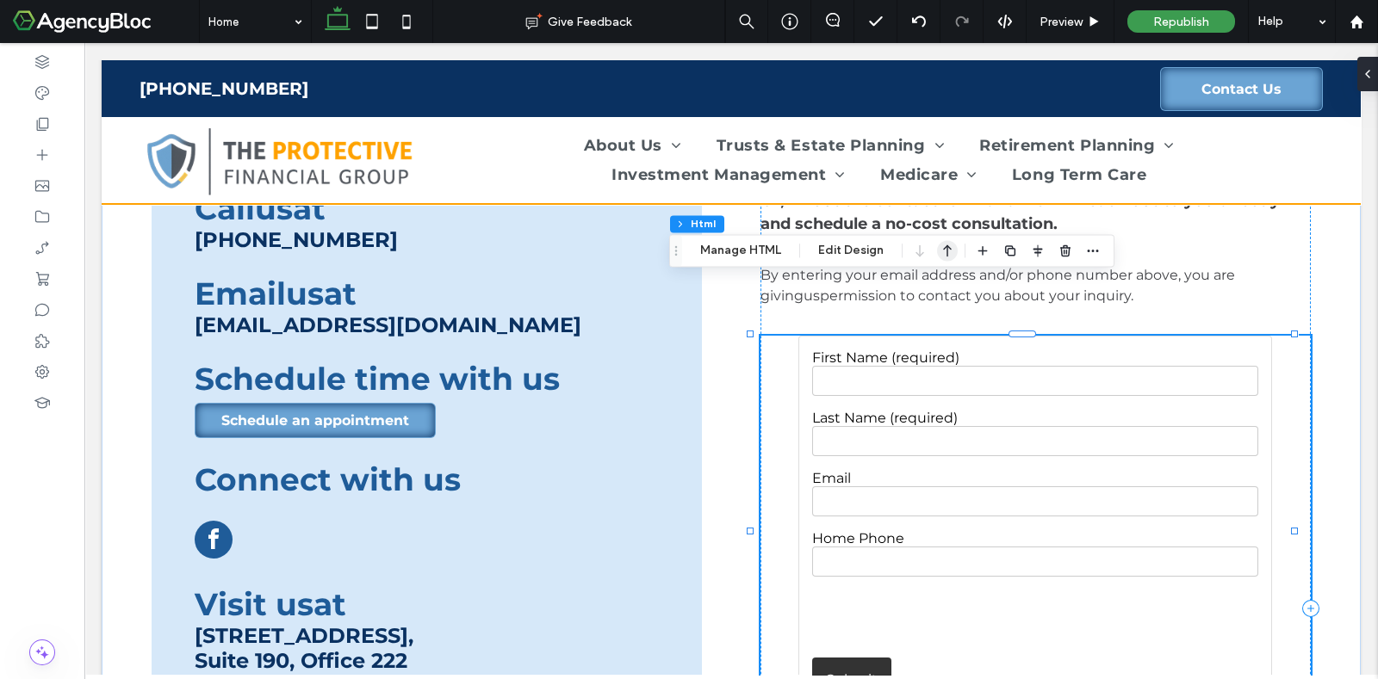
click at [943, 249] on icon "button" at bounding box center [947, 250] width 21 height 31
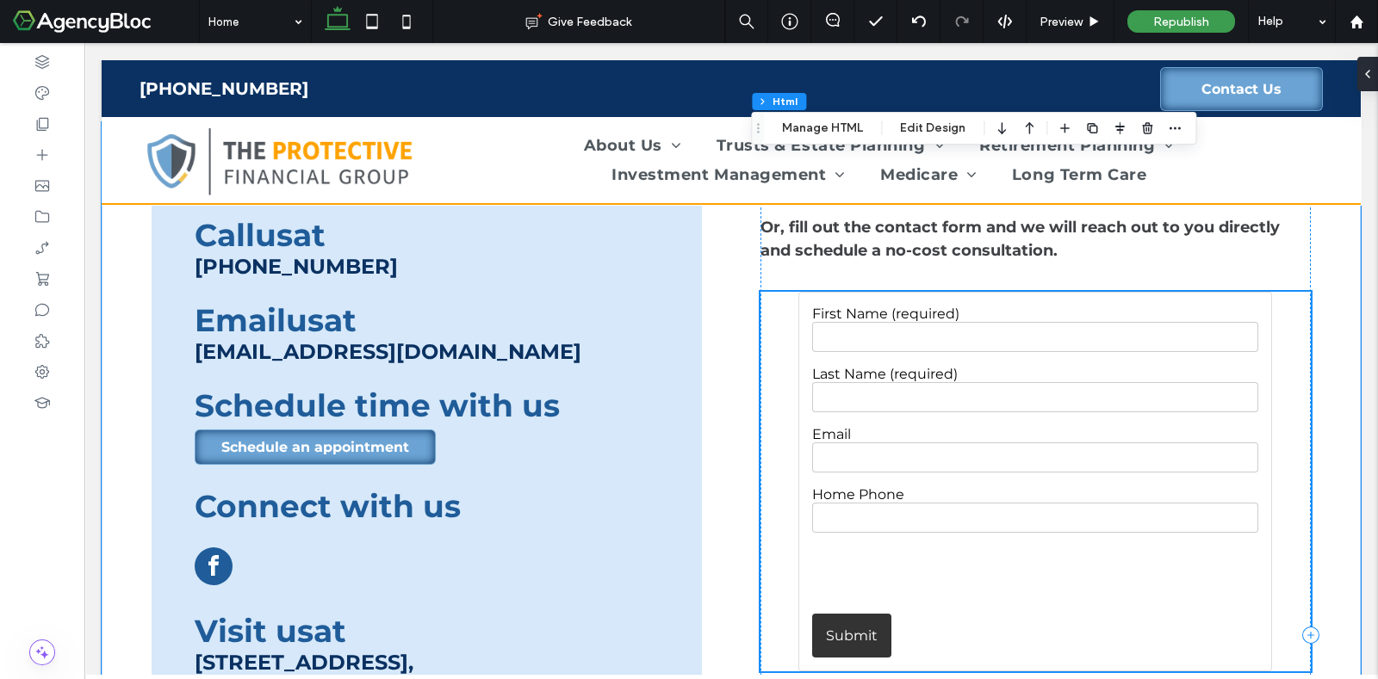
scroll to position [3121, 0]
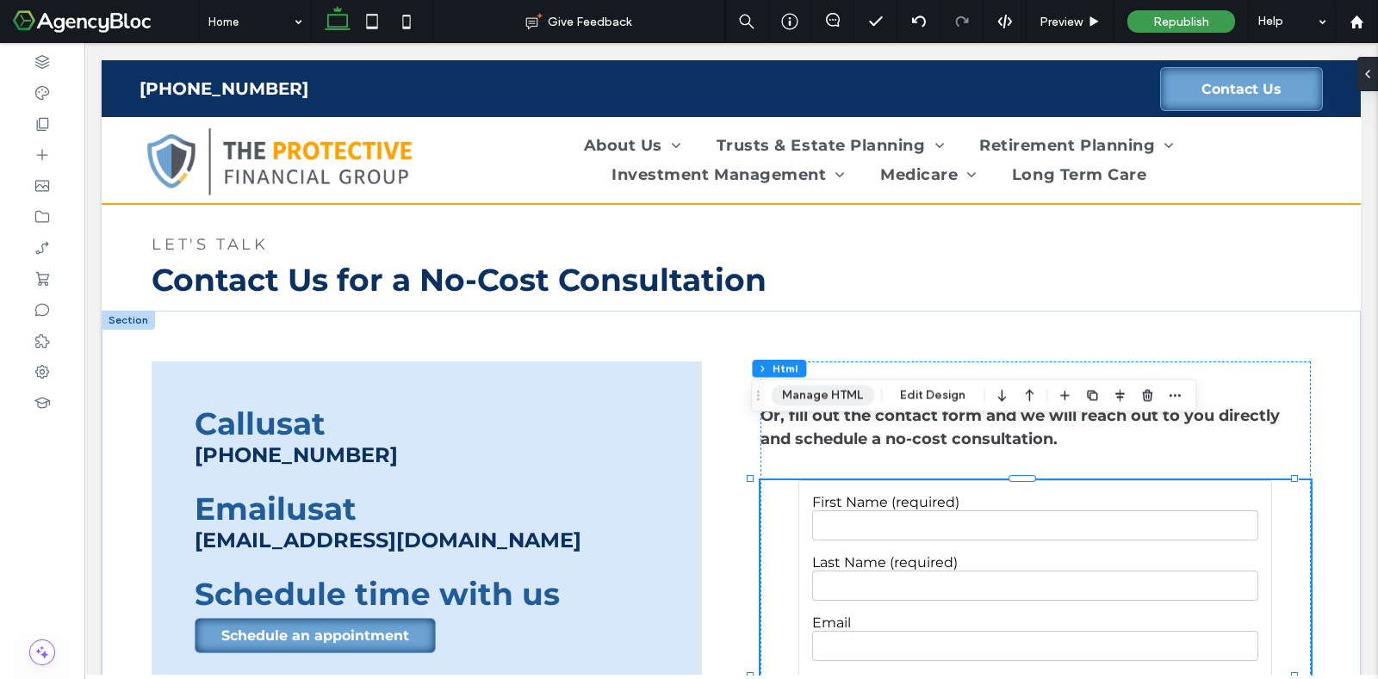
click at [840, 396] on button "Manage HTML" at bounding box center [822, 395] width 103 height 21
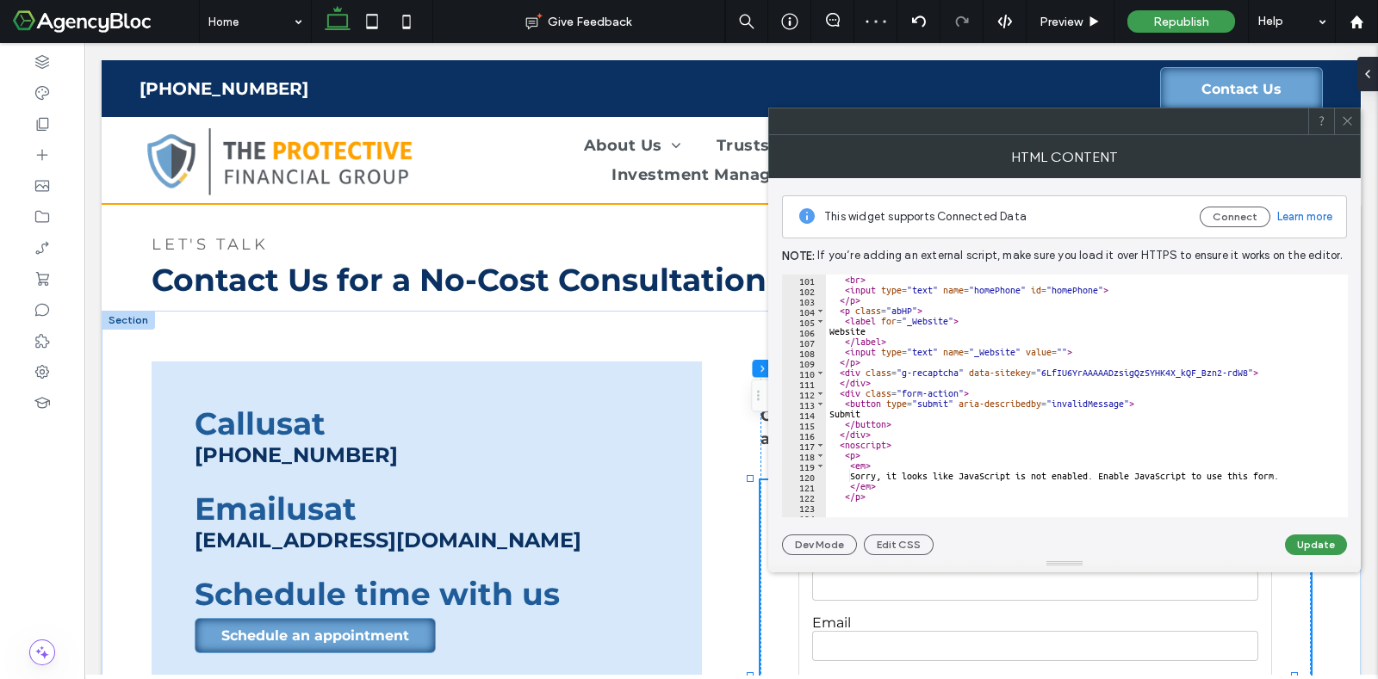
scroll to position [904, 0]
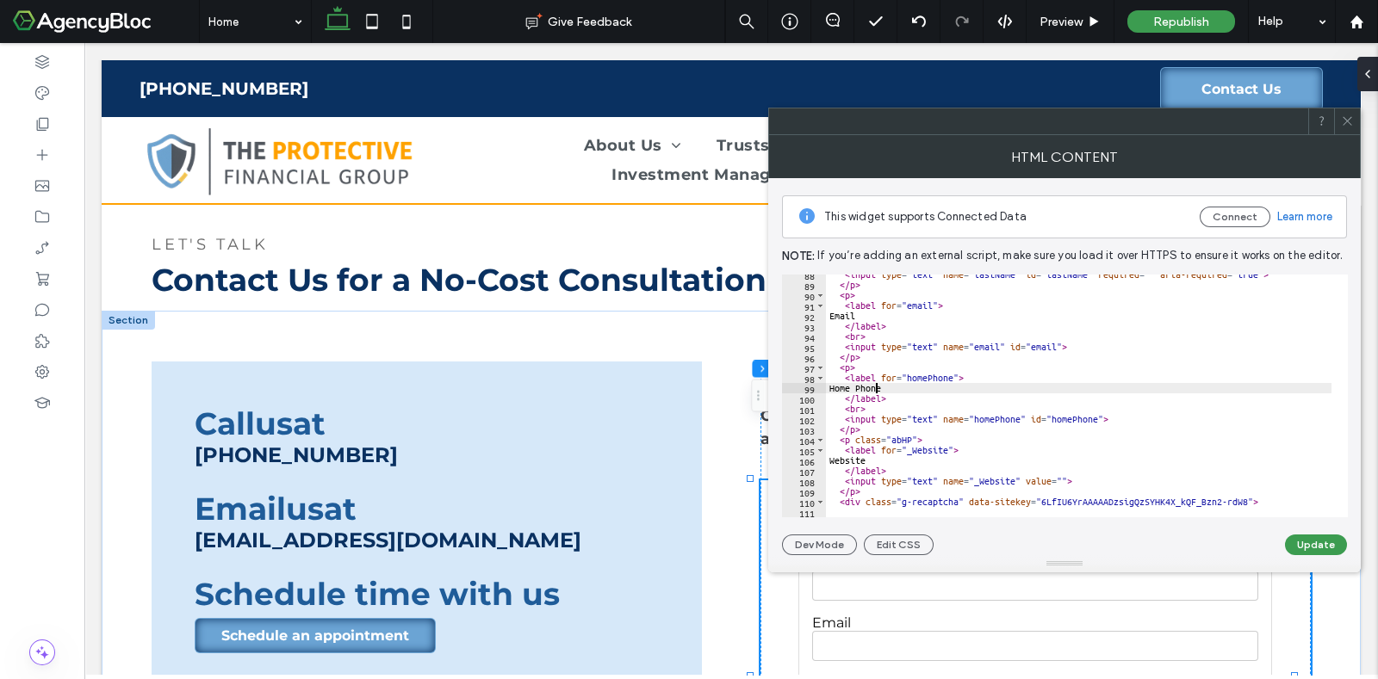
click at [875, 384] on div "< input type = "text" name = "lastName" id = "lastName" required = "" aria-requ…" at bounding box center [1173, 394] width 694 height 248
type textarea "*****"
click at [1311, 546] on button "Update" at bounding box center [1316, 545] width 62 height 21
click at [1348, 123] on icon at bounding box center [1347, 121] width 13 height 13
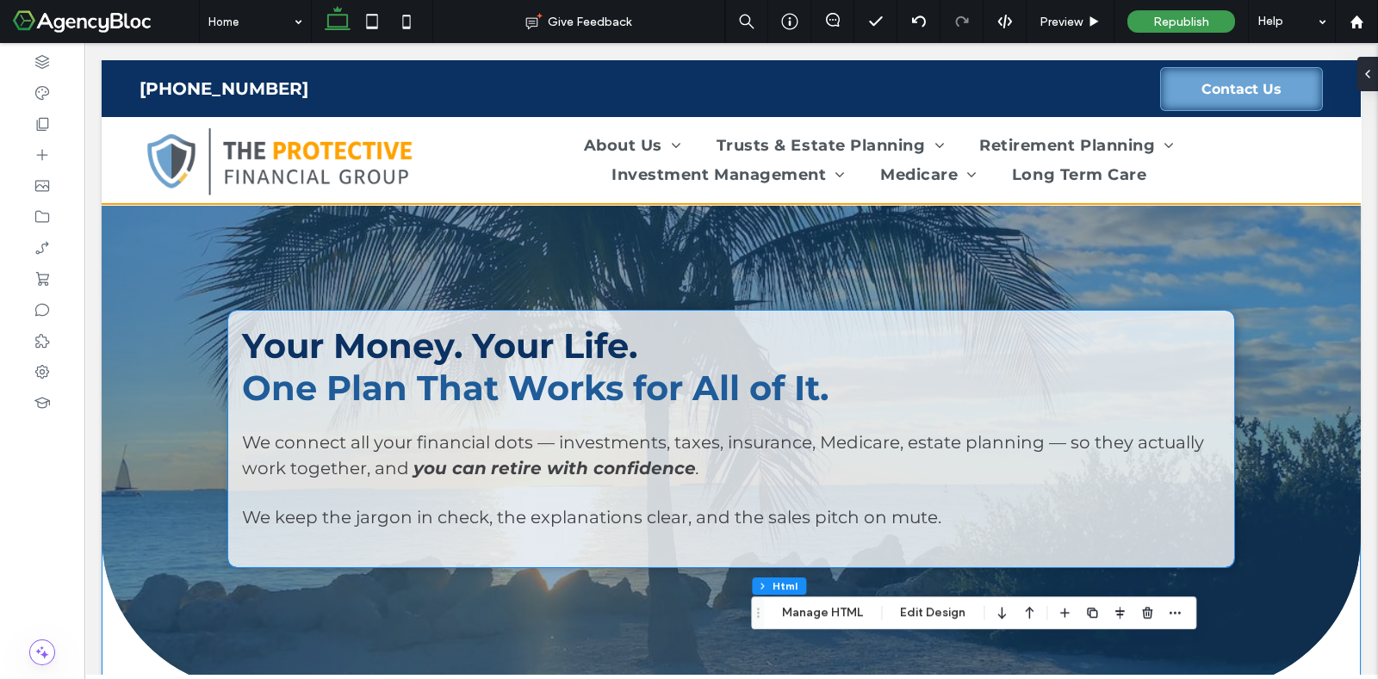
scroll to position [0, 0]
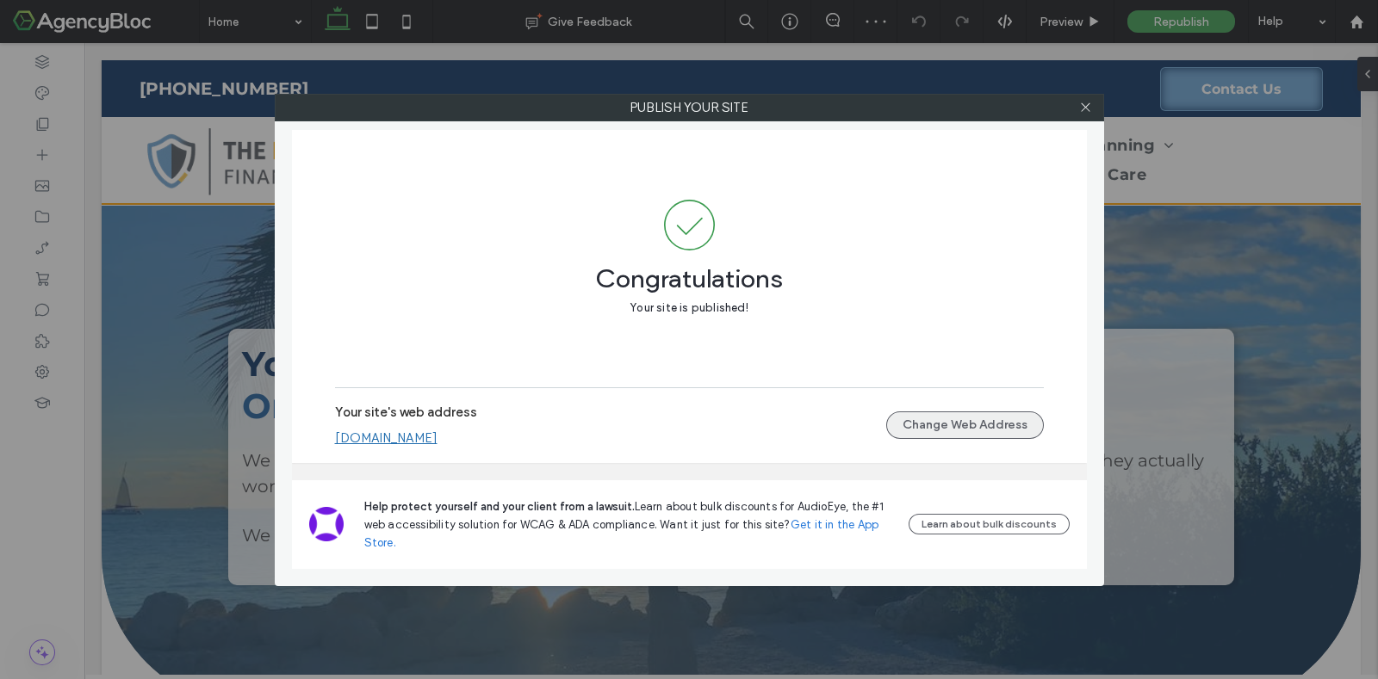
click at [954, 419] on button "Change Web Address" at bounding box center [965, 426] width 158 height 28
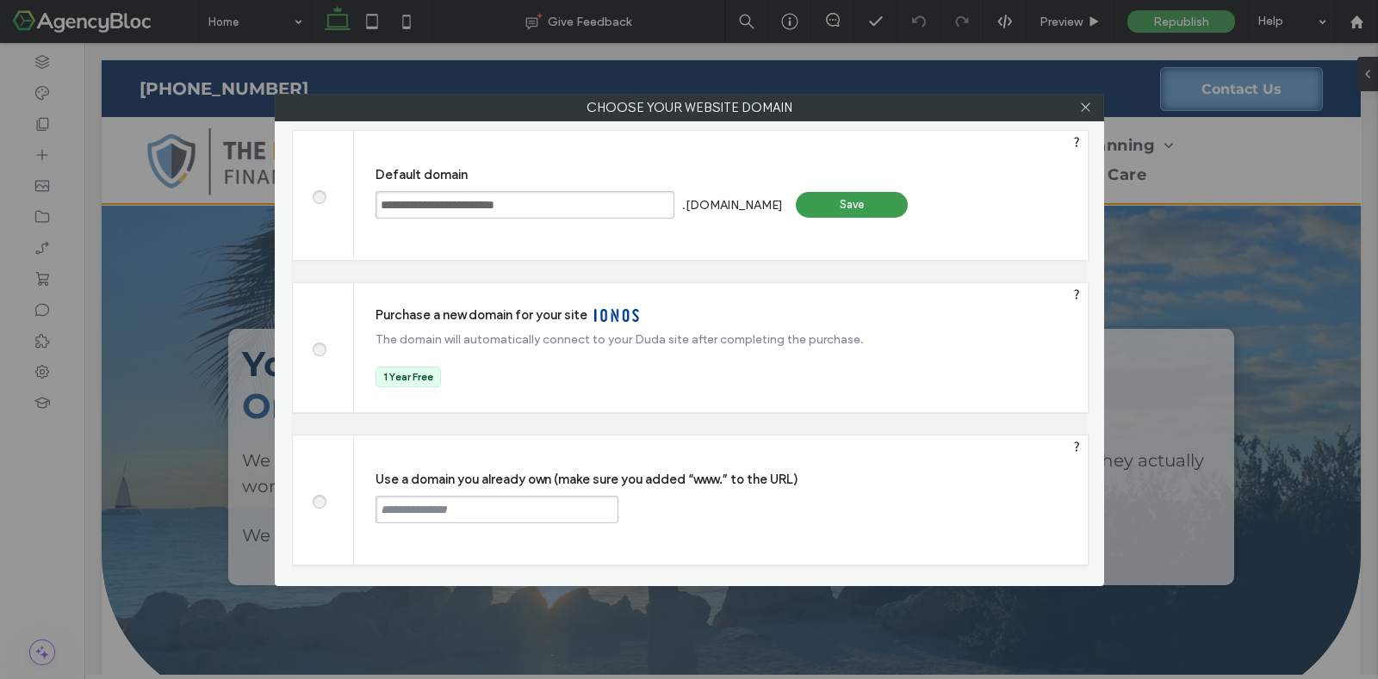
click at [319, 497] on span at bounding box center [319, 499] width 0 height 13
click at [384, 505] on input "text" at bounding box center [496, 510] width 243 height 28
type input "**********"
click at [677, 505] on div "Continue" at bounding box center [684, 509] width 112 height 26
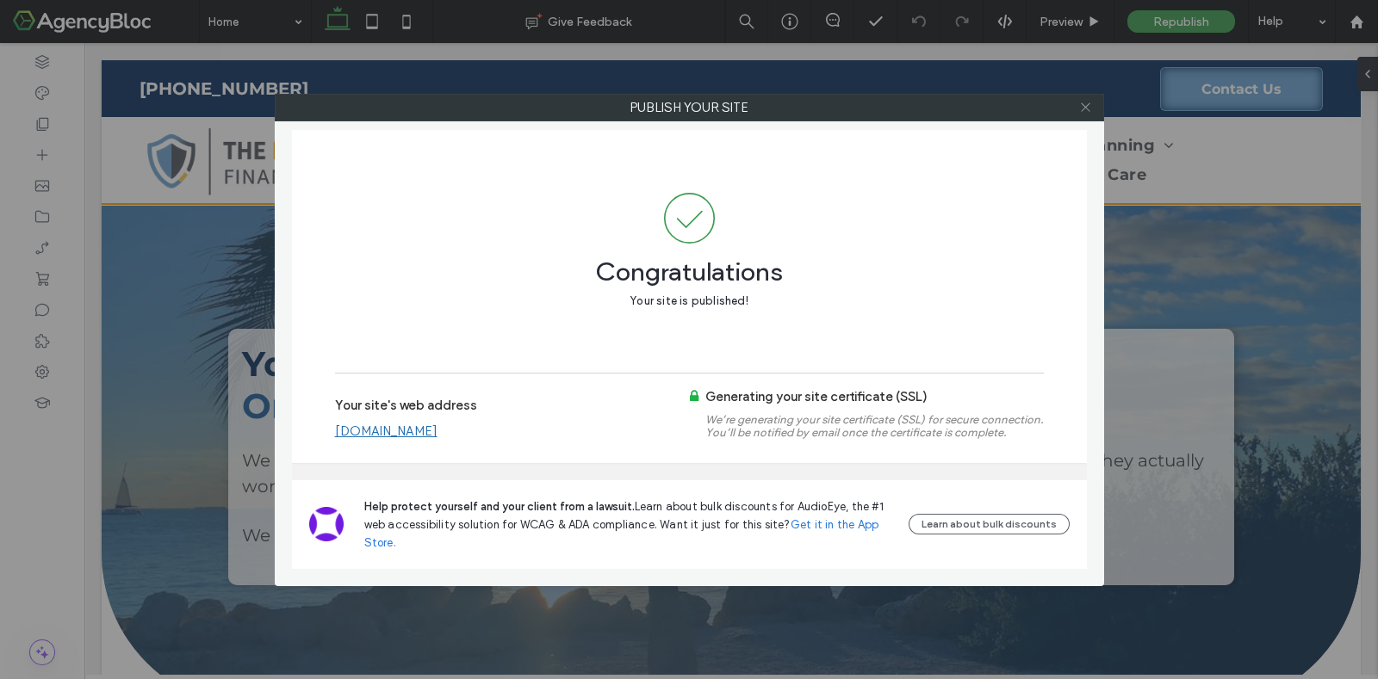
click at [1086, 103] on icon at bounding box center [1085, 107] width 13 height 13
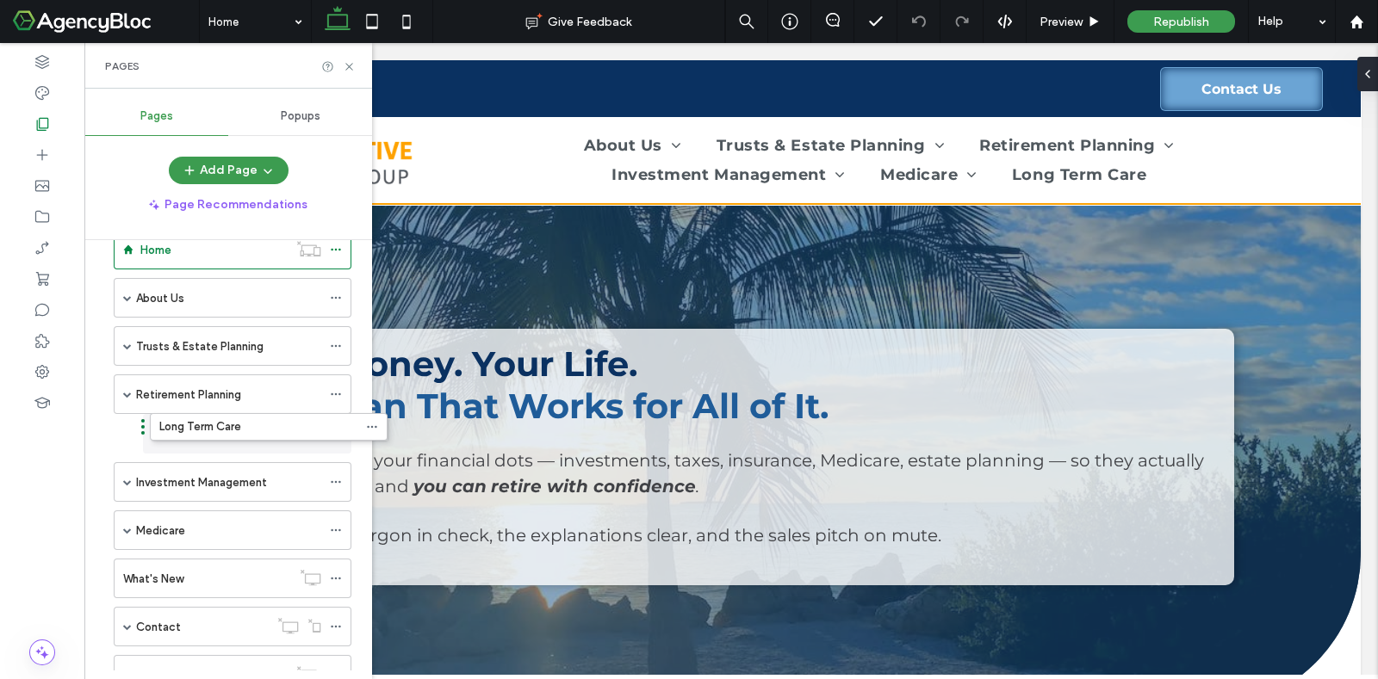
drag, startPoint x: 106, startPoint y: 536, endPoint x: 142, endPoint y: 432, distance: 109.5
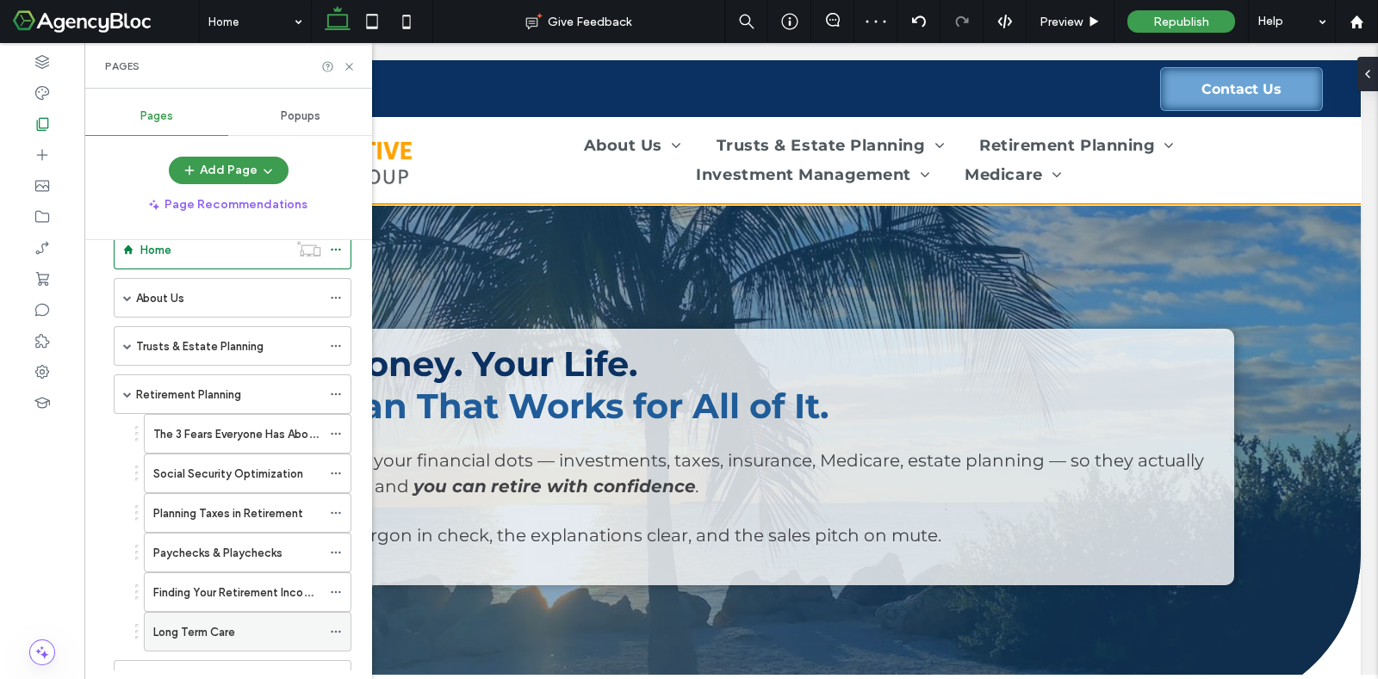
click at [338, 626] on icon at bounding box center [336, 632] width 12 height 12
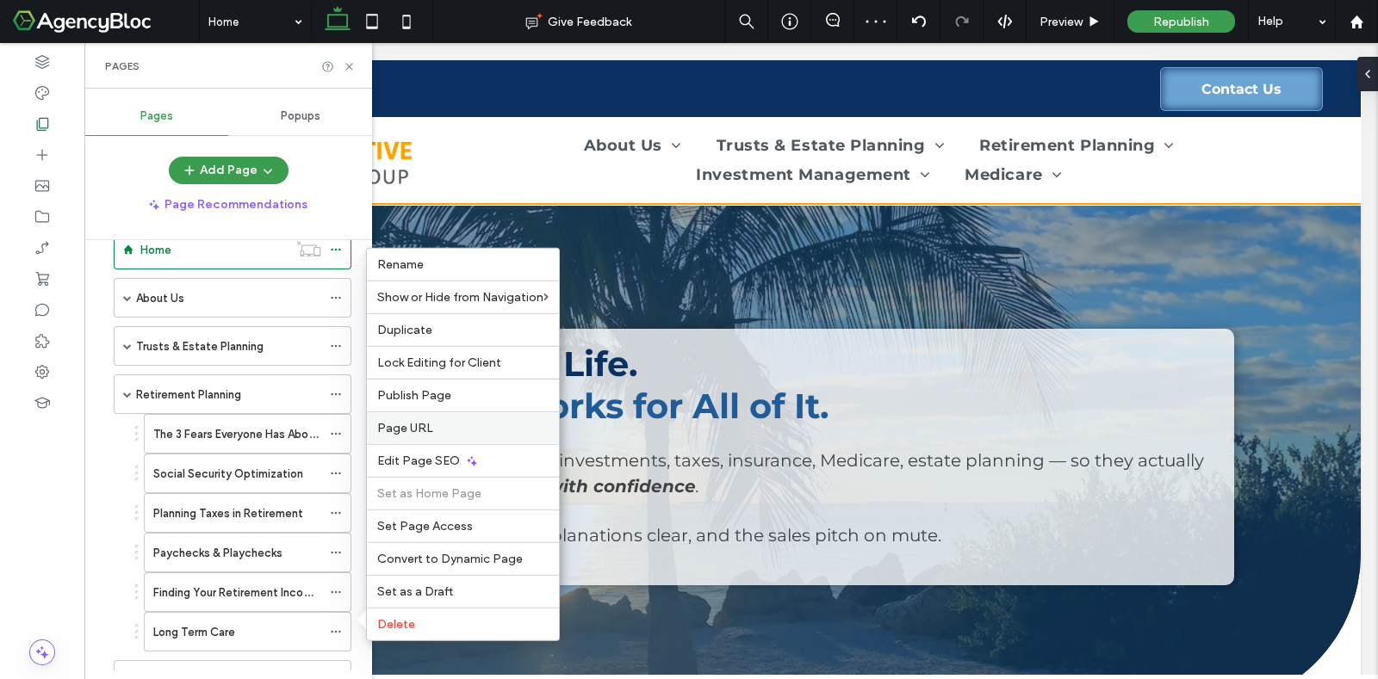
click at [395, 436] on span "Page URL" at bounding box center [405, 428] width 56 height 15
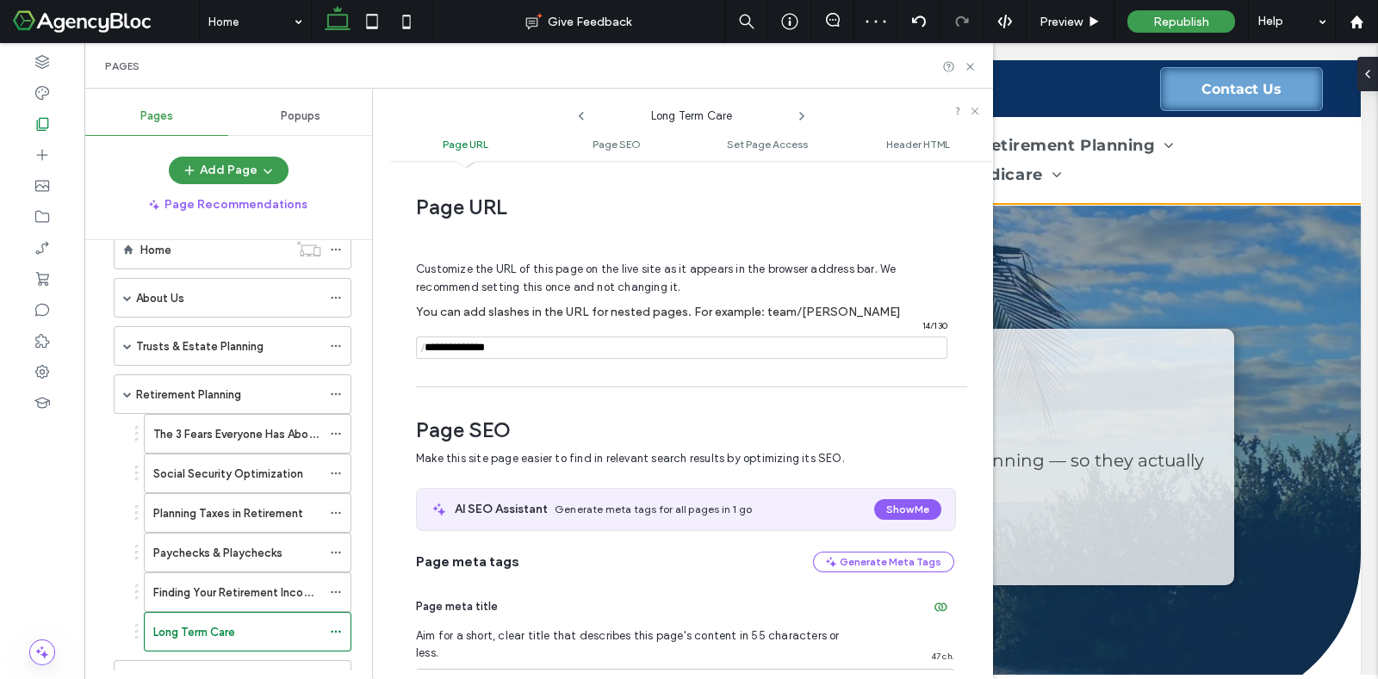
scroll to position [9, 0]
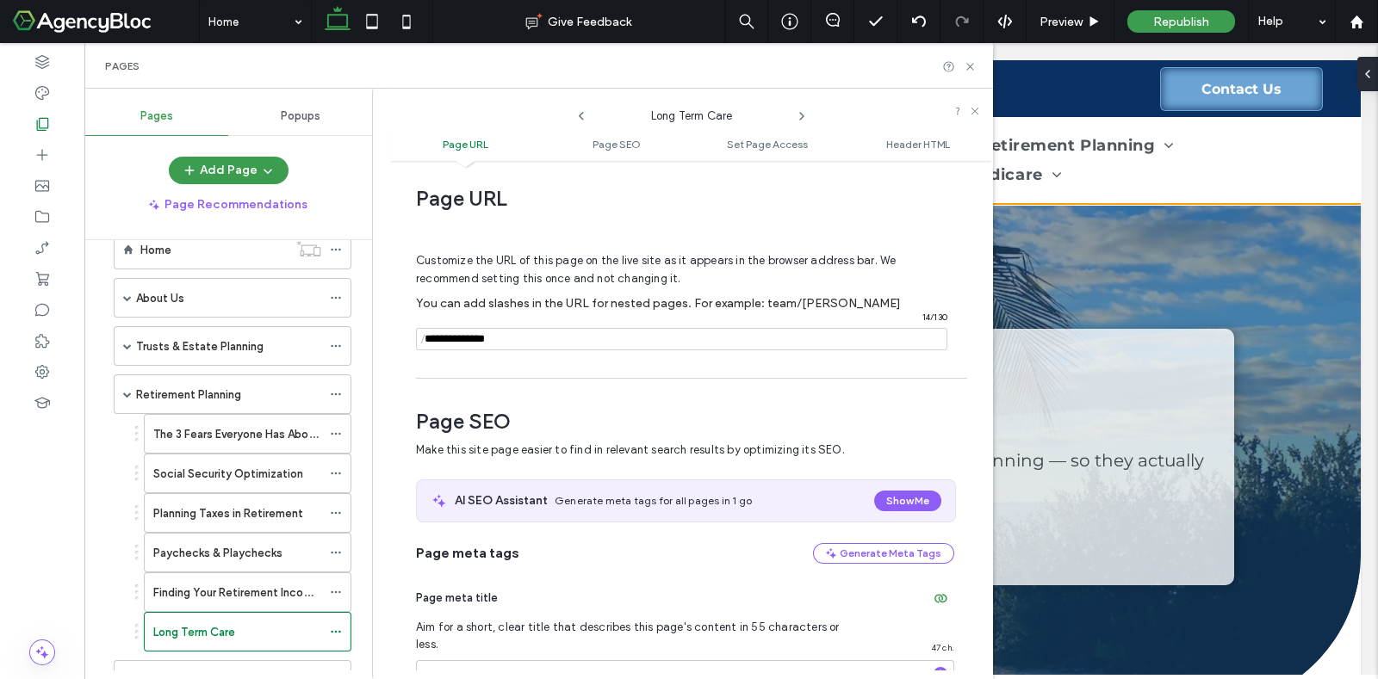
click at [427, 338] on span "/" at bounding box center [423, 340] width 14 height 22
click at [490, 340] on input "notEmpty" at bounding box center [681, 339] width 531 height 22
click at [427, 340] on span "/" at bounding box center [423, 340] width 14 height 22
click at [449, 338] on input "notEmpty" at bounding box center [681, 339] width 531 height 22
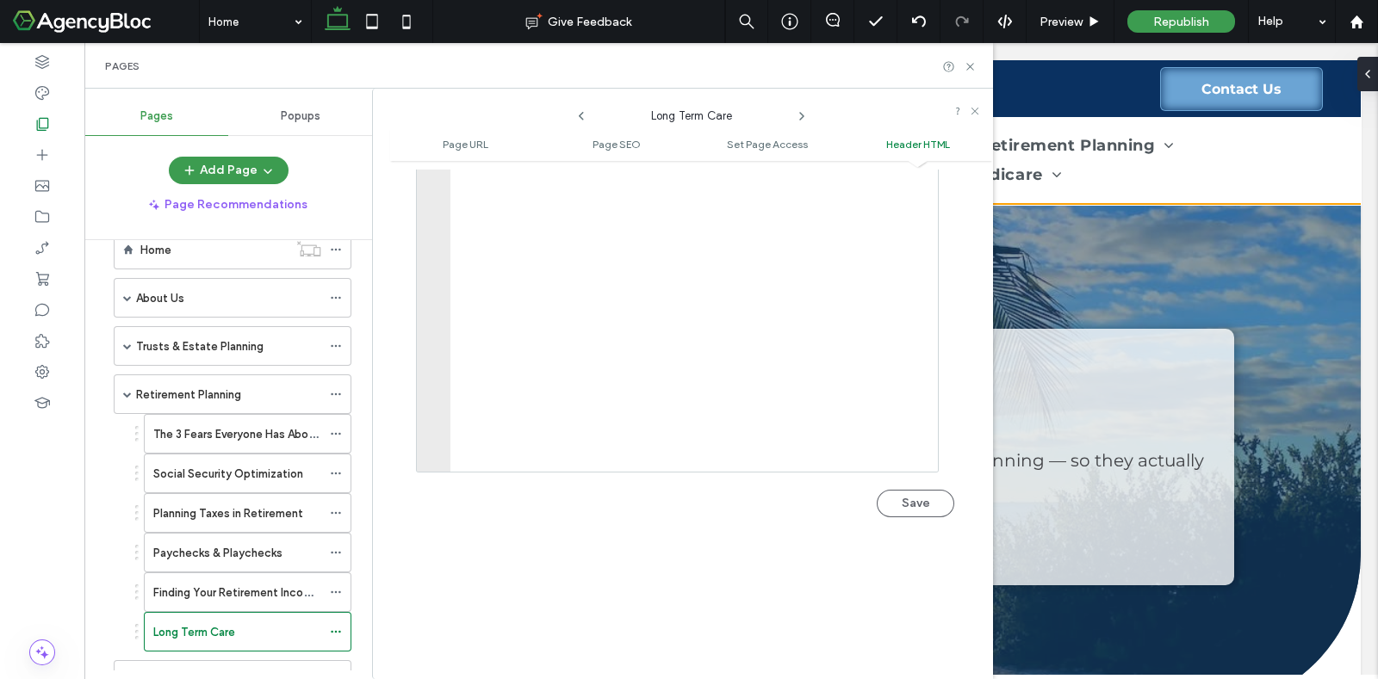
scroll to position [1919, 0]
type input "**********"
click at [886, 353] on button "Save" at bounding box center [915, 367] width 77 height 28
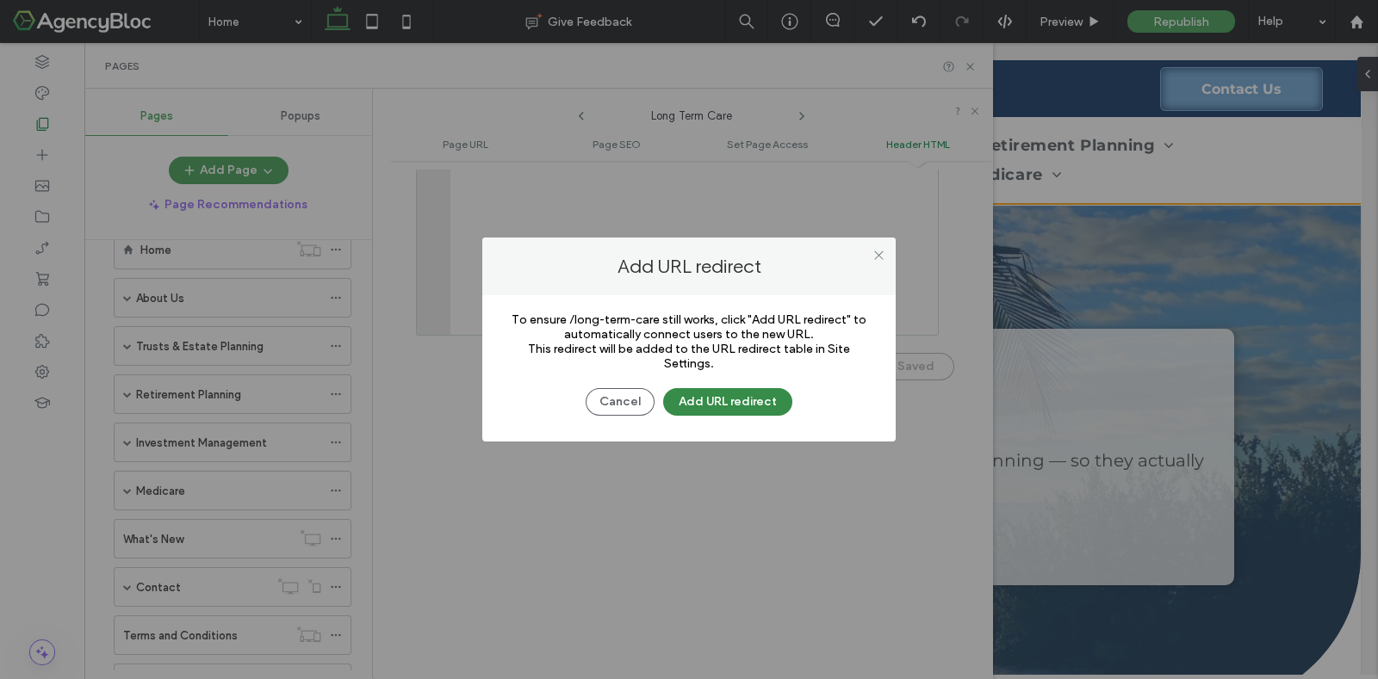
click at [724, 400] on button "Add URL redirect" at bounding box center [727, 402] width 129 height 28
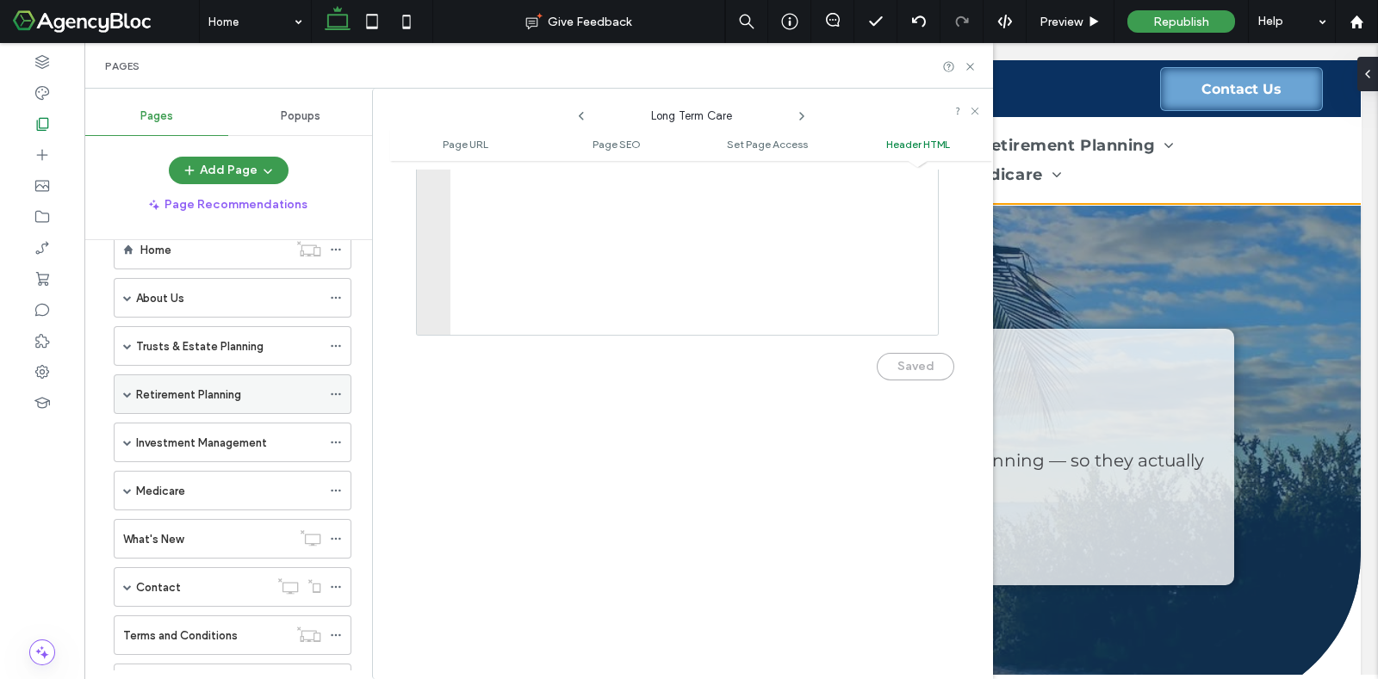
click at [265, 394] on div "Retirement Planning" at bounding box center [228, 395] width 185 height 18
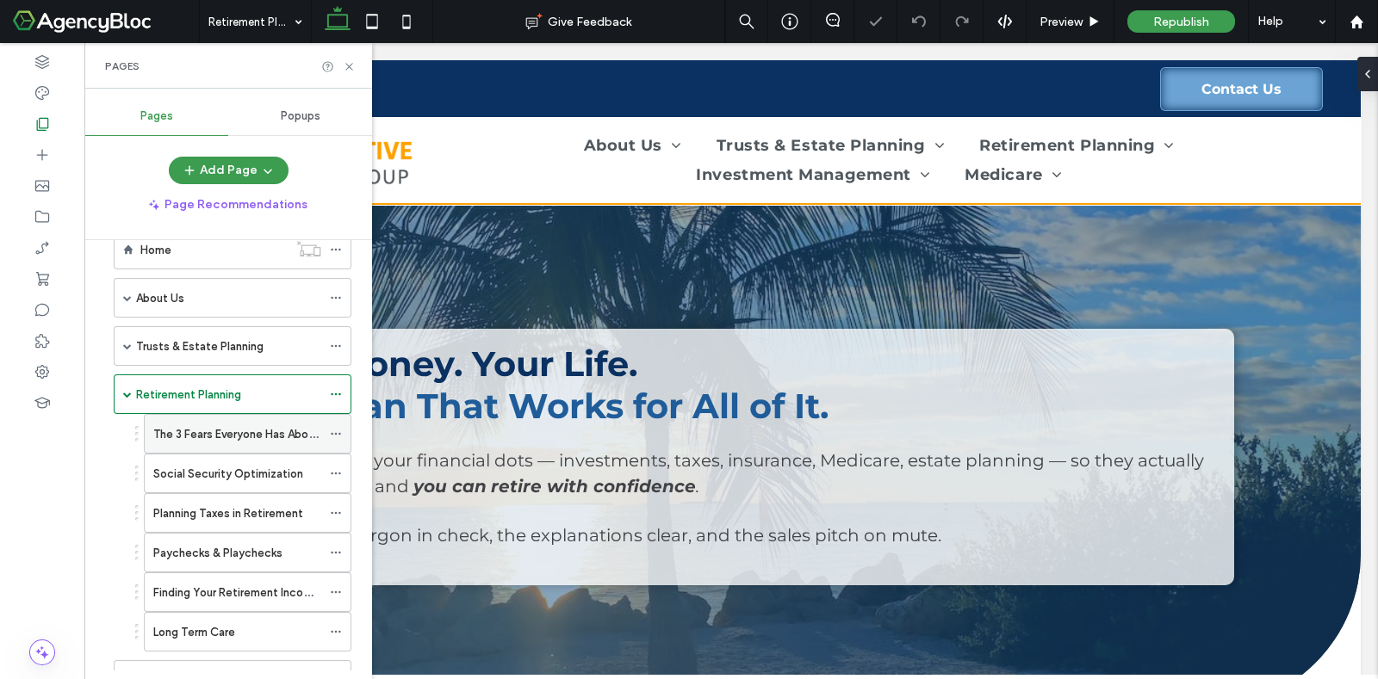
click at [253, 432] on label "The 3 Fears Everyone Has About Retirement" at bounding box center [267, 434] width 228 height 30
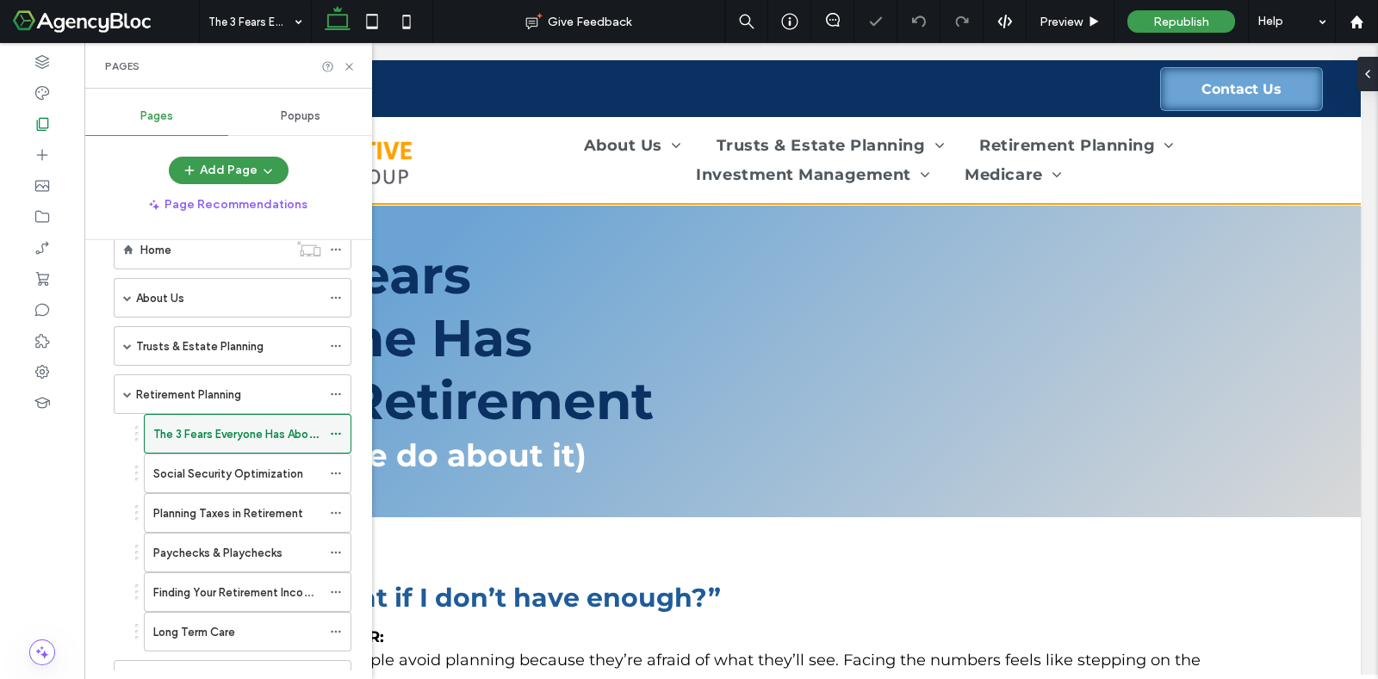
click at [338, 432] on icon at bounding box center [336, 434] width 12 height 12
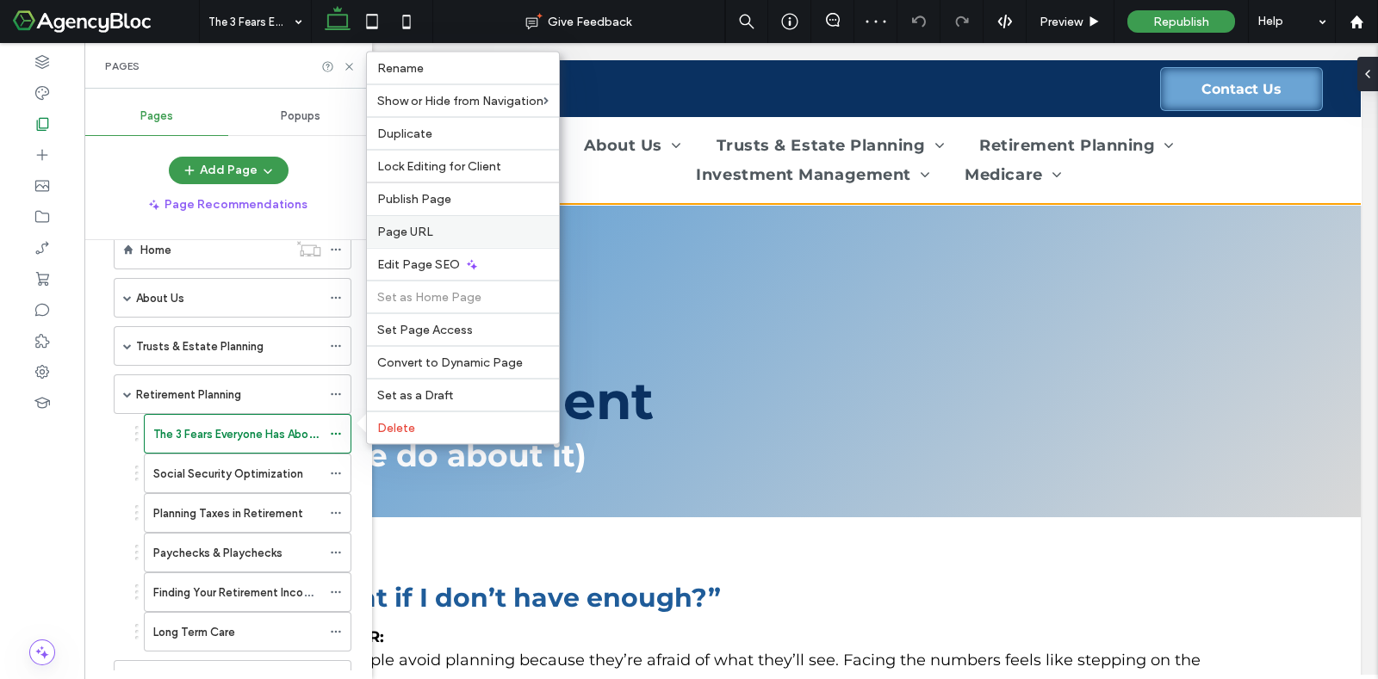
click at [394, 230] on span "Page URL" at bounding box center [405, 232] width 56 height 15
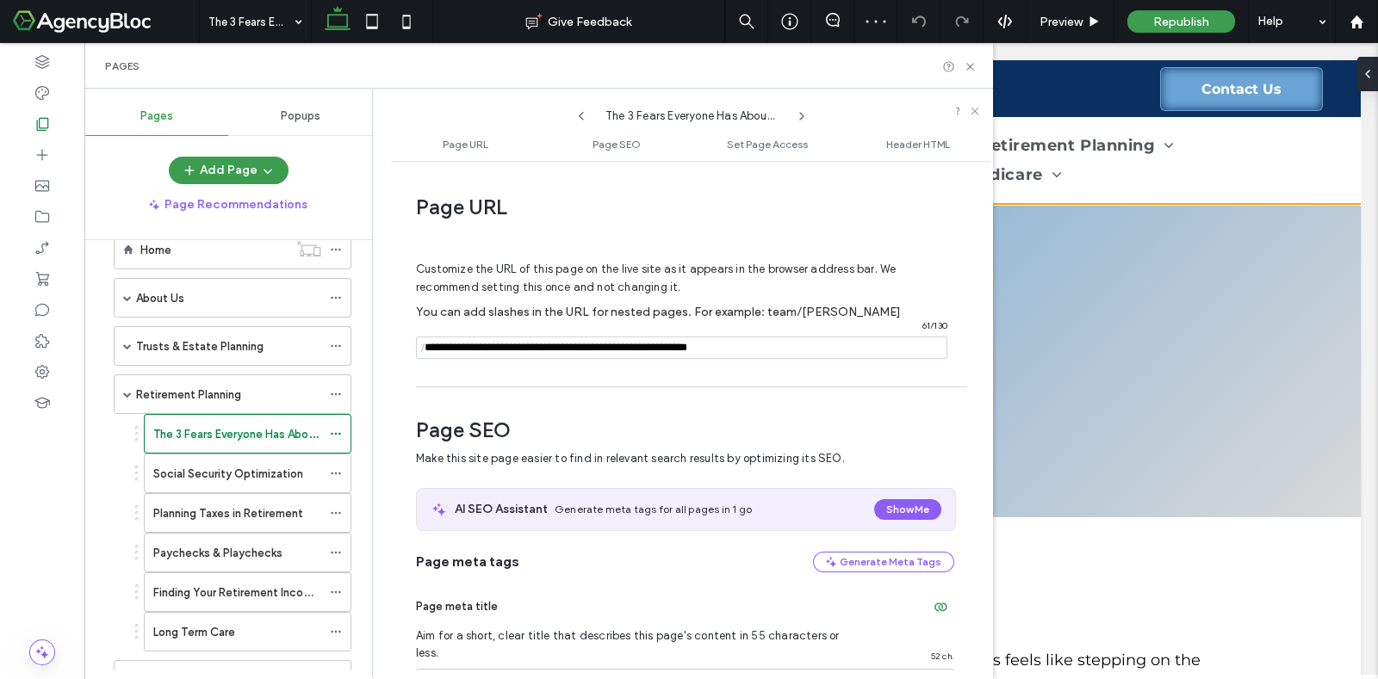
scroll to position [9, 0]
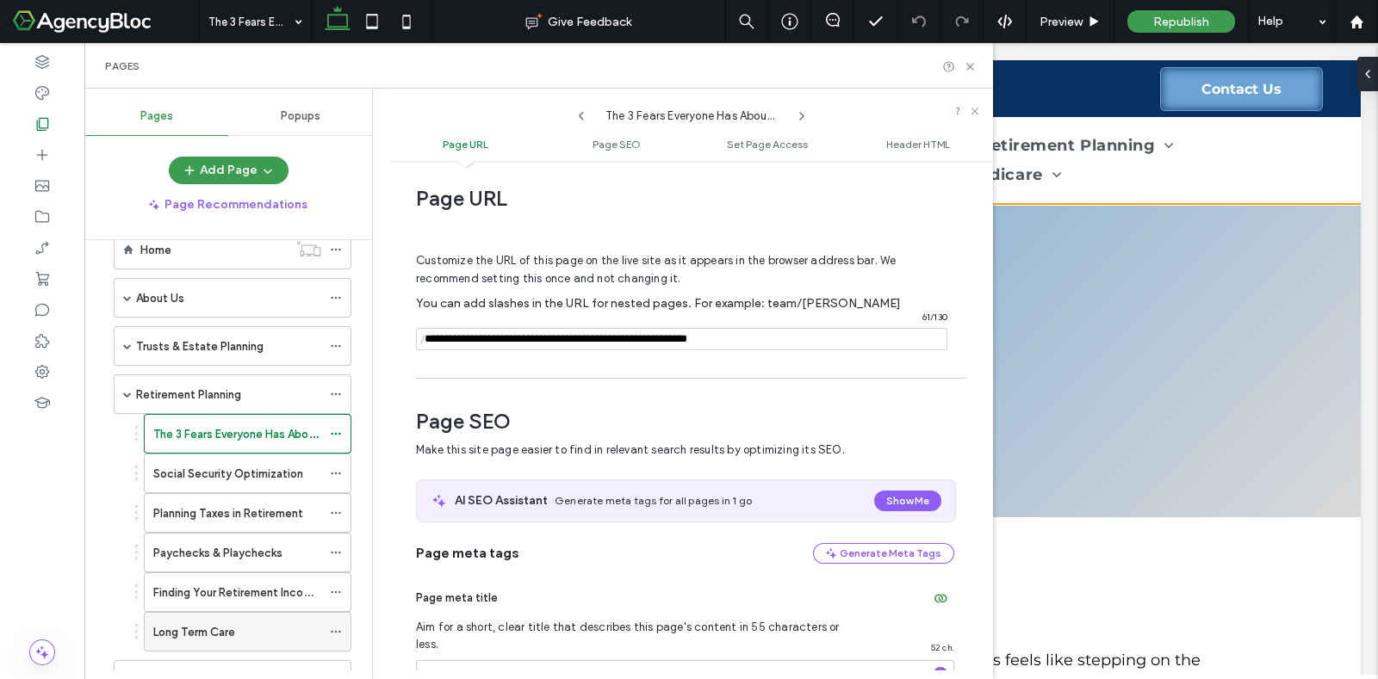
click at [166, 625] on label "Long Term Care" at bounding box center [194, 632] width 82 height 30
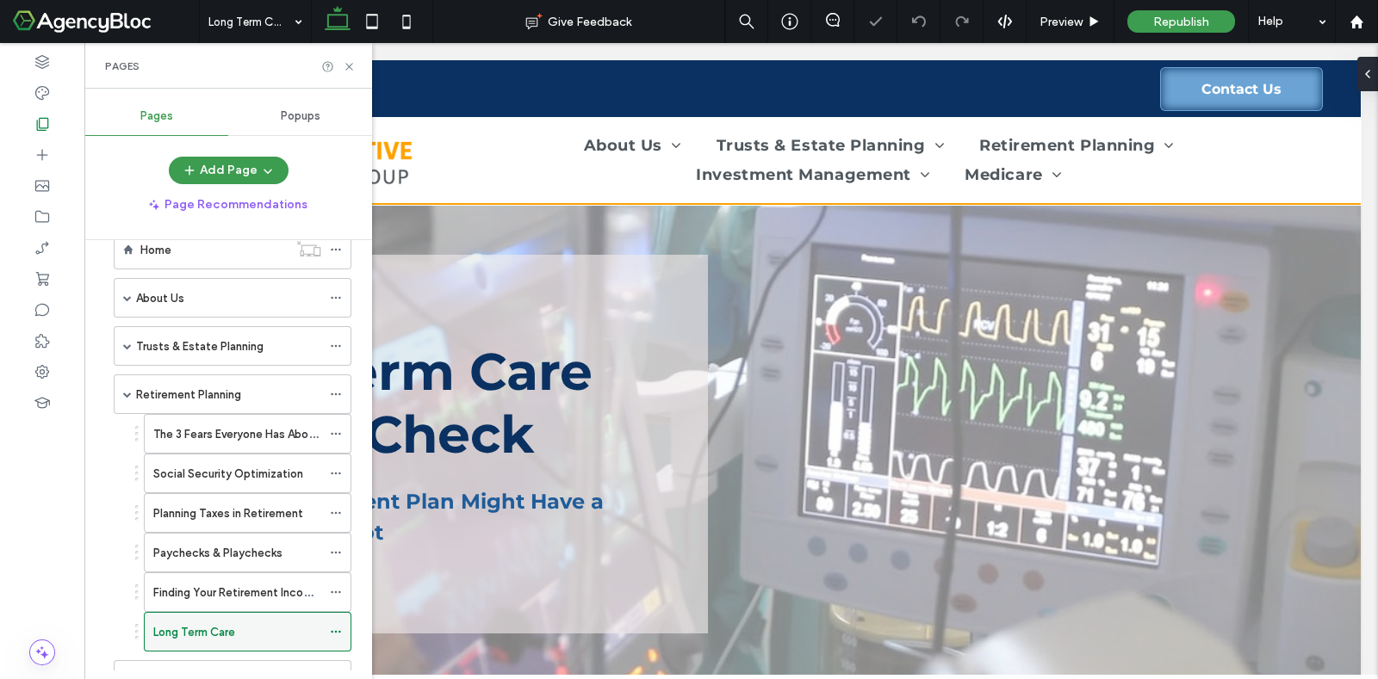
click at [339, 626] on icon at bounding box center [336, 632] width 12 height 12
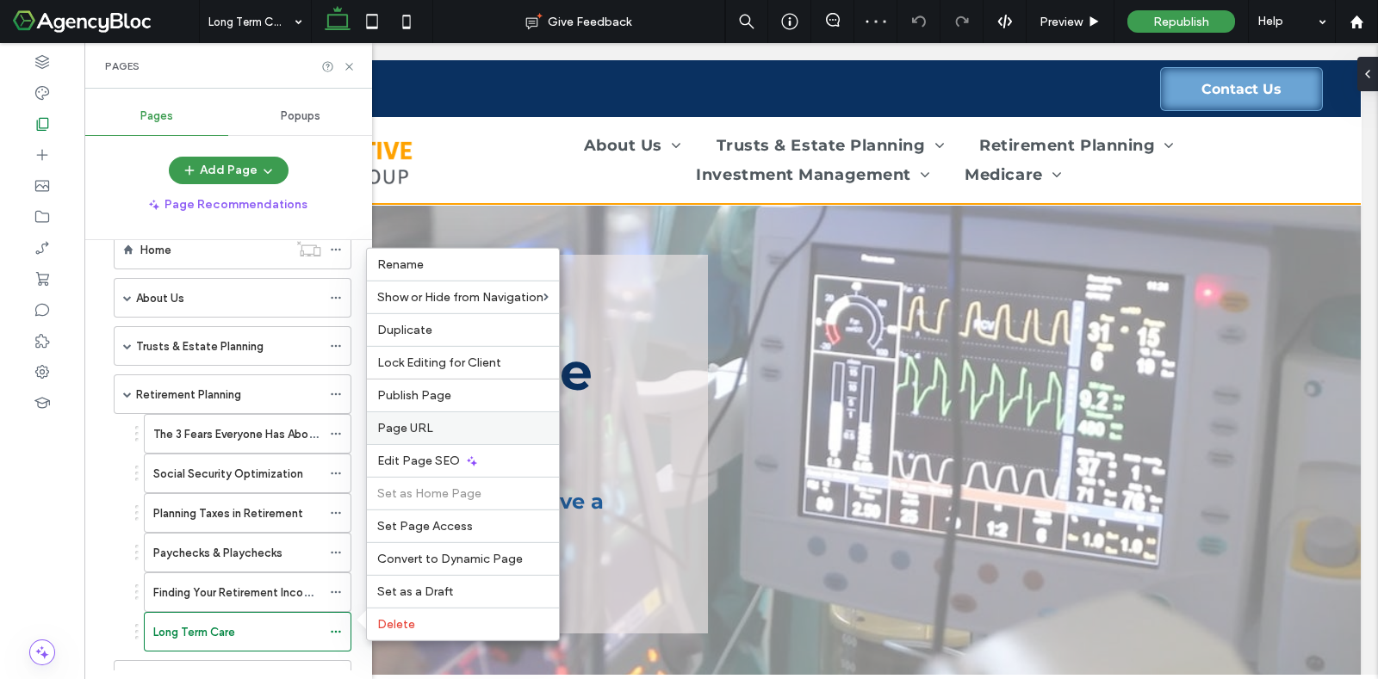
click at [409, 430] on span "Page URL" at bounding box center [405, 428] width 56 height 15
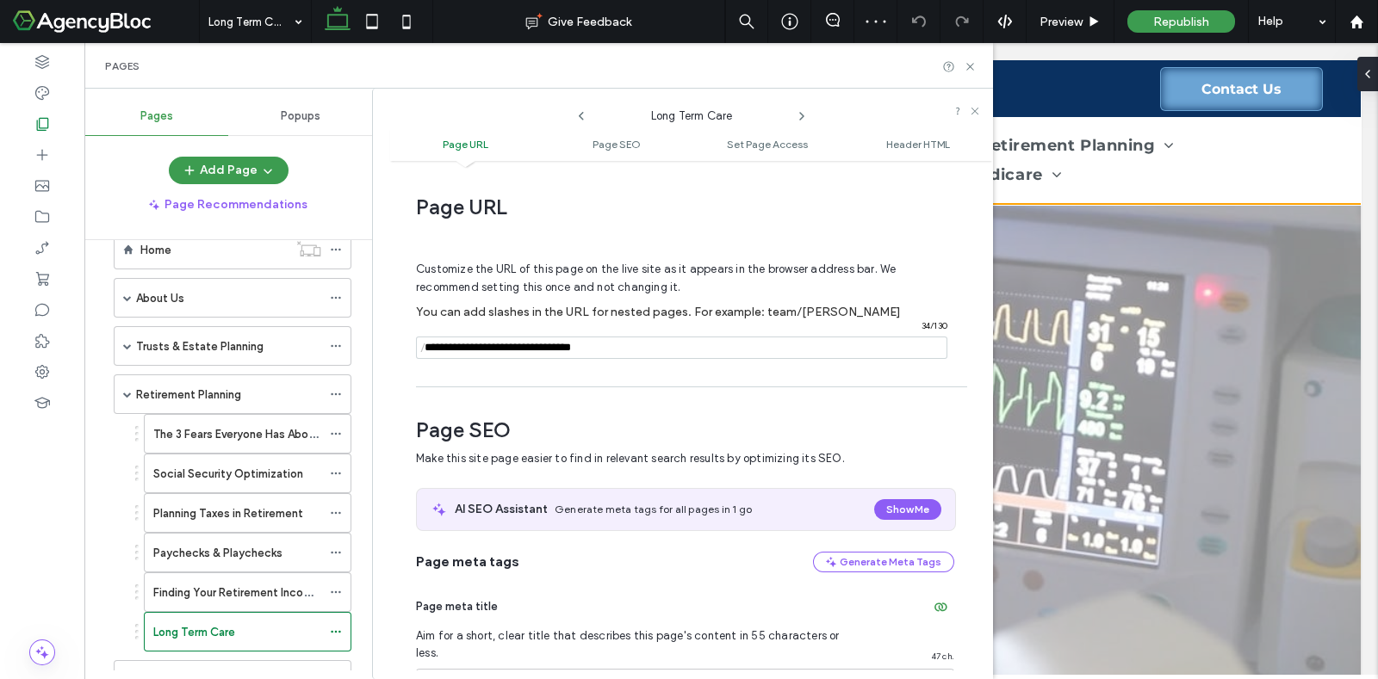
scroll to position [9, 0]
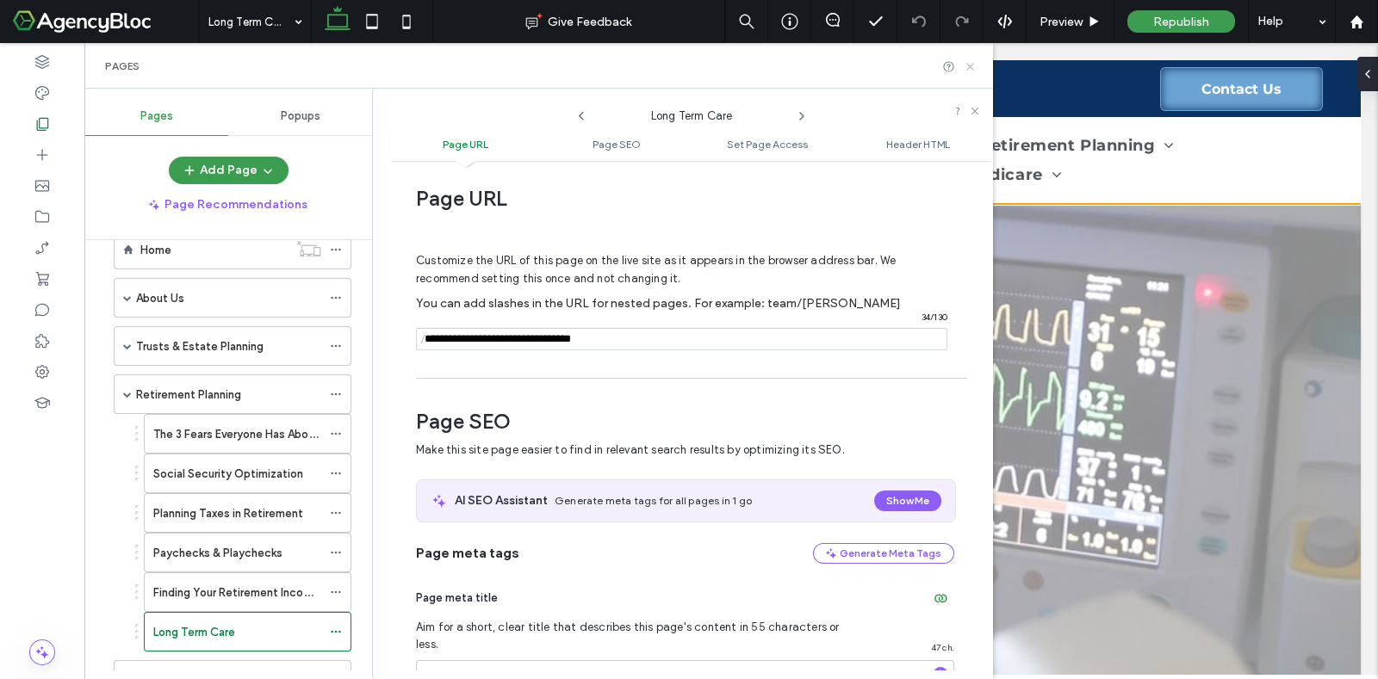
click at [971, 65] on icon at bounding box center [970, 66] width 13 height 13
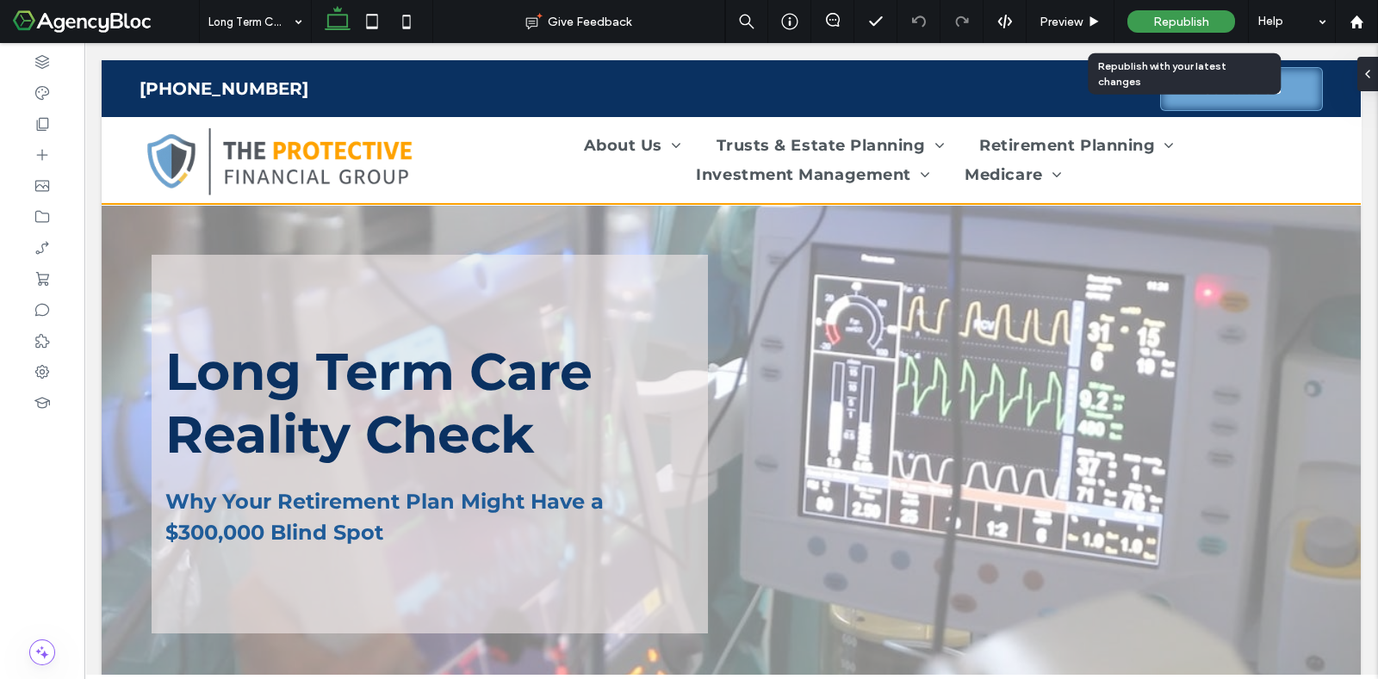
click at [1153, 18] on span "Republish" at bounding box center [1181, 22] width 56 height 15
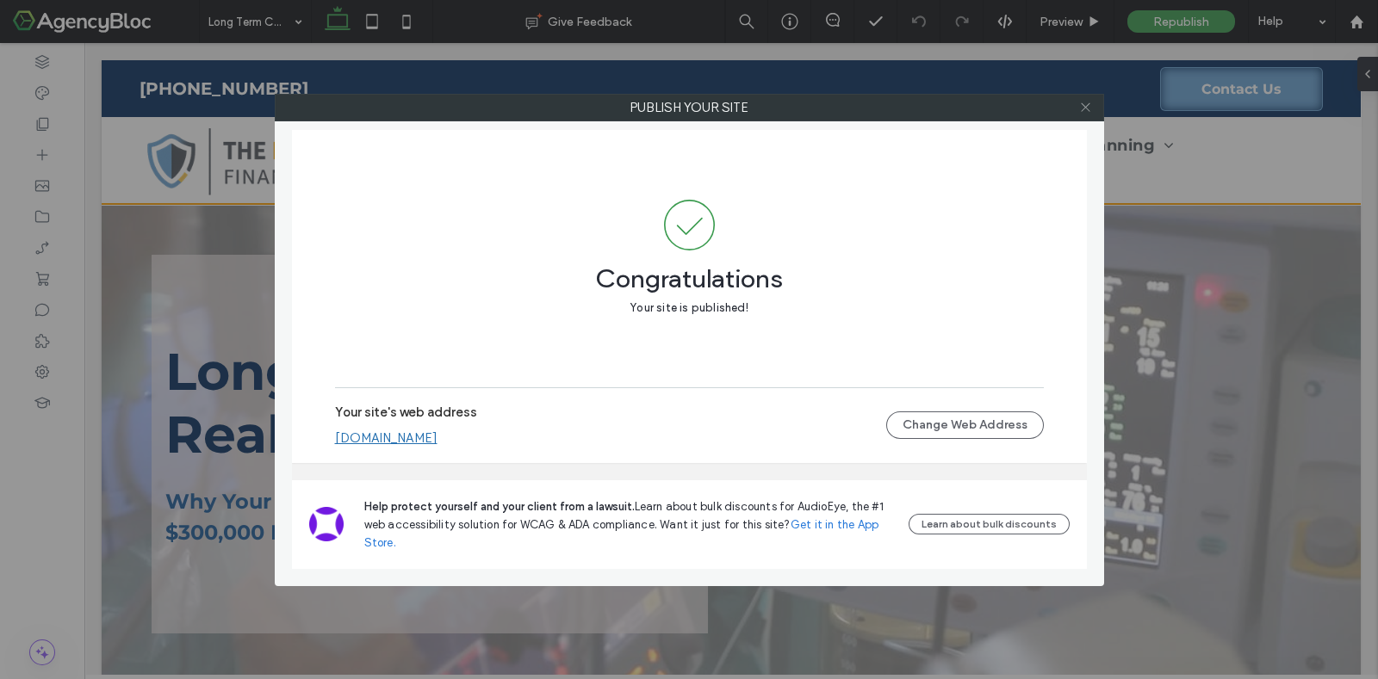
click at [1086, 106] on use at bounding box center [1085, 107] width 9 height 9
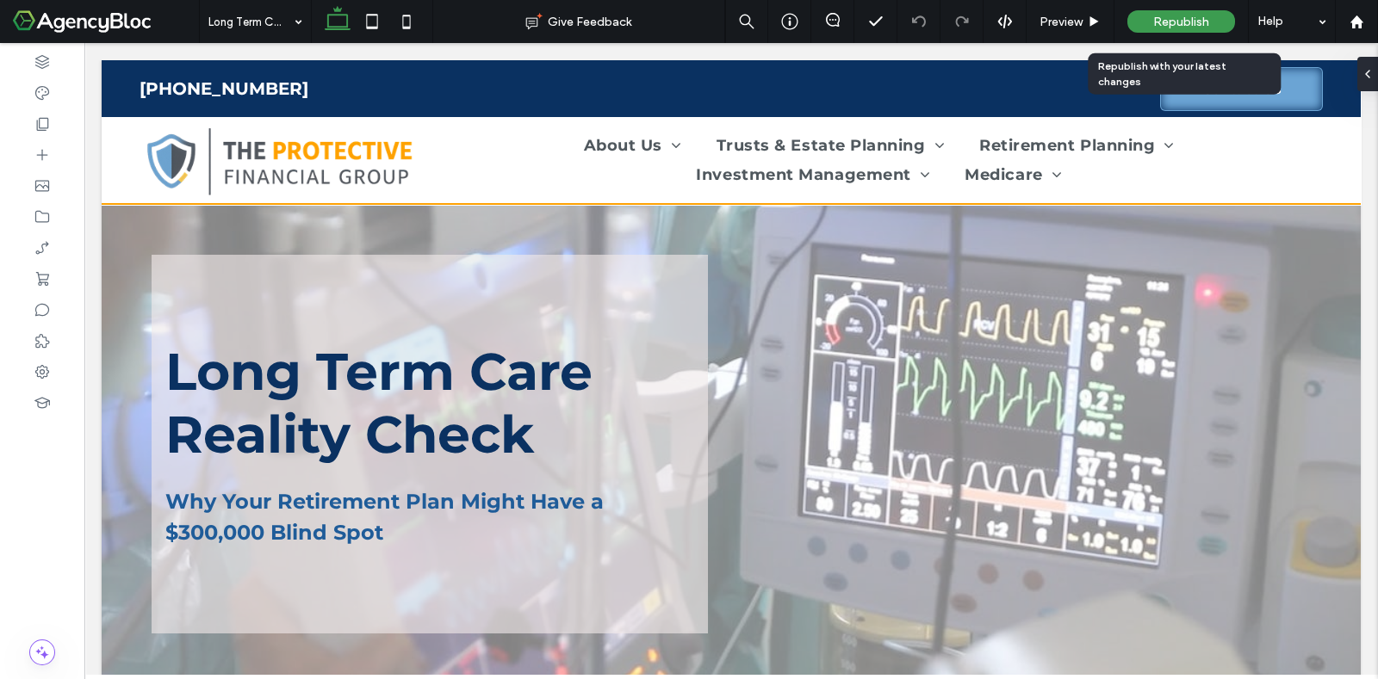
click at [1187, 22] on span "Republish" at bounding box center [1181, 22] width 56 height 15
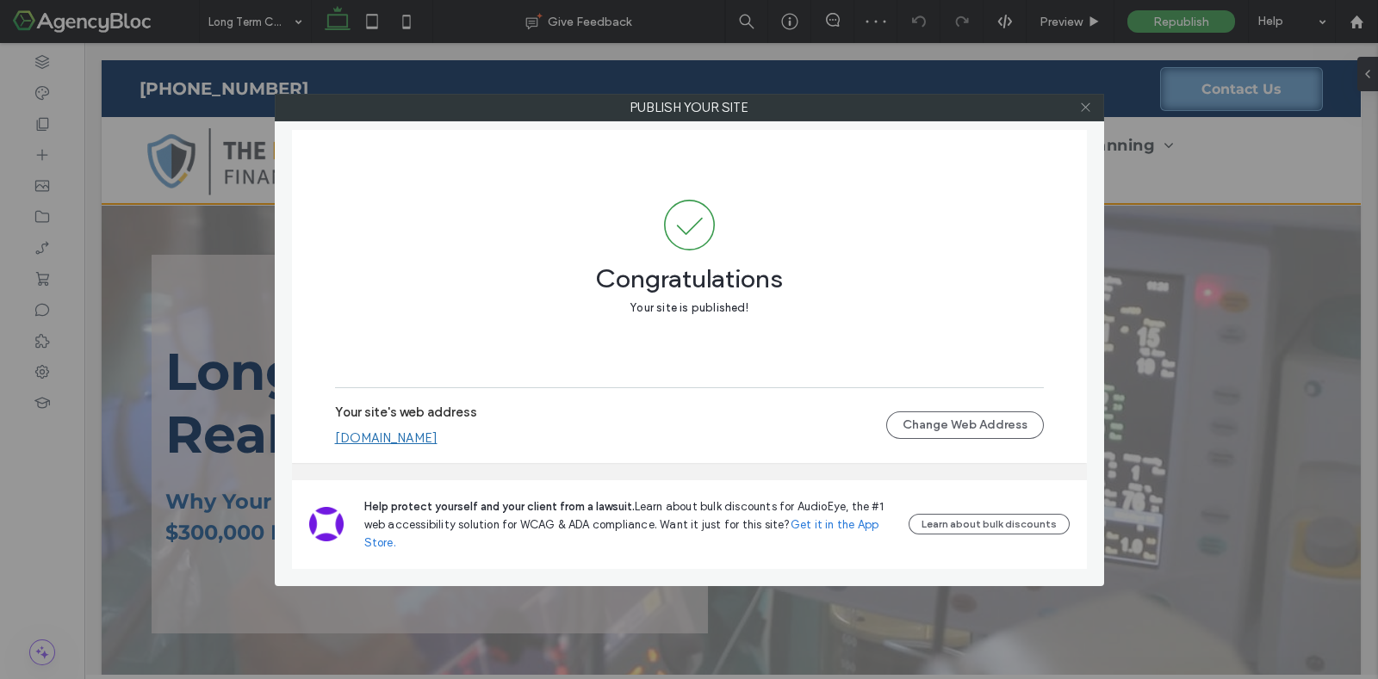
click at [1086, 107] on icon at bounding box center [1085, 107] width 13 height 13
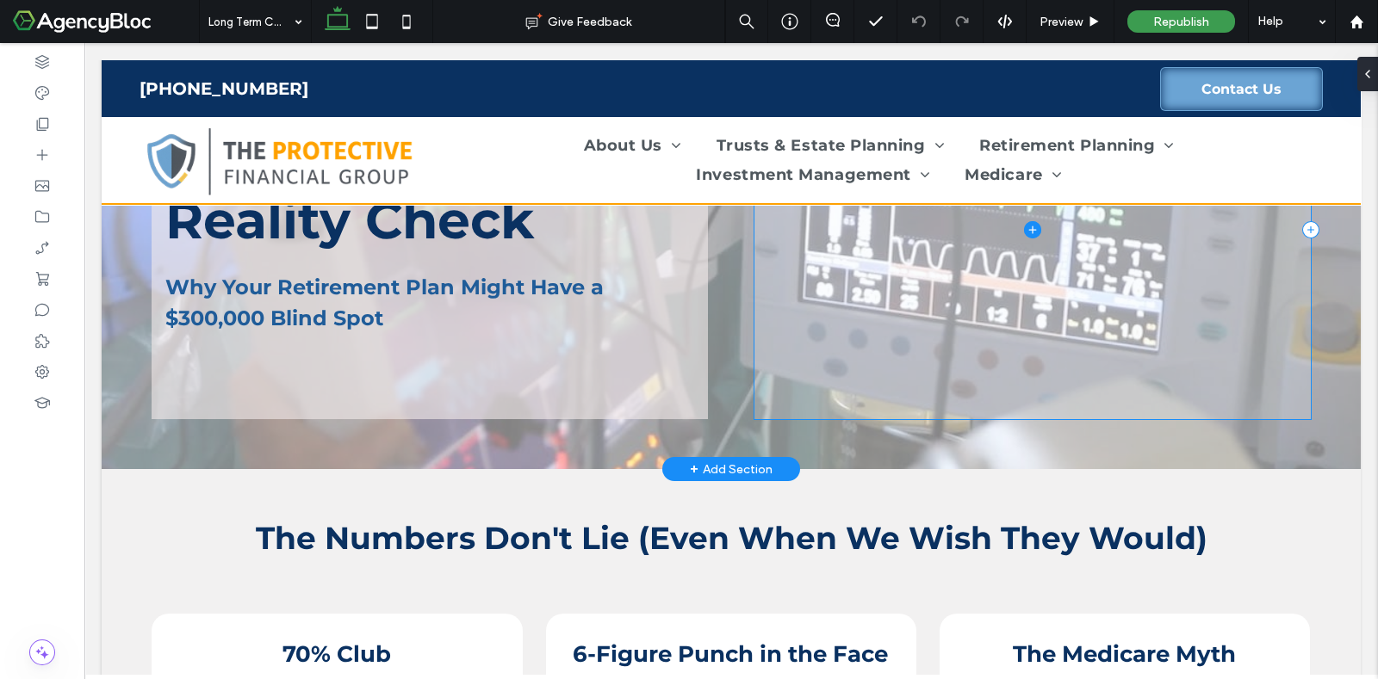
scroll to position [0, 0]
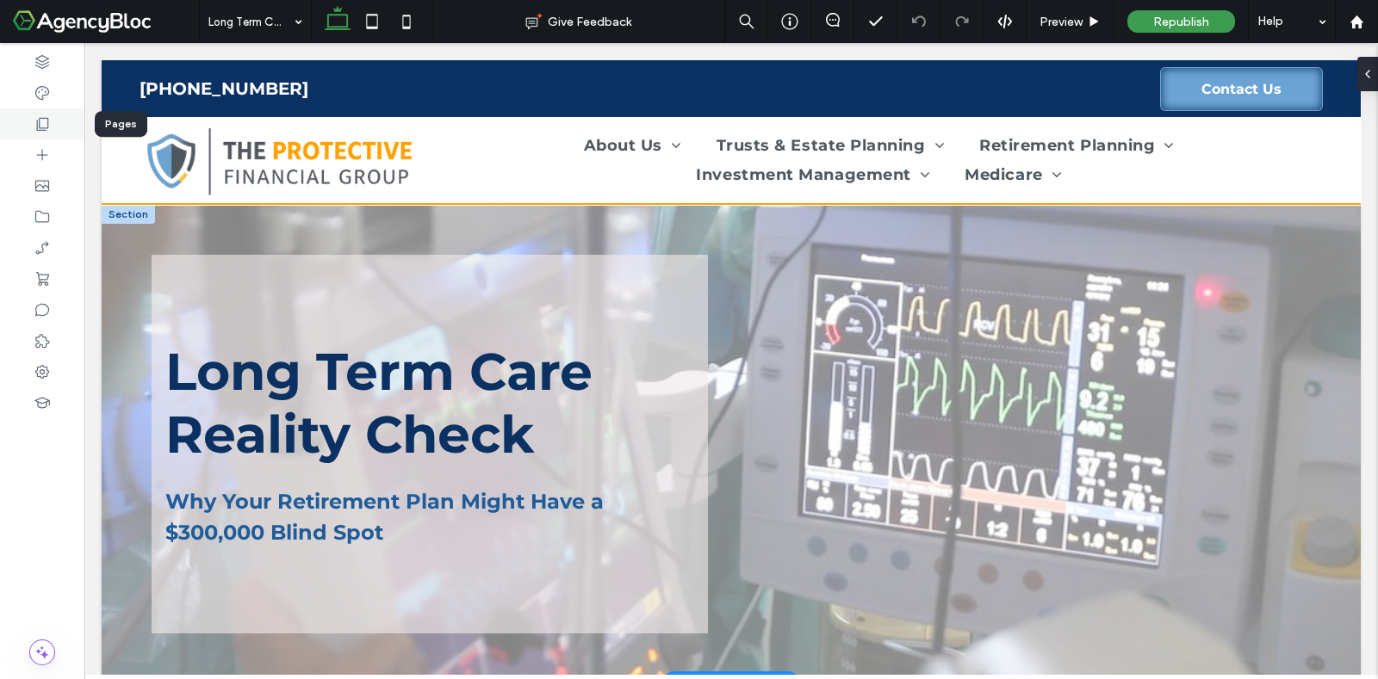
click at [43, 127] on icon at bounding box center [42, 123] width 17 height 17
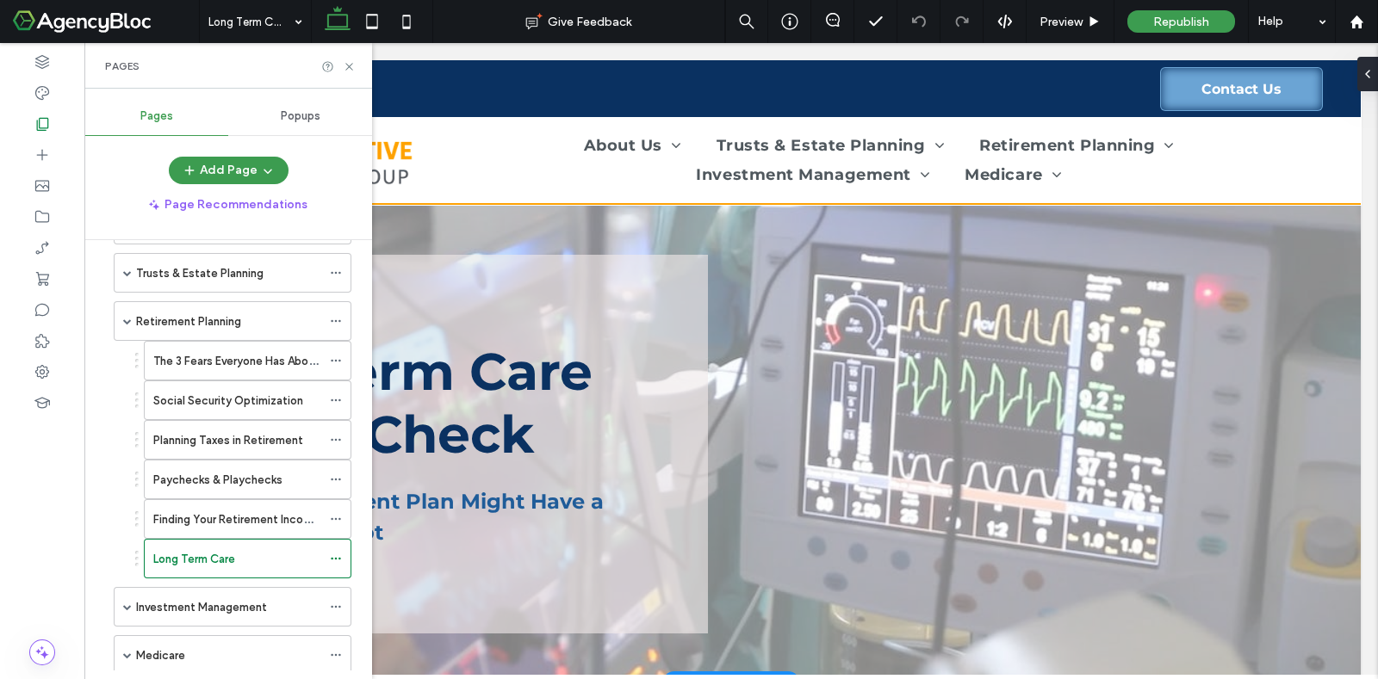
scroll to position [214, 0]
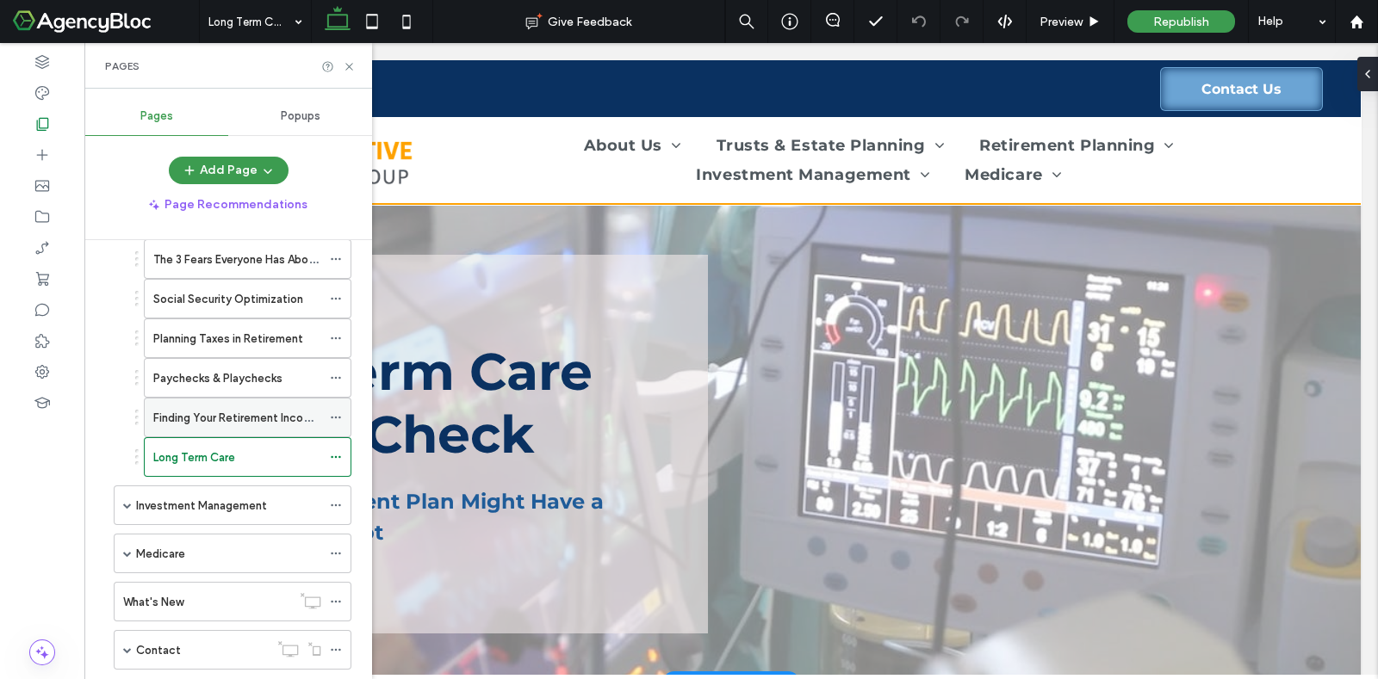
click at [190, 417] on label "Finding Your Retirement Income Strategy" at bounding box center [260, 418] width 215 height 30
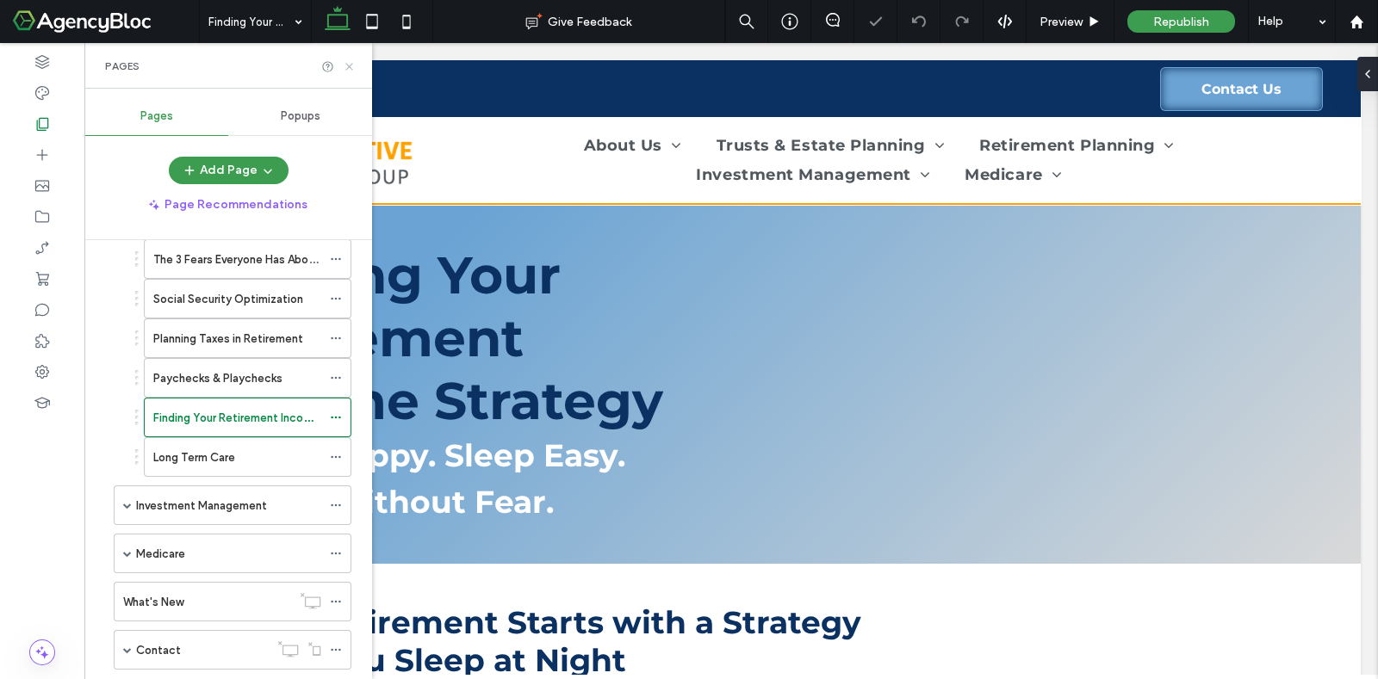
click at [348, 64] on icon at bounding box center [349, 66] width 13 height 13
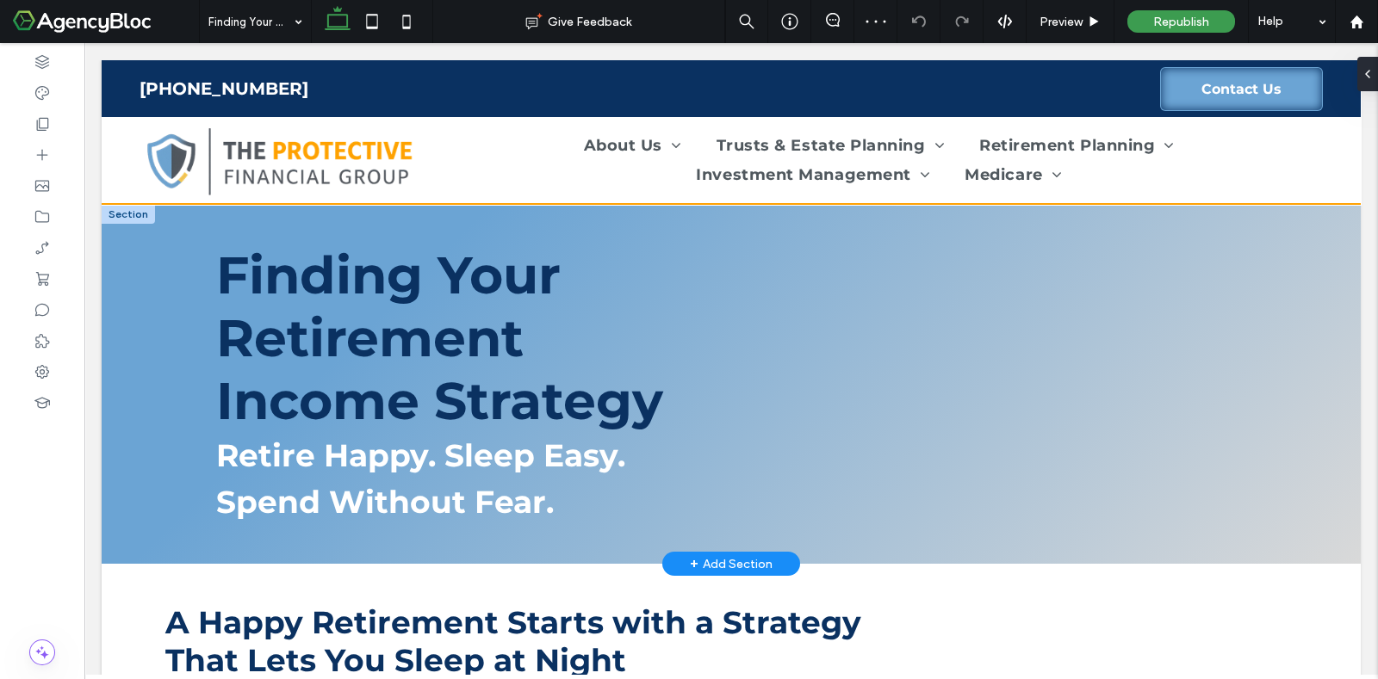
click at [121, 217] on div at bounding box center [128, 214] width 53 height 19
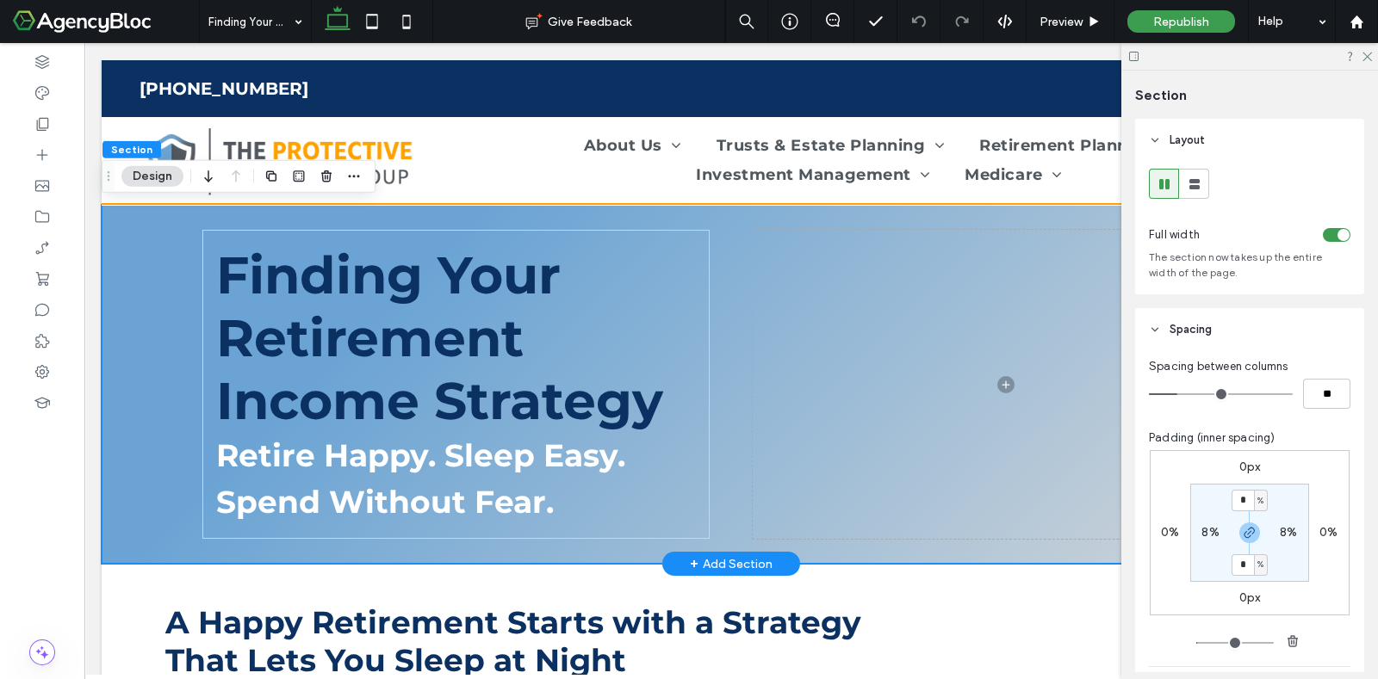
click at [128, 245] on div "Finding Your Retirement Income Strategy Retire Happy. Sleep Easy. Spend Without…" at bounding box center [731, 384] width 1259 height 359
click at [351, 178] on icon "button" at bounding box center [354, 177] width 14 height 14
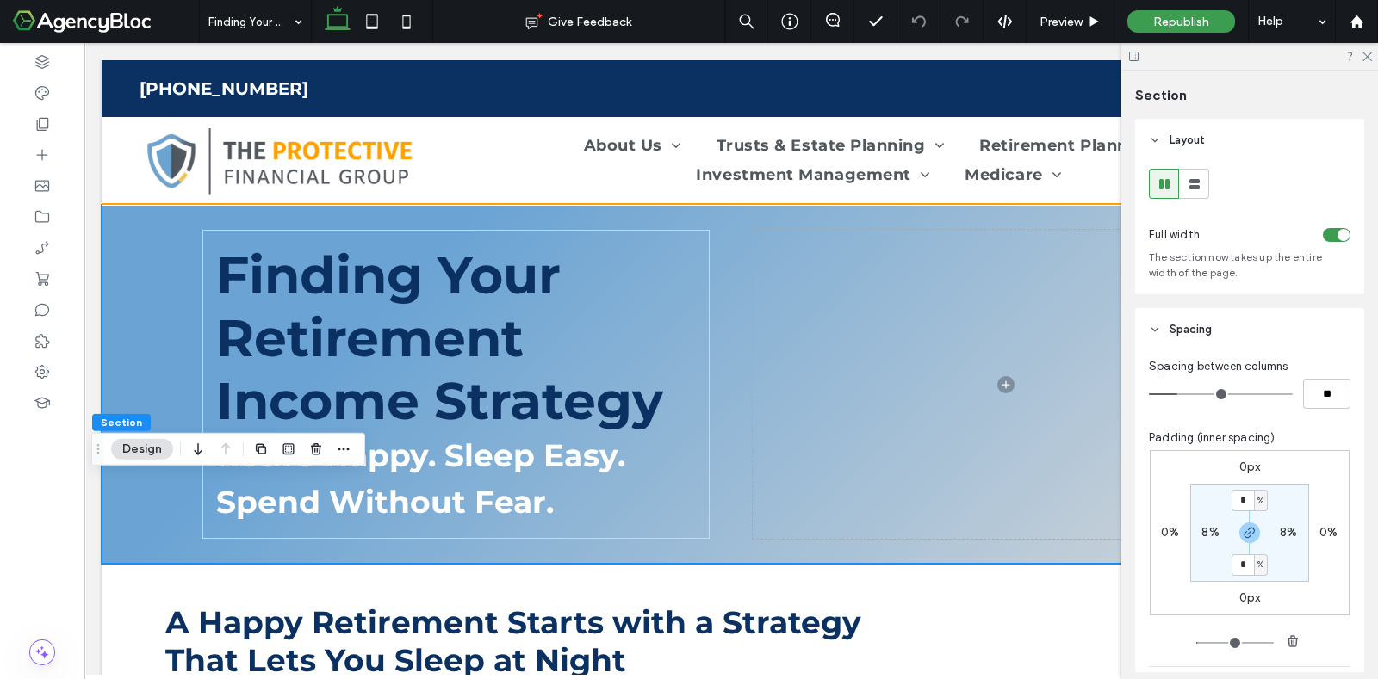
drag, startPoint x: 109, startPoint y: 174, endPoint x: 98, endPoint y: 453, distance: 279.2
click at [98, 453] on icon "Drag" at bounding box center [98, 449] width 14 height 12
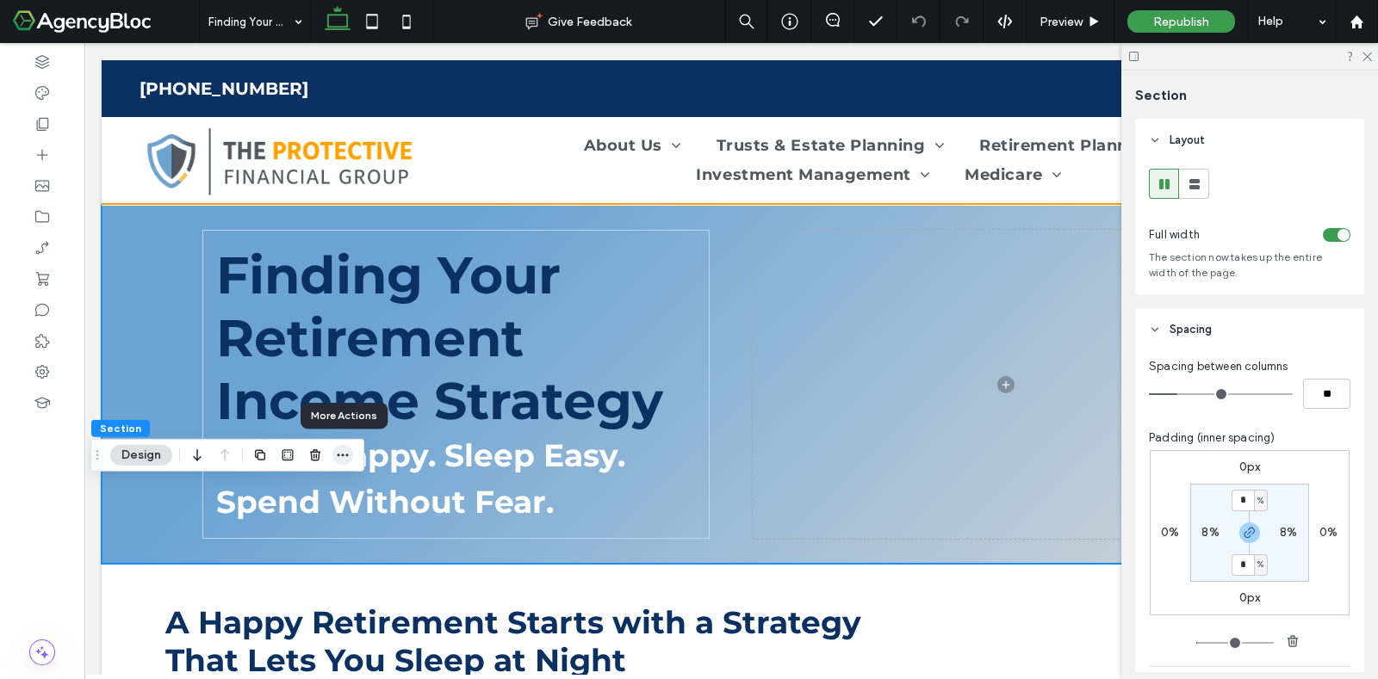
click at [338, 453] on icon "button" at bounding box center [343, 456] width 14 height 14
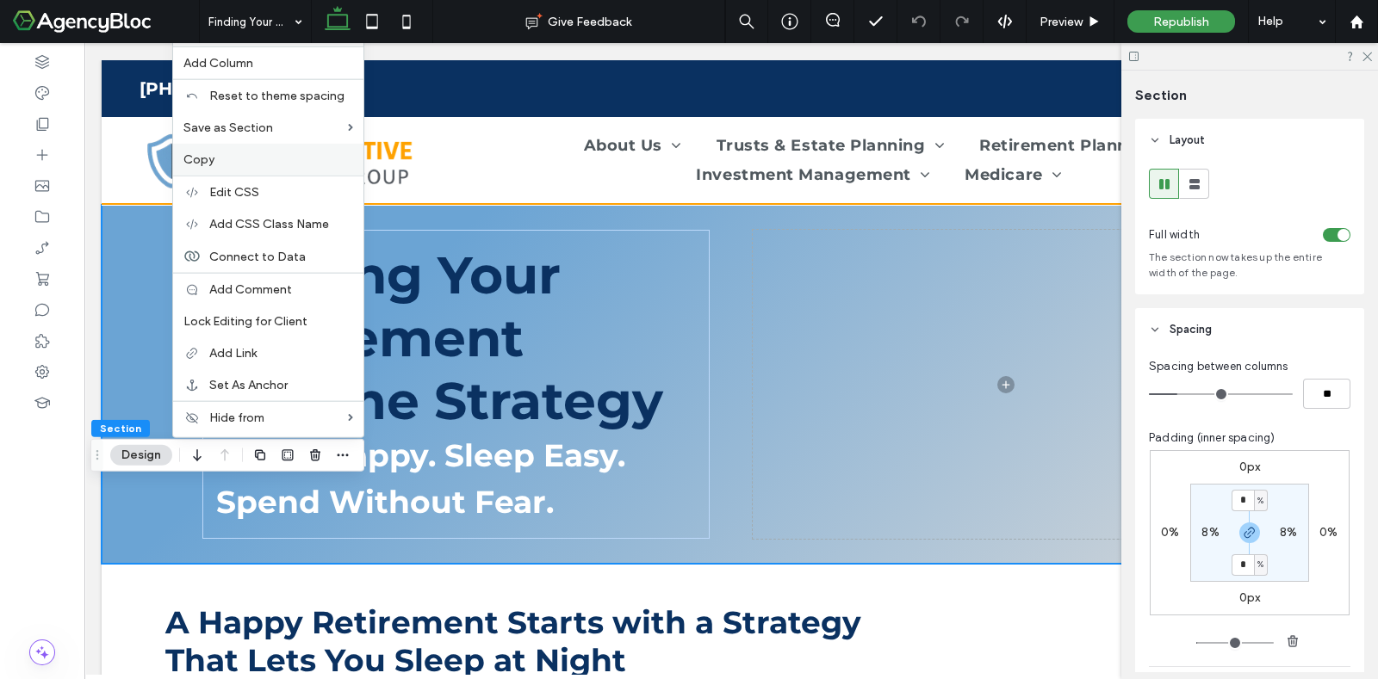
click at [224, 159] on label "Copy" at bounding box center [268, 159] width 170 height 15
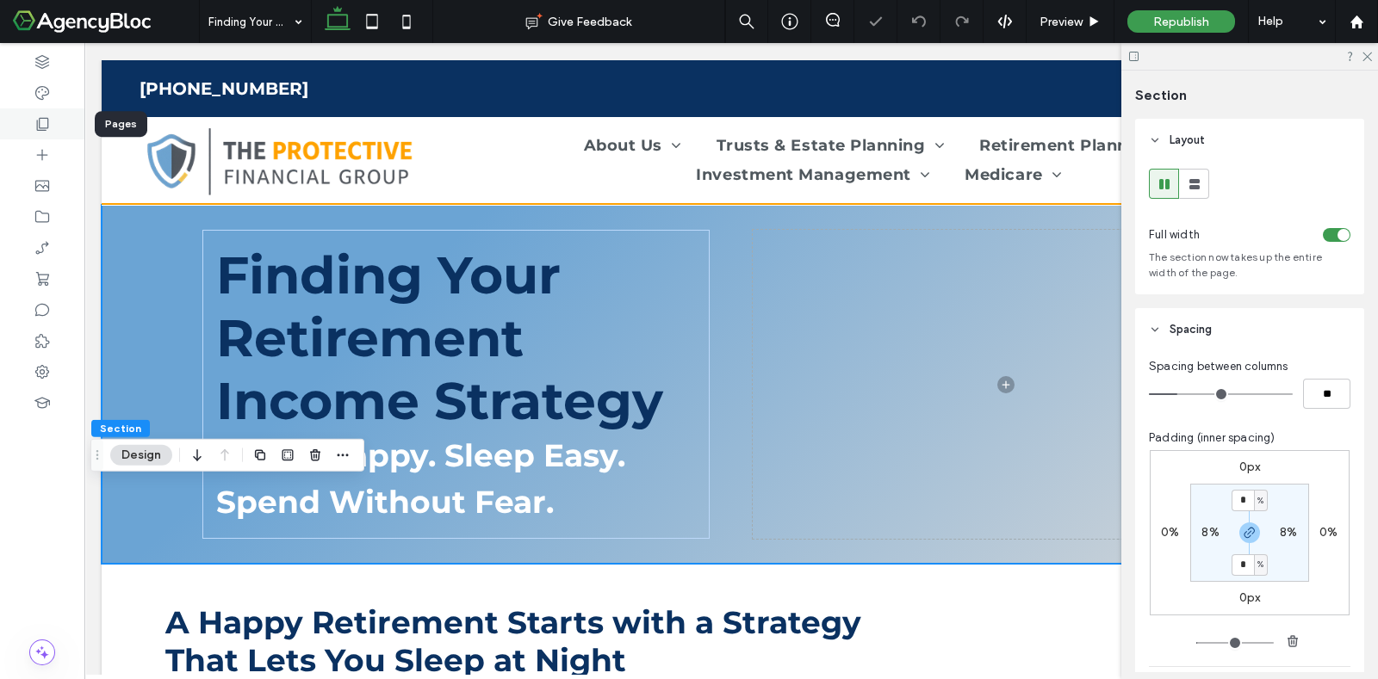
click at [43, 118] on use at bounding box center [43, 124] width 12 height 13
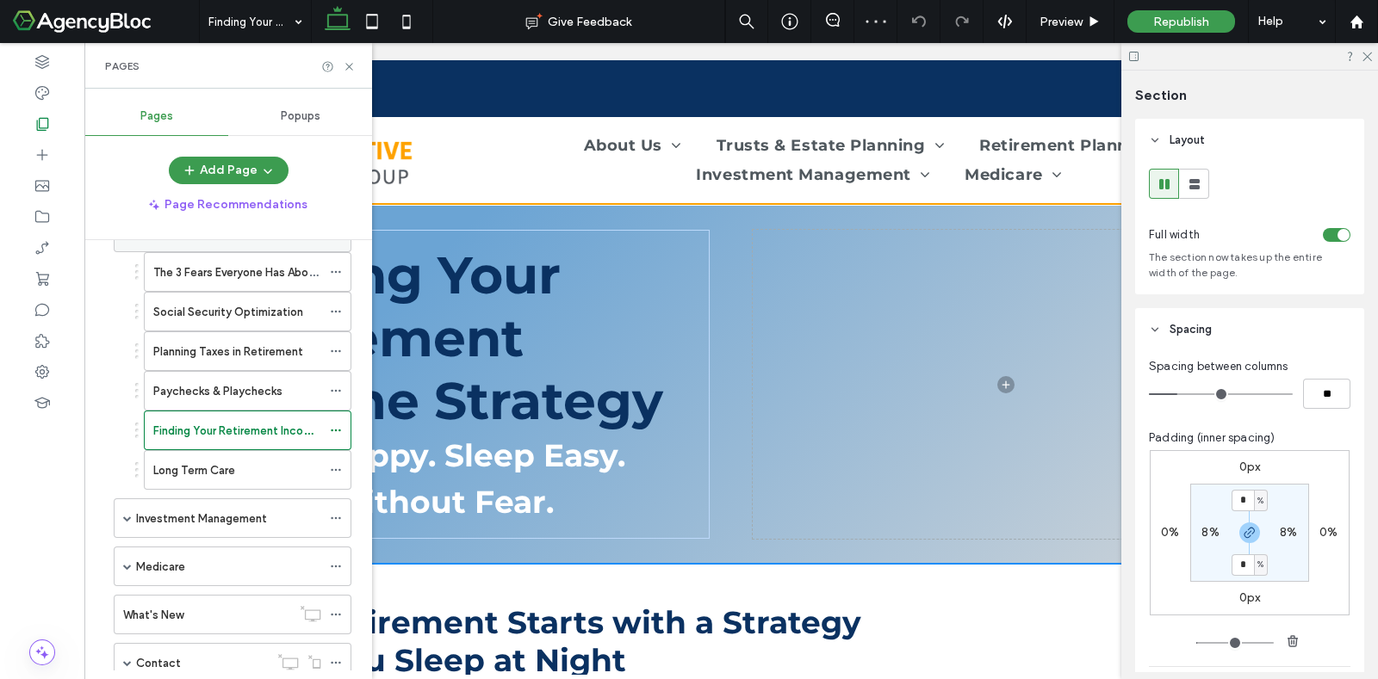
scroll to position [214, 0]
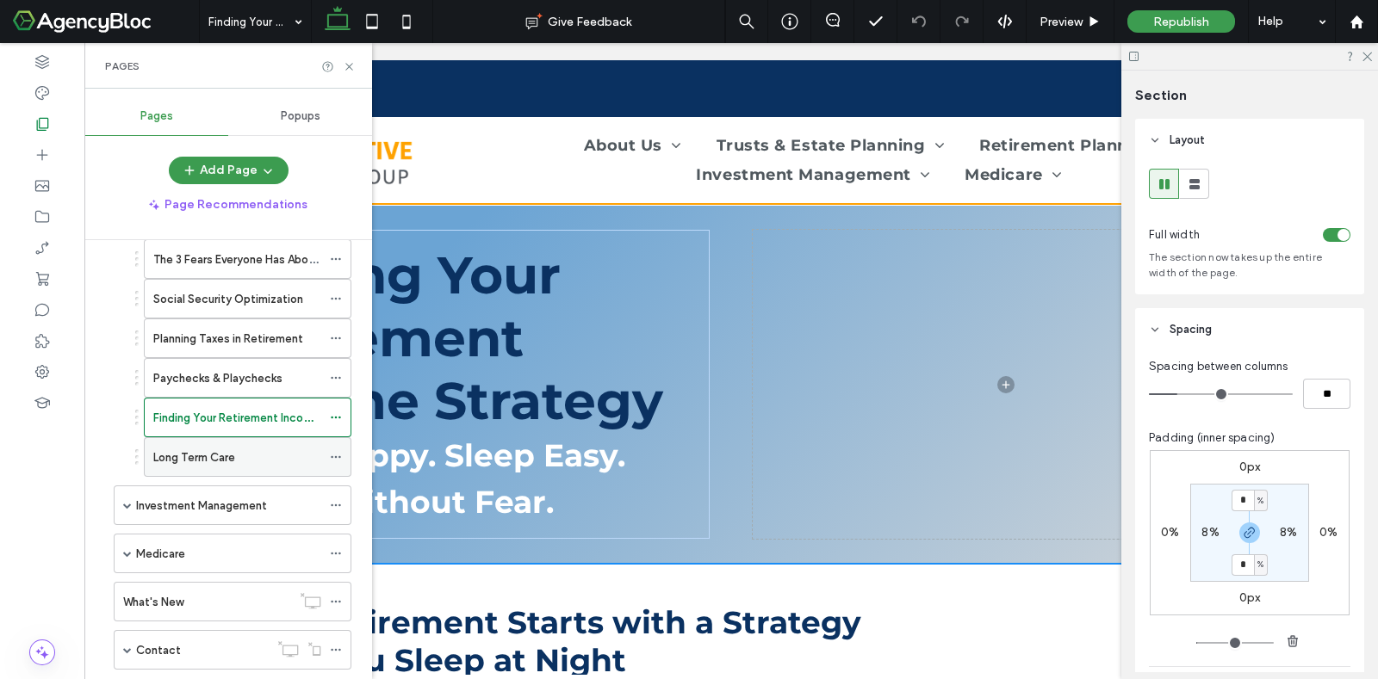
click at [180, 453] on label "Long Term Care" at bounding box center [194, 458] width 82 height 30
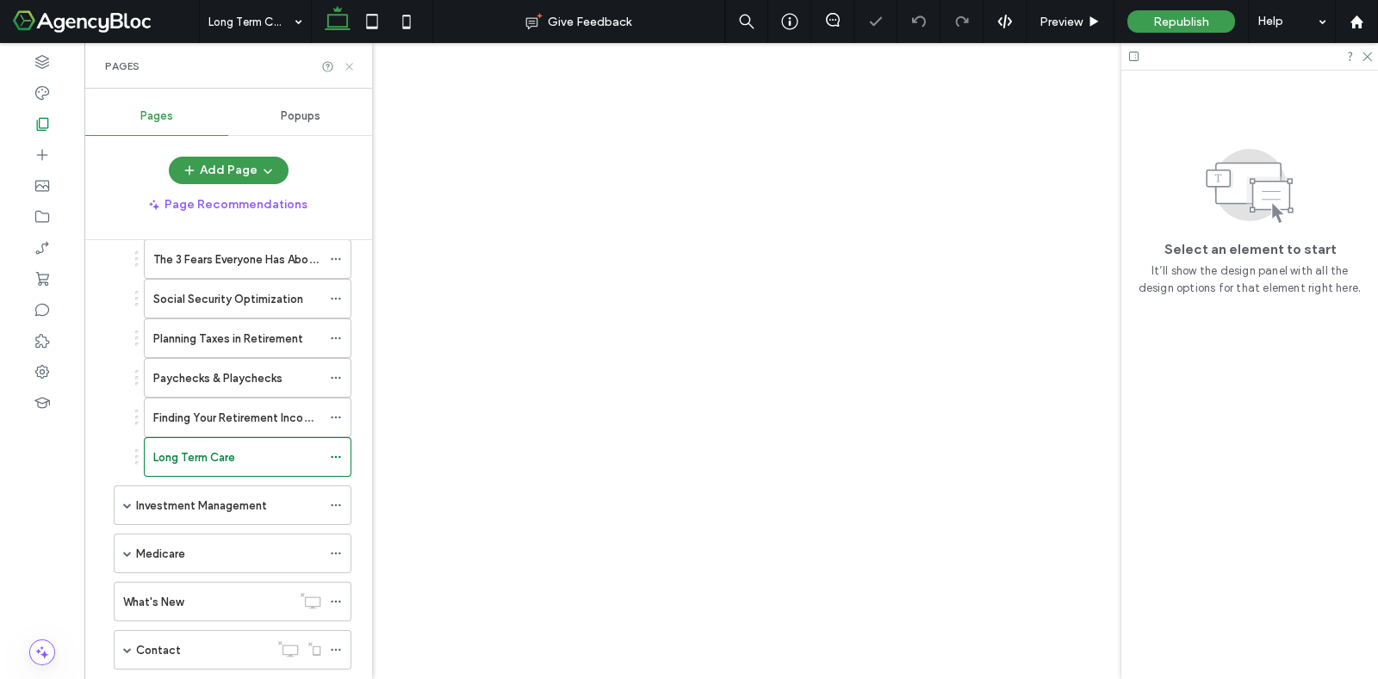
click at [345, 66] on icon at bounding box center [349, 66] width 13 height 13
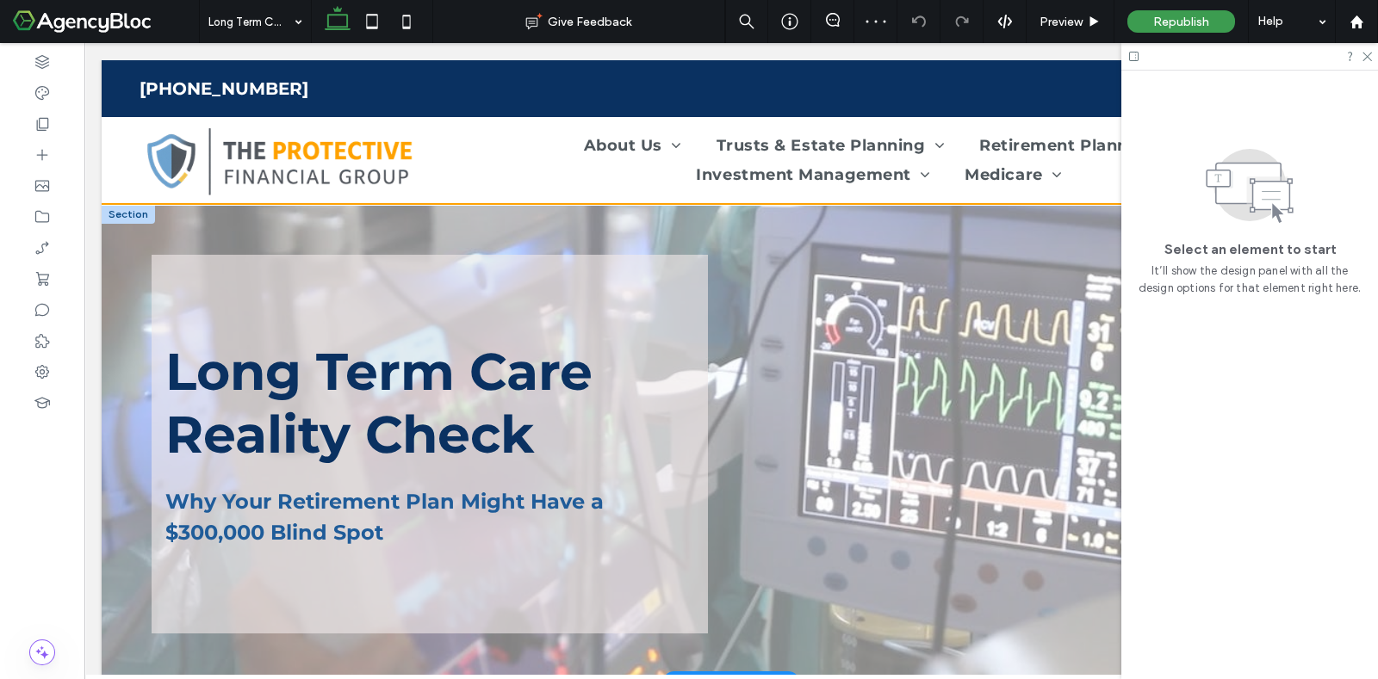
click at [115, 218] on div at bounding box center [128, 214] width 53 height 19
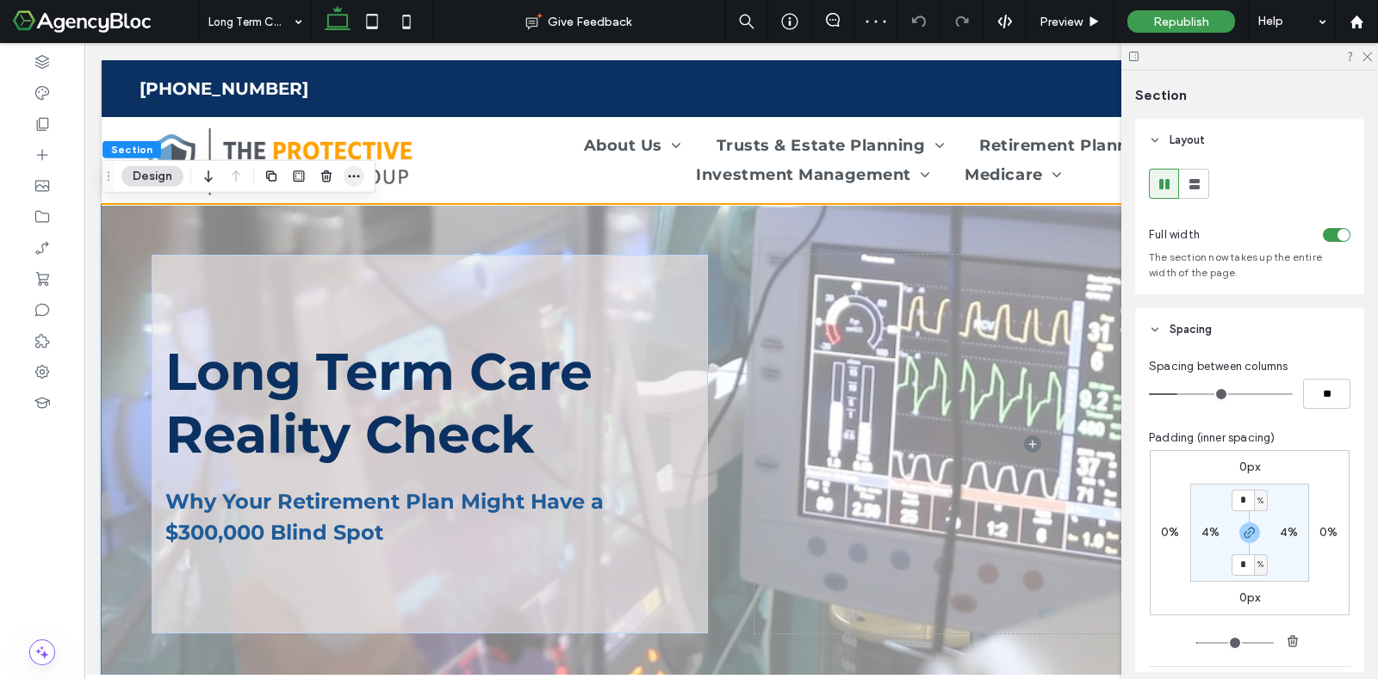
click at [355, 174] on icon "button" at bounding box center [354, 177] width 14 height 14
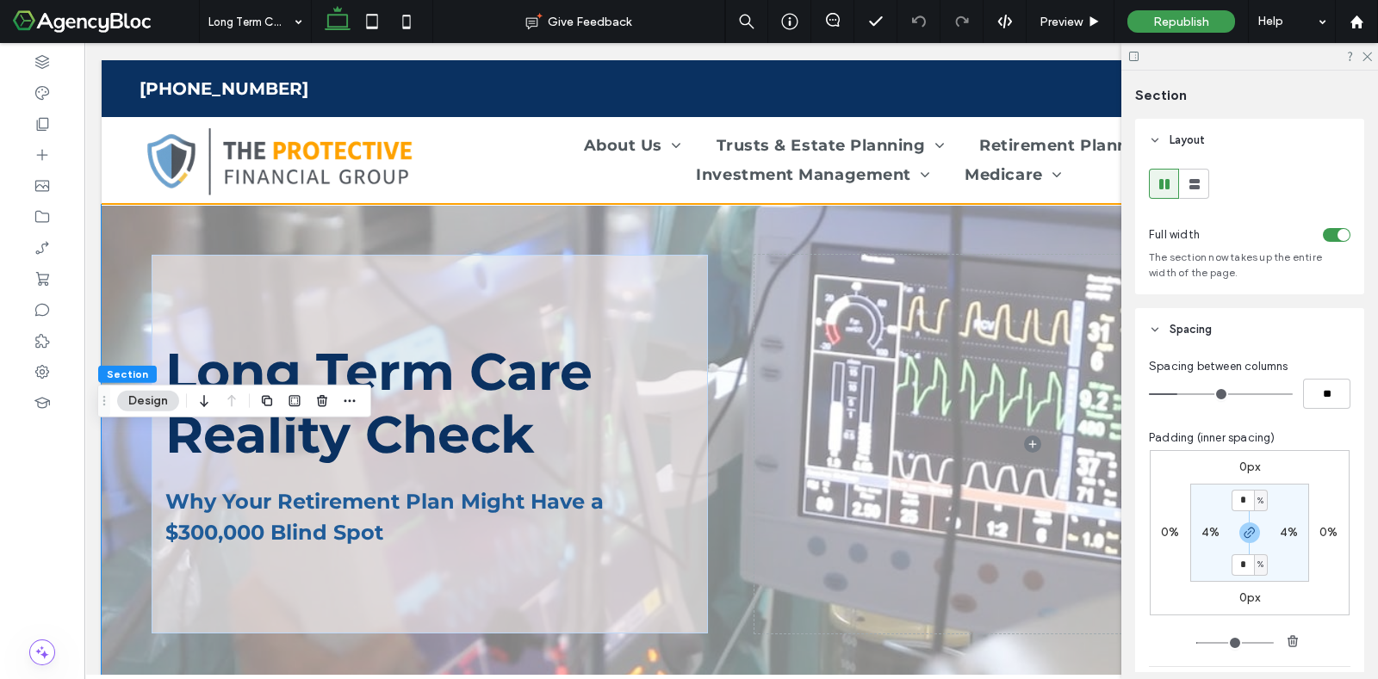
drag, startPoint x: 108, startPoint y: 176, endPoint x: 92, endPoint y: 473, distance: 297.5
click at [103, 406] on use "Drag" at bounding box center [104, 400] width 3 height 9
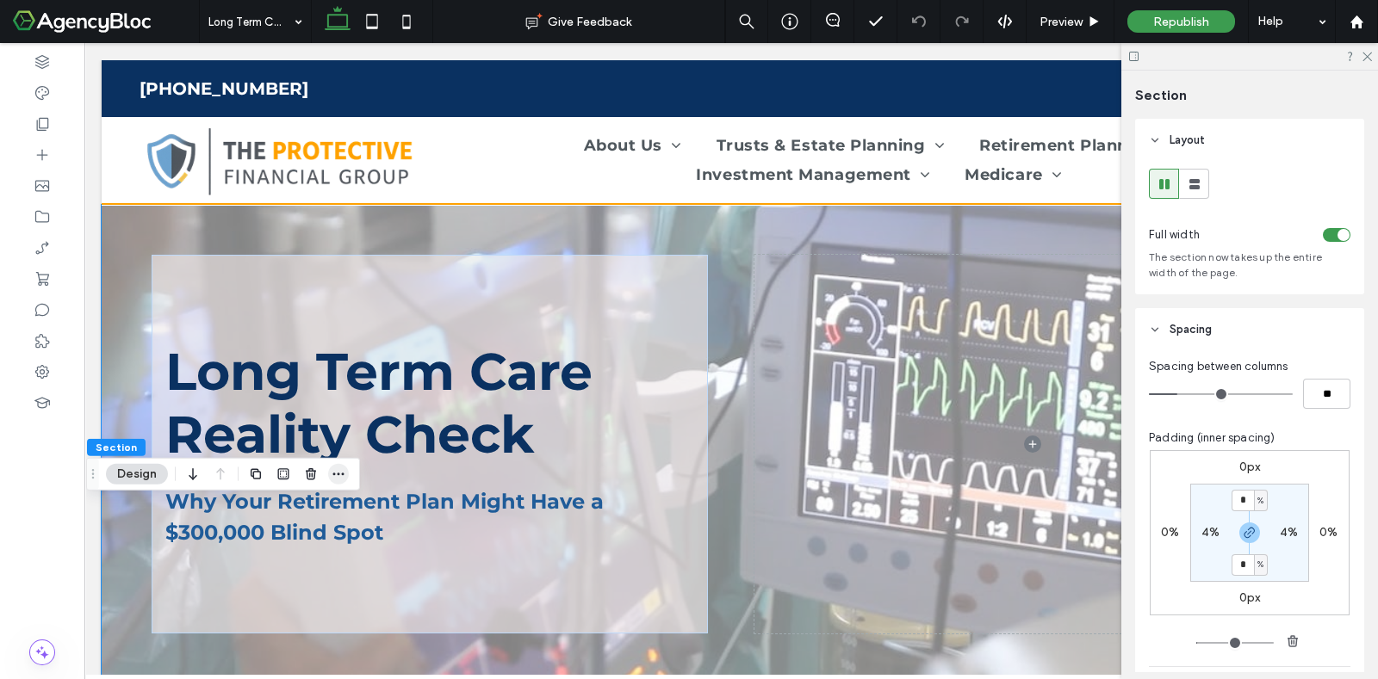
click at [336, 472] on icon "button" at bounding box center [339, 475] width 14 height 14
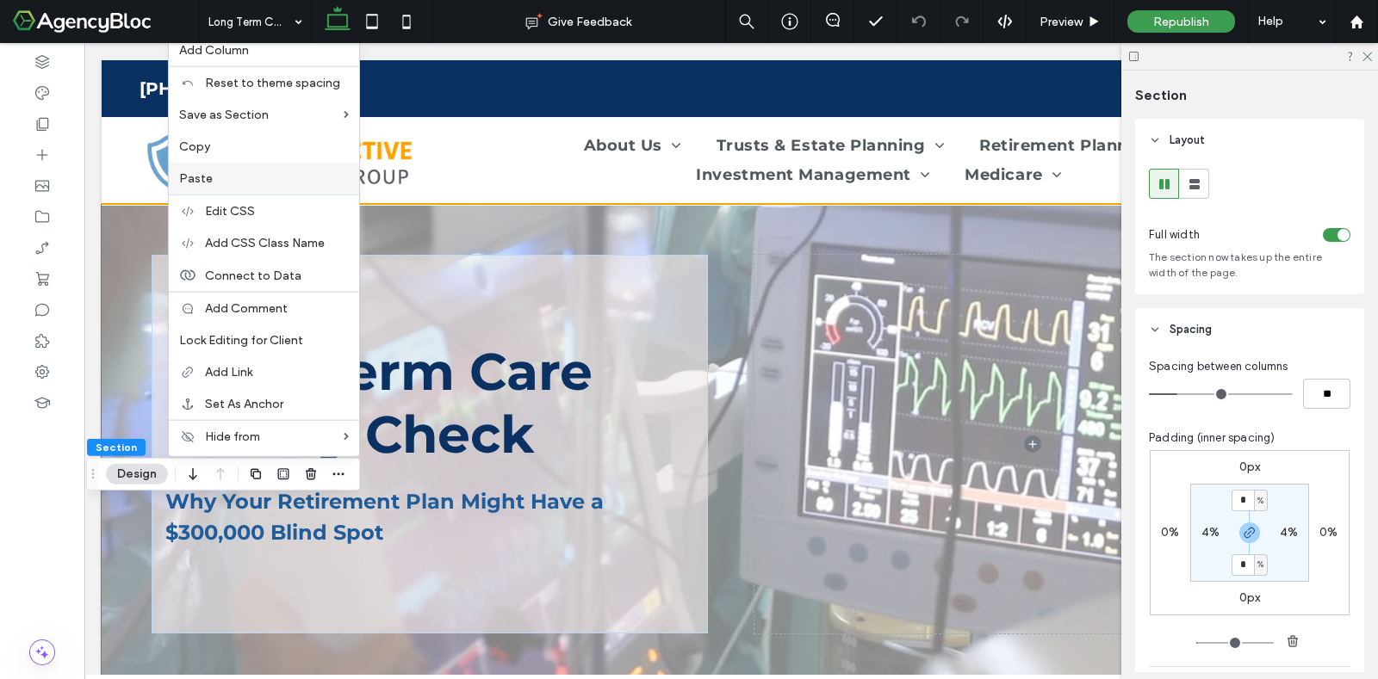
click at [211, 178] on label "Paste" at bounding box center [264, 178] width 170 height 15
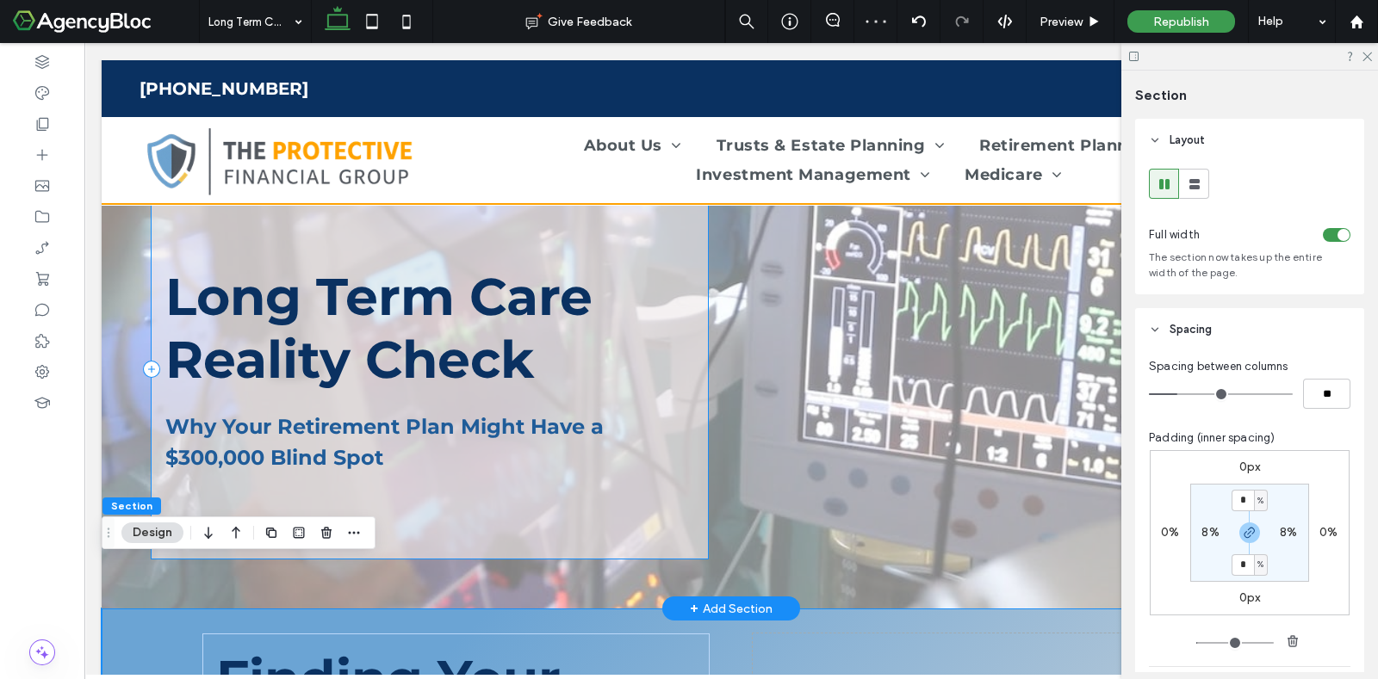
scroll to position [41, 0]
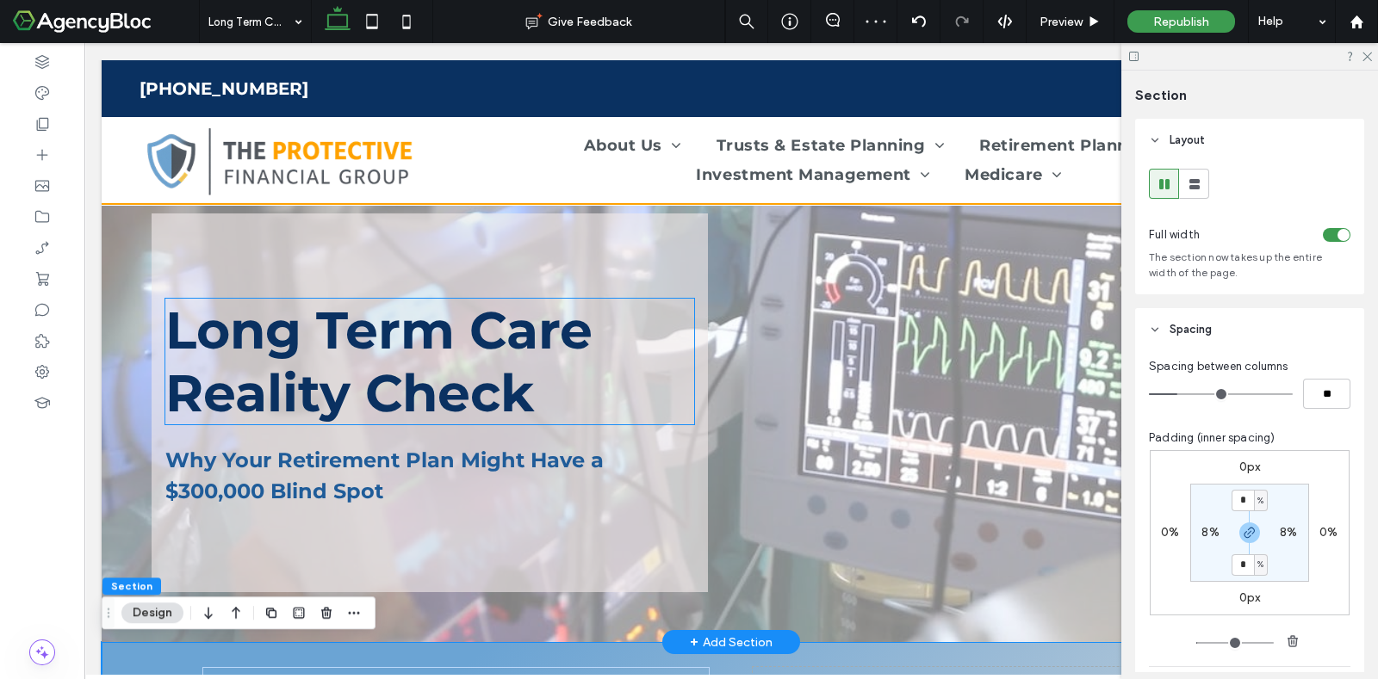
click at [228, 355] on span "Long Term Care Reality Check" at bounding box center [378, 362] width 427 height 126
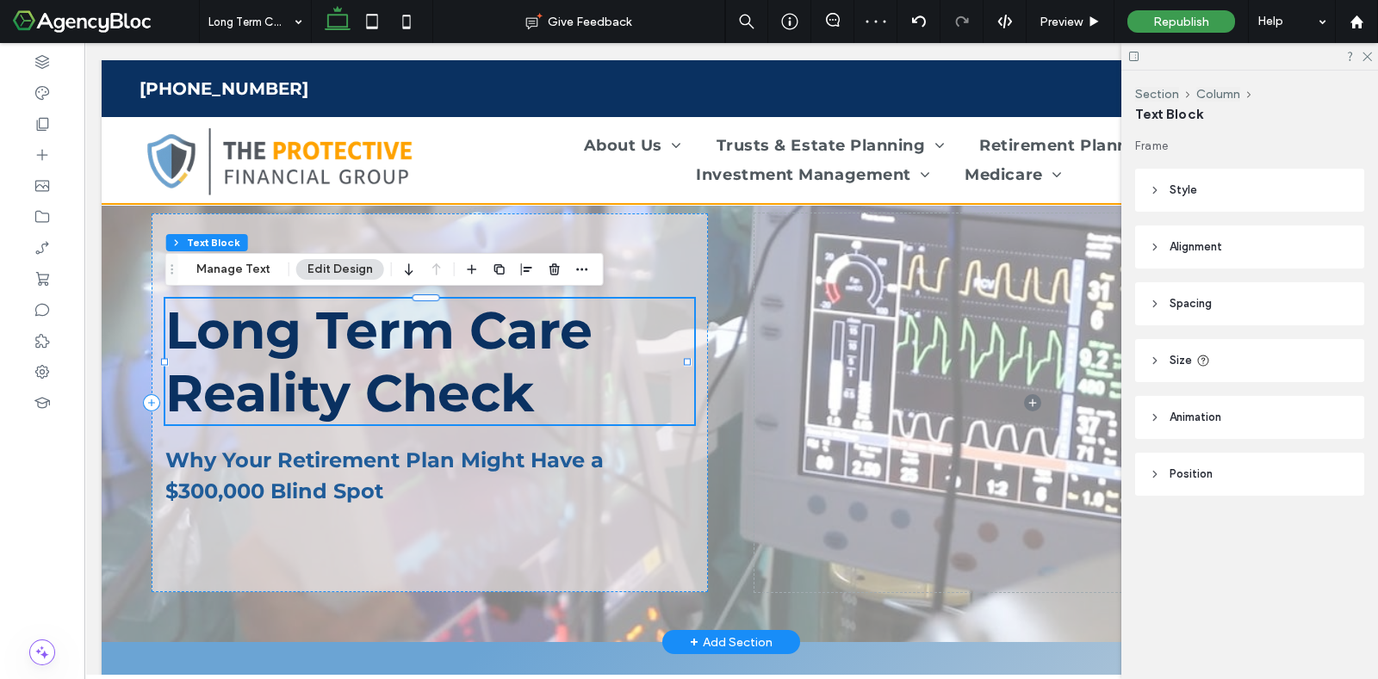
click at [228, 355] on div "Long Term Care Reality Check" at bounding box center [429, 362] width 529 height 126
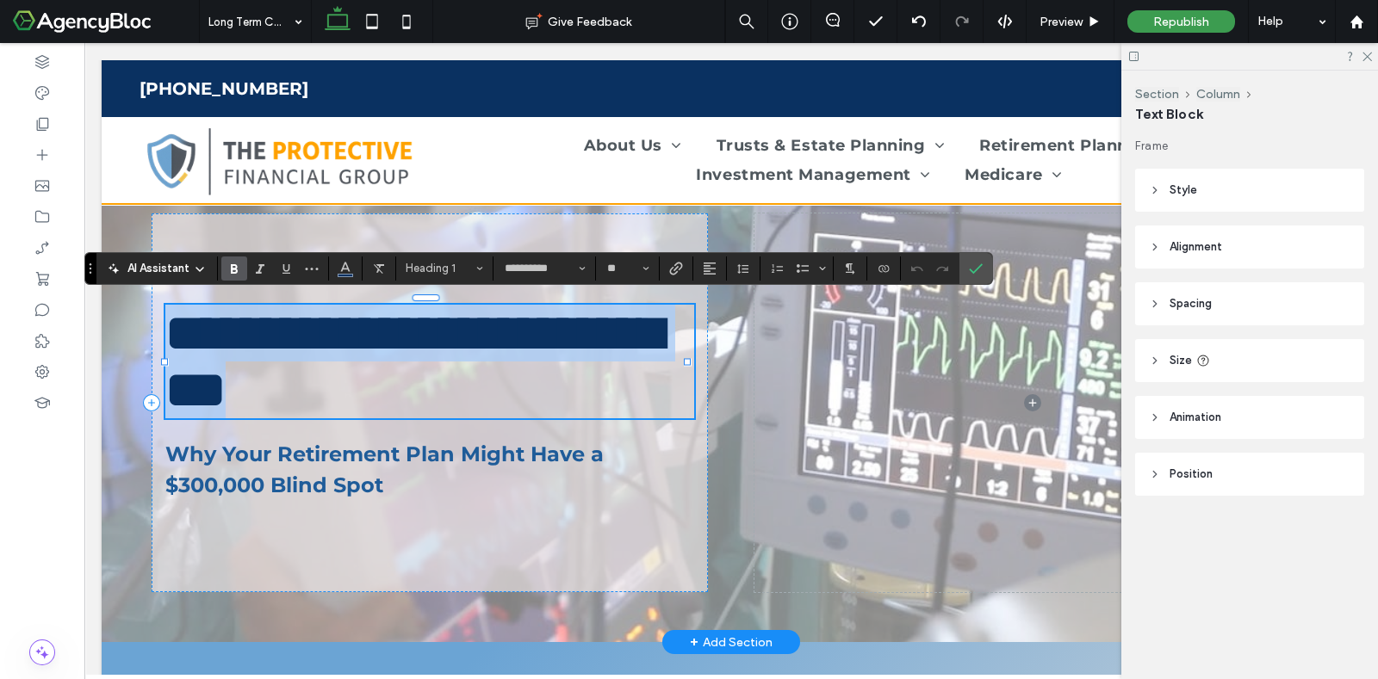
copy span "**********"
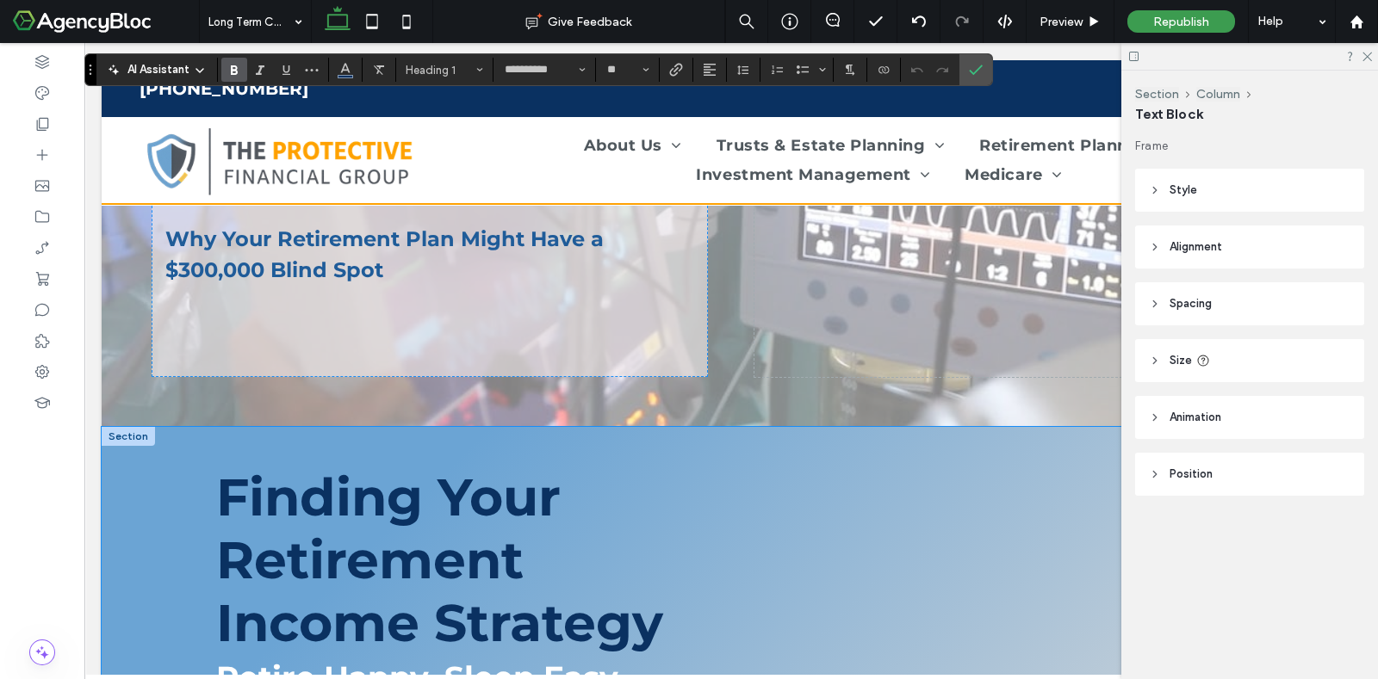
scroll to position [364, 0]
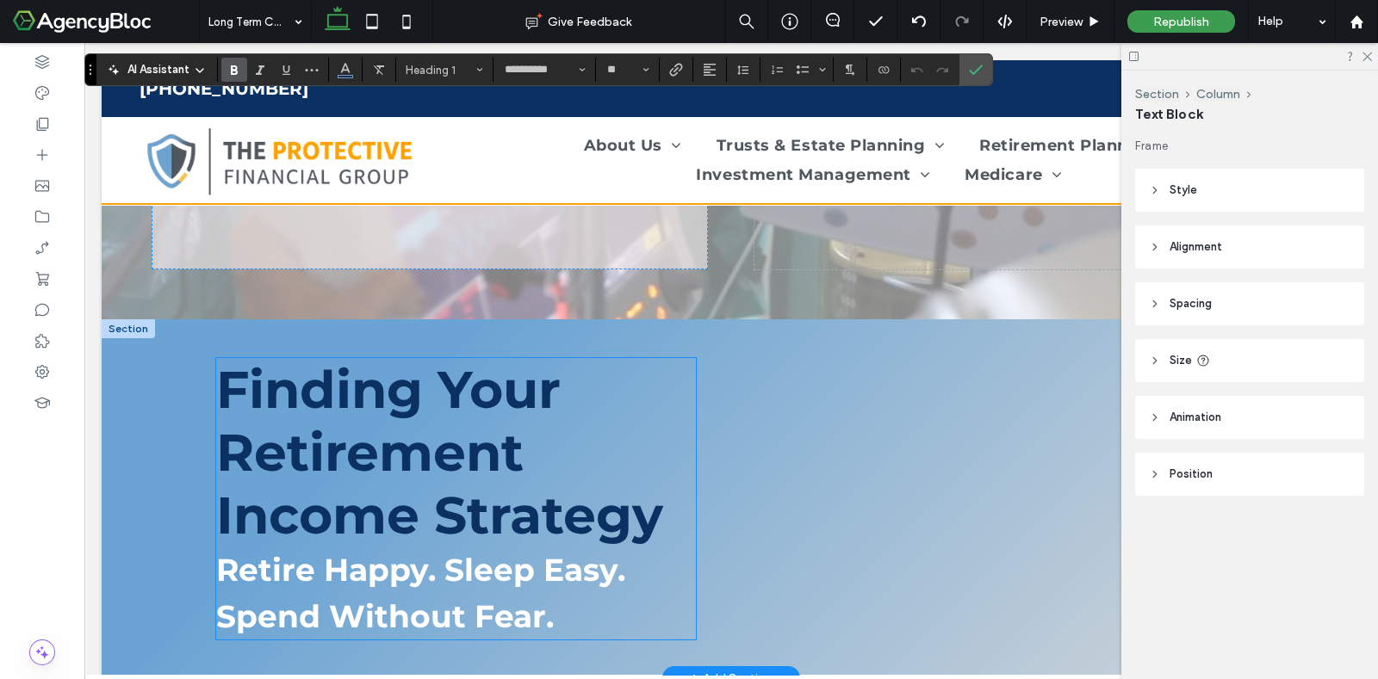
click at [317, 404] on span "Finding Your Retirement Income Strategy" at bounding box center [439, 452] width 447 height 189
click at [317, 404] on div "Finding Your Retirement Income Strategy Retire Happy. Sleep Easy. Spend Without…" at bounding box center [456, 499] width 480 height 282
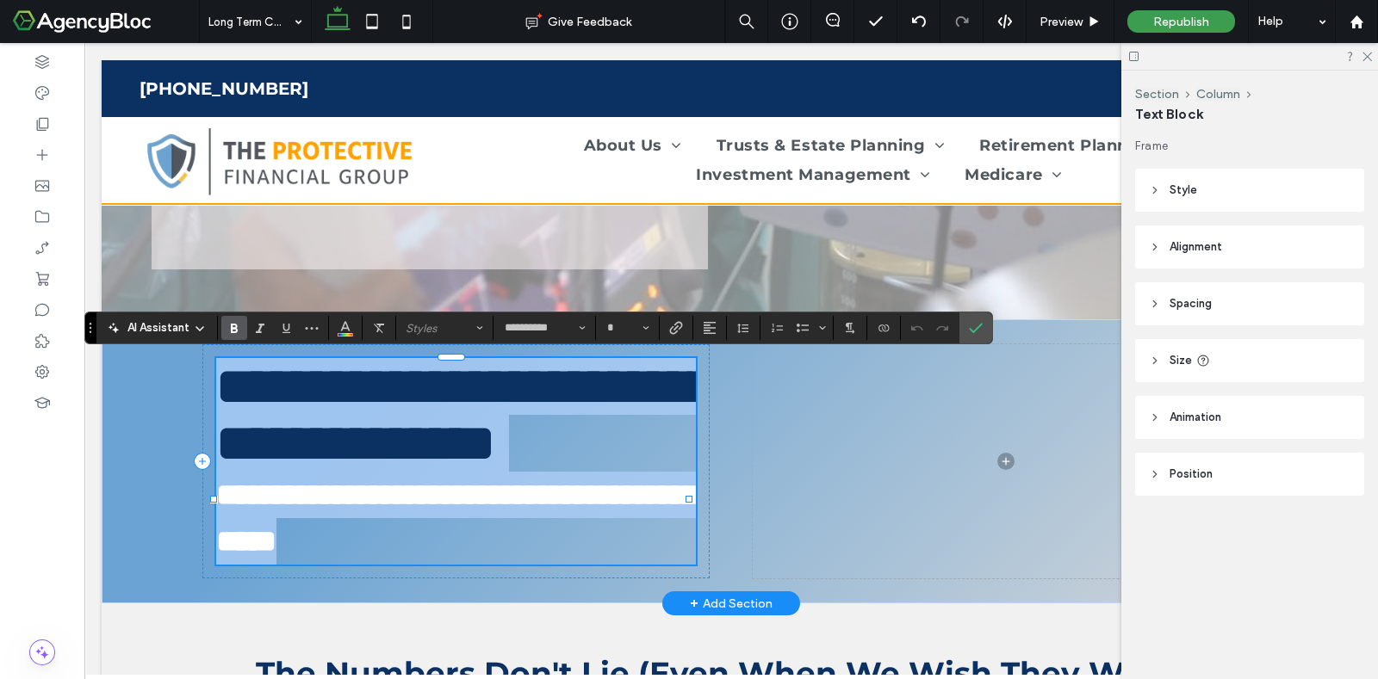
click at [349, 449] on span "**********" at bounding box center [464, 415] width 496 height 108
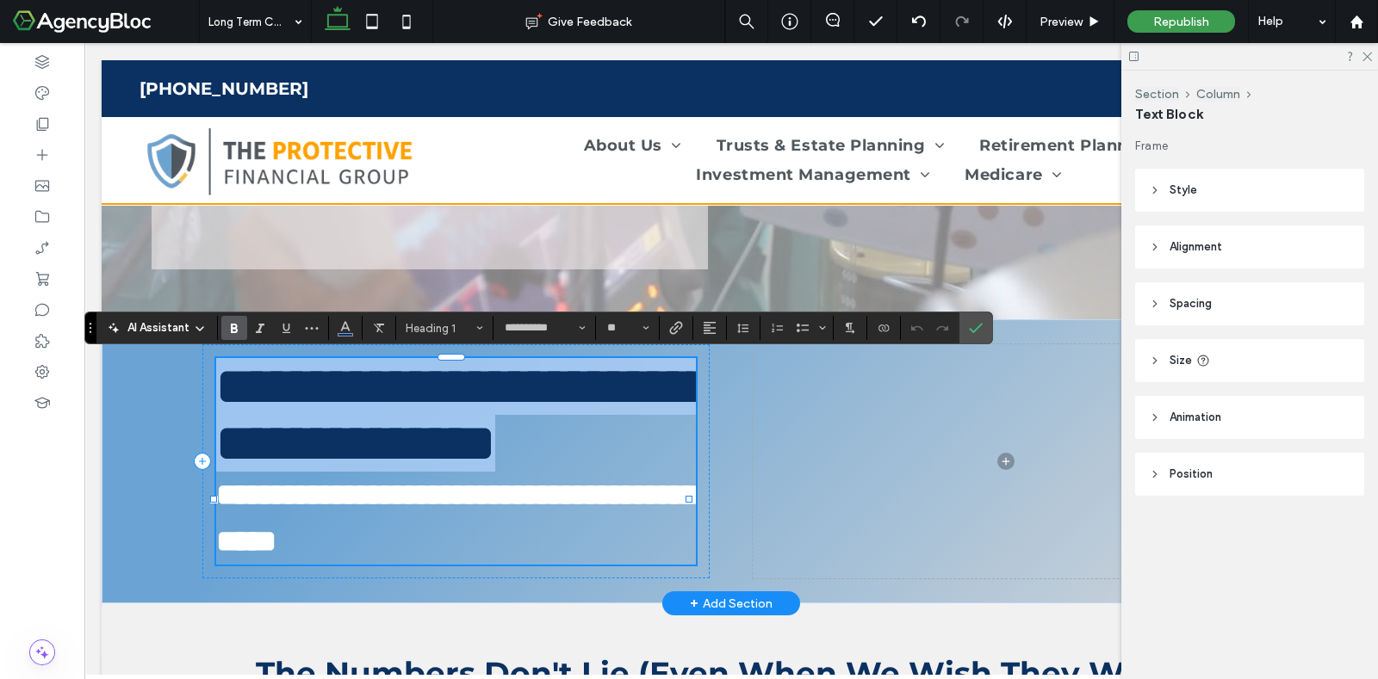
drag, startPoint x: 656, startPoint y: 525, endPoint x: 224, endPoint y: 393, distance: 452.1
click at [224, 393] on span "**********" at bounding box center [464, 415] width 496 height 108
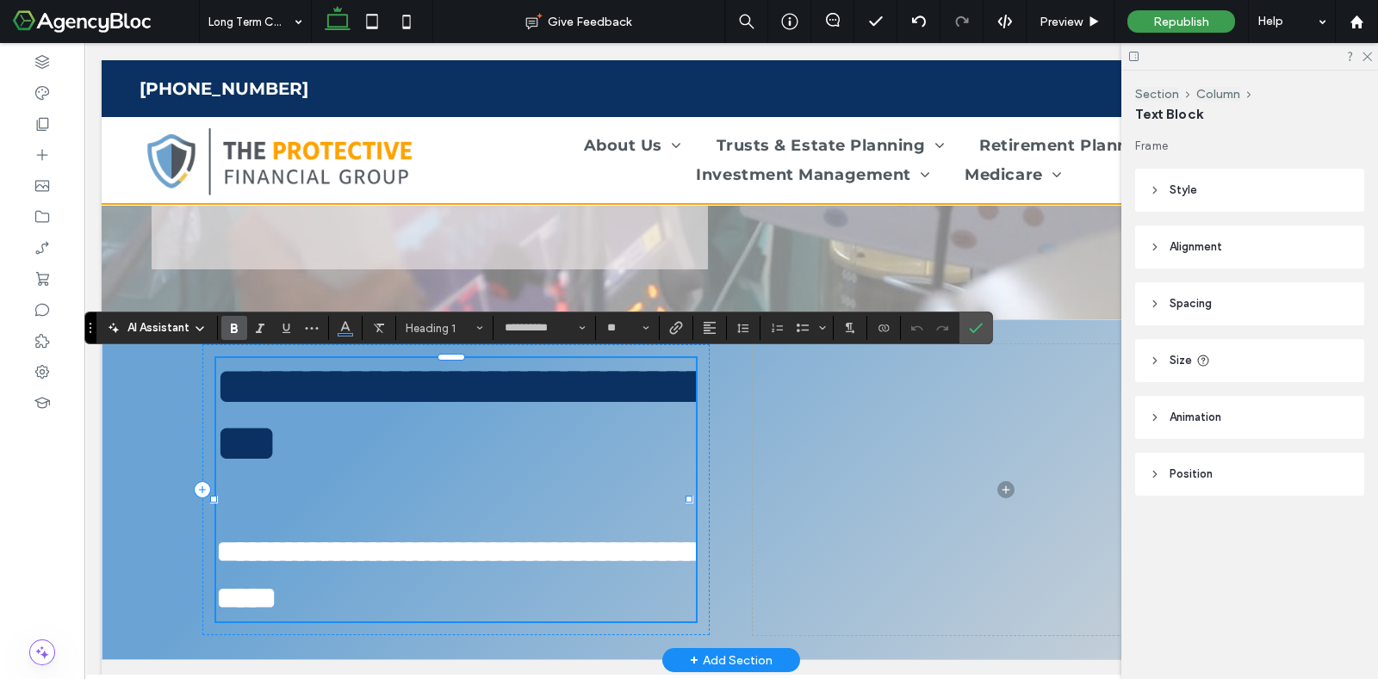
type input "**"
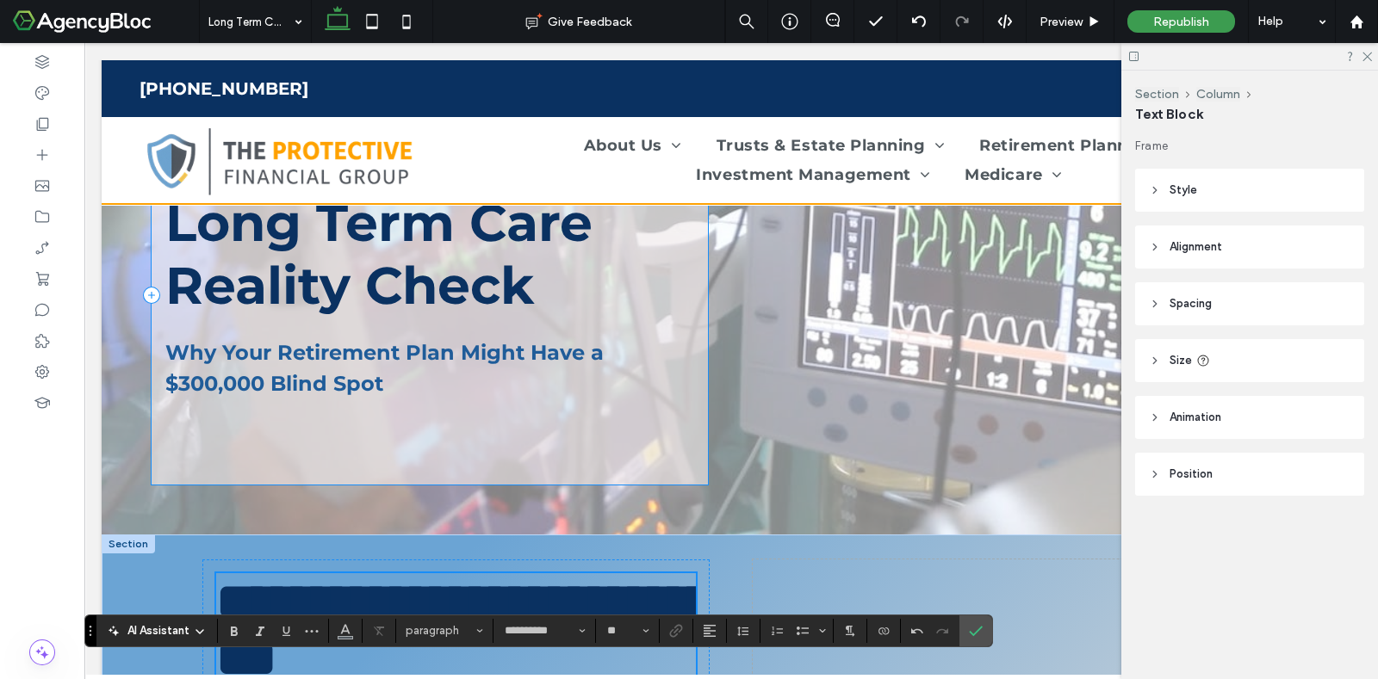
scroll to position [41, 0]
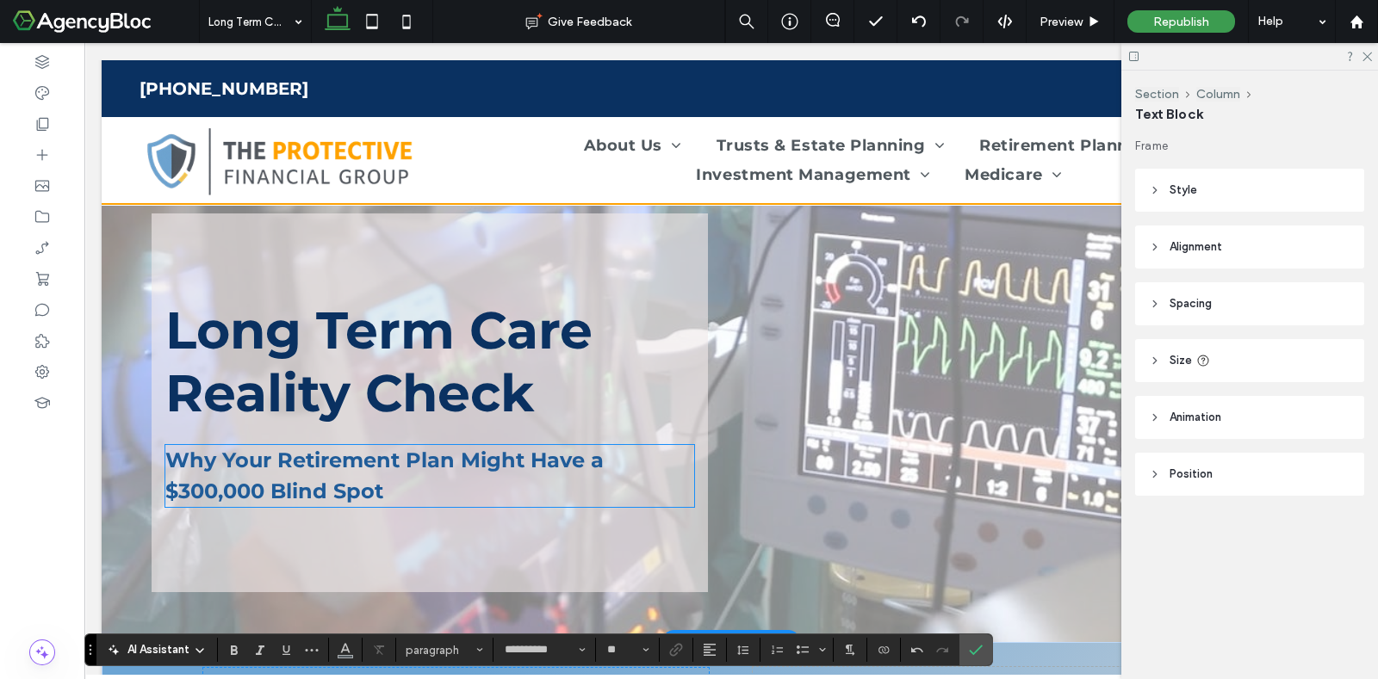
click at [228, 462] on strong "Why Your Retirement Plan Might Have a $300,000 Blind Spot" at bounding box center [384, 476] width 438 height 56
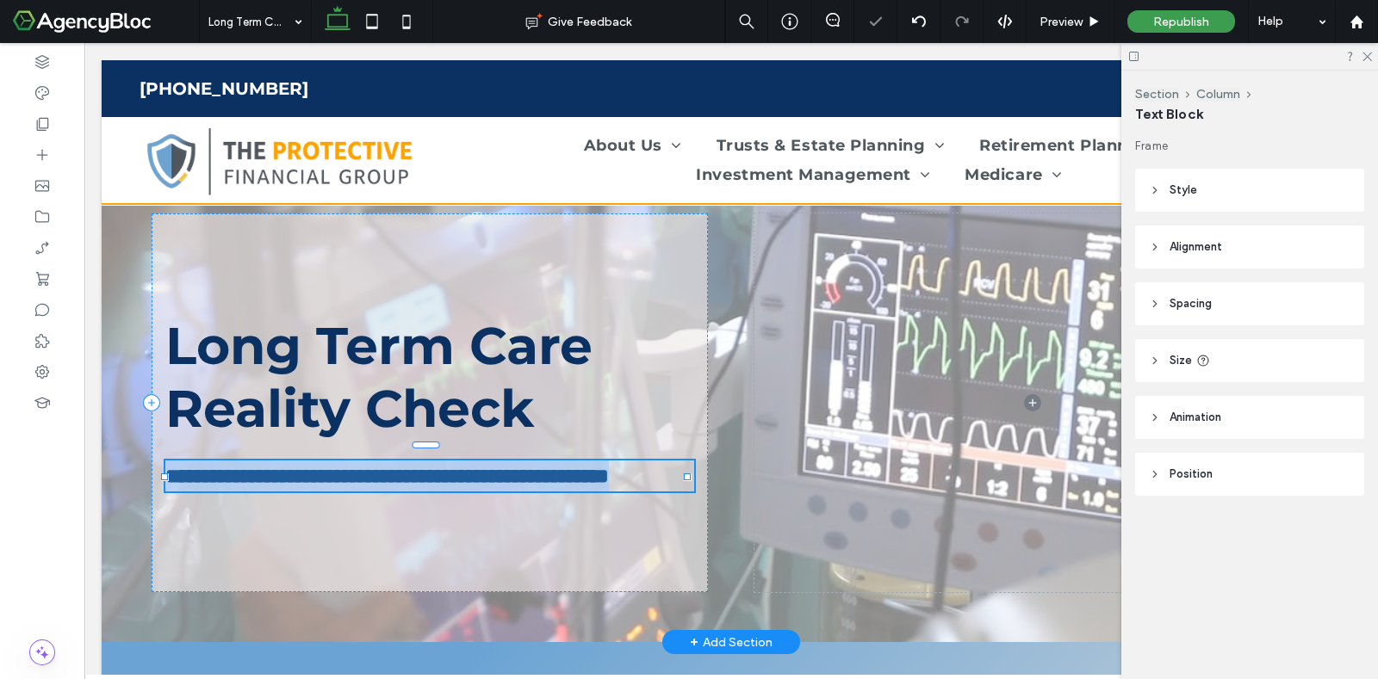
type input "**********"
type input "**"
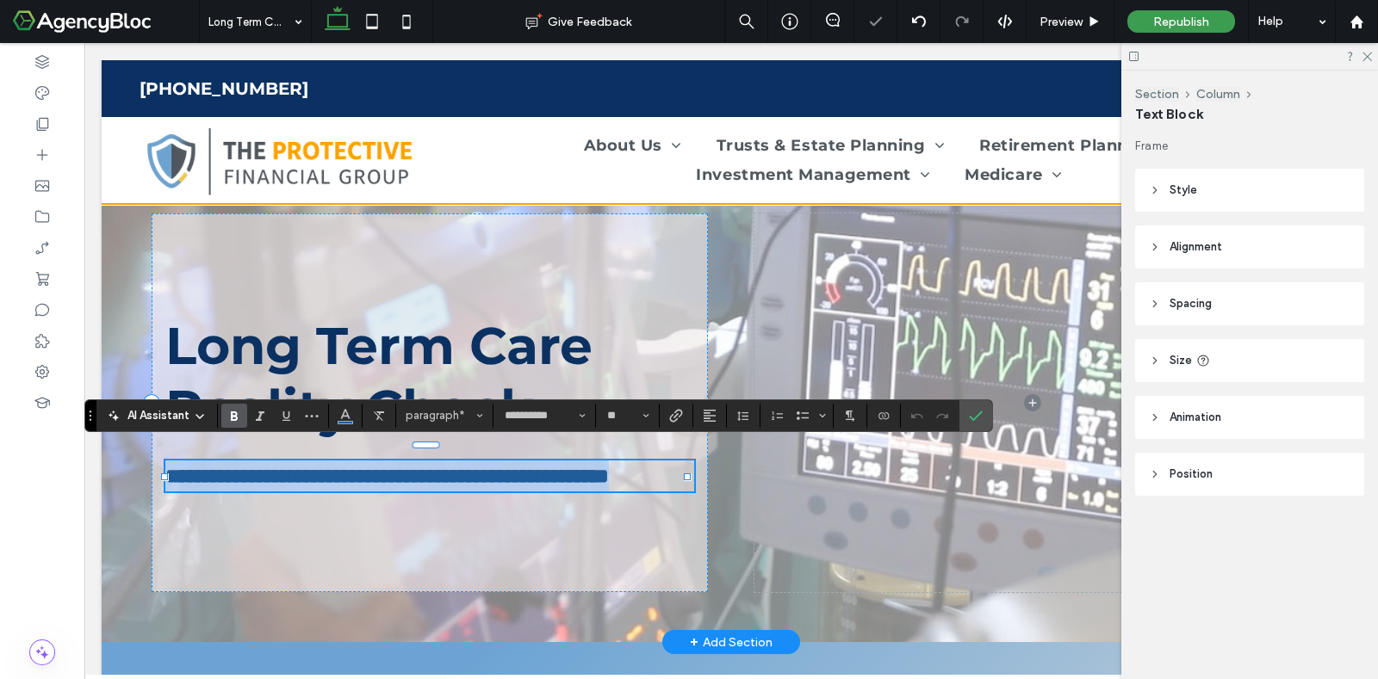
copy strong "**********"
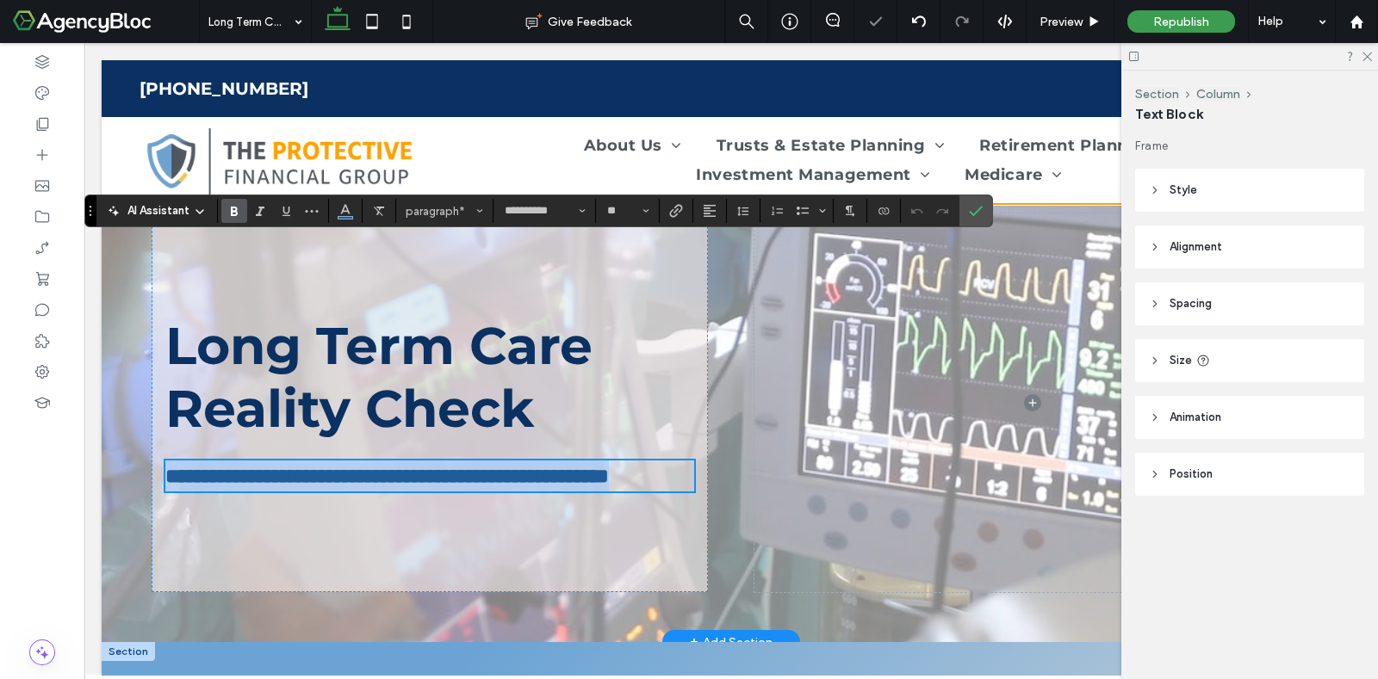
scroll to position [364, 0]
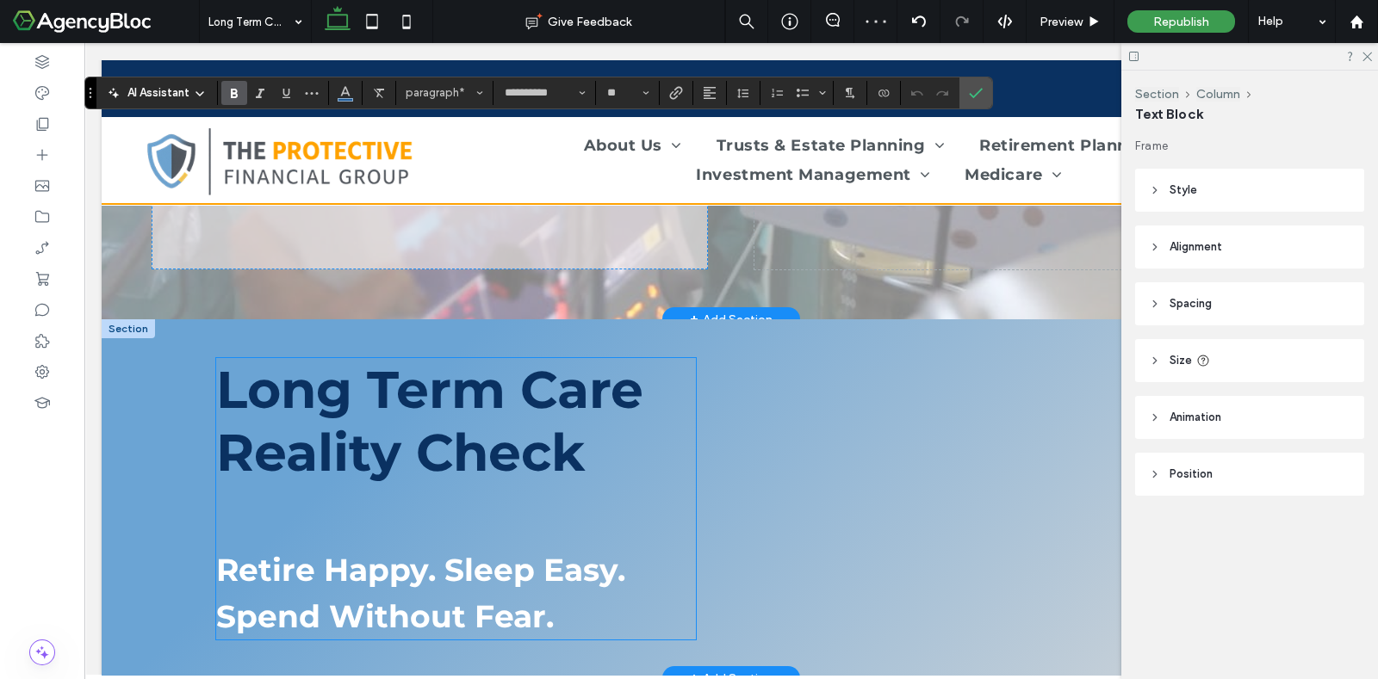
click at [337, 568] on strong "Retire Happy. Sleep Easy. Spend Without Fear." at bounding box center [420, 593] width 409 height 84
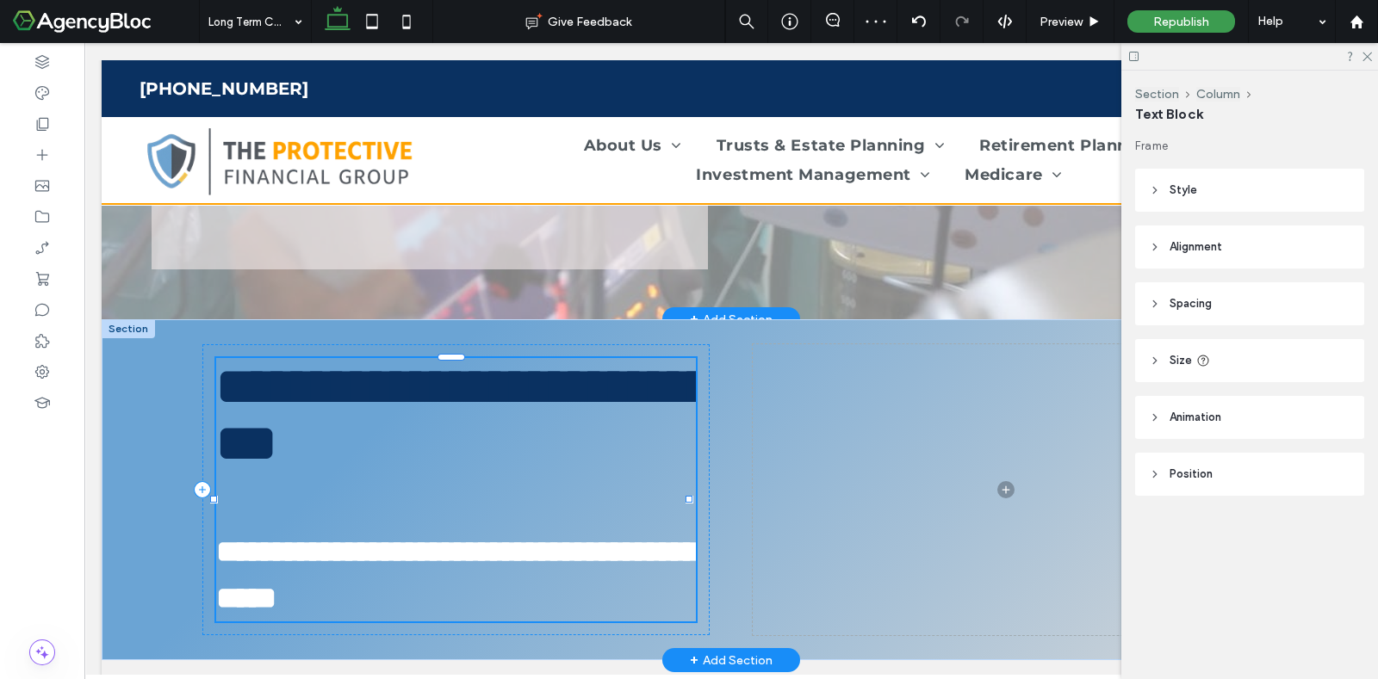
type input "**********"
click at [336, 574] on strong "**********" at bounding box center [457, 574] width 482 height 77
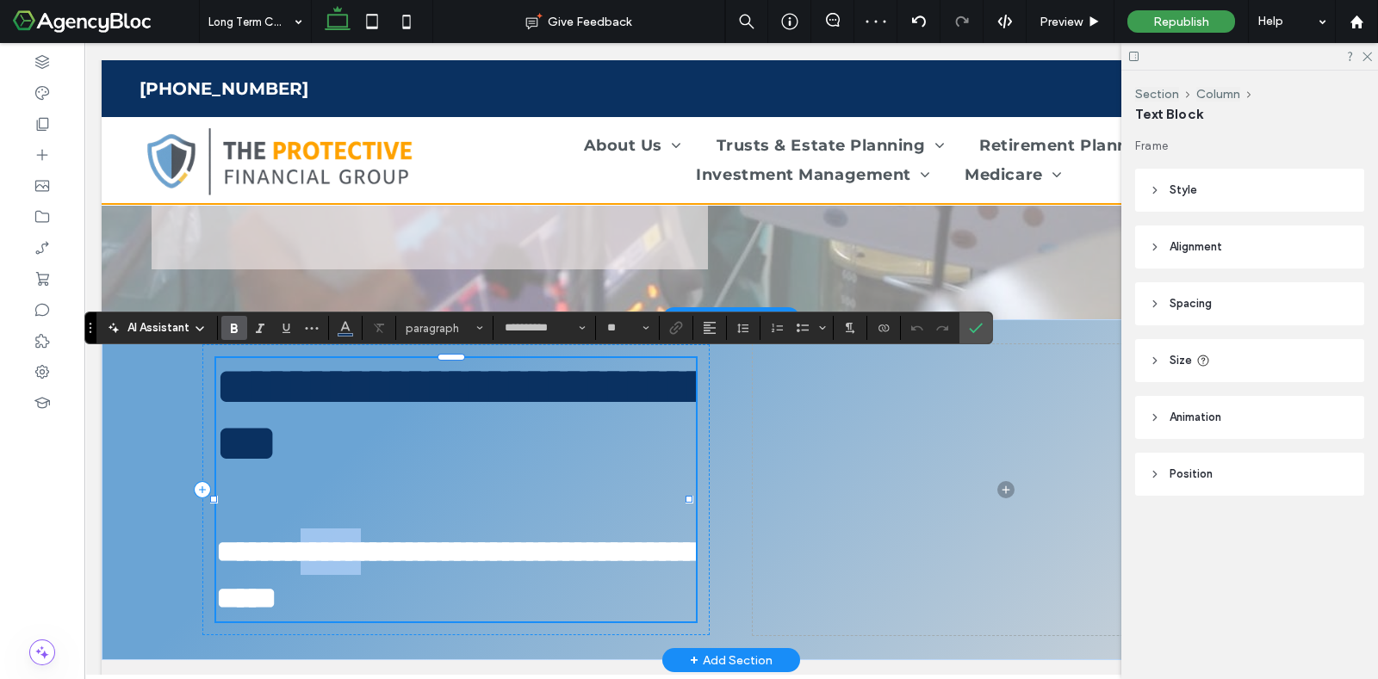
click at [336, 574] on strong "**********" at bounding box center [457, 574] width 482 height 77
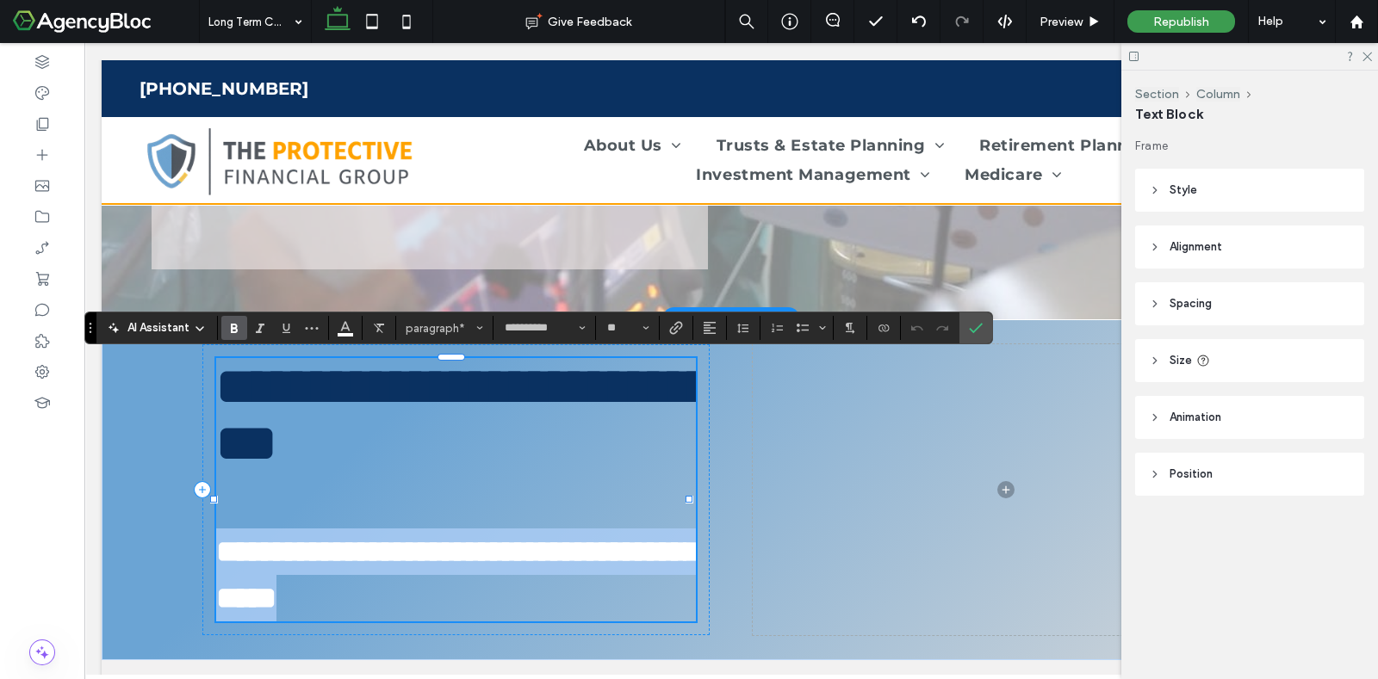
drag, startPoint x: 561, startPoint y: 621, endPoint x: 223, endPoint y: 570, distance: 341.3
click at [223, 570] on p "**********" at bounding box center [456, 575] width 480 height 93
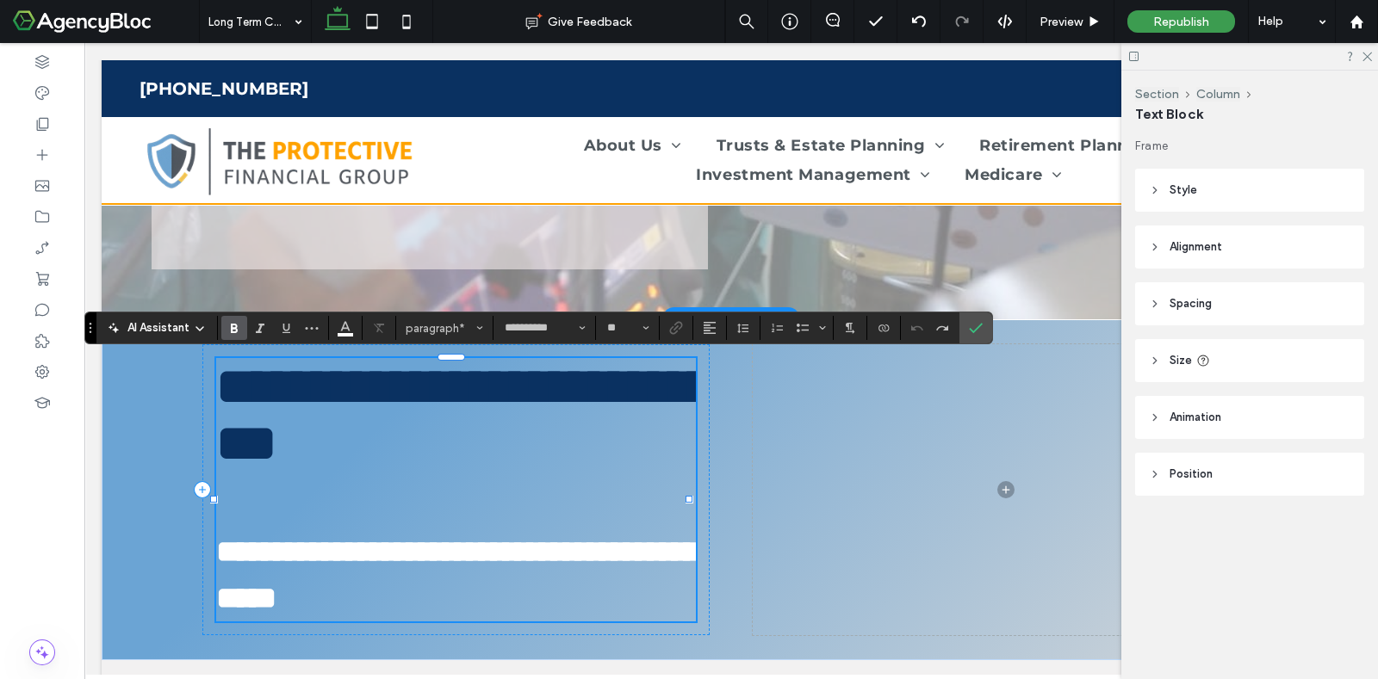
click at [332, 600] on strong "**********" at bounding box center [457, 574] width 482 height 77
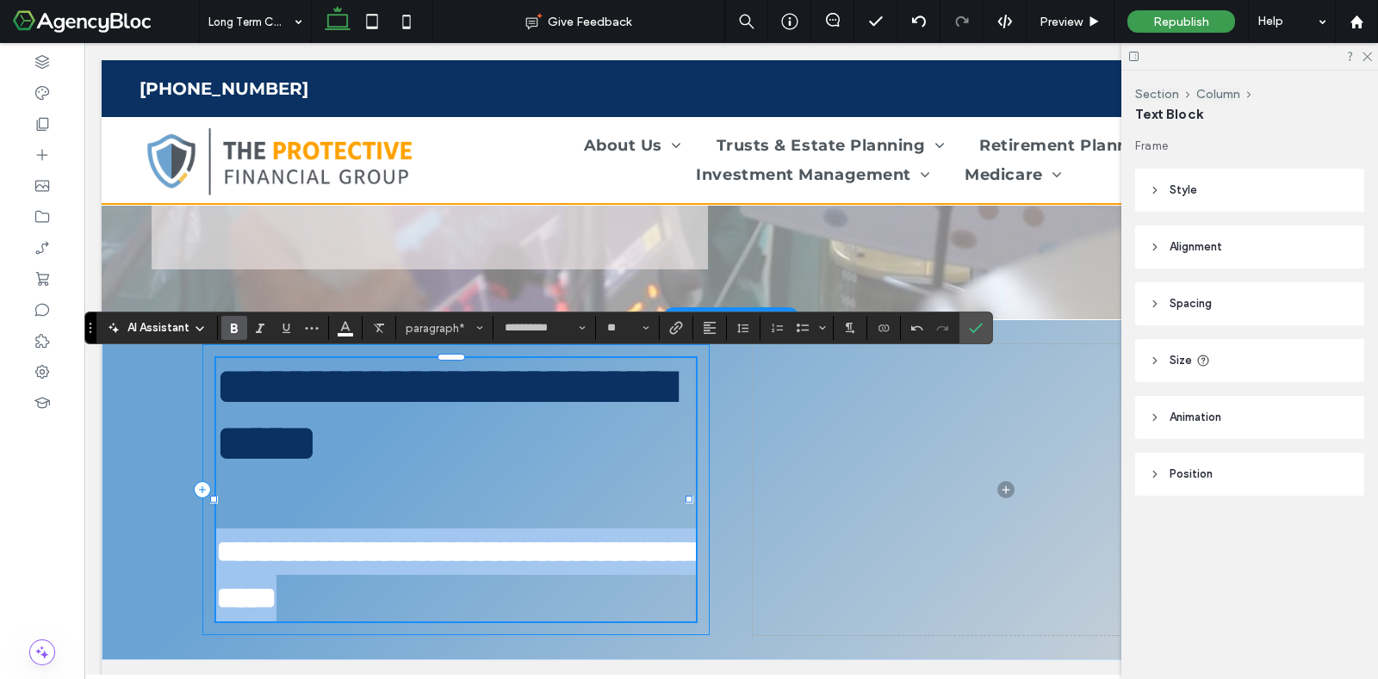
drag, startPoint x: 574, startPoint y: 621, endPoint x: 212, endPoint y: 576, distance: 365.3
click at [212, 576] on div "**********" at bounding box center [455, 489] width 507 height 291
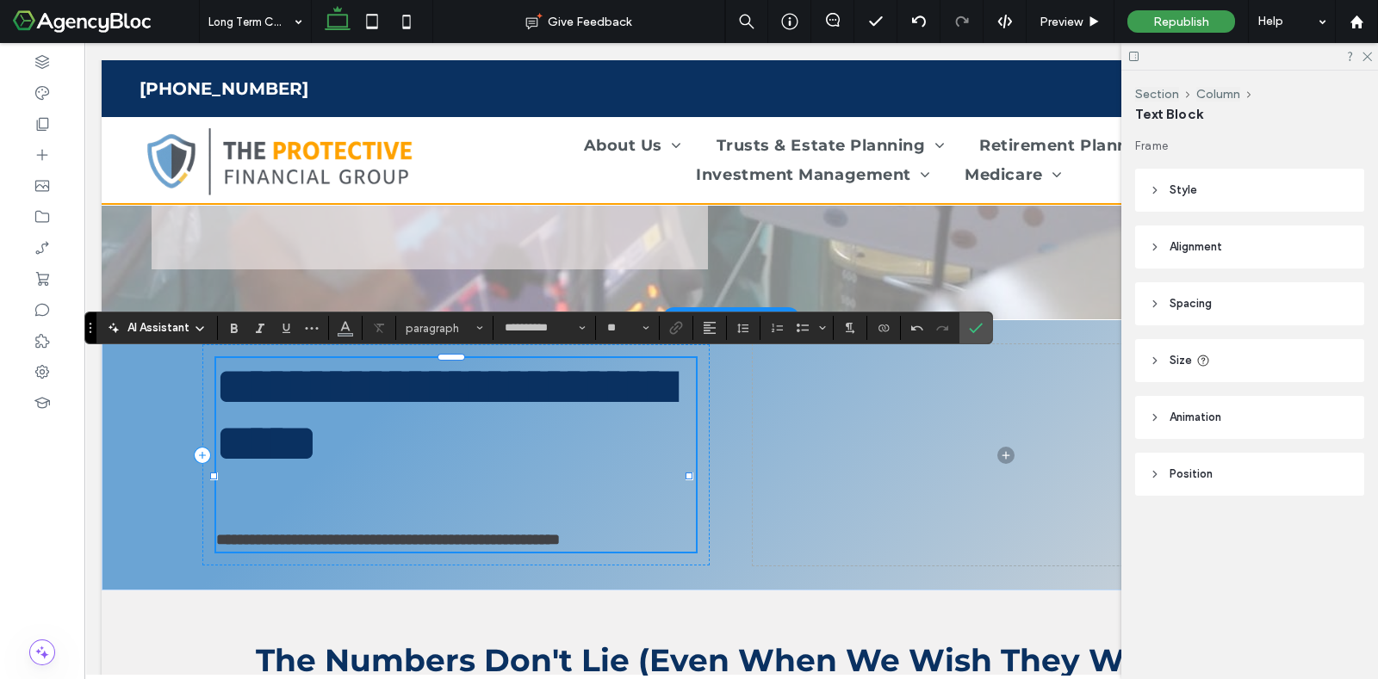
click at [241, 509] on h1 at bounding box center [456, 500] width 480 height 57
type input "**"
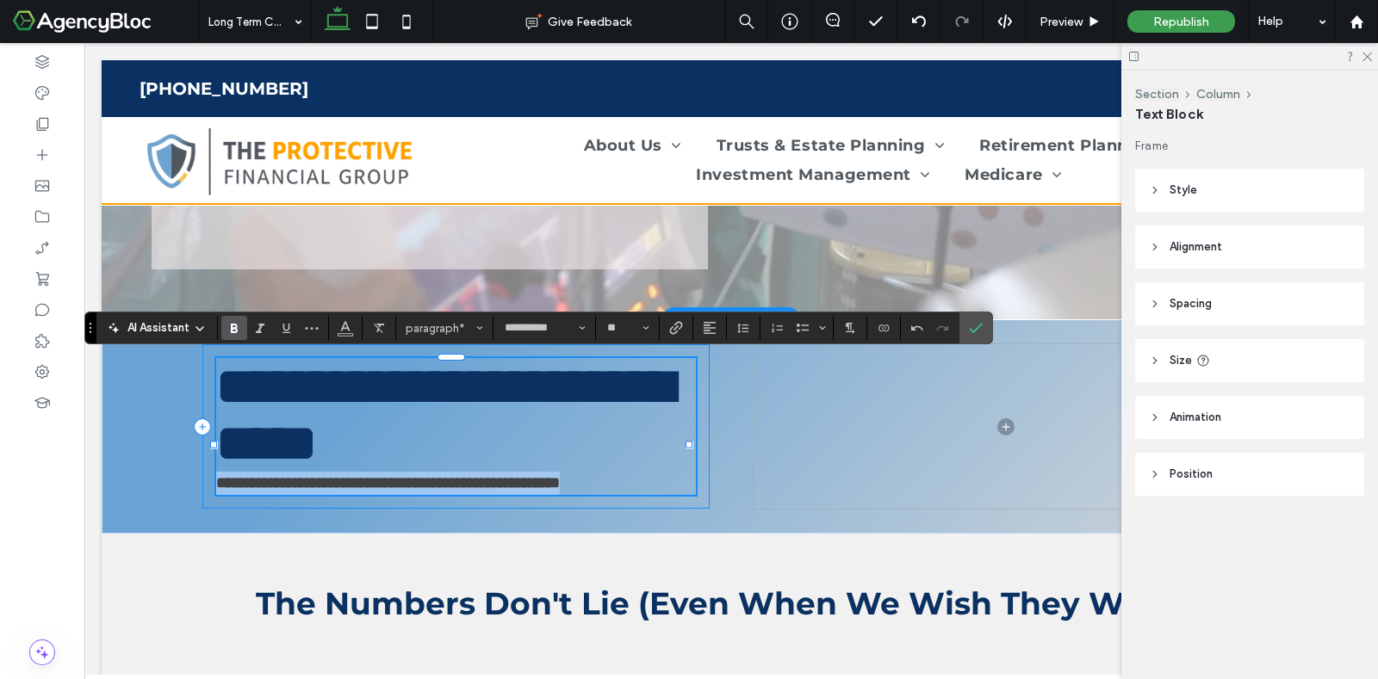
drag, startPoint x: 273, startPoint y: 518, endPoint x: 204, endPoint y: 498, distance: 71.7
click at [204, 498] on div "**********" at bounding box center [455, 426] width 507 height 164
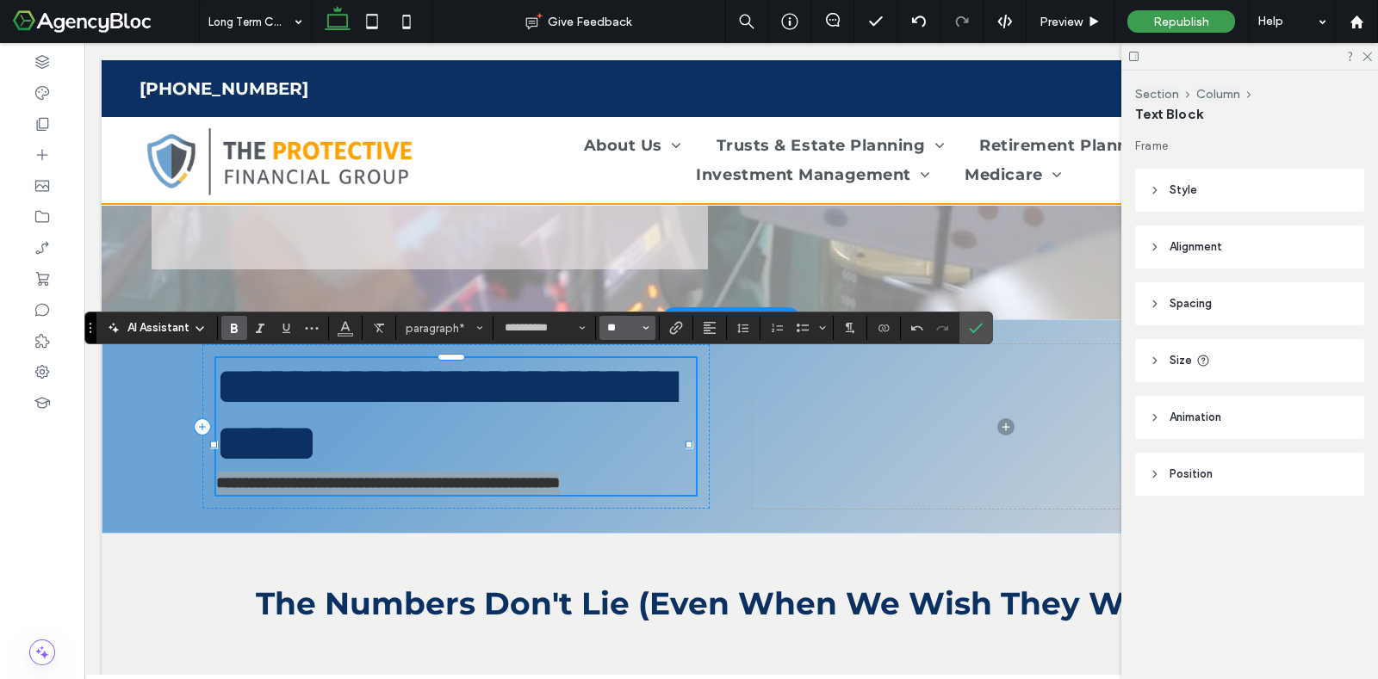
click at [607, 329] on input "**" at bounding box center [622, 328] width 34 height 14
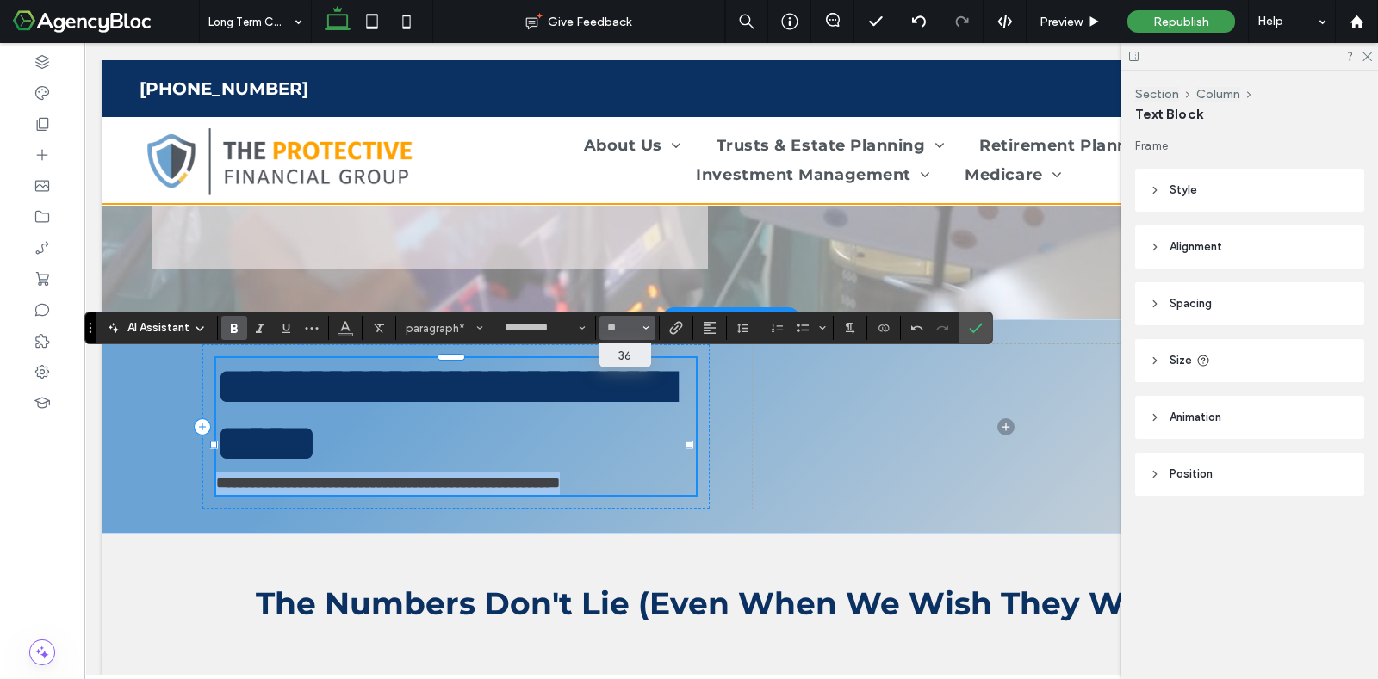
type input "**"
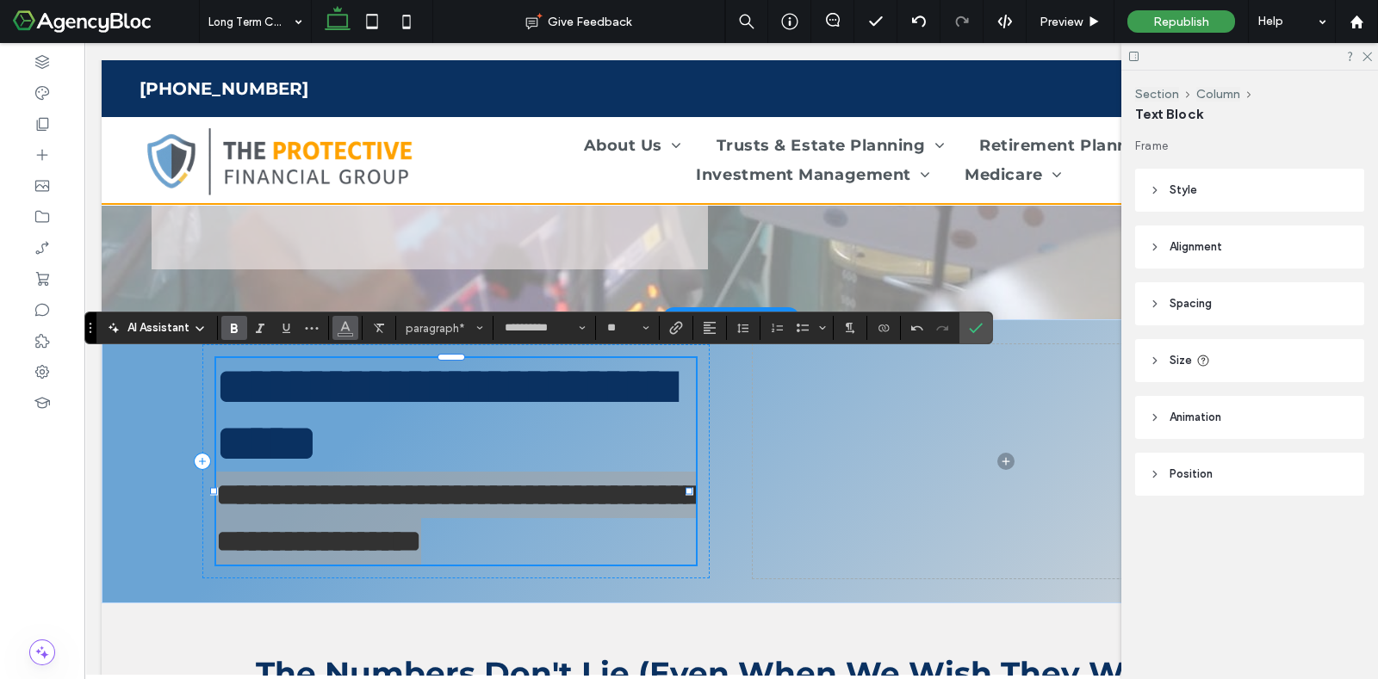
click at [349, 332] on icon "Color" at bounding box center [345, 326] width 14 height 14
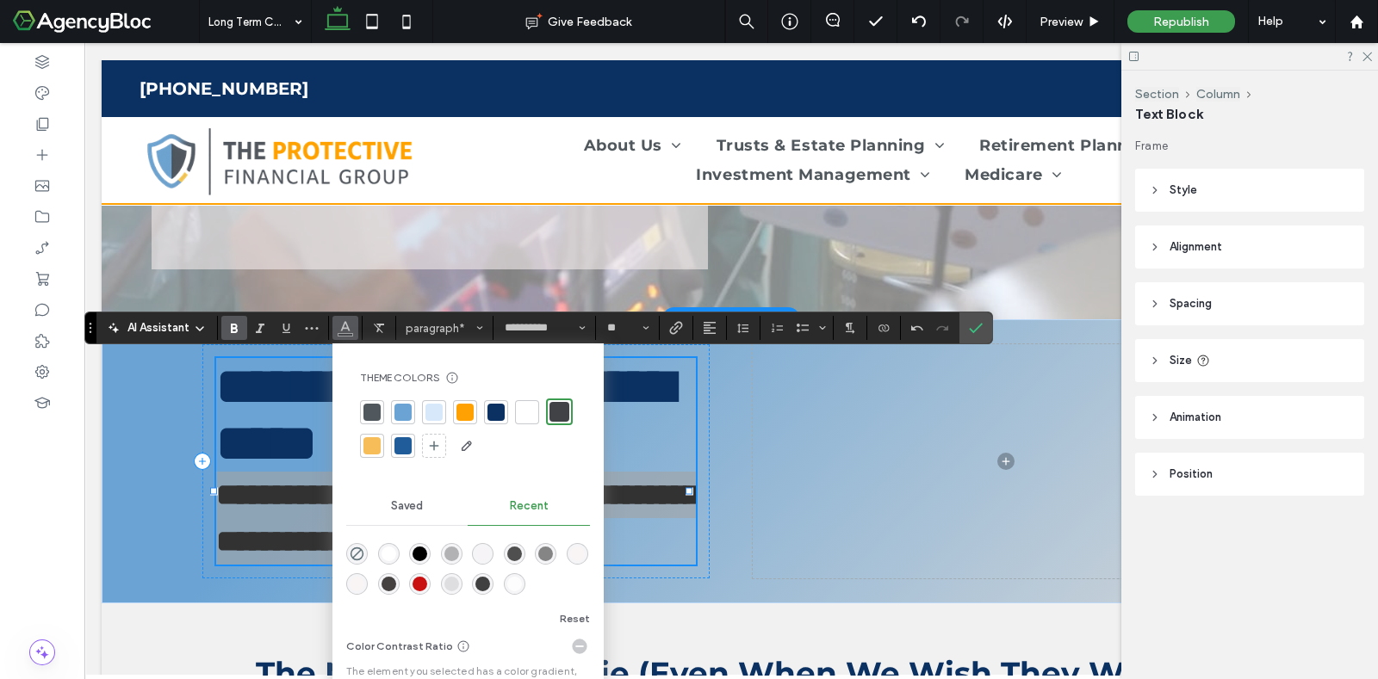
click at [528, 412] on div at bounding box center [526, 412] width 17 height 17
click at [974, 325] on icon "Confirm" at bounding box center [976, 328] width 14 height 14
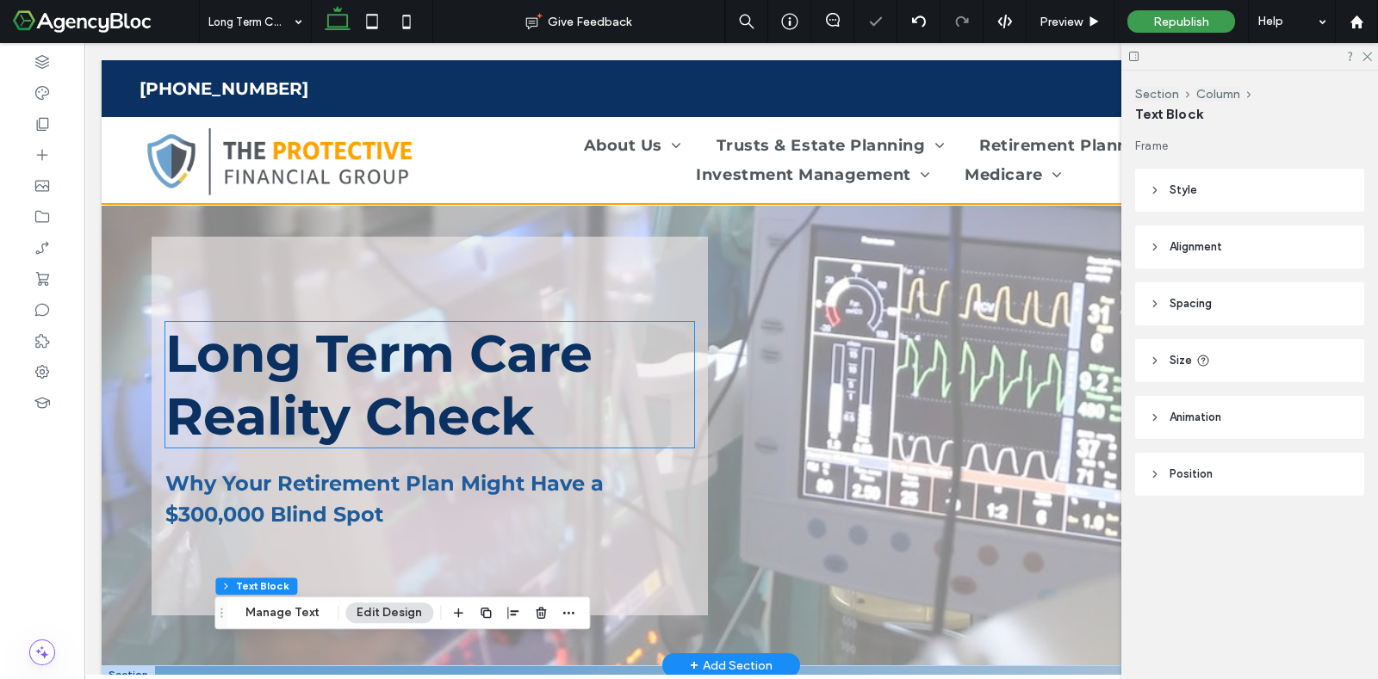
scroll to position [0, 0]
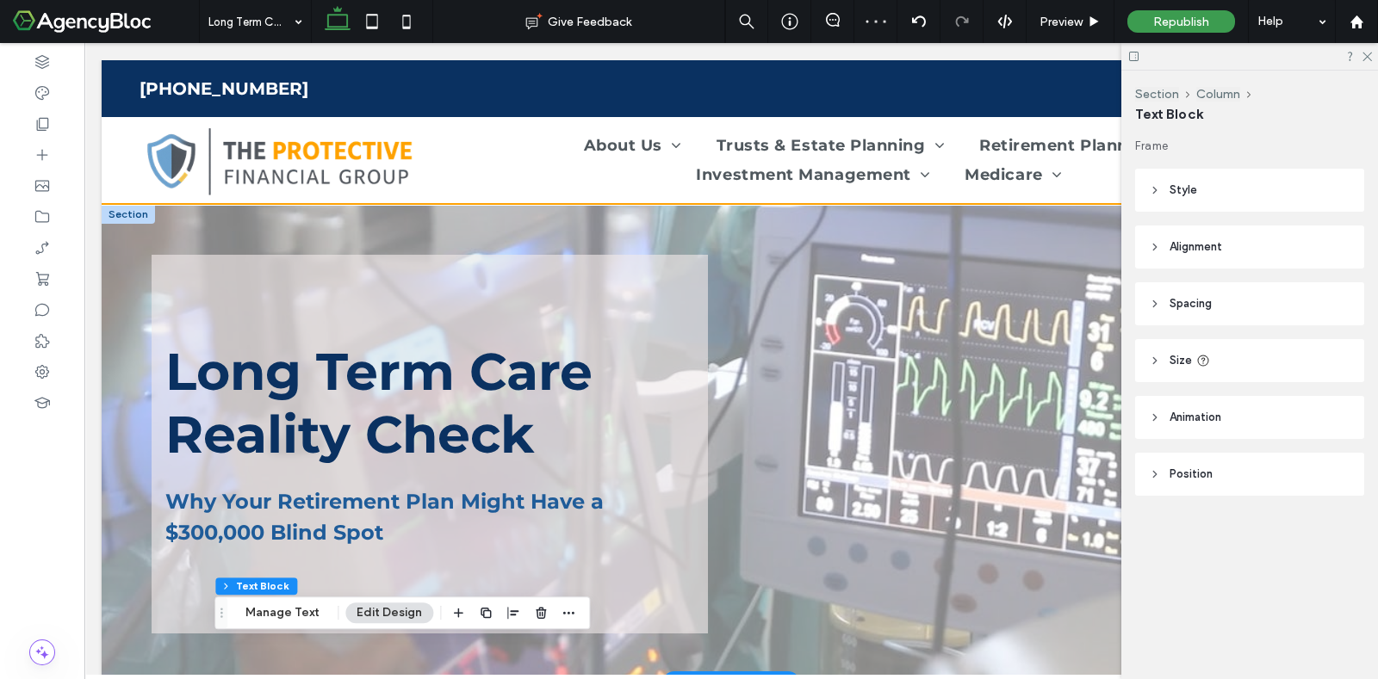
click at [125, 212] on div at bounding box center [128, 214] width 53 height 19
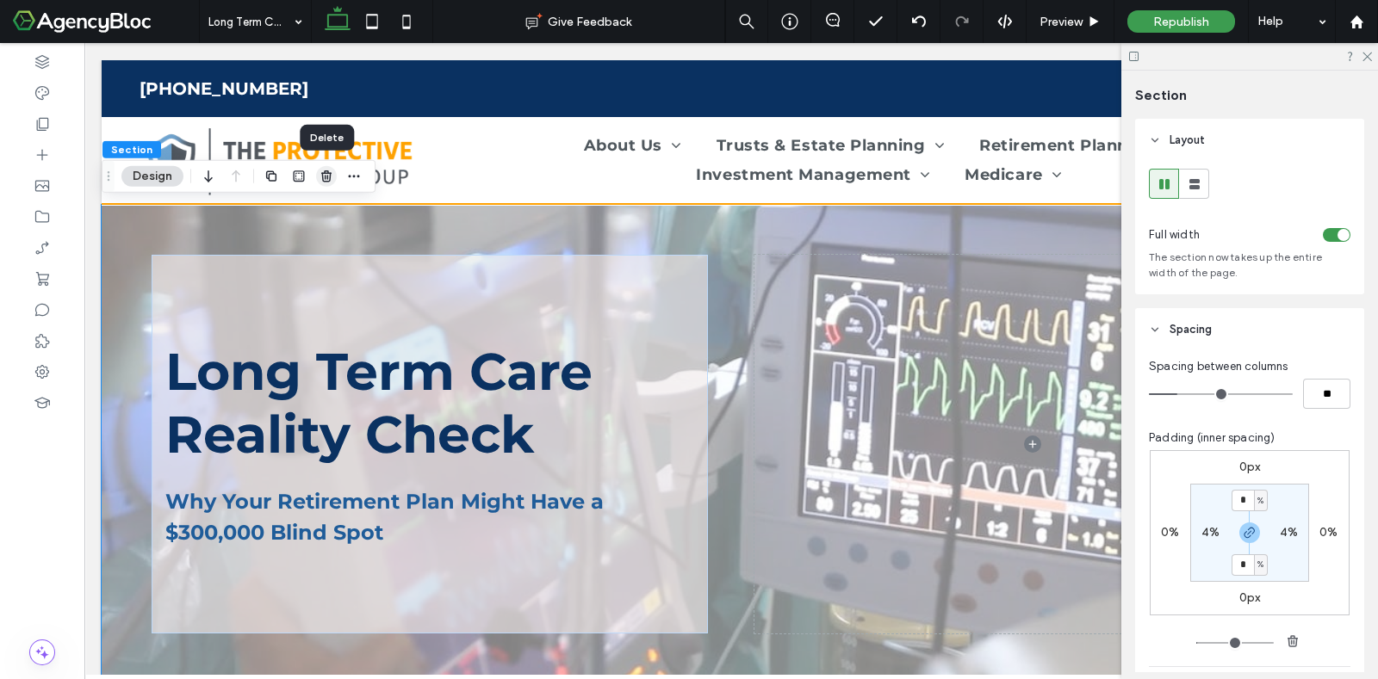
click at [325, 177] on use "button" at bounding box center [326, 175] width 10 height 11
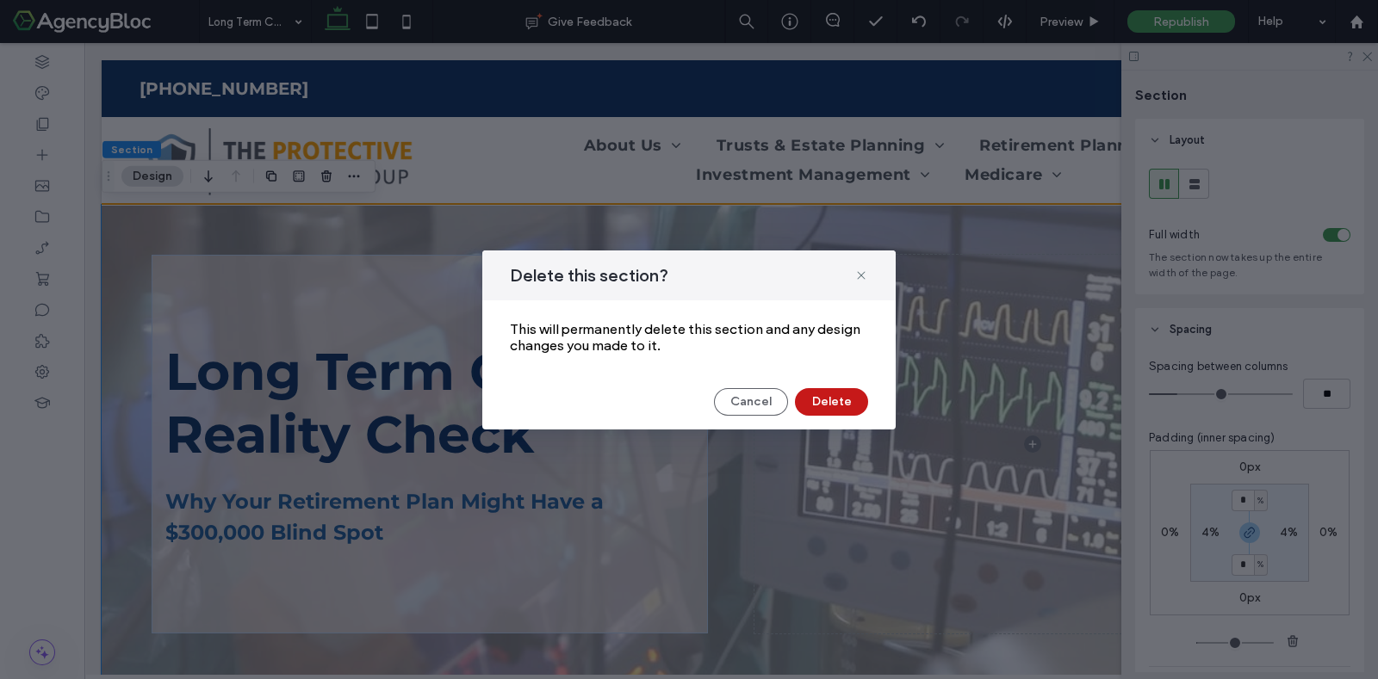
drag, startPoint x: 824, startPoint y: 398, endPoint x: 740, endPoint y: 355, distance: 94.7
click at [824, 398] on button "Delete" at bounding box center [831, 402] width 73 height 28
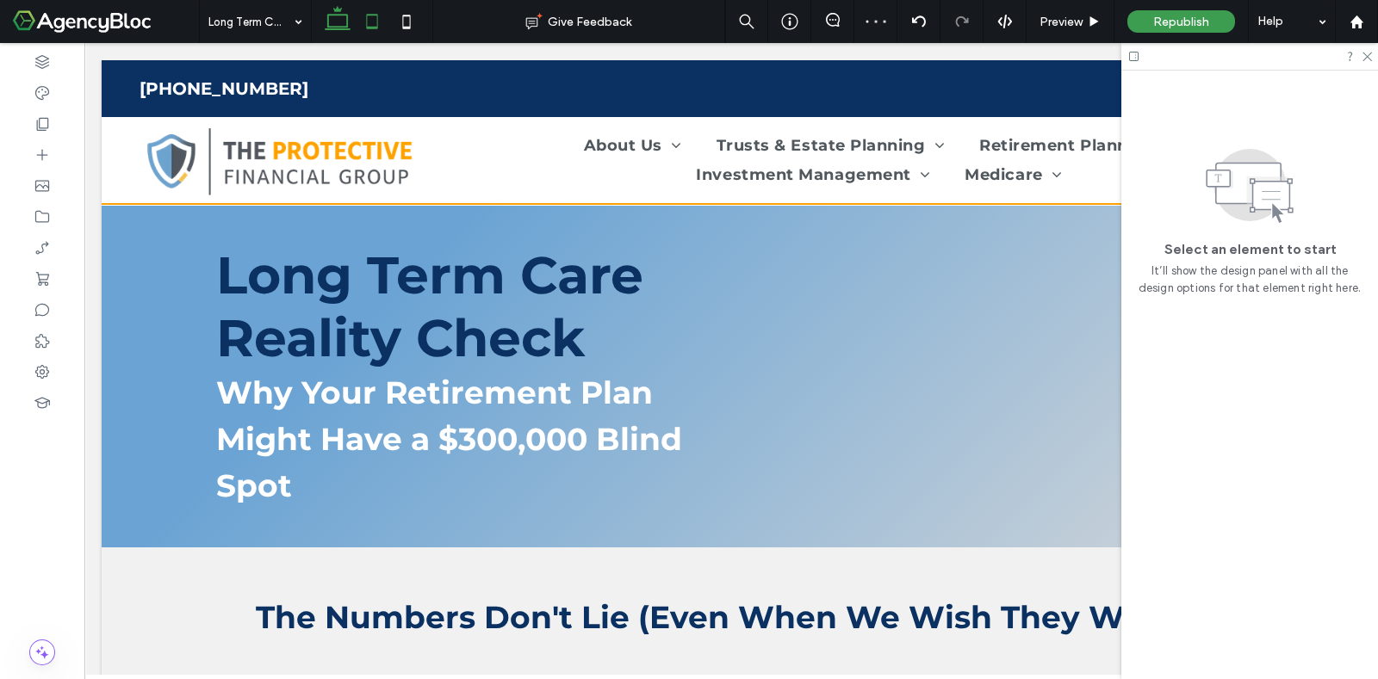
click at [378, 30] on icon at bounding box center [372, 21] width 34 height 34
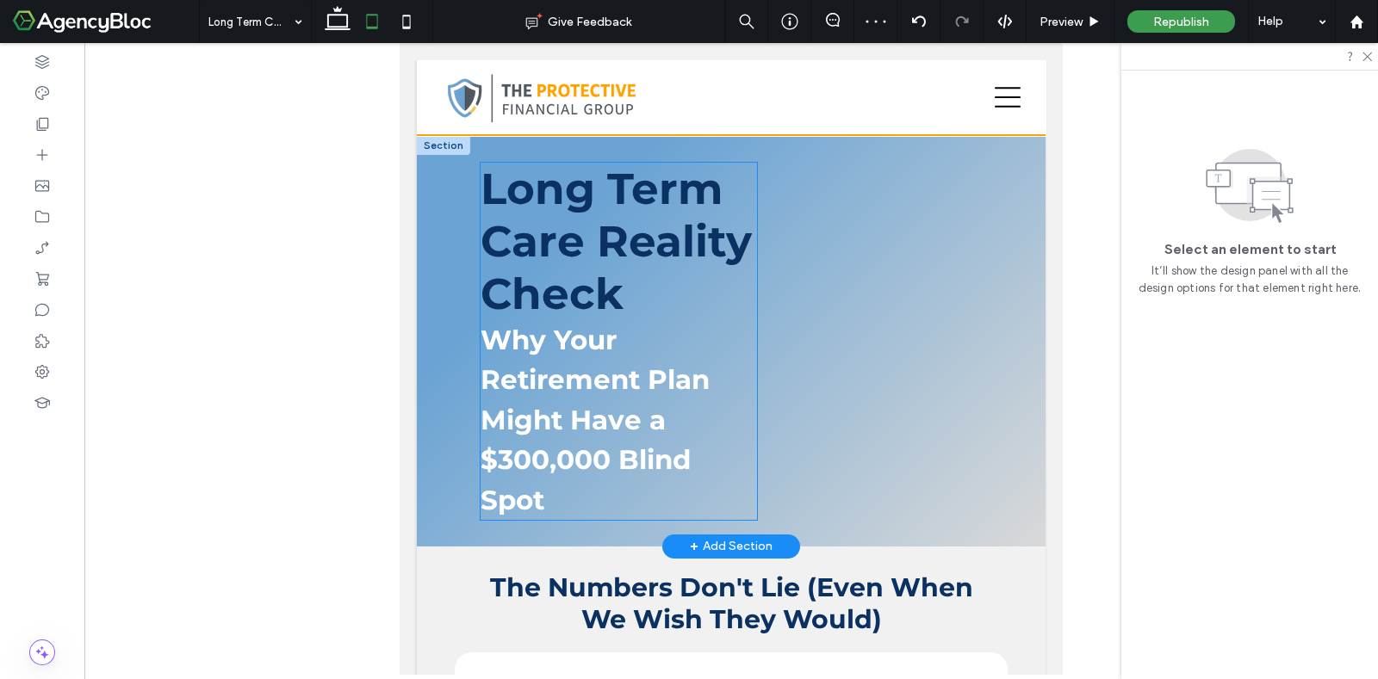
click at [695, 320] on h1 "Lon g Term Care Reality Check" at bounding box center [618, 242] width 276 height 158
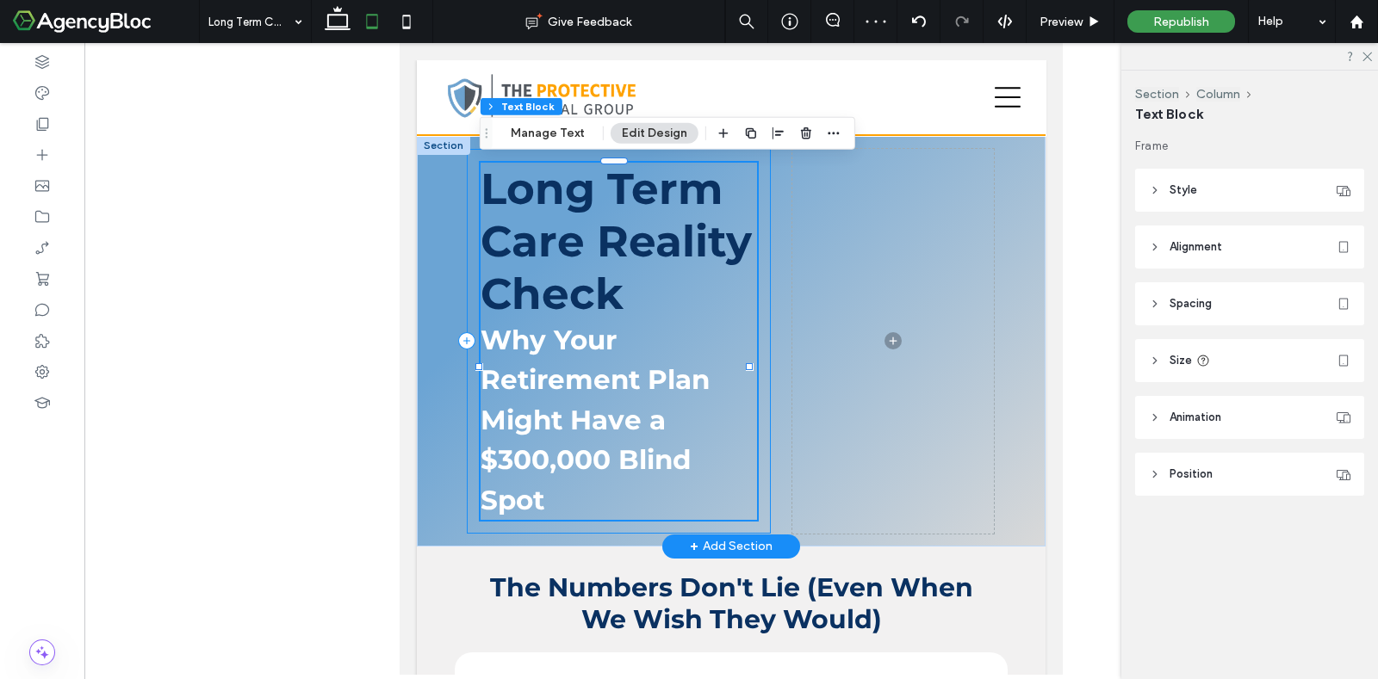
click at [759, 364] on div "Lon g Term Care Reality Check Why Your Retirement Plan Might Have a $300,000 Bl…" at bounding box center [619, 342] width 304 height 386
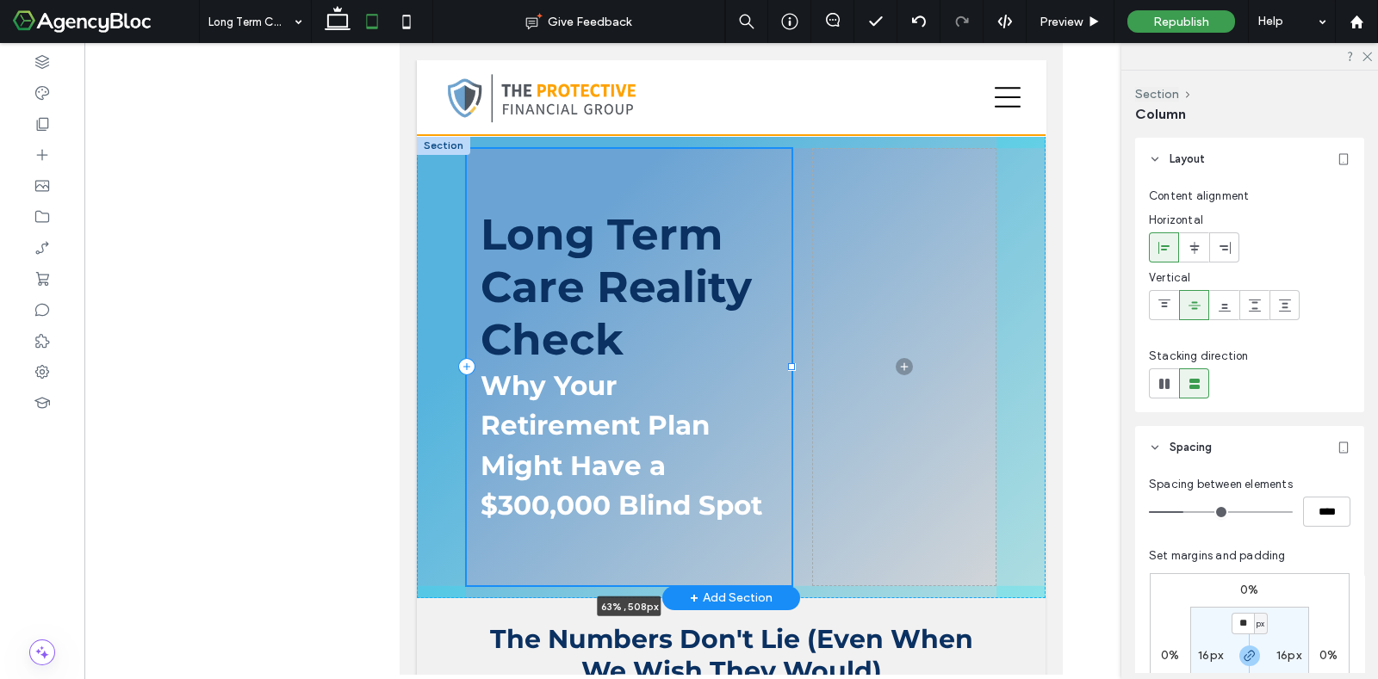
drag, startPoint x: 762, startPoint y: 368, endPoint x: 790, endPoint y: 364, distance: 28.6
click at [790, 364] on div at bounding box center [791, 366] width 7 height 7
type input "**"
type input "*****"
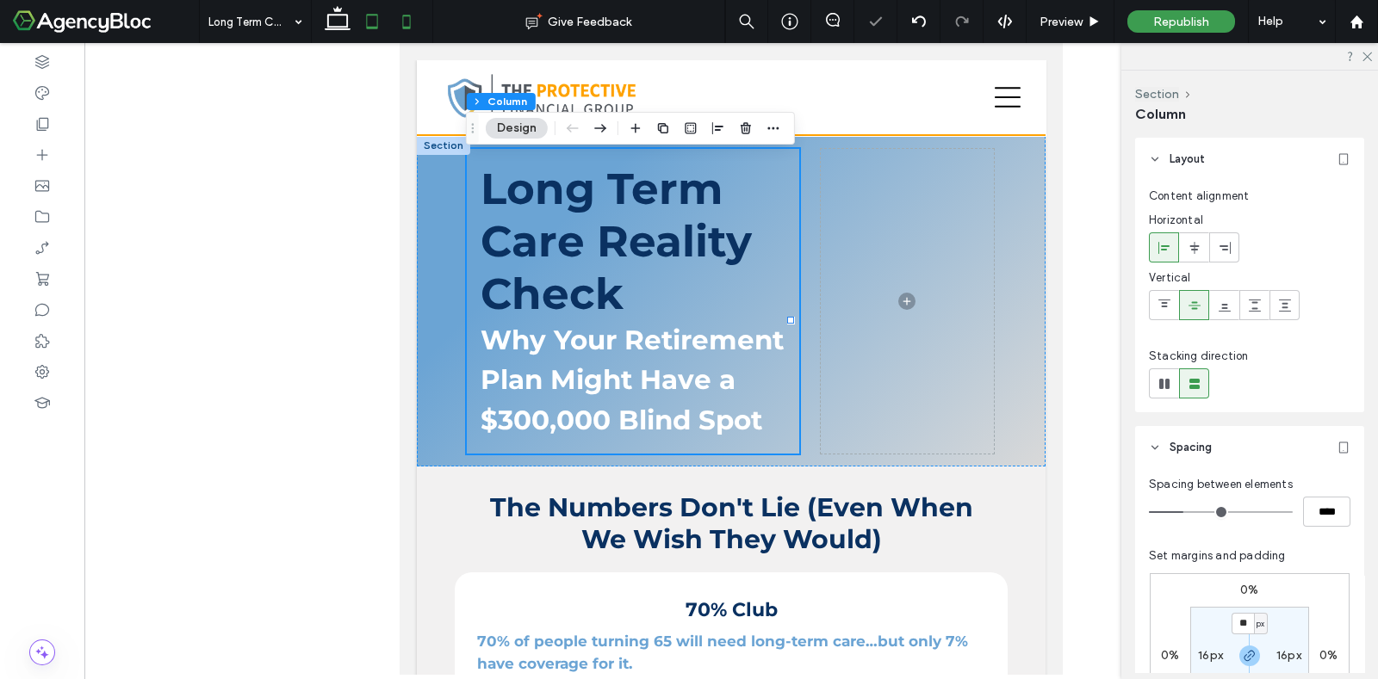
click at [406, 23] on icon at bounding box center [406, 21] width 34 height 34
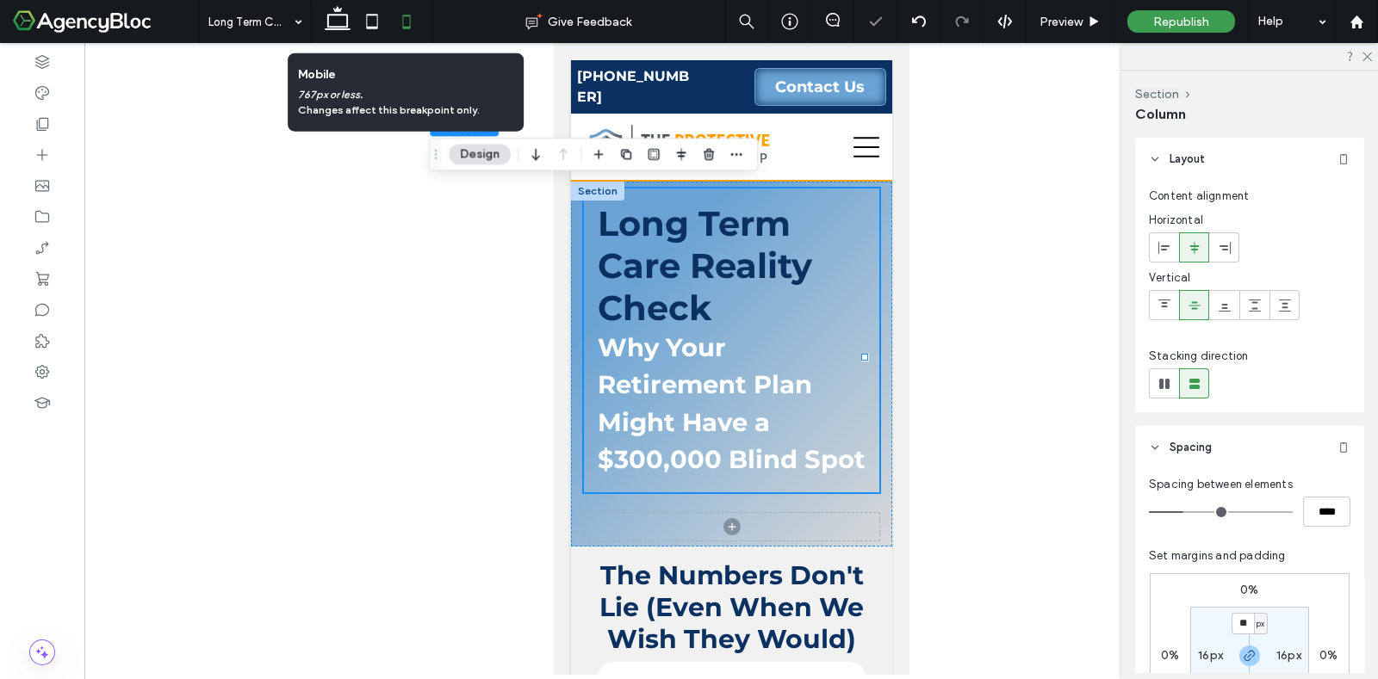
type input "***"
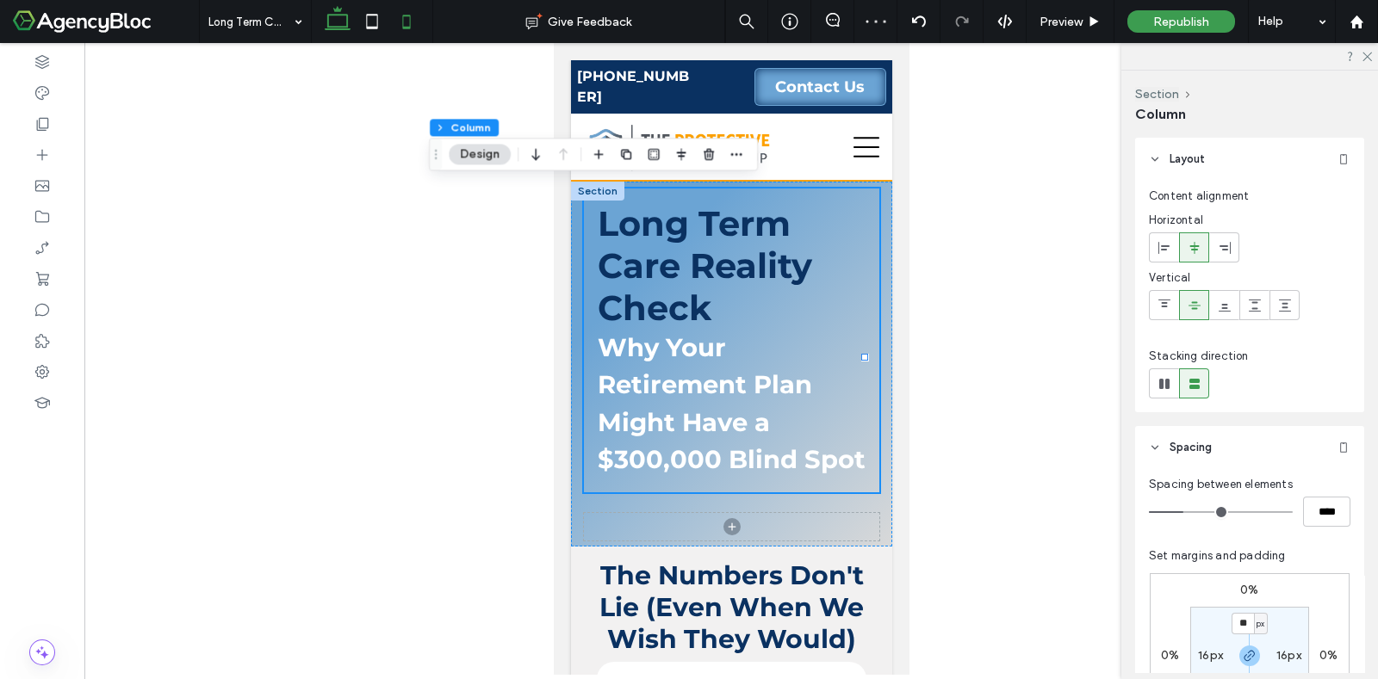
click at [344, 18] on icon at bounding box center [337, 21] width 34 height 34
type input "****"
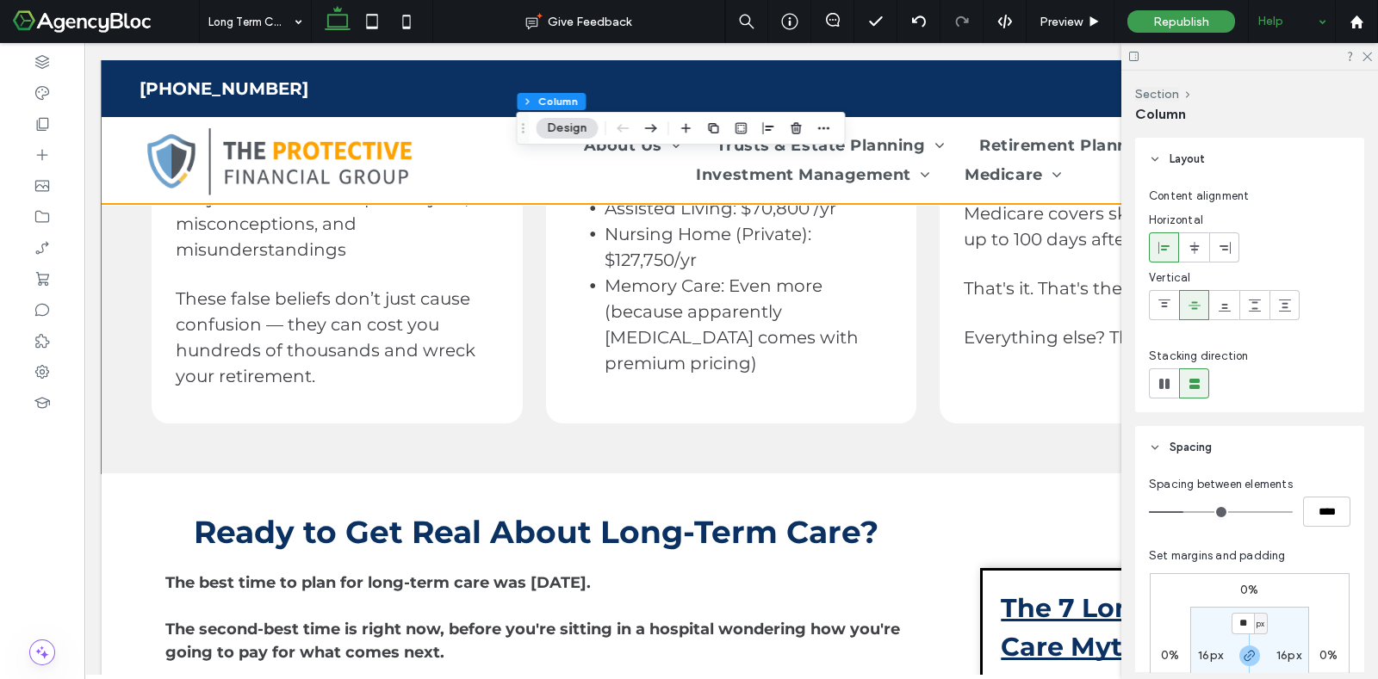
scroll to position [646, 0]
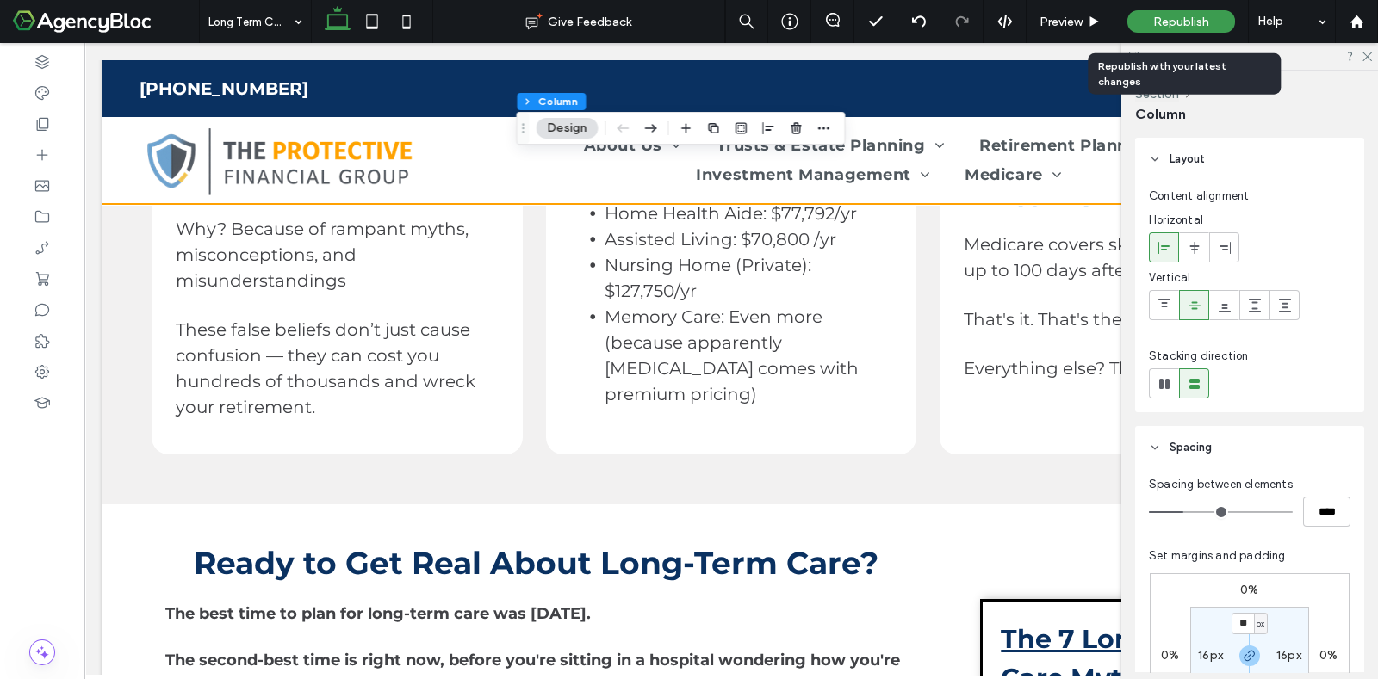
click at [1170, 17] on span "Republish" at bounding box center [1181, 22] width 56 height 15
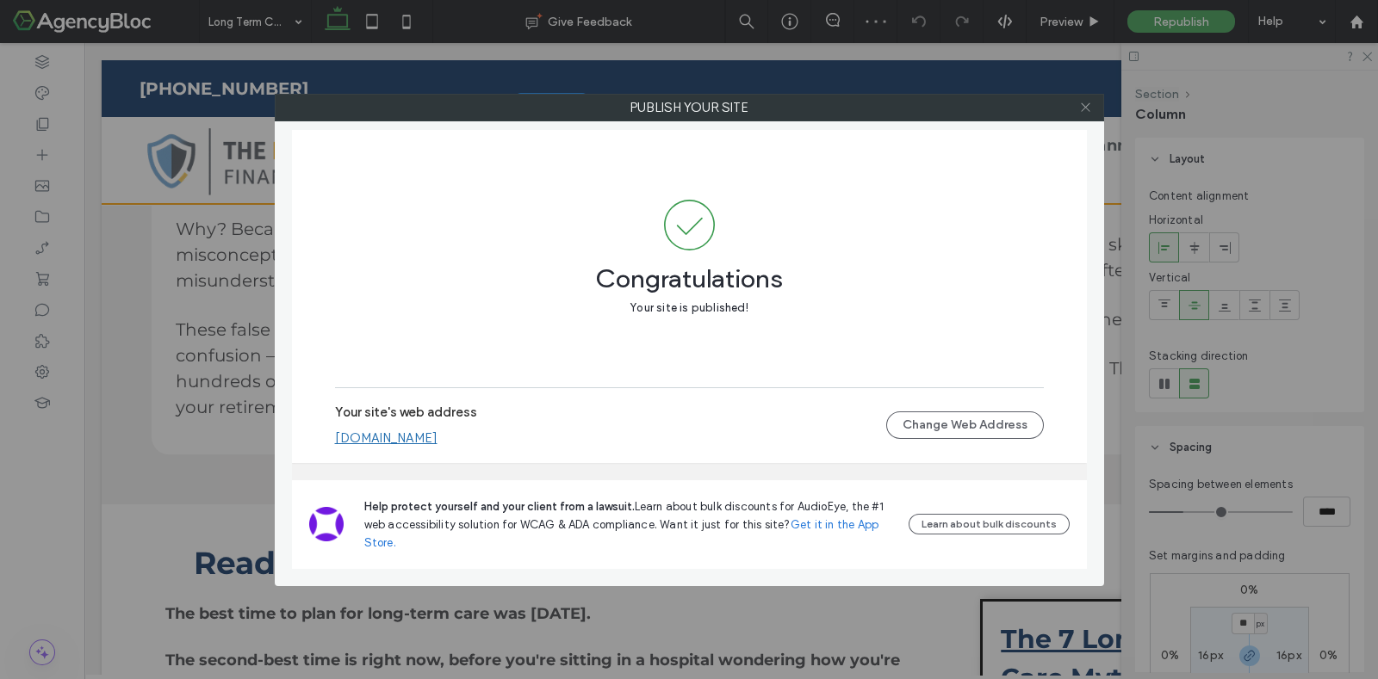
click at [1088, 105] on icon at bounding box center [1085, 107] width 13 height 13
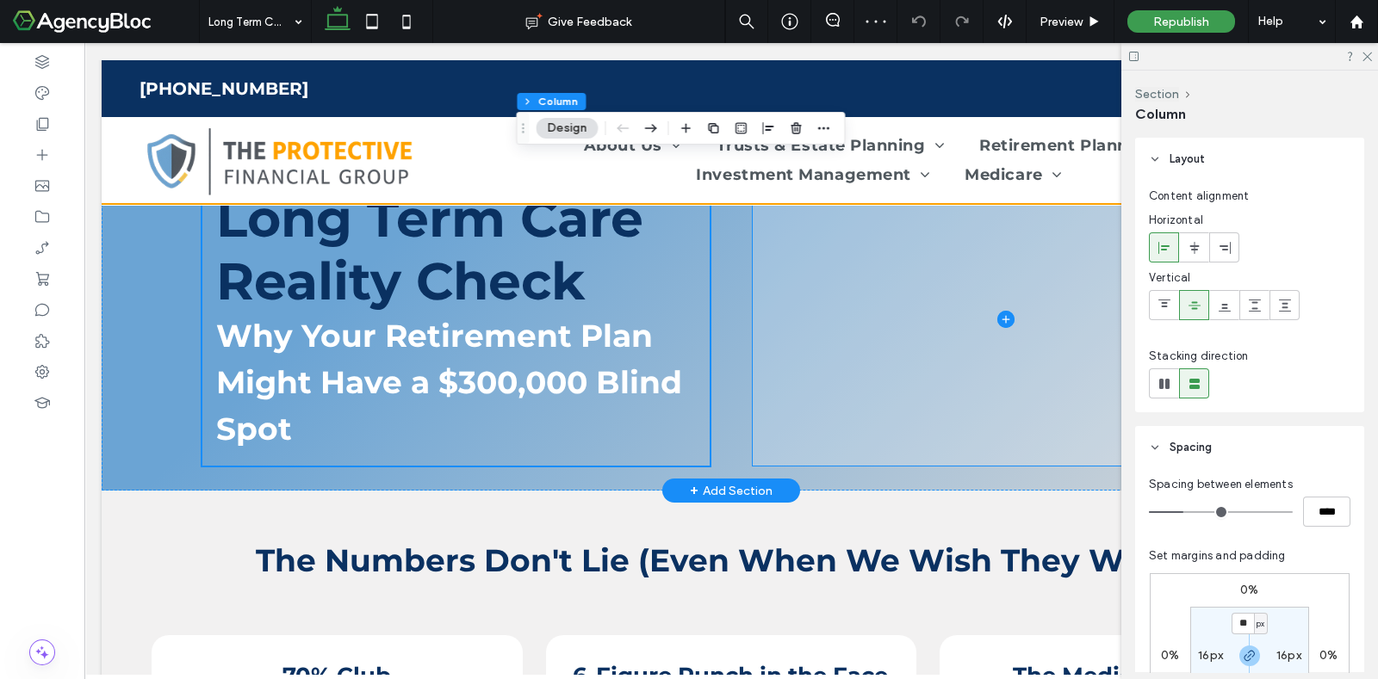
scroll to position [0, 0]
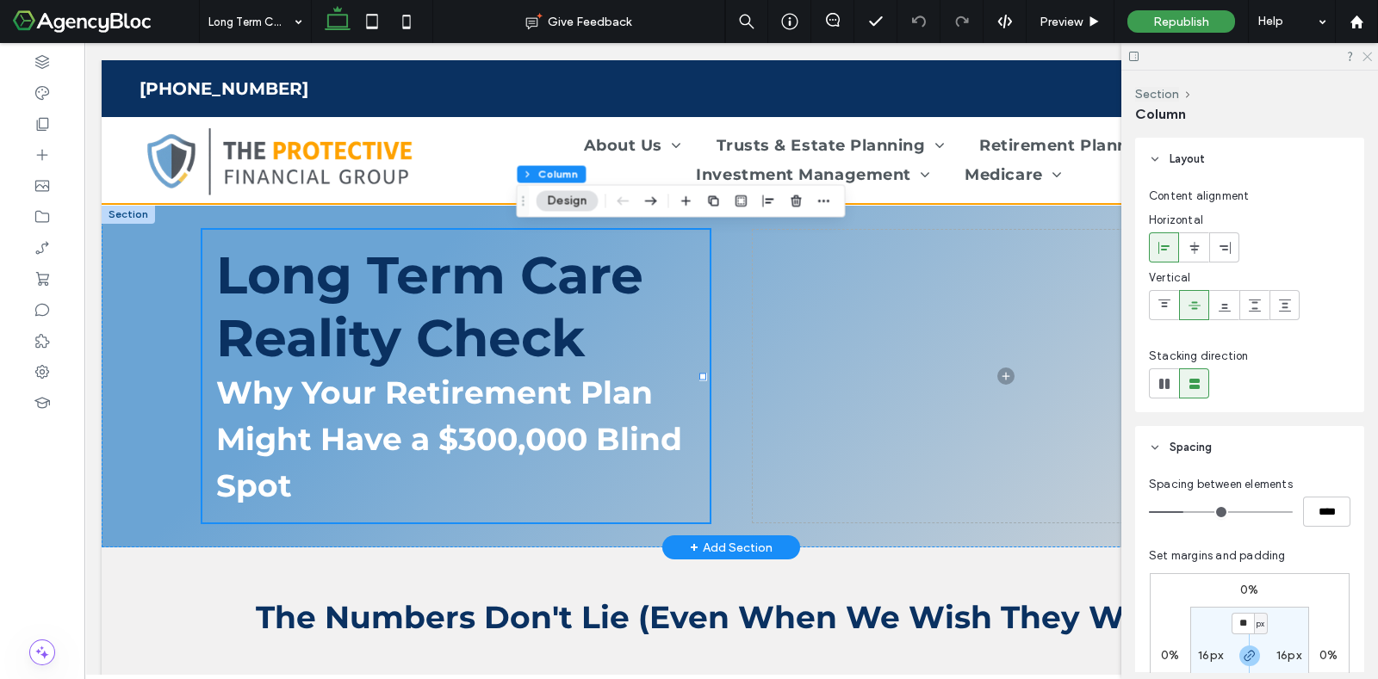
click at [1369, 55] on icon at bounding box center [1366, 55] width 11 height 11
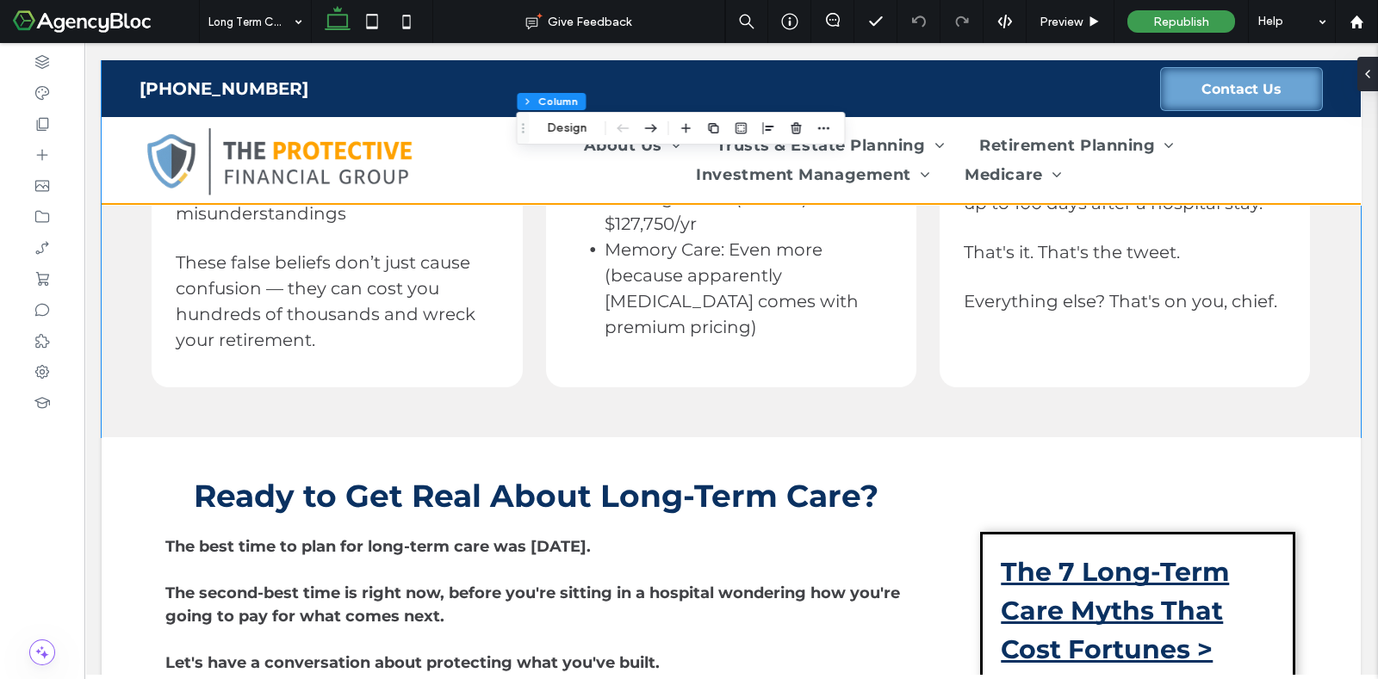
scroll to position [753, 0]
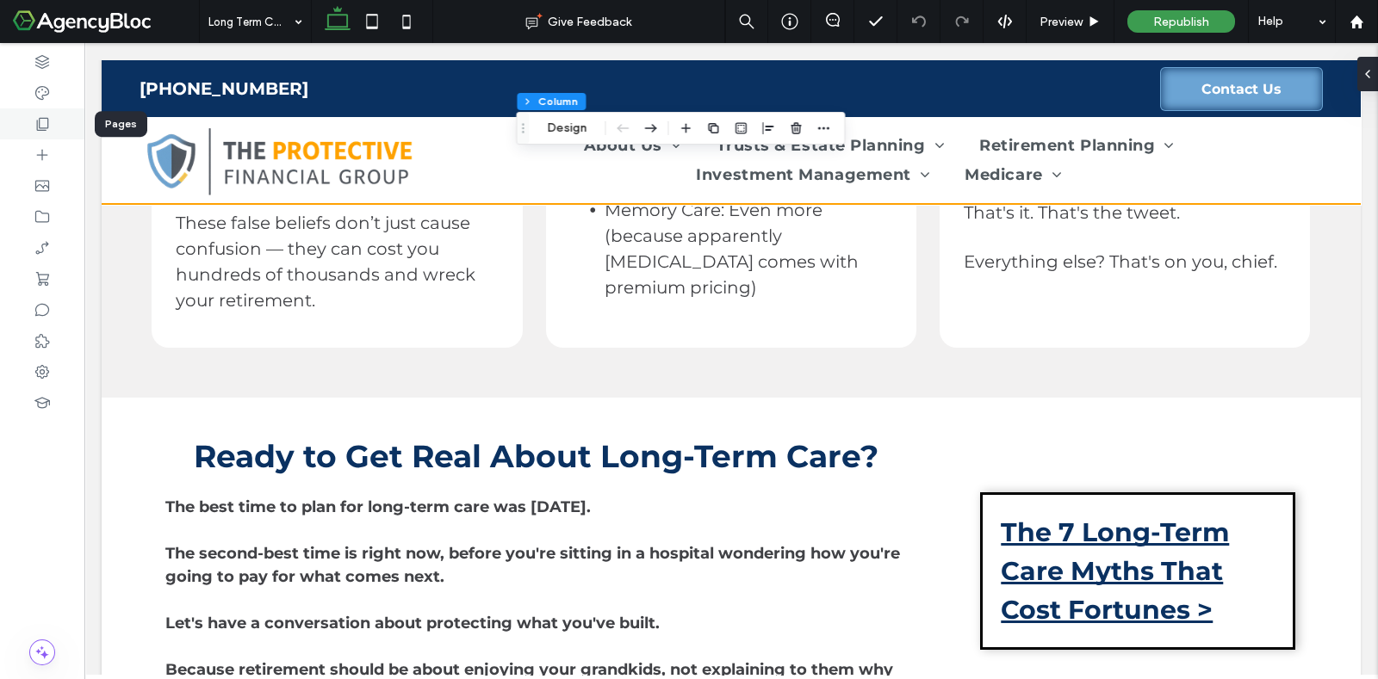
click at [40, 127] on icon at bounding box center [42, 123] width 17 height 17
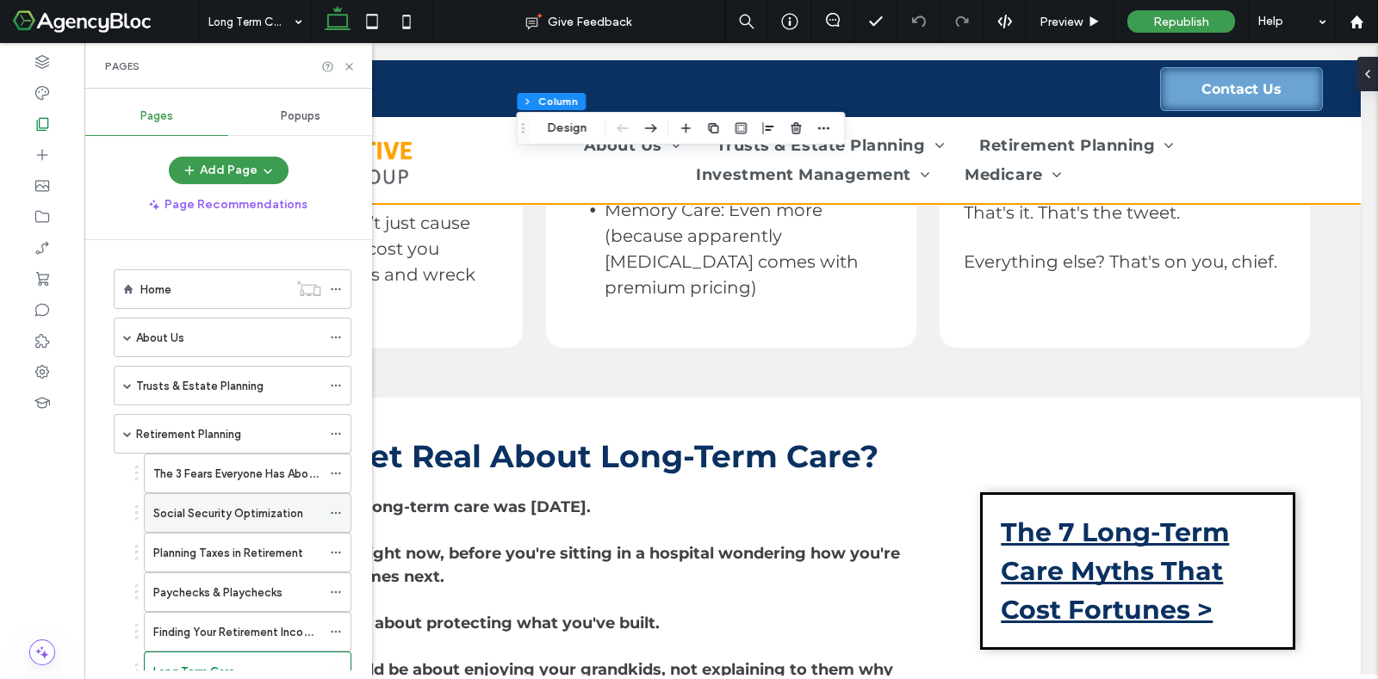
click at [313, 507] on div "Social Security Optimization" at bounding box center [237, 514] width 168 height 18
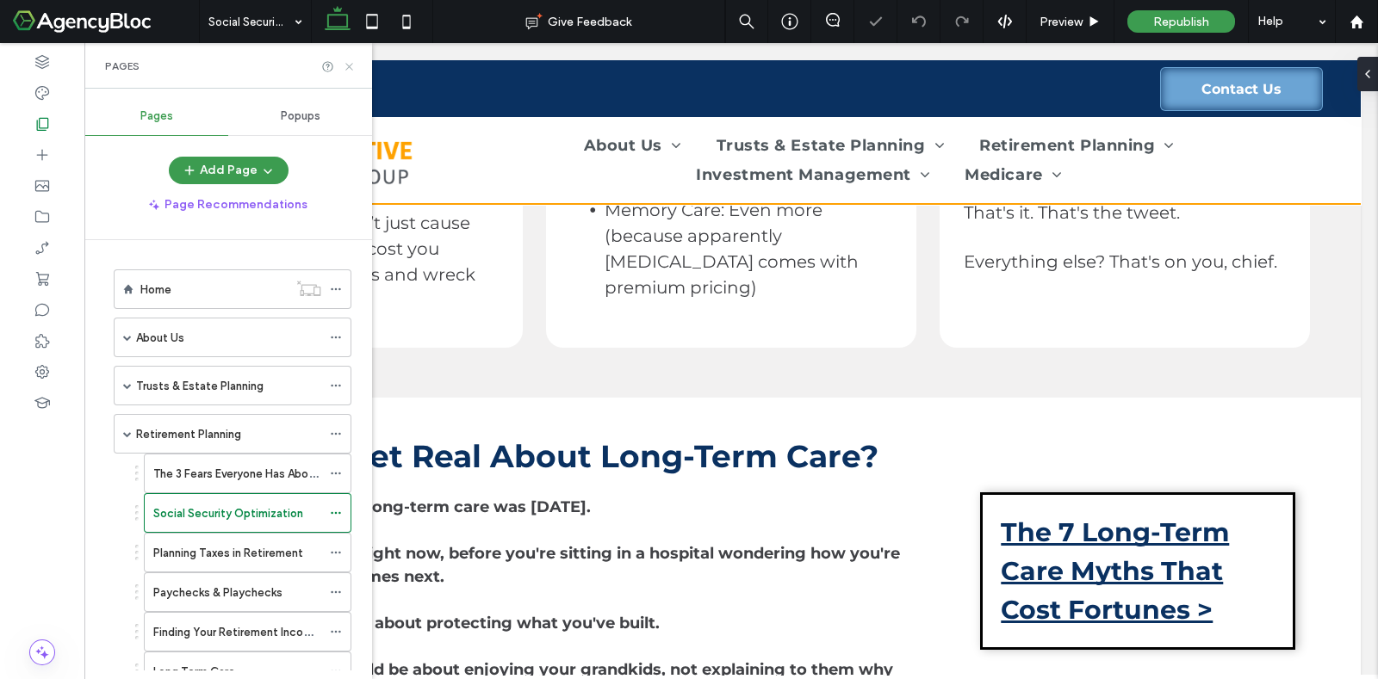
click at [346, 66] on icon at bounding box center [349, 66] width 13 height 13
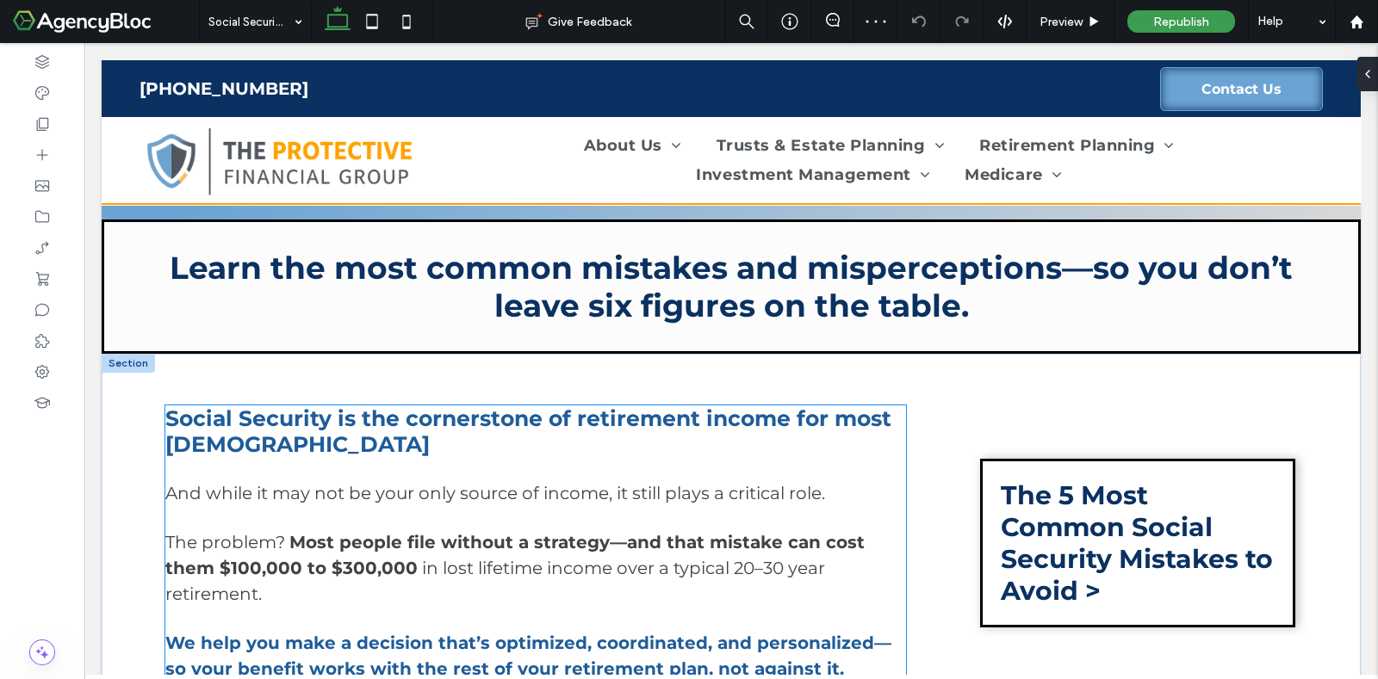
scroll to position [430, 0]
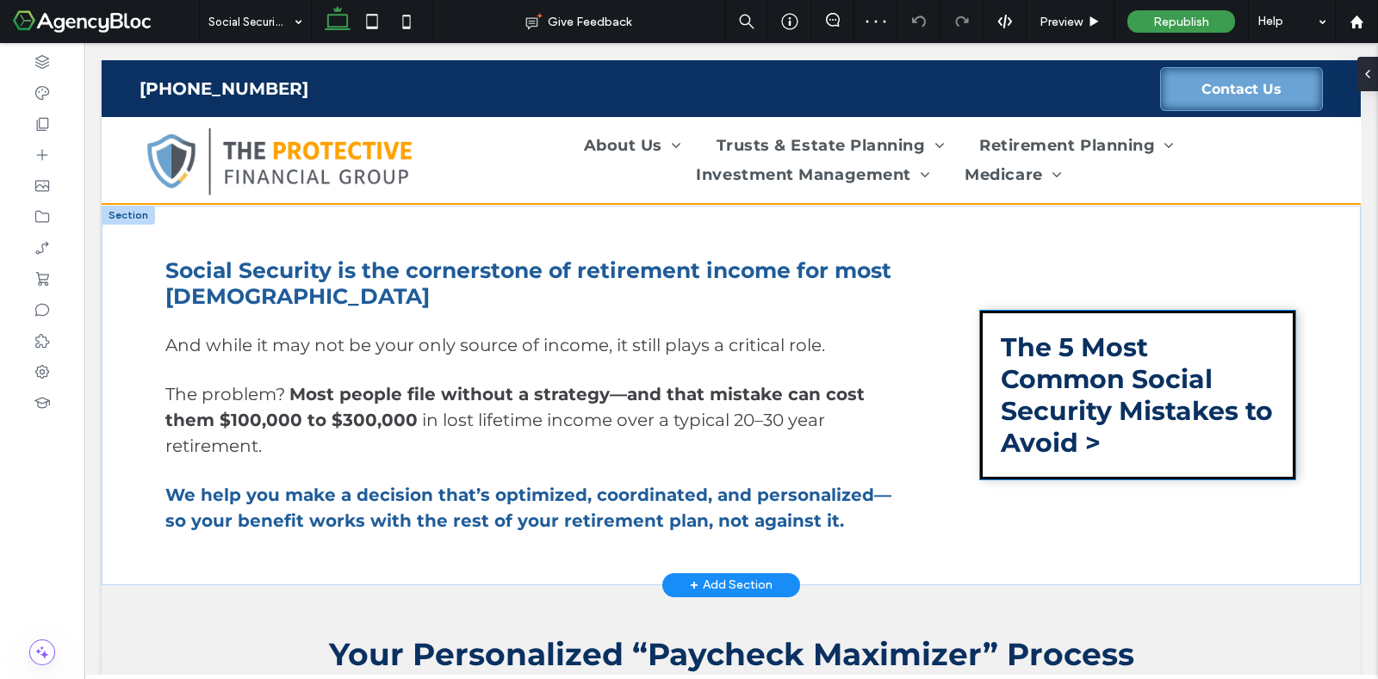
click at [980, 363] on div "The 5 Most Common Social Security Mistakes to Avoid >" at bounding box center [1137, 395] width 315 height 169
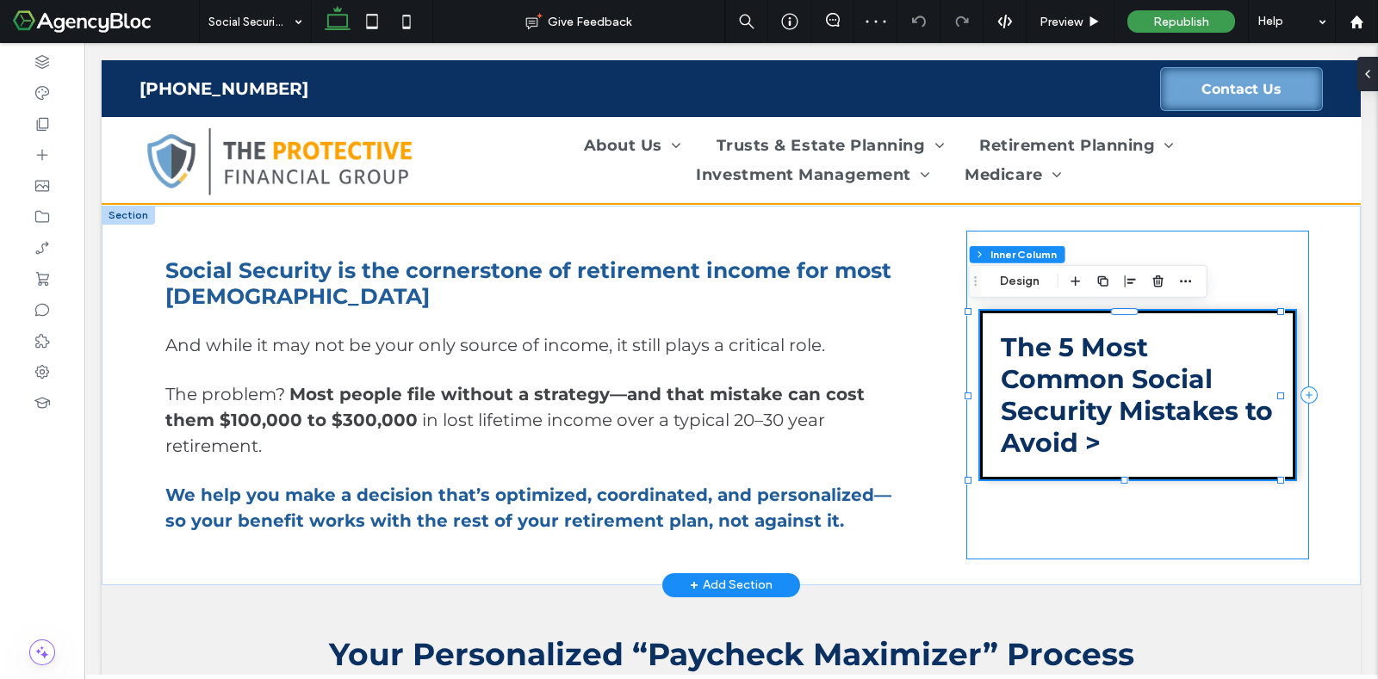
click at [966, 412] on div "The 5 Most Common Social Security Mistakes to Avoid >" at bounding box center [1137, 396] width 343 height 330
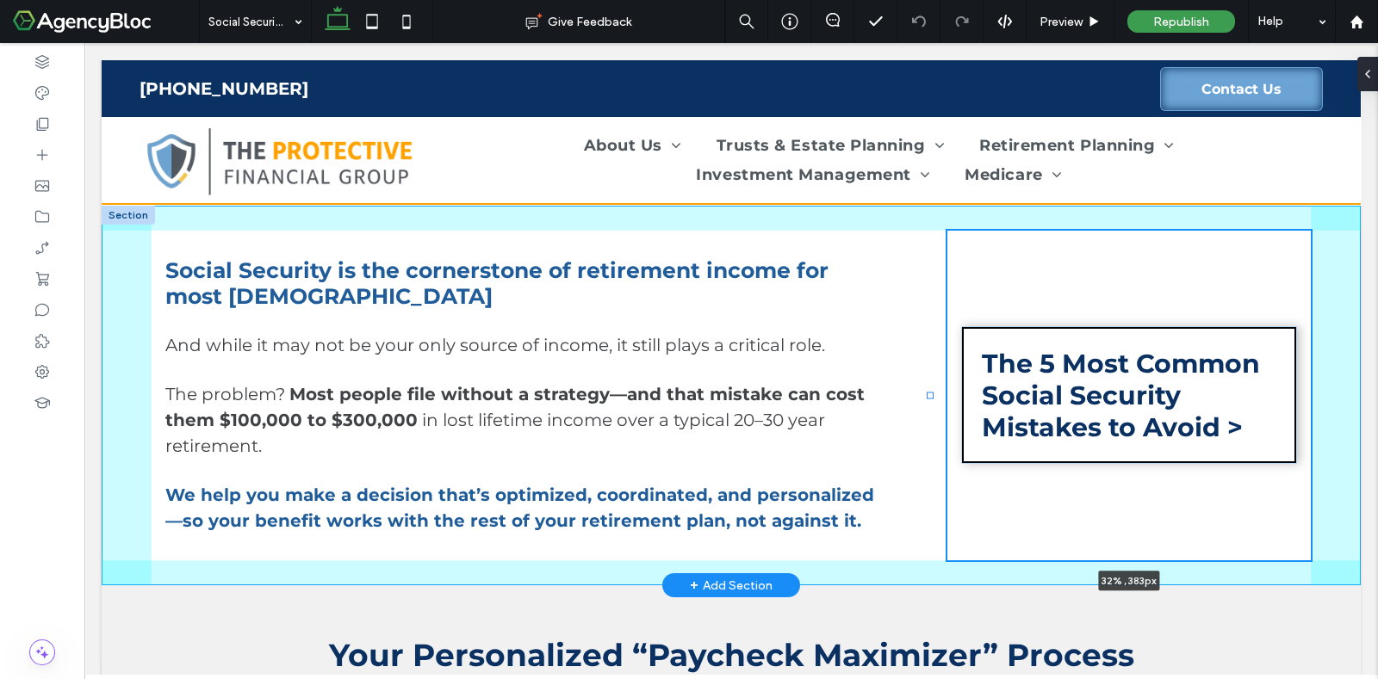
drag, startPoint x: 952, startPoint y: 389, endPoint x: 927, endPoint y: 390, distance: 25.0
click at [927, 392] on div at bounding box center [930, 395] width 7 height 7
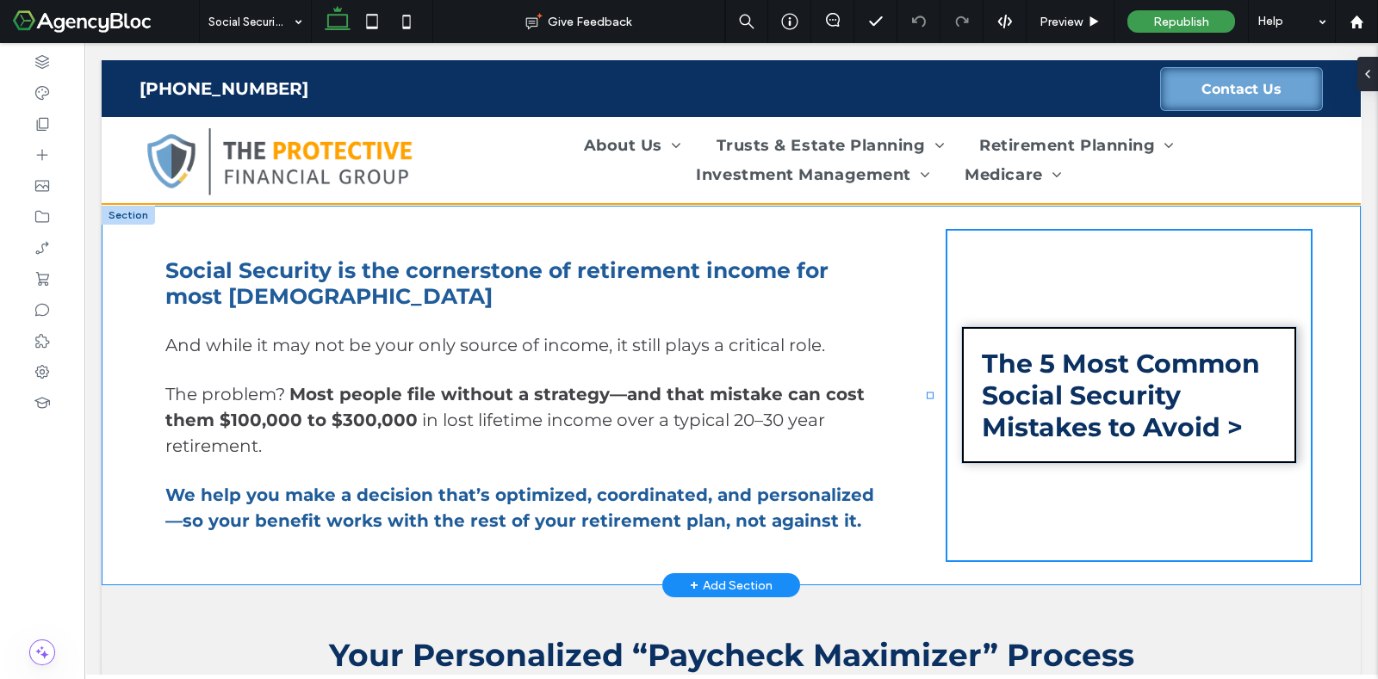
type input "**"
type input "*****"
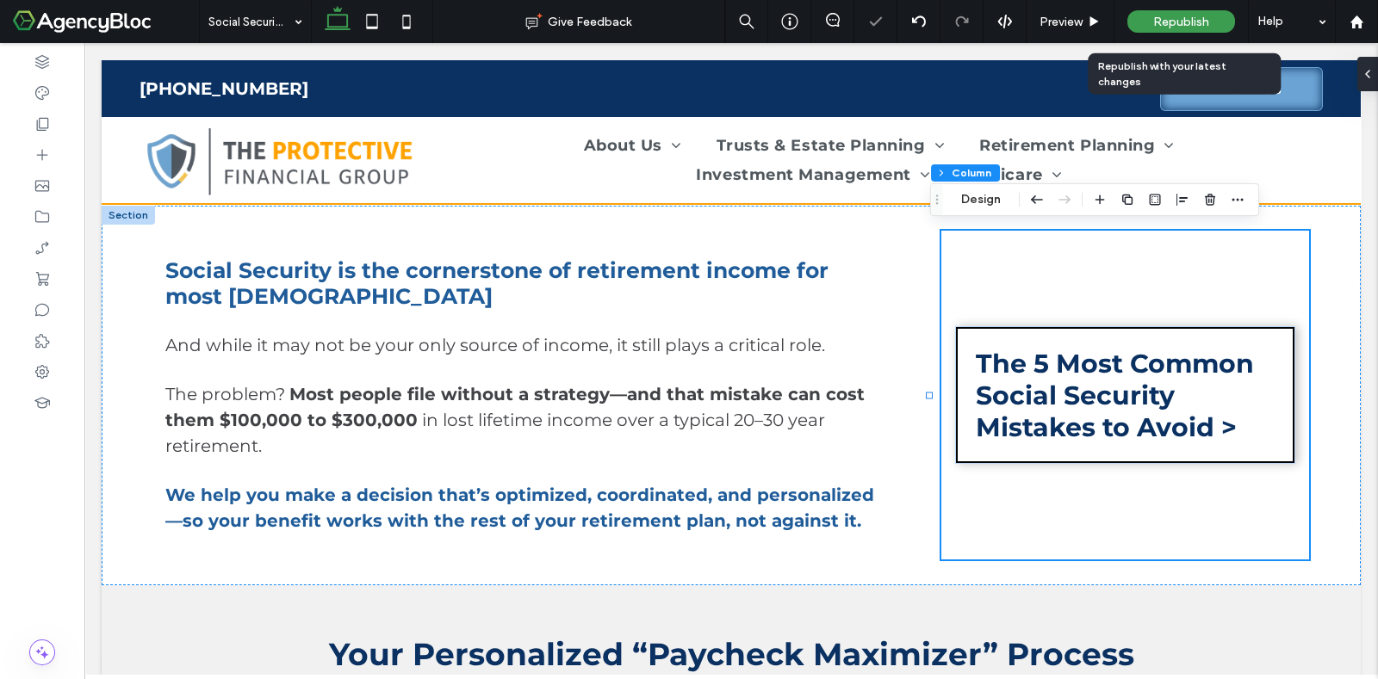
click at [1175, 28] on span "Republish" at bounding box center [1181, 22] width 56 height 15
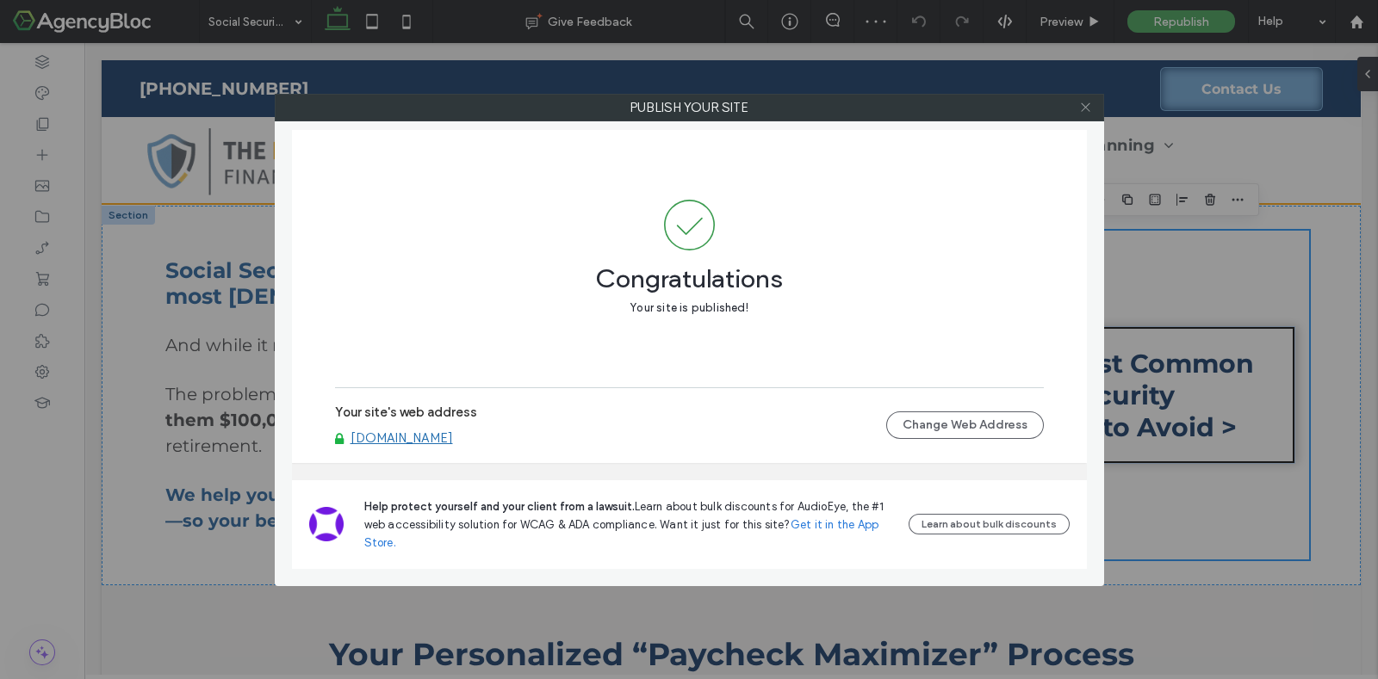
click at [1088, 109] on use at bounding box center [1085, 107] width 9 height 9
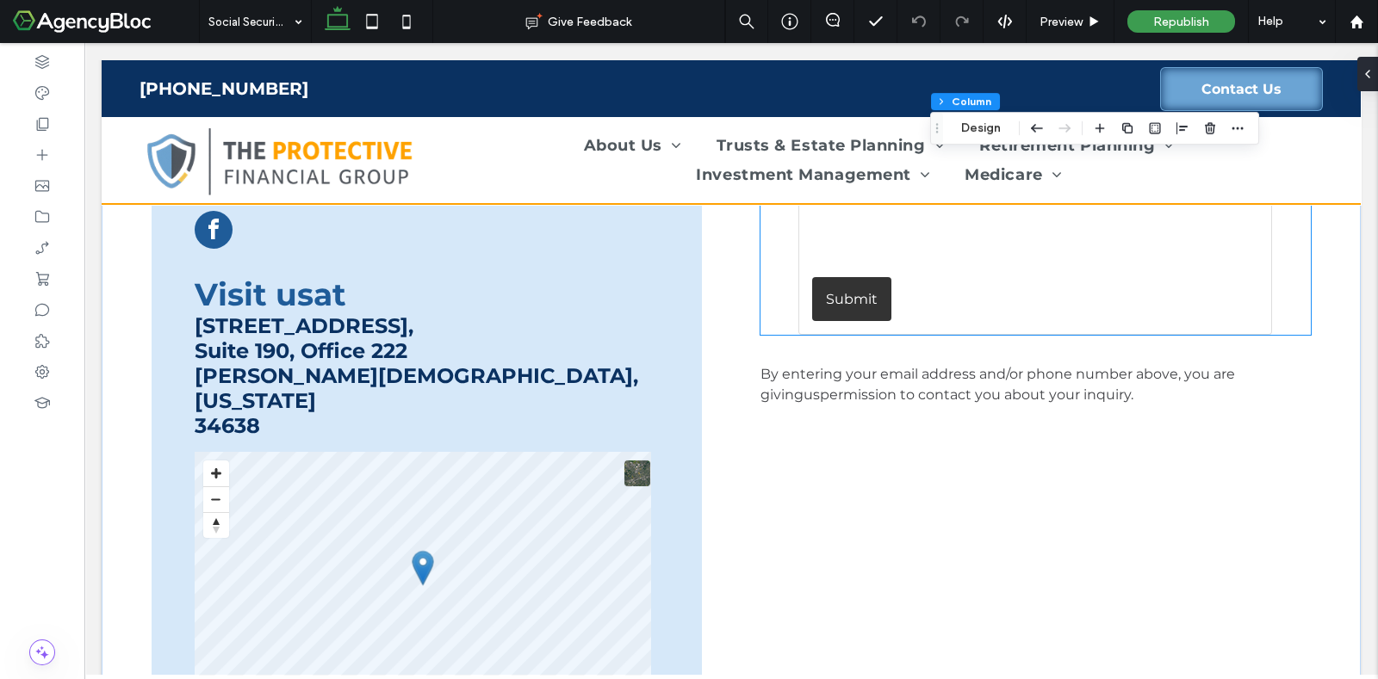
scroll to position [4951, 0]
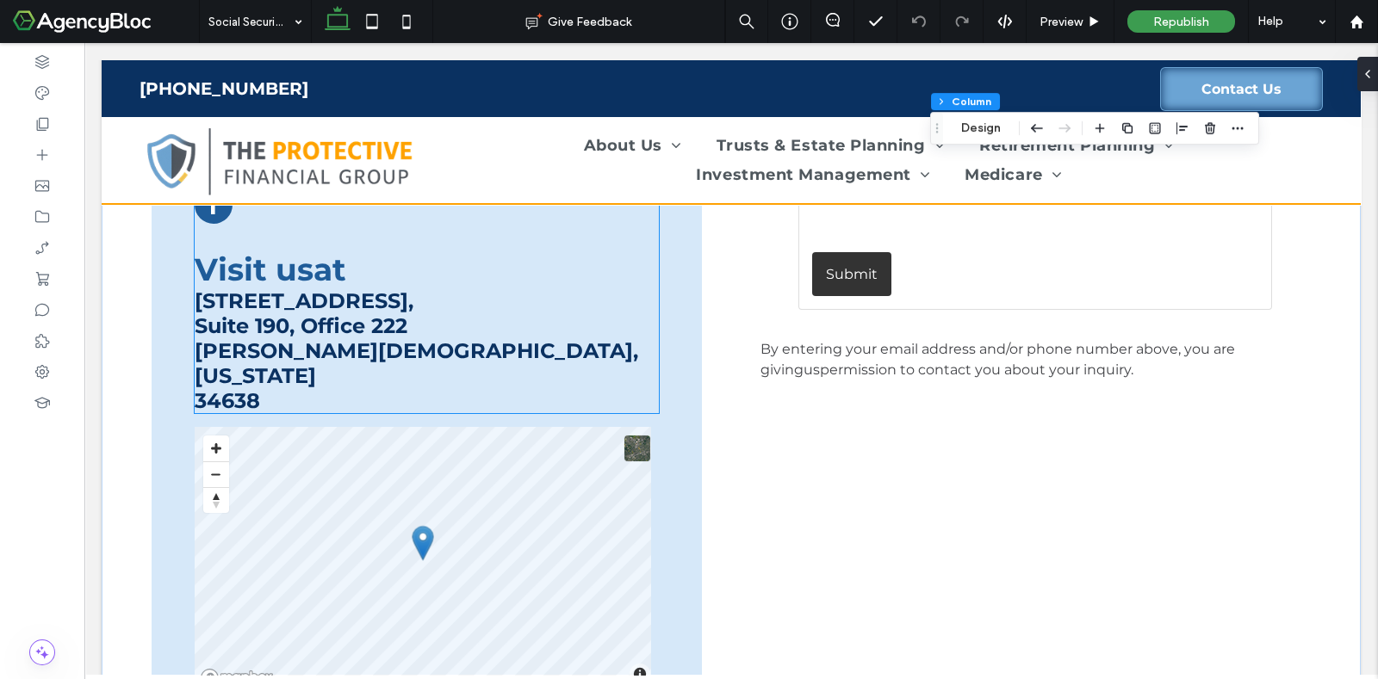
click at [333, 307] on span "[STREET_ADDRESS][PERSON_NAME][US_STATE]" at bounding box center [416, 350] width 443 height 125
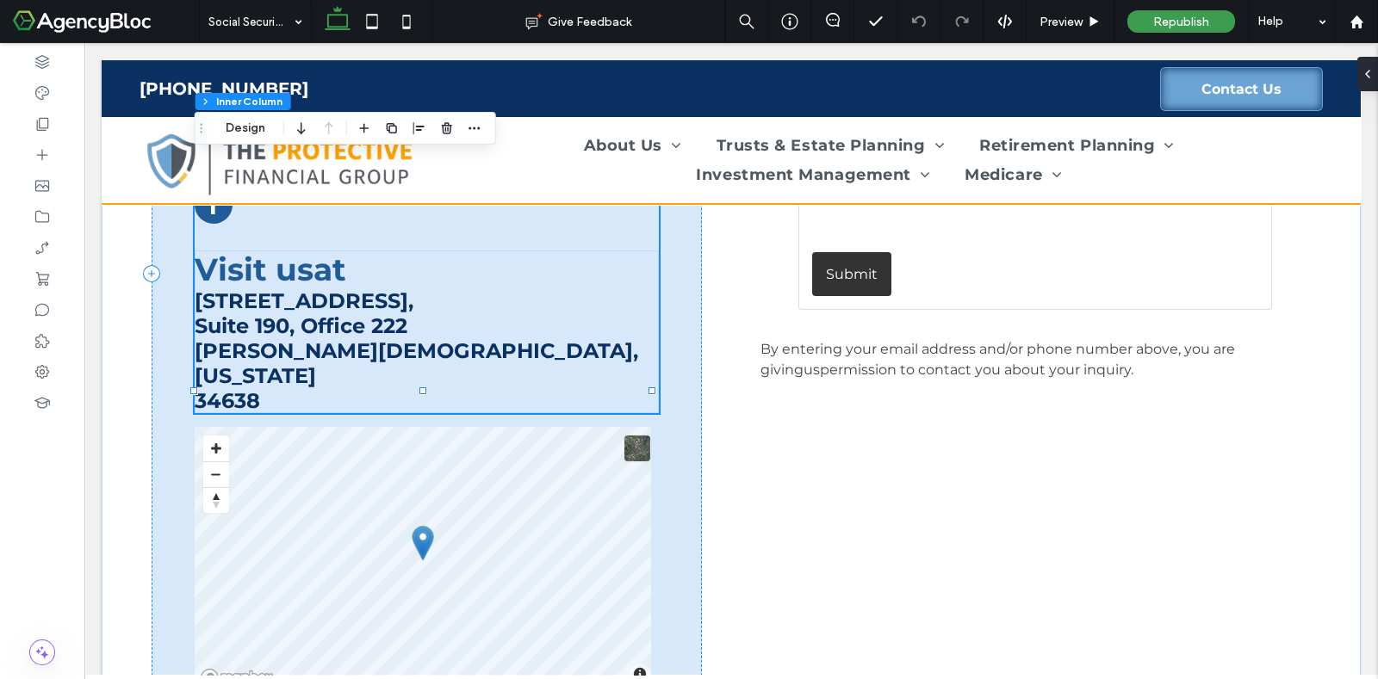
click at [324, 327] on span "[STREET_ADDRESS][PERSON_NAME][US_STATE]" at bounding box center [416, 350] width 443 height 125
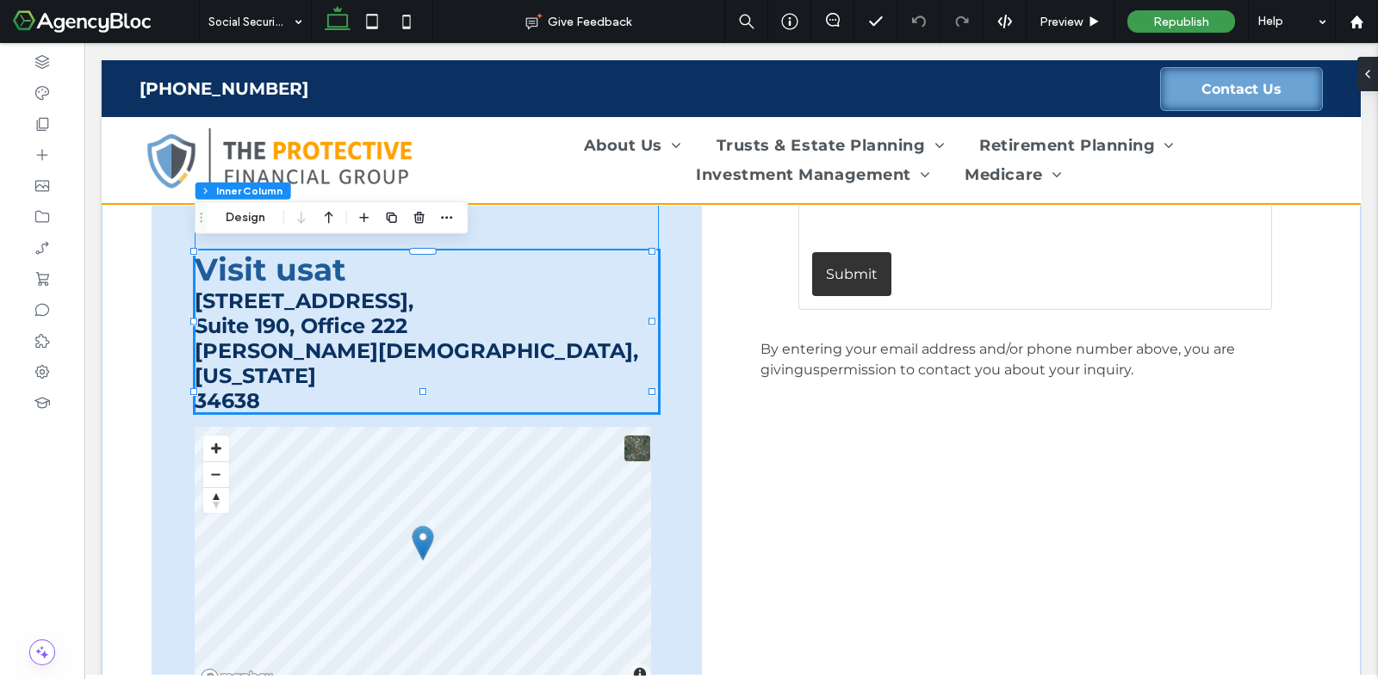
click at [324, 327] on span "[STREET_ADDRESS][PERSON_NAME][US_STATE]" at bounding box center [416, 350] width 443 height 125
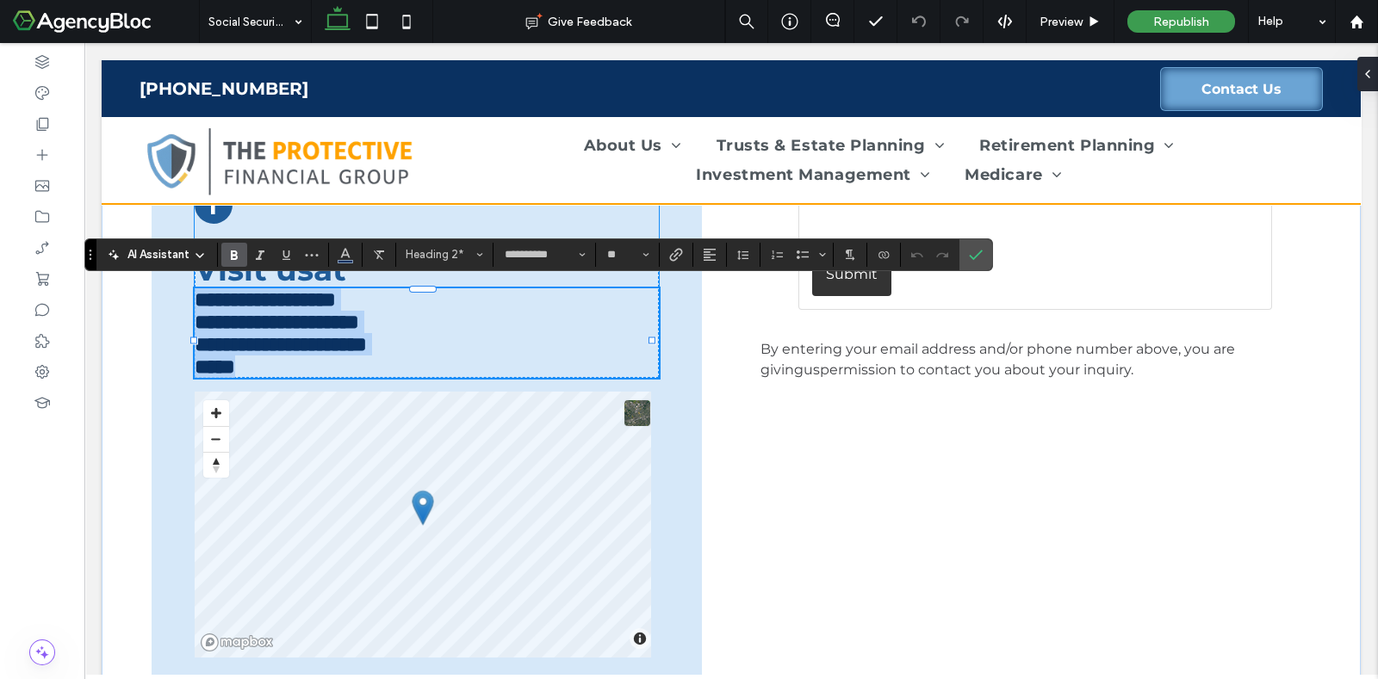
click at [301, 350] on span "**********" at bounding box center [281, 333] width 172 height 88
drag, startPoint x: 270, startPoint y: 368, endPoint x: 196, endPoint y: 376, distance: 74.6
click at [196, 376] on h2 "**********" at bounding box center [427, 333] width 464 height 90
click at [976, 257] on icon "Confirm" at bounding box center [976, 255] width 14 height 14
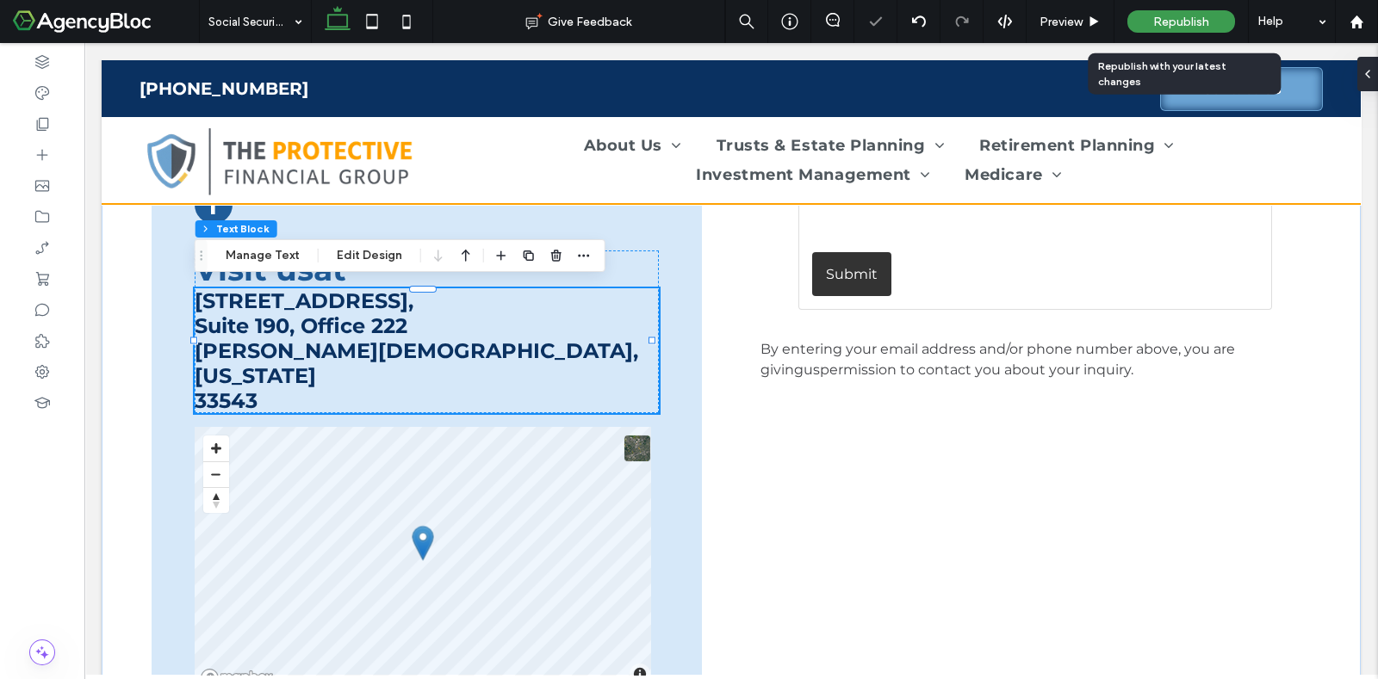
click at [1173, 18] on span "Republish" at bounding box center [1181, 22] width 56 height 15
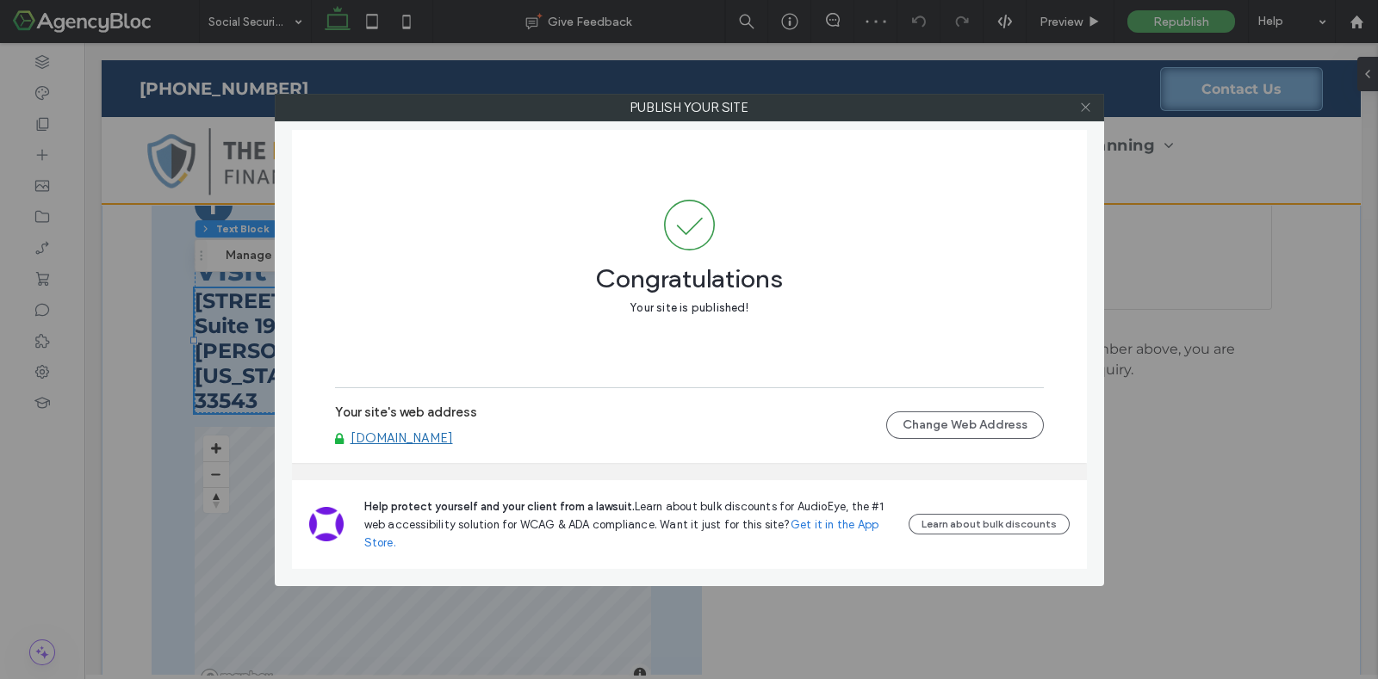
click at [1087, 104] on icon at bounding box center [1085, 107] width 13 height 13
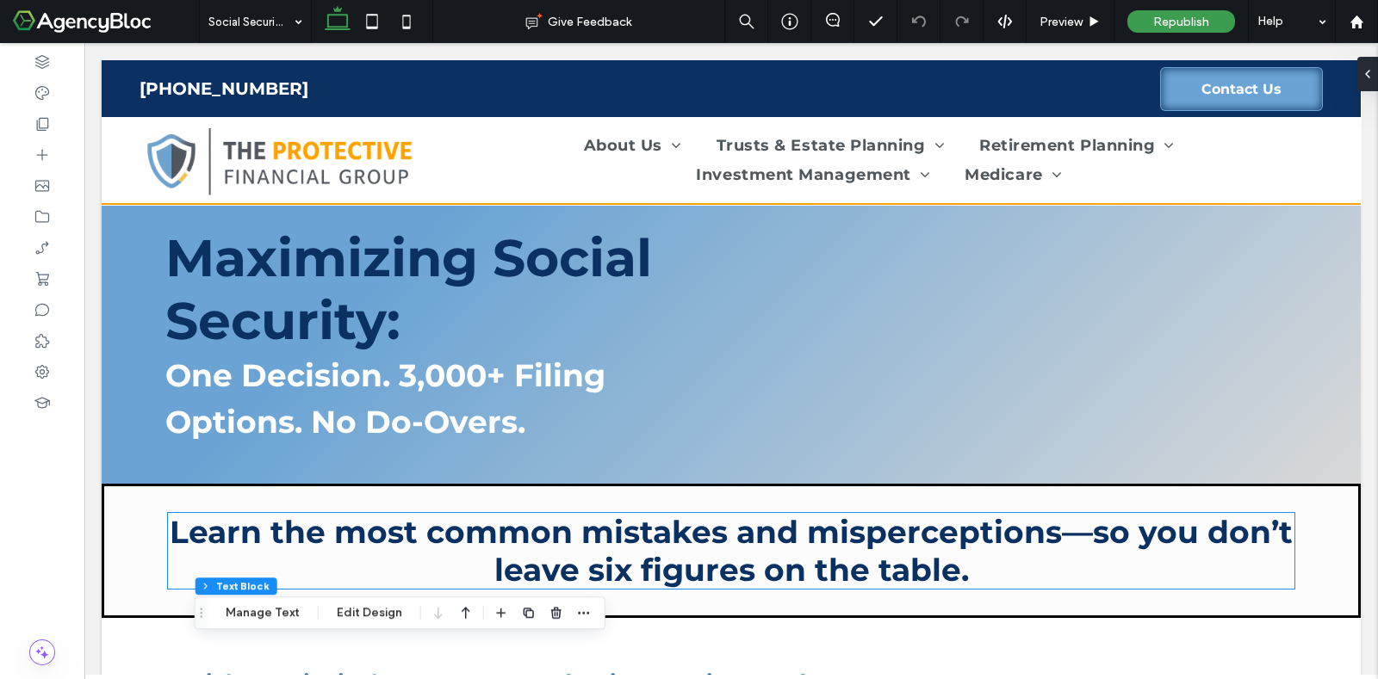
scroll to position [0, 0]
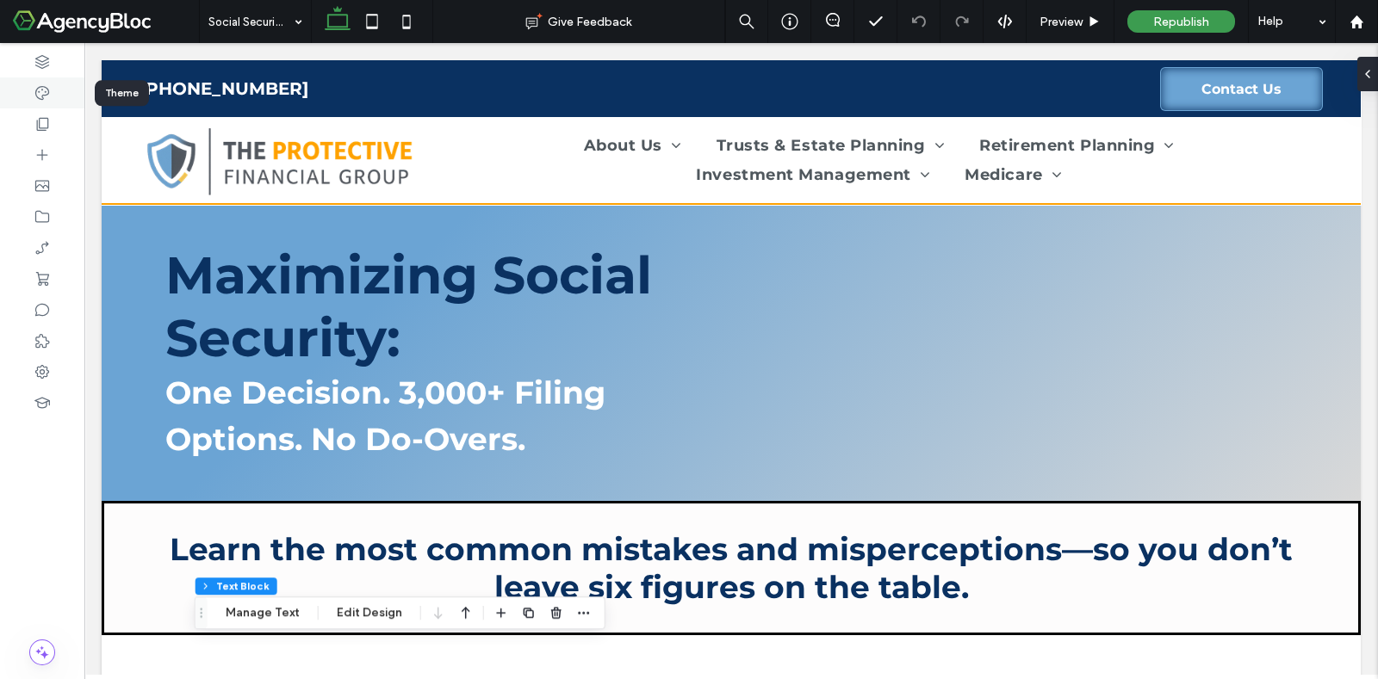
click at [50, 94] on icon at bounding box center [42, 92] width 17 height 17
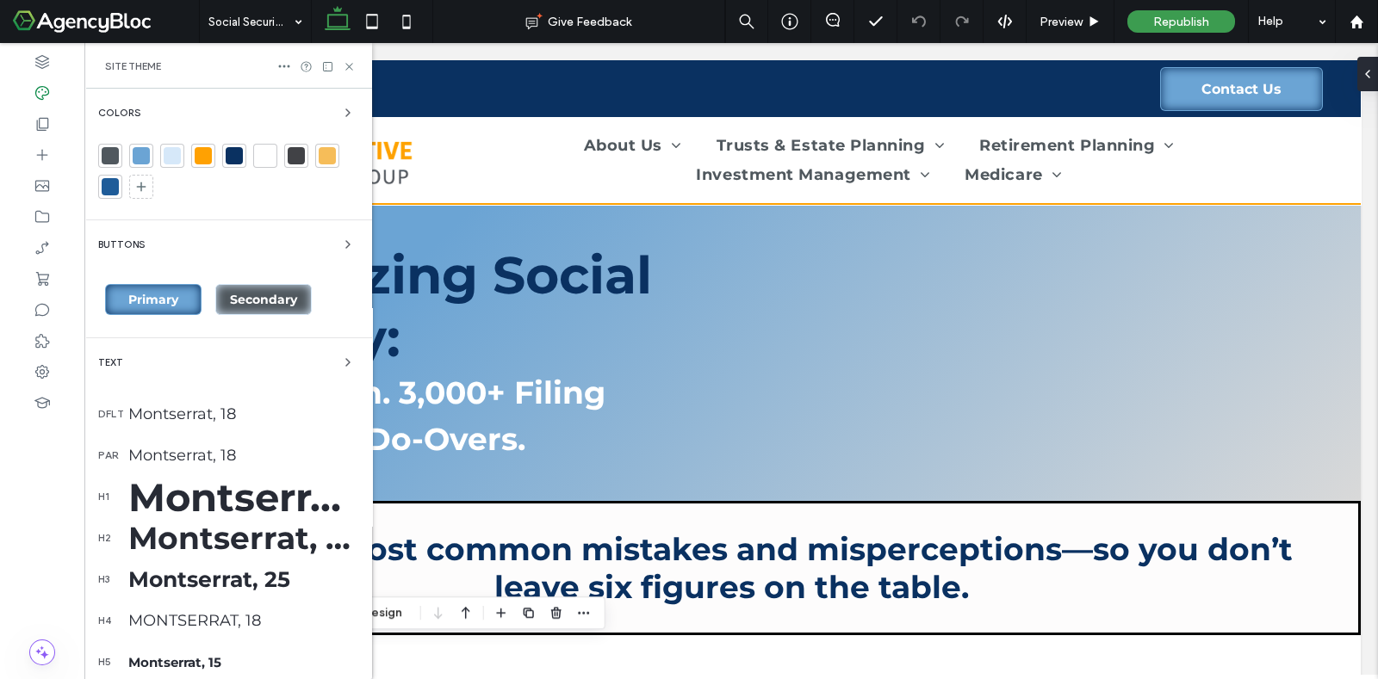
click at [147, 157] on div at bounding box center [141, 155] width 17 height 17
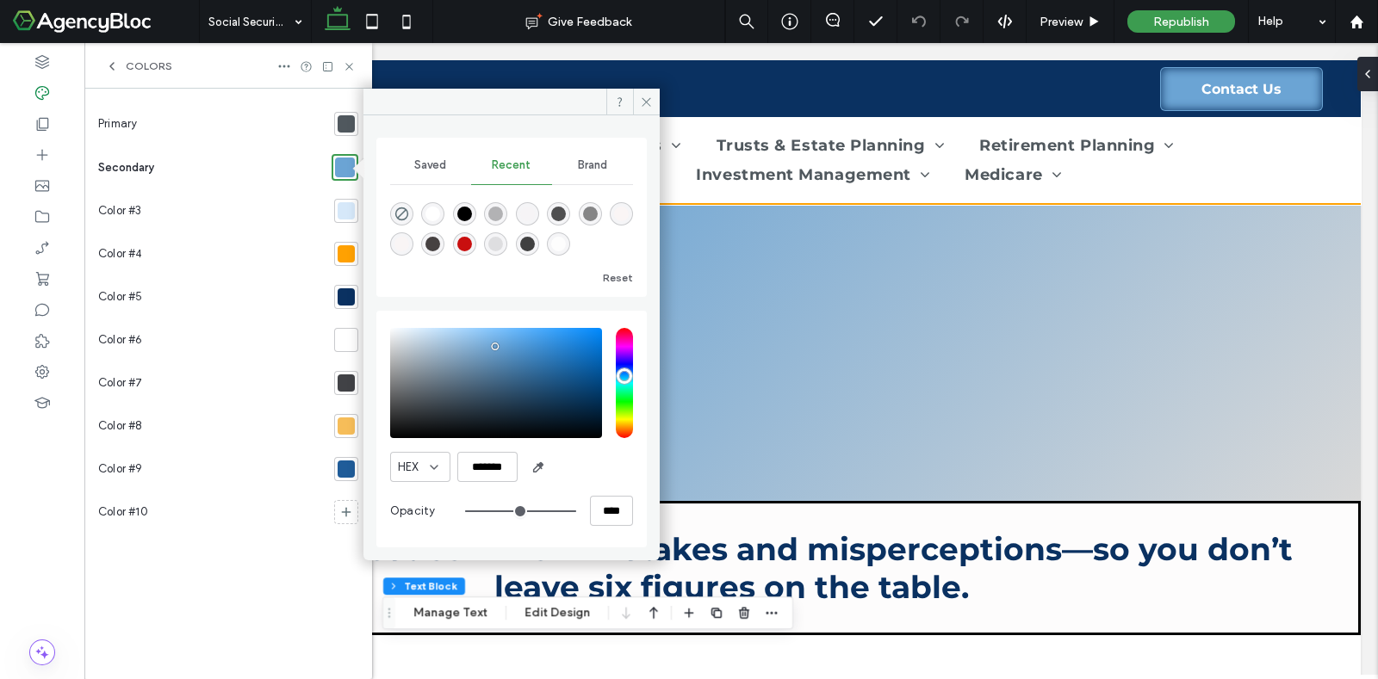
click at [346, 124] on div at bounding box center [346, 123] width 17 height 17
click at [646, 105] on icon at bounding box center [646, 102] width 13 height 13
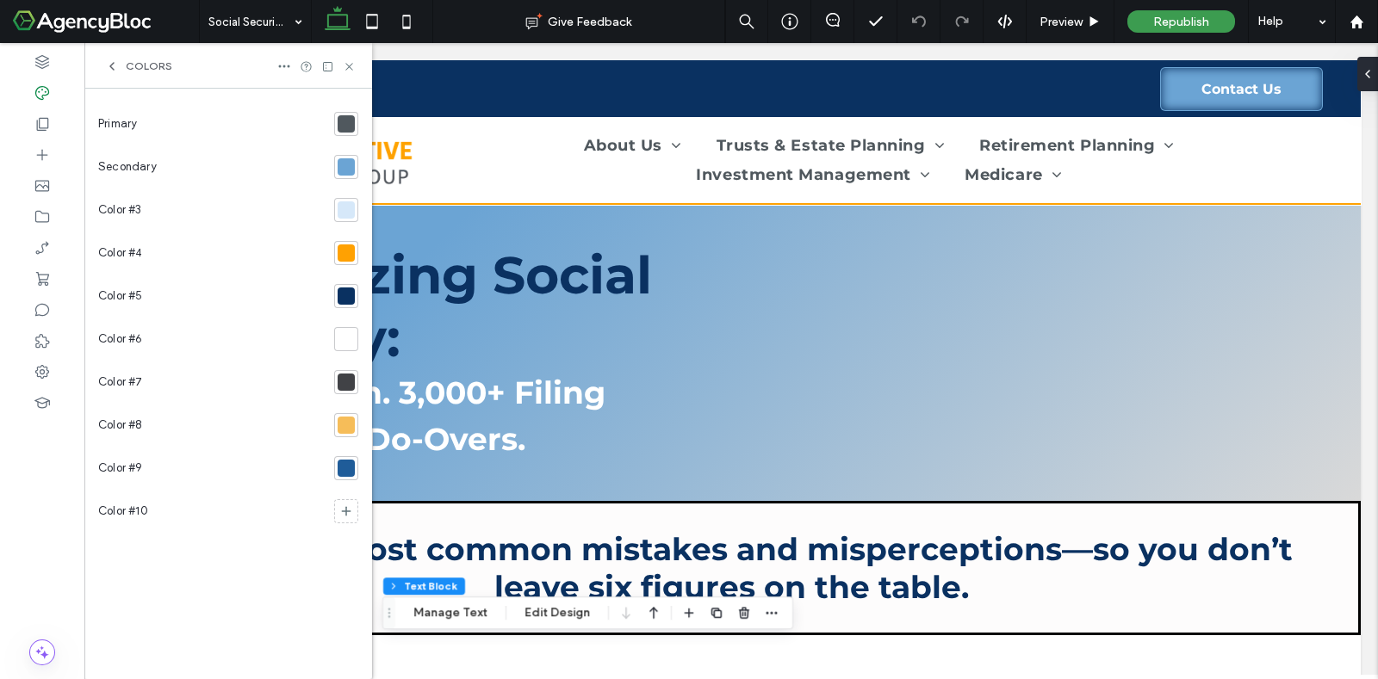
click at [347, 166] on div at bounding box center [346, 166] width 17 height 17
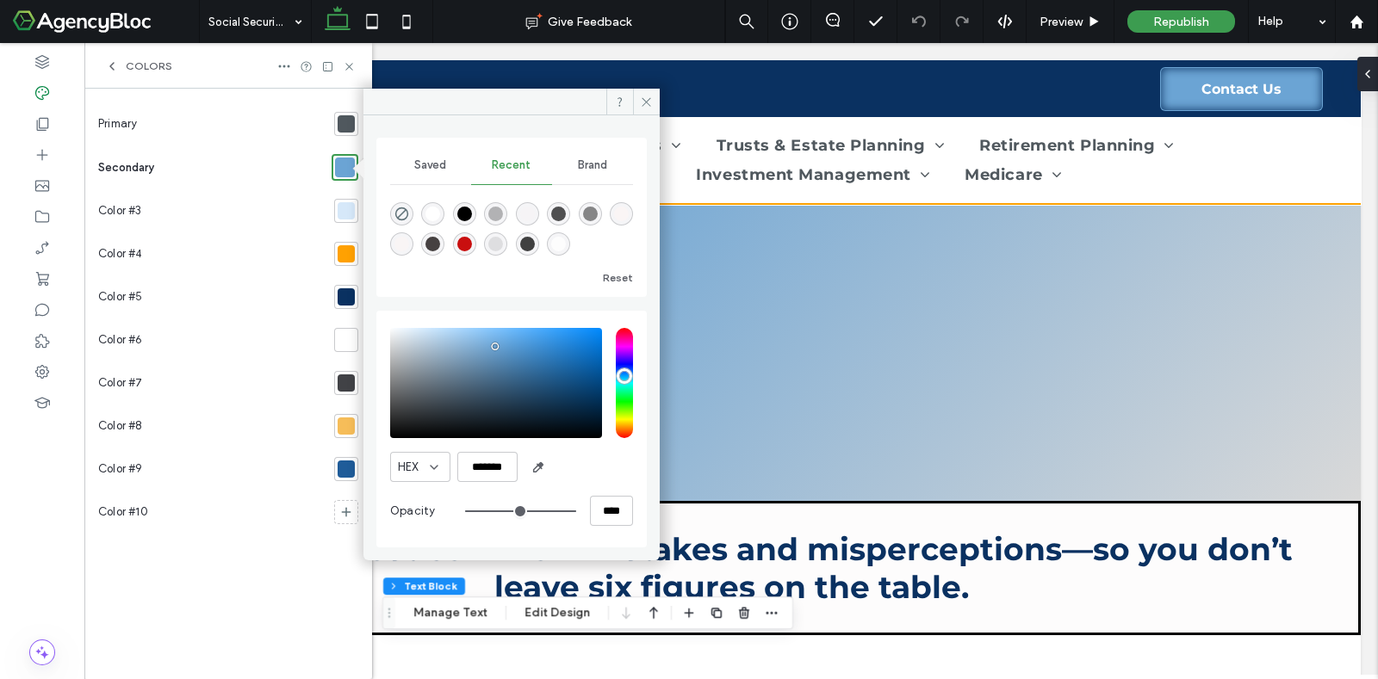
click at [342, 299] on div at bounding box center [346, 296] width 17 height 17
click at [650, 101] on icon at bounding box center [646, 102] width 13 height 13
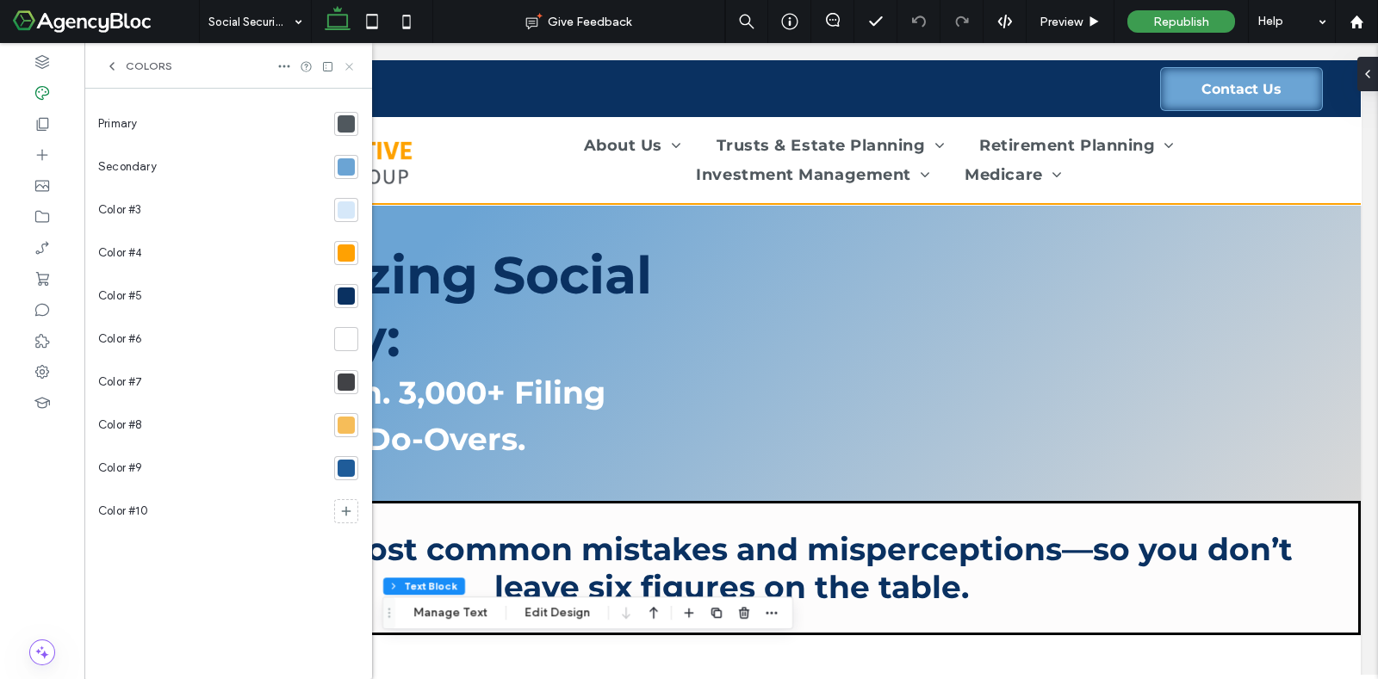
click at [346, 67] on icon at bounding box center [349, 66] width 13 height 13
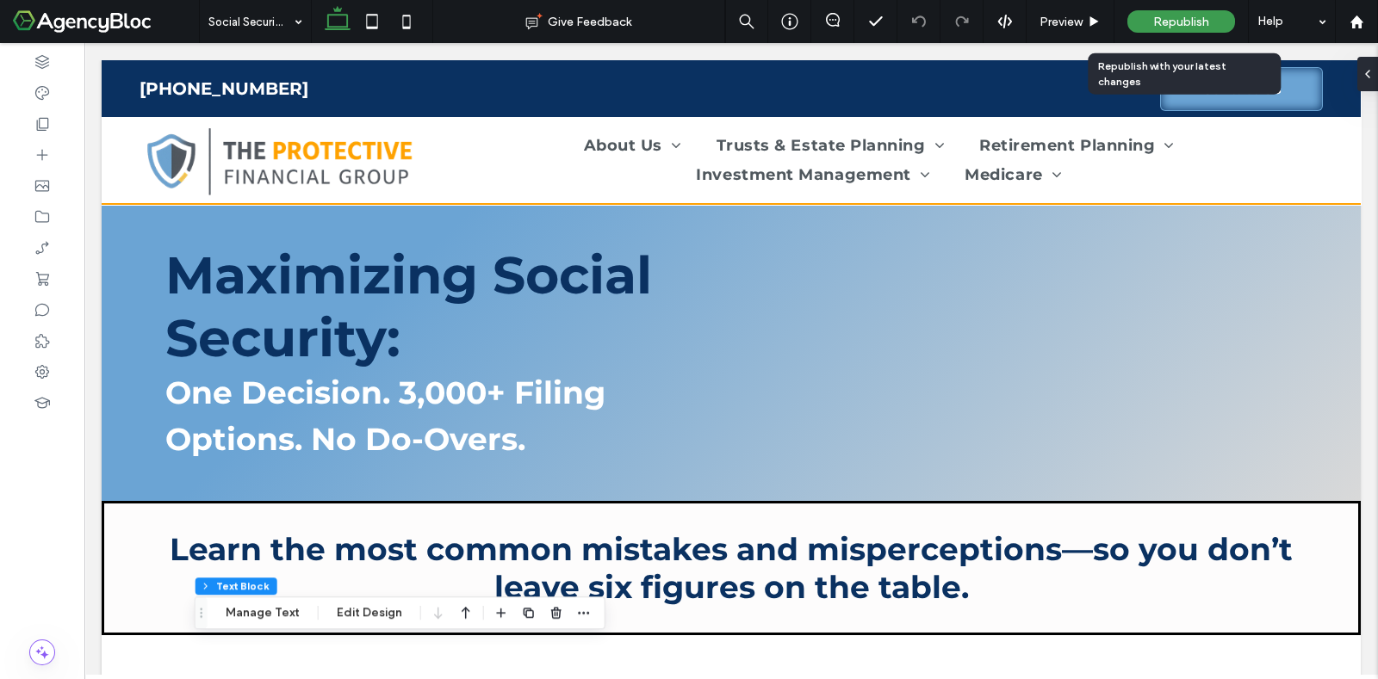
click at [1184, 19] on span "Republish" at bounding box center [1181, 22] width 56 height 15
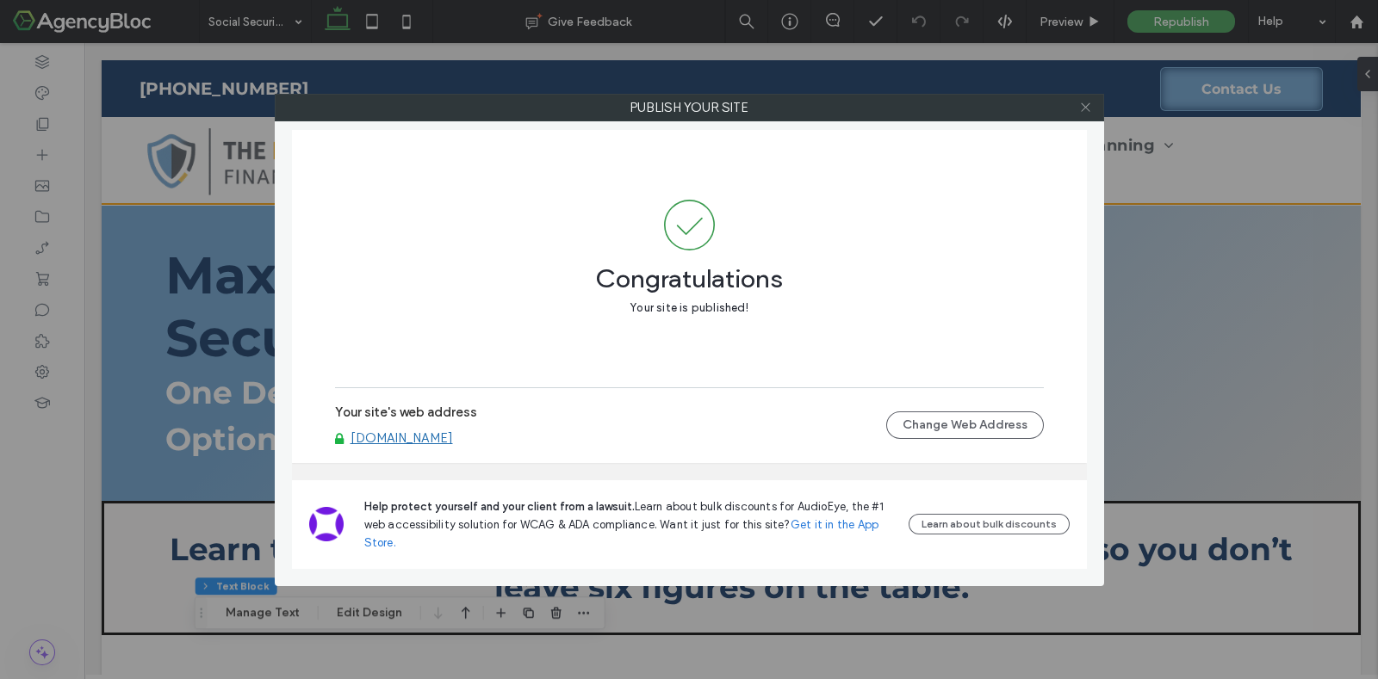
click at [1086, 102] on icon at bounding box center [1085, 107] width 13 height 13
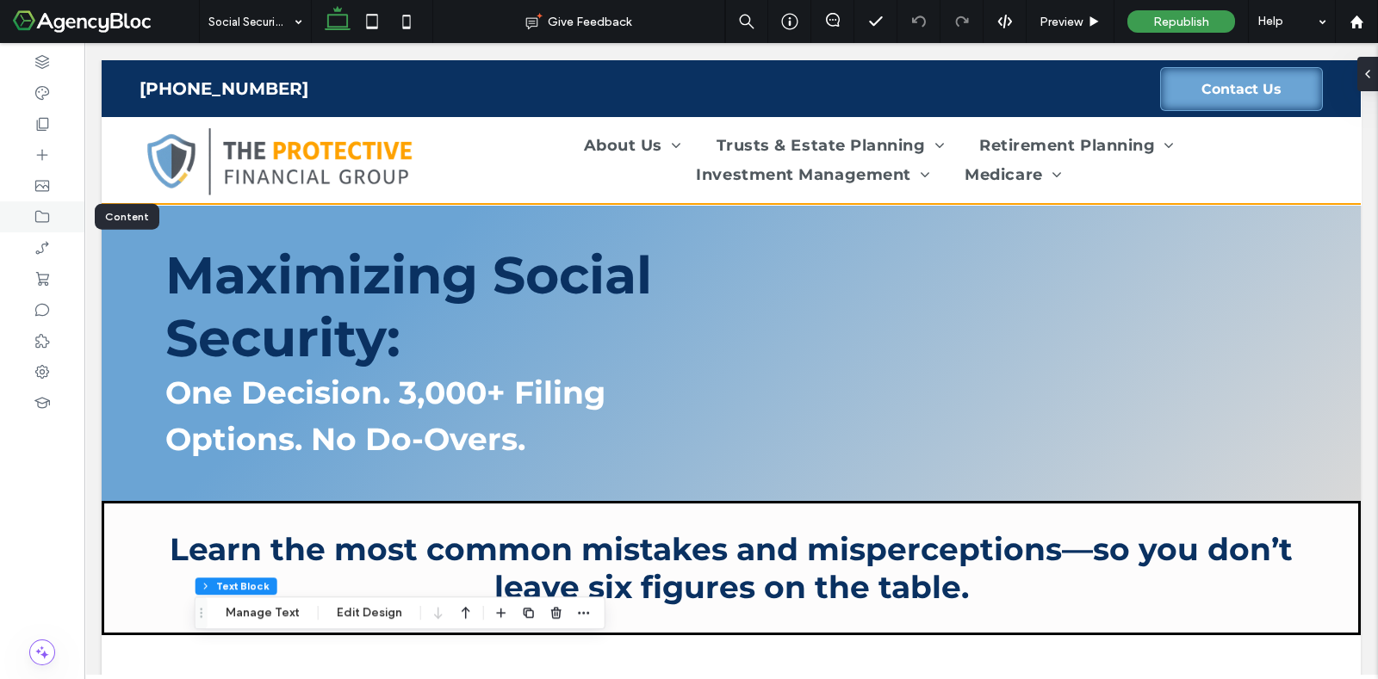
click at [41, 214] on icon at bounding box center [42, 216] width 17 height 17
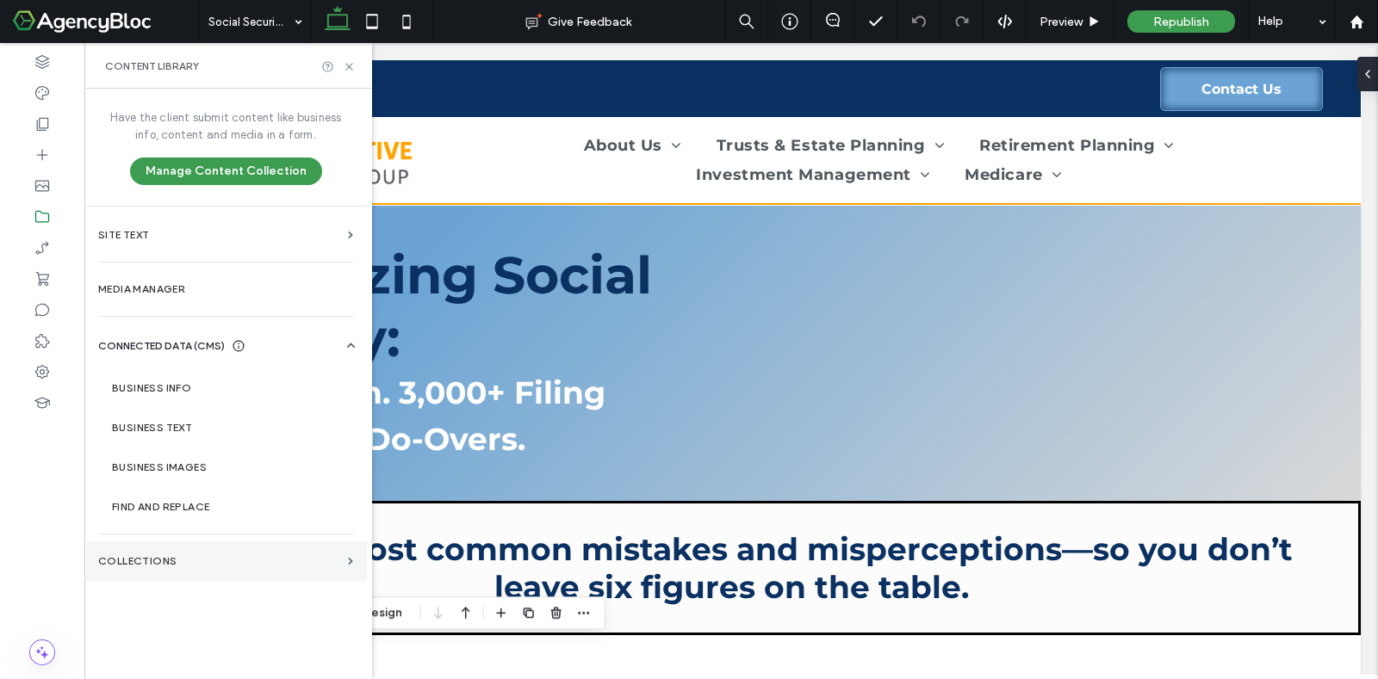
click at [164, 549] on section "Collections" at bounding box center [225, 562] width 282 height 40
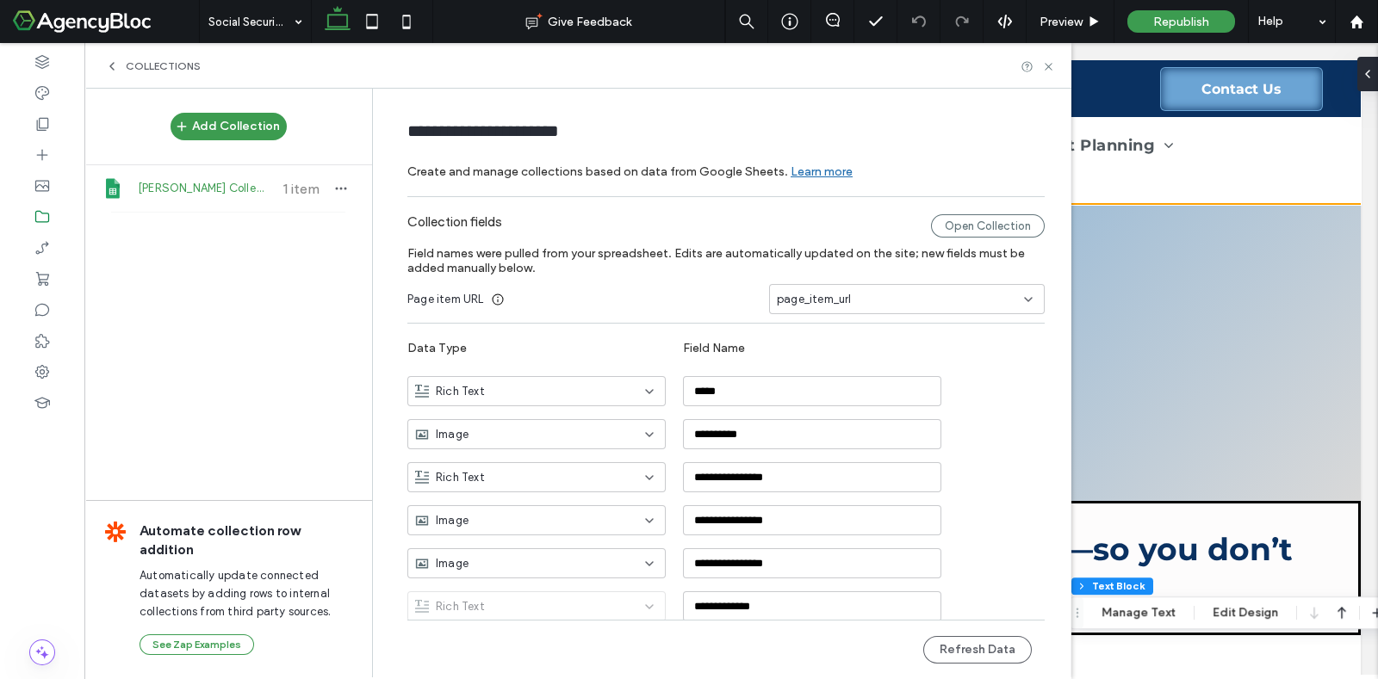
click at [224, 192] on span "[PERSON_NAME] Collection_MASTER" at bounding box center [202, 188] width 128 height 17
click at [334, 185] on icon "button" at bounding box center [341, 189] width 14 height 14
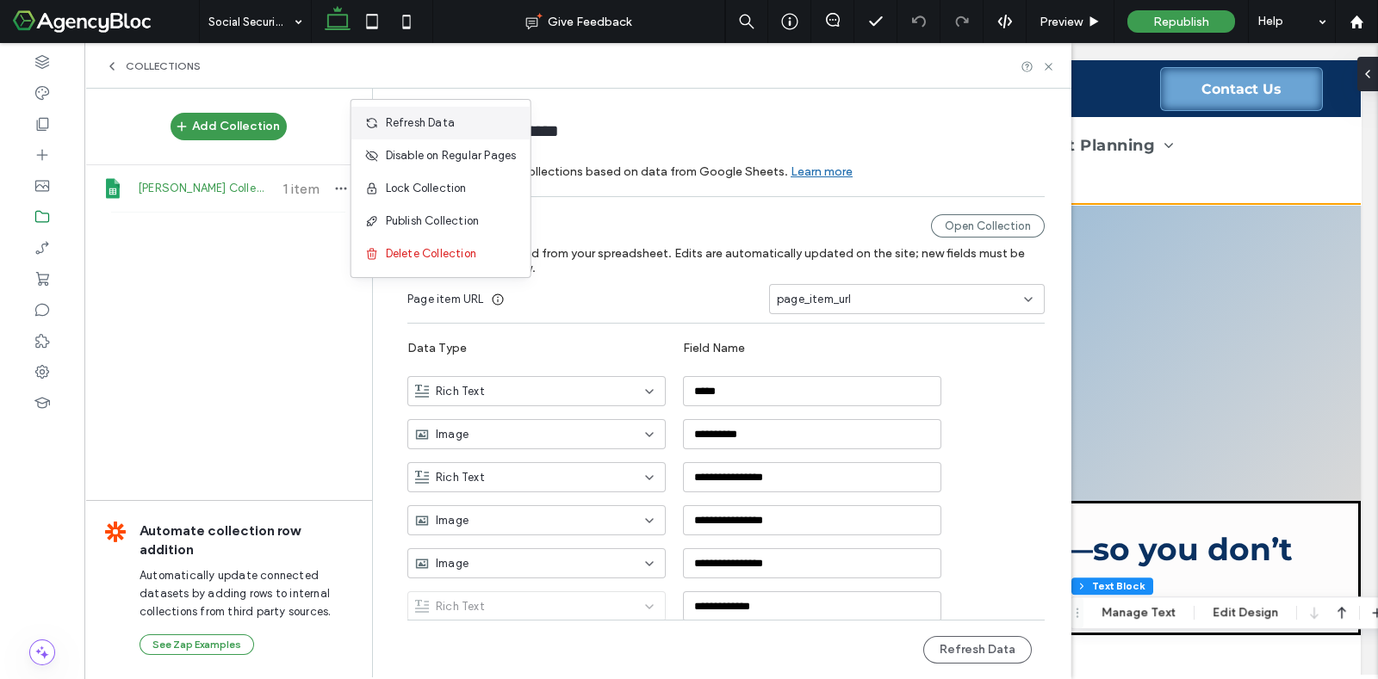
click at [418, 124] on span "Refresh Data" at bounding box center [420, 123] width 69 height 17
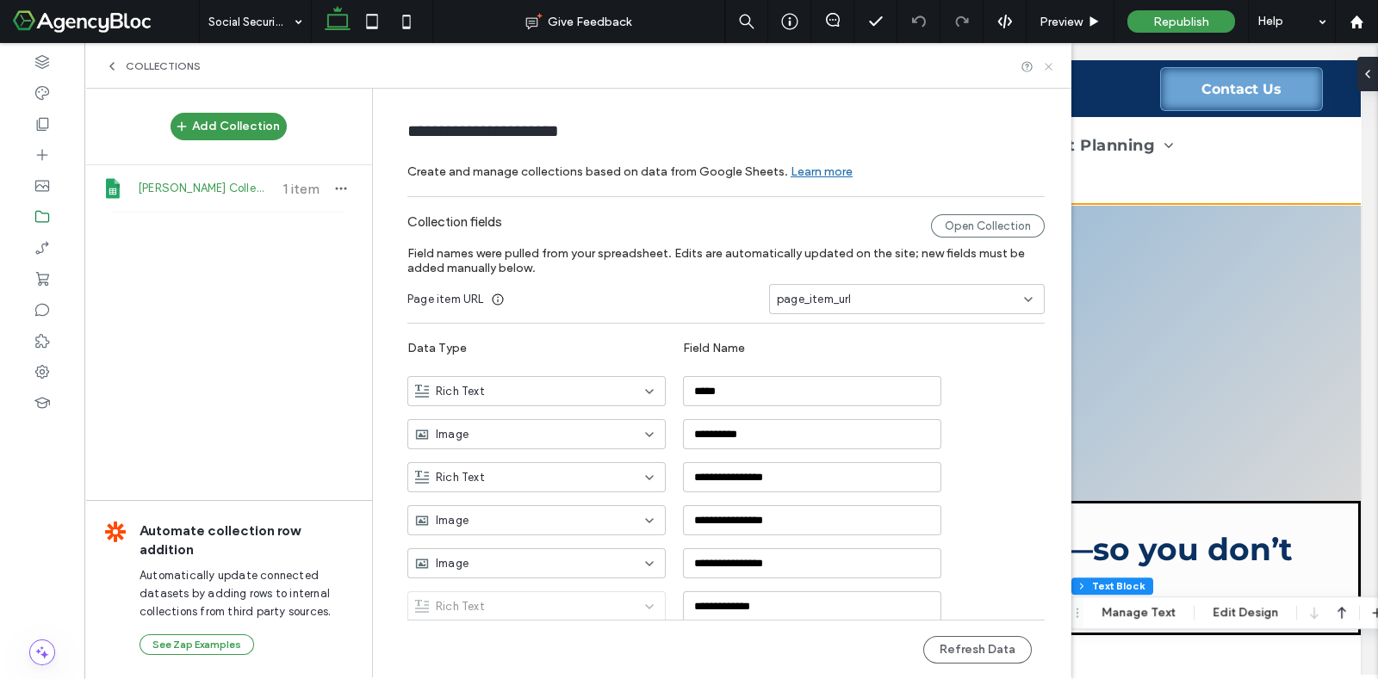
click at [1051, 60] on icon at bounding box center [1048, 66] width 13 height 13
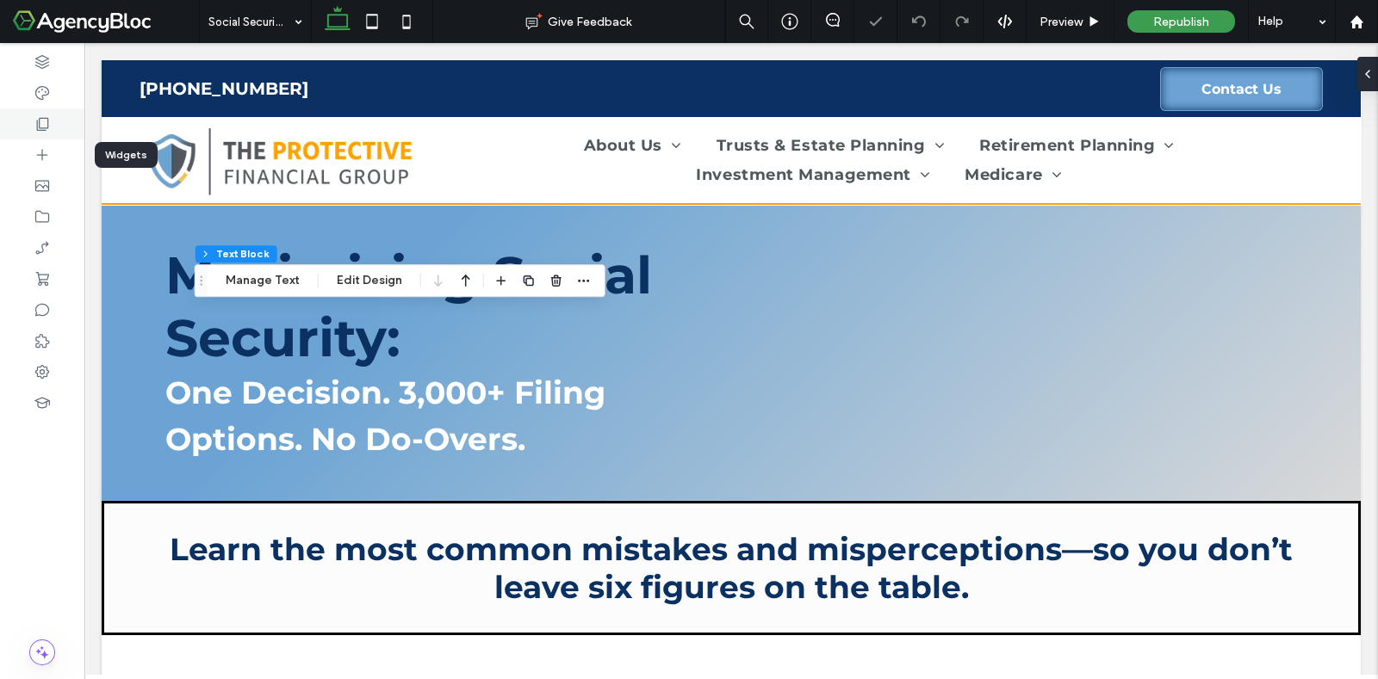
scroll to position [4925, 0]
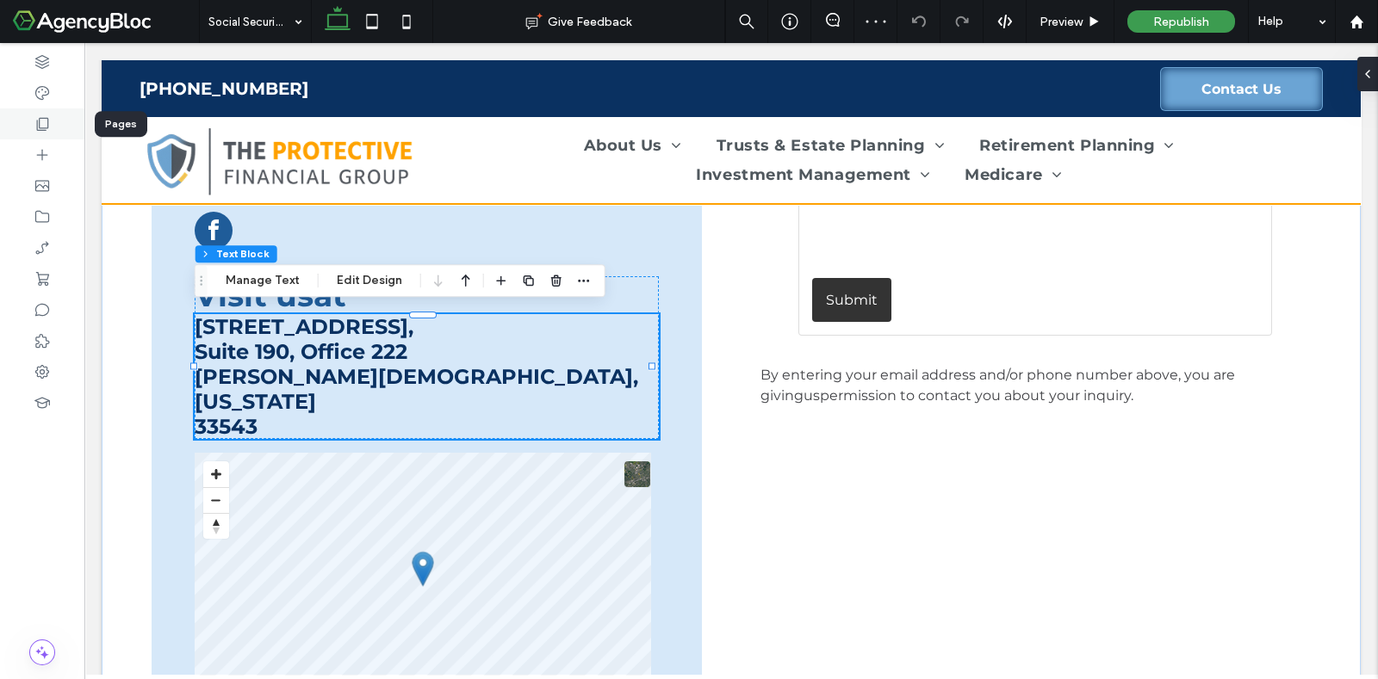
click at [46, 127] on icon at bounding box center [42, 123] width 17 height 17
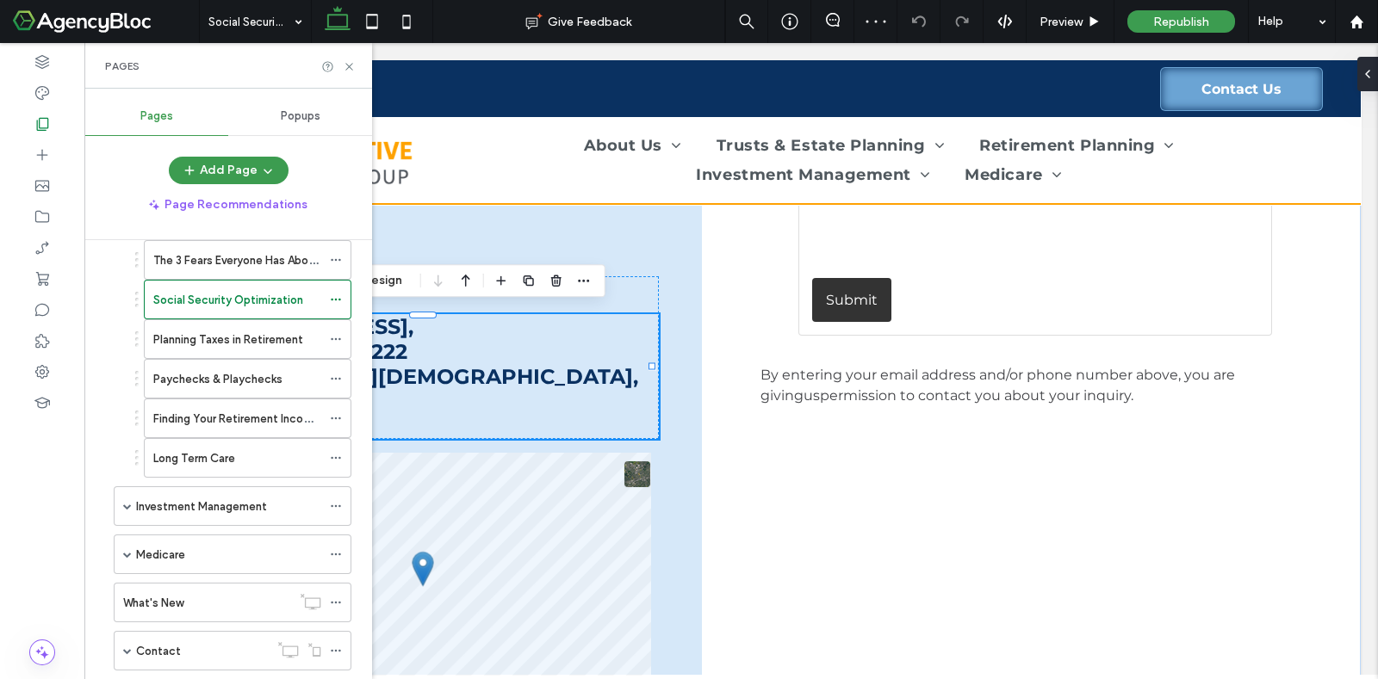
scroll to position [443, 0]
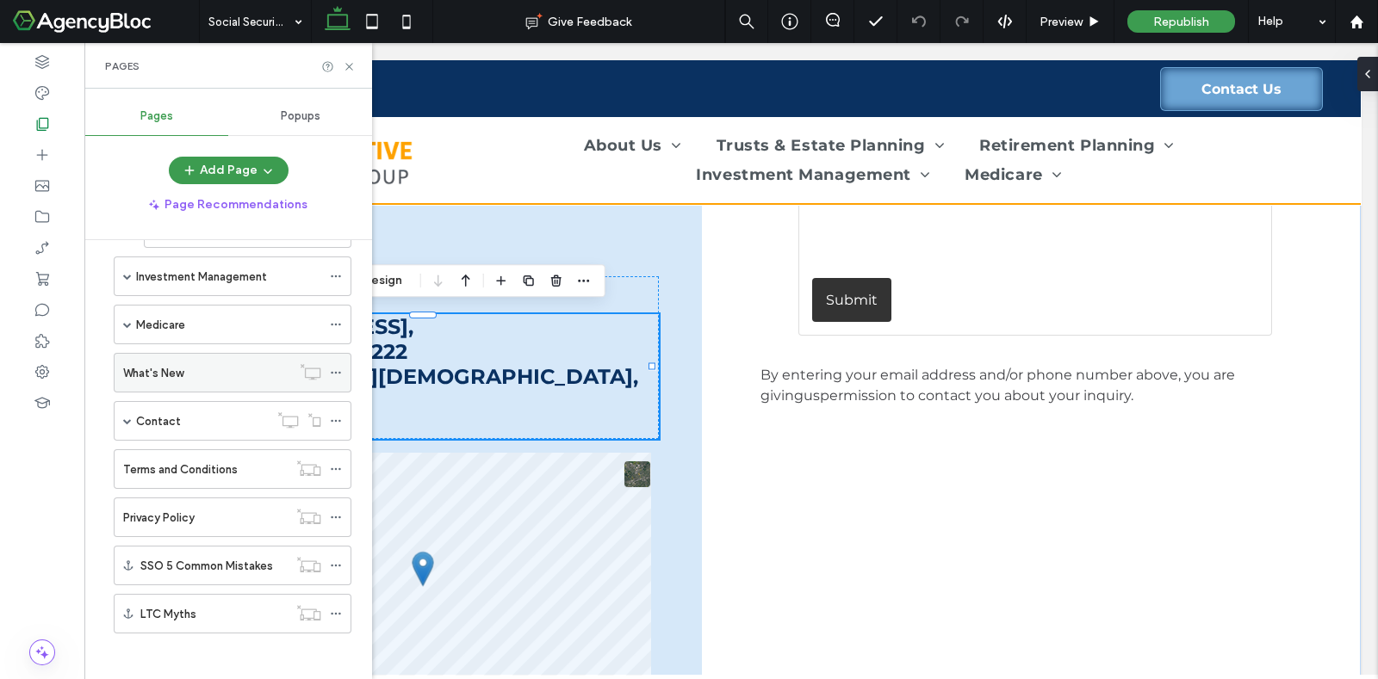
click at [189, 372] on div "What's New" at bounding box center [207, 373] width 168 height 18
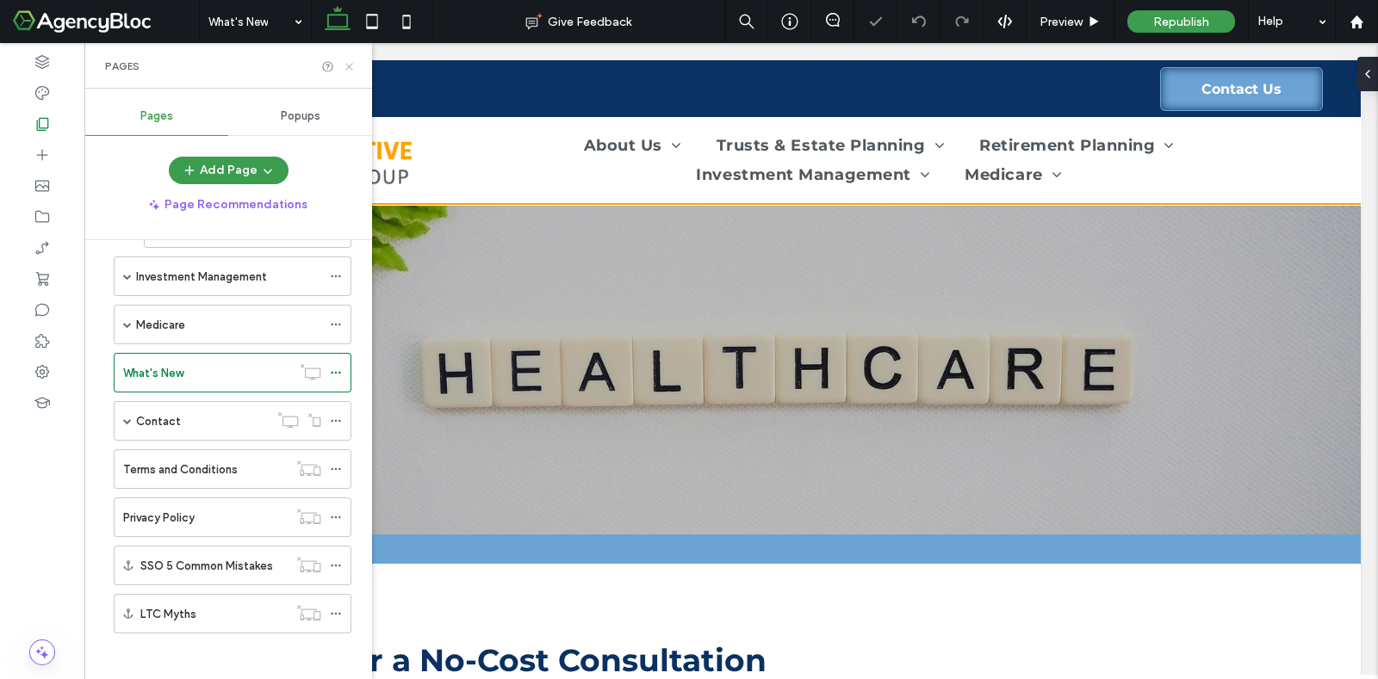
click at [345, 65] on icon at bounding box center [349, 66] width 13 height 13
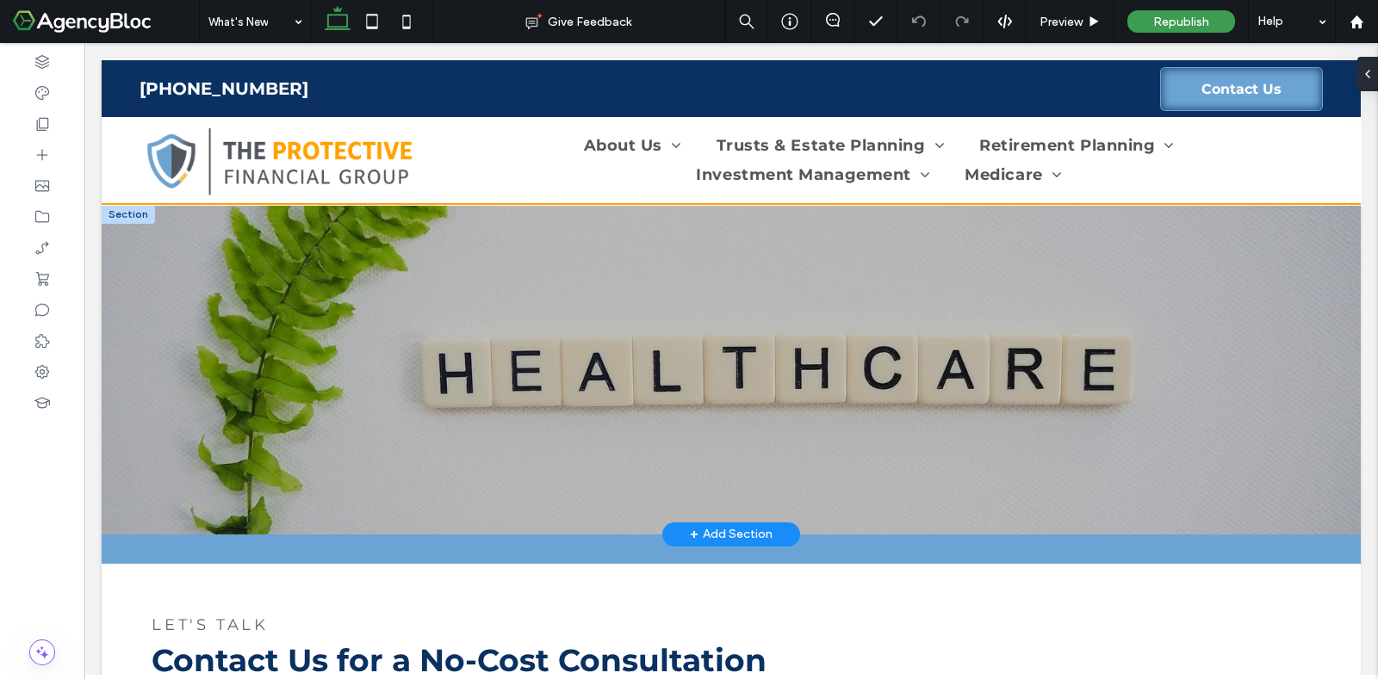
click at [749, 527] on div "+ Add Section" at bounding box center [731, 534] width 83 height 19
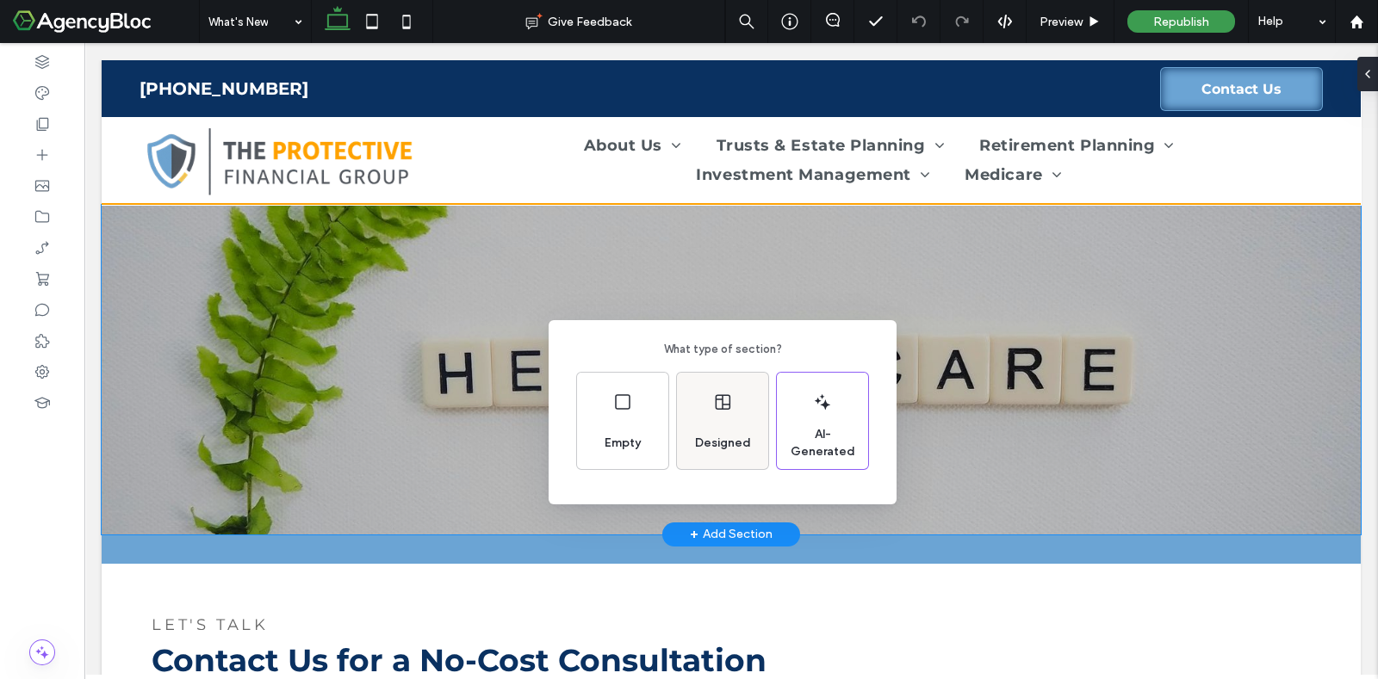
click at [712, 437] on span "Designed" at bounding box center [723, 443] width 70 height 17
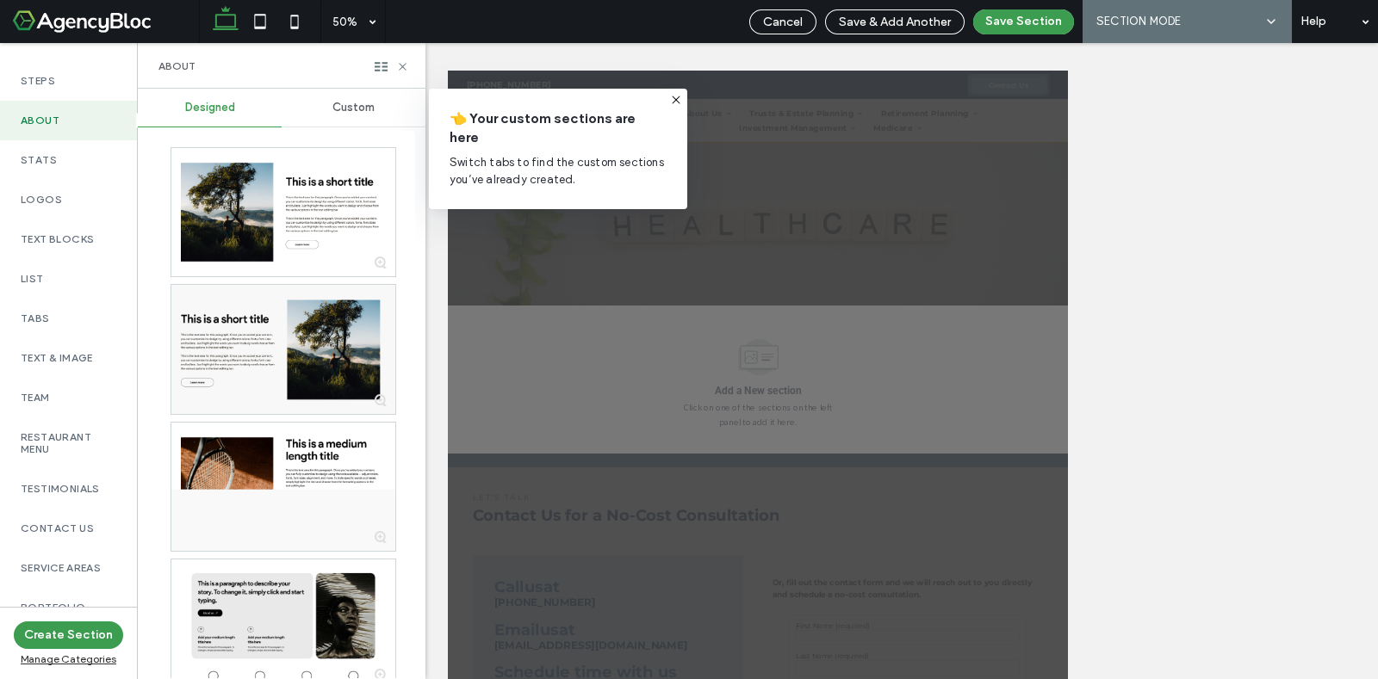
scroll to position [186, 0]
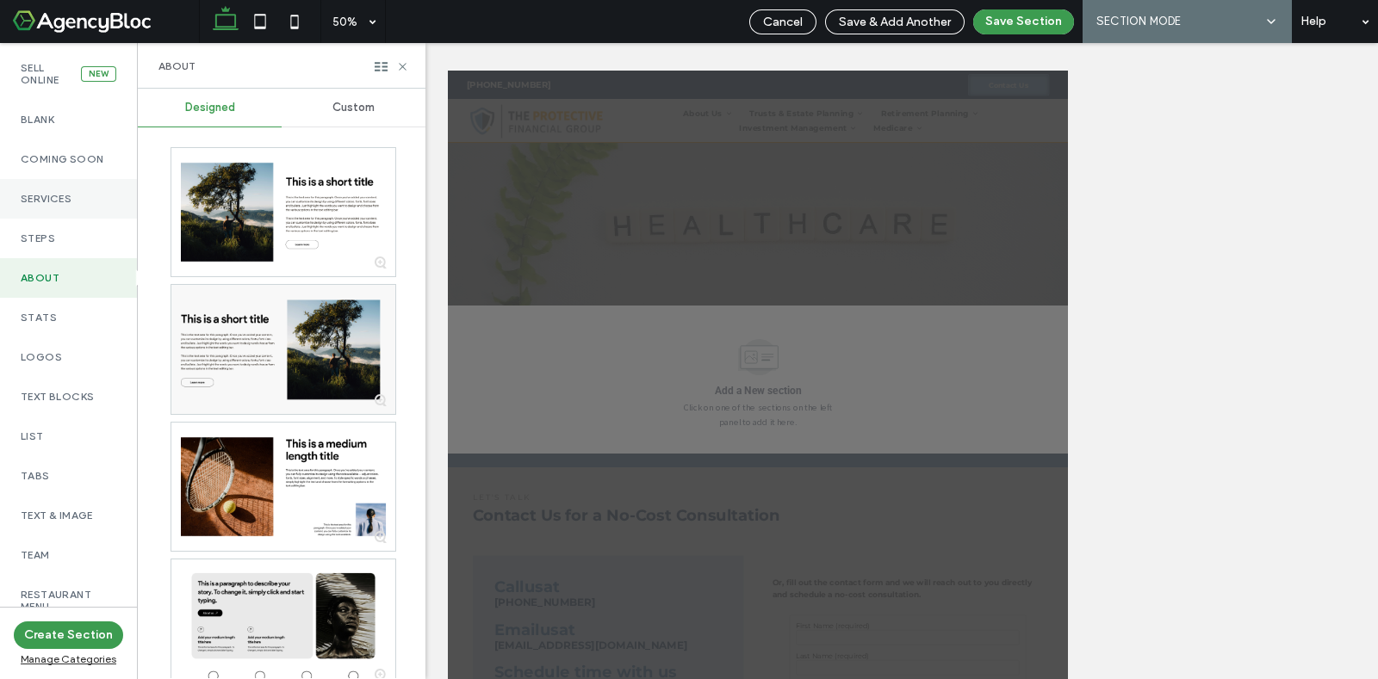
click at [52, 200] on div "Services" at bounding box center [68, 199] width 137 height 40
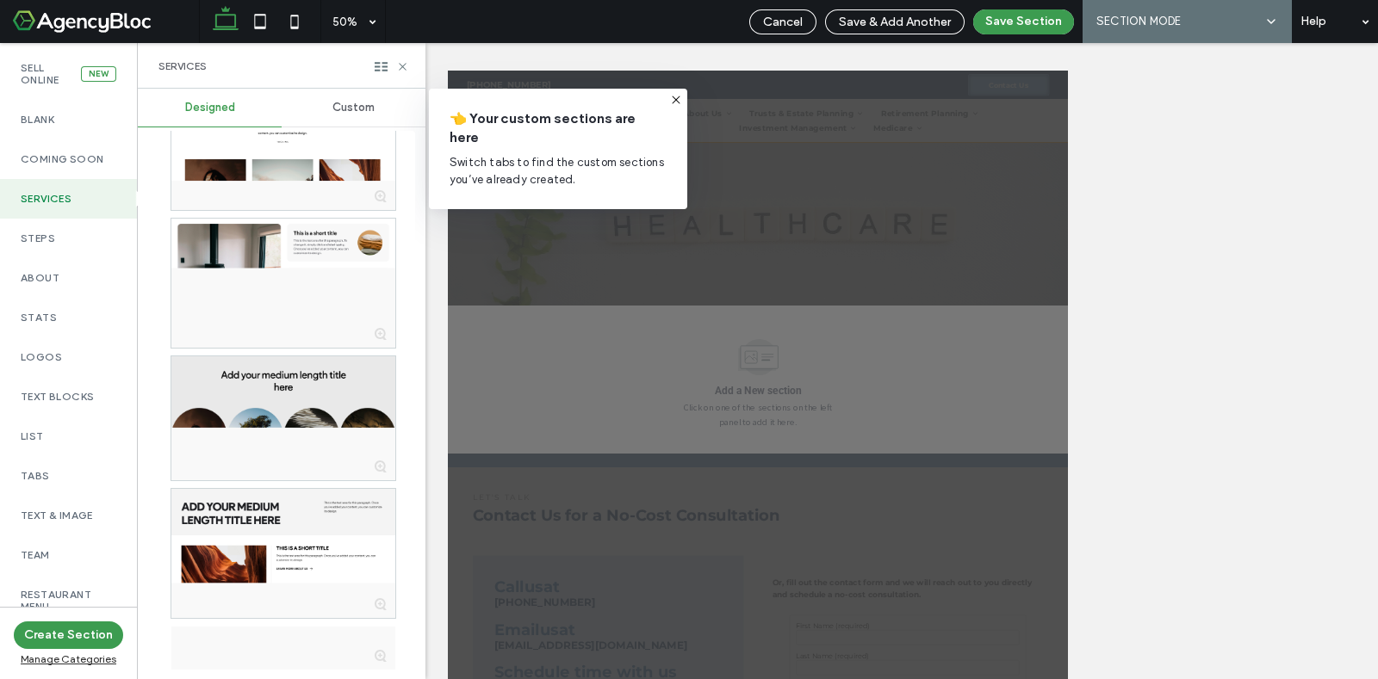
scroll to position [2045, 0]
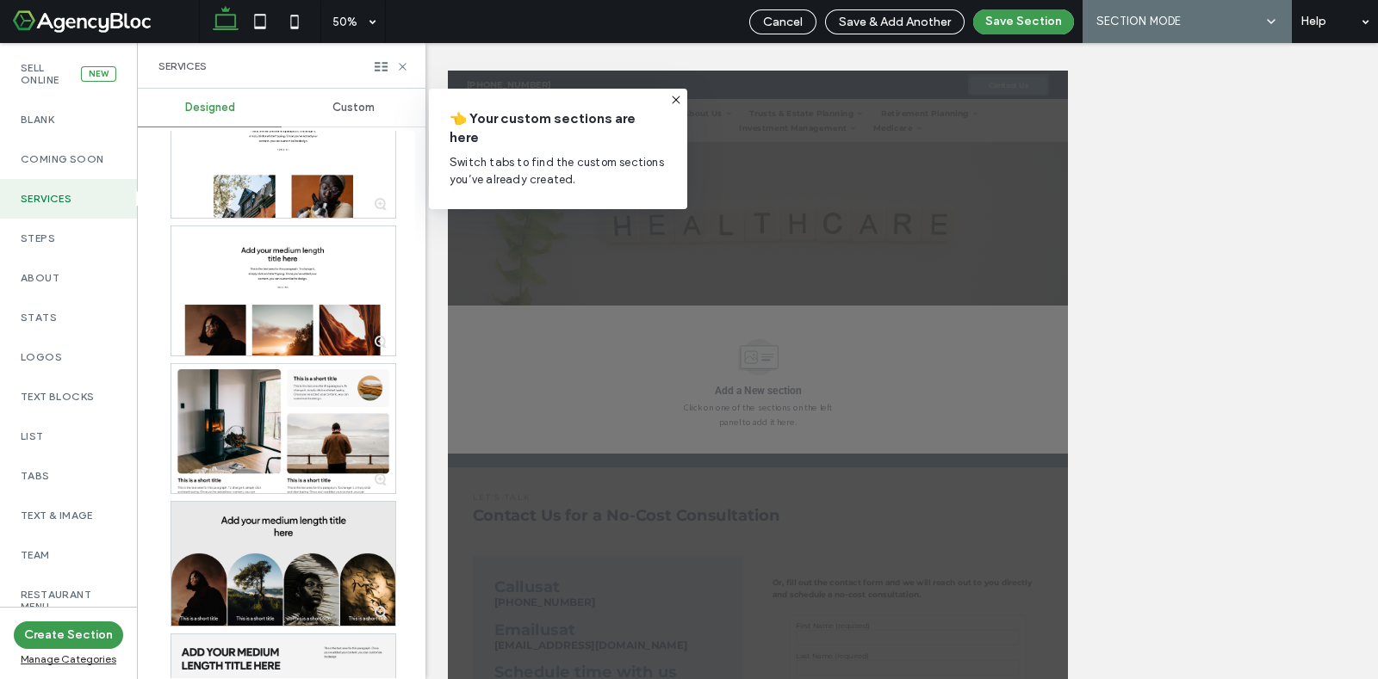
click at [362, 104] on span "Custom" at bounding box center [353, 108] width 42 height 14
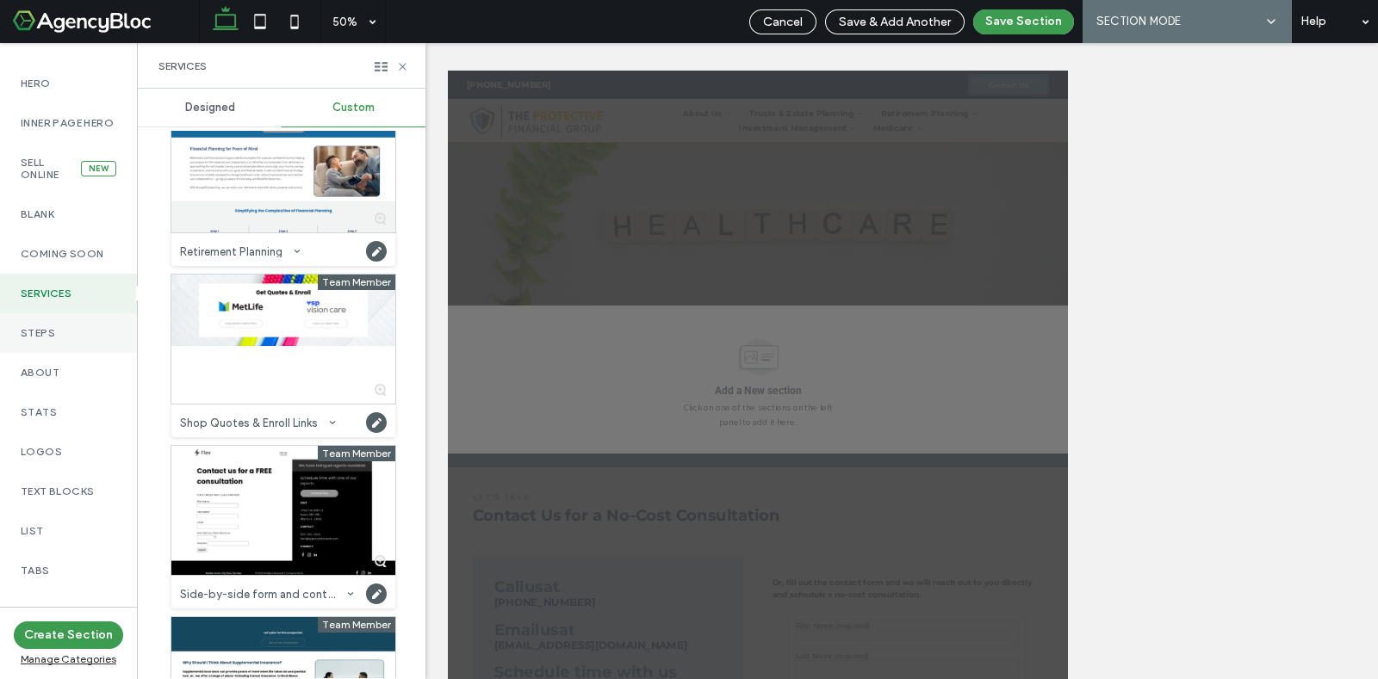
scroll to position [0, 0]
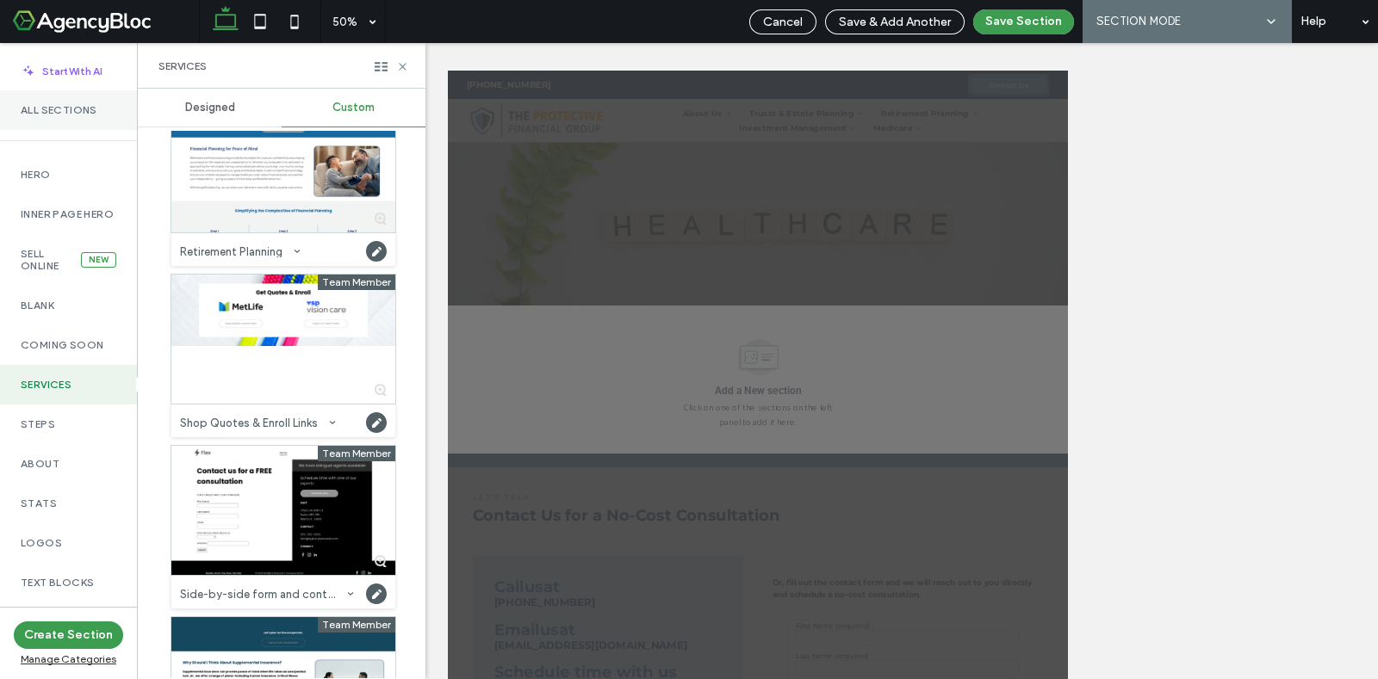
click at [61, 118] on div "All Sections" at bounding box center [68, 110] width 137 height 40
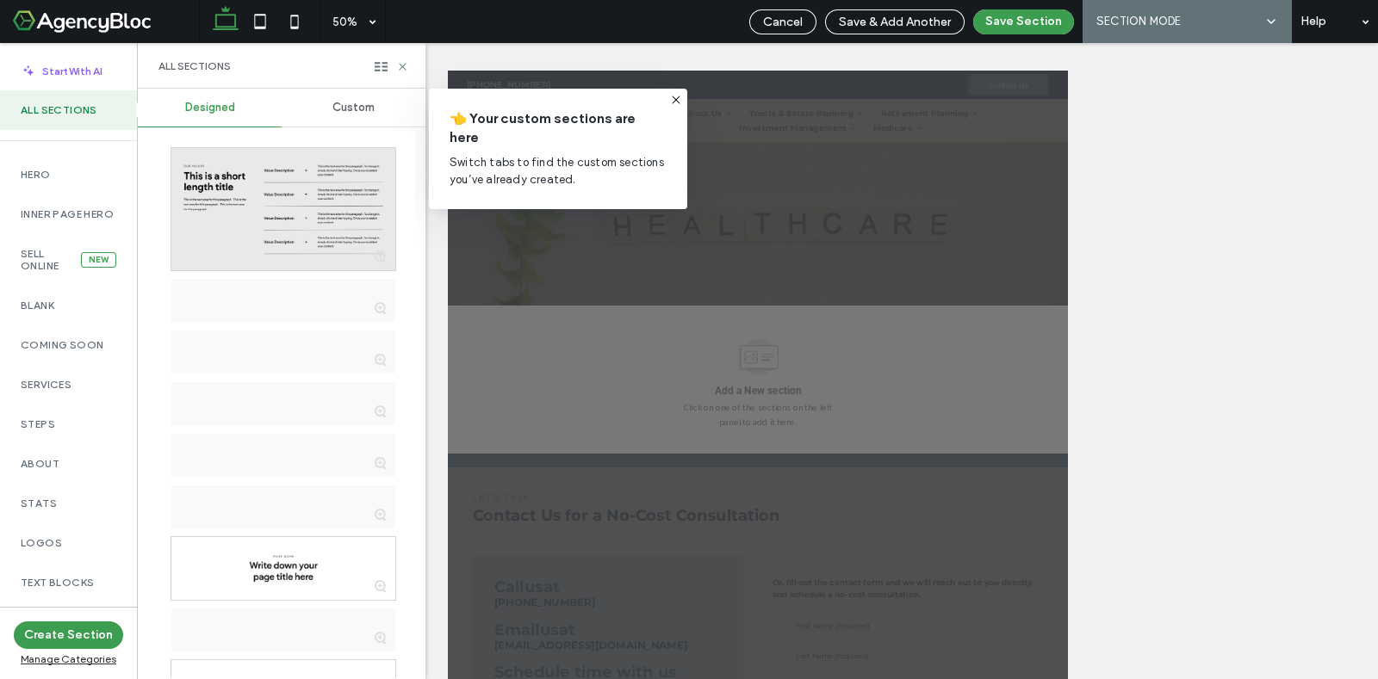
click at [348, 108] on span "Custom" at bounding box center [353, 108] width 42 height 14
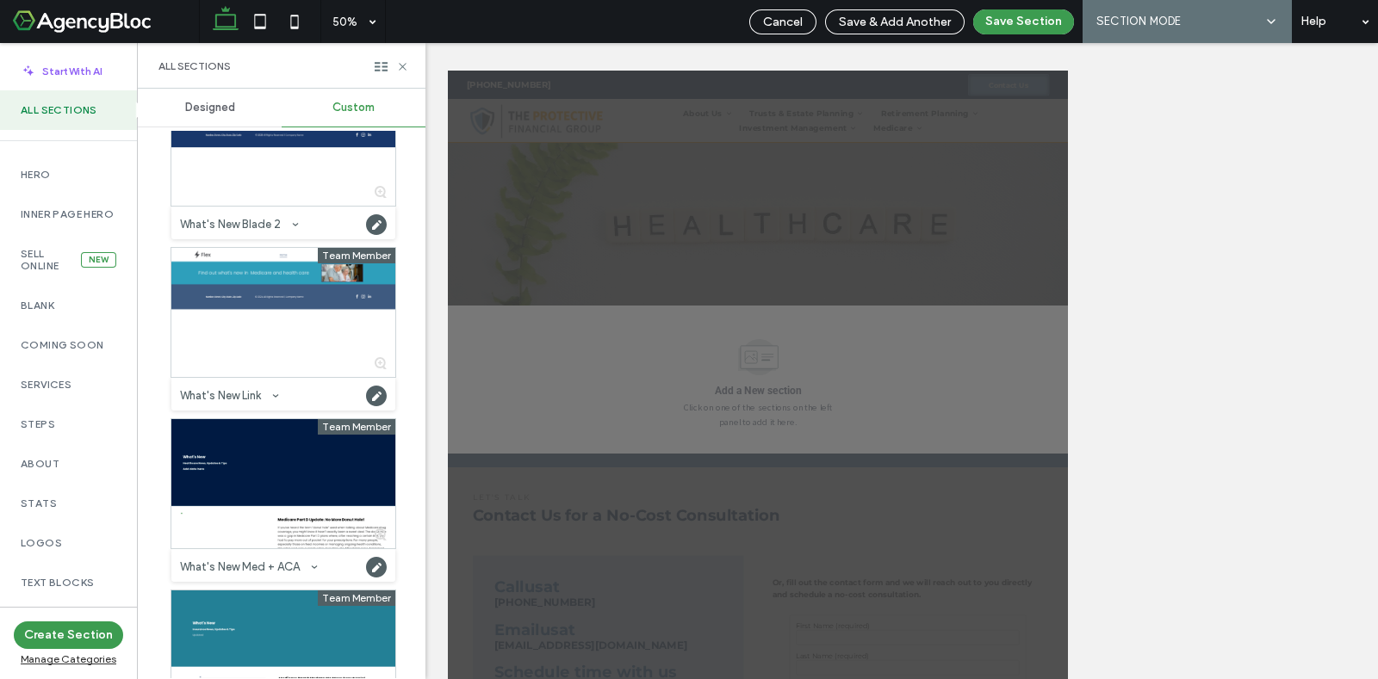
scroll to position [10695, 0]
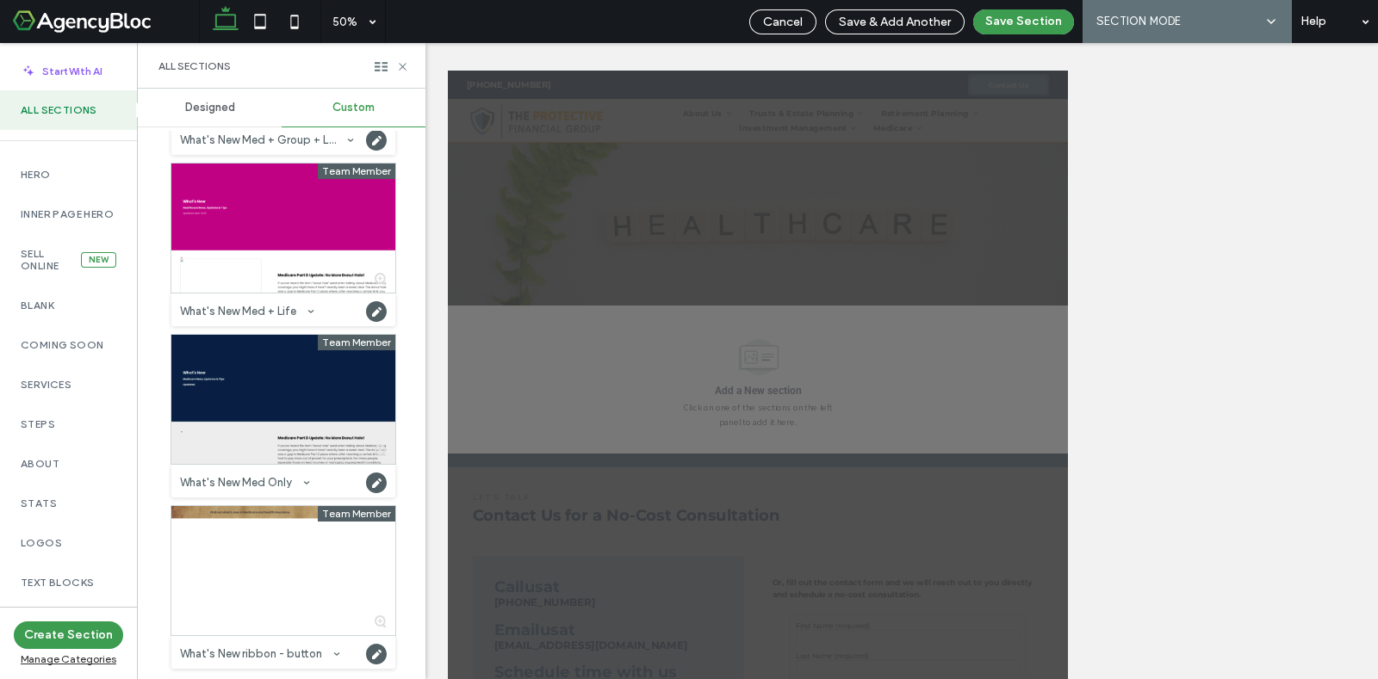
click at [301, 404] on div at bounding box center [283, 399] width 224 height 129
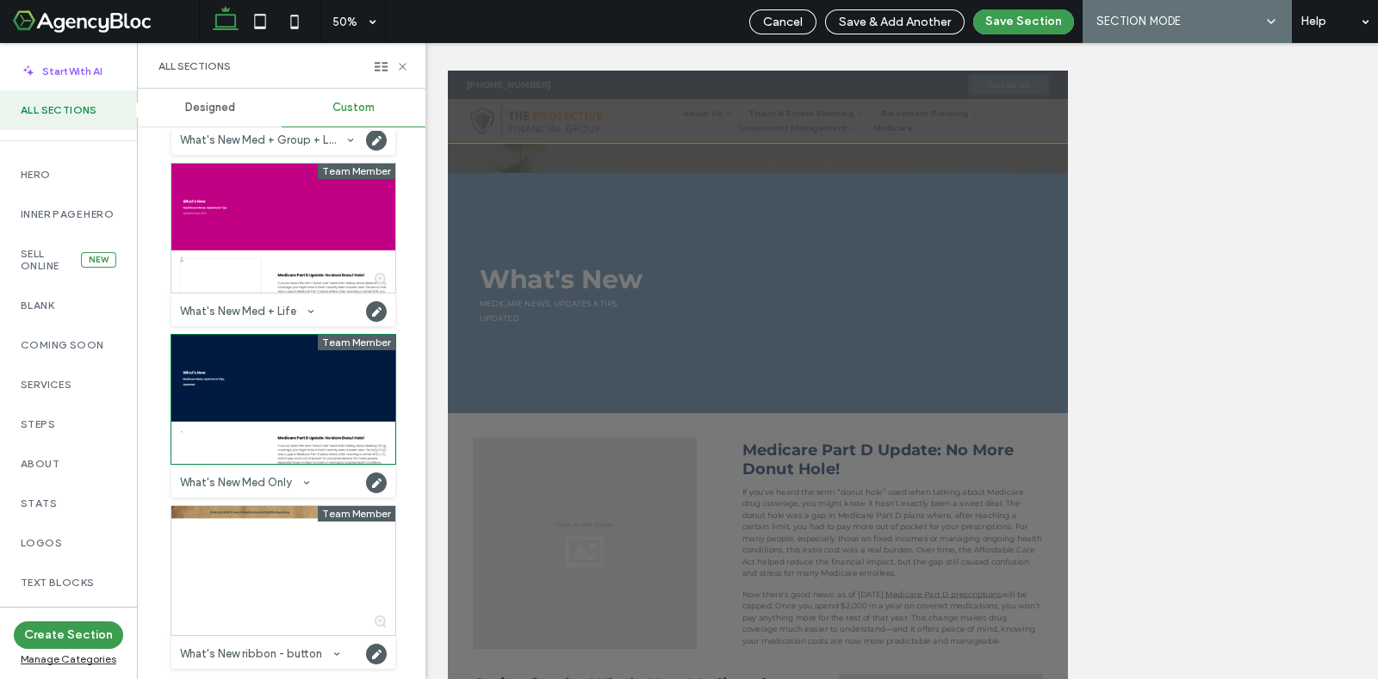
scroll to position [323, 0]
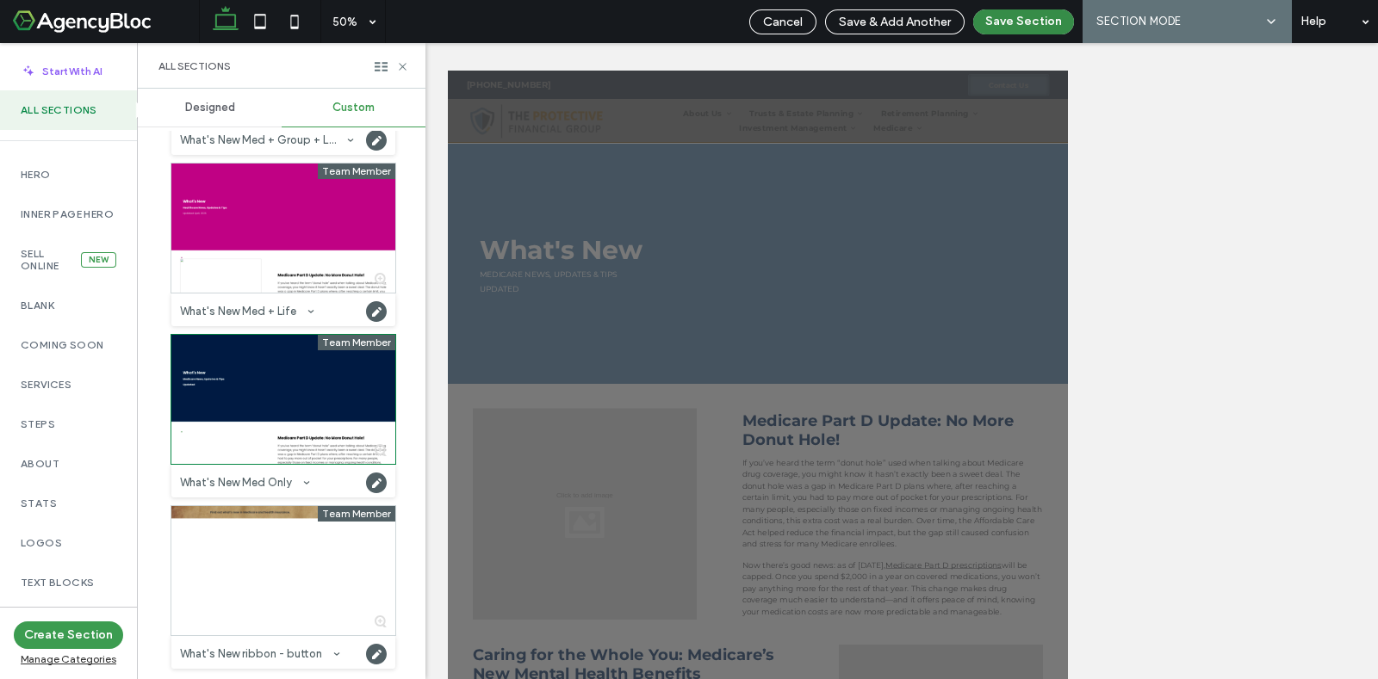
click at [1039, 26] on button "Save Section" at bounding box center [1023, 21] width 101 height 25
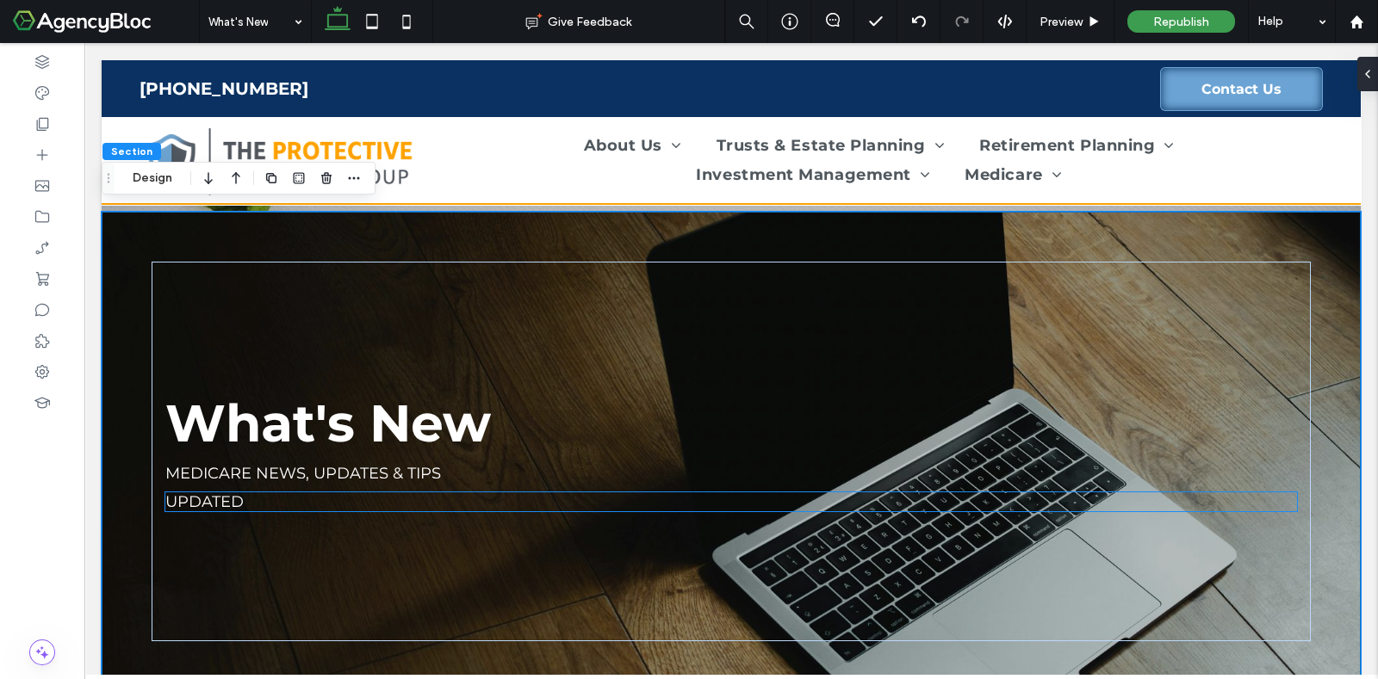
click at [232, 501] on span "Updated" at bounding box center [204, 502] width 78 height 19
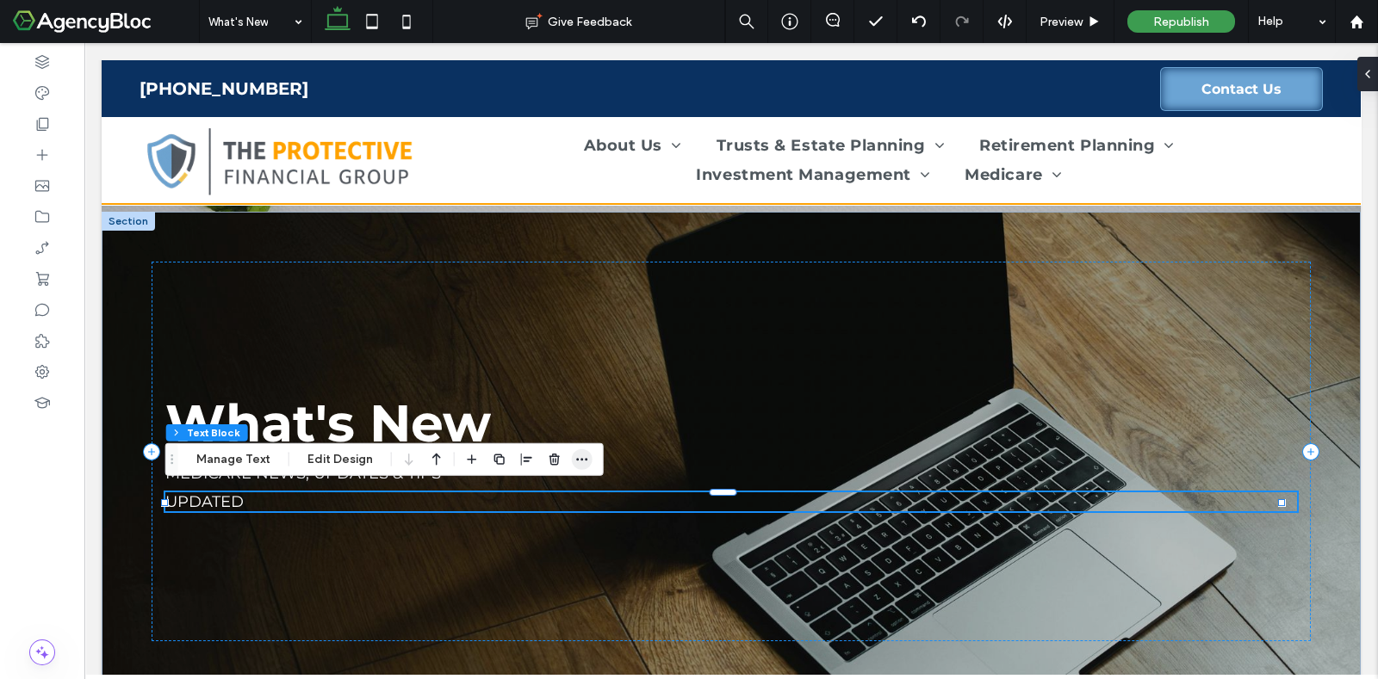
click at [586, 459] on span "button" at bounding box center [582, 459] width 21 height 21
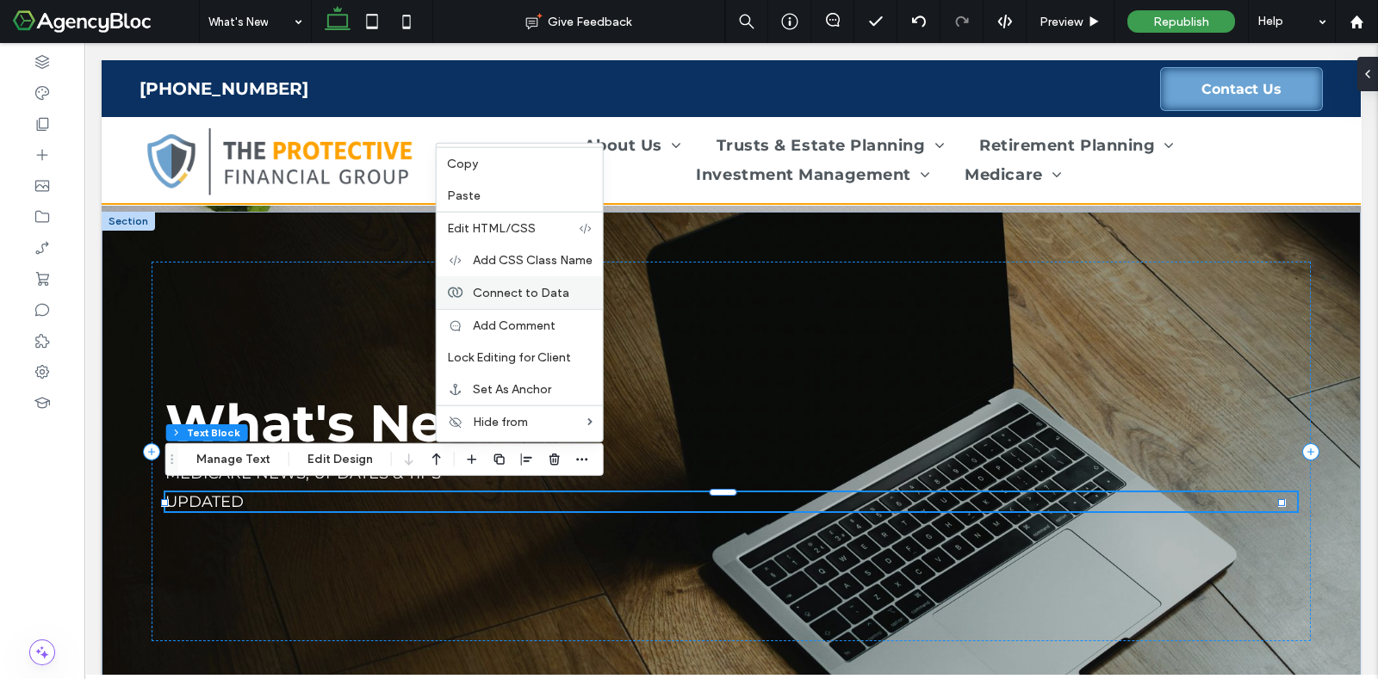
click at [500, 291] on span "Connect to Data" at bounding box center [521, 292] width 96 height 15
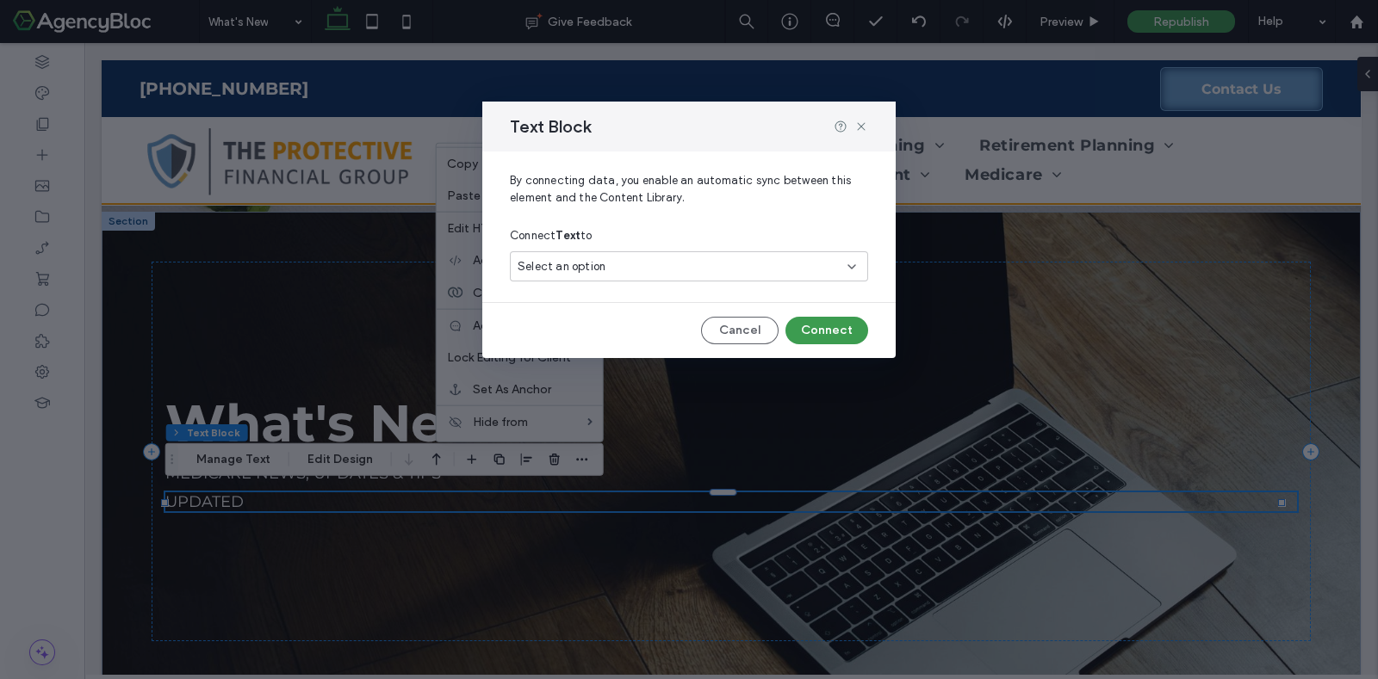
click at [584, 262] on span "Select an option" at bounding box center [562, 266] width 88 height 17
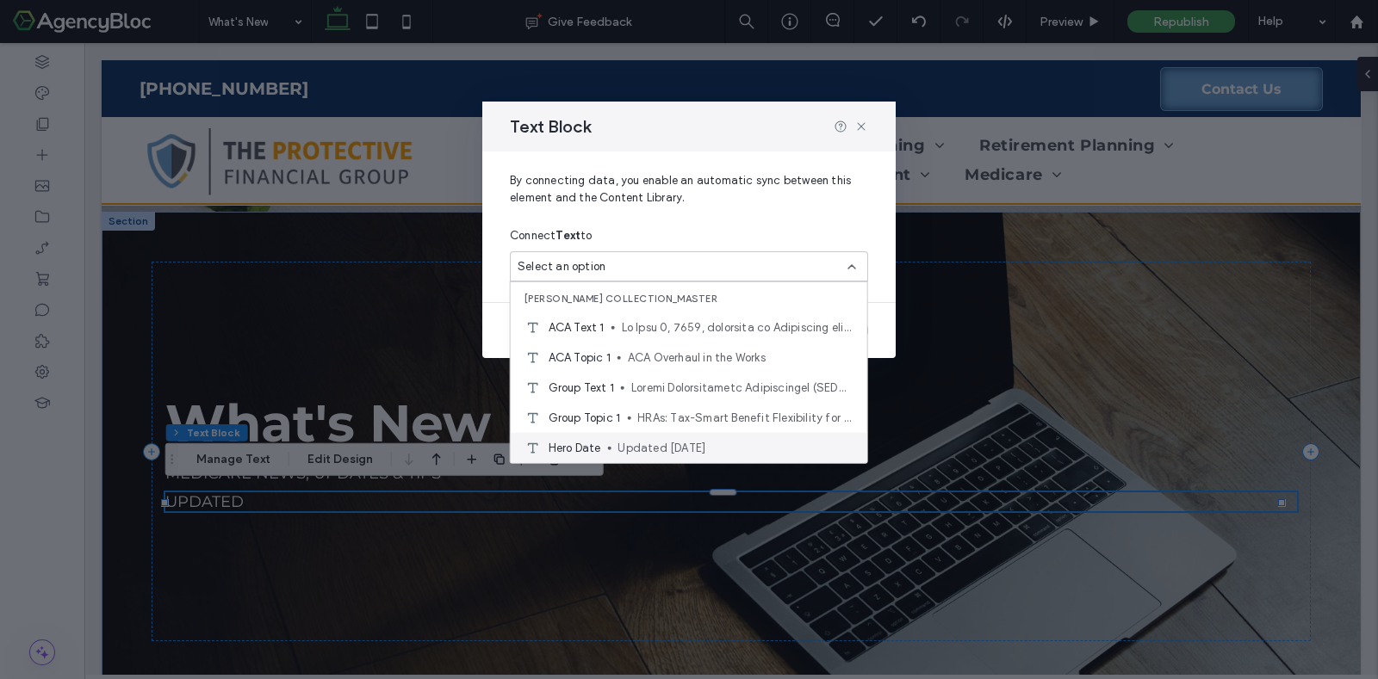
click at [636, 439] on span "Updated [DATE]" at bounding box center [734, 447] width 235 height 17
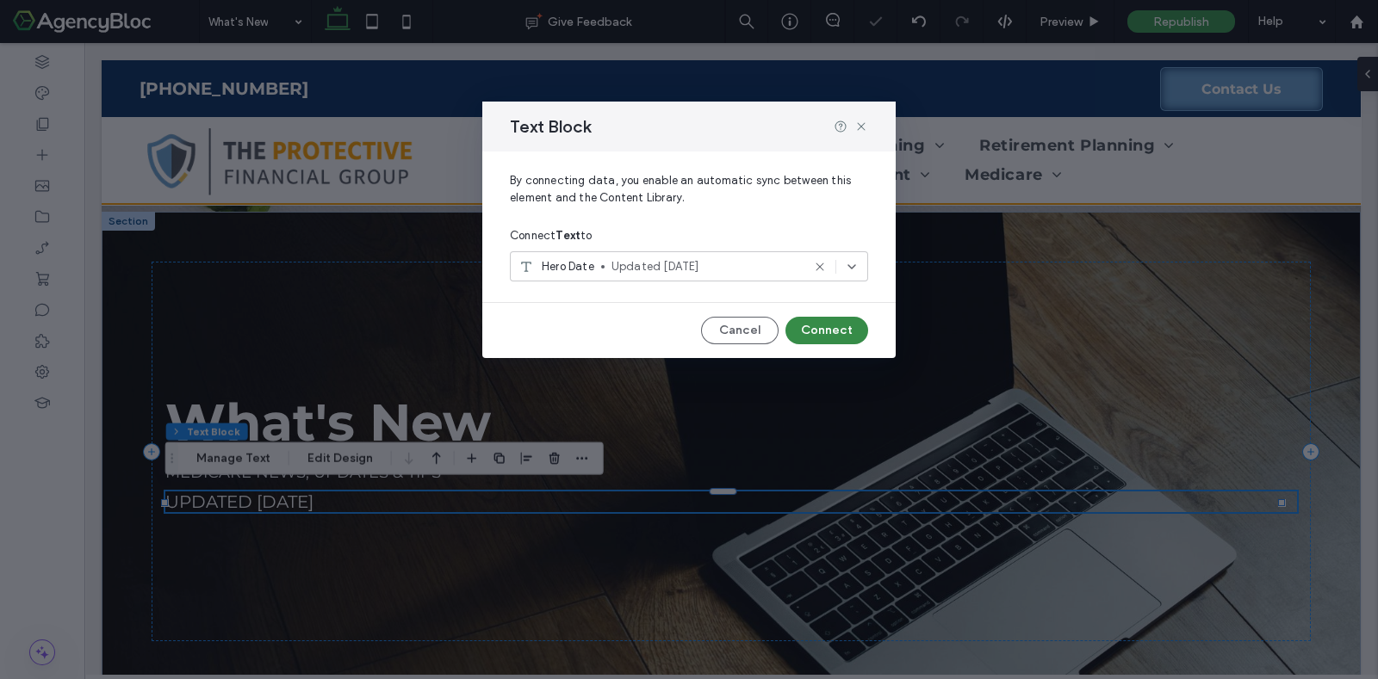
click at [825, 330] on button "Connect" at bounding box center [826, 331] width 83 height 28
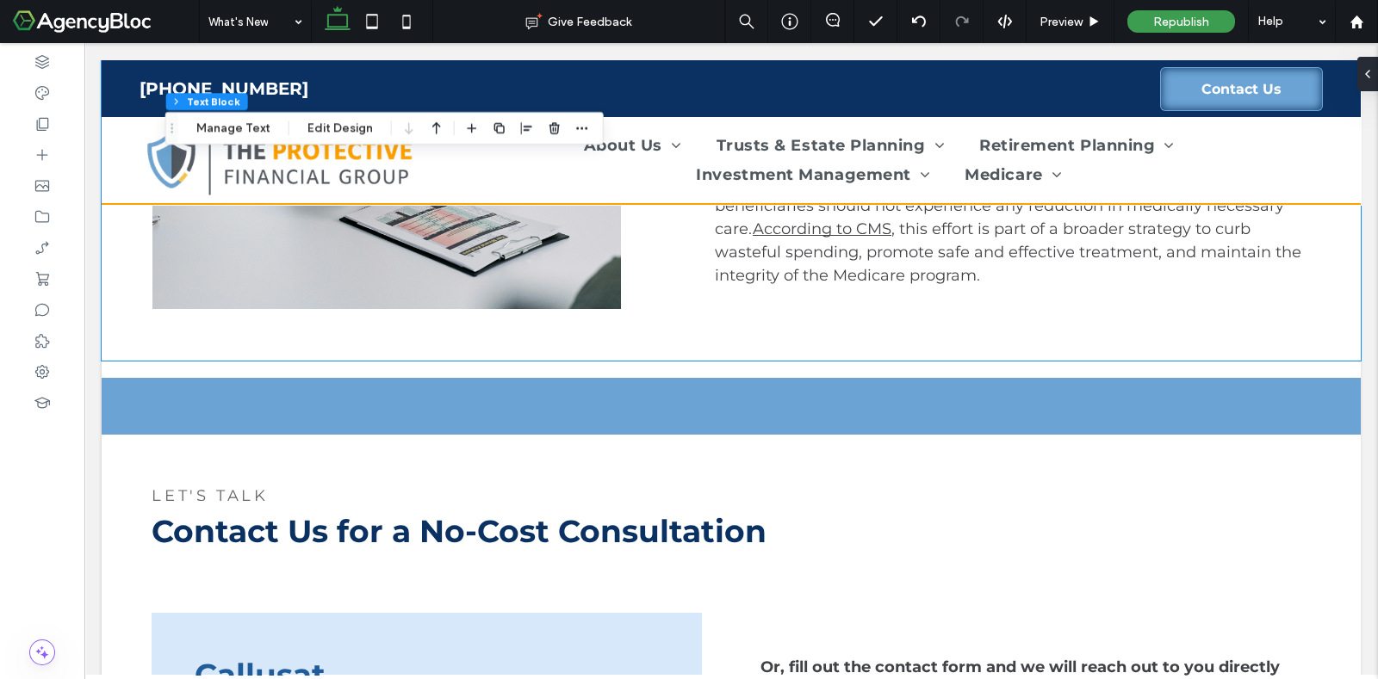
scroll to position [2583, 0]
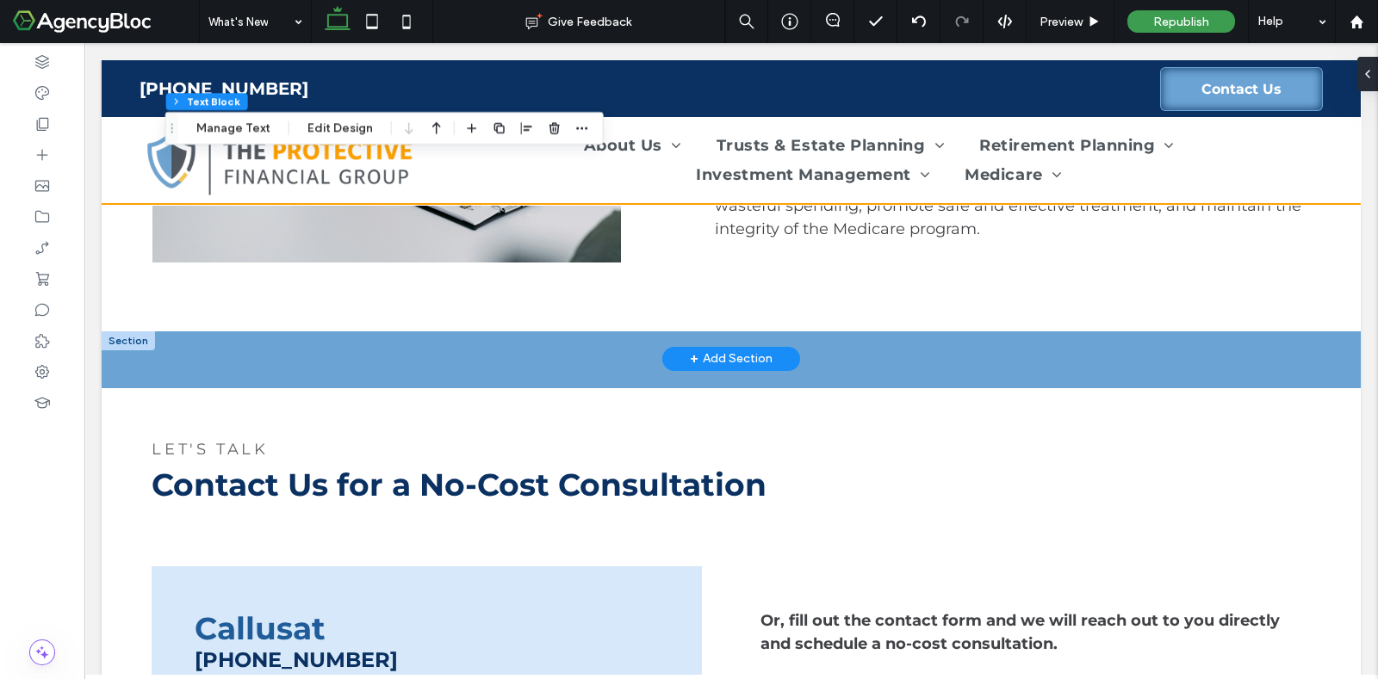
click at [133, 333] on div at bounding box center [128, 341] width 53 height 19
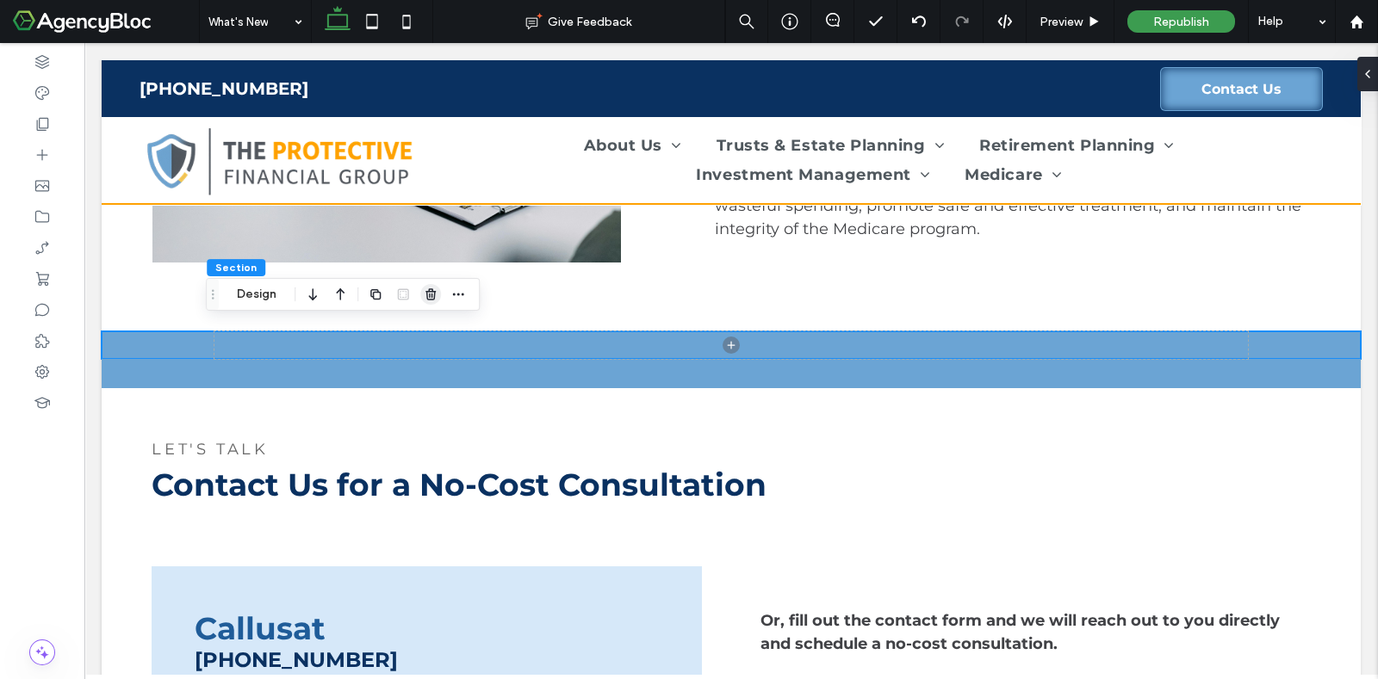
click at [431, 296] on icon "button" at bounding box center [431, 295] width 14 height 14
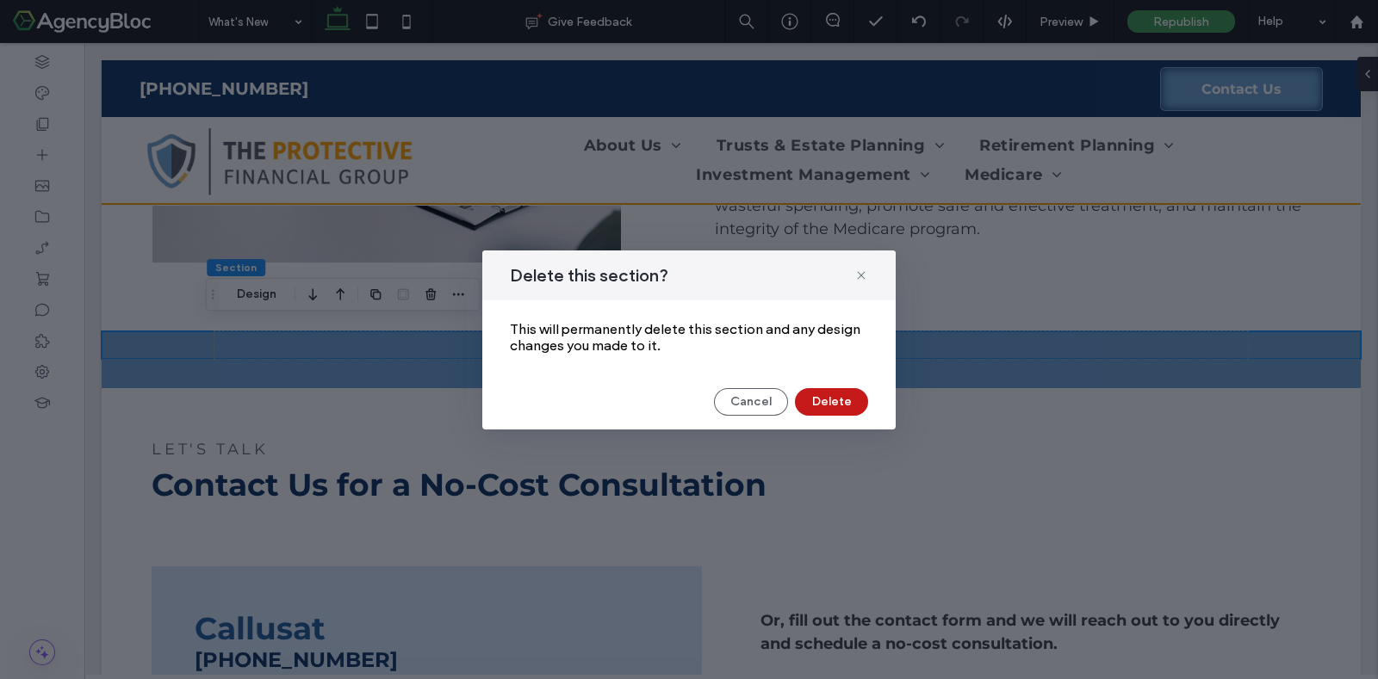
click at [851, 401] on button "Delete" at bounding box center [831, 402] width 73 height 28
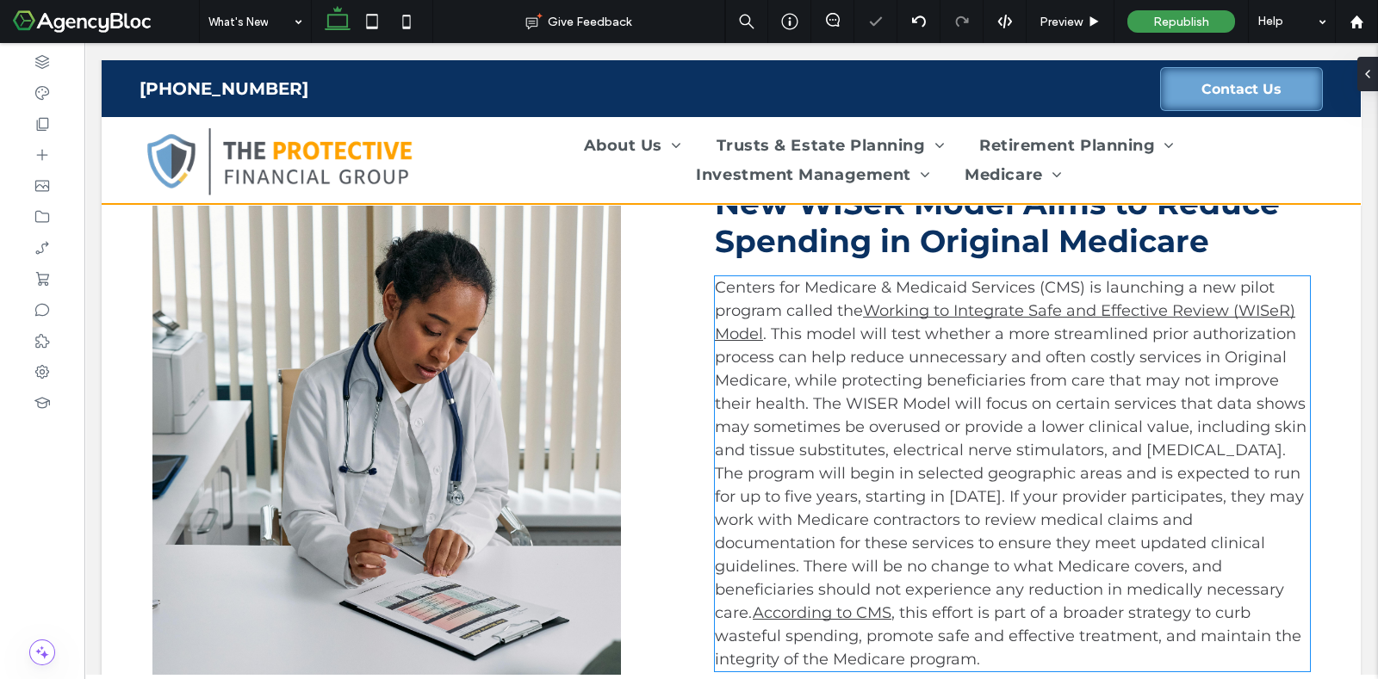
scroll to position [1722, 0]
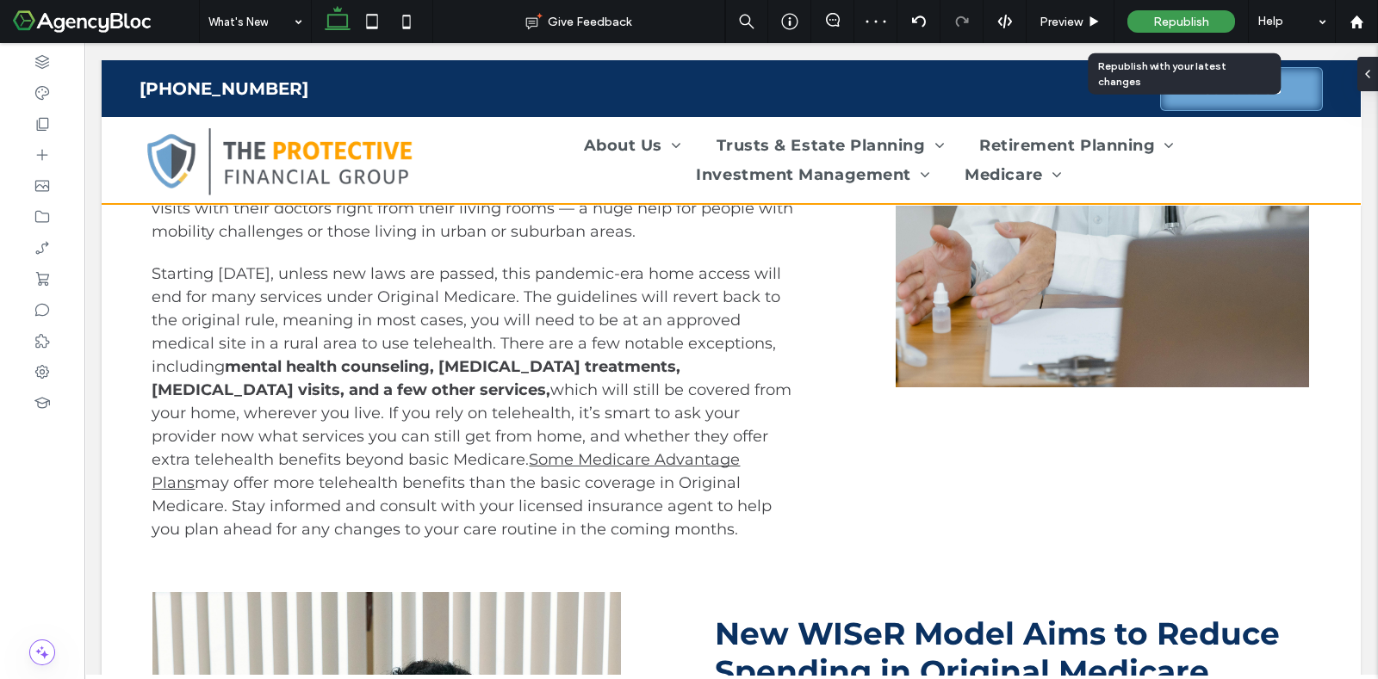
click at [1154, 17] on span "Republish" at bounding box center [1181, 22] width 56 height 15
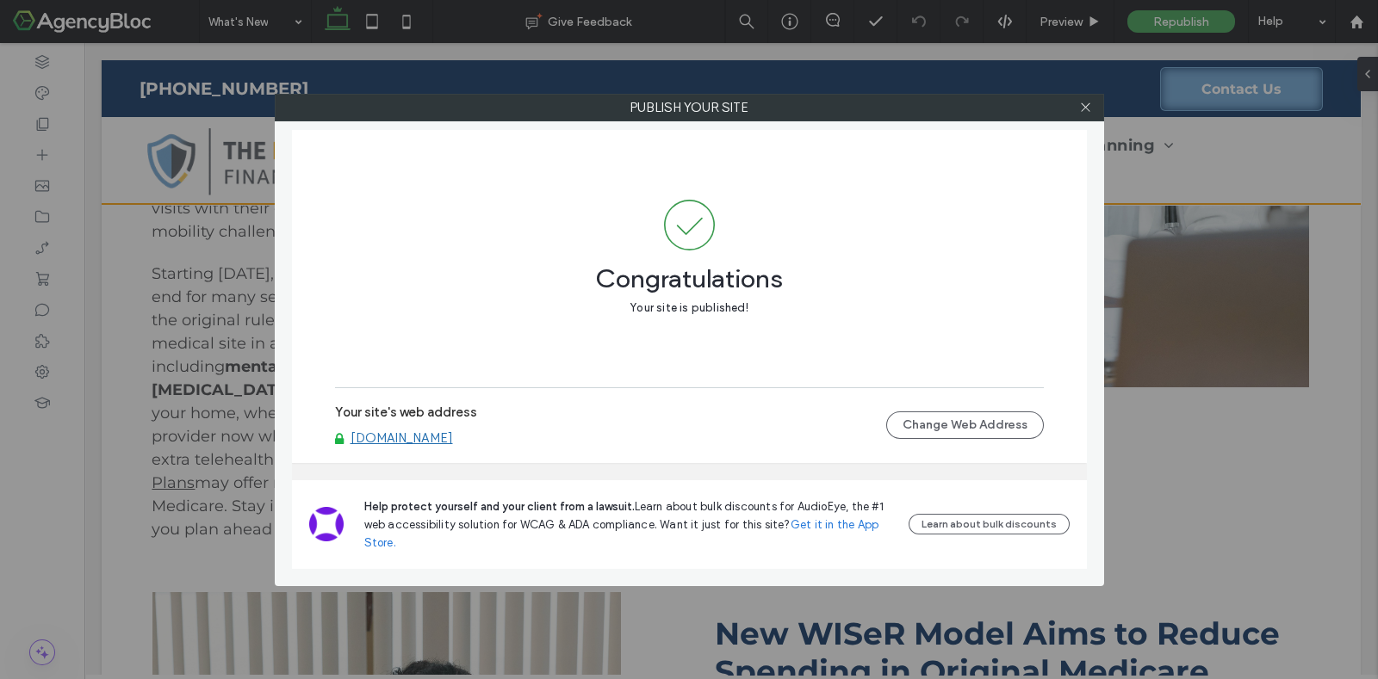
click at [1210, 518] on div "Publish your site Congratulations Your site is published! Your site's web addre…" at bounding box center [689, 339] width 1378 height 679
click at [1082, 107] on icon at bounding box center [1085, 107] width 13 height 13
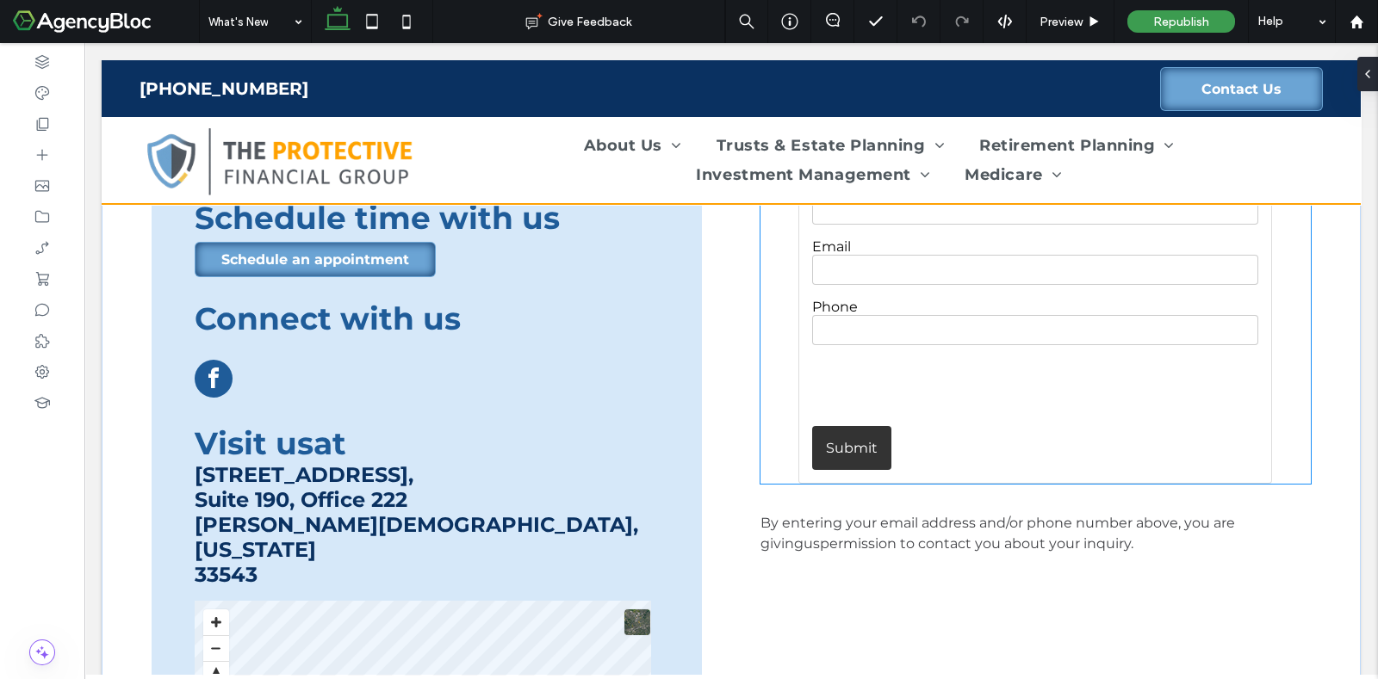
scroll to position [3121, 0]
